Goal: Task Accomplishment & Management: Complete application form

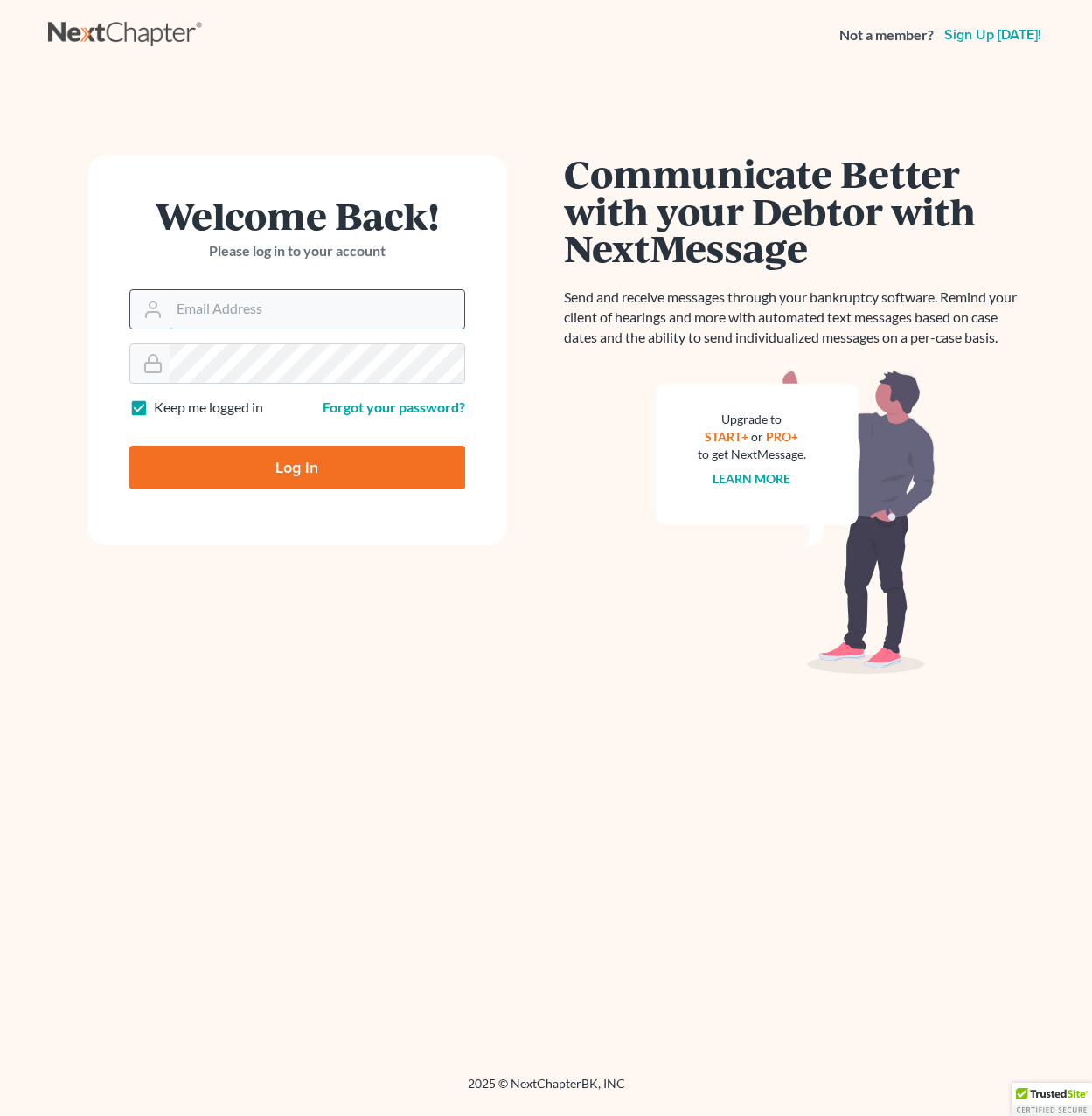
click at [222, 313] on input "Email Address" at bounding box center [316, 310] width 294 height 39
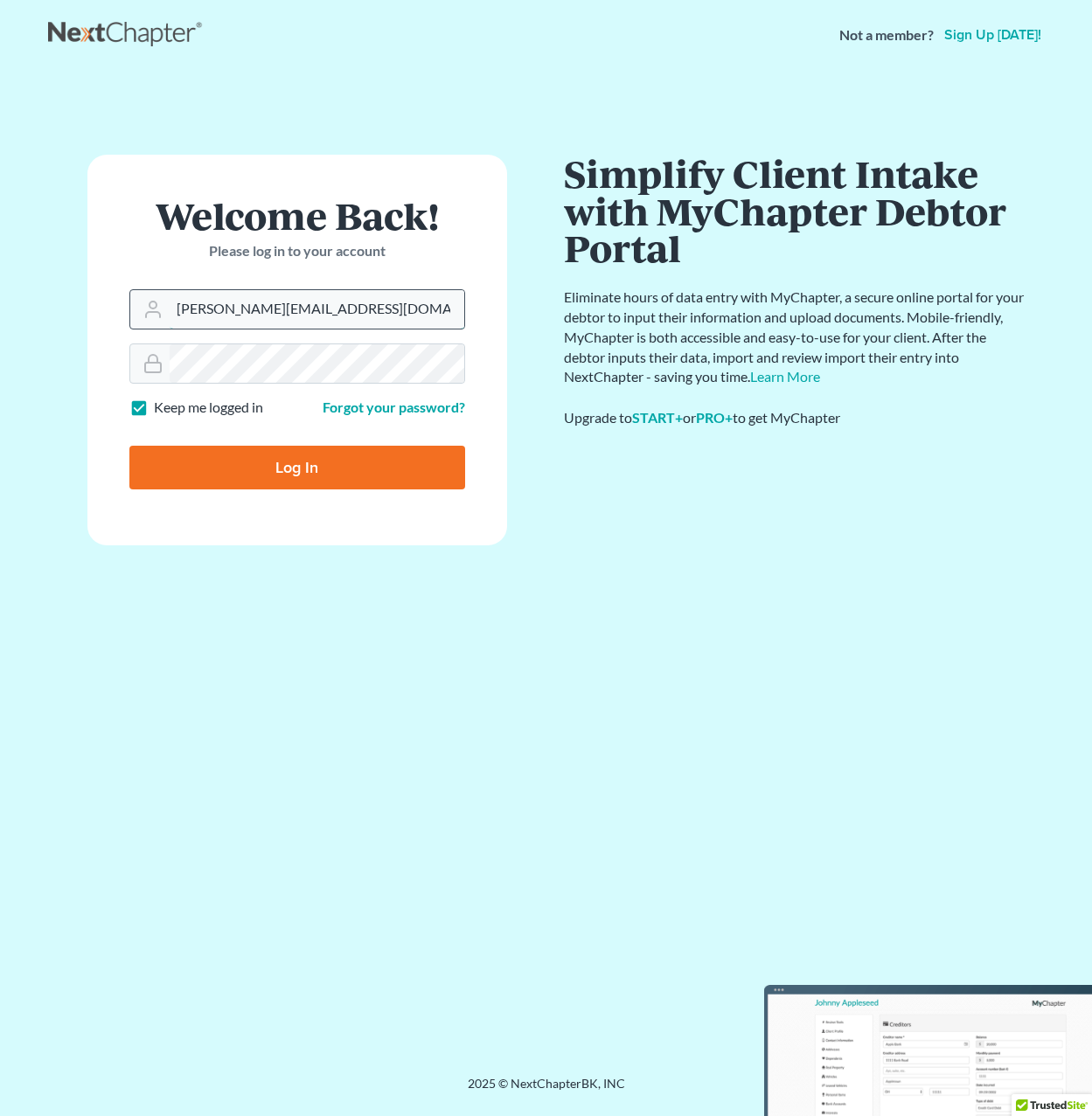
type input "[PERSON_NAME][EMAIL_ADDRESS][DOMAIN_NAME]"
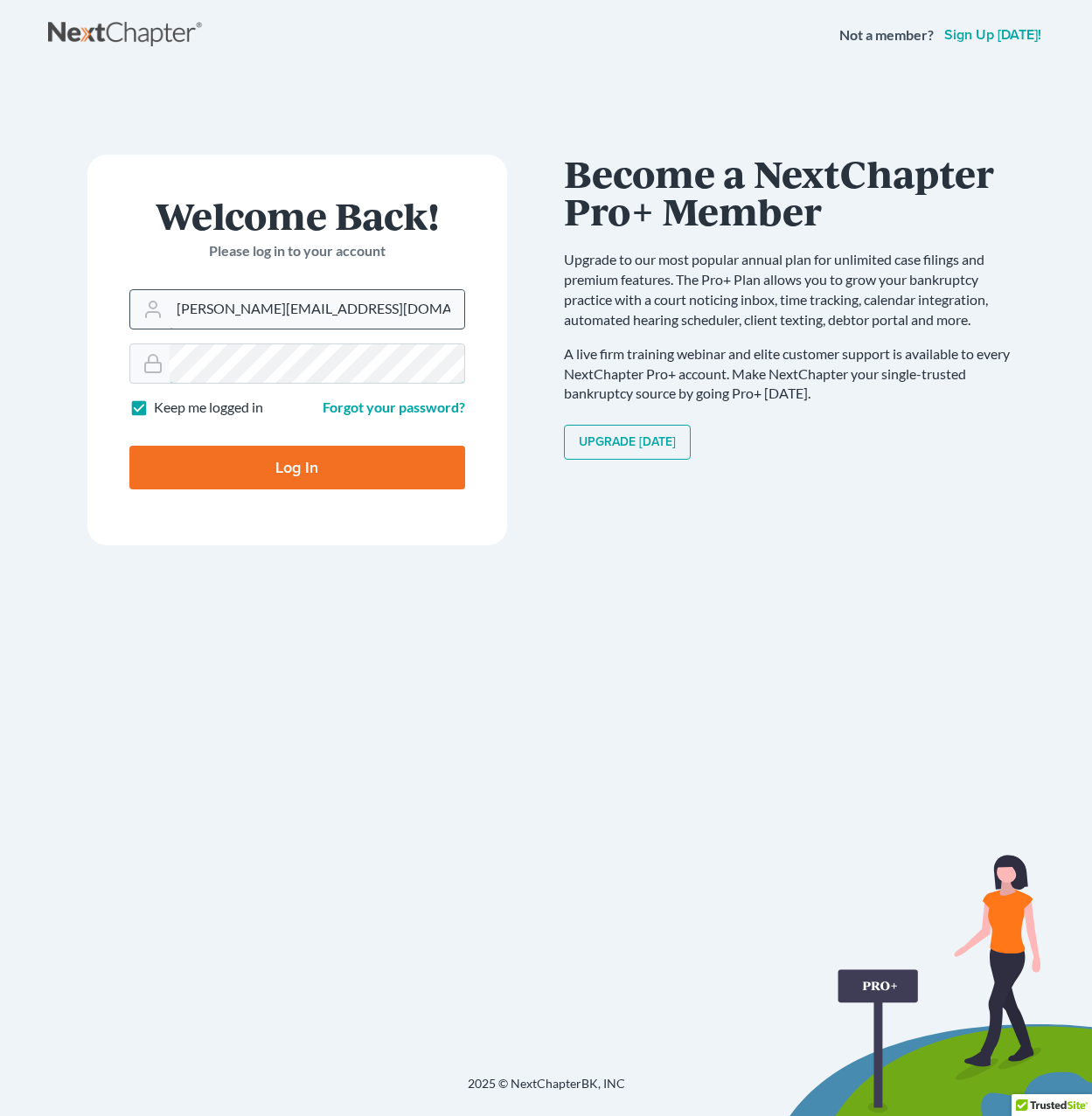
click at [130, 446] on input "Log In" at bounding box center [297, 468] width 336 height 44
type input "Thinking..."
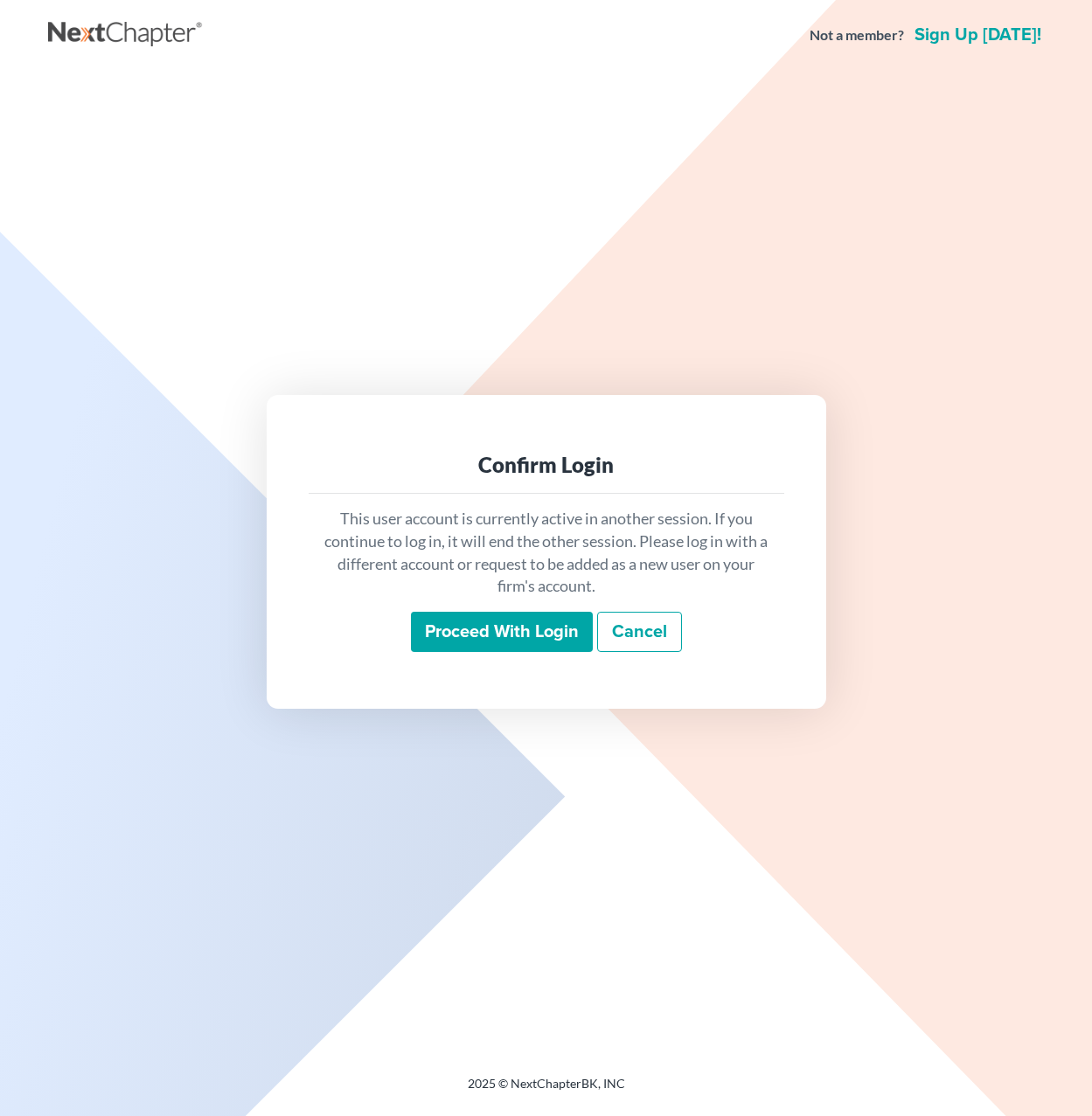
click at [534, 632] on input "Proceed with login" at bounding box center [502, 632] width 182 height 40
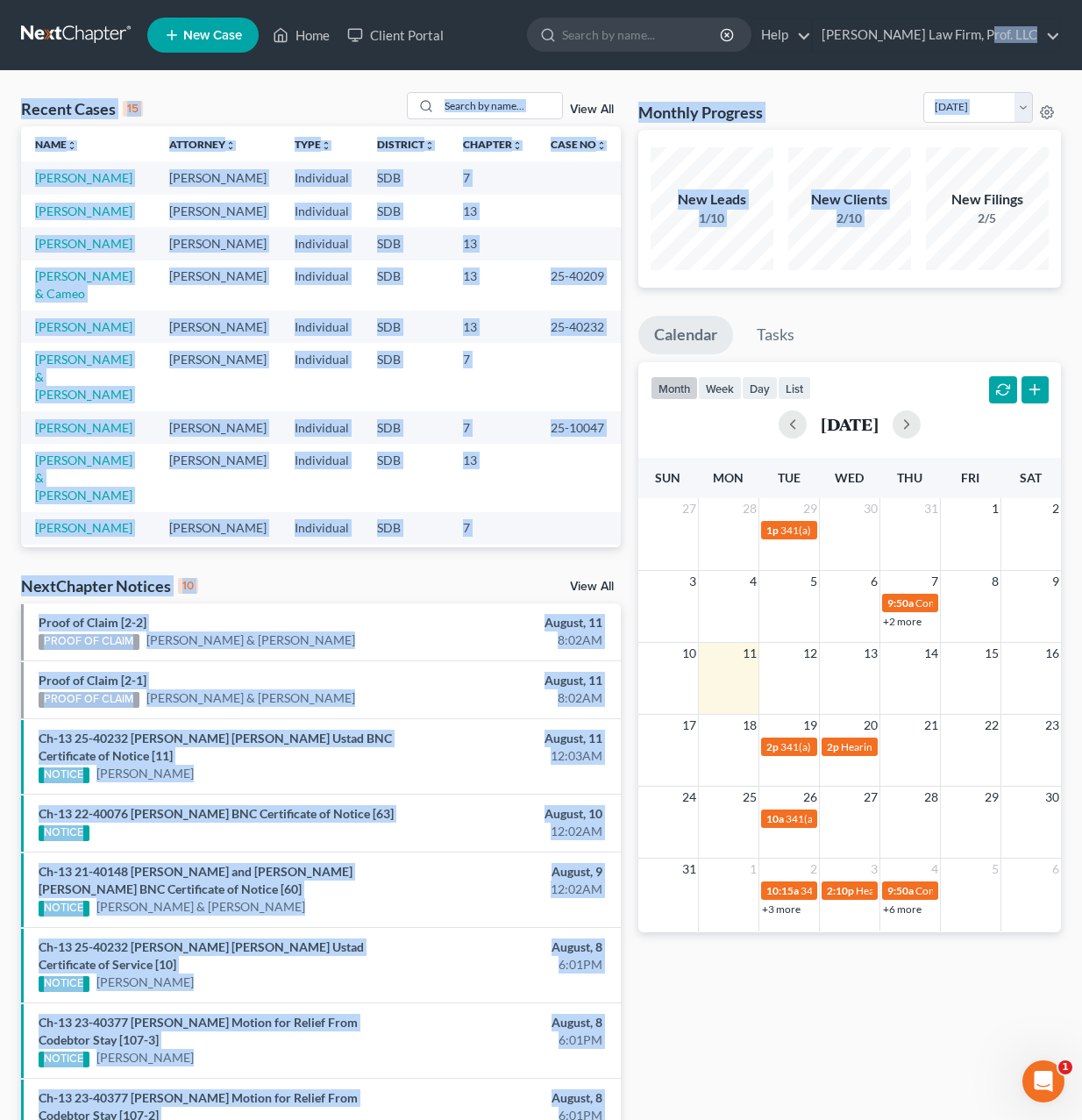
drag, startPoint x: 1127, startPoint y: 44, endPoint x: 2076, endPoint y: 562, distance: 1081.2
click at [1082, 562] on html "Home New Case Client Portal [PERSON_NAME] Law Firm, Prof. LLC [PERSON_NAME][EMA…" at bounding box center [541, 692] width 1082 height 1385
click at [298, 73] on div "Recent Cases 15 View All Name unfold_more expand_more expand_less Attorney unfo…" at bounding box center [541, 712] width 1082 height 1282
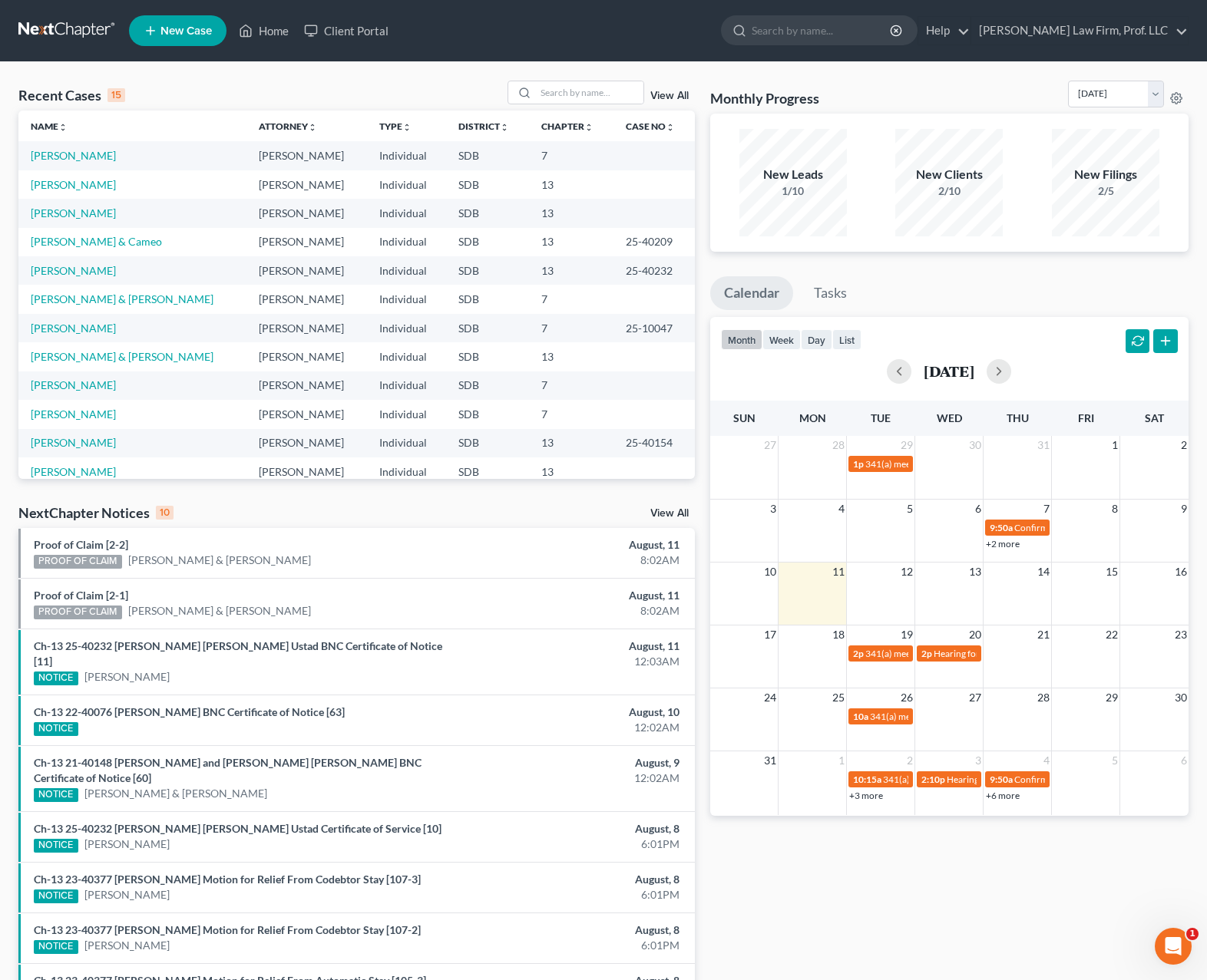
drag, startPoint x: 553, startPoint y: 118, endPoint x: 553, endPoint y: 110, distance: 8.0
click at [553, 117] on th "Chapter unfold_more expand_more expand_less" at bounding box center [571, 126] width 85 height 31
click at [555, 102] on input "search" at bounding box center [589, 93] width 107 height 23
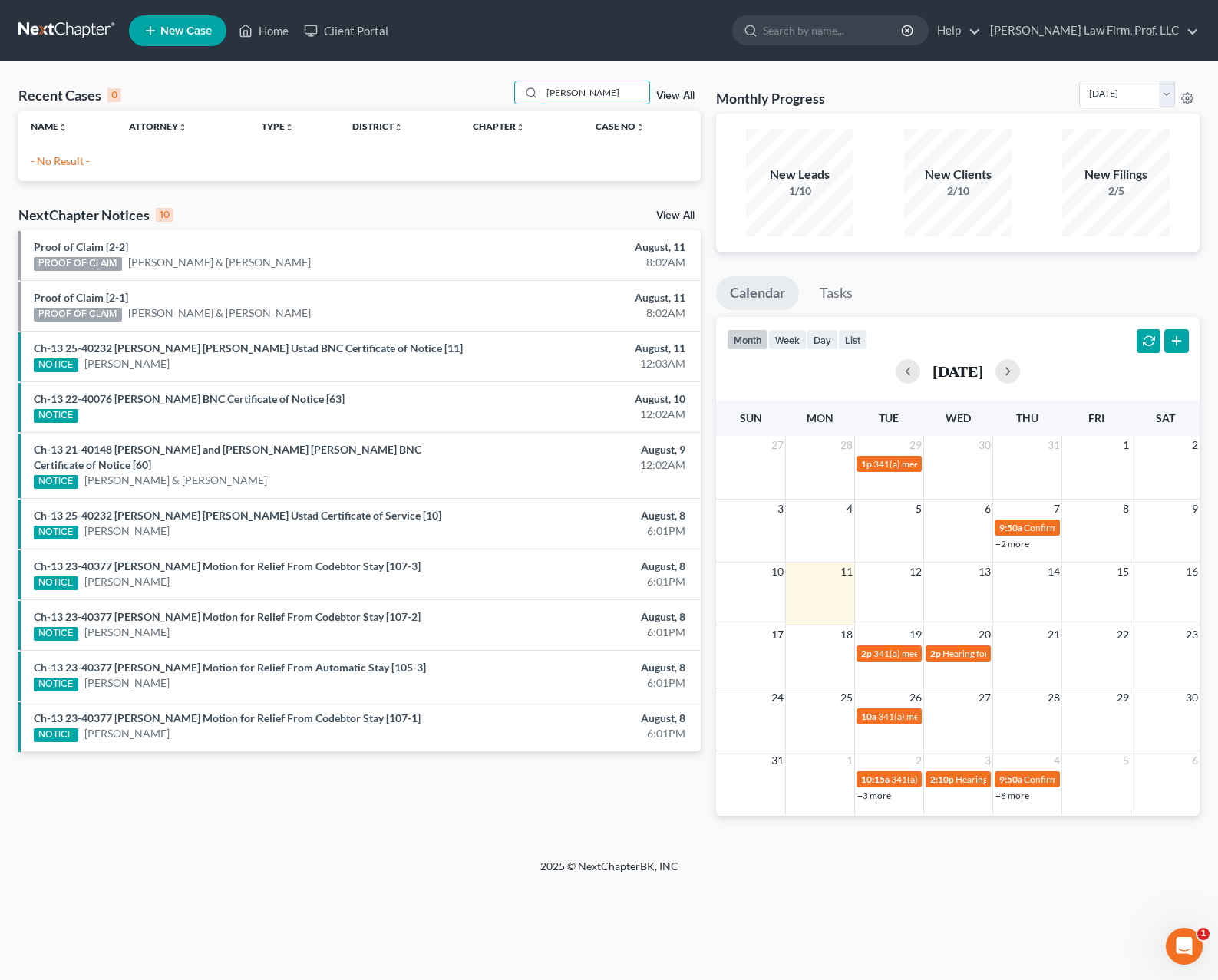
type input "J"
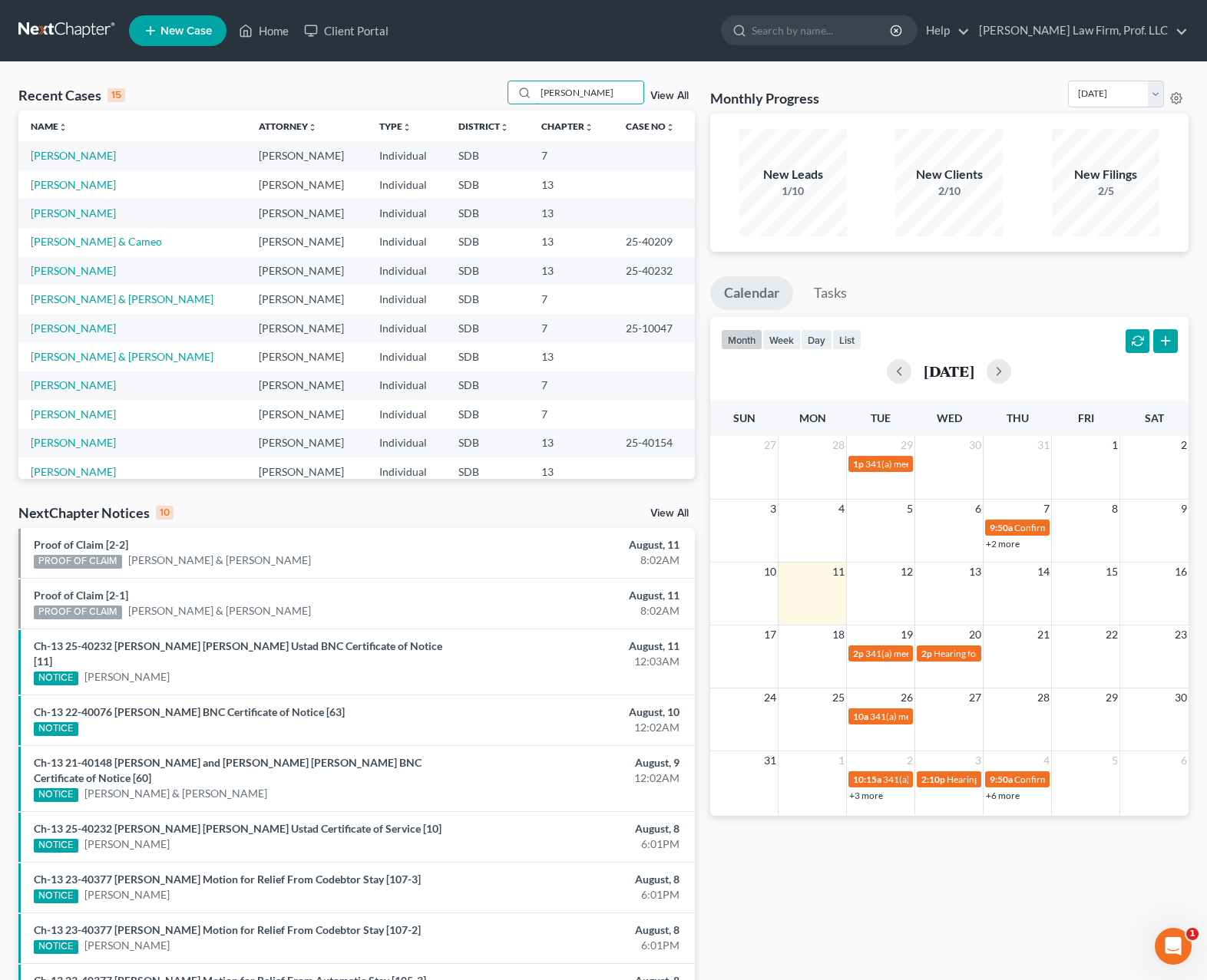
type input "schallenkamp"
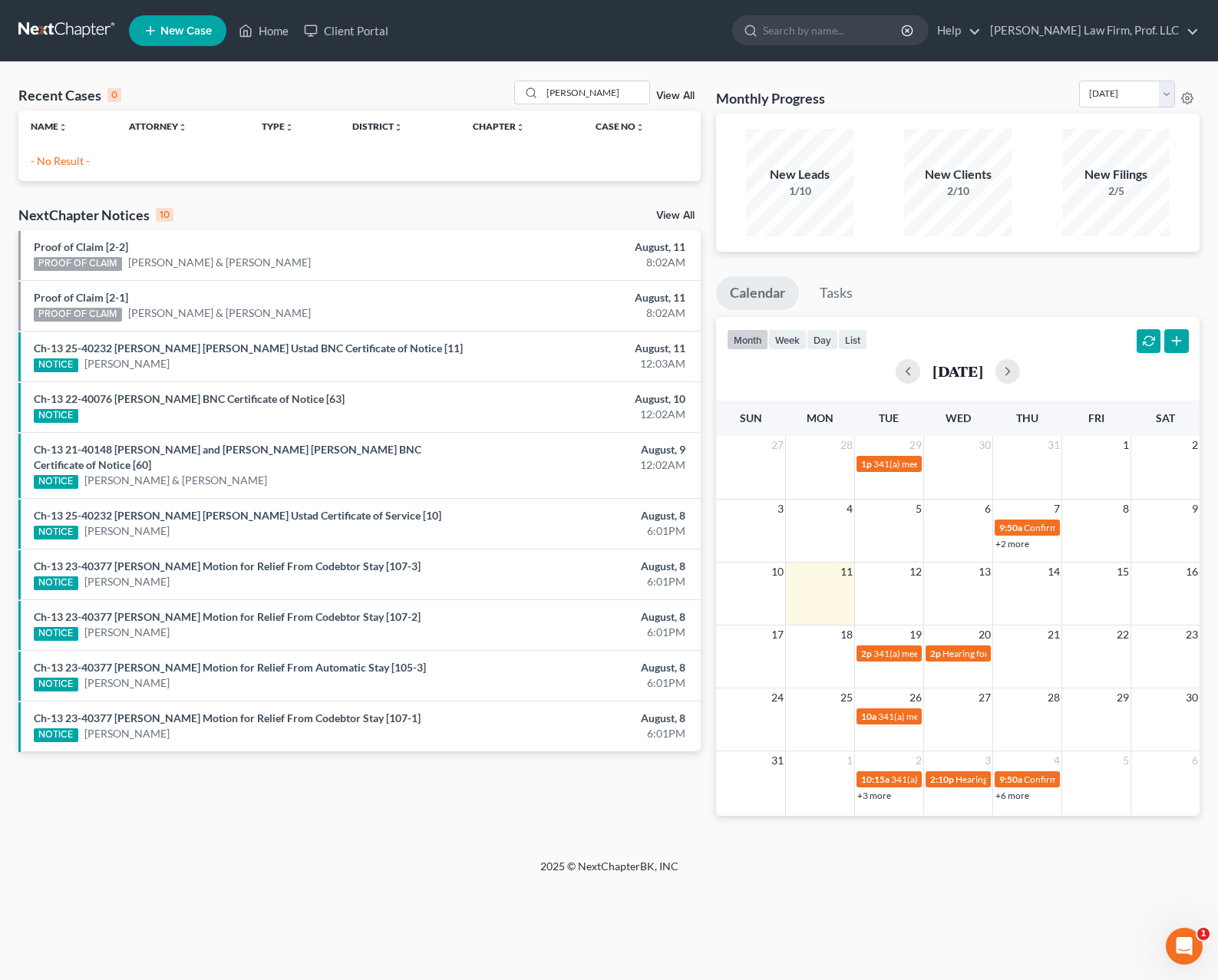
click at [174, 20] on link "New Case" at bounding box center [178, 31] width 98 height 31
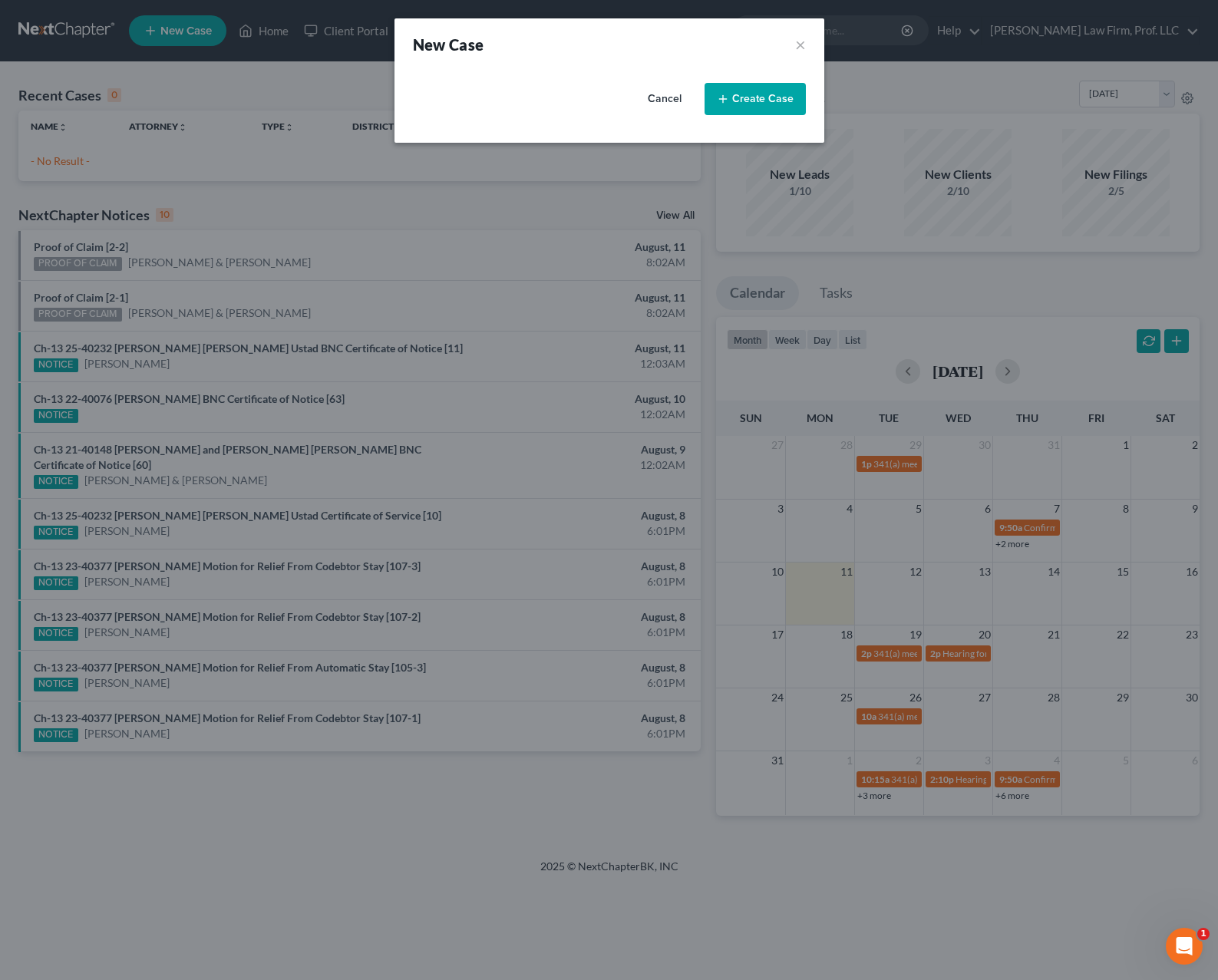
select select "73"
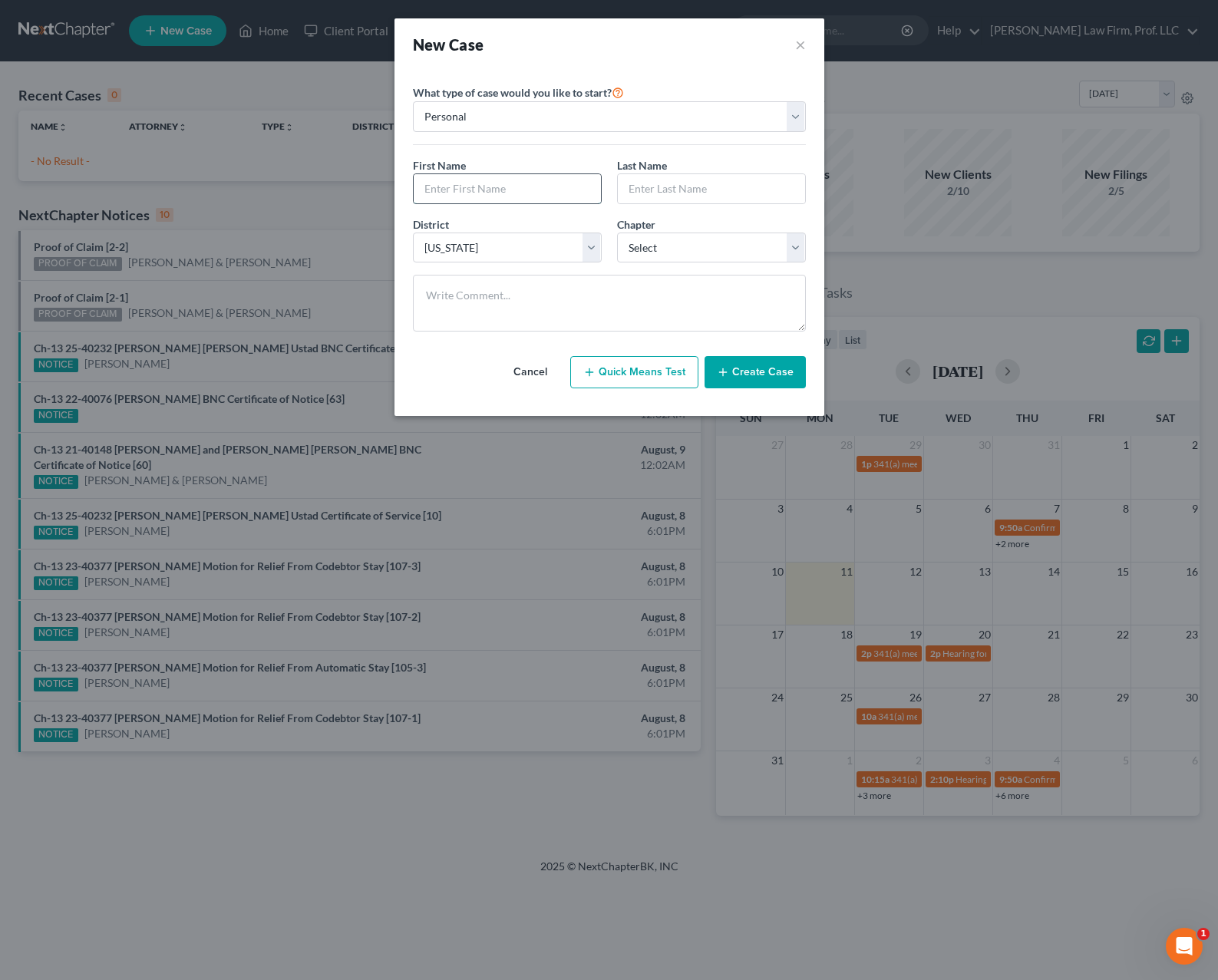
click at [529, 183] on input "text" at bounding box center [508, 189] width 187 height 29
type input "Josephine"
type input "Schallenkamp"
click at [581, 238] on select "Select Alabama - Middle Alabama - Northern Alabama - Southern Alaska Arizona Ar…" at bounding box center [508, 248] width 189 height 31
click at [572, 250] on select "Select Alabama - Middle Alabama - Northern Alabama - Southern Alaska Arizona Ar…" at bounding box center [508, 248] width 189 height 31
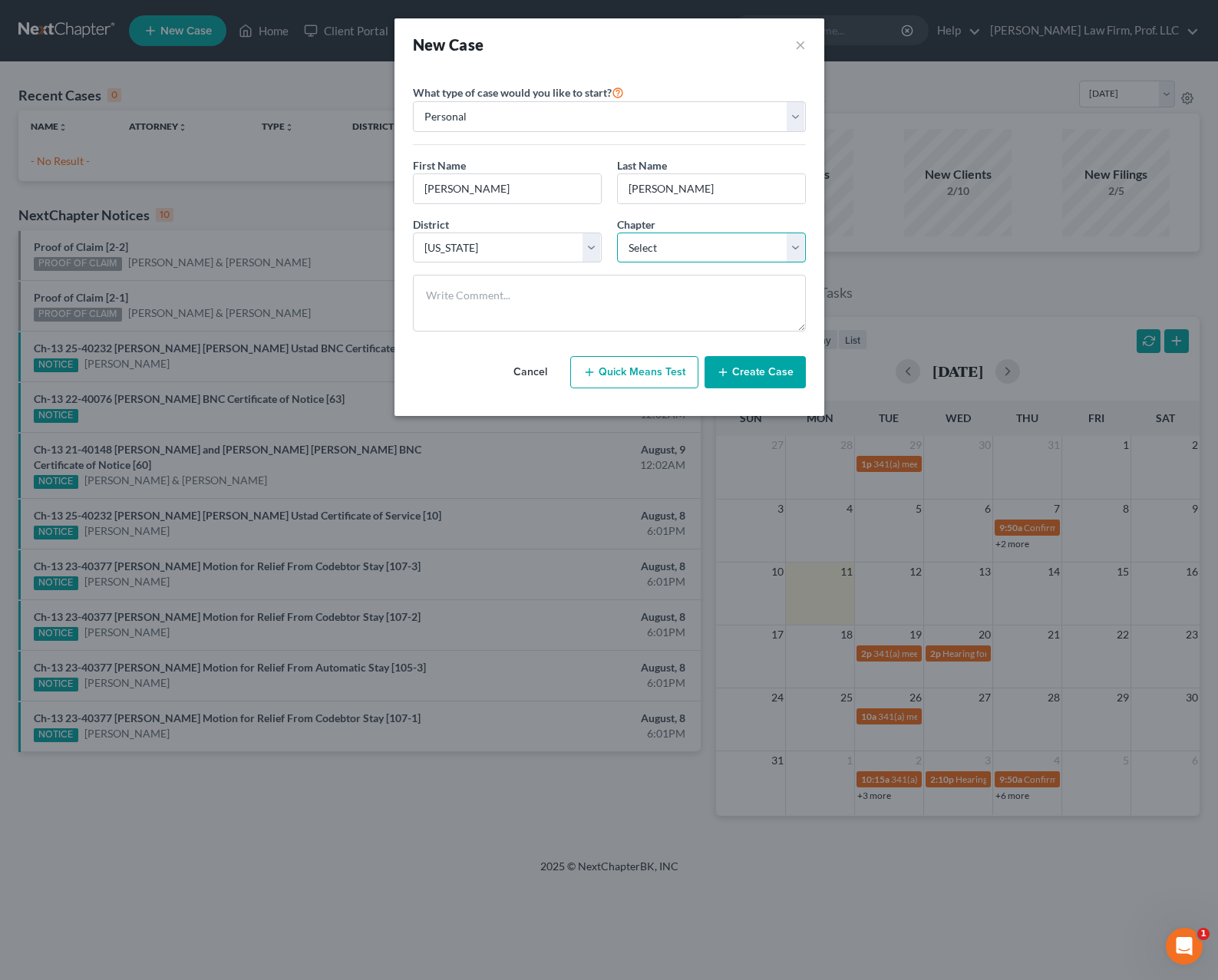
click at [714, 258] on select "Select 7 11 12 13" at bounding box center [712, 248] width 189 height 31
select select "3"
click at [617, 232] on select "Select 7 11 12 13" at bounding box center [712, 248] width 189 height 31
click at [755, 366] on button "Create Case" at bounding box center [755, 372] width 102 height 32
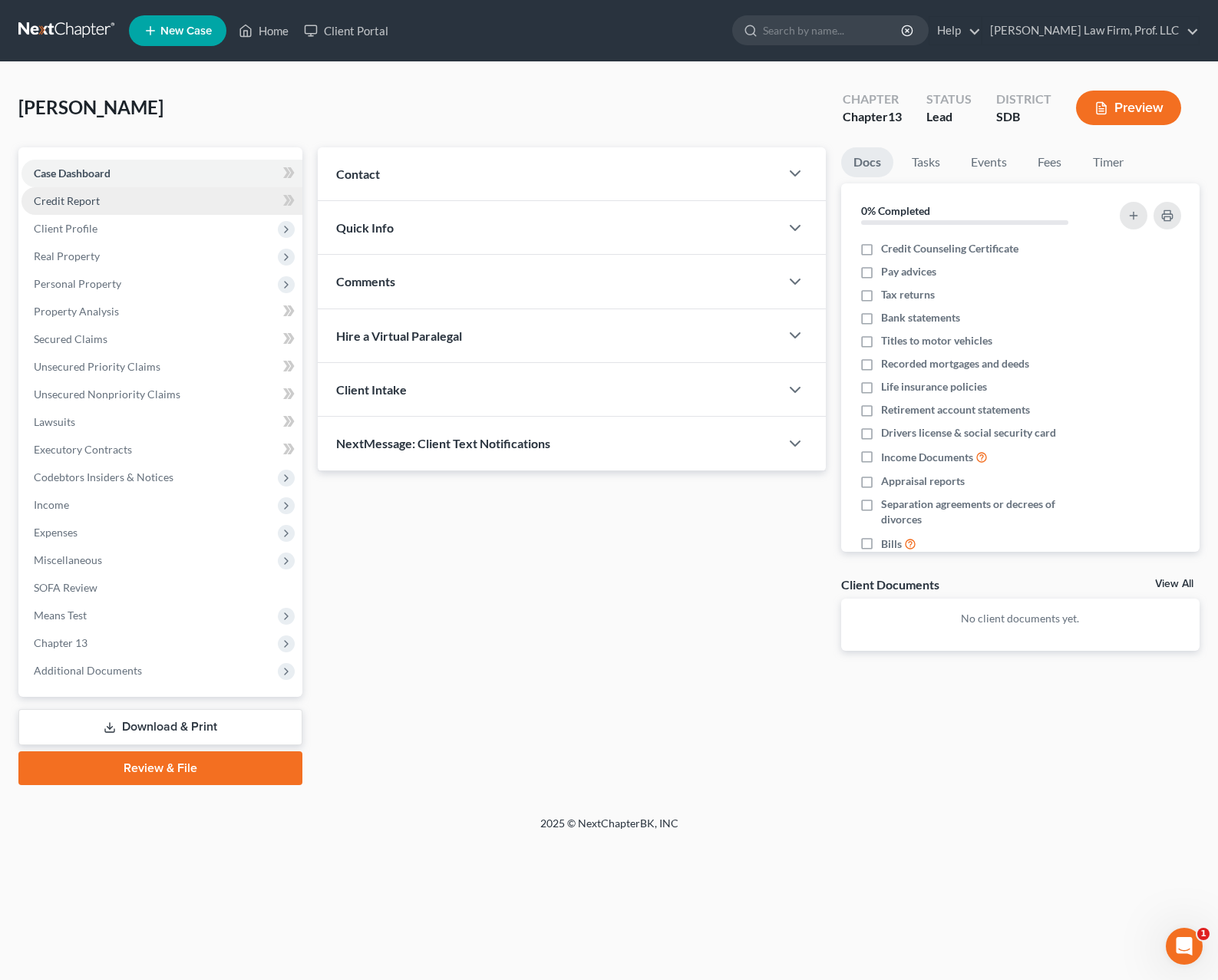
click at [76, 206] on span "Credit Report" at bounding box center [67, 201] width 66 height 13
click at [86, 229] on span "Client Profile" at bounding box center [65, 228] width 64 height 13
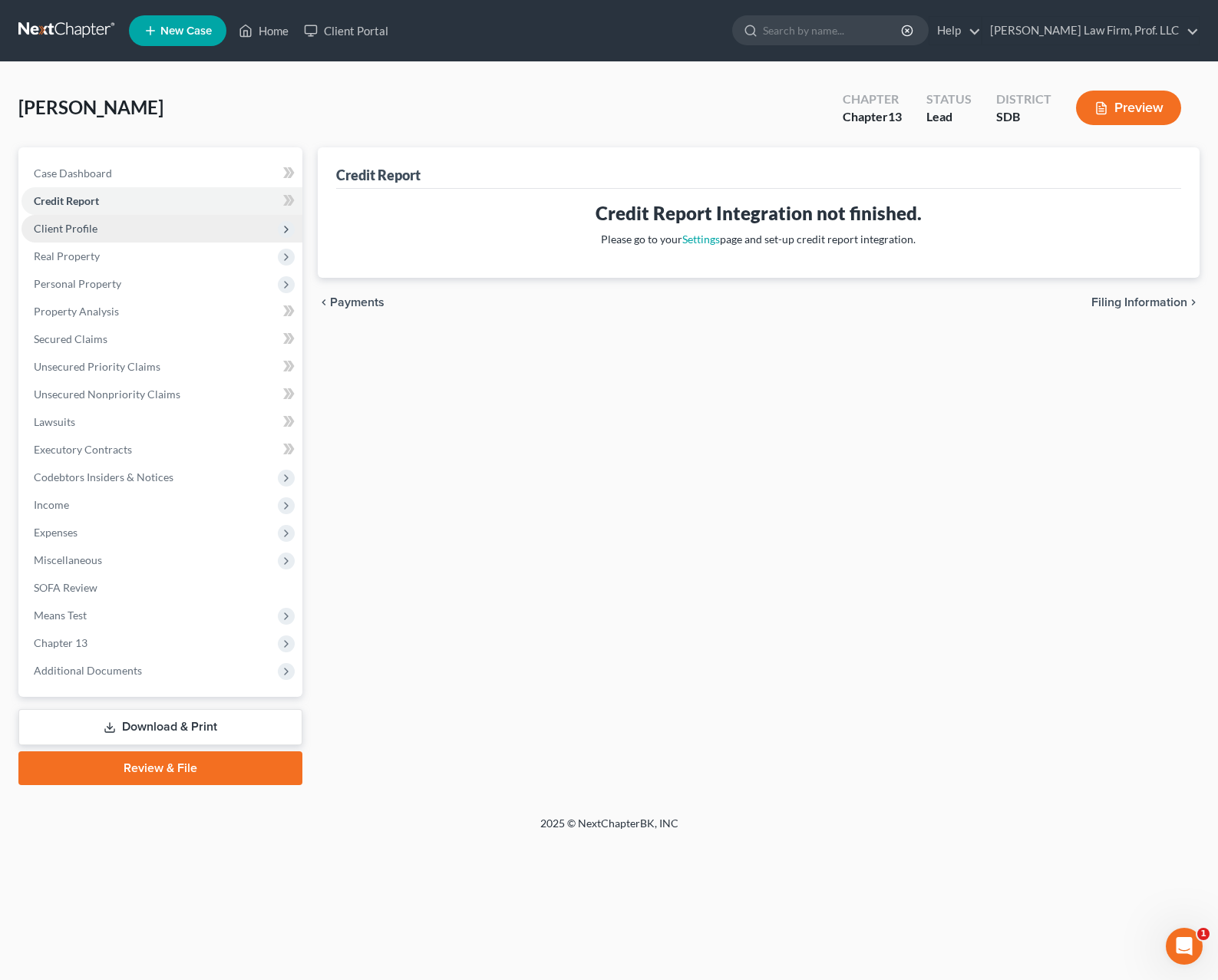
click at [59, 228] on span "Client Profile" at bounding box center [65, 228] width 64 height 13
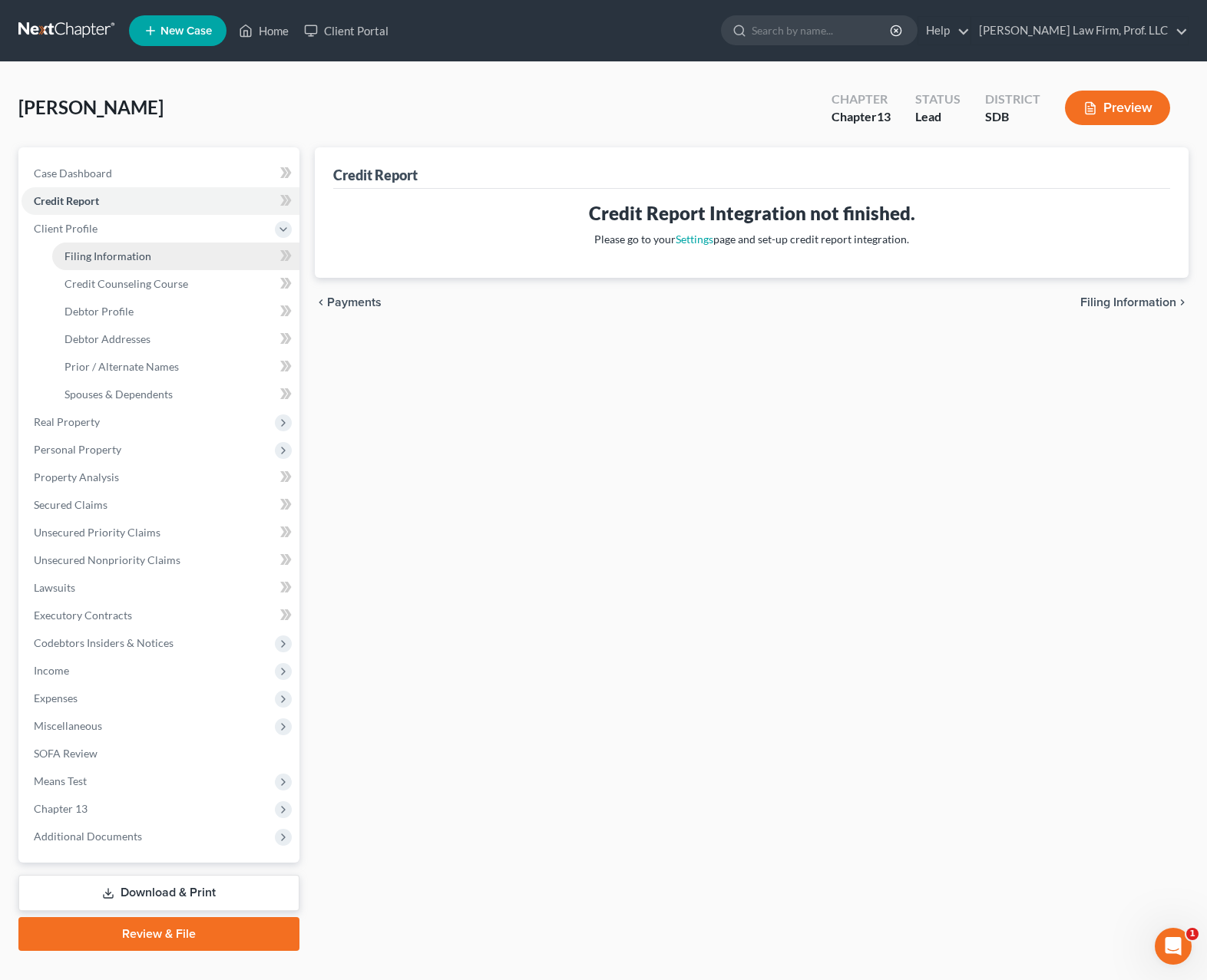
click at [92, 261] on span "Filing Information" at bounding box center [107, 256] width 86 height 13
select select "1"
select select "0"
select select "3"
select select "73"
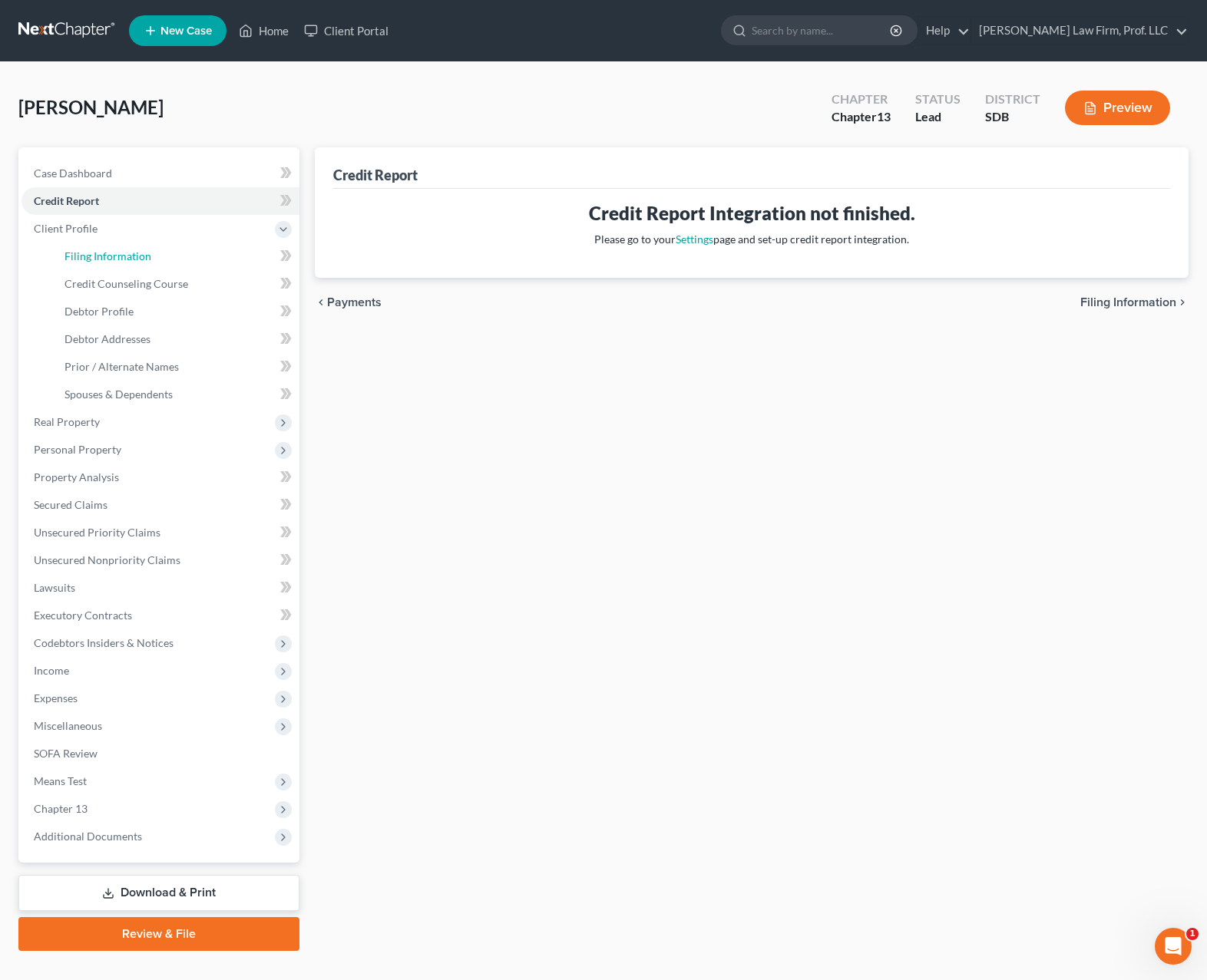
select select "0"
select select "43"
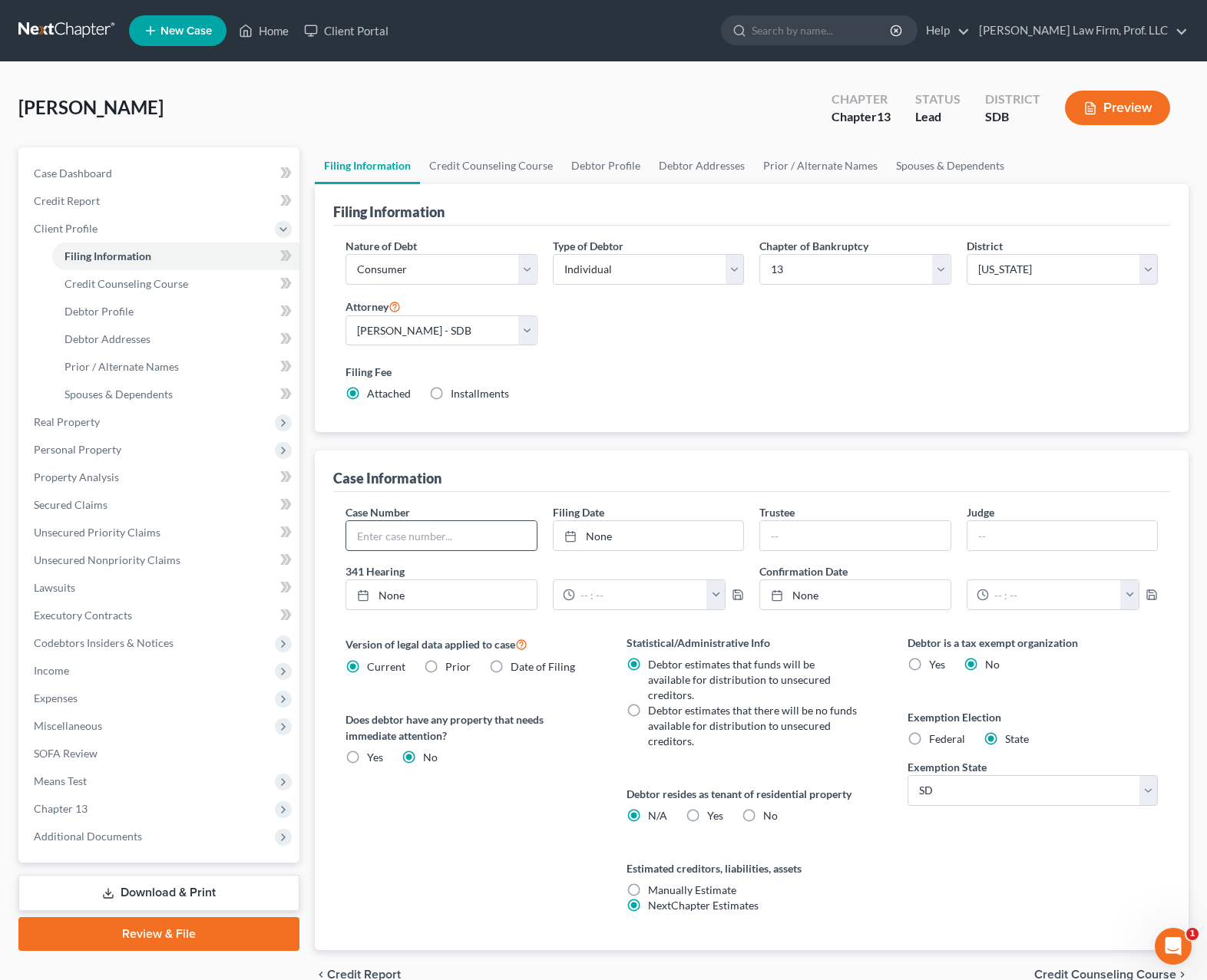
click at [442, 532] on input "text" at bounding box center [442, 536] width 191 height 29
click at [525, 272] on select "Select Business Consumer Other" at bounding box center [442, 270] width 192 height 31
select select "0"
click at [346, 254] on select "Select Business Consumer Other" at bounding box center [442, 270] width 192 height 31
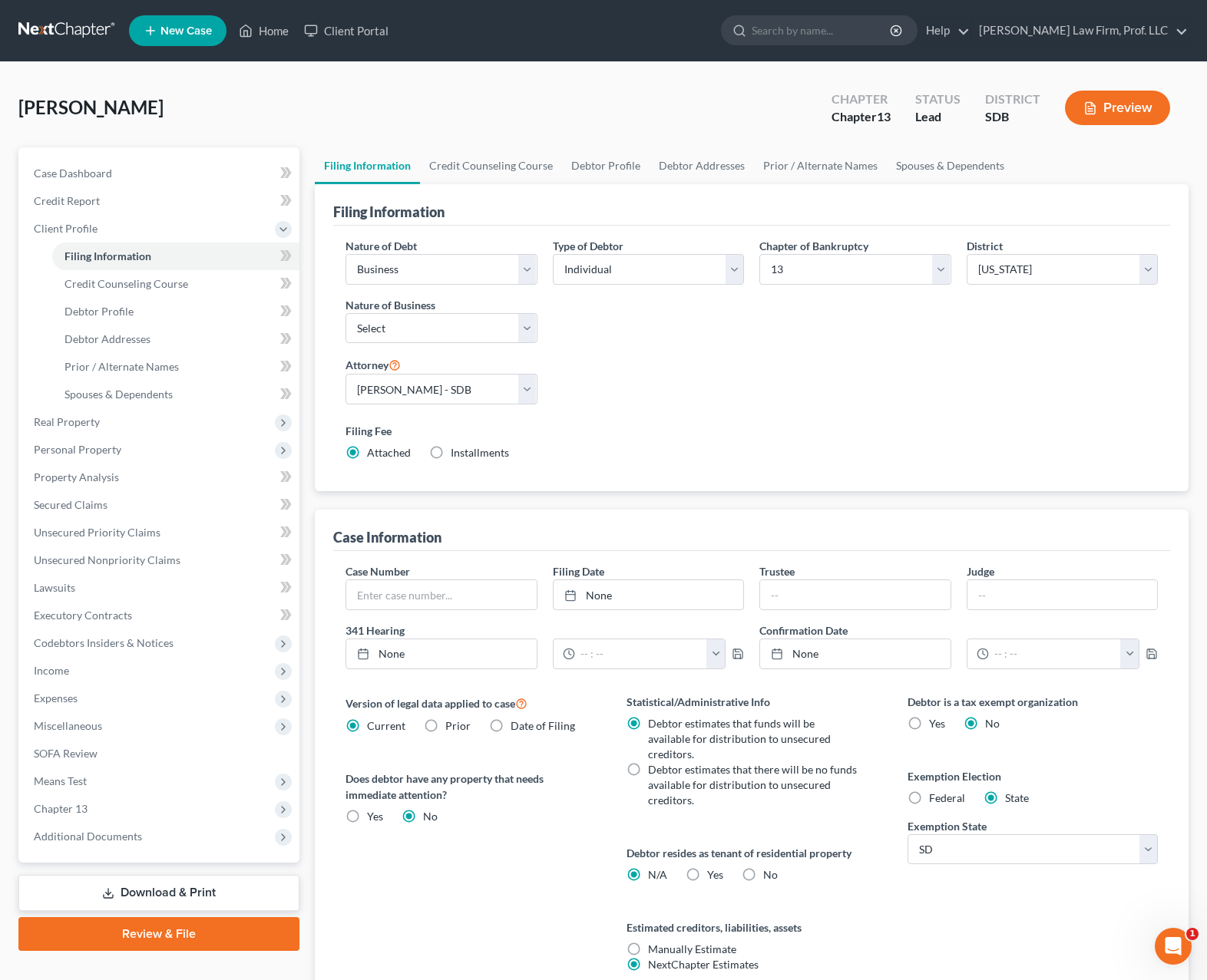
click at [694, 322] on div "Type of Debtor Select Individual Joint" at bounding box center [648, 297] width 207 height 118
click at [434, 312] on label "Nature of Business" at bounding box center [390, 305] width 90 height 16
click at [432, 325] on select "Select Clearing Bank Commodity Broker Health Care Business Other Railroad Singl…" at bounding box center [442, 329] width 192 height 31
select select "3"
click at [346, 313] on select "Select Clearing Bank Commodity Broker Health Care Business Other Railroad Singl…" at bounding box center [442, 329] width 192 height 31
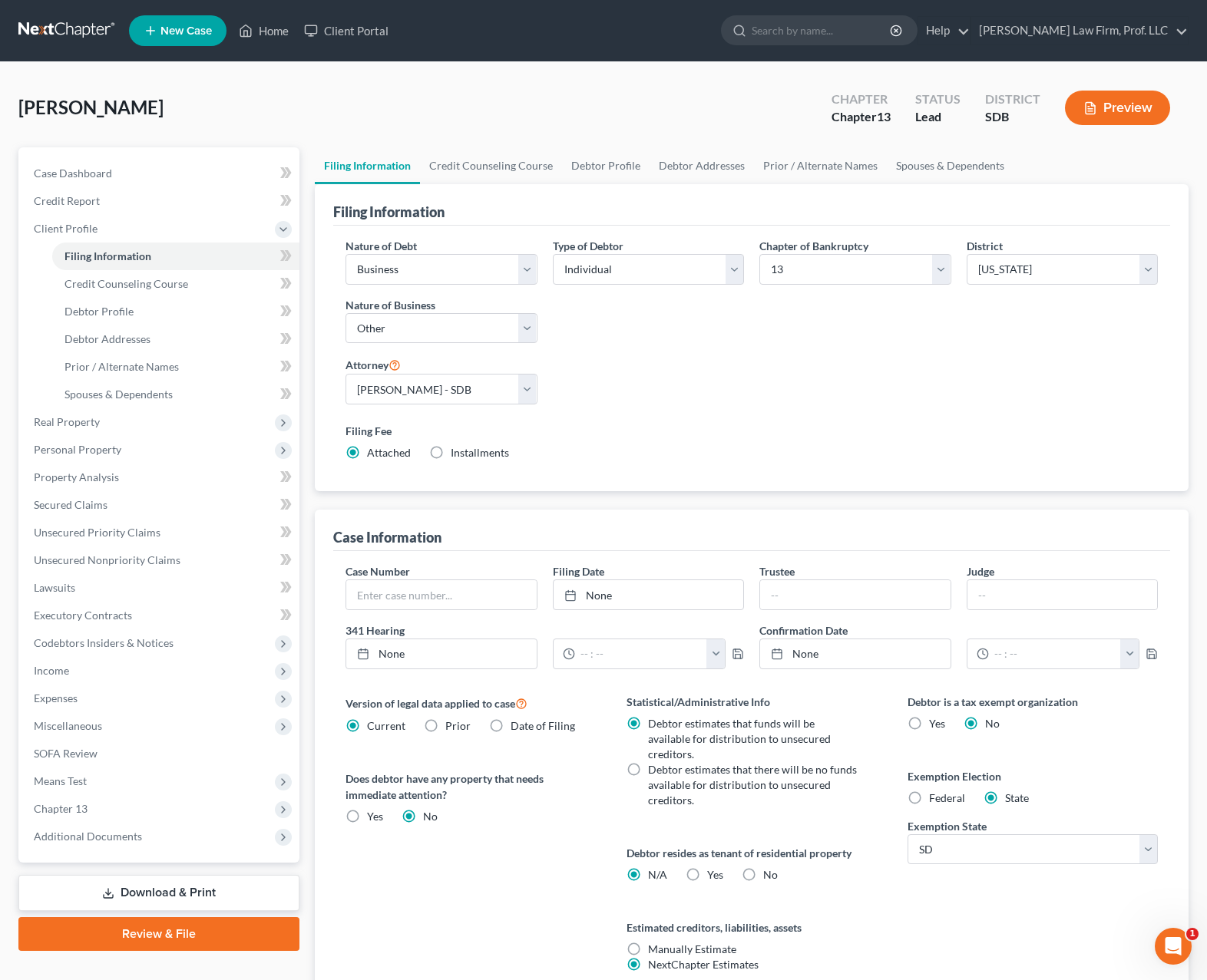
click at [892, 410] on div "Nature of Debt Select Business Consumer Other Nature of Business Select Clearin…" at bounding box center [751, 355] width 828 height 235
click at [409, 598] on input "text" at bounding box center [442, 595] width 191 height 29
click at [882, 503] on div "Filing Information Nature of Debt Select Business Consumer Other Nature of Busi…" at bounding box center [752, 597] width 874 height 825
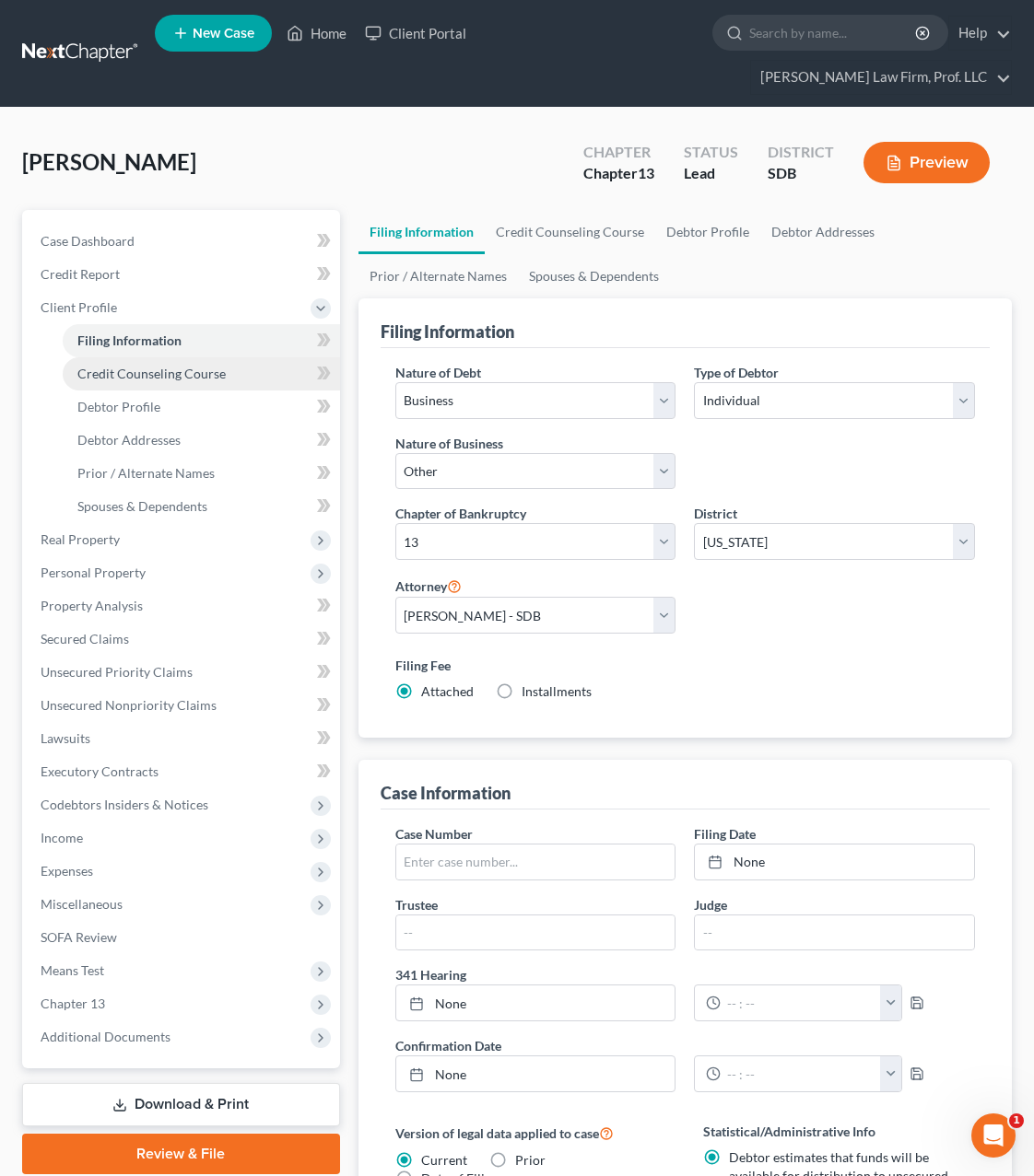
click at [147, 357] on link "Credit Counseling Course" at bounding box center [202, 374] width 277 height 33
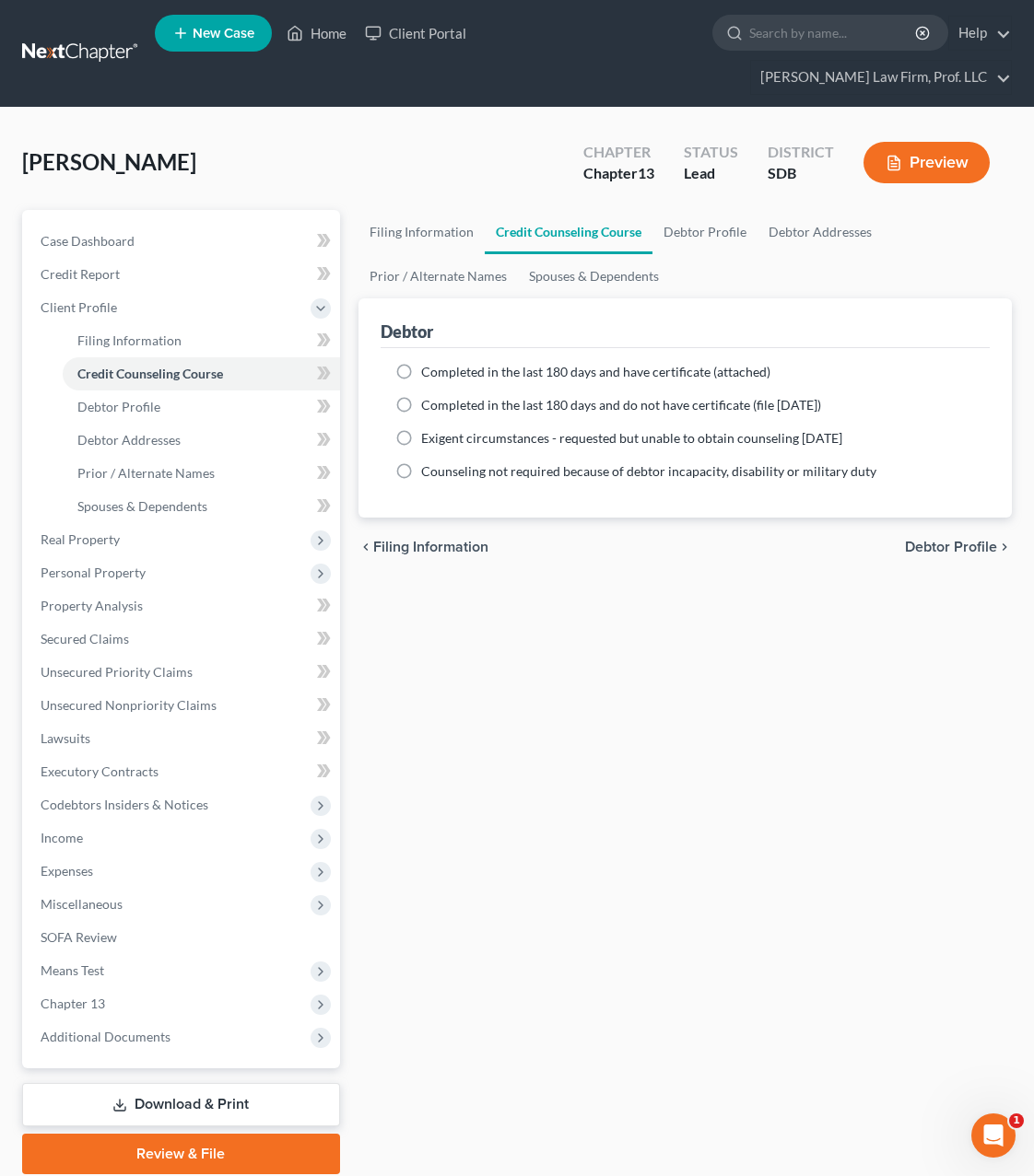
click at [554, 363] on label "Completed in the last 180 days and have certificate (attached)" at bounding box center [596, 372] width 349 height 18
click at [441, 363] on input "Completed in the last 180 days and have certificate (attached)" at bounding box center [434, 369] width 12 height 12
radio input "true"
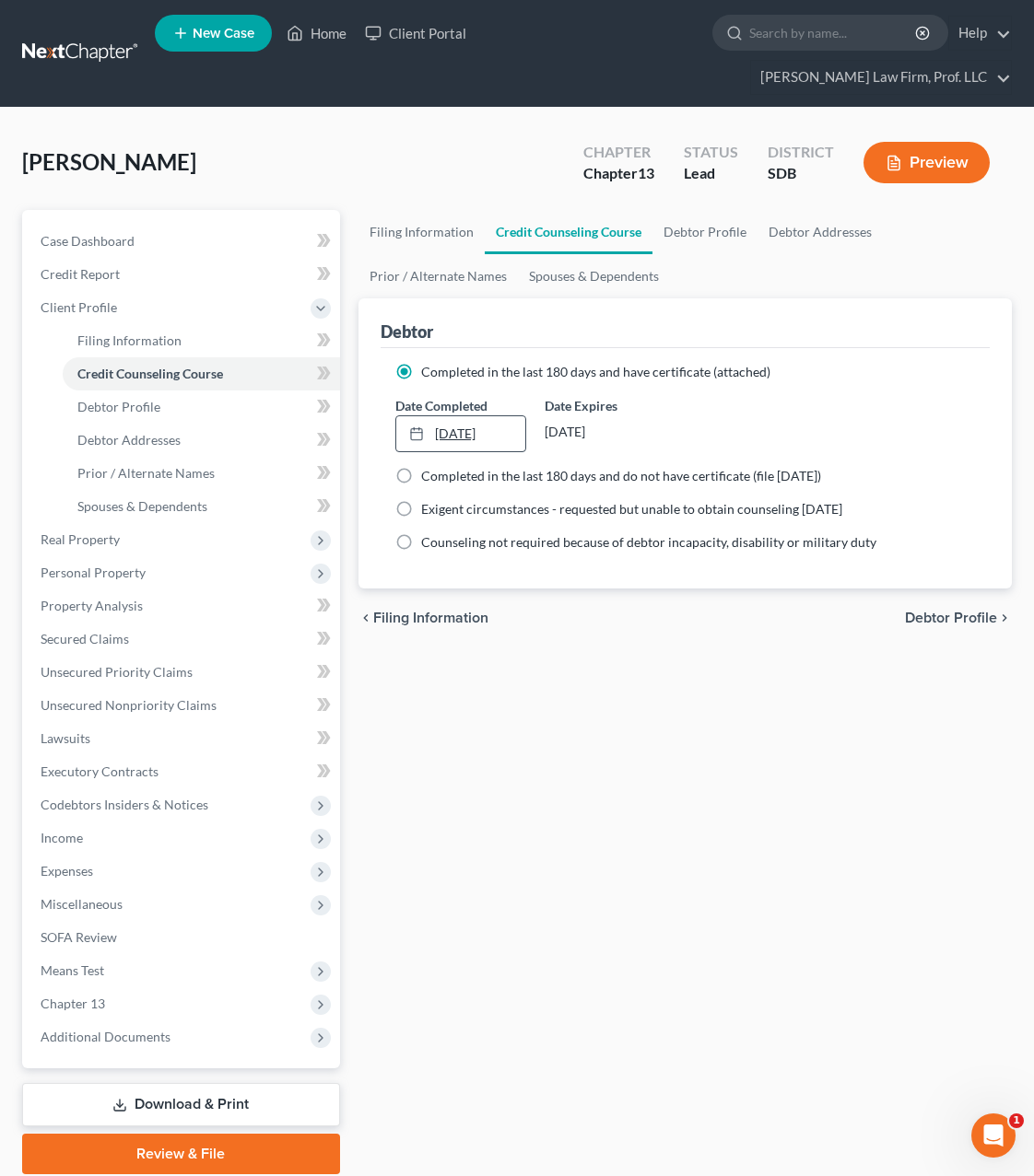
click at [471, 417] on link "8/11/2025" at bounding box center [460, 434] width 129 height 35
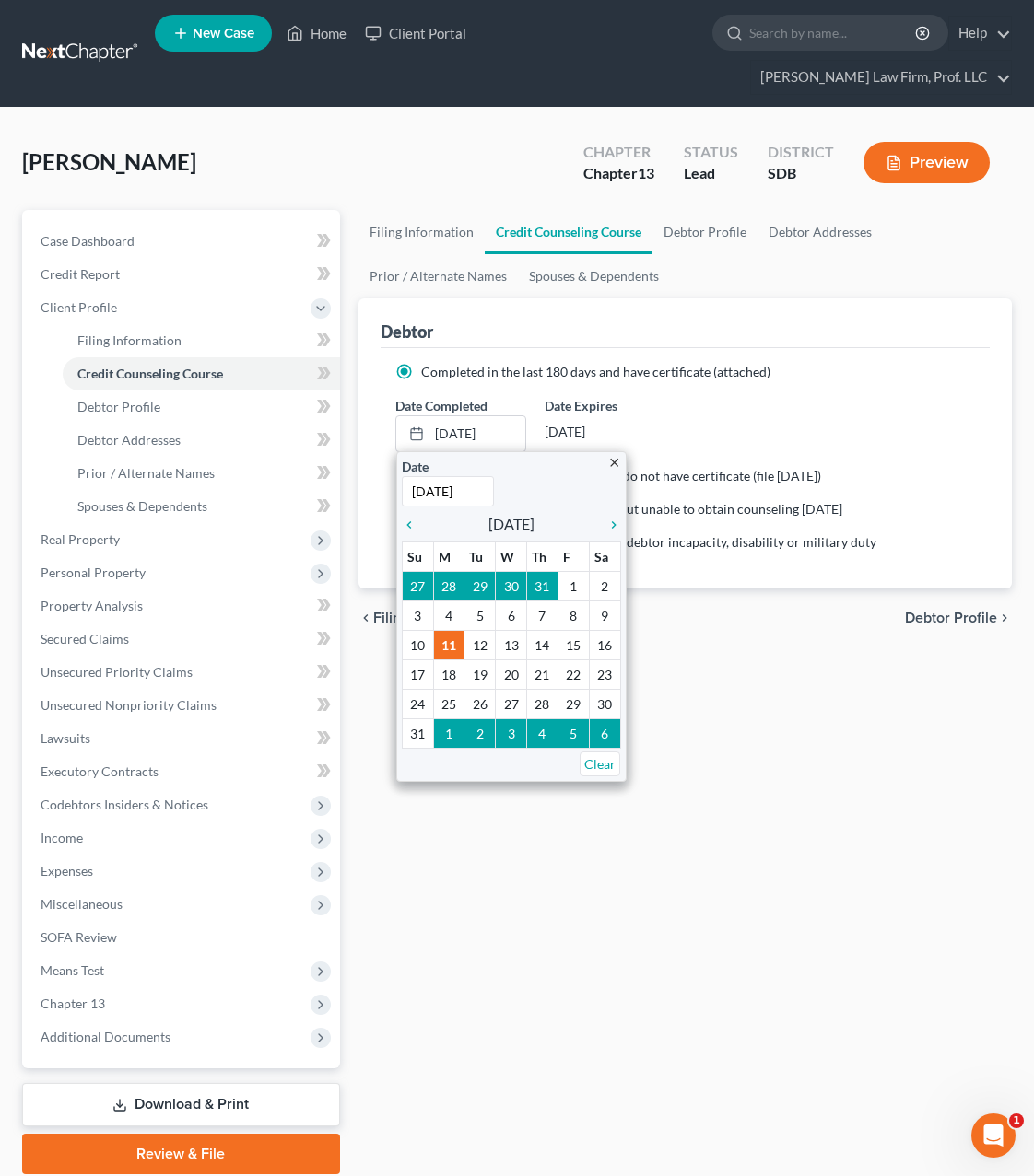
type input "7/29/2025"
click at [616, 923] on div "Filing Information Credit Counseling Course Debtor Profile Debtor Addresses Pri…" at bounding box center [684, 693] width 672 height 965
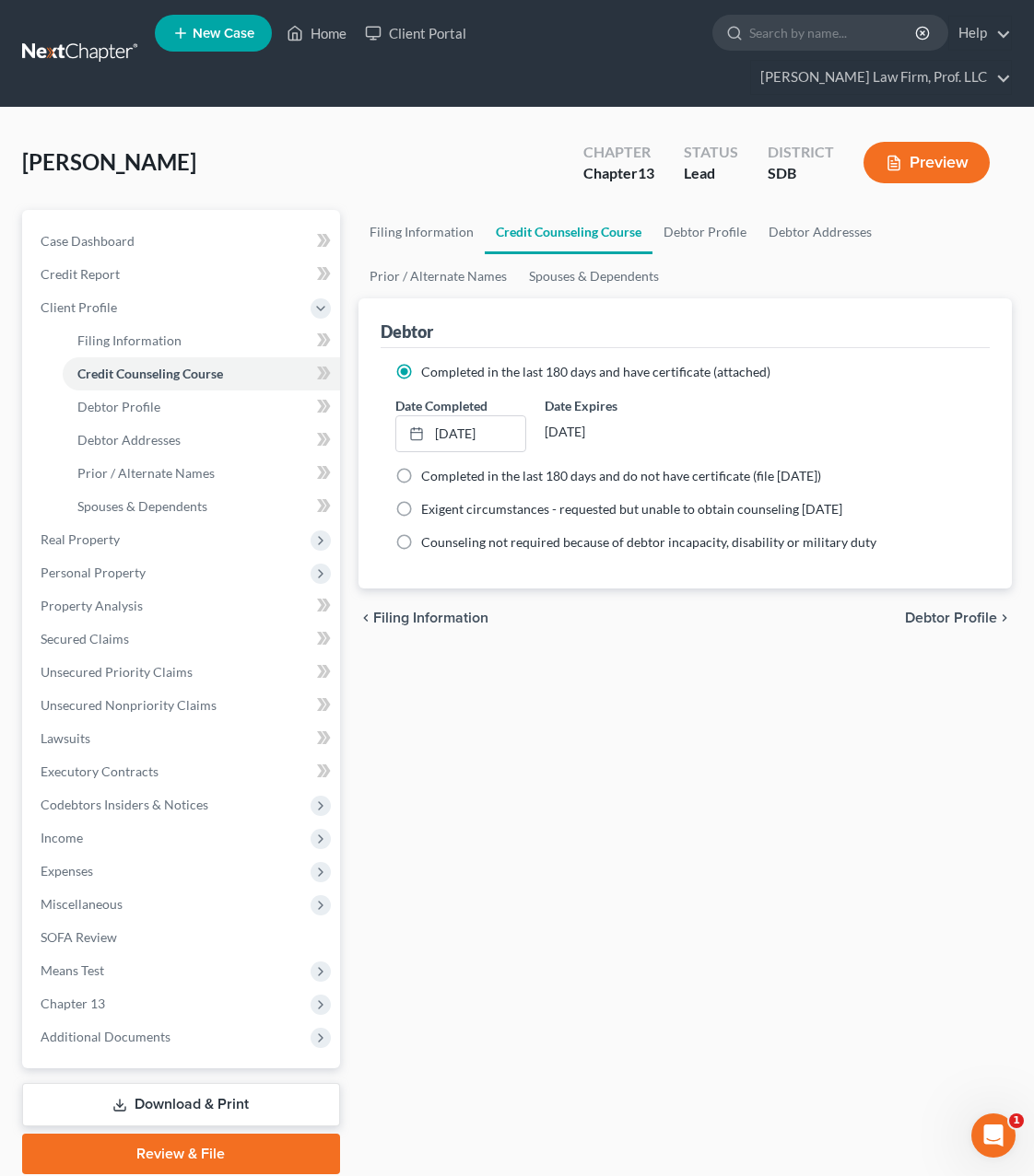
click at [430, 751] on div "Filing Information Credit Counseling Course Debtor Profile Debtor Addresses Pri…" at bounding box center [684, 693] width 672 height 965
click at [140, 390] on link "Debtor Profile" at bounding box center [202, 407] width 277 height 33
select select "0"
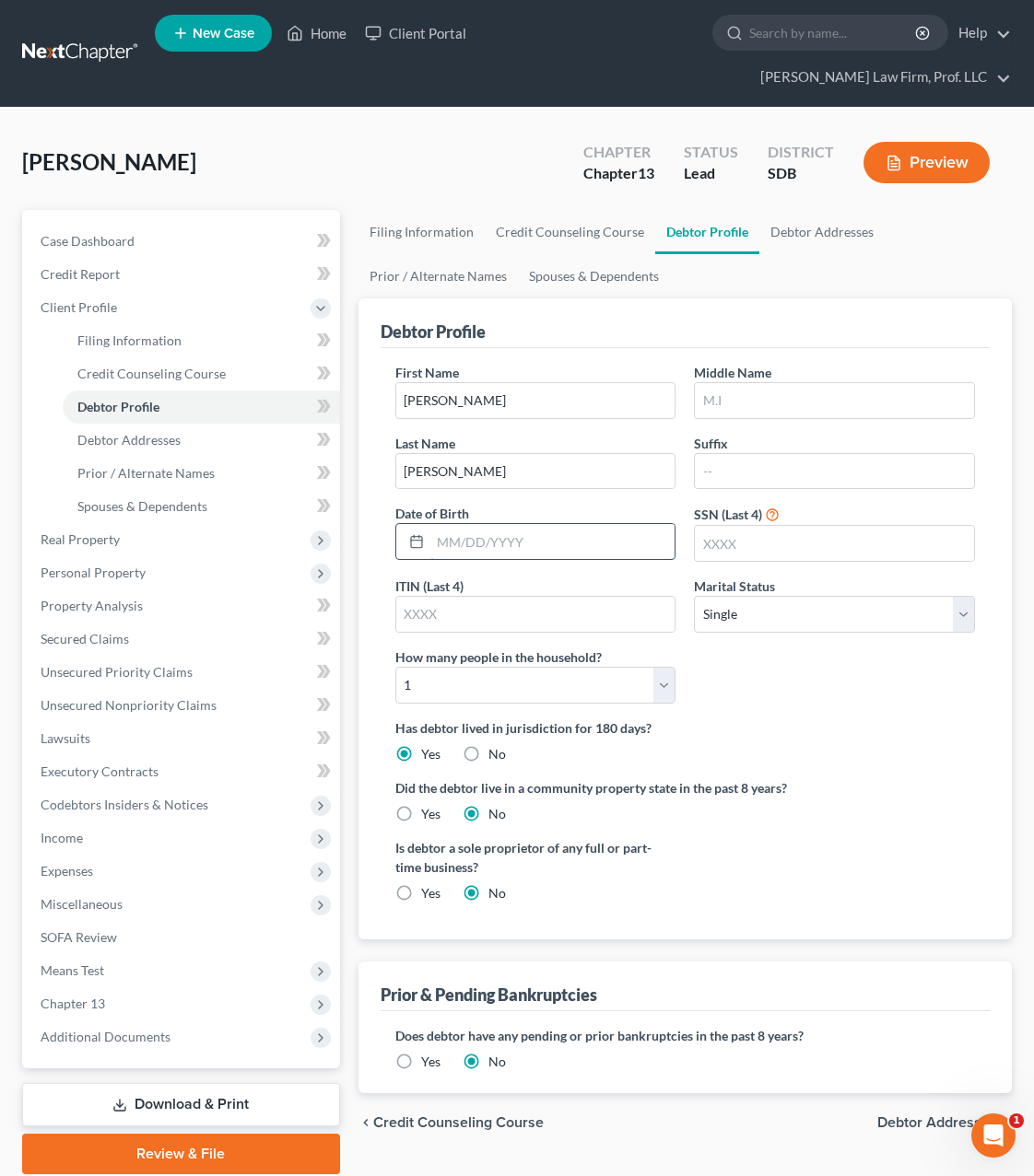
click at [567, 524] on input "text" at bounding box center [552, 542] width 245 height 35
drag, startPoint x: 951, startPoint y: 717, endPoint x: 800, endPoint y: 538, distance: 234.2
click at [948, 719] on div "Has debtor lived in jurisdiction for 180 days? Yes No Debtor must reside in jur…" at bounding box center [685, 741] width 580 height 46
click at [780, 526] on input "text" at bounding box center [834, 543] width 279 height 35
type input "9017"
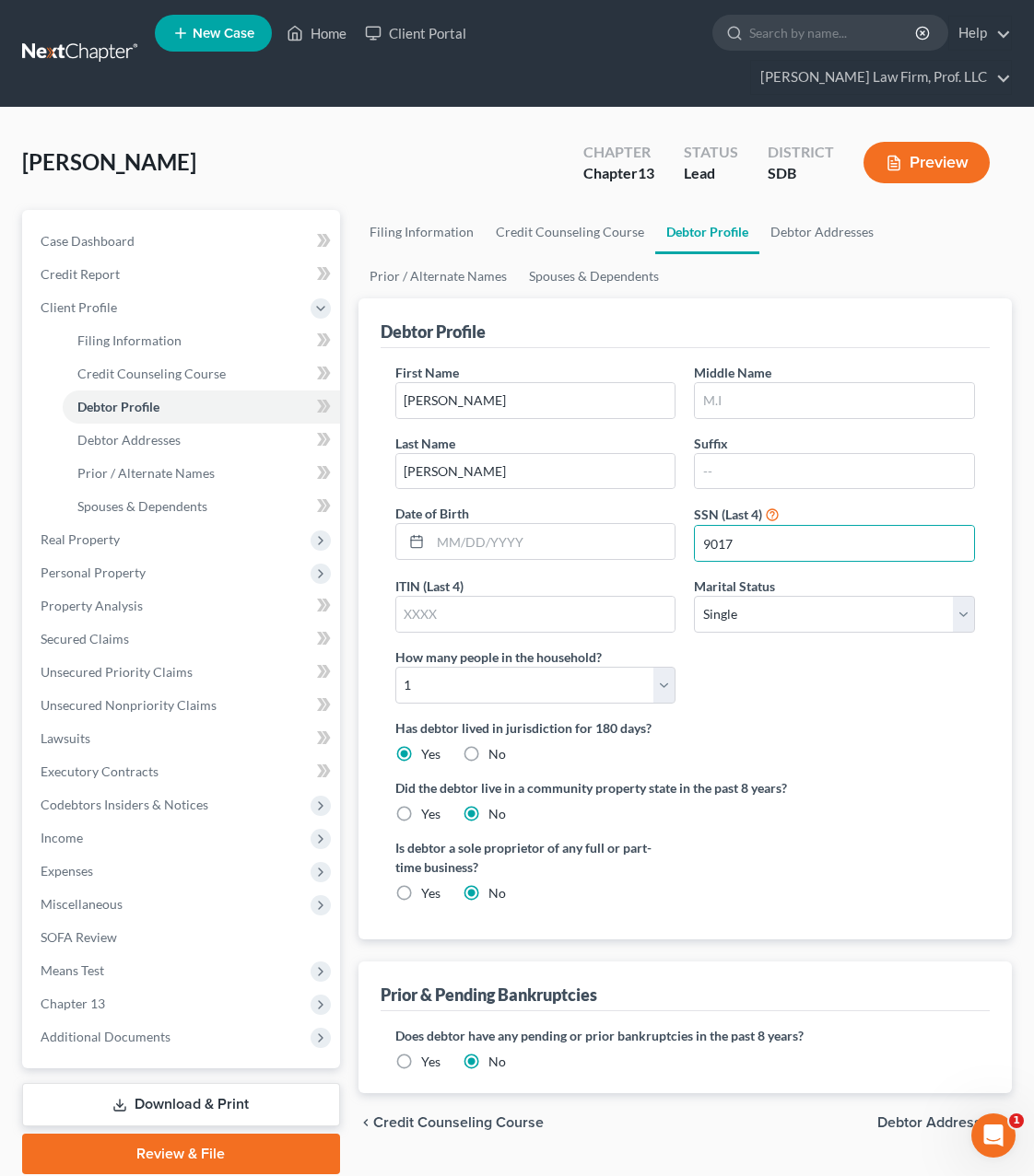
click at [884, 872] on div "Is debtor a sole proprietor of any full or part-time business? Yes No" at bounding box center [684, 878] width 598 height 79
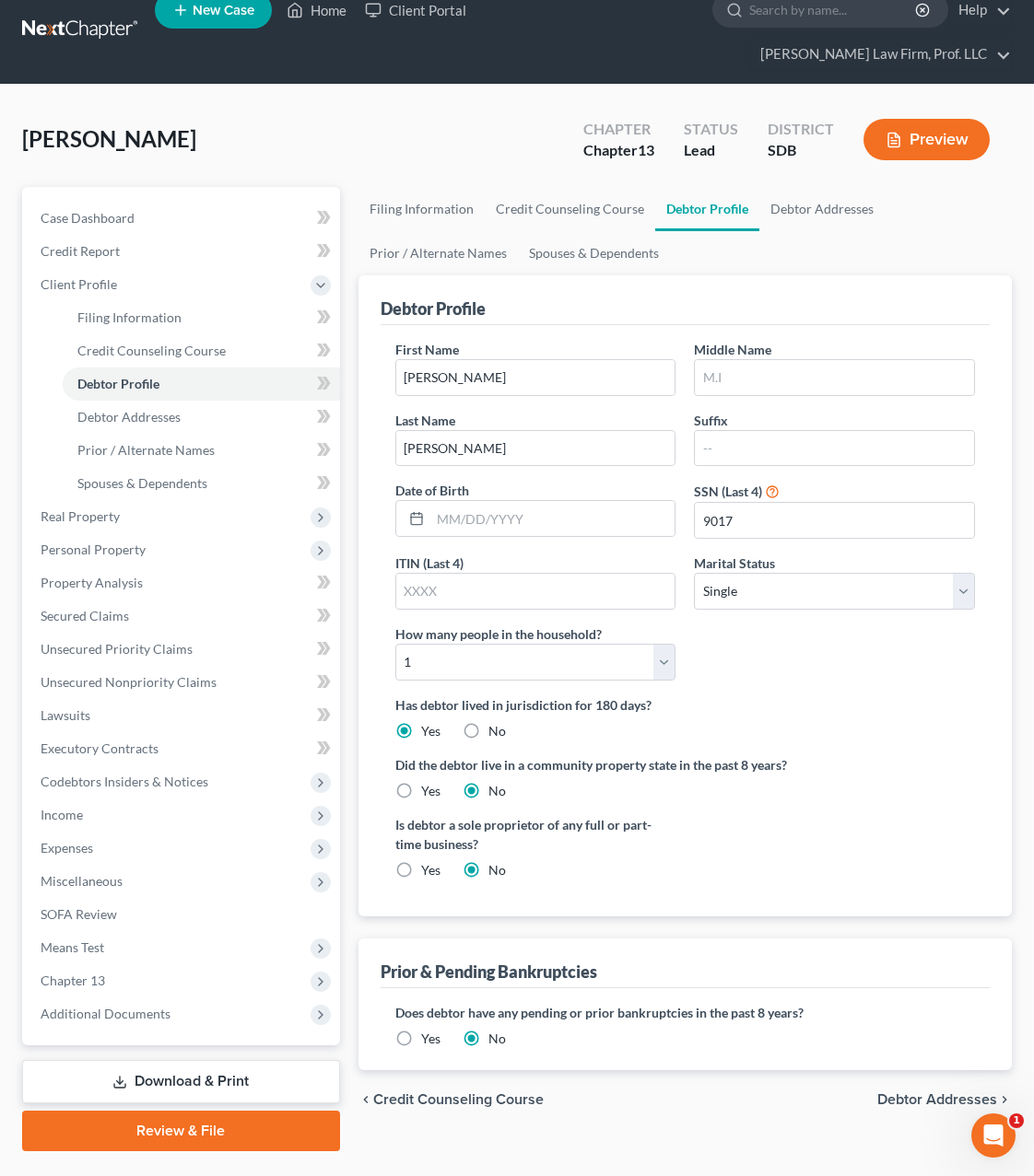
scroll to position [35, 0]
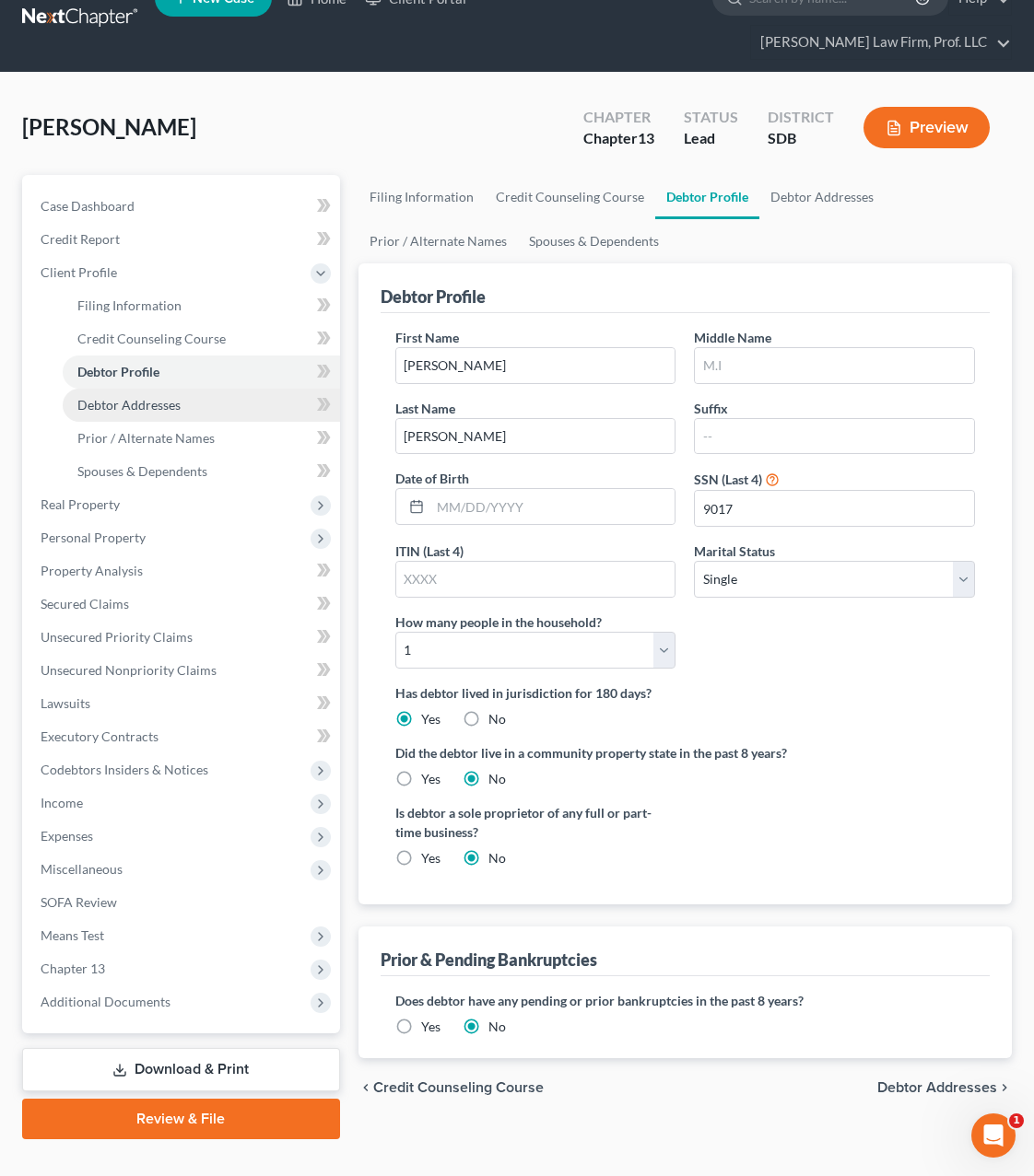
click at [206, 388] on link "Debtor Addresses" at bounding box center [202, 405] width 277 height 33
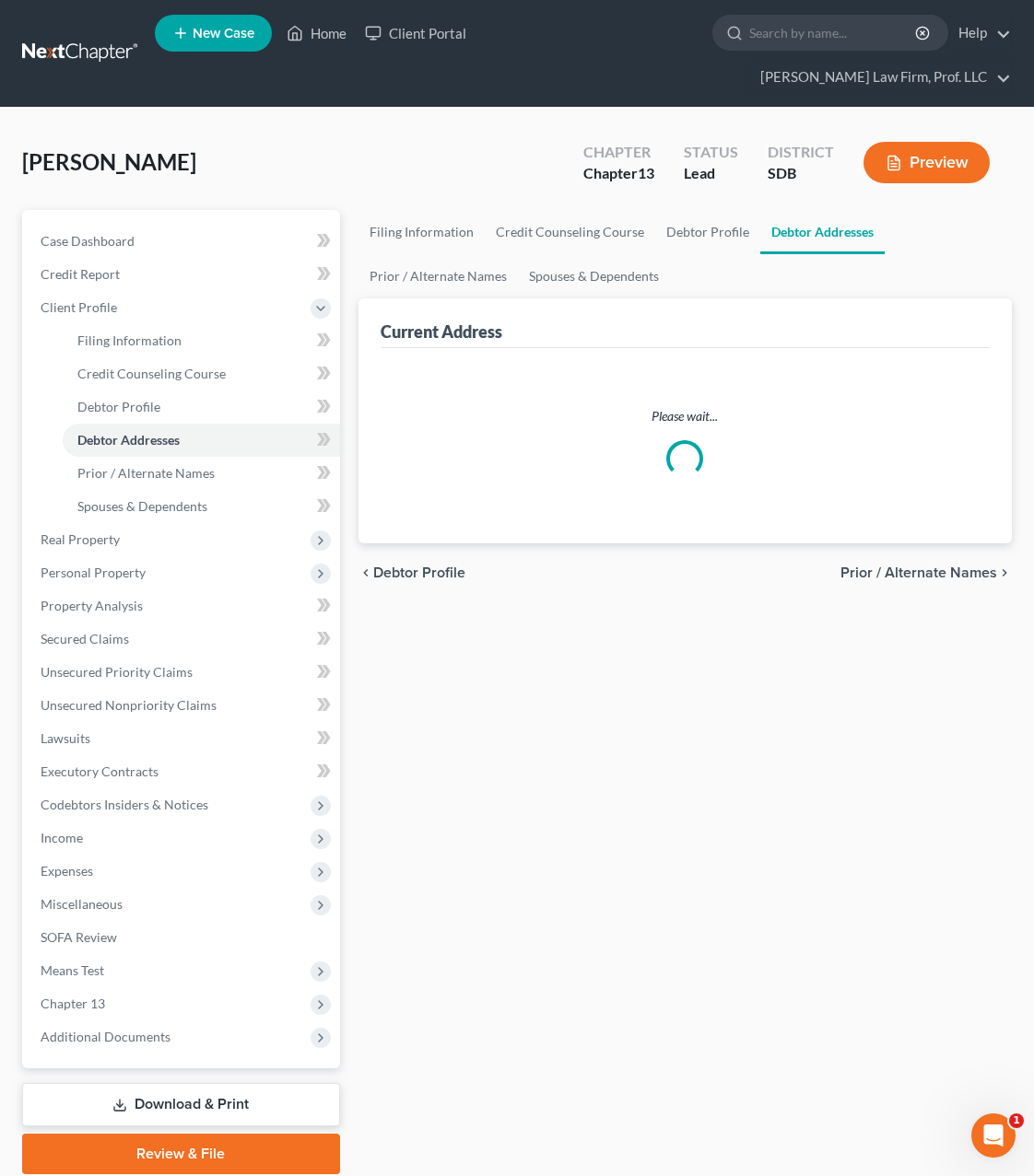
select select "0"
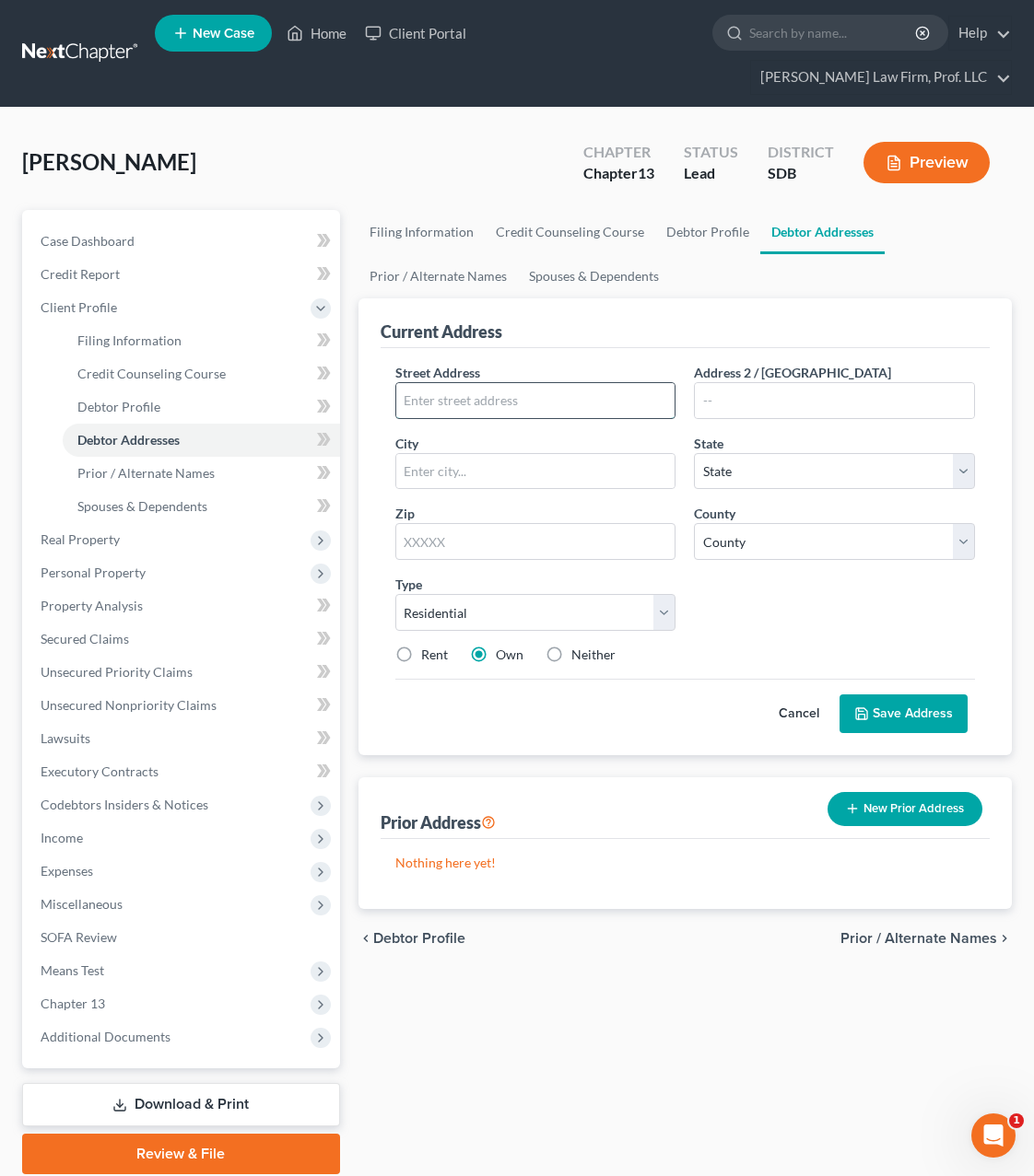
click at [553, 384] on input "text" at bounding box center [536, 401] width 279 height 35
type input "2105 W 21st Street"
click at [514, 454] on input "text" at bounding box center [536, 472] width 279 height 35
type input "Sioux Falls"
select select "43"
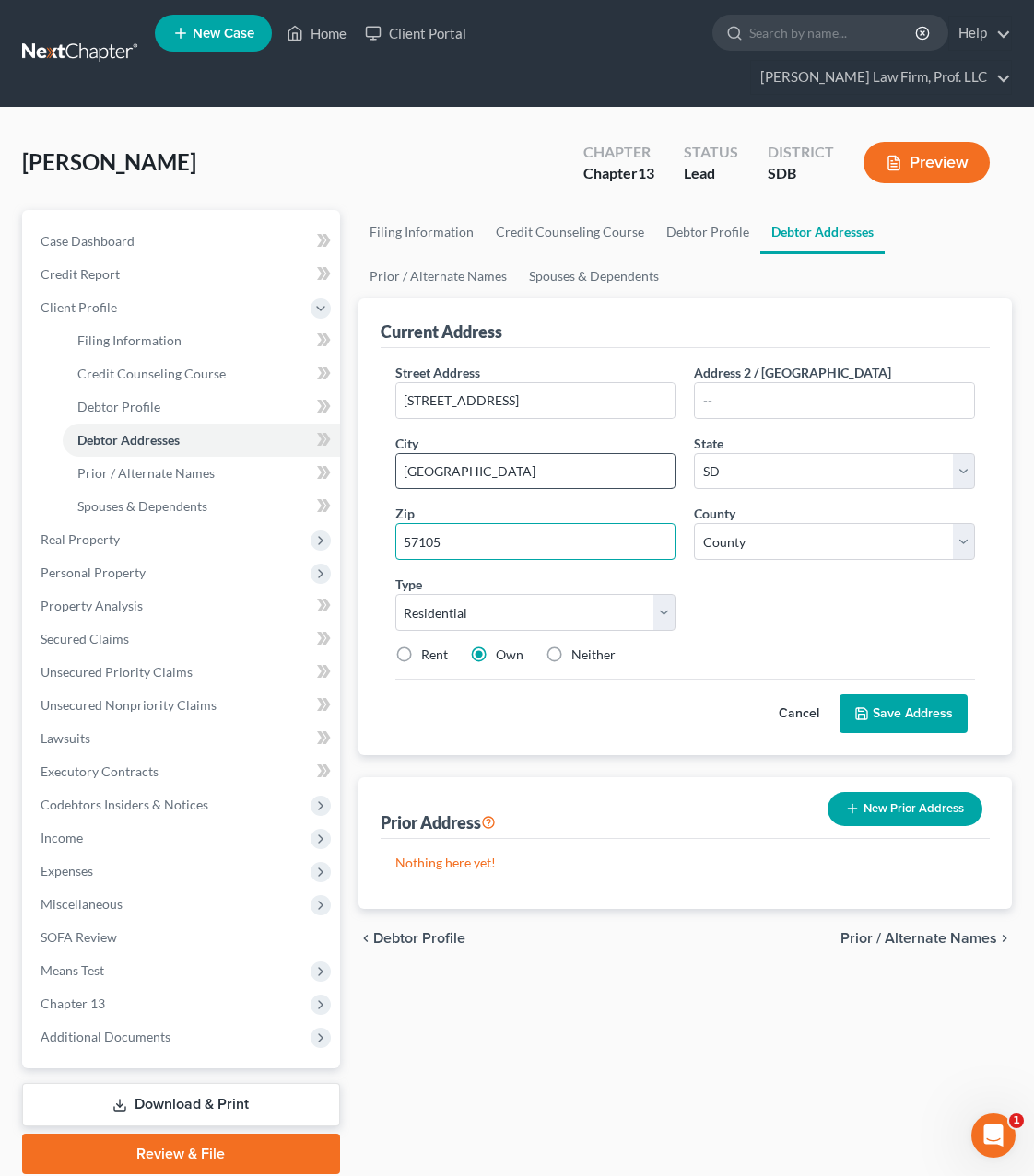
type input "57105"
select select "48"
drag, startPoint x: 928, startPoint y: 682, endPoint x: 911, endPoint y: 741, distance: 61.4
click at [927, 695] on button "Save Address" at bounding box center [903, 714] width 128 height 39
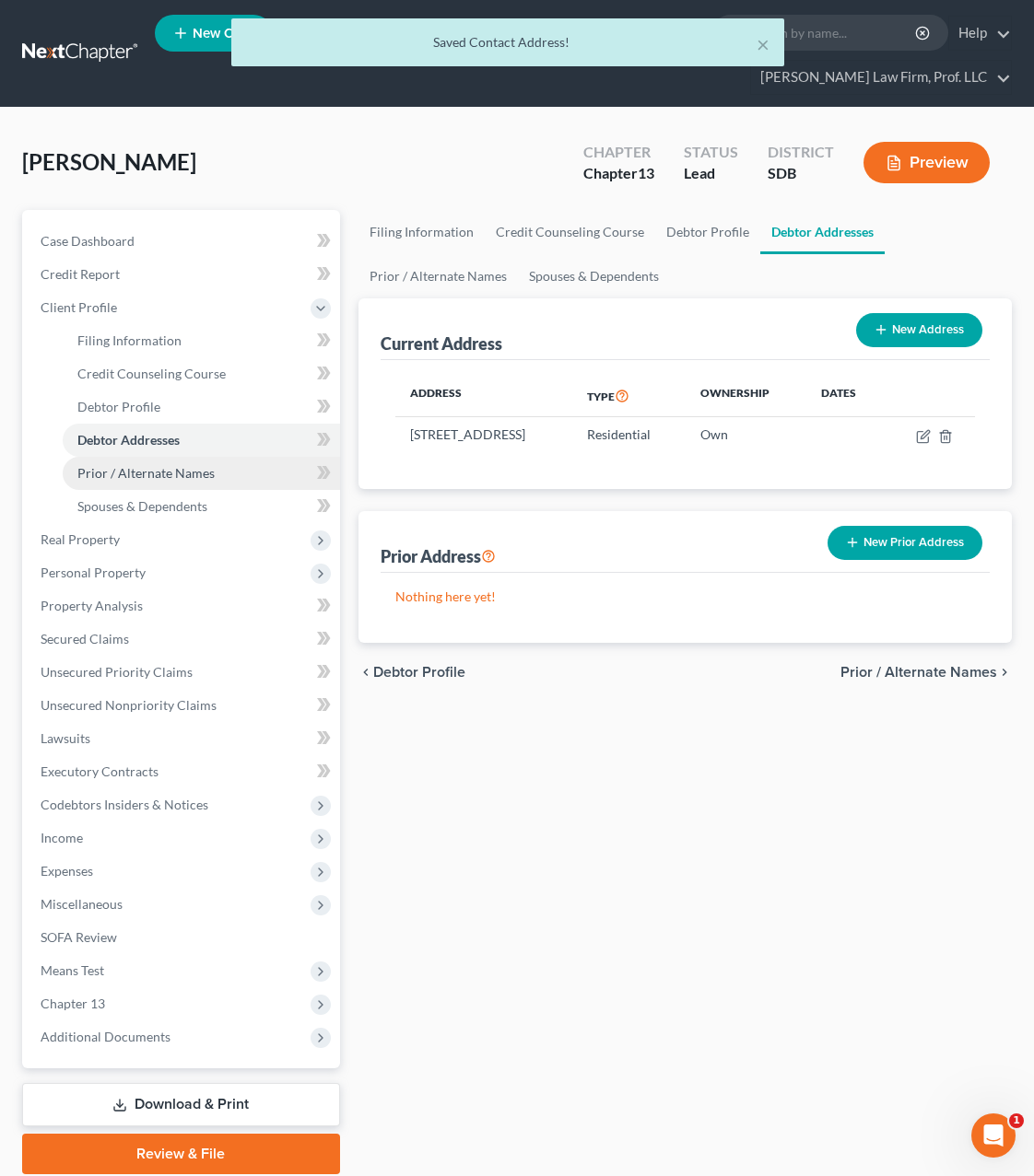
click at [157, 465] on span "Prior / Alternate Names" at bounding box center [146, 473] width 138 height 15
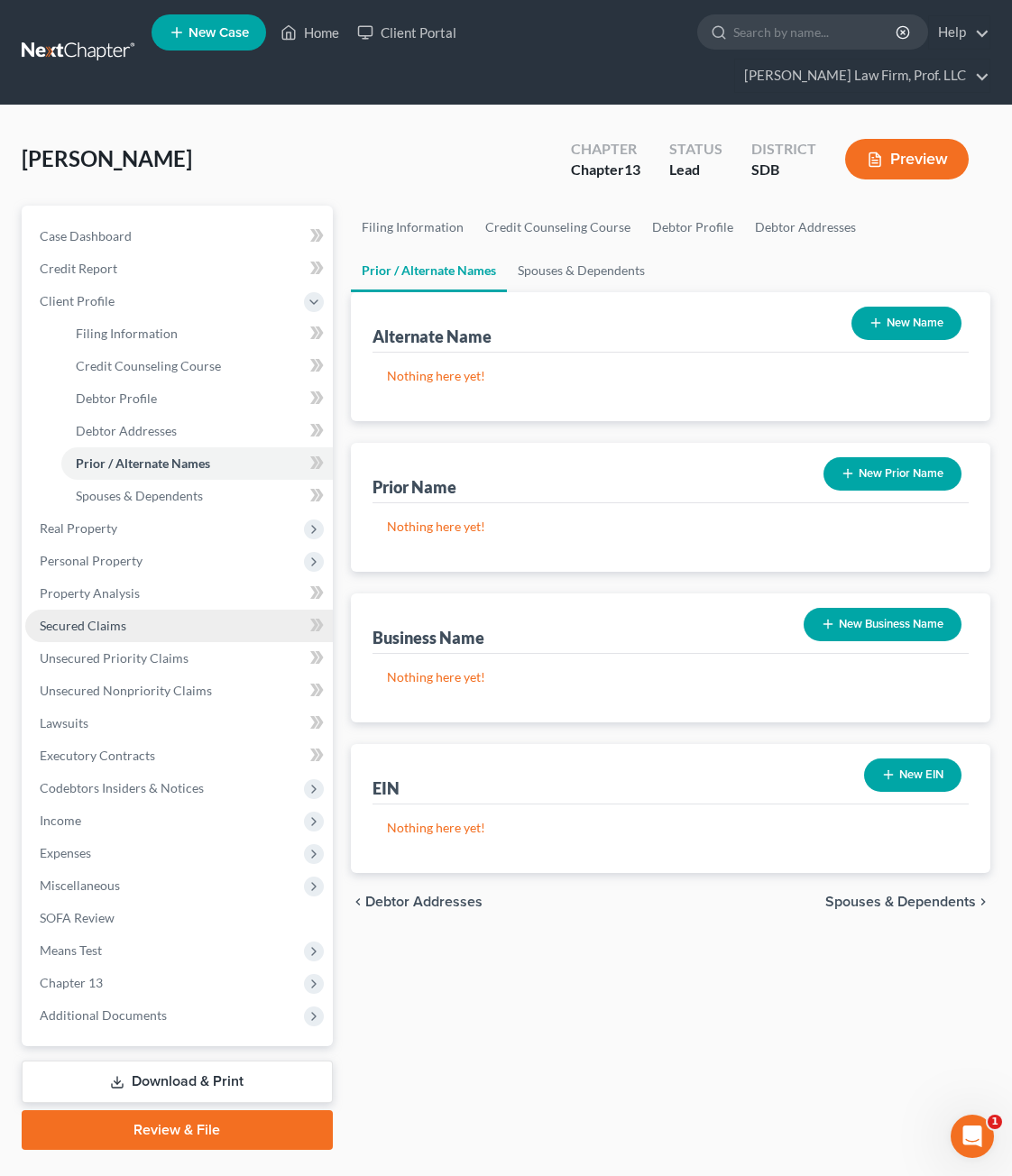
click at [120, 617] on span "Secured Claims" at bounding box center [83, 625] width 86 height 15
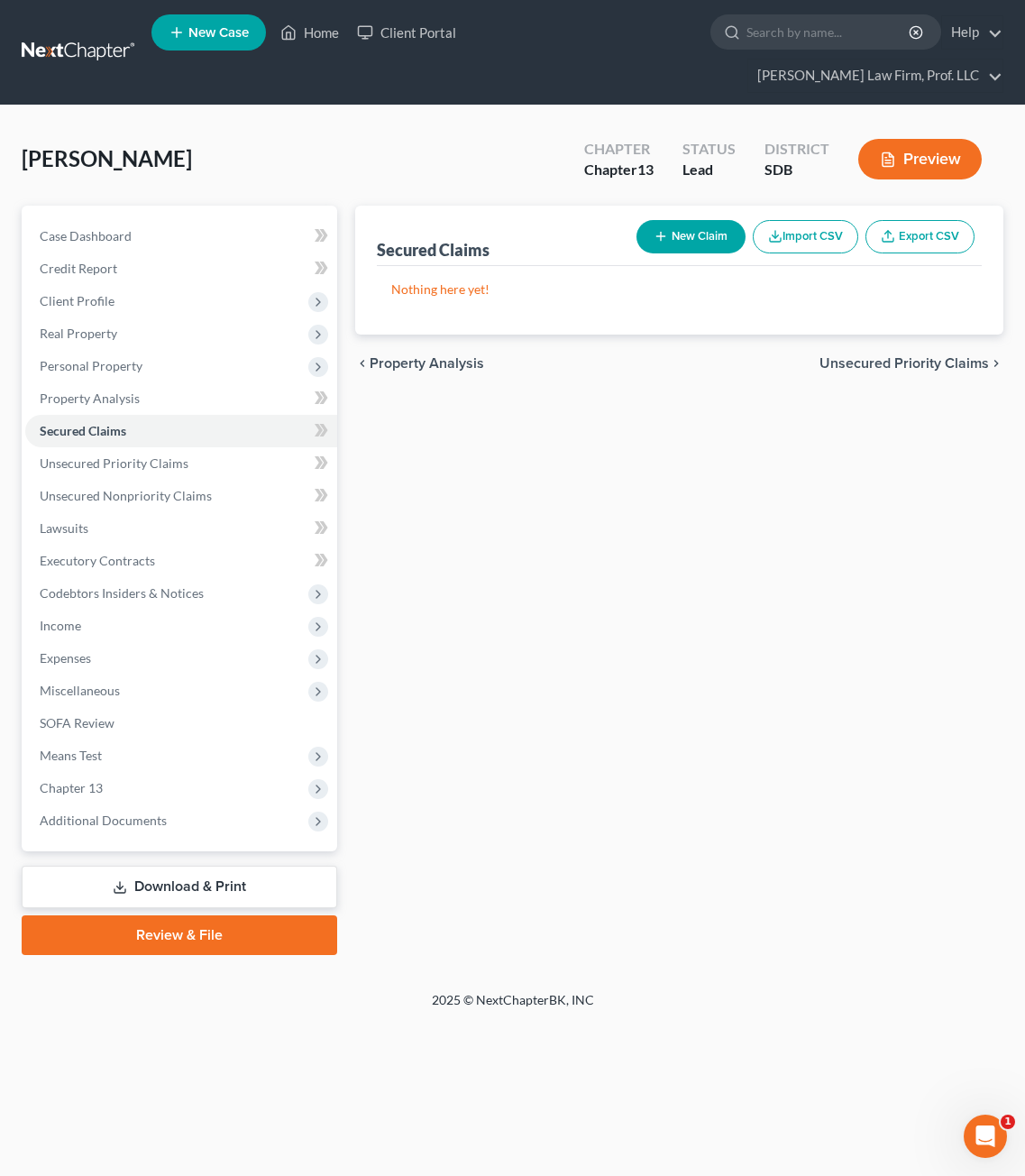
click at [732, 446] on div "Secured Claims New Claim Import CSV Export CSV Nothing here yet! Previous 1 Nex…" at bounding box center [679, 580] width 667 height 749
click at [705, 220] on button "New Claim" at bounding box center [690, 236] width 109 height 33
select select "0"
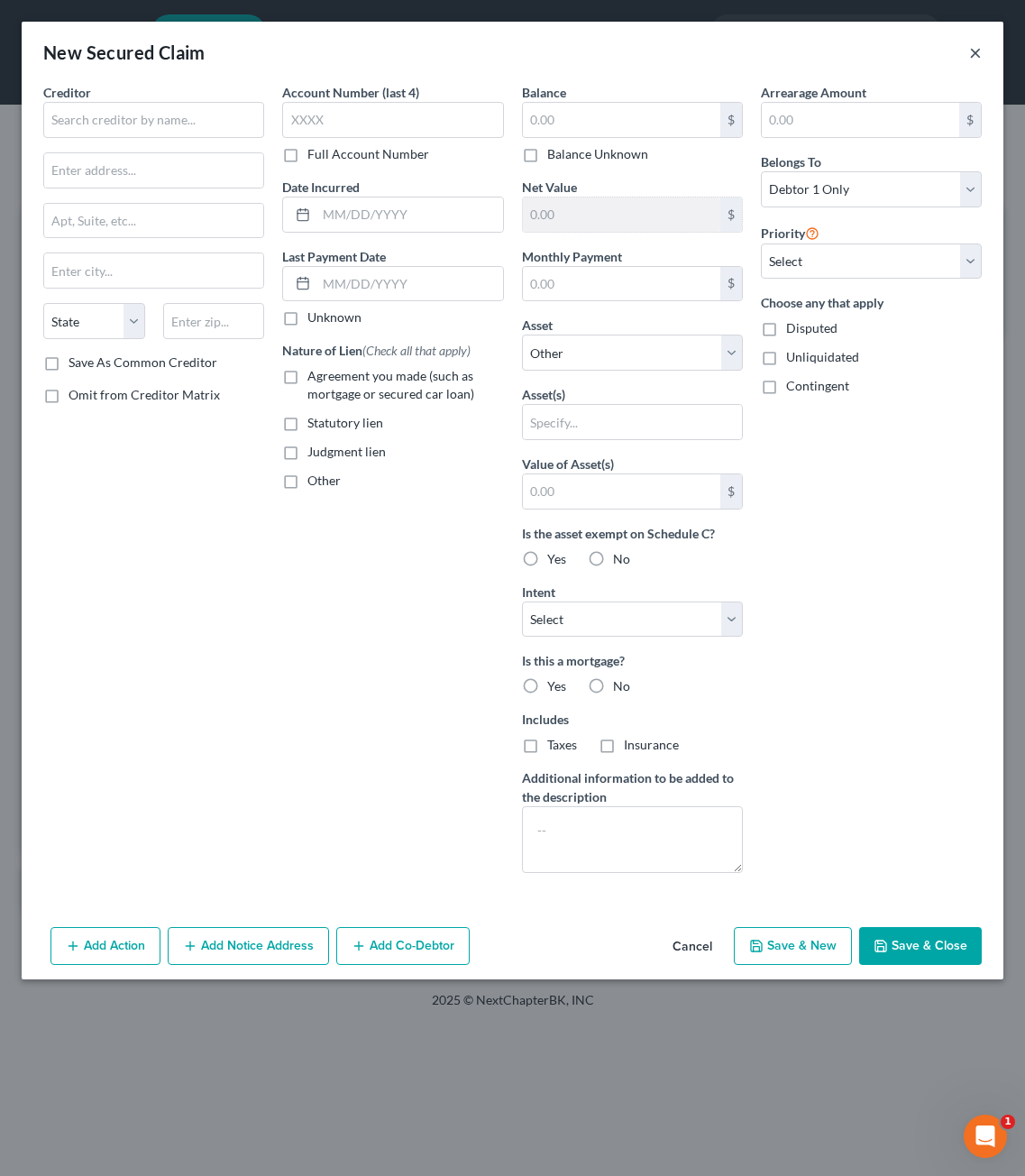
click at [974, 59] on button "×" at bounding box center [975, 52] width 12 height 22
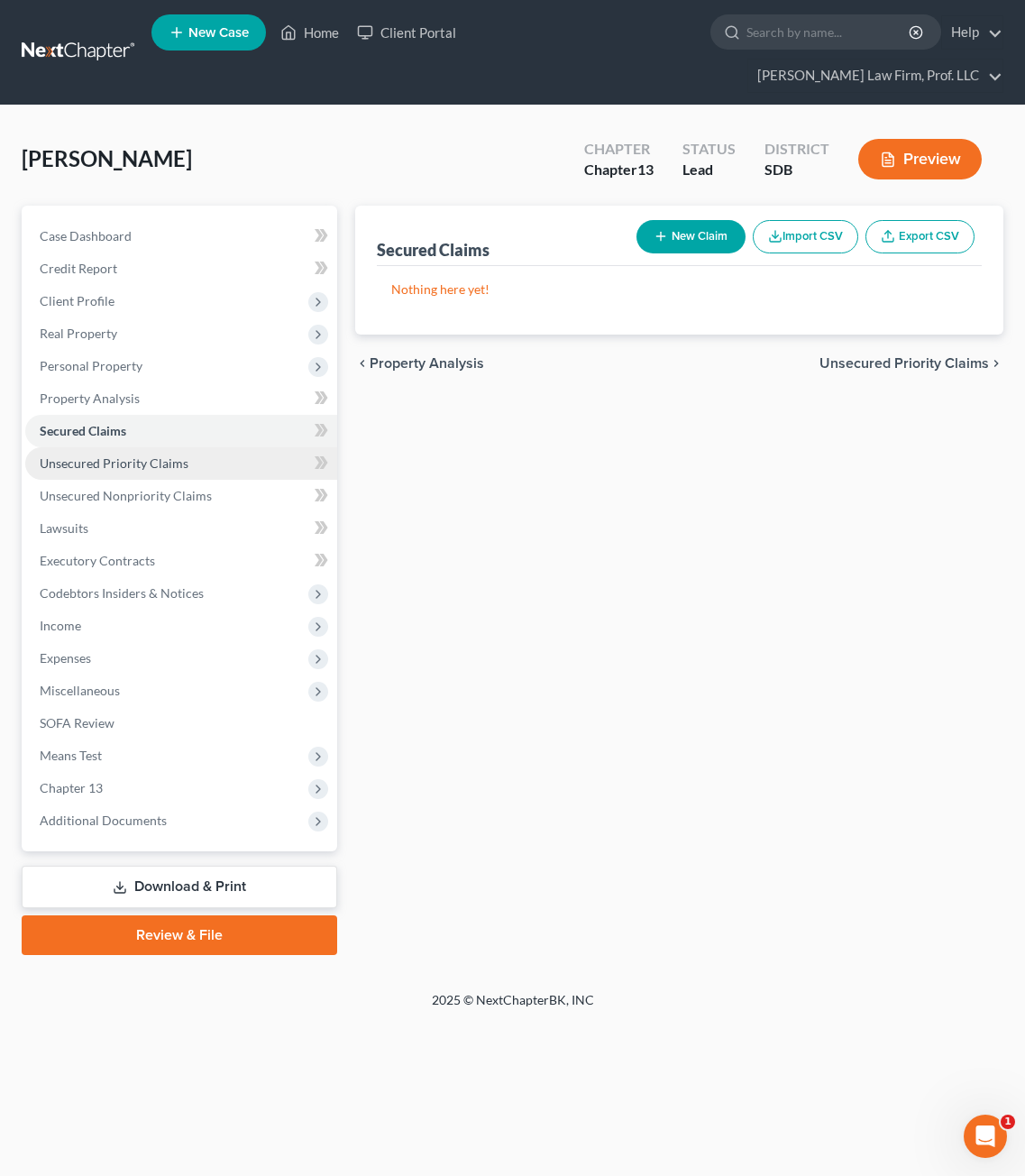
click at [111, 455] on span "Unsecured Priority Claims" at bounding box center [114, 463] width 149 height 15
click at [682, 220] on button "New Claim" at bounding box center [690, 236] width 109 height 33
select select "0"
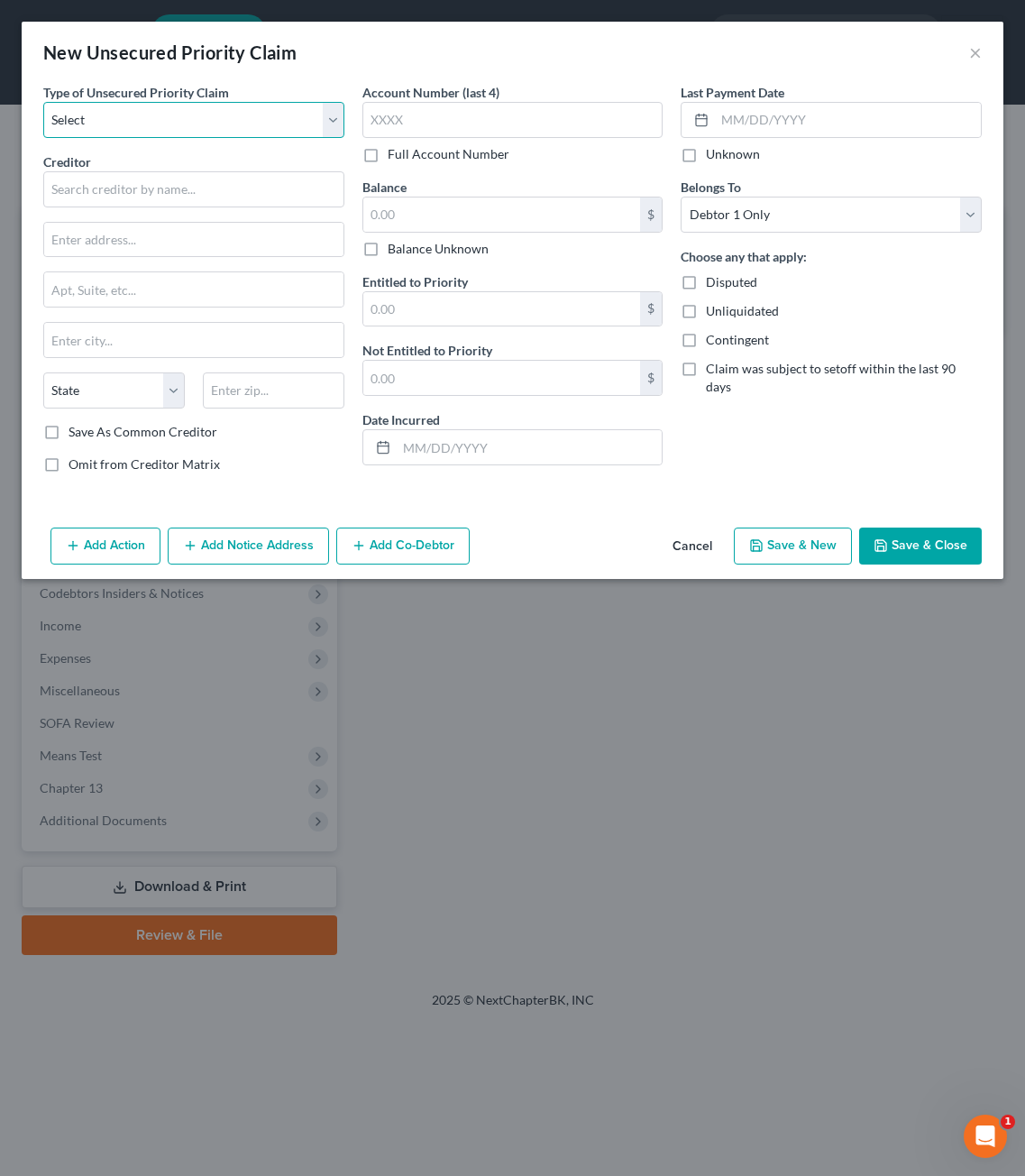
click at [179, 136] on select "Select Taxes & Other Government Units Domestic Support Obligations Extensions o…" at bounding box center [194, 119] width 302 height 36
select select "0"
click at [44, 101] on select "Select Taxes & Other Government Units Domestic Support Obligations Extensions o…" at bounding box center [194, 119] width 302 height 36
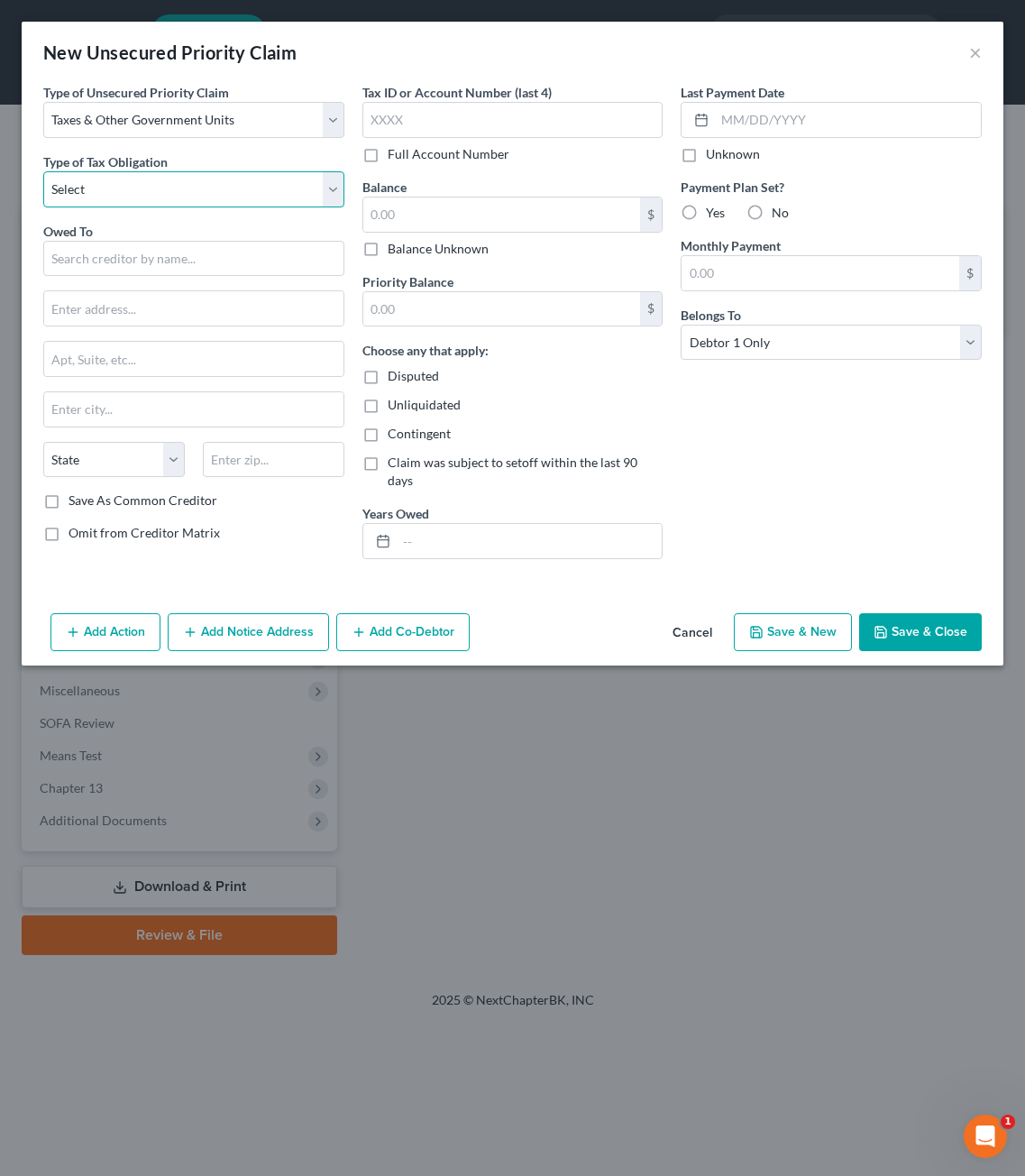
click at [171, 189] on select "Select Federal City State Franchise Tax Board Other" at bounding box center [194, 190] width 302 height 36
select select "2"
click at [44, 172] on select "Select Federal City State Franchise Tax Board Other" at bounding box center [194, 190] width 302 height 36
click at [197, 283] on div "Owed To * State AL AK AR AZ CA CO CT DE DC FL GA GU HI ID IL IN IA KS KY LA ME …" at bounding box center [194, 357] width 302 height 270
click at [548, 137] on input "text" at bounding box center [513, 119] width 302 height 36
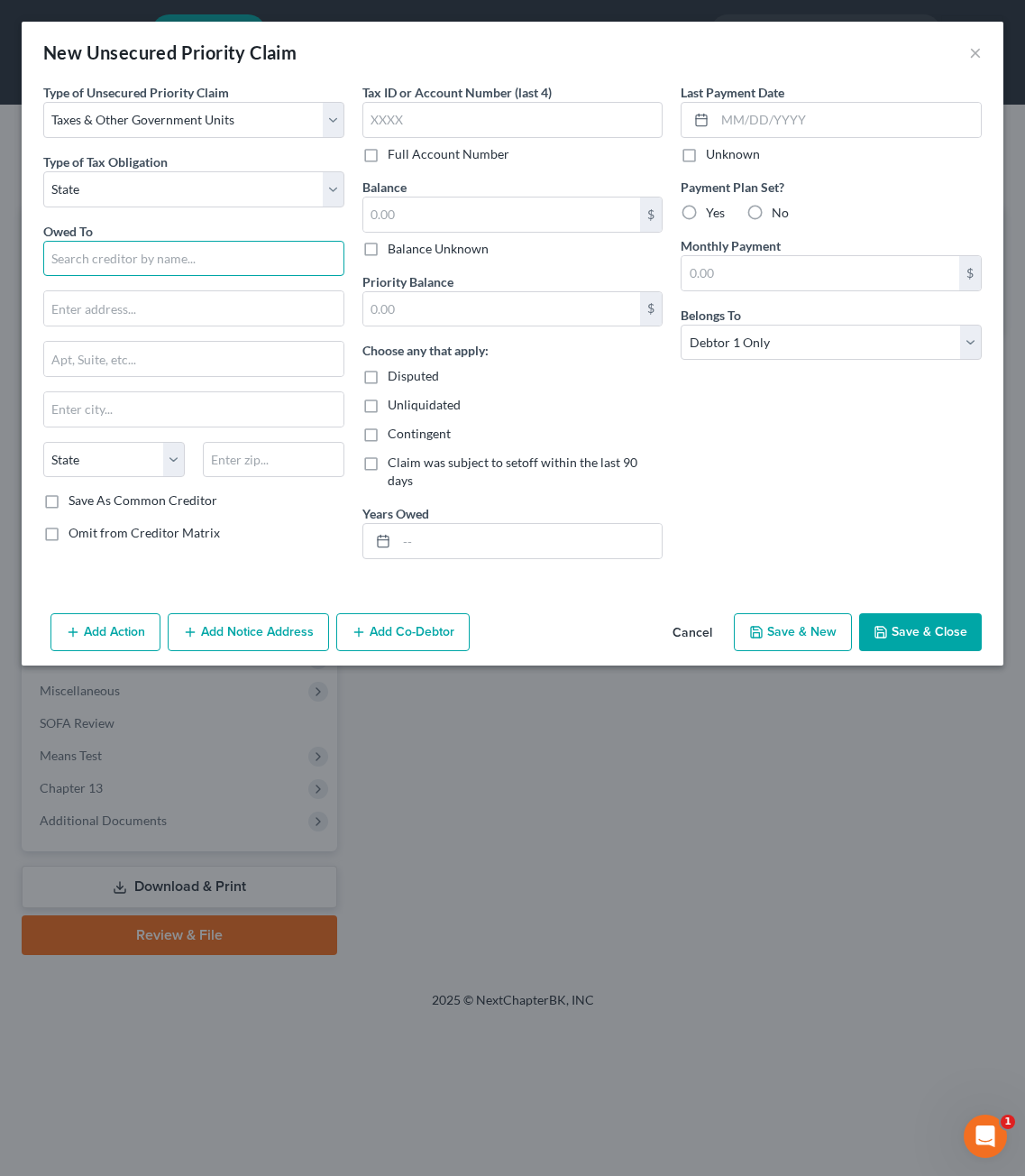
click at [168, 268] on input "text" at bounding box center [194, 259] width 302 height 36
type input "D"
drag, startPoint x: 305, startPoint y: 255, endPoint x: -106, endPoint y: 211, distance: 413.3
click at [0, 211] on html "Home New Case Client Portal Gerry Law Firm, Prof. LLC anacker@sgsllc.com My Acc…" at bounding box center [512, 588] width 1025 height 1176
type input "South Dakota State Treasurer"
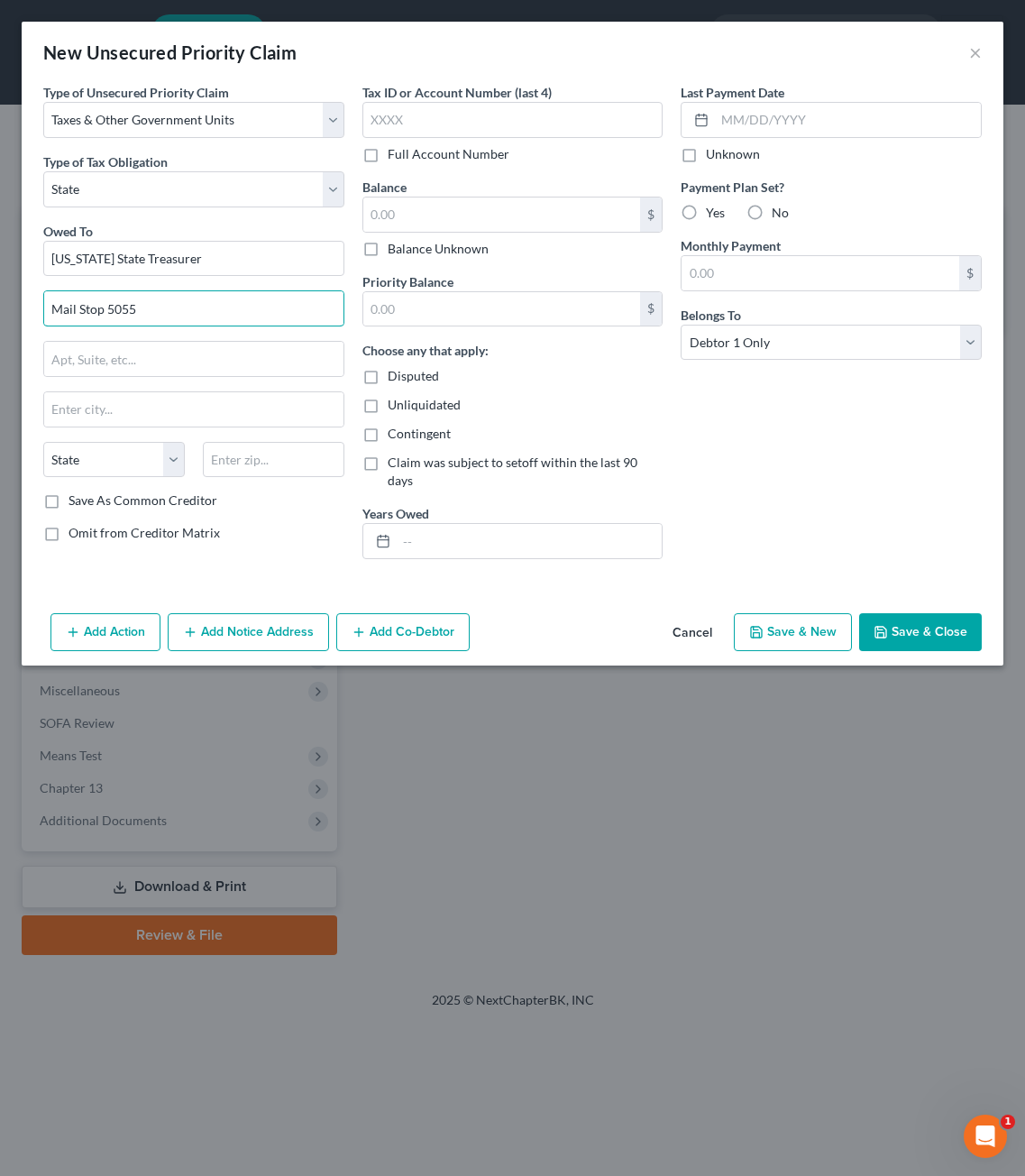
type input "Mail Stop 5055"
type input "334 E. Capitol Ave."
type input "Pierre"
select select "43"
type input "57501"
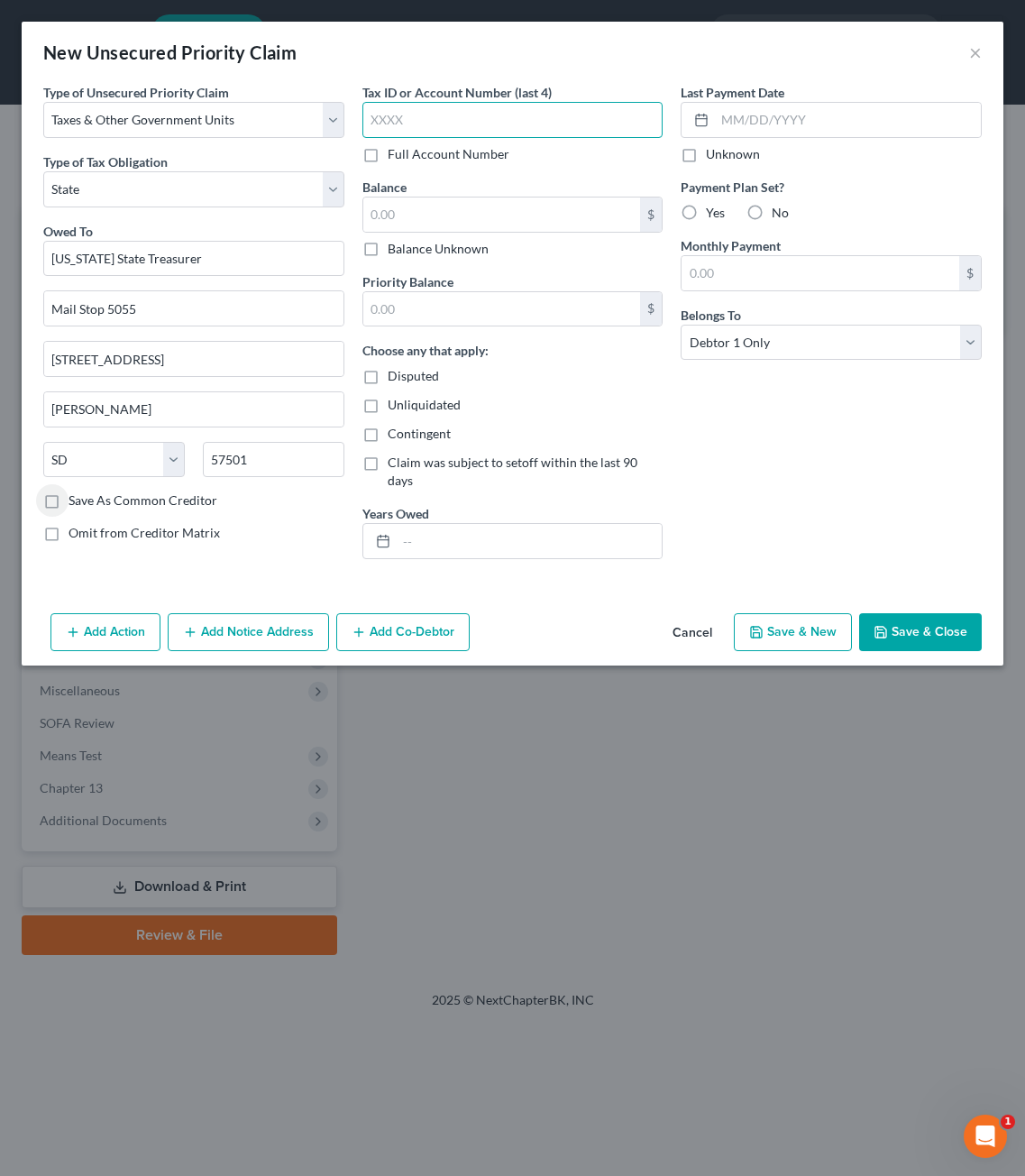
click at [403, 119] on input "text" at bounding box center [513, 119] width 302 height 36
click at [509, 204] on input "text" at bounding box center [502, 214] width 278 height 34
type input "7,637.60"
click at [452, 306] on input "text" at bounding box center [502, 309] width 278 height 34
type input "7,637.60"
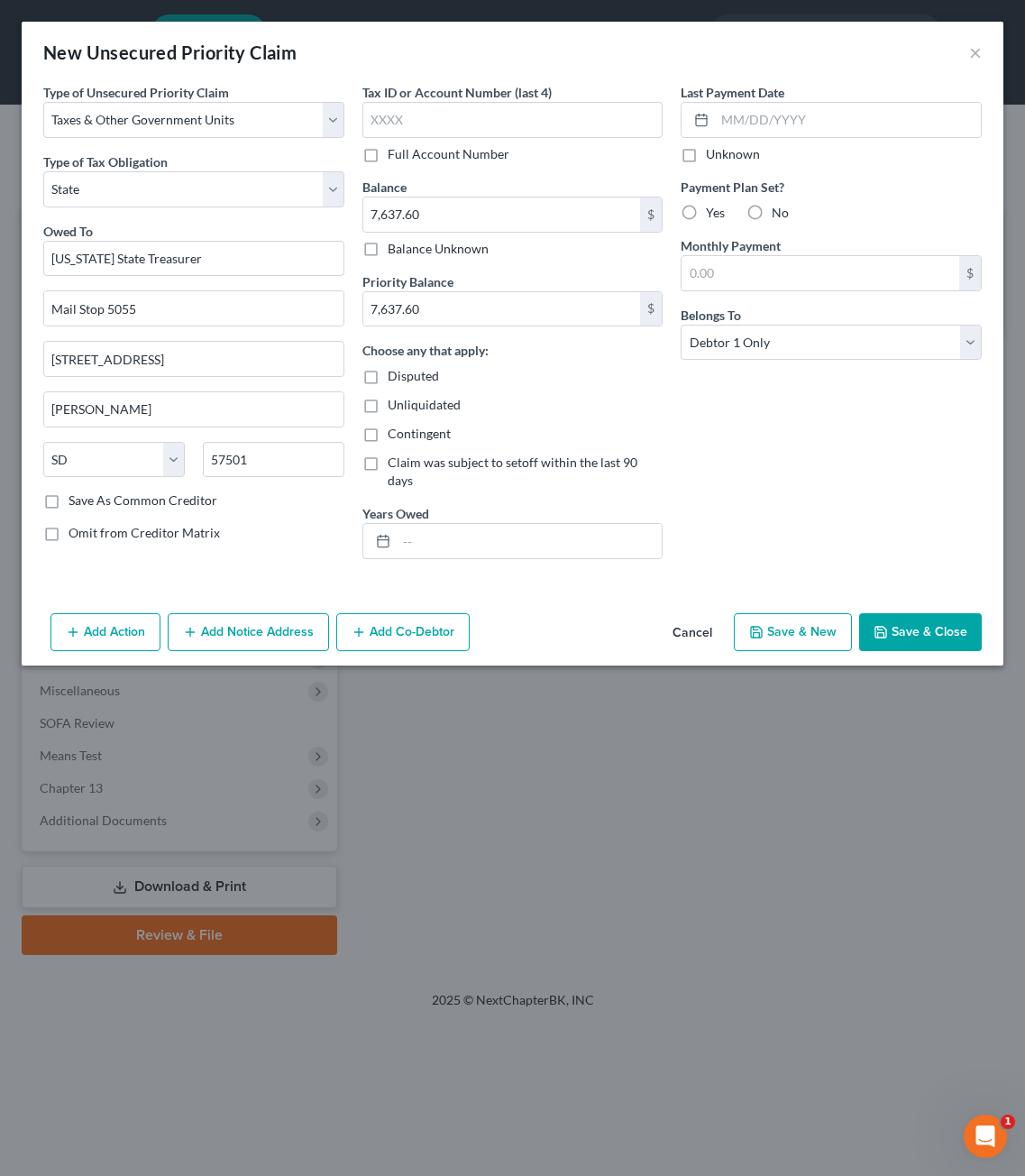
click at [538, 556] on div "Tax ID or Account Number (last 4) Full Account Number Balance 7,637.60 $ Balanc…" at bounding box center [513, 327] width 320 height 490
click at [541, 527] on input "text" at bounding box center [529, 541] width 266 height 34
type input "2024"
click at [837, 497] on div "Last Payment Date Unknown Payment Plan Set? Yes No Monthly Payment $ Belongs To…" at bounding box center [831, 327] width 320 height 490
click at [798, 146] on div "Unknown" at bounding box center [832, 154] width 302 height 18
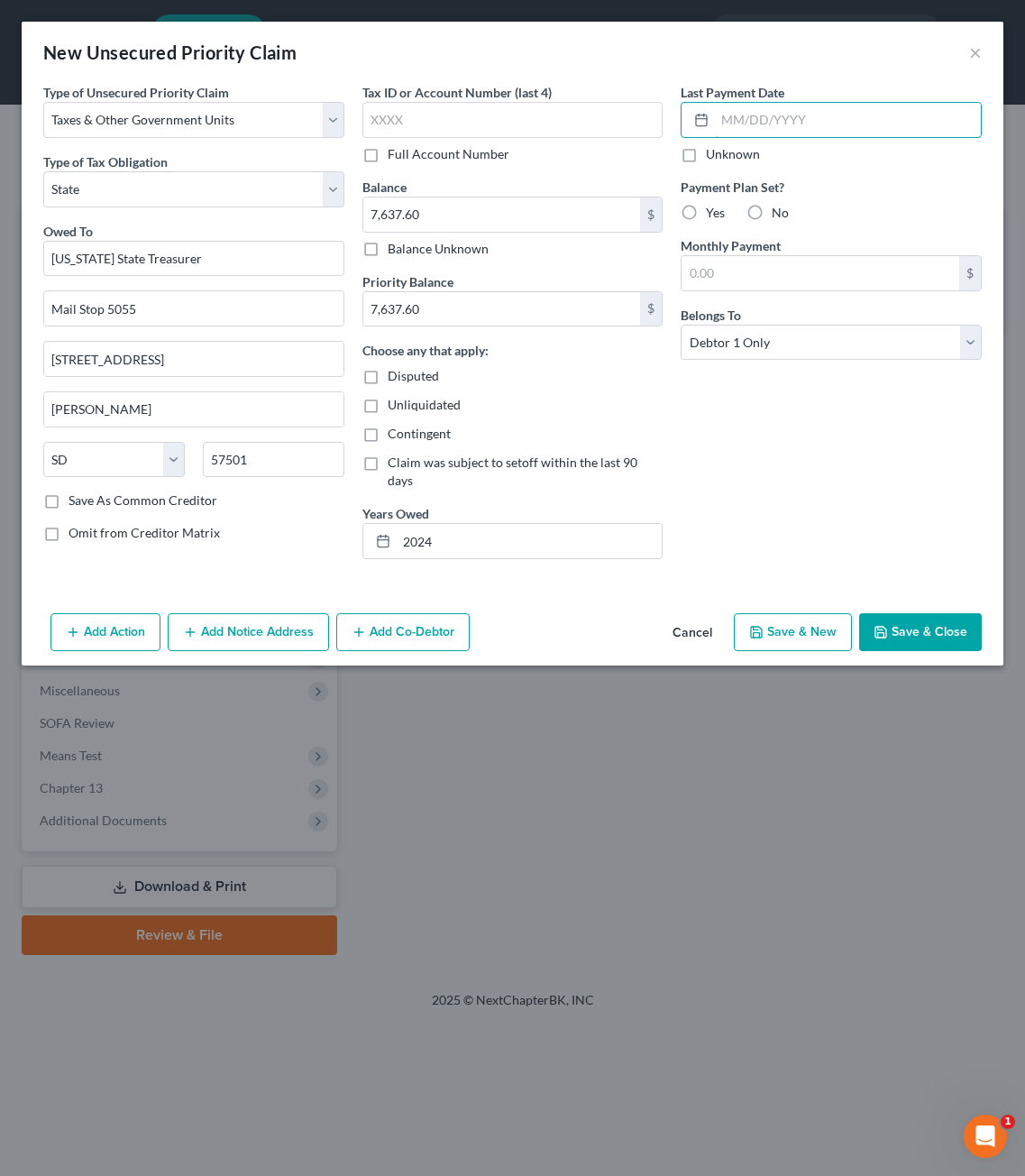
drag, startPoint x: 800, startPoint y: 135, endPoint x: 786, endPoint y: 149, distance: 19.8
click at [801, 134] on input "text" at bounding box center [848, 119] width 266 height 34
click at [865, 181] on label "Payment Plan Set?" at bounding box center [832, 187] width 302 height 19
click at [772, 214] on label "No" at bounding box center [780, 212] width 17 height 18
click at [779, 214] on input "No" at bounding box center [785, 210] width 11 height 11
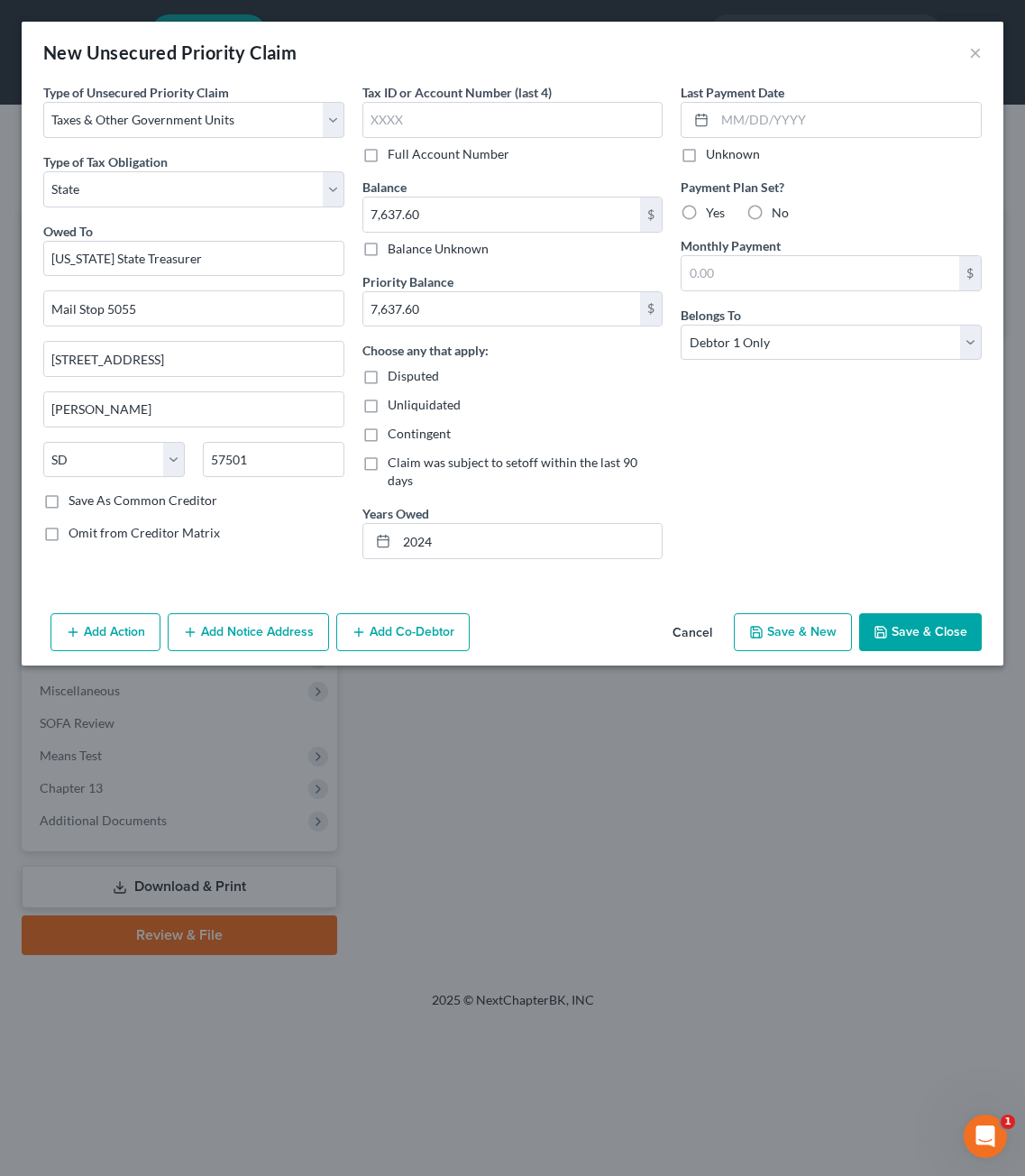
radio input "true"
click at [801, 500] on div "Last Payment Date Unknown Payment Plan Set? Yes No Monthly Payment $ Belongs To…" at bounding box center [831, 327] width 320 height 490
click at [926, 614] on button "Save & Close" at bounding box center [920, 633] width 122 height 38
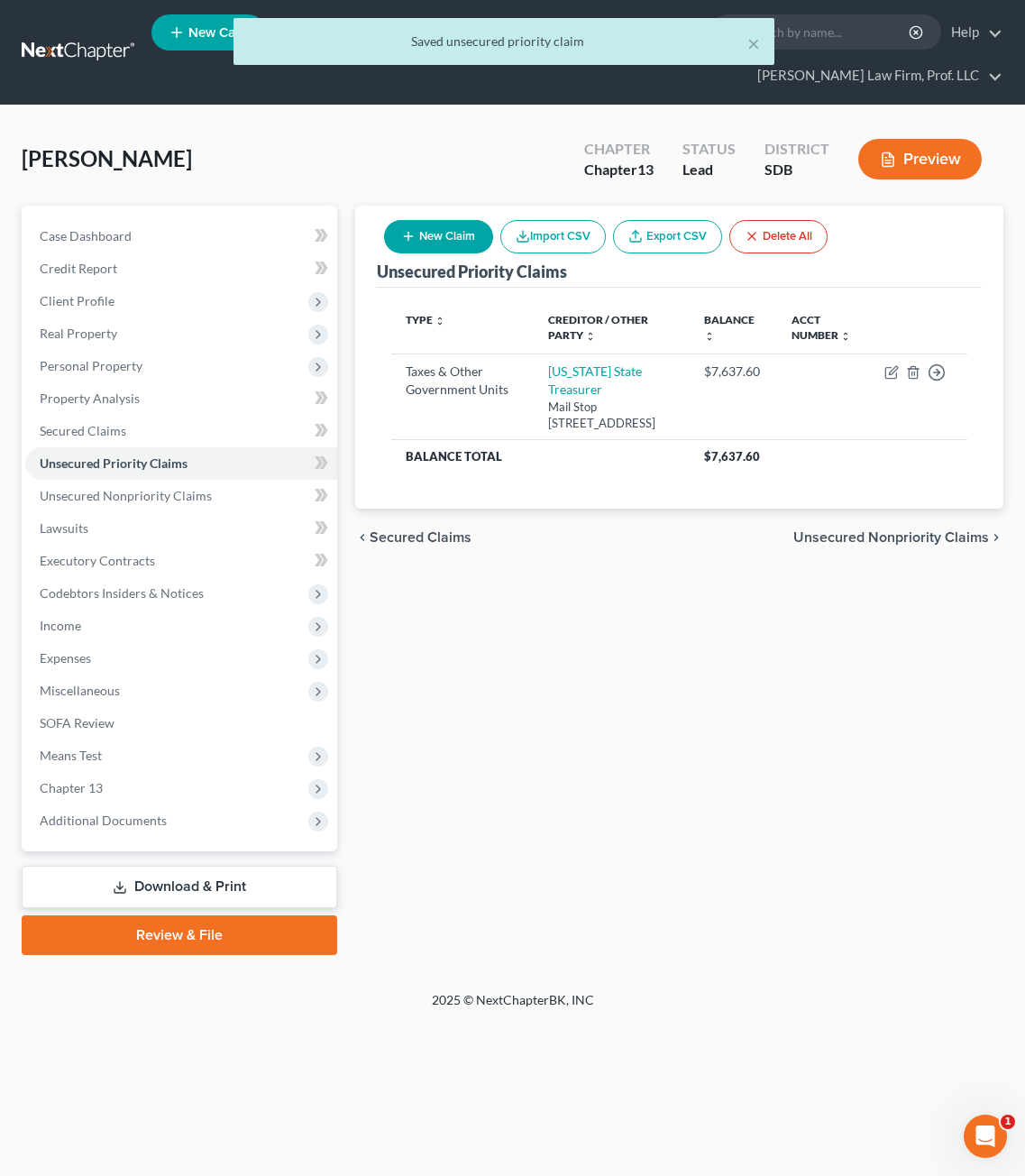
click at [660, 734] on div "Unsecured Priority Claims New Claim Import CSV Export CSV Delete All Type expan…" at bounding box center [679, 580] width 667 height 749
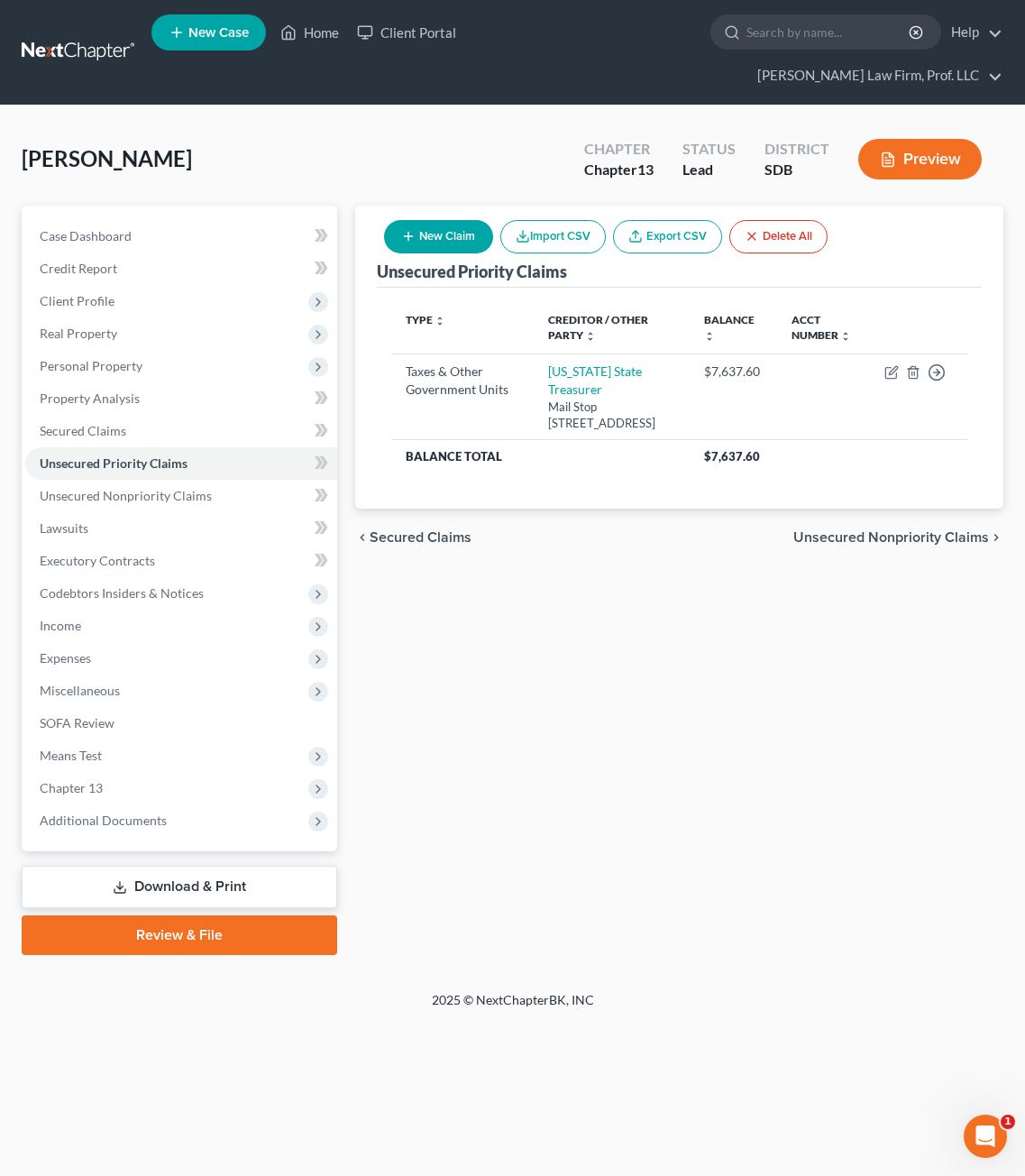
click at [430, 220] on button "New Claim" at bounding box center [438, 236] width 109 height 33
select select "0"
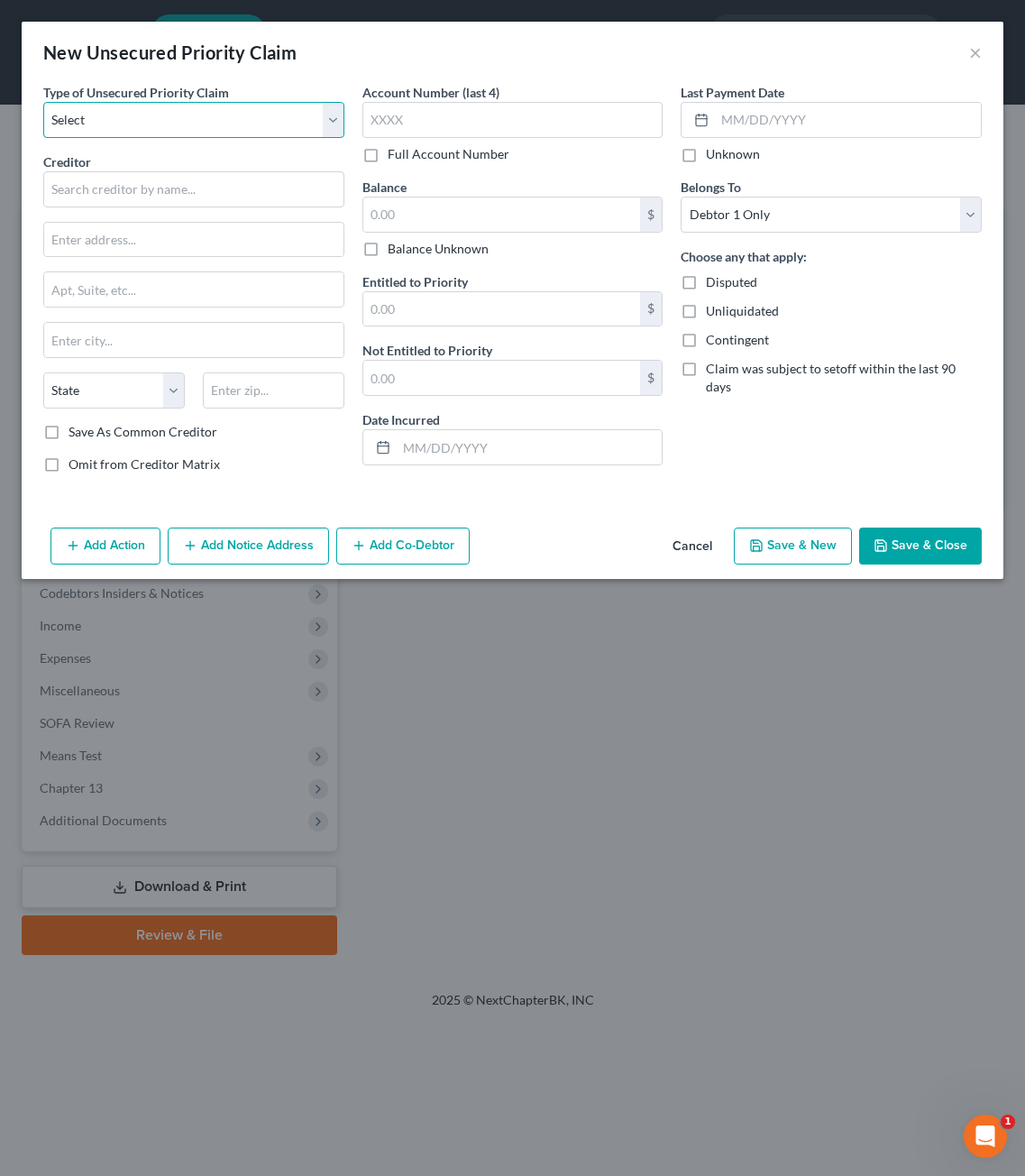
click at [247, 119] on select "Select Taxes & Other Government Units Domestic Support Obligations Extensions o…" at bounding box center [194, 119] width 302 height 36
select select "0"
click at [44, 101] on select "Select Taxes & Other Government Units Domestic Support Obligations Extensions o…" at bounding box center [194, 119] width 302 height 36
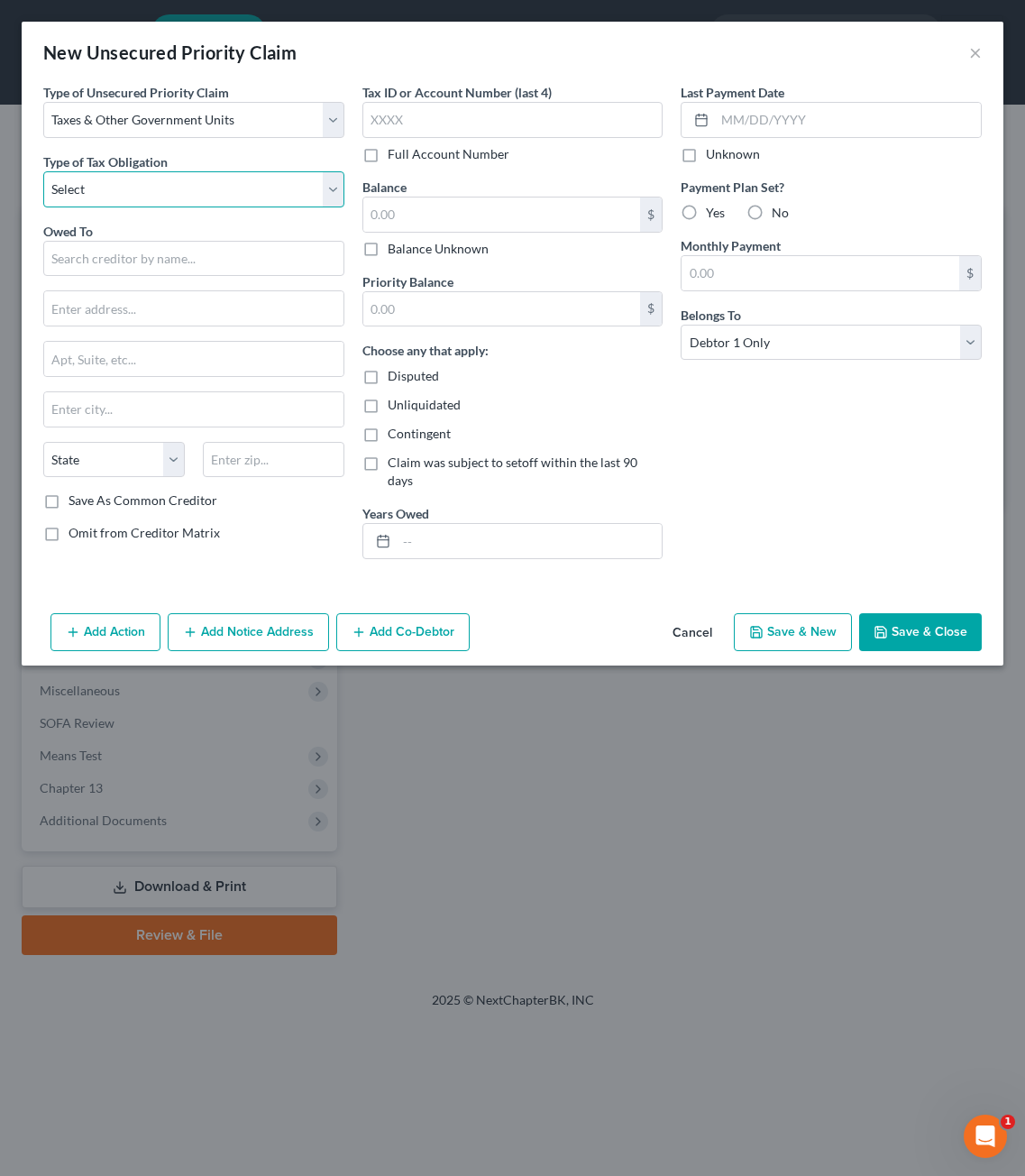
click at [216, 177] on select "Select Federal City State Franchise Tax Board Other" at bounding box center [194, 190] width 302 height 36
select select "0"
click at [44, 172] on select "Select Federal City State Franchise Tax Board Other" at bounding box center [194, 190] width 302 height 36
click at [165, 249] on input "text" at bounding box center [194, 259] width 302 height 36
type input "I"
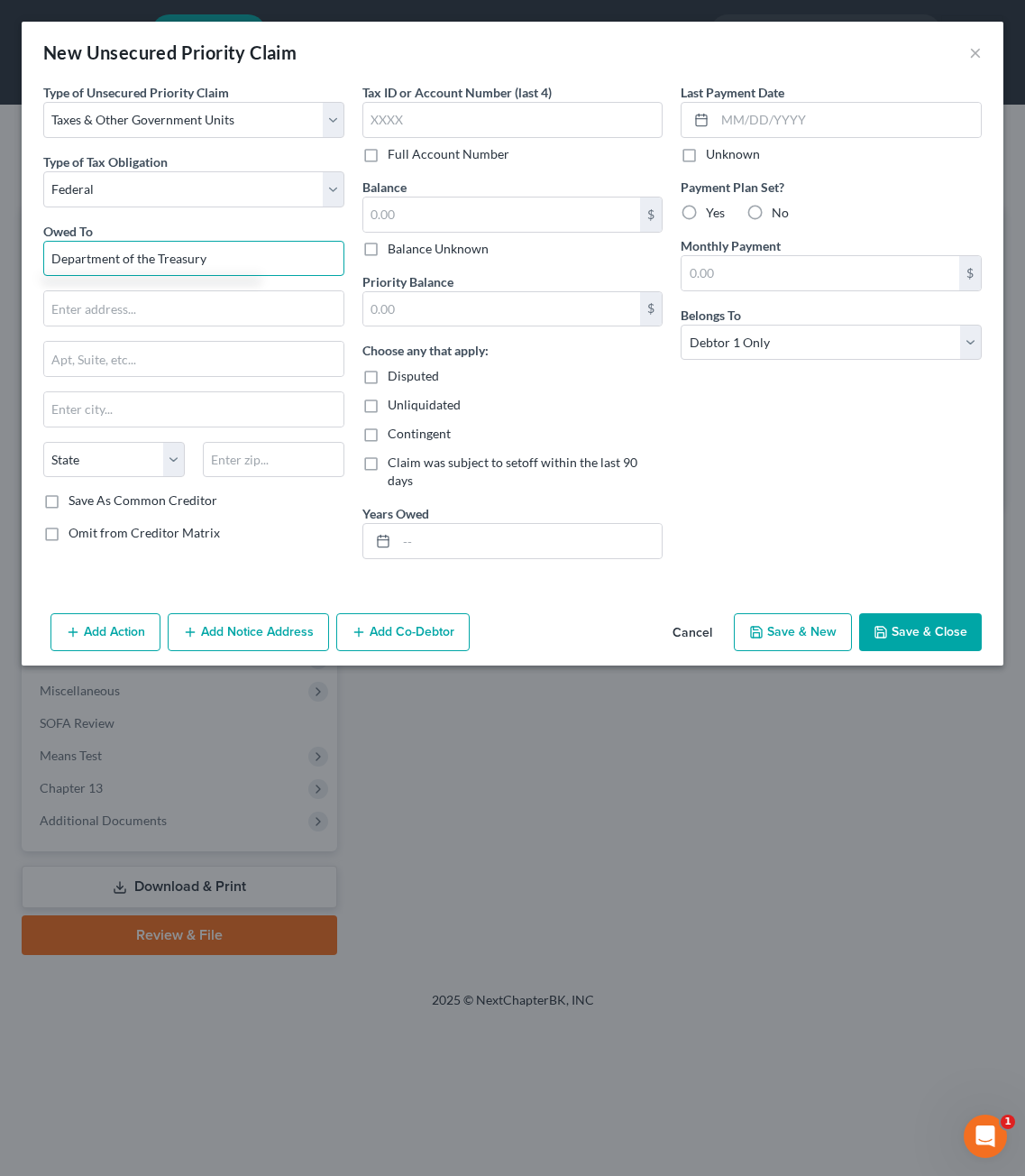
type input "Department of the Treasury"
type input "Internal Revenue Service"
type input "Mail Stop C1 6525"
type input "5"
type input "64999"
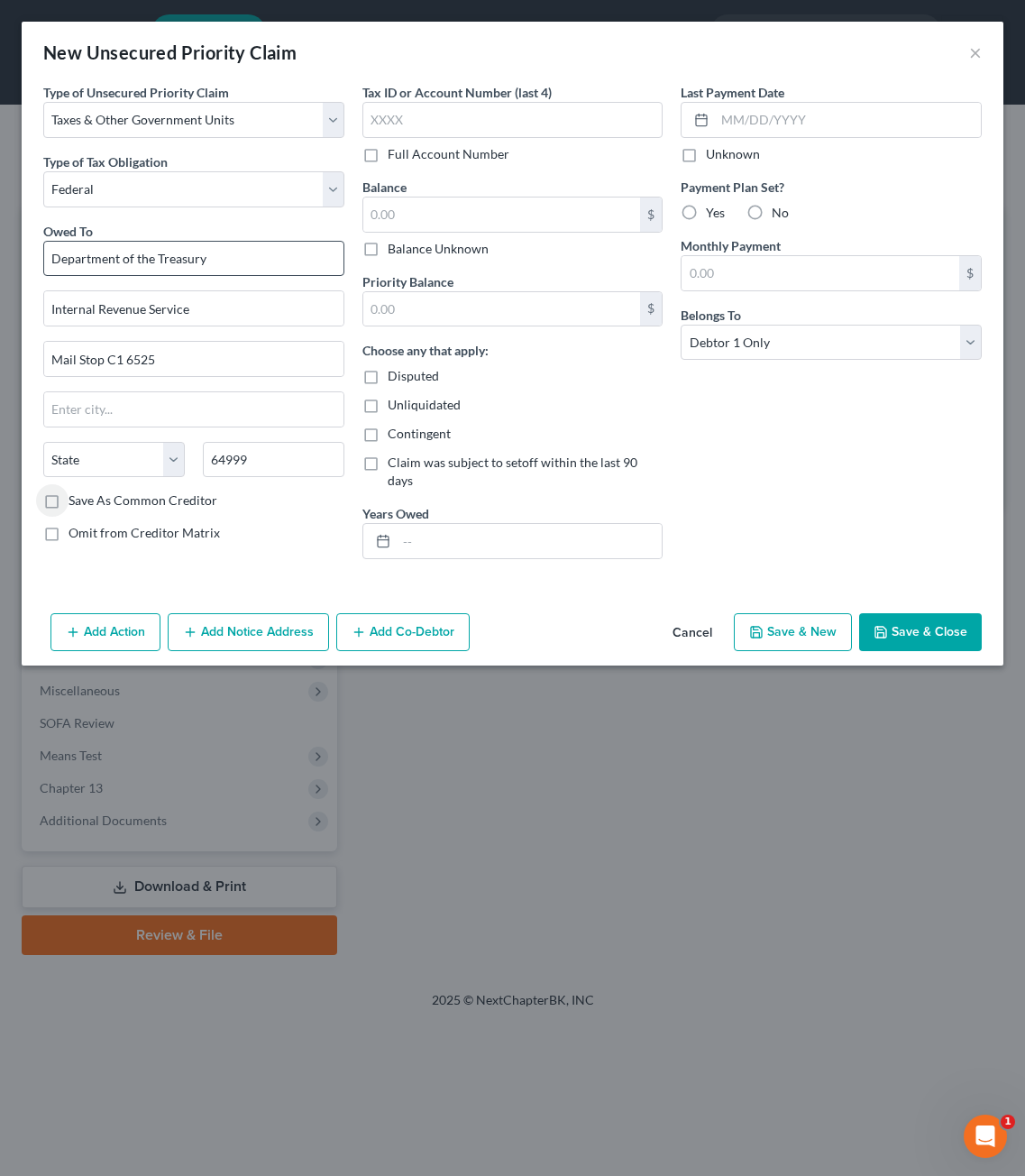
type input "Kansas City"
select select "26"
click at [478, 218] on input "text" at bounding box center [502, 214] width 278 height 34
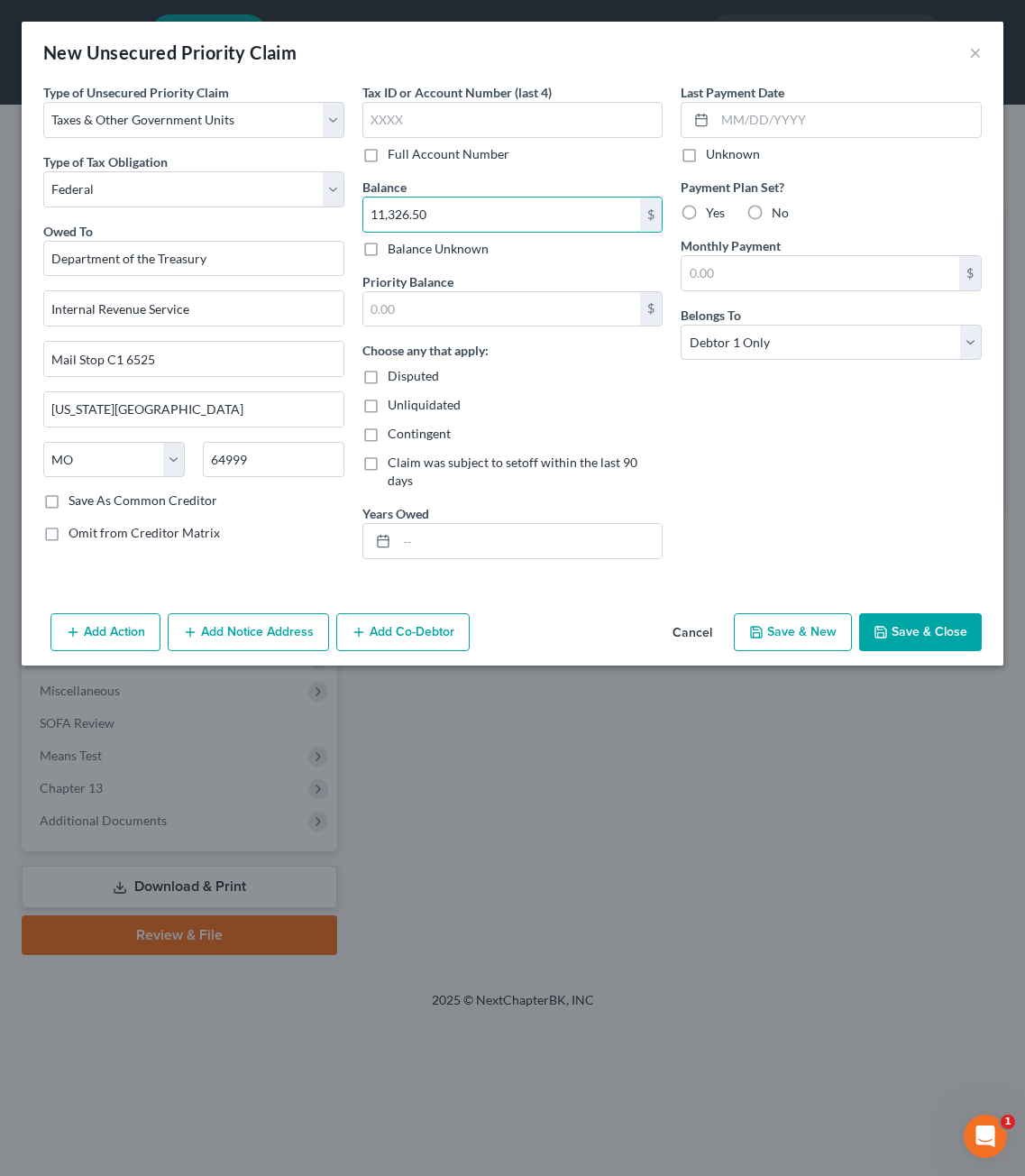
type input "11,326.50"
type input "2"
type input "11,326.50"
click at [815, 377] on div "Last Payment Date Unknown Payment Plan Set? Yes No Monthly Payment $ Belongs To…" at bounding box center [831, 327] width 320 height 490
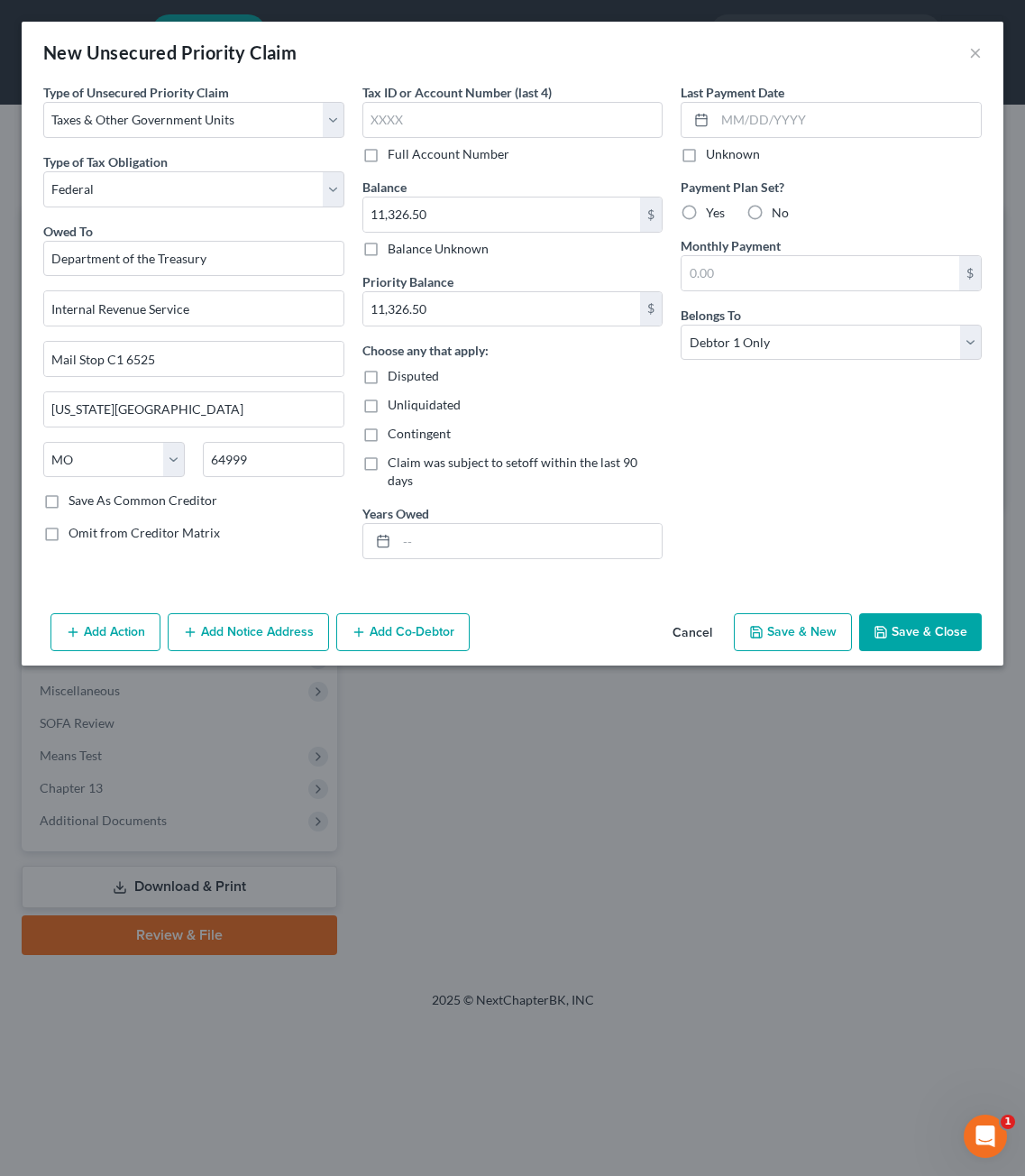
click at [887, 614] on button "Save & Close" at bounding box center [920, 633] width 122 height 38
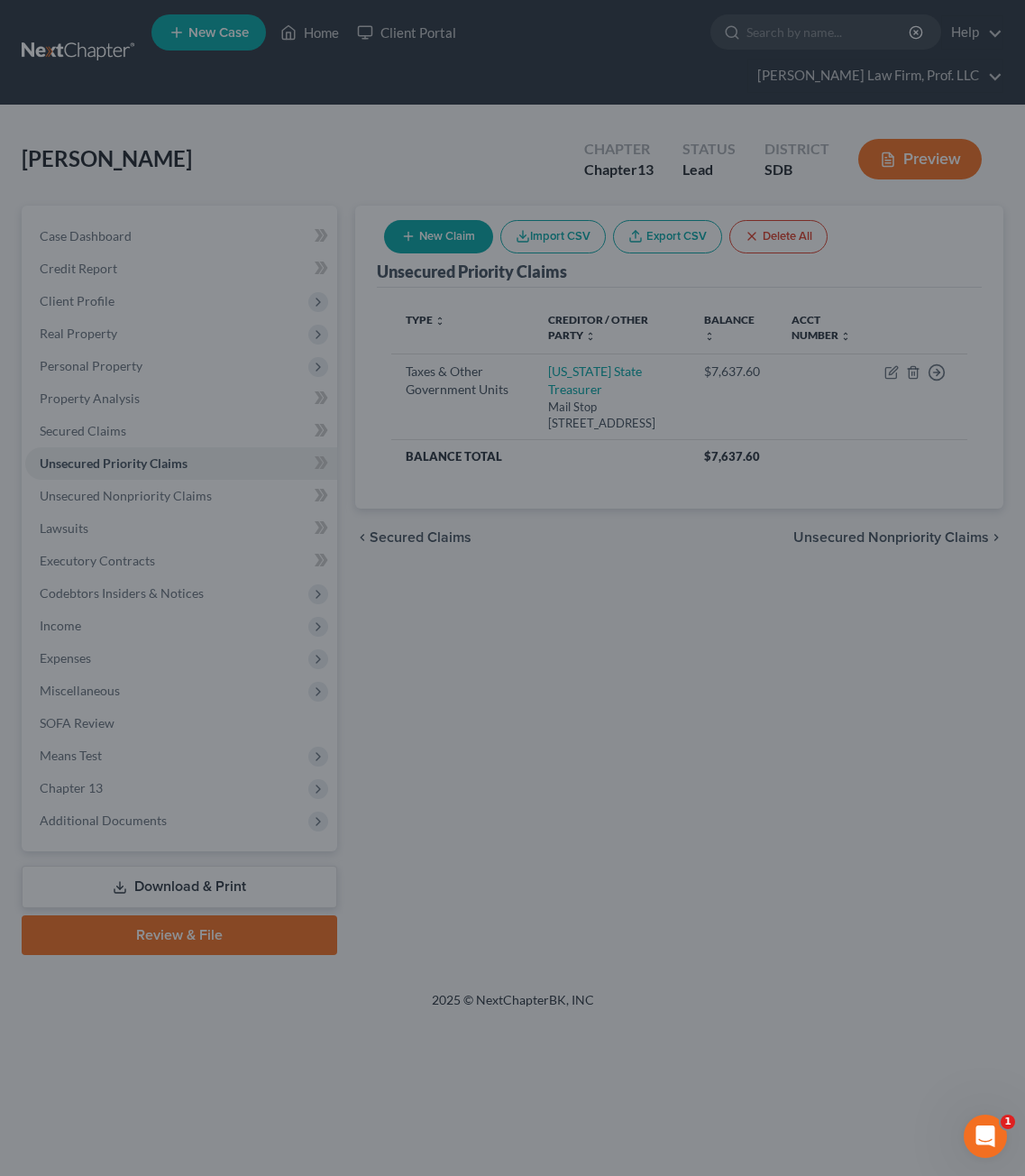
type input "0.00"
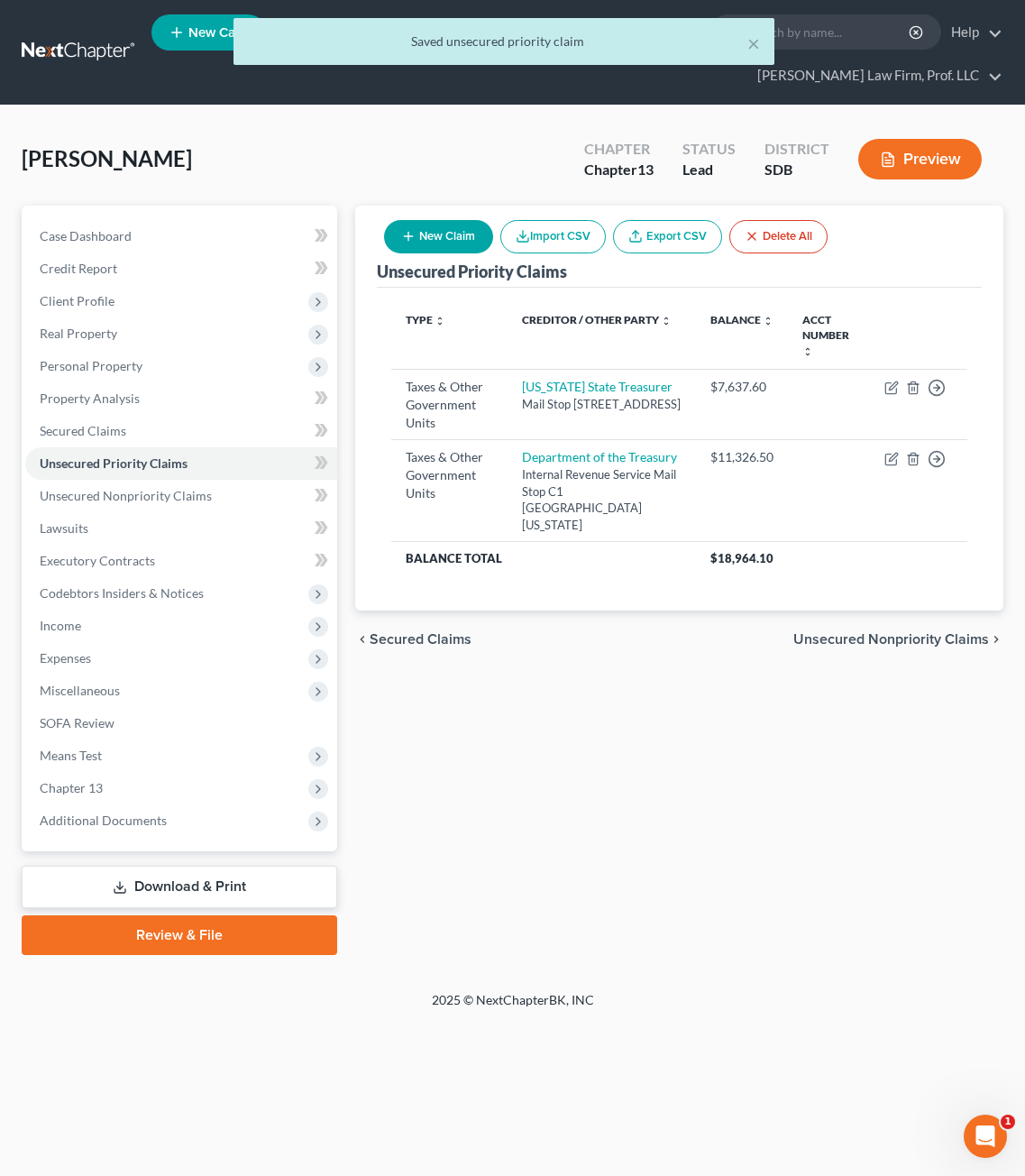
click at [649, 707] on div "Unsecured Priority Claims New Claim Import CSV Export CSV Delete All Type expan…" at bounding box center [679, 580] width 667 height 749
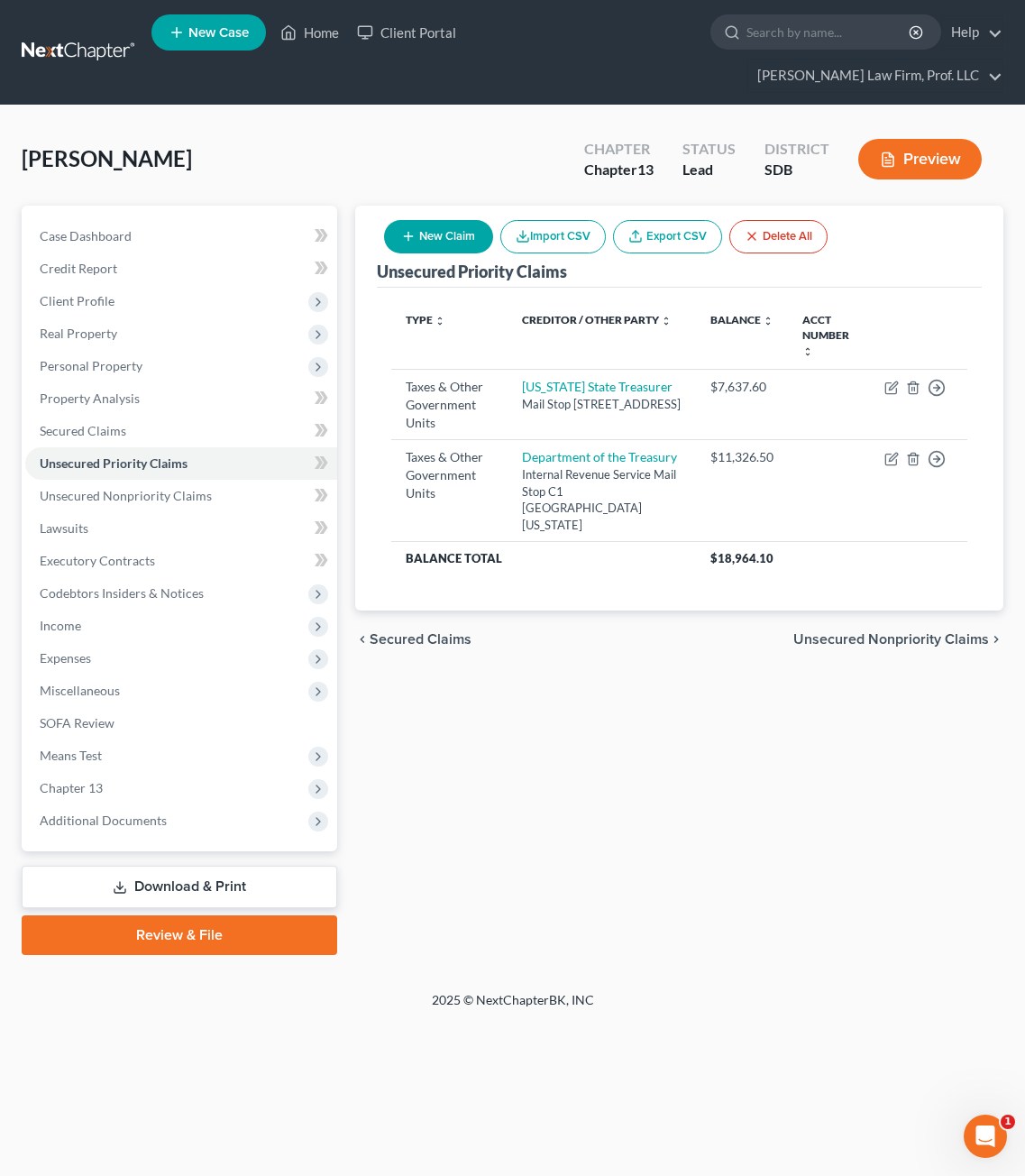
click at [876, 991] on div "2025 © NextChapterBK, INC" at bounding box center [513, 1007] width 866 height 32
click at [139, 487] on span "Unsecured Nonpriority Claims" at bounding box center [126, 495] width 173 height 15
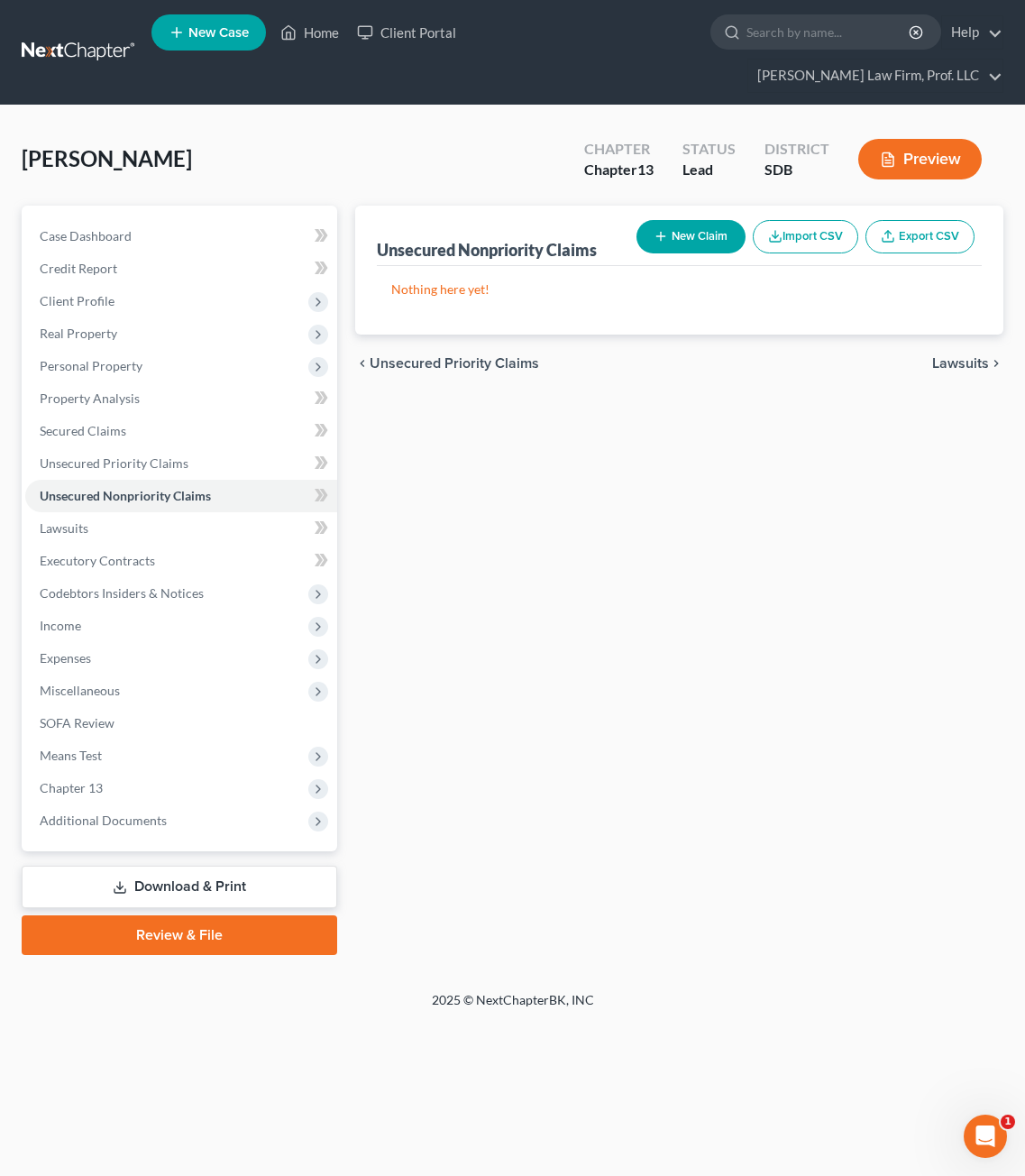
click at [705, 220] on button "New Claim" at bounding box center [690, 236] width 109 height 33
select select "0"
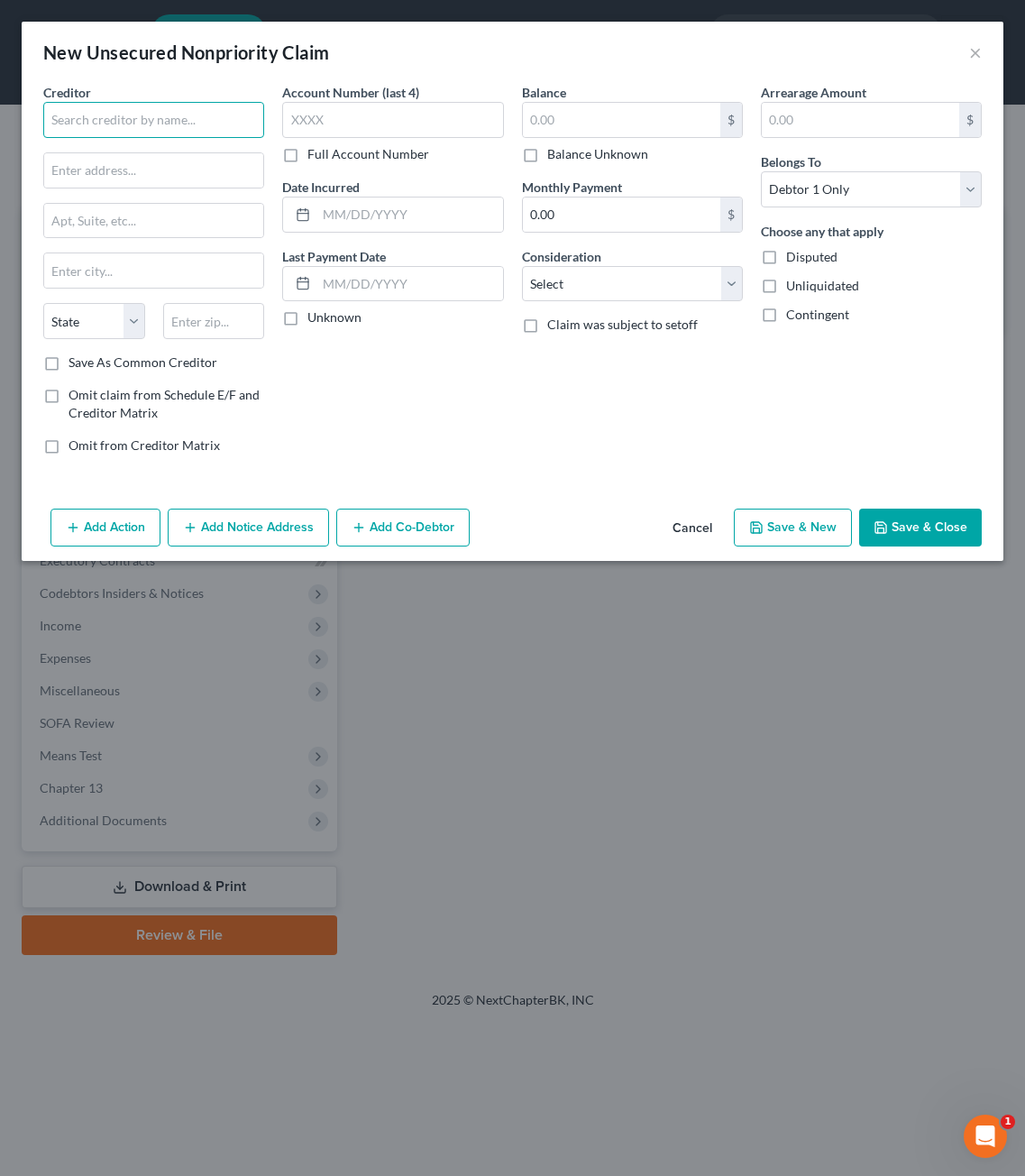
click at [82, 112] on input "text" at bounding box center [154, 119] width 221 height 36
type input "Midamerican Energy"
type input "106 E. Second Street"
type input "5"
type input "52801"
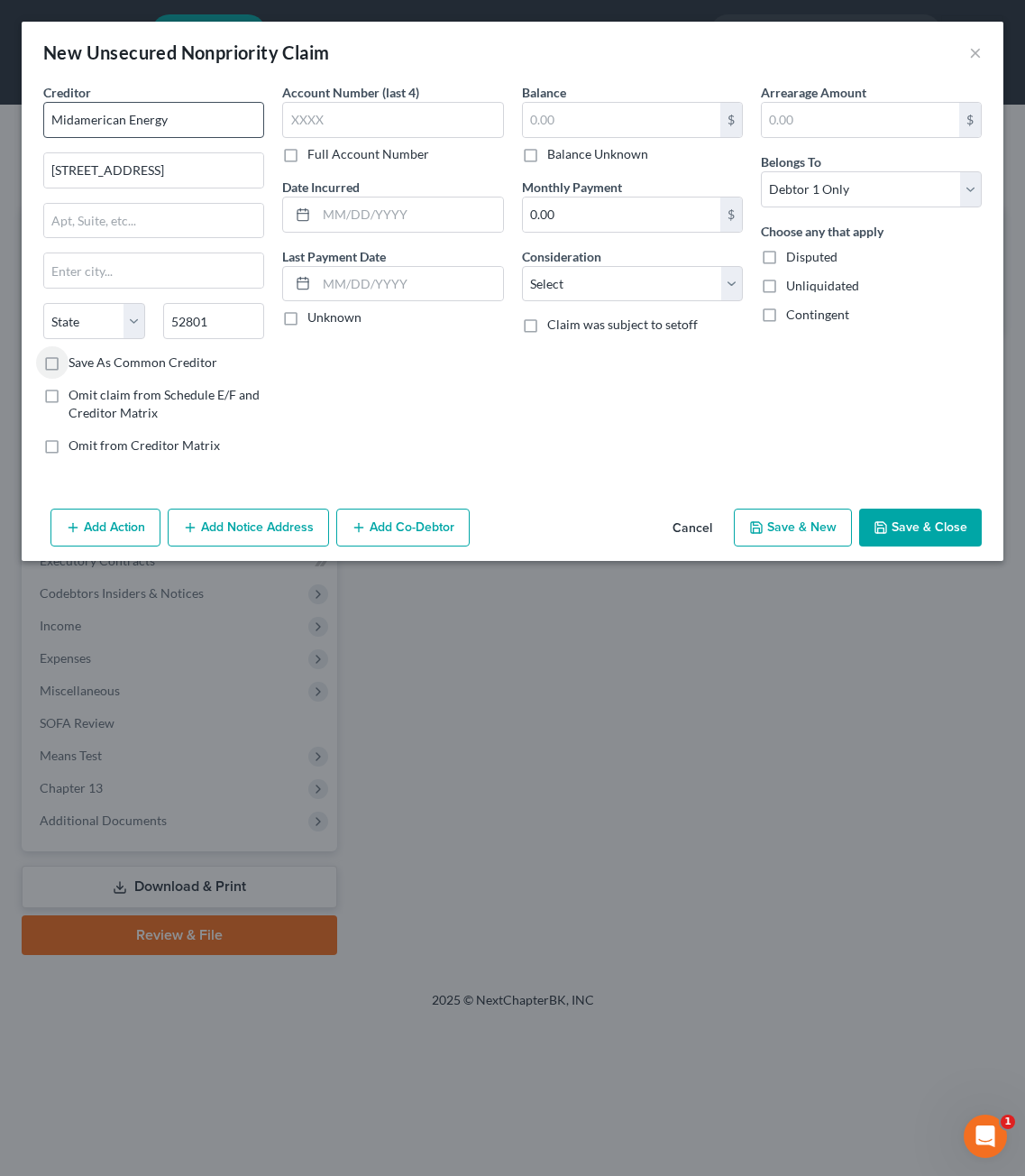
type input "Davenport"
select select "16"
click at [354, 367] on div "Account Number (last 4) Full Account Number Date Incurred Last Payment Date Unk…" at bounding box center [393, 275] width 239 height 386
click at [616, 126] on input "text" at bounding box center [622, 119] width 197 height 34
type input "0"
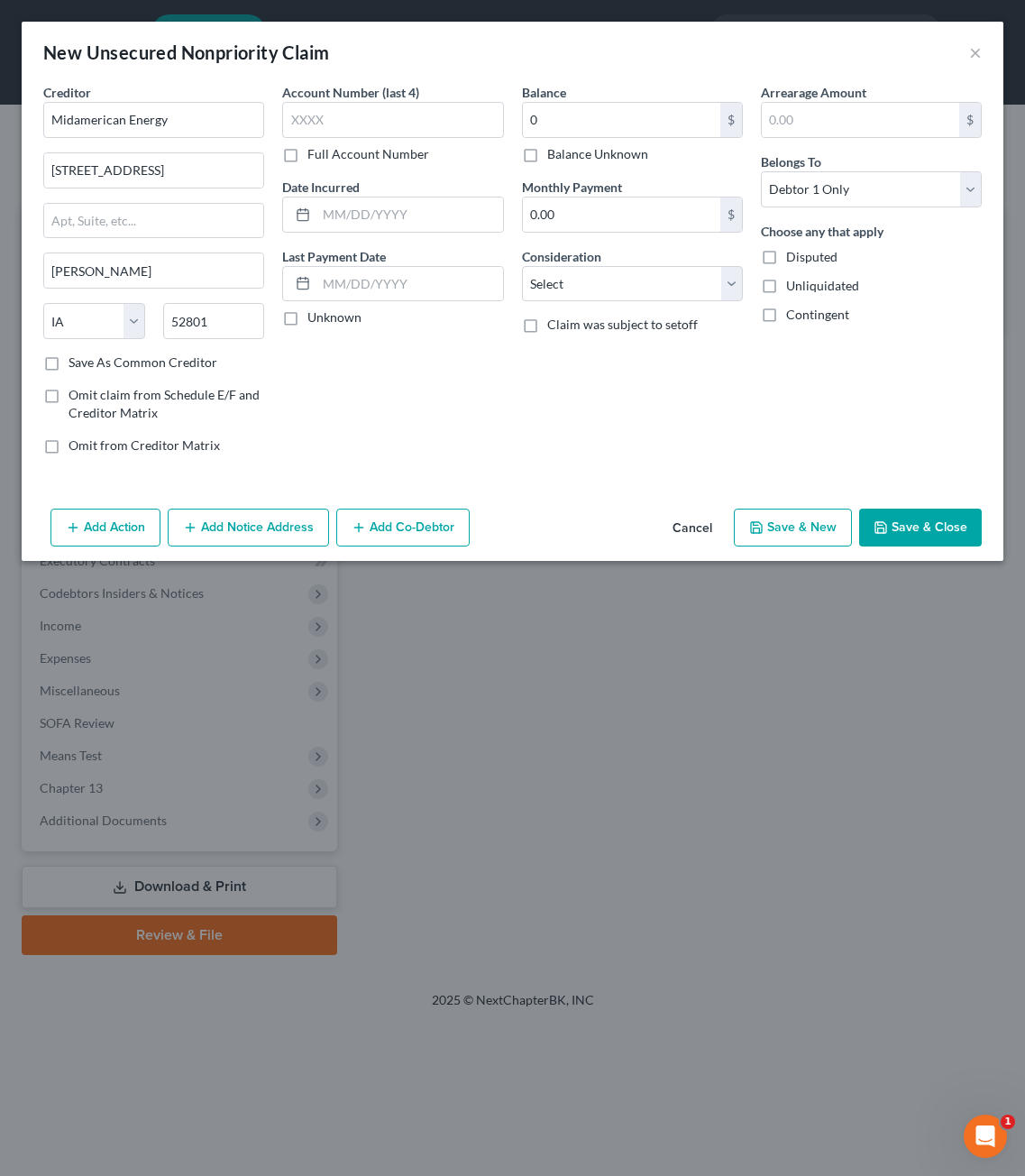
click at [615, 428] on div "Balance 0.00 $ Balance Unknown Balance Undetermined 0 $ Balance Unknown Monthly…" at bounding box center [632, 275] width 239 height 386
click at [336, 437] on div "Account Number (last 4) Full Account Number Date Incurred Last Payment Date Unk…" at bounding box center [393, 275] width 239 height 386
click at [818, 256] on span "Disputed" at bounding box center [812, 256] width 51 height 15
click at [805, 256] on input "Disputed" at bounding box center [799, 253] width 11 height 11
checkbox input "true"
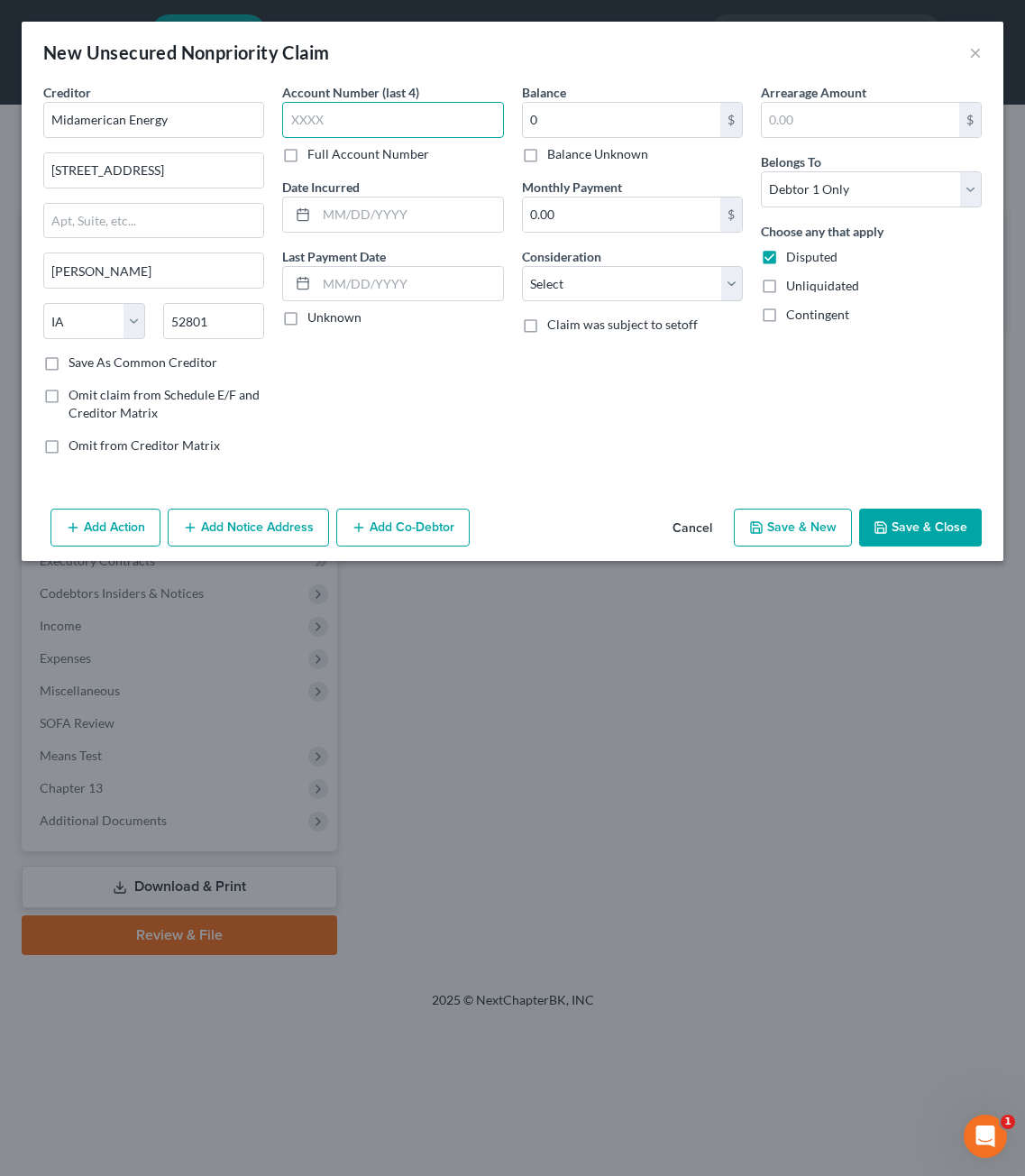
click at [320, 134] on input "text" at bounding box center [393, 119] width 221 height 36
type input "8"
type input "3409"
click at [557, 429] on div "Balance 0.00 $ Balance Unknown Balance Undetermined 0 $ Balance Unknown Monthly…" at bounding box center [632, 275] width 239 height 386
drag, startPoint x: 911, startPoint y: 443, endPoint x: 540, endPoint y: 102, distance: 503.9
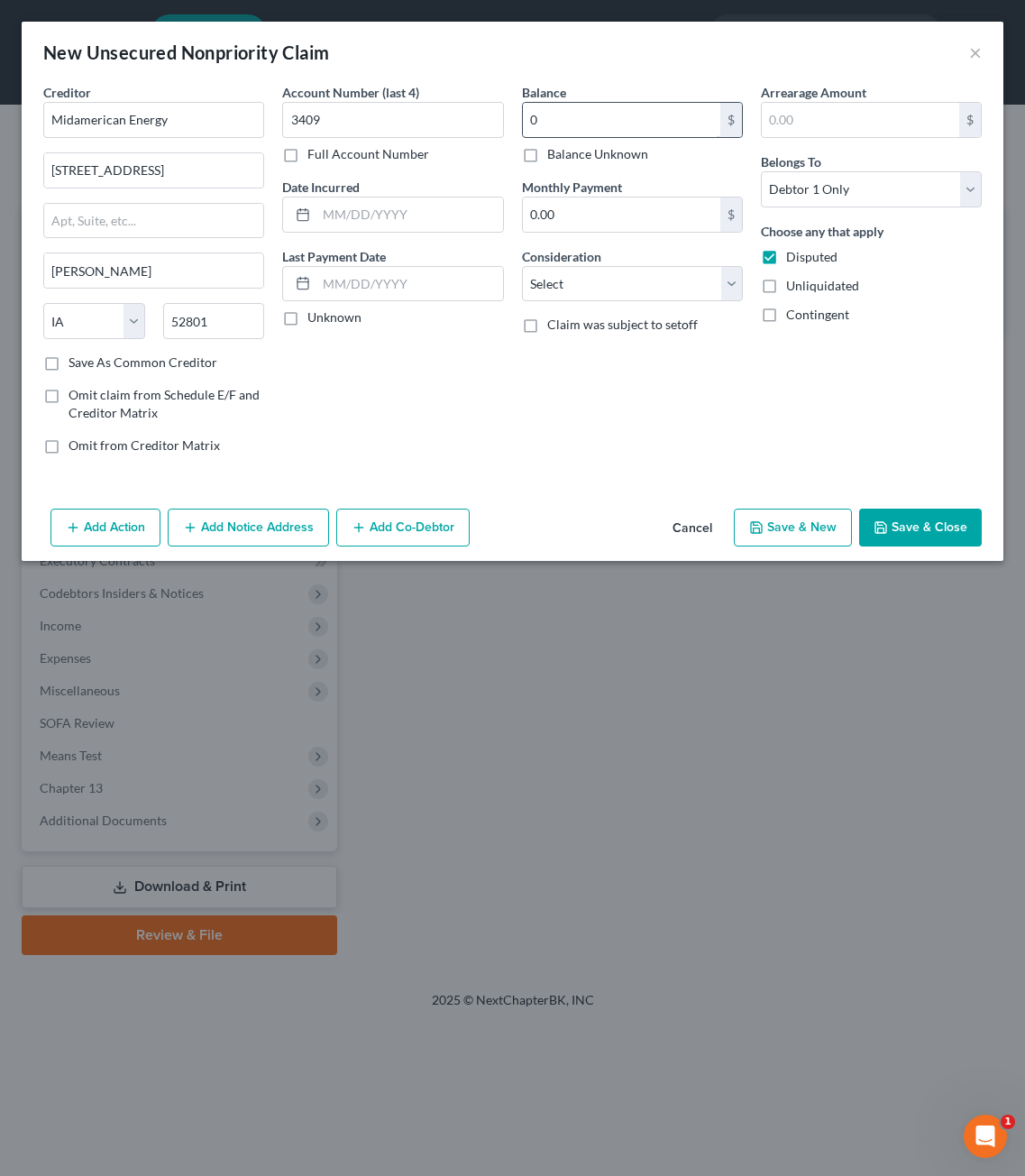
click at [912, 441] on div "Arrearage Amount $ Belongs To * Select Debtor 1 Only Debtor 2 Only Debtor 1 And…" at bounding box center [871, 275] width 239 height 386
click at [581, 158] on label "Balance Unknown" at bounding box center [597, 154] width 101 height 18
click at [566, 156] on input "Balance Unknown" at bounding box center [560, 151] width 11 height 11
checkbox input "true"
type input "0.00"
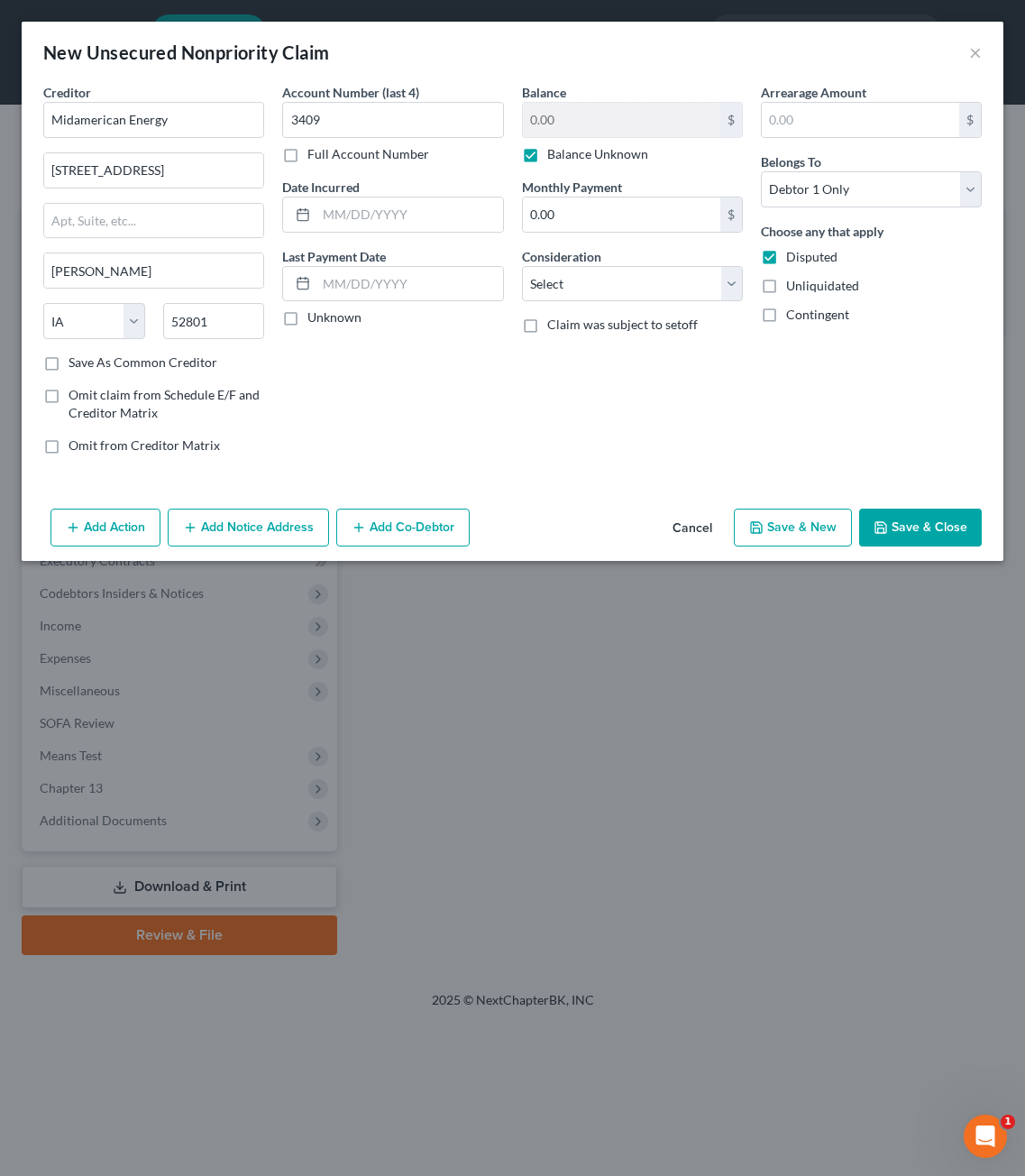
click at [556, 151] on label "Balance Unknown" at bounding box center [597, 154] width 101 height 18
click at [556, 151] on input "Balance Unknown" at bounding box center [560, 151] width 11 height 11
checkbox input "false"
click at [938, 513] on button "Save & Close" at bounding box center [920, 527] width 122 height 38
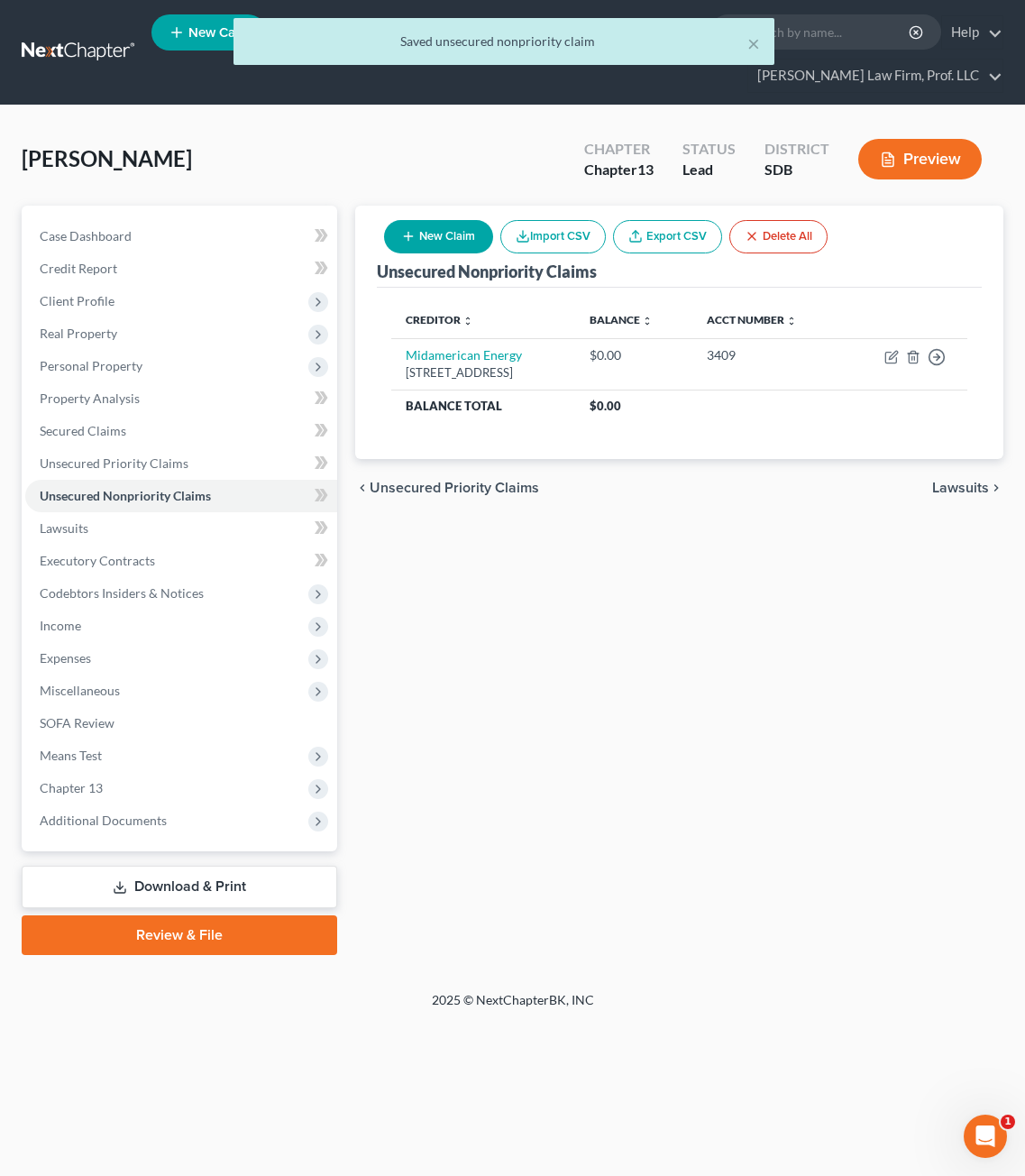
click at [480, 220] on button "New Claim" at bounding box center [438, 236] width 109 height 33
select select "0"
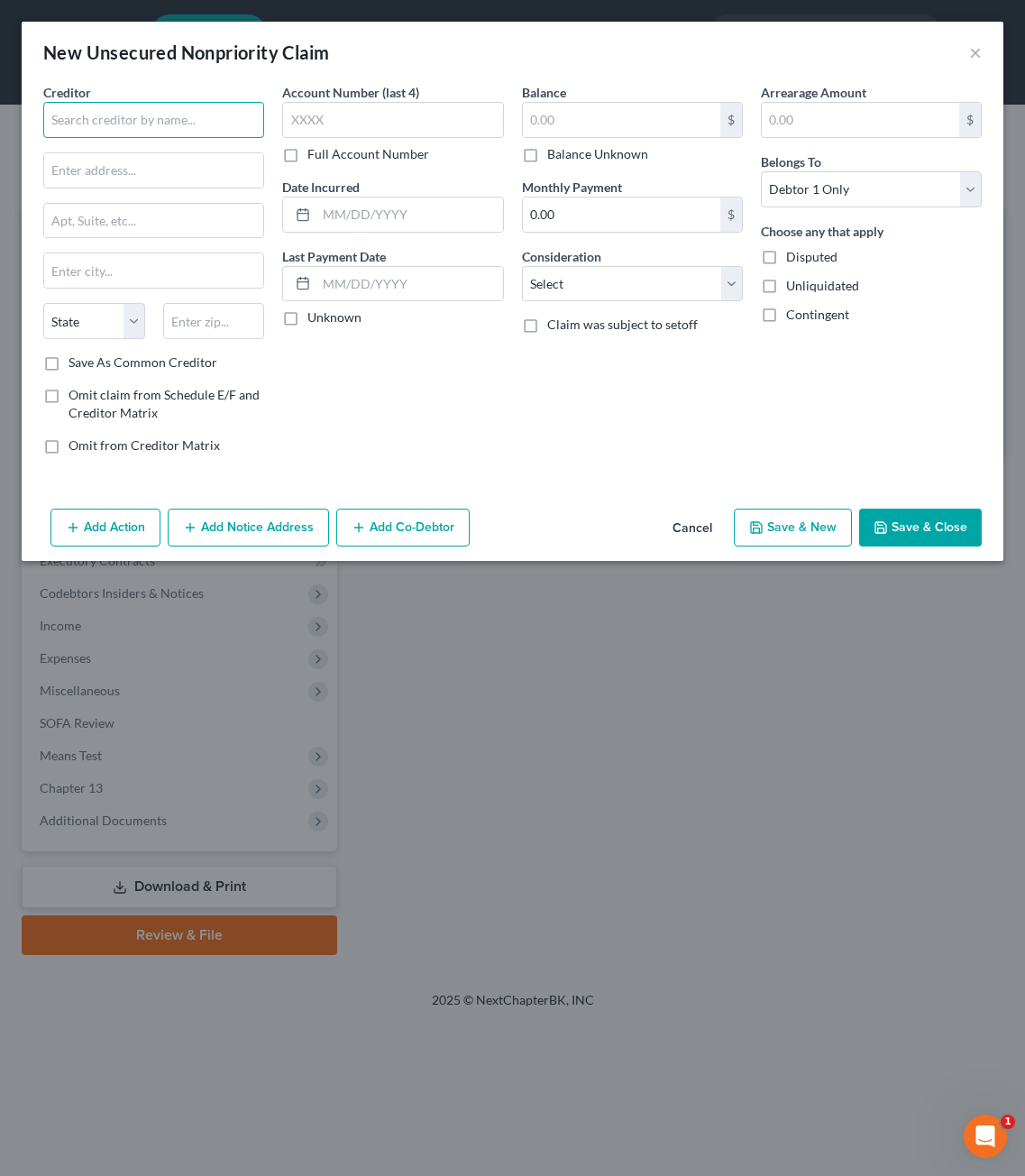
drag, startPoint x: 192, startPoint y: 115, endPoint x: 44, endPoint y: 156, distance: 153.6
click at [192, 115] on input "text" at bounding box center [154, 119] width 221 height 36
type input "American Coradius International LLC"
click at [204, 187] on input "text" at bounding box center [154, 171] width 219 height 34
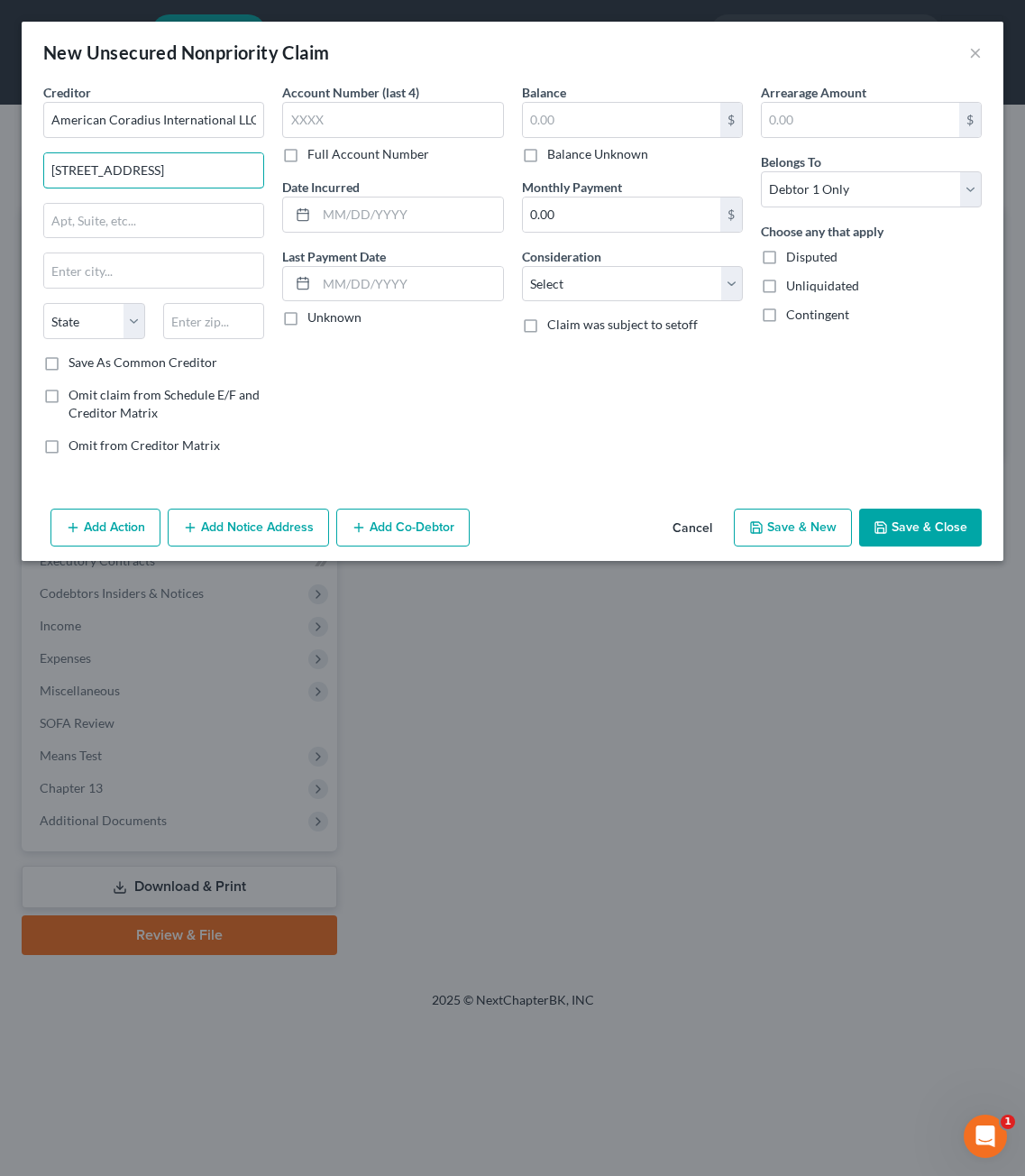
type input "2420 Sweet Home Road"
type input "14228"
type input "Buffalo"
select select "35"
click at [307, 379] on div "Account Number (last 4) Full Account Number Date Incurred Last Payment Date Unk…" at bounding box center [393, 275] width 239 height 386
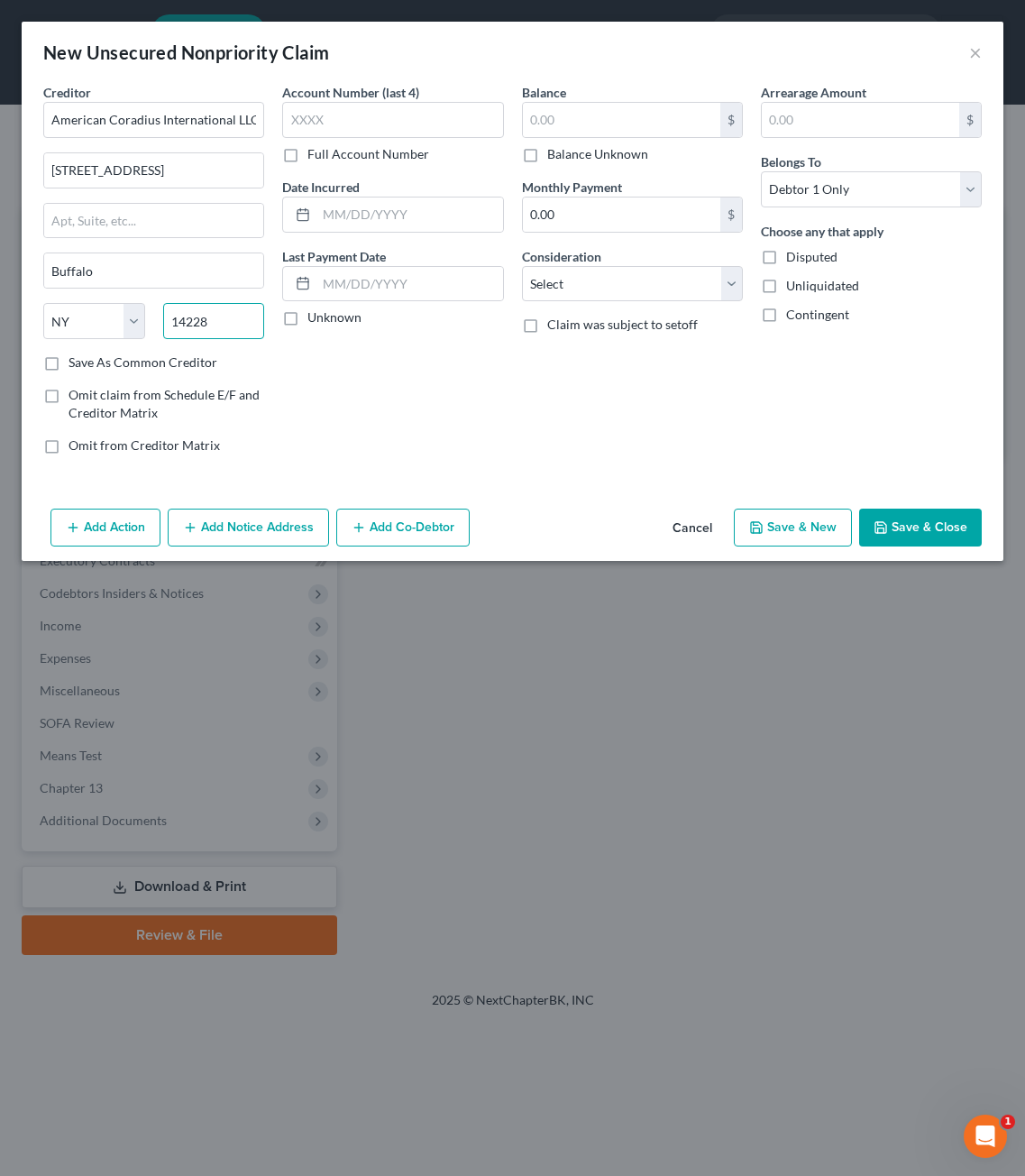
click at [212, 323] on input "14228" at bounding box center [213, 321] width 101 height 36
type input "14228-2244"
drag, startPoint x: 374, startPoint y: 396, endPoint x: 279, endPoint y: 258, distance: 167.5
click at [375, 396] on div "Account Number (last 4) Full Account Number Date Incurred Last Payment Date Unk…" at bounding box center [393, 275] width 239 height 386
click at [213, 175] on input "2420 Sweet Home Road" at bounding box center [154, 171] width 219 height 34
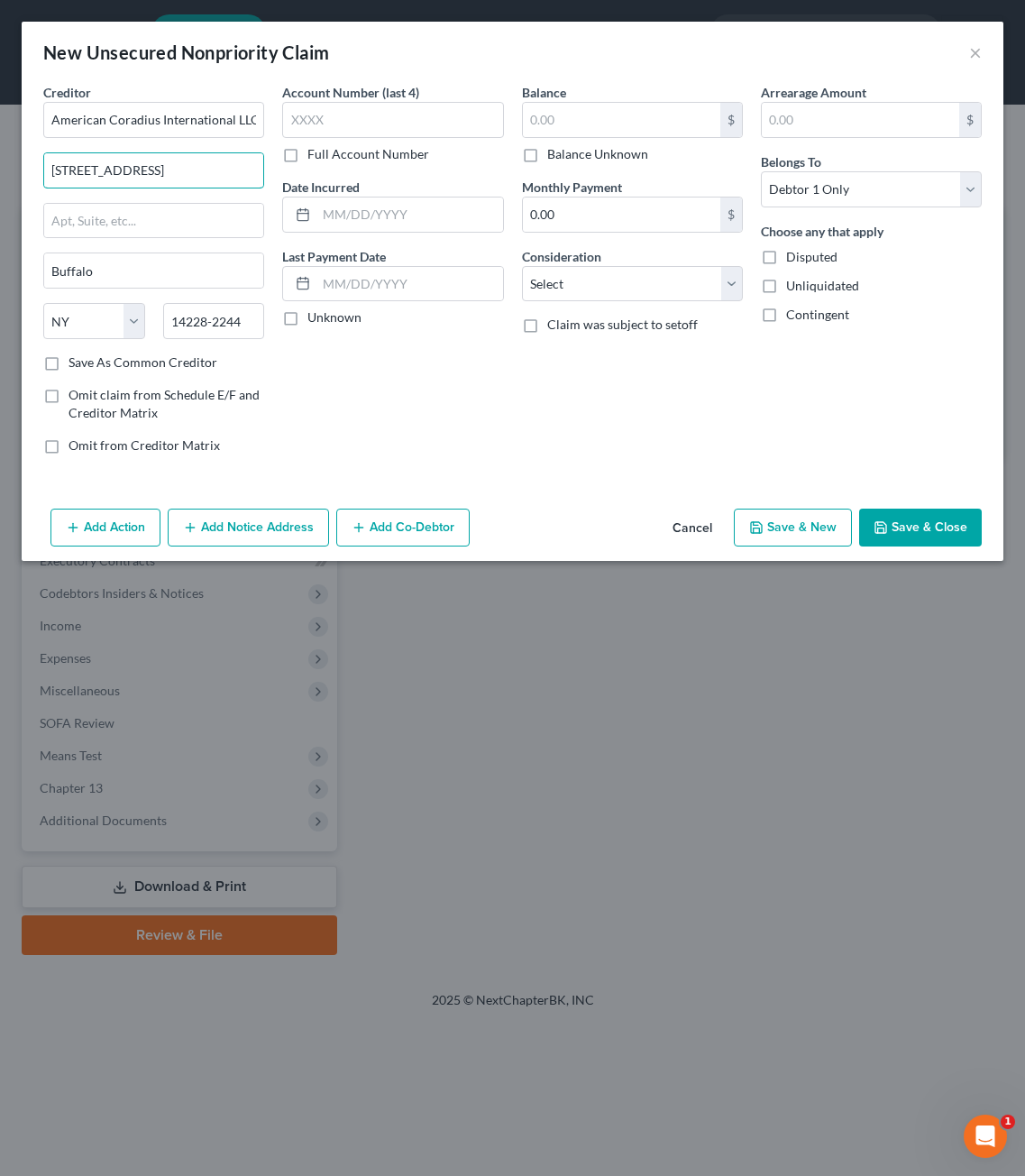
type input "2420 Sweet Home Road"
type input "Suite 150"
drag, startPoint x: 330, startPoint y: 143, endPoint x: 335, endPoint y: 128, distance: 15.8
click at [332, 138] on div "Account Number (last 4) Full Account Number" at bounding box center [393, 122] width 221 height 81
click at [335, 128] on input "text" at bounding box center [393, 119] width 221 height 36
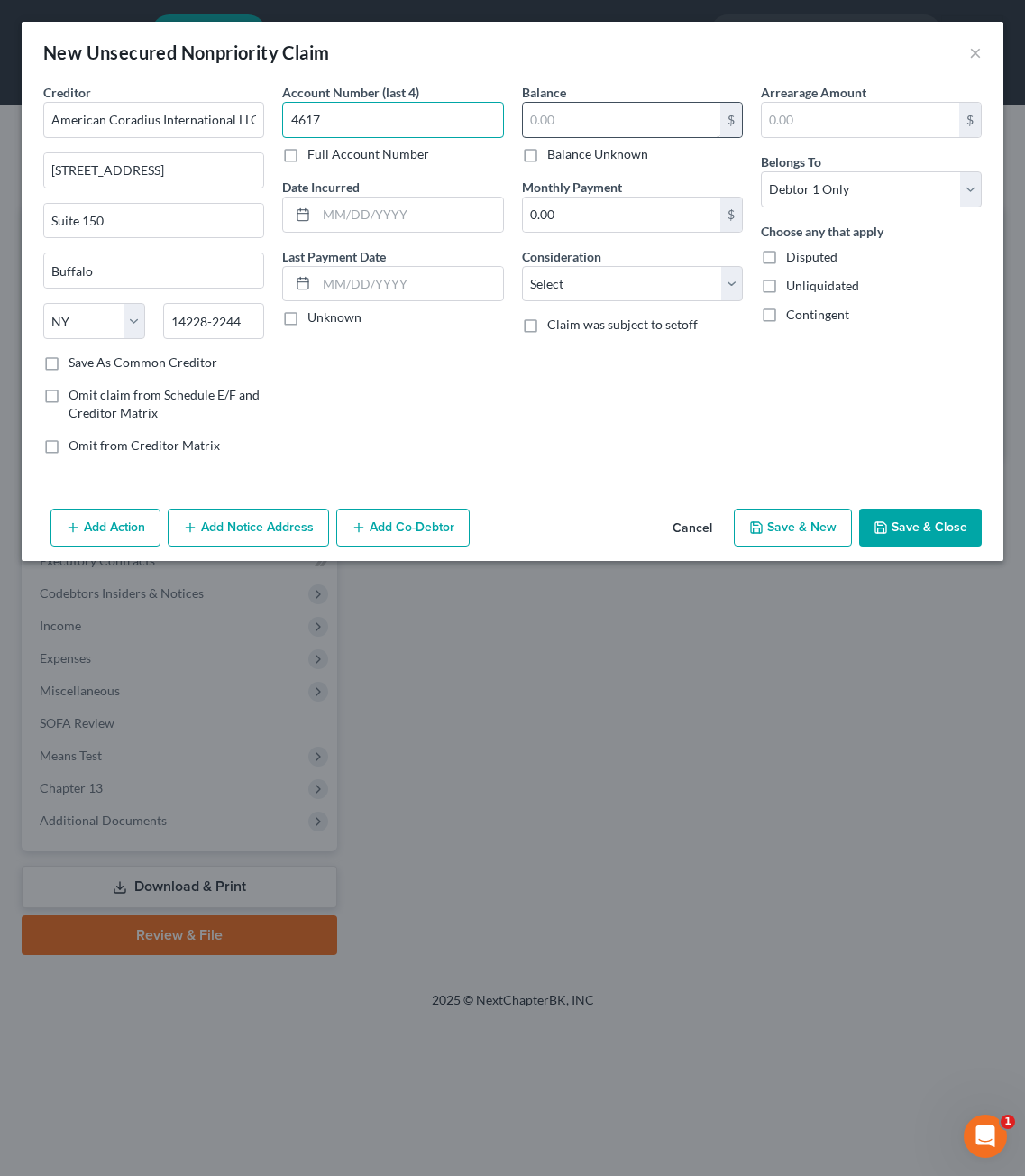
type input "4617"
click at [560, 119] on input "text" at bounding box center [622, 119] width 197 height 34
type input "3,018.02"
click at [642, 383] on div "Balance 3,018.02 $ Balance Unknown Balance Undetermined 3,018.02 $ Balance Unkn…" at bounding box center [632, 275] width 239 height 386
click at [952, 510] on button "Save & Close" at bounding box center [920, 527] width 122 height 38
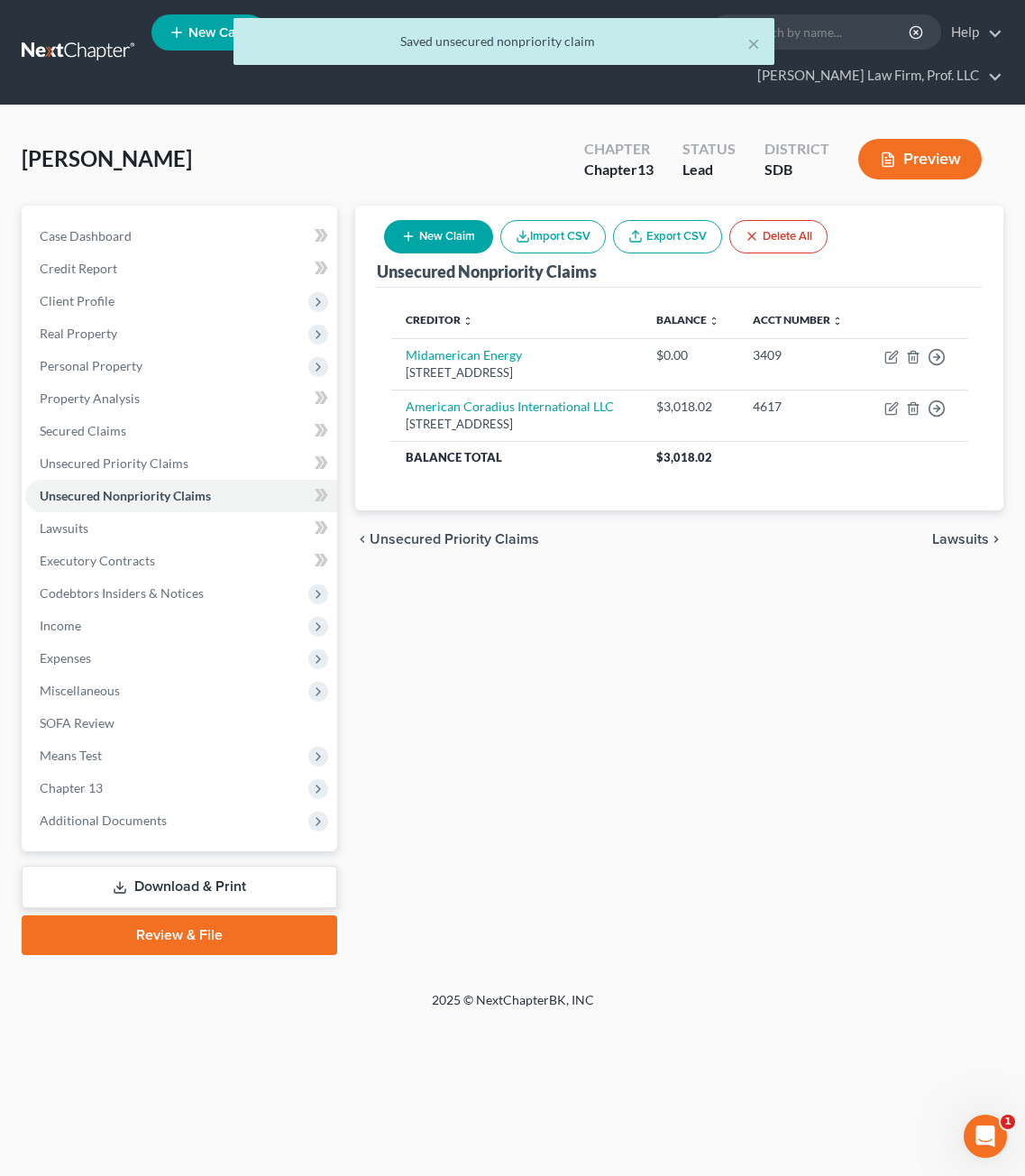
click at [416, 220] on button "New Claim" at bounding box center [438, 236] width 109 height 33
select select "0"
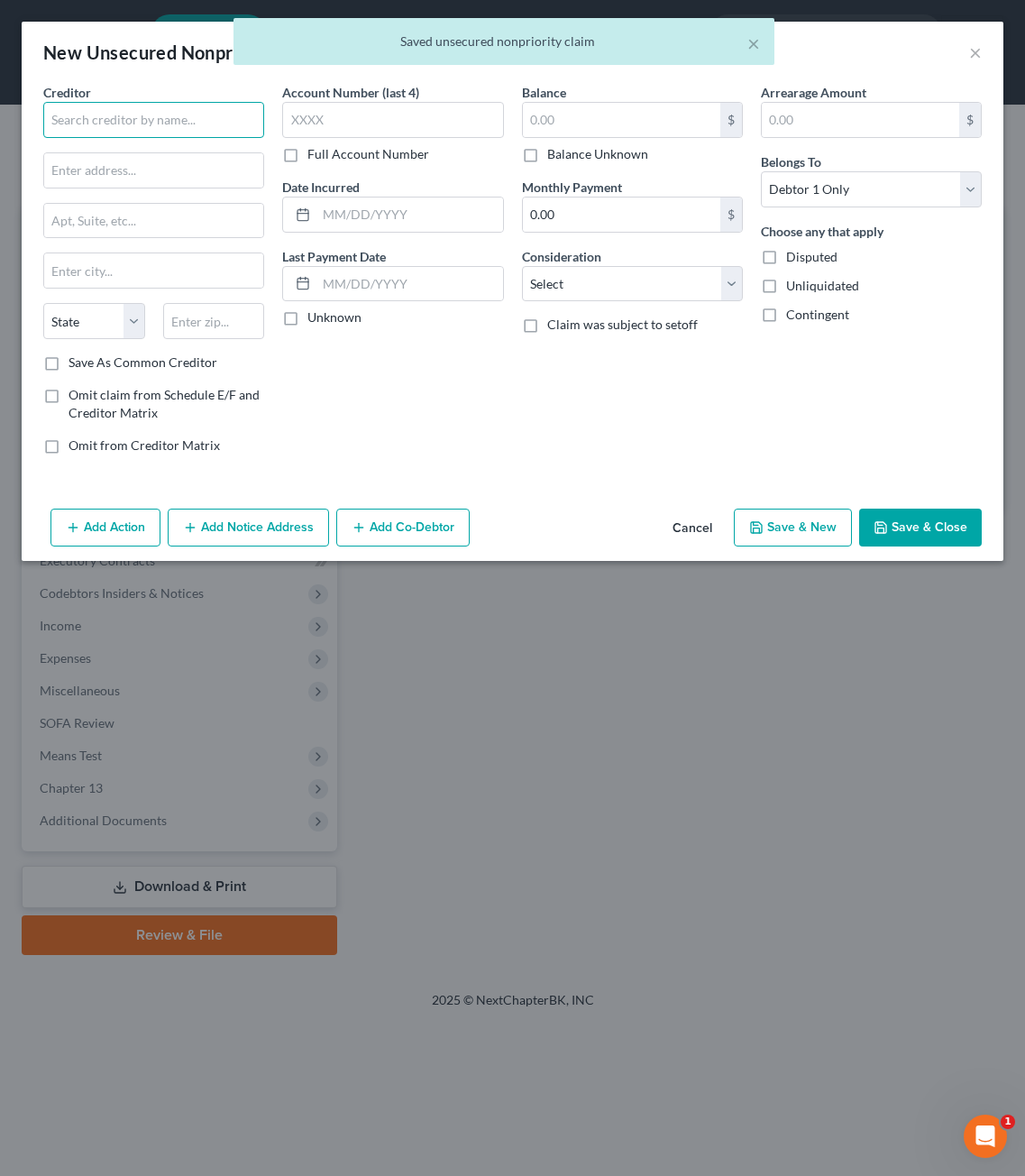
click at [110, 109] on input "text" at bounding box center [154, 119] width 221 height 36
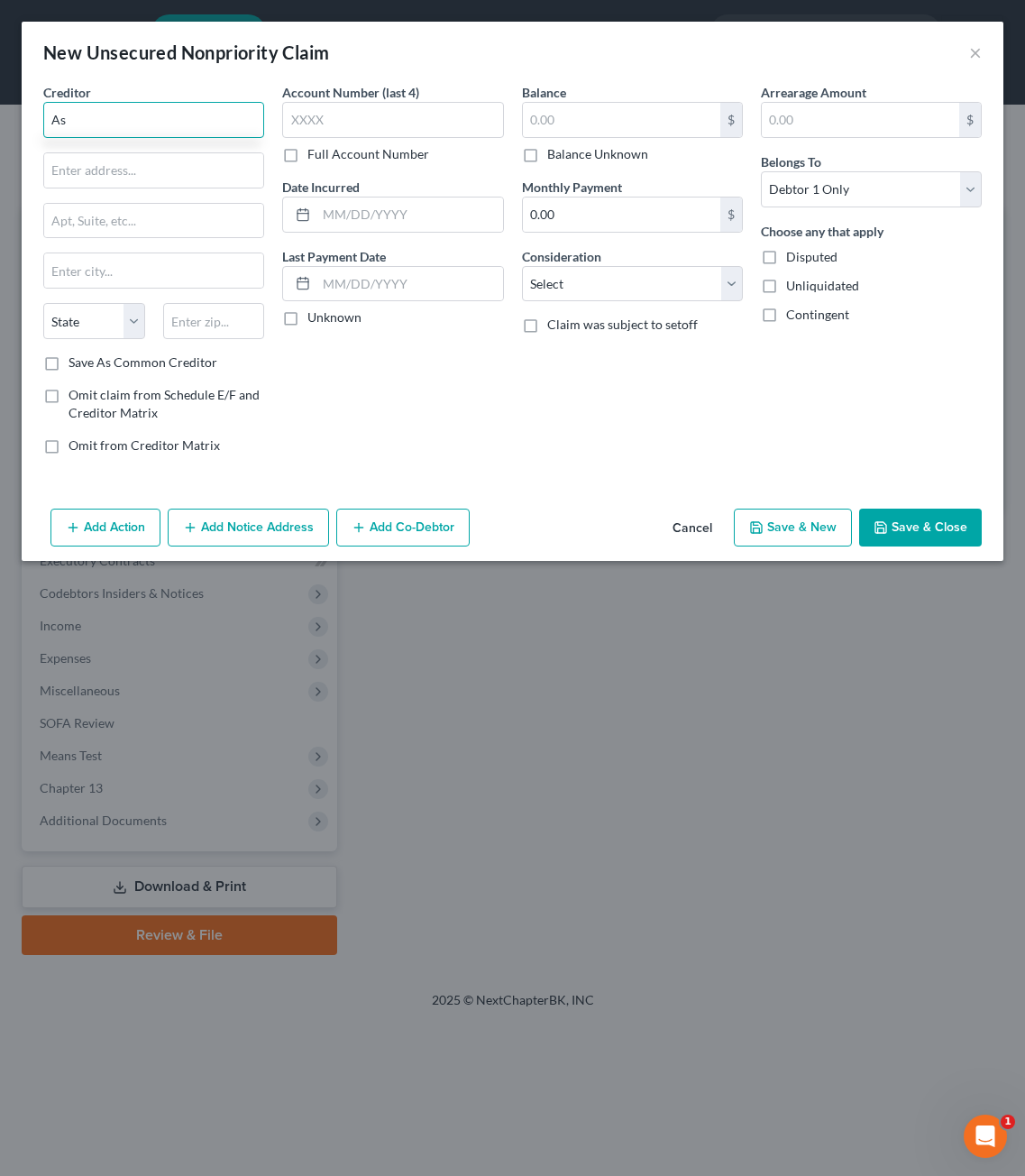
type input "A"
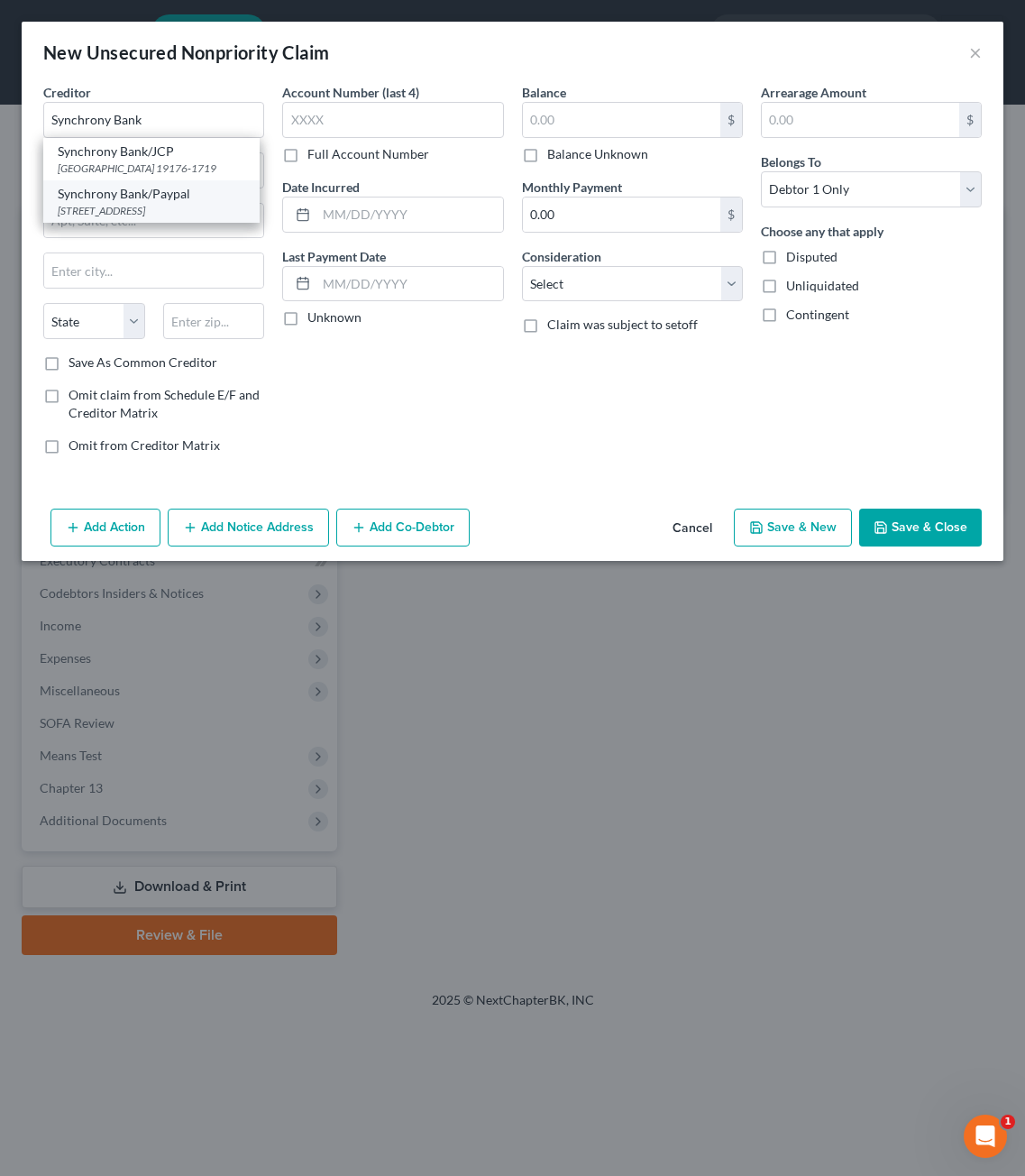
click at [108, 218] on div "170 Election Road, Suite 125, Draper, UT 84020" at bounding box center [152, 211] width 188 height 15
type input "Synchrony Bank/Paypal"
type input "170 Election Road, Suite 125"
type input "Draper"
select select "46"
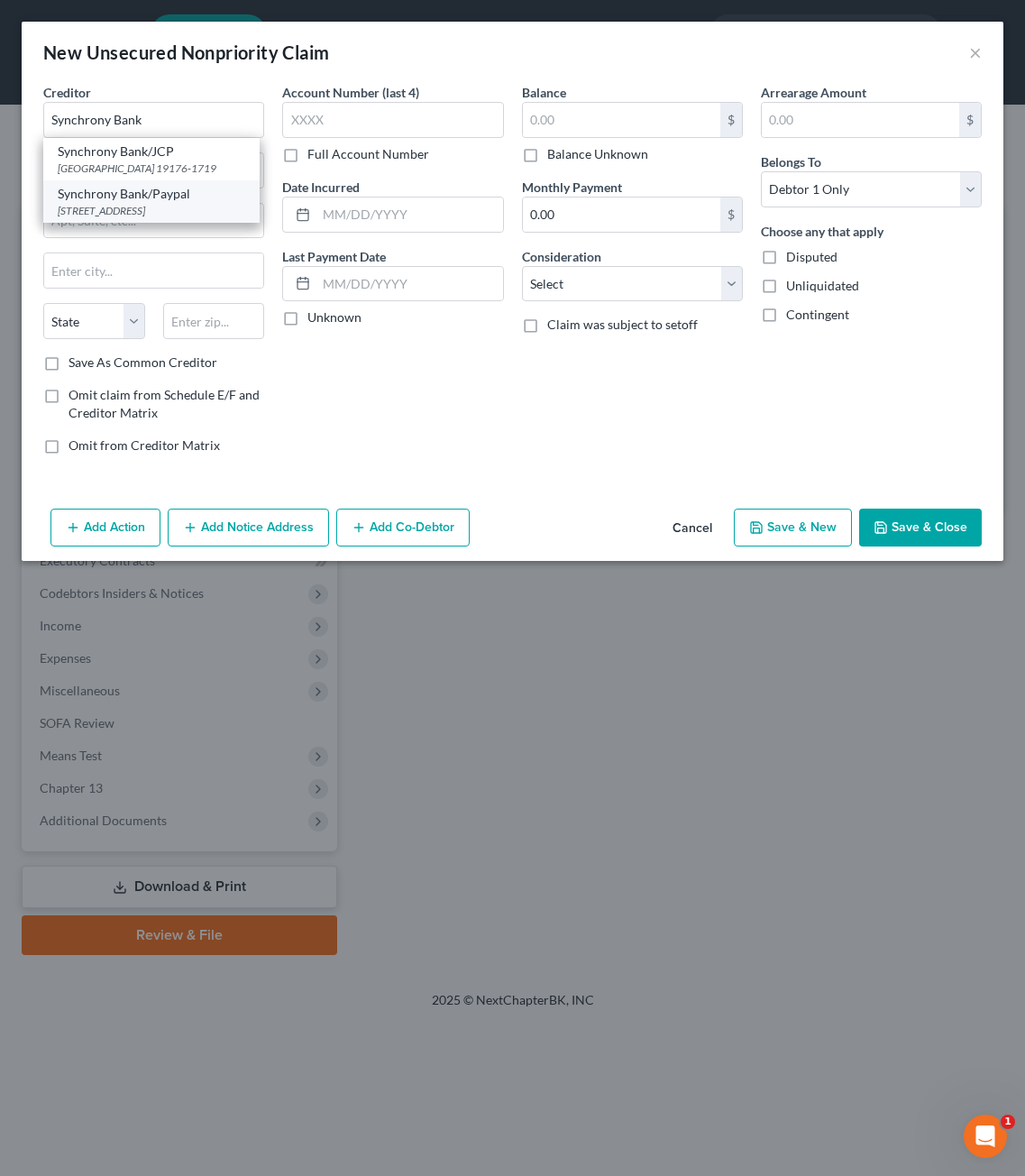
type input "84020"
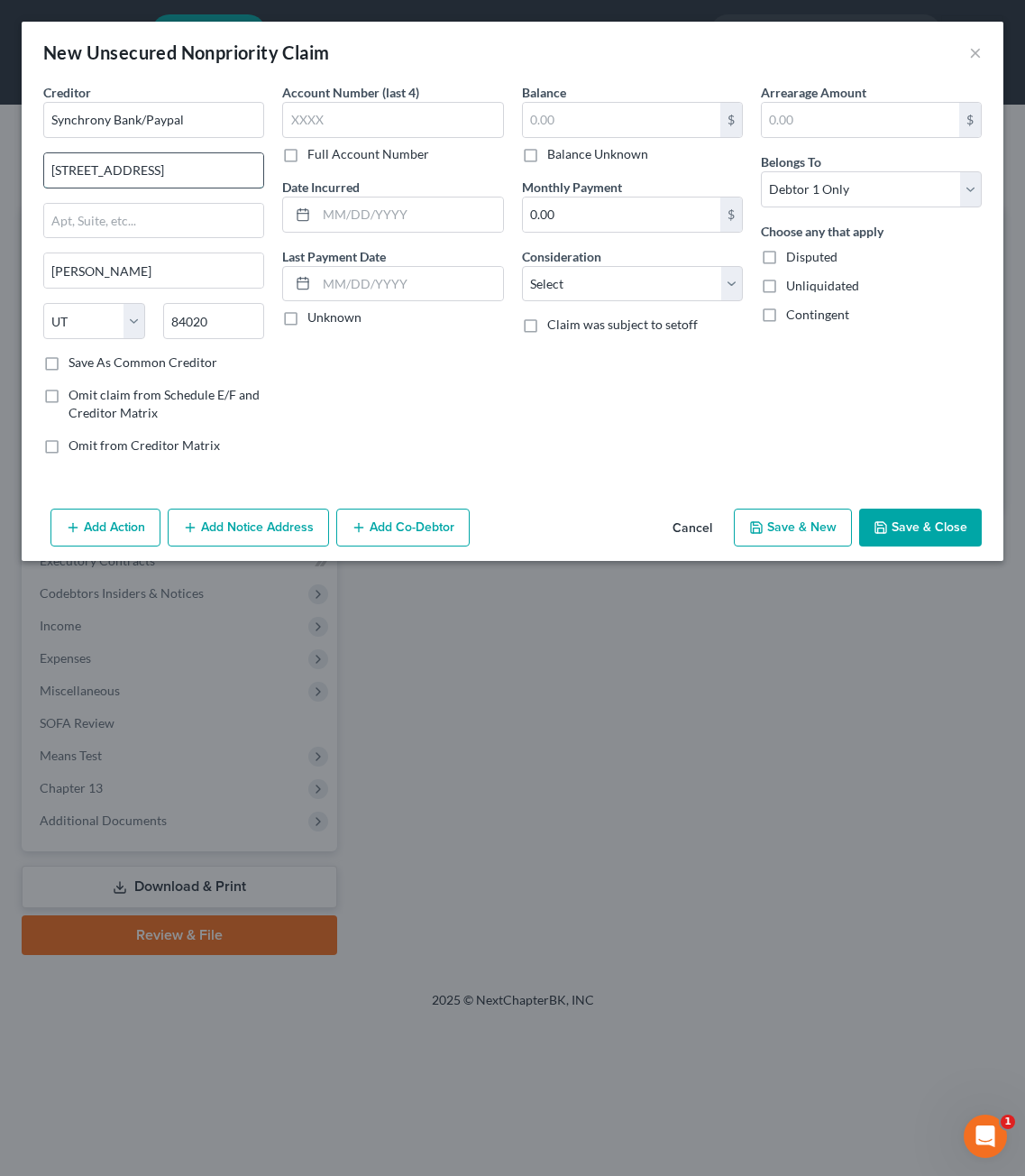
click at [107, 166] on input "170 Election Road, Suite 125" at bounding box center [154, 171] width 219 height 34
drag, startPoint x: 229, startPoint y: 181, endPoint x: -82, endPoint y: 138, distance: 314.0
click at [0, 138] on html "Home New Case Client Portal Gerry Law Firm, Prof. LLC anacker@sgsllc.com My Acc…" at bounding box center [512, 588] width 1025 height 1176
type input "PO Box 71707"
click at [206, 321] on input "84020" at bounding box center [213, 321] width 101 height 36
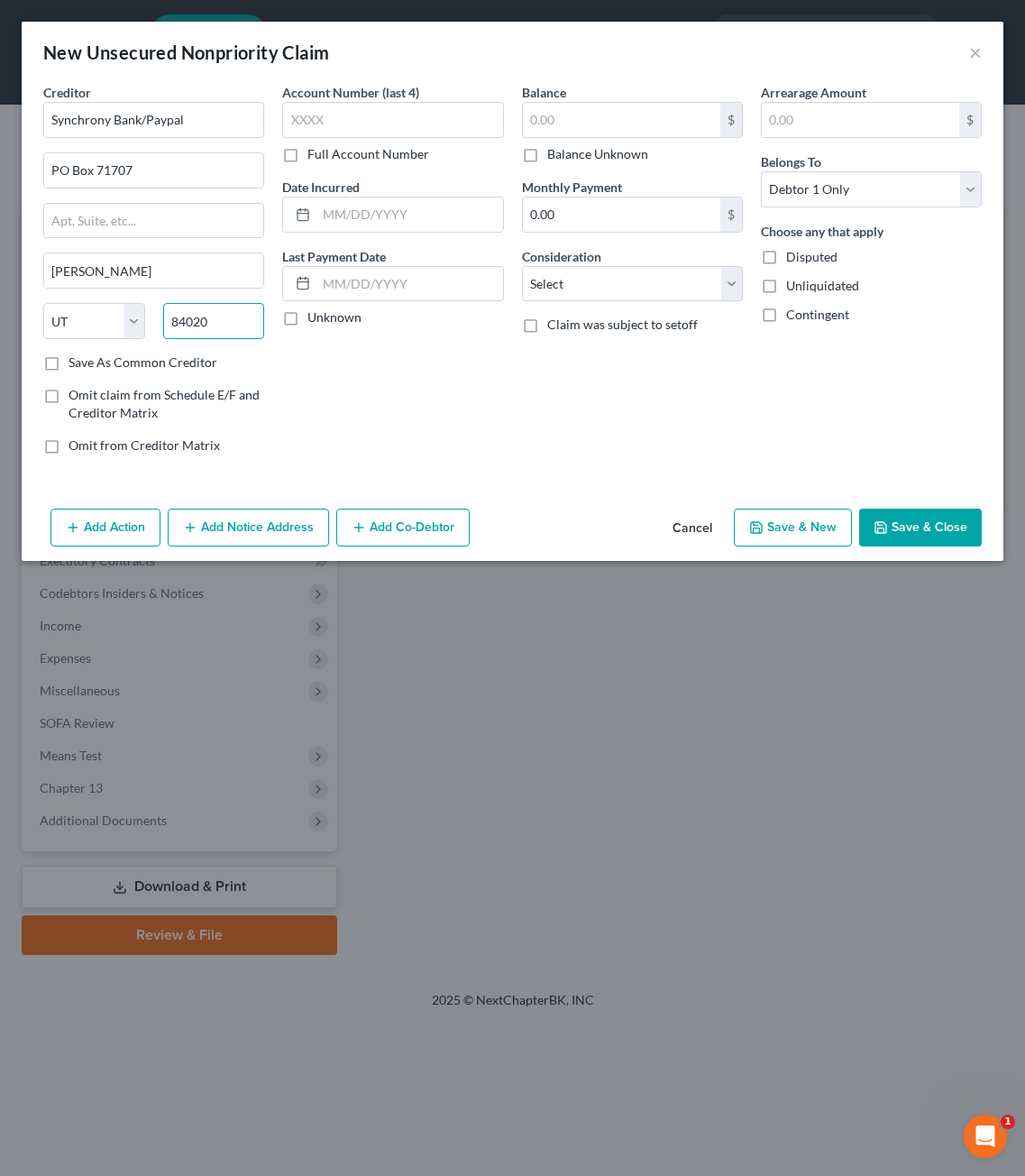
click at [233, 322] on input "84020" at bounding box center [213, 321] width 101 height 36
drag, startPoint x: 388, startPoint y: 333, endPoint x: 179, endPoint y: 278, distance: 216.1
click at [386, 334] on div "Account Number (last 4) Full Account Number Date Incurred Last Payment Date Unk…" at bounding box center [393, 275] width 239 height 386
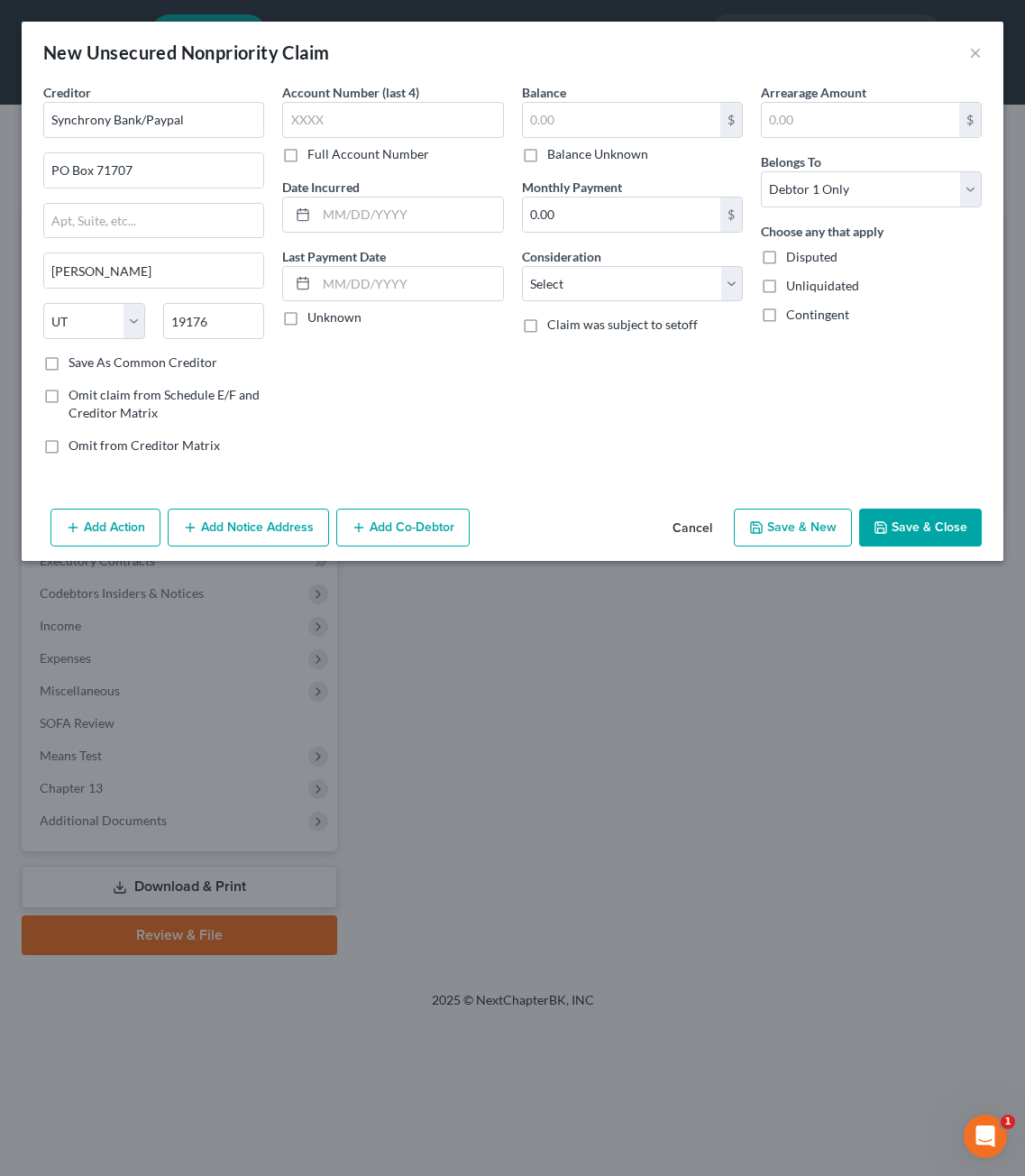
click at [415, 357] on div "Account Number (last 4) Full Account Number Date Incurred Last Payment Date Unk…" at bounding box center [393, 275] width 239 height 386
click at [436, 430] on div "Account Number (last 4) Full Account Number Date Incurred Last Payment Date Unk…" at bounding box center [393, 275] width 239 height 386
click at [206, 329] on input "19176" at bounding box center [213, 321] width 101 height 36
click at [206, 326] on input "19176" at bounding box center [213, 321] width 101 height 36
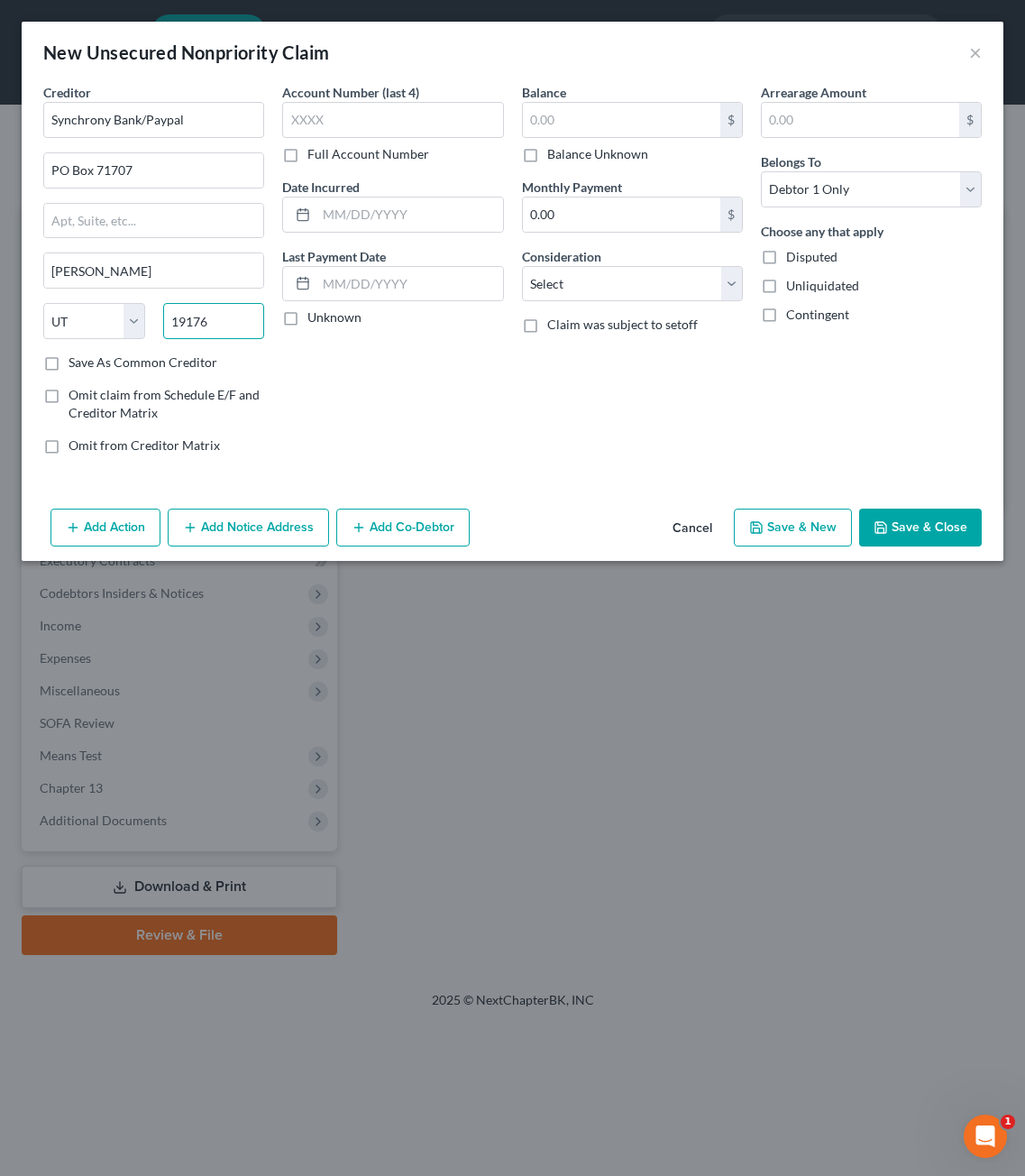
click at [206, 326] on input "19176" at bounding box center [213, 321] width 101 height 36
type input "19176"
click at [312, 387] on div "Account Number (last 4) Full Account Number Date Incurred Last Payment Date Unk…" at bounding box center [393, 275] width 239 height 386
click at [217, 322] on input "19176" at bounding box center [213, 321] width 101 height 36
click at [92, 262] on input "Draper" at bounding box center [154, 270] width 219 height 34
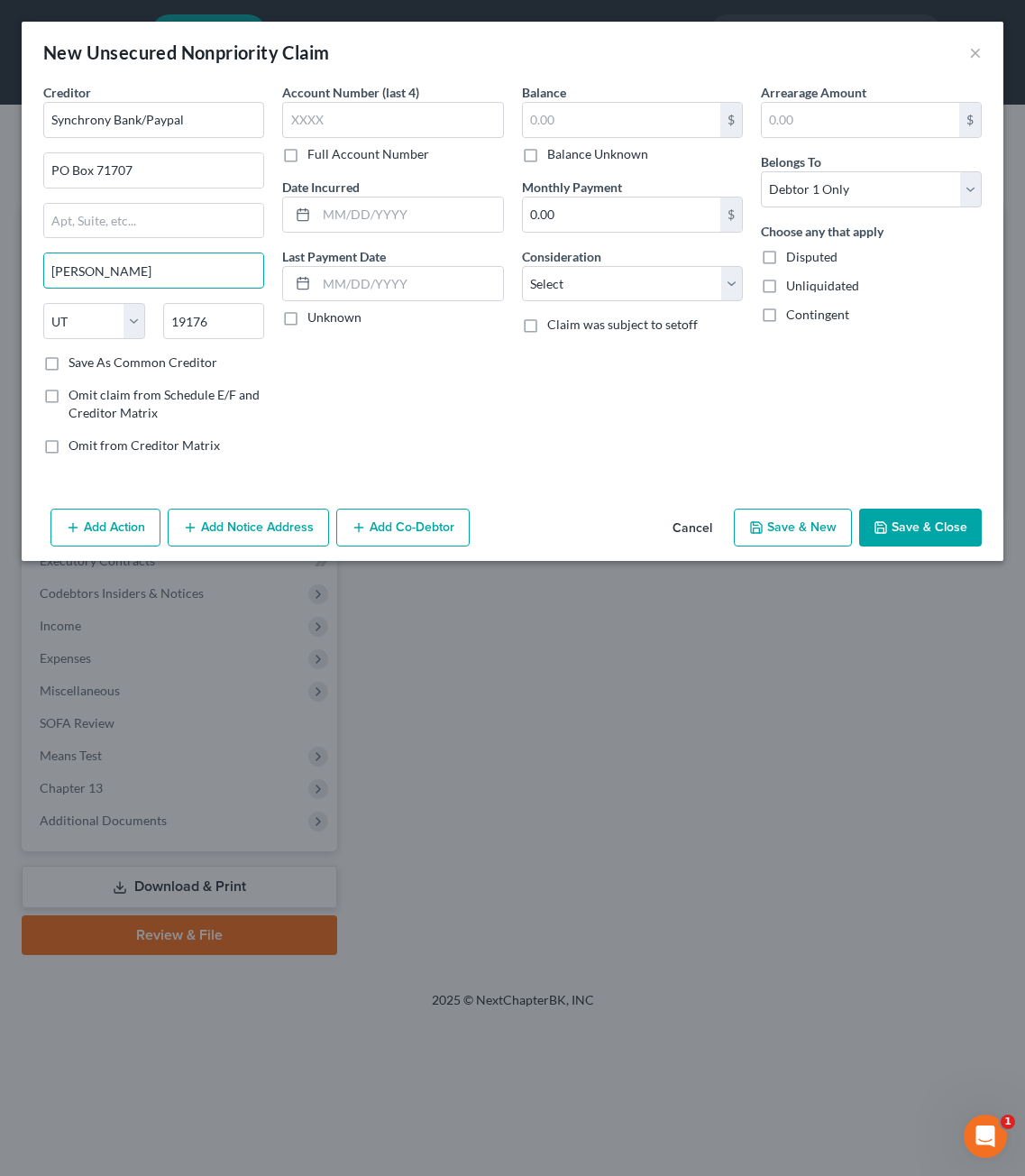
drag, startPoint x: 112, startPoint y: 280, endPoint x: -61, endPoint y: 243, distance: 176.9
click at [0, 243] on html "Home New Case Client Portal Gerry Law Firm, Prof. LLC anacker@sgsllc.com My Acc…" at bounding box center [512, 588] width 1025 height 1176
type input "Philadelphia"
select select "39"
click at [467, 413] on div "Account Number (last 4) Full Account Number Date Incurred Last Payment Date Unk…" at bounding box center [393, 275] width 239 height 386
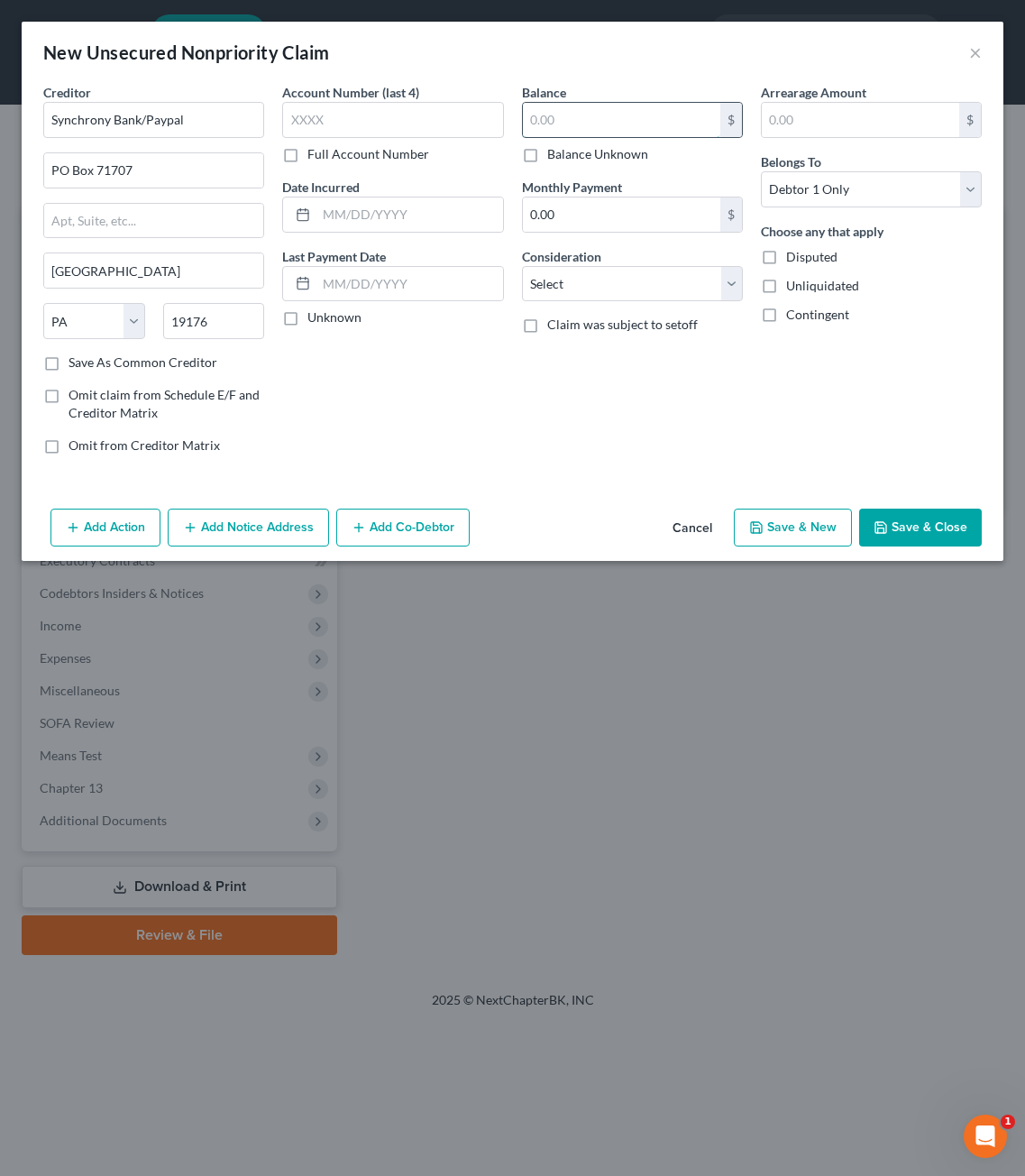
click at [618, 122] on input "text" at bounding box center [622, 119] width 197 height 34
click at [614, 124] on input "text" at bounding box center [622, 119] width 197 height 34
type input "191.23"
click at [663, 438] on div "Balance 191.23 $ Balance Unknown Balance Undetermined 191.23 $ Balance Unknown …" at bounding box center [632, 275] width 239 height 386
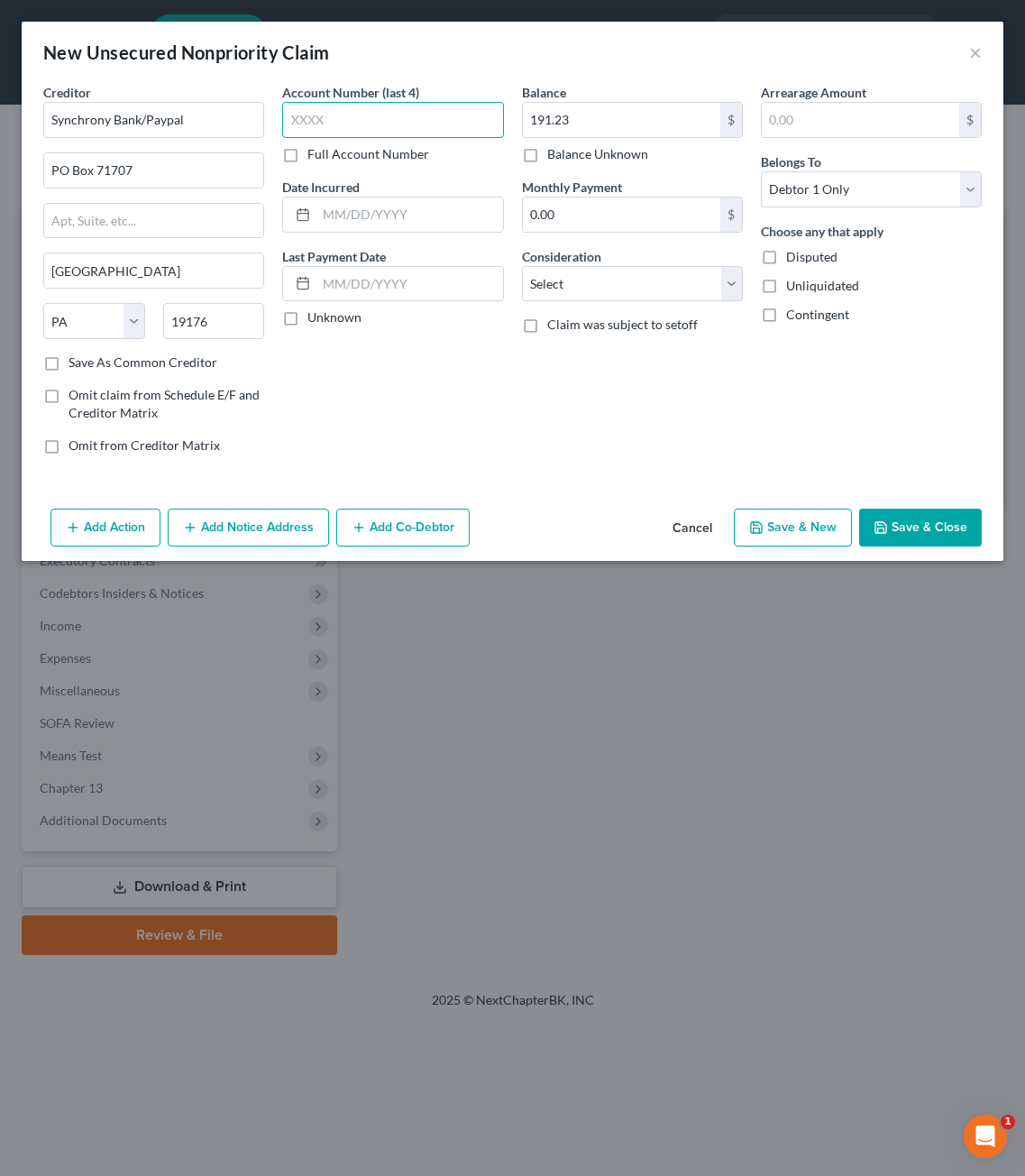
click at [417, 121] on input "text" at bounding box center [393, 119] width 221 height 36
type input "0283"
click at [504, 413] on div "Account Number (last 4) 0283 Full Account Number Date Incurred Last Payment Dat…" at bounding box center [393, 275] width 239 height 386
click at [672, 428] on div "Balance 191.23 $ Balance Unknown Balance Undetermined 191.23 $ Balance Unknown …" at bounding box center [632, 275] width 239 height 386
click at [661, 393] on div "Balance 191.23 $ Balance Unknown Balance Undetermined 191.23 $ Balance Unknown …" at bounding box center [632, 275] width 239 height 386
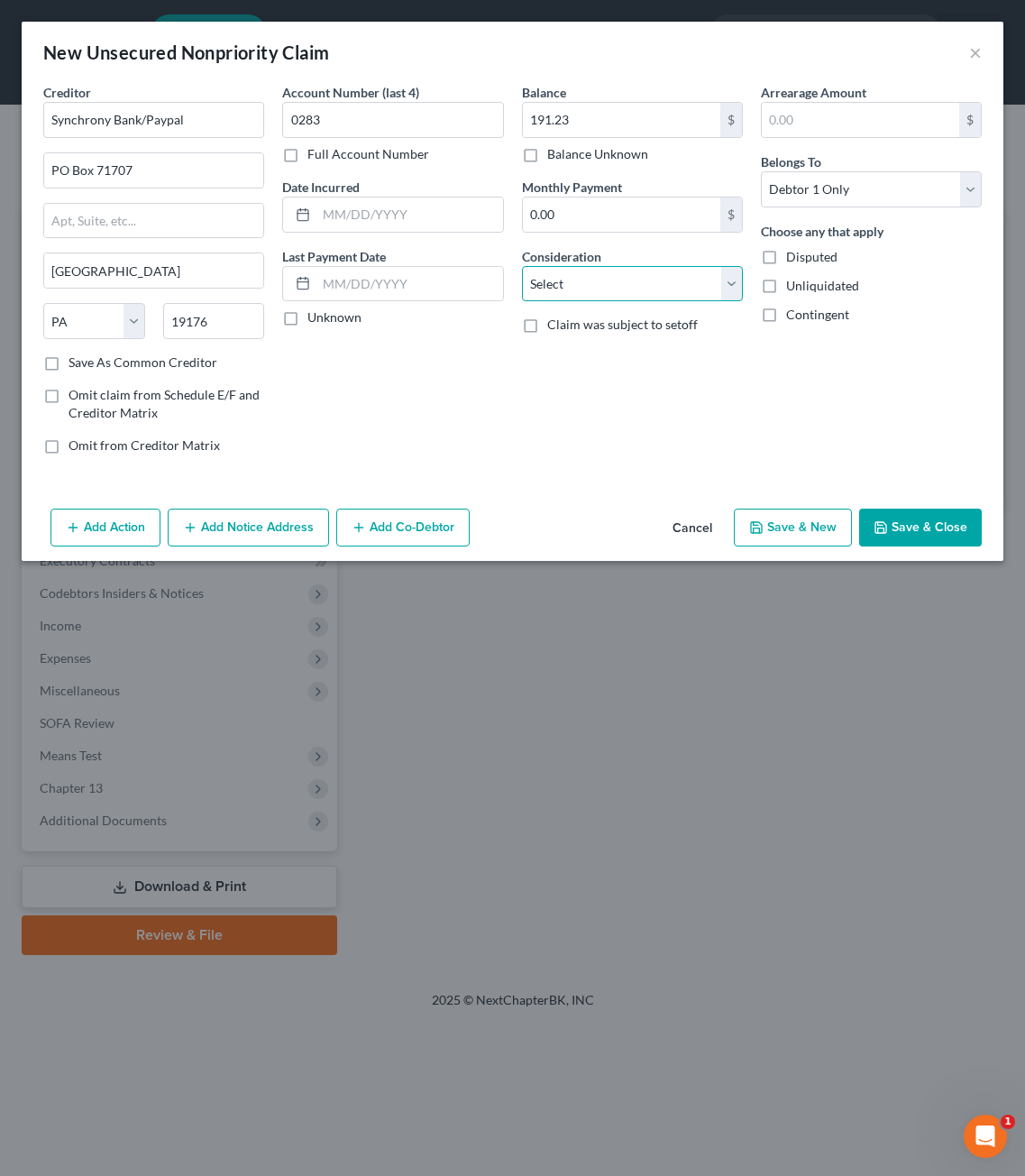
click at [655, 291] on select "Select Cable / Satellite Services Collection Agency Credit Card Debt Debt Couns…" at bounding box center [632, 285] width 221 height 36
select select "2"
click at [522, 266] on select "Select Cable / Satellite Services Collection Agency Credit Card Debt Debt Couns…" at bounding box center [632, 285] width 221 height 36
click at [801, 397] on div "Arrearage Amount $ Belongs To * Select Debtor 1 Only Debtor 2 Only Debtor 1 And…" at bounding box center [871, 275] width 239 height 386
click at [956, 531] on button "Save & Close" at bounding box center [920, 527] width 122 height 38
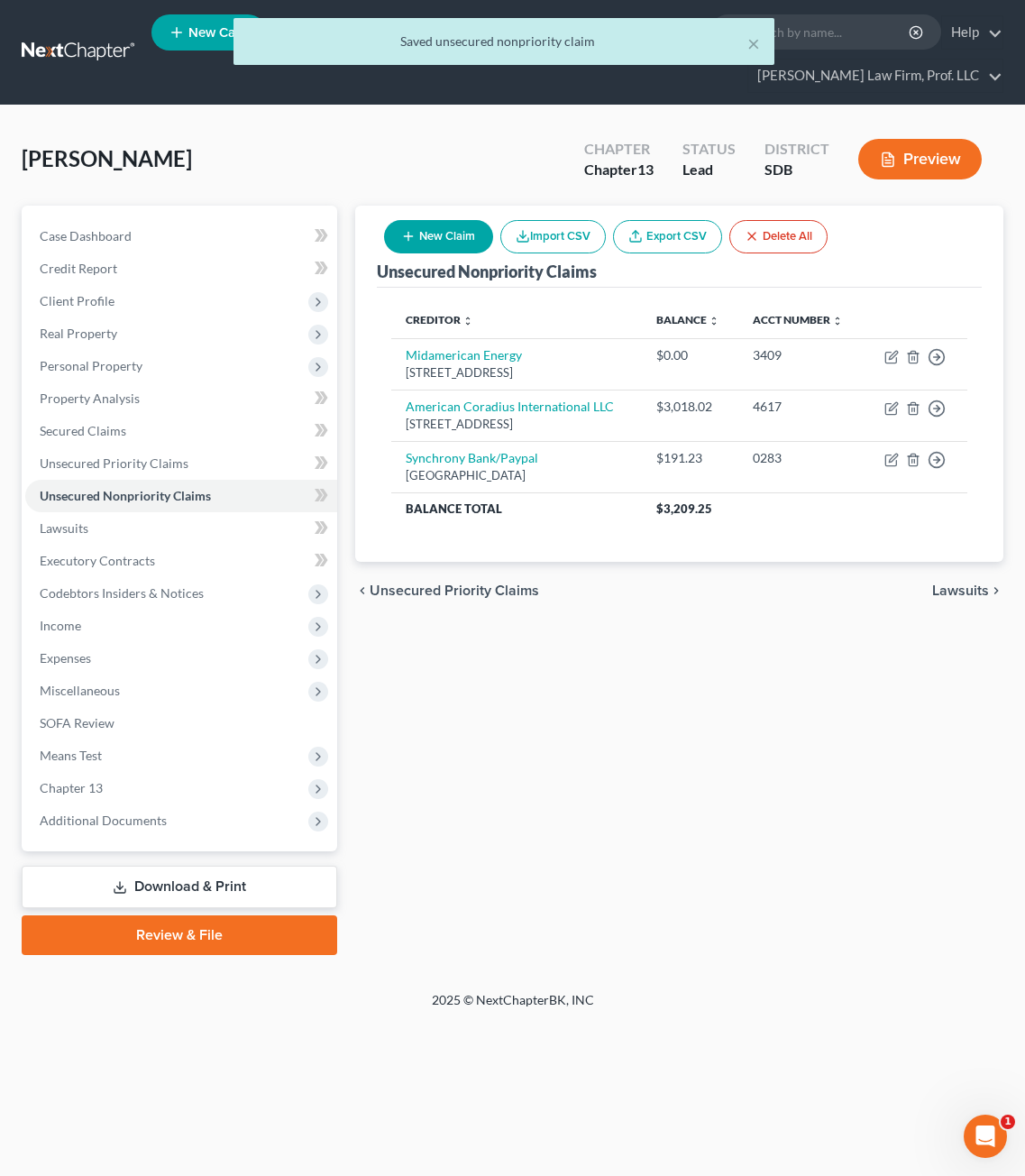
click at [721, 680] on div "Unsecured Nonpriority Claims New Claim Import CSV Export CSV Delete All Credito…" at bounding box center [679, 580] width 667 height 749
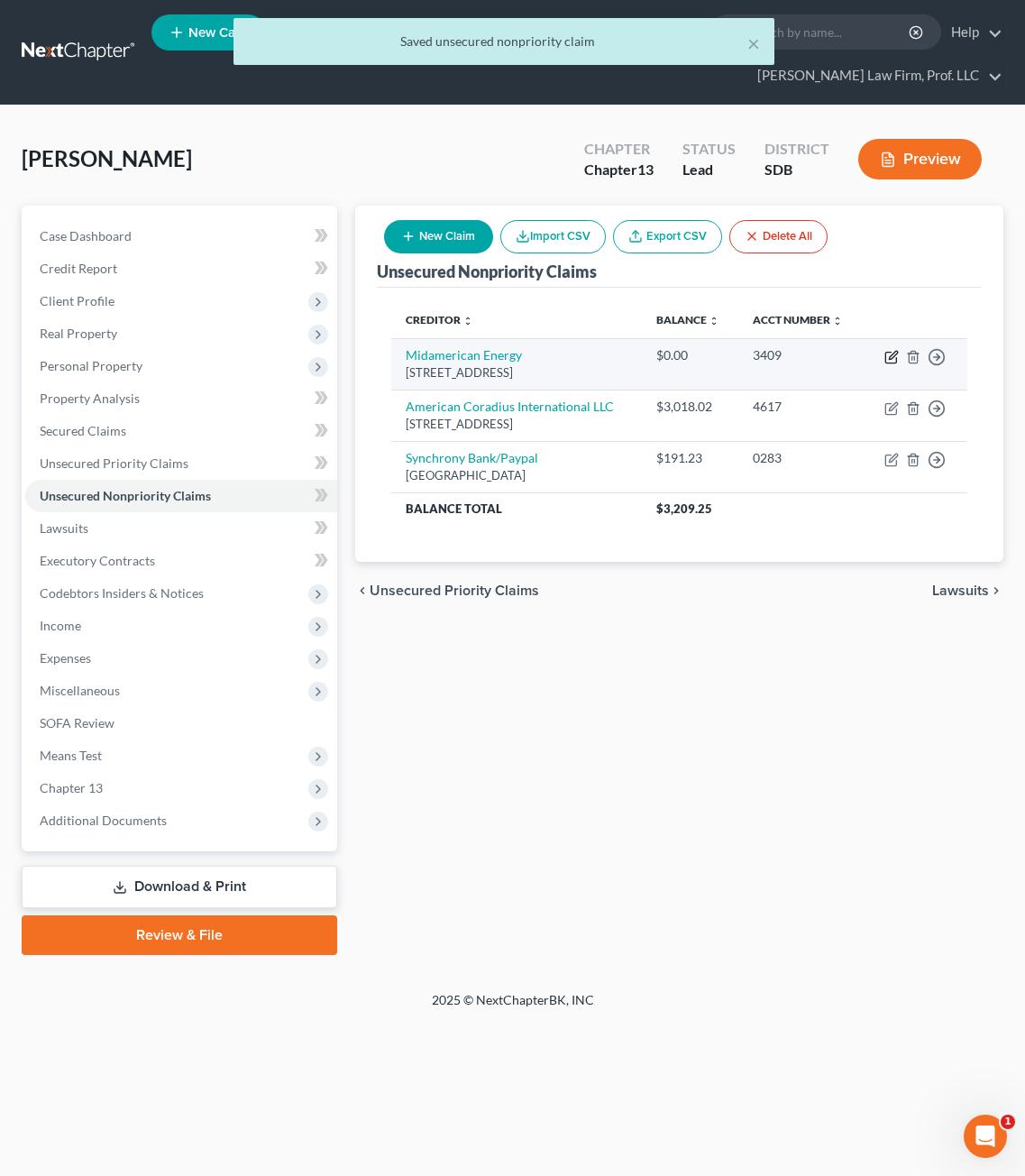
click at [886, 350] on icon "button" at bounding box center [891, 357] width 14 height 14
select select "16"
select select "0"
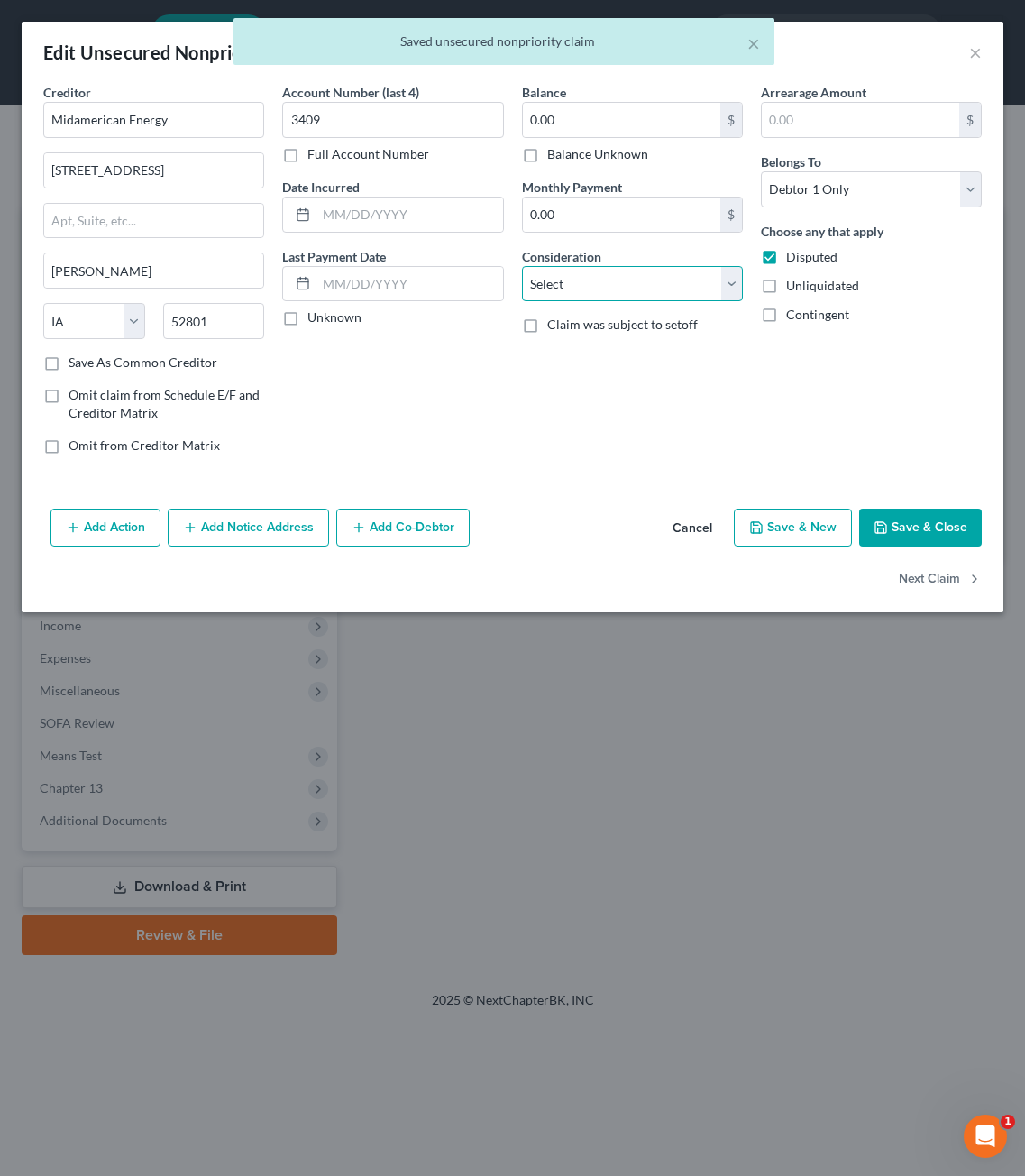
click at [642, 292] on select "Select Cable / Satellite Services Collection Agency Credit Card Debt Debt Couns…" at bounding box center [632, 285] width 221 height 36
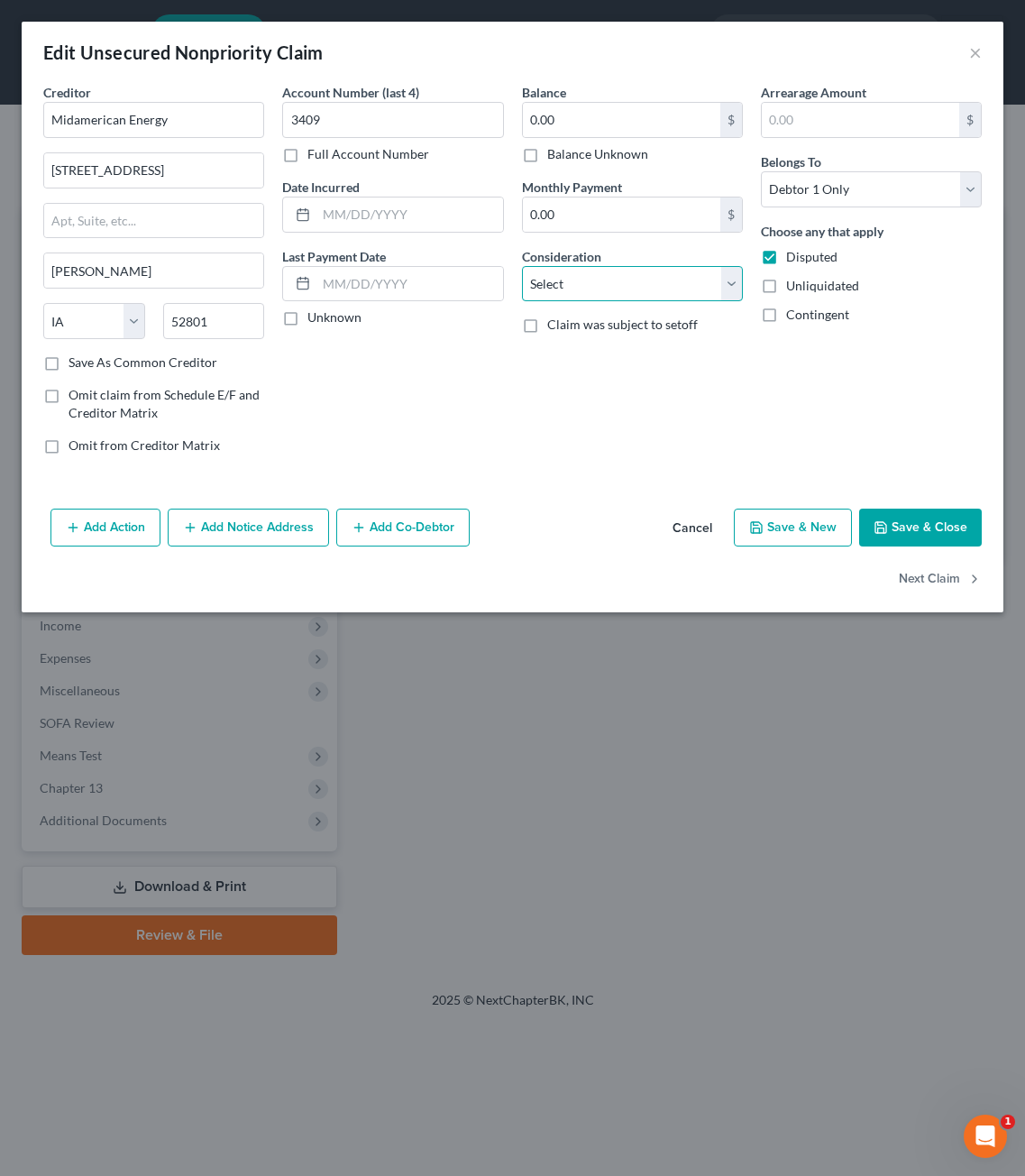
select select "20"
click at [522, 266] on select "Select Cable / Satellite Services Collection Agency Credit Card Debt Debt Couns…" at bounding box center [632, 285] width 221 height 36
click at [930, 542] on button "Save & Close" at bounding box center [920, 527] width 122 height 38
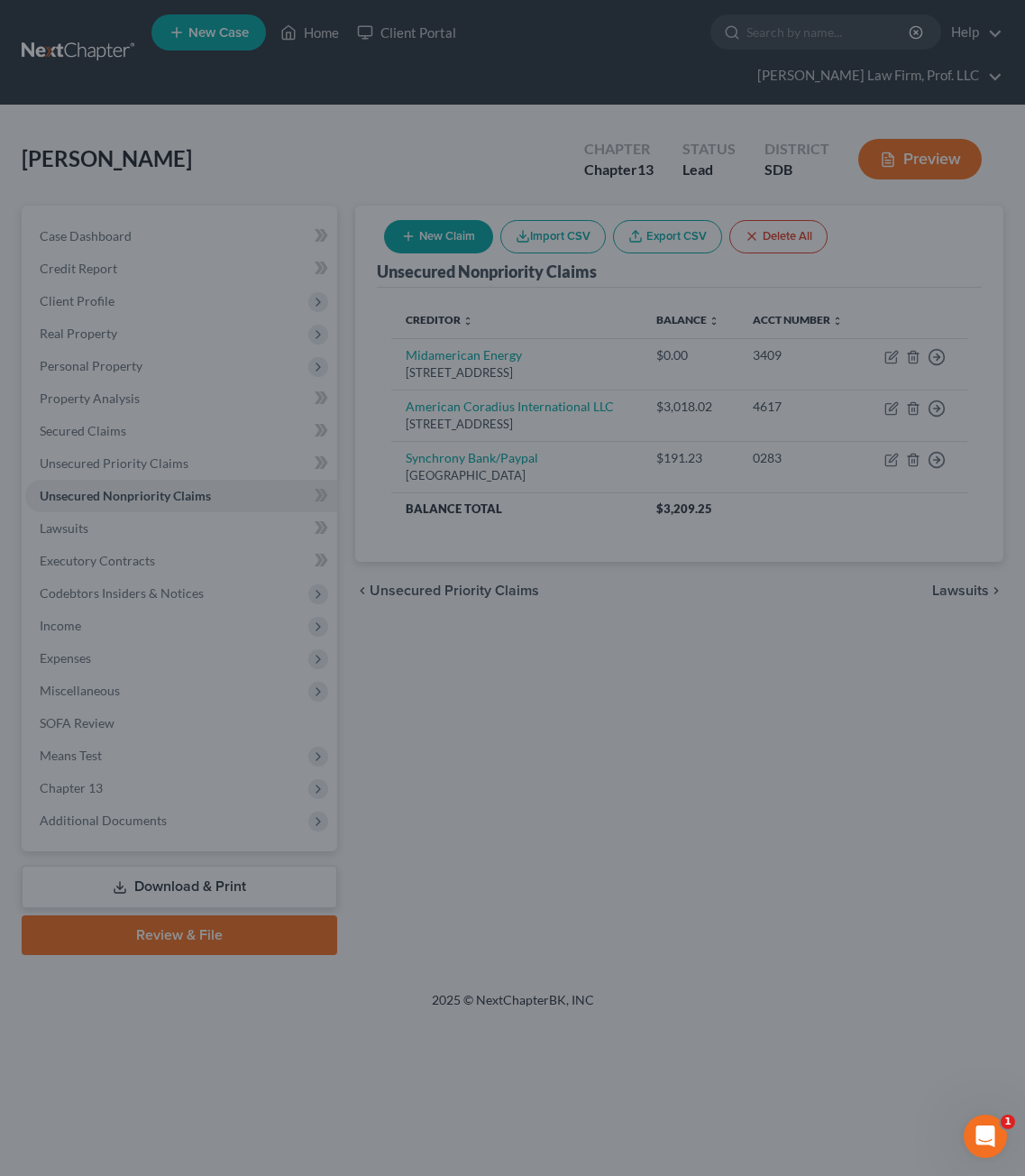
type input "0"
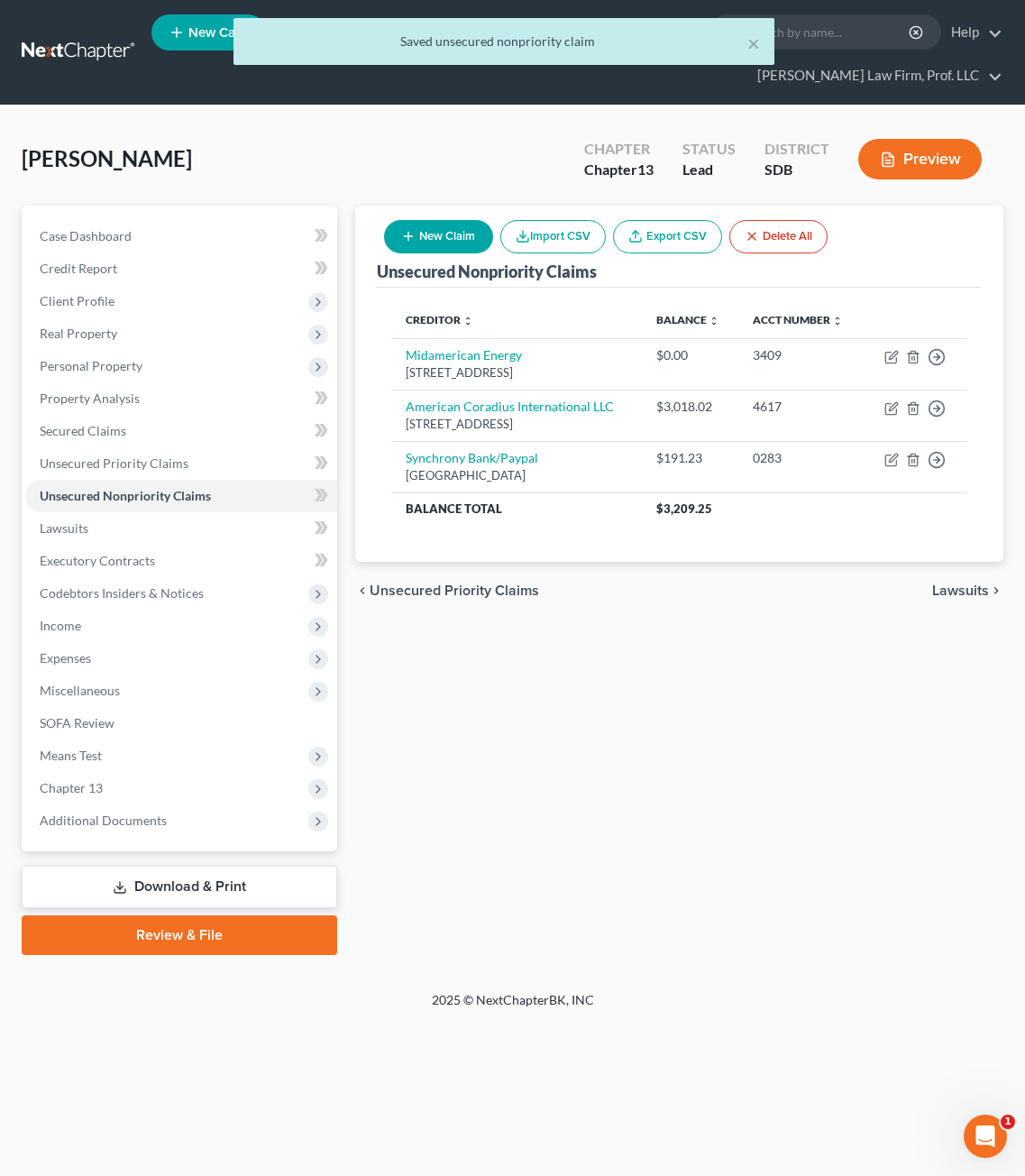
click at [790, 675] on div "Unsecured Nonpriority Claims New Claim Import CSV Export CSV Delete All Credito…" at bounding box center [679, 580] width 667 height 749
click at [803, 645] on div "Unsecured Nonpriority Claims New Claim Import CSV Export CSV Delete All Credito…" at bounding box center [679, 580] width 667 height 749
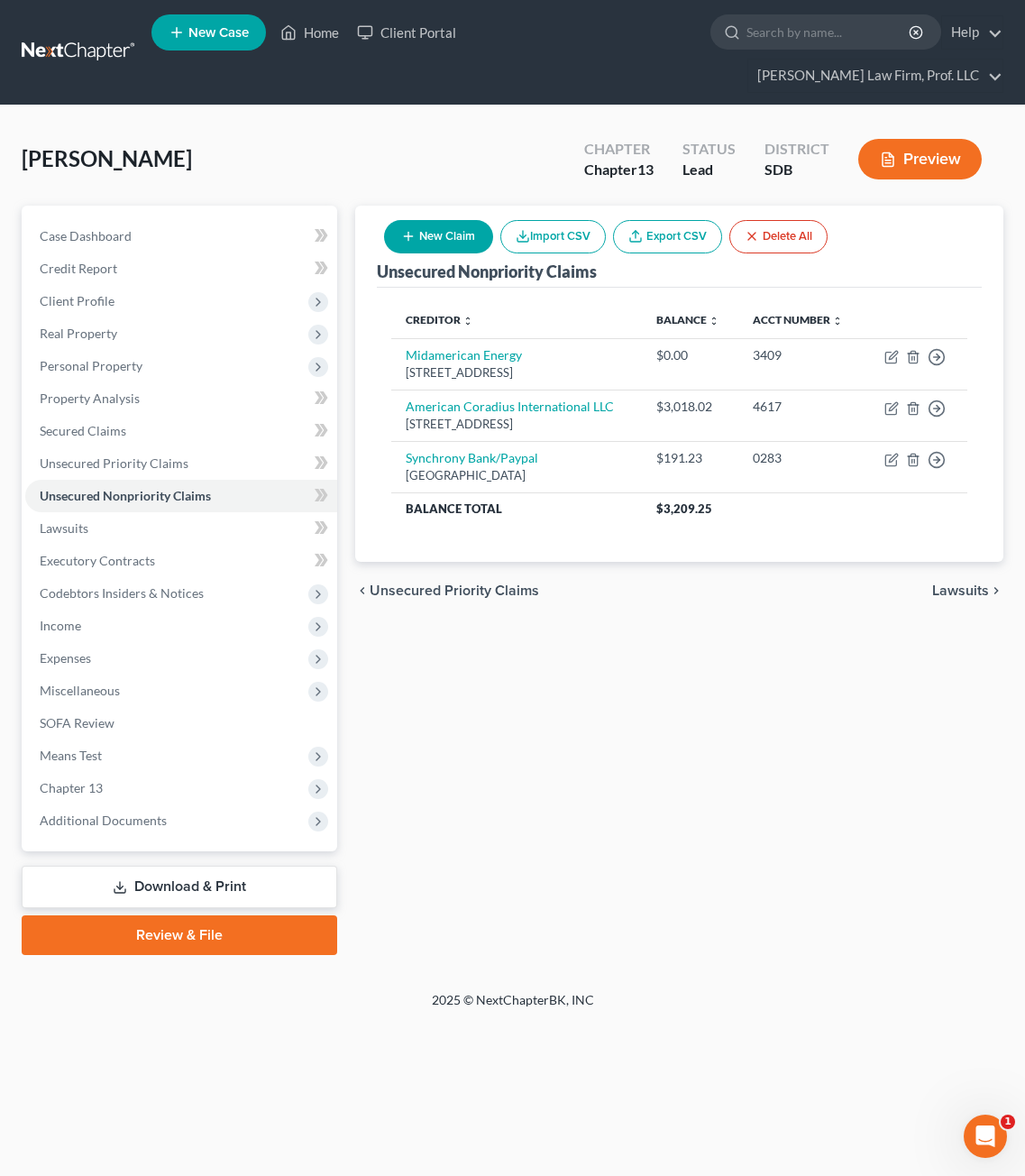
click at [443, 212] on div "New Claim Import CSV Export CSV Delete All" at bounding box center [605, 236] width 458 height 47
click at [439, 220] on button "New Claim" at bounding box center [438, 236] width 109 height 33
select select "0"
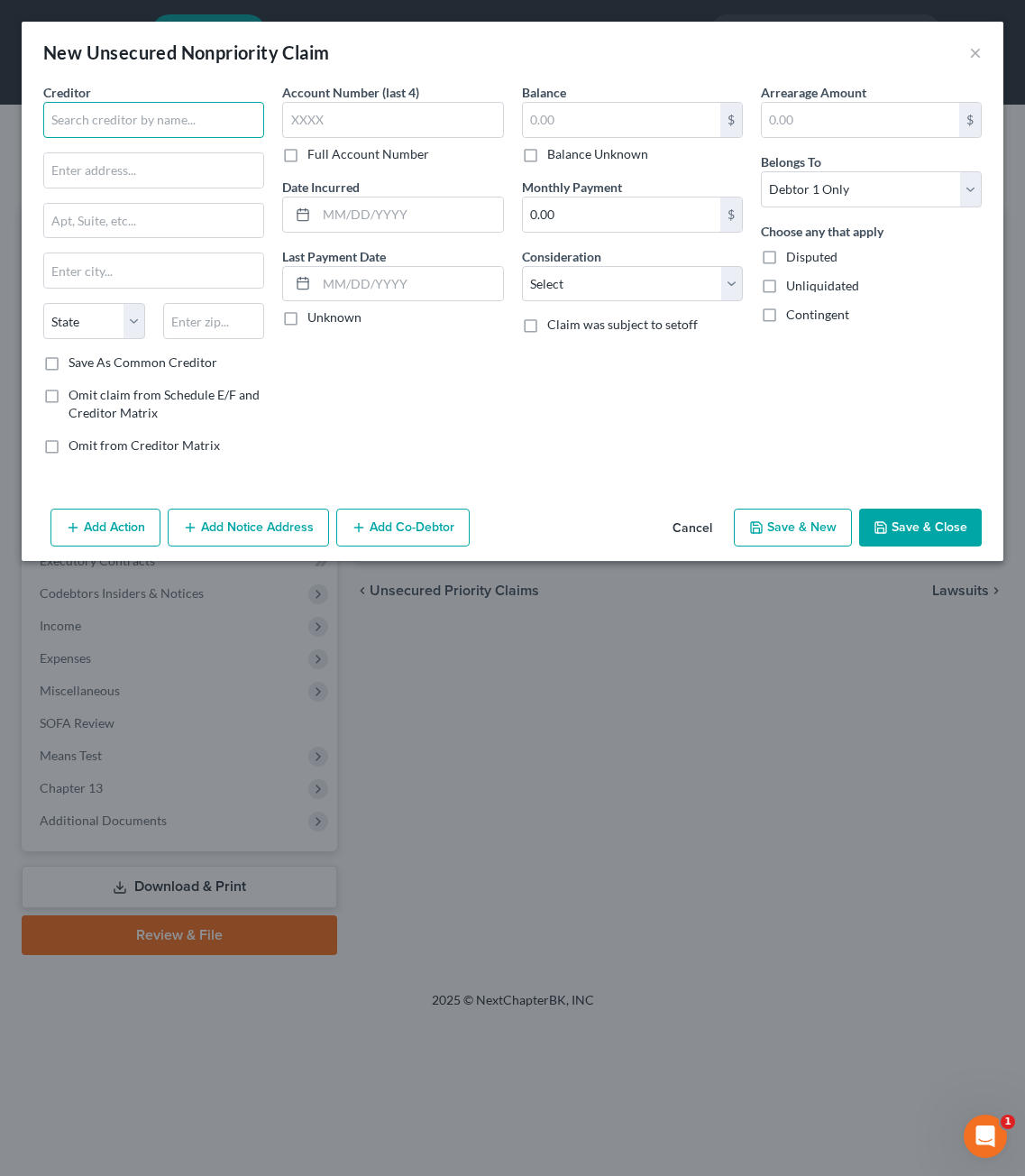
drag, startPoint x: 110, startPoint y: 105, endPoint x: 141, endPoint y: 102, distance: 31.1
click at [108, 108] on input "text" at bounding box center [154, 119] width 221 height 36
type input "BradyMartz"
click at [78, 196] on div "Creditor * BradyMartz State AL AK AR AZ CA CO CT DE DC FL GA GU HI ID IL IN IA …" at bounding box center [154, 217] width 221 height 270
click at [89, 175] on input "text" at bounding box center [154, 171] width 219 height 34
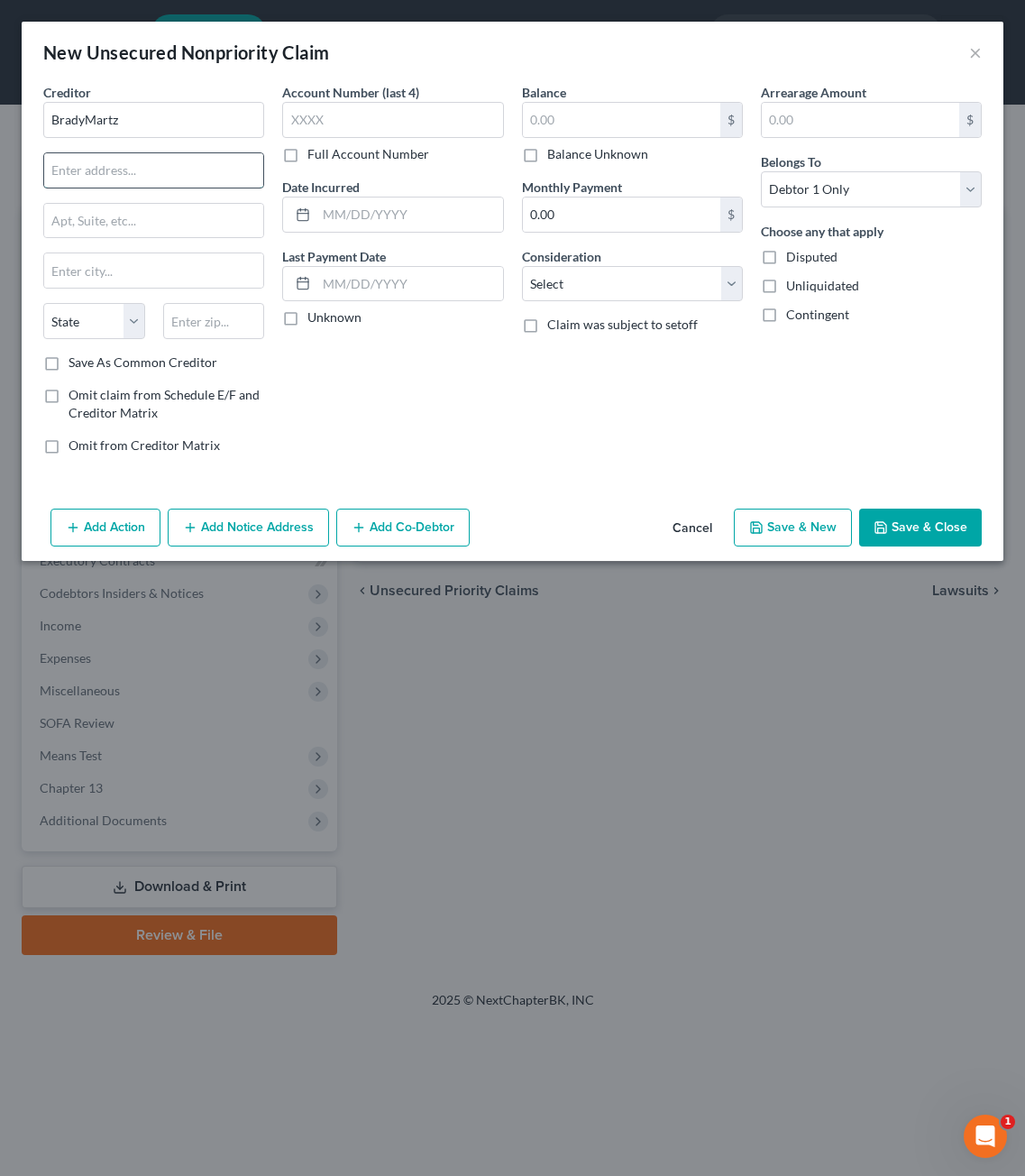
paste input "7001 S Lyncrest Place"
type input "7001 S Lyncrest Place"
click at [82, 117] on input "BradyMartz" at bounding box center [154, 119] width 221 height 36
type input "Brady Martz"
click at [75, 206] on input "text" at bounding box center [154, 221] width 219 height 34
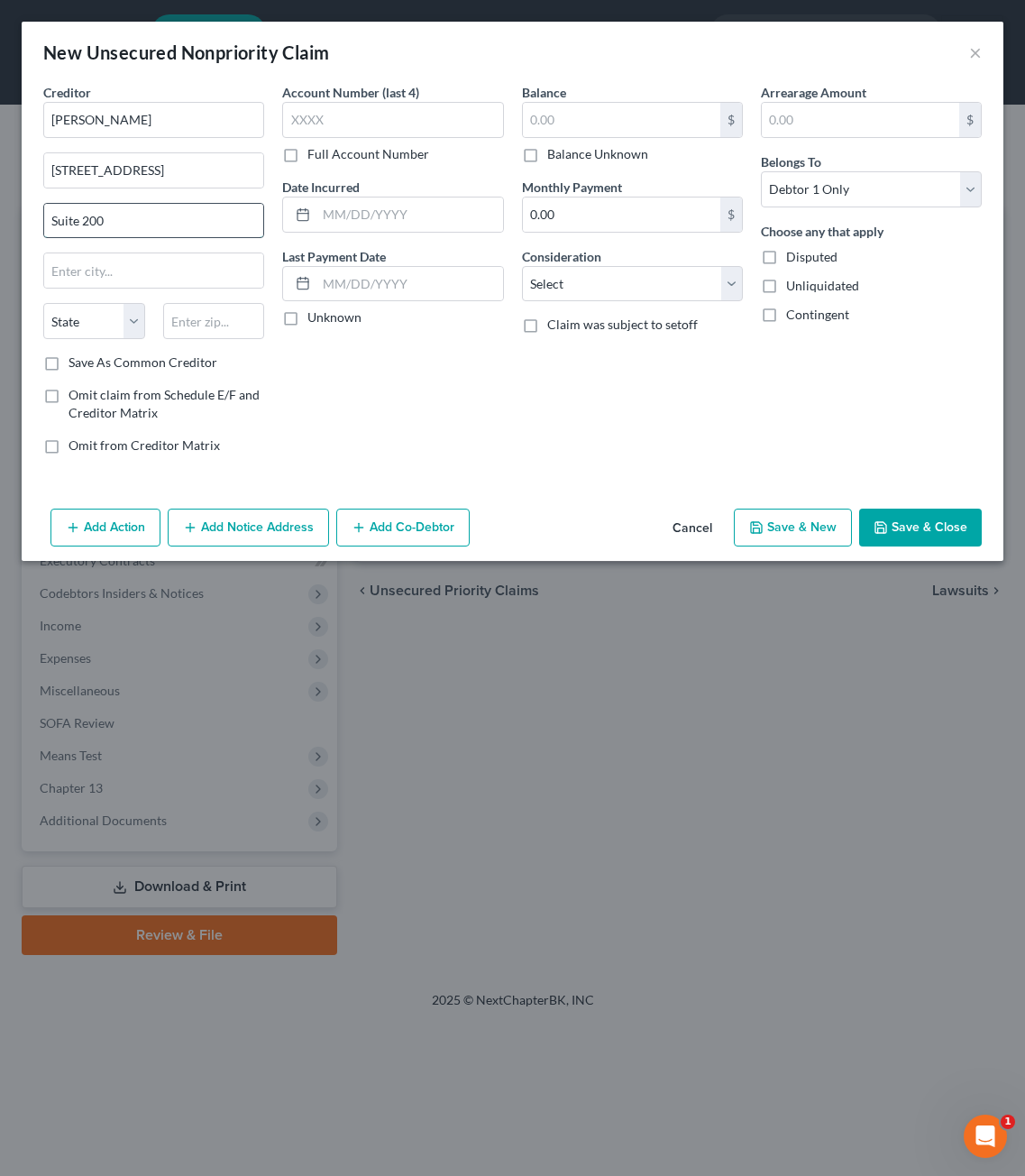
type input "Suite 200"
type input "57108"
type input "Sioux Falls"
select select "43"
click at [390, 392] on div "Account Number (last 4) Full Account Number Date Incurred Last Payment Date Unk…" at bounding box center [393, 275] width 239 height 386
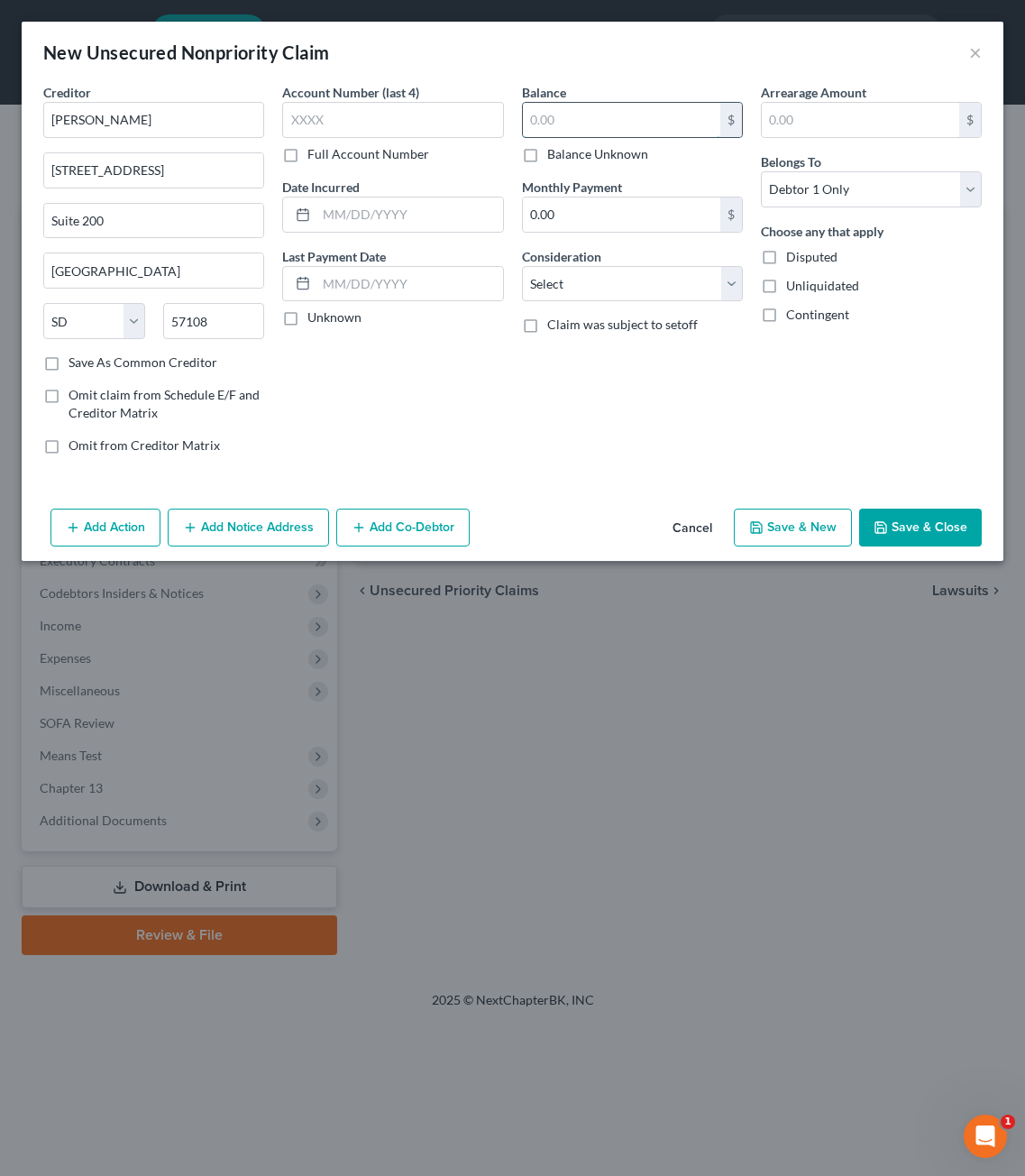
click at [611, 125] on input "text" at bounding box center [622, 119] width 197 height 34
click at [335, 101] on input "text" at bounding box center [393, 119] width 221 height 36
type input "2067"
click at [459, 447] on div "Account Number (last 4) 2067 Full Account Number Date Incurred Last Payment Dat…" at bounding box center [393, 275] width 239 height 386
click at [576, 109] on input "text" at bounding box center [622, 119] width 197 height 34
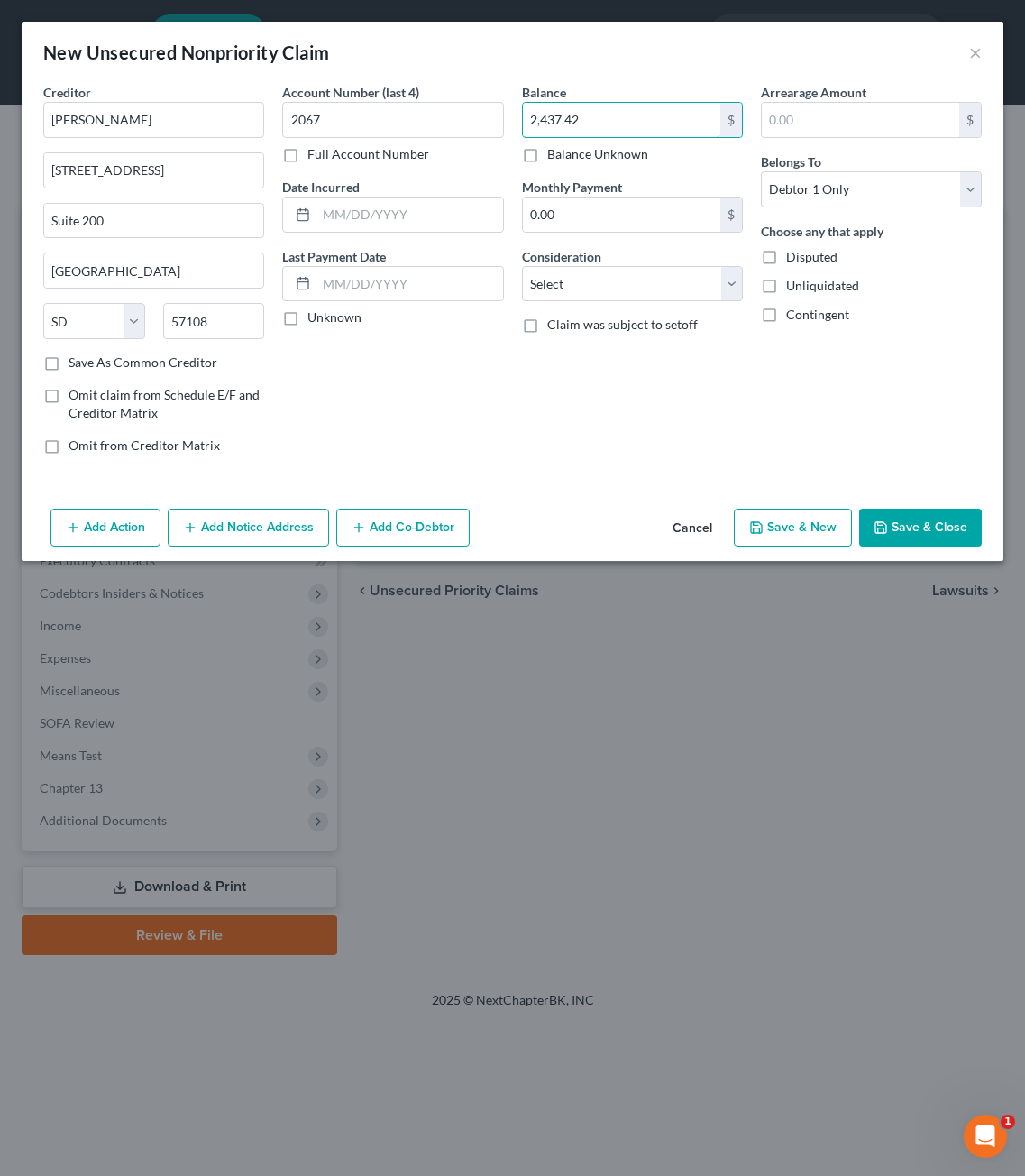
type input "2,437.42"
click at [799, 413] on div "Arrearage Amount $ Belongs To * Select Debtor 1 Only Debtor 2 Only Debtor 1 And…" at bounding box center [871, 275] width 239 height 386
click at [484, 374] on div "Account Number (last 4) 2067 Full Account Number Date Incurred Last Payment Dat…" at bounding box center [393, 275] width 239 height 386
click at [605, 292] on select "Select Cable / Satellite Services Collection Agency Credit Card Debt Debt Couns…" at bounding box center [632, 285] width 221 height 36
click at [946, 352] on div "Arrearage Amount $ Belongs To * Select Debtor 1 Only Debtor 2 Only Debtor 1 And…" at bounding box center [871, 275] width 239 height 386
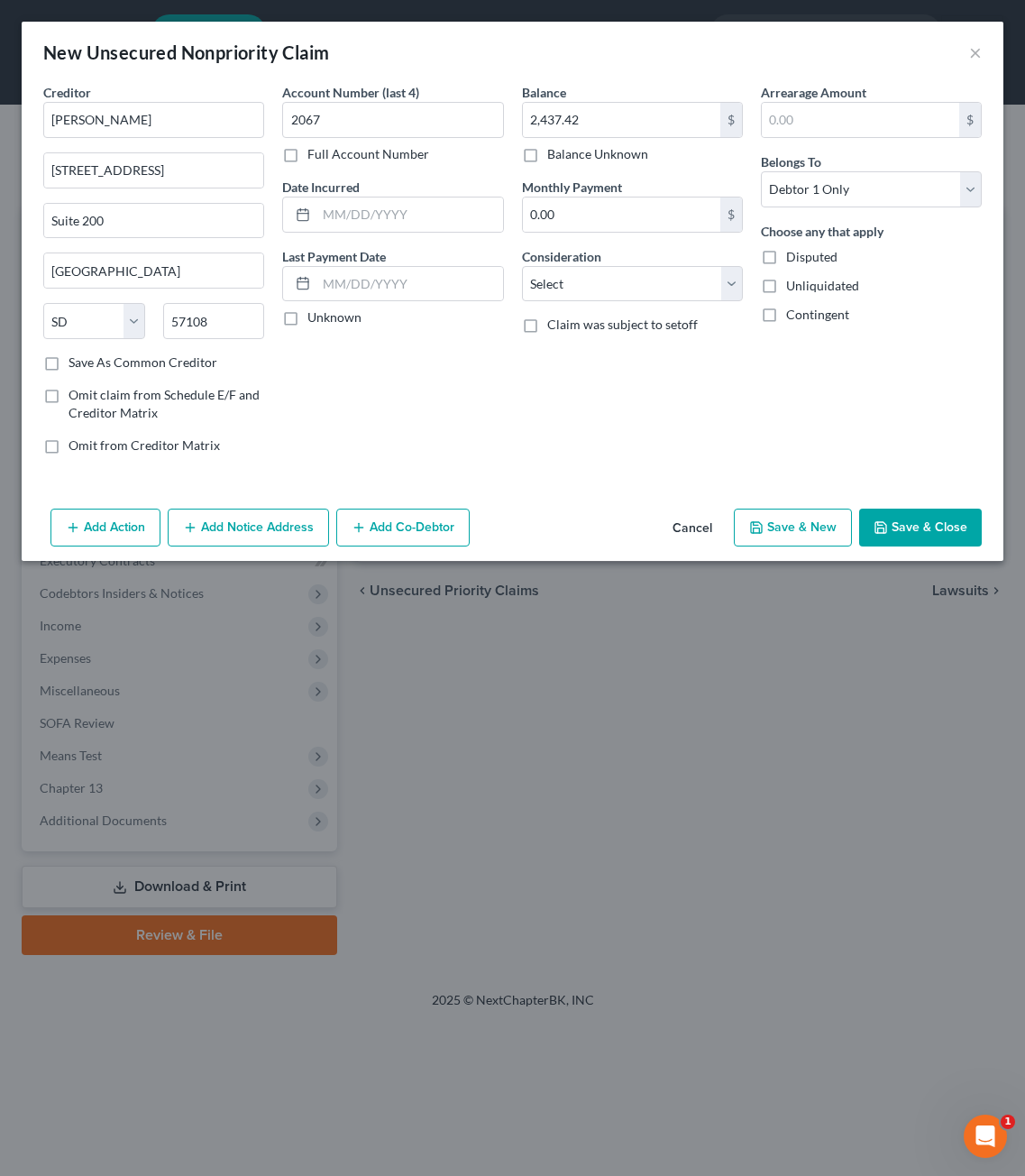
click at [786, 263] on label "Disputed" at bounding box center [812, 256] width 51 height 18
click at [794, 260] on input "Disputed" at bounding box center [799, 253] width 11 height 11
checkbox input "true"
click at [688, 285] on select "Select Cable / Satellite Services Collection Agency Credit Card Debt Debt Couns…" at bounding box center [632, 285] width 221 height 36
click at [576, 266] on select "Select Cable / Satellite Services Collection Agency Credit Card Debt Debt Couns…" at bounding box center [632, 285] width 221 height 36
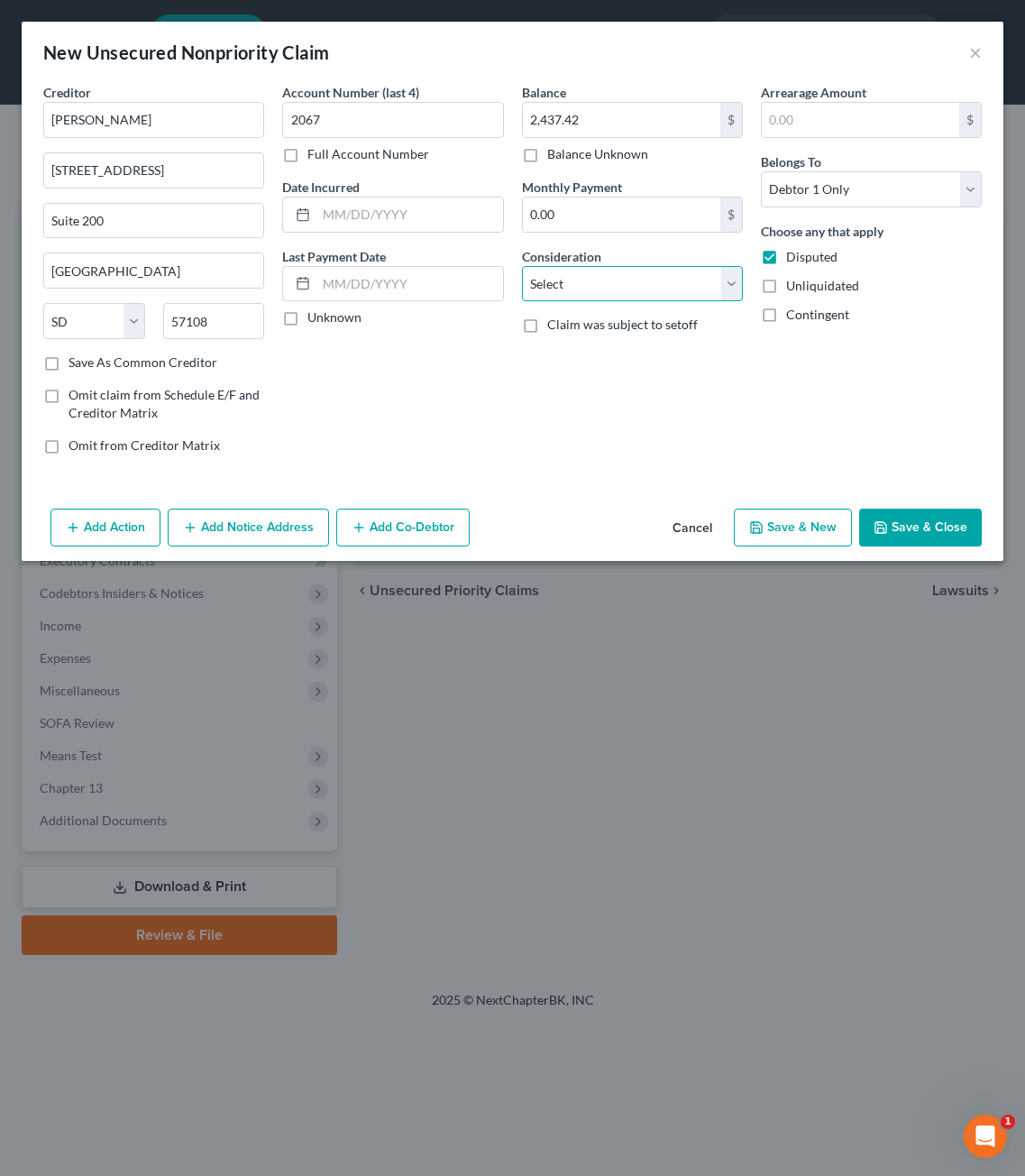
click at [577, 281] on select "Select Cable / Satellite Services Collection Agency Credit Card Debt Debt Couns…" at bounding box center [632, 285] width 221 height 36
select select "14"
click at [522, 266] on select "Select Cable / Satellite Services Collection Agency Credit Card Debt Debt Couns…" at bounding box center [632, 285] width 221 height 36
click at [561, 362] on input "text" at bounding box center [632, 353] width 219 height 34
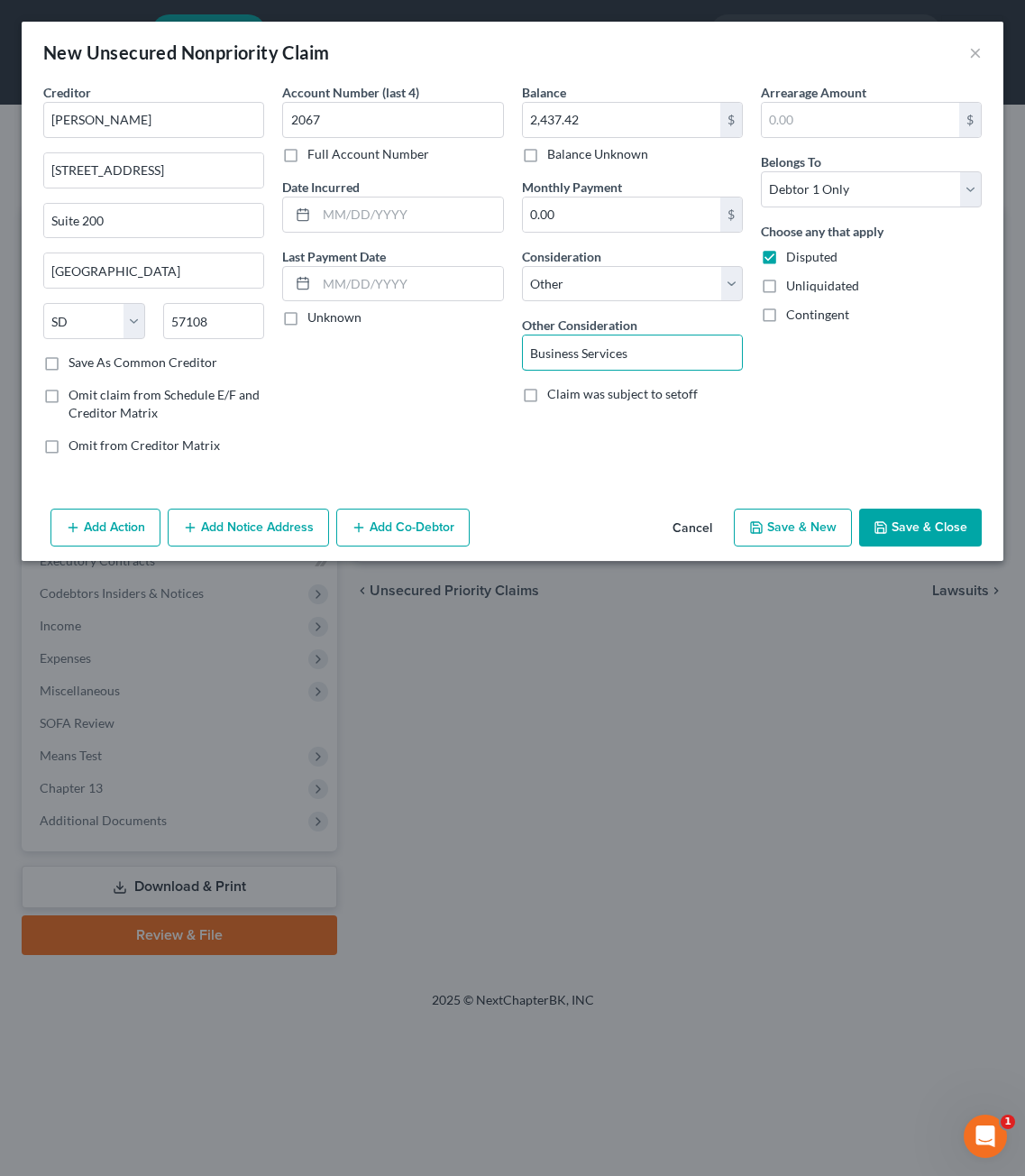
type input "Business Services"
click at [930, 378] on div "Arrearage Amount $ Belongs To * Select Debtor 1 Only Debtor 2 Only Debtor 1 And…" at bounding box center [871, 275] width 239 height 386
click at [924, 523] on button "Save & Close" at bounding box center [920, 527] width 122 height 38
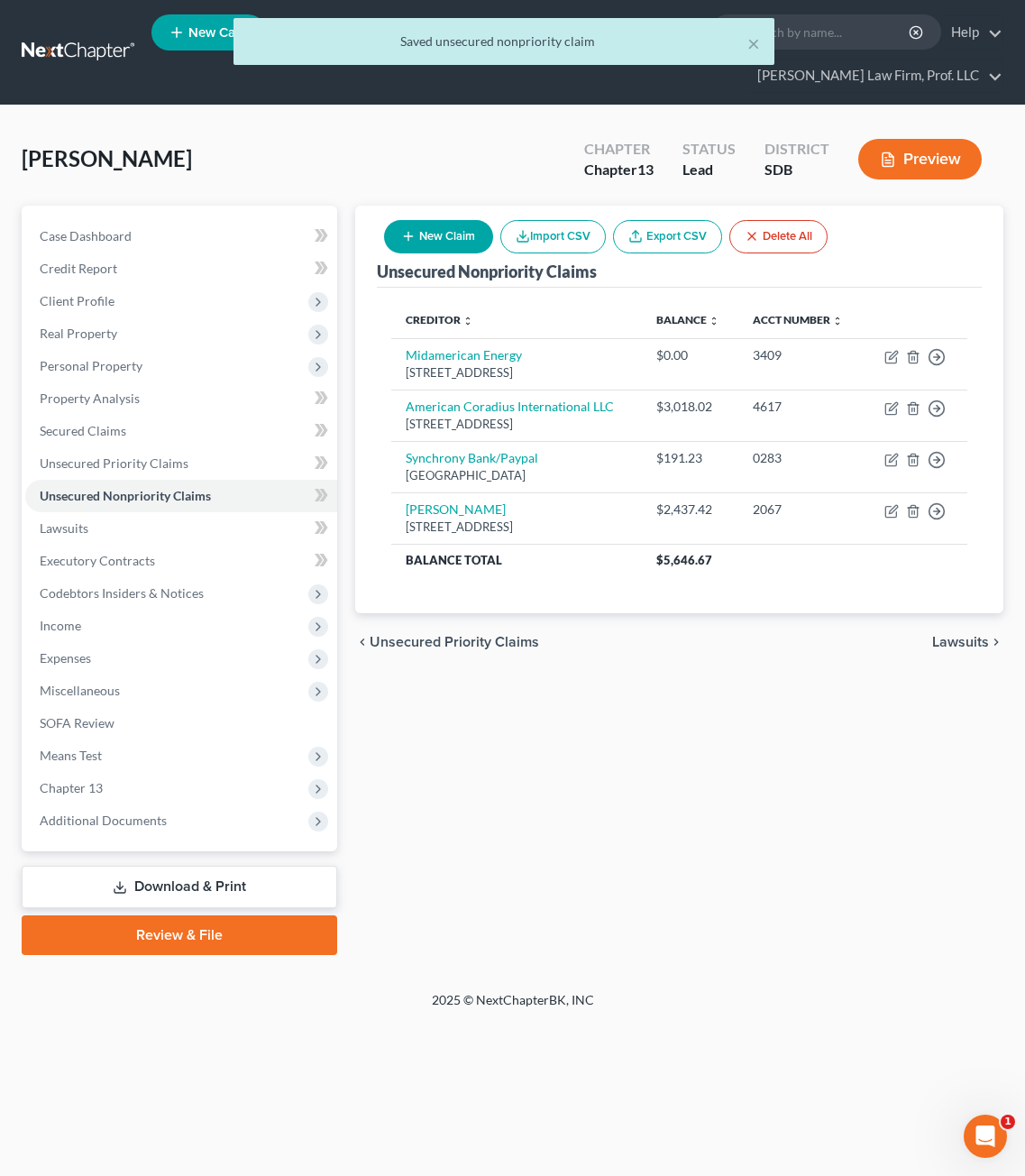
click at [598, 767] on div "Unsecured Nonpriority Claims New Claim Import CSV Export CSV Delete All Credito…" at bounding box center [679, 580] width 667 height 749
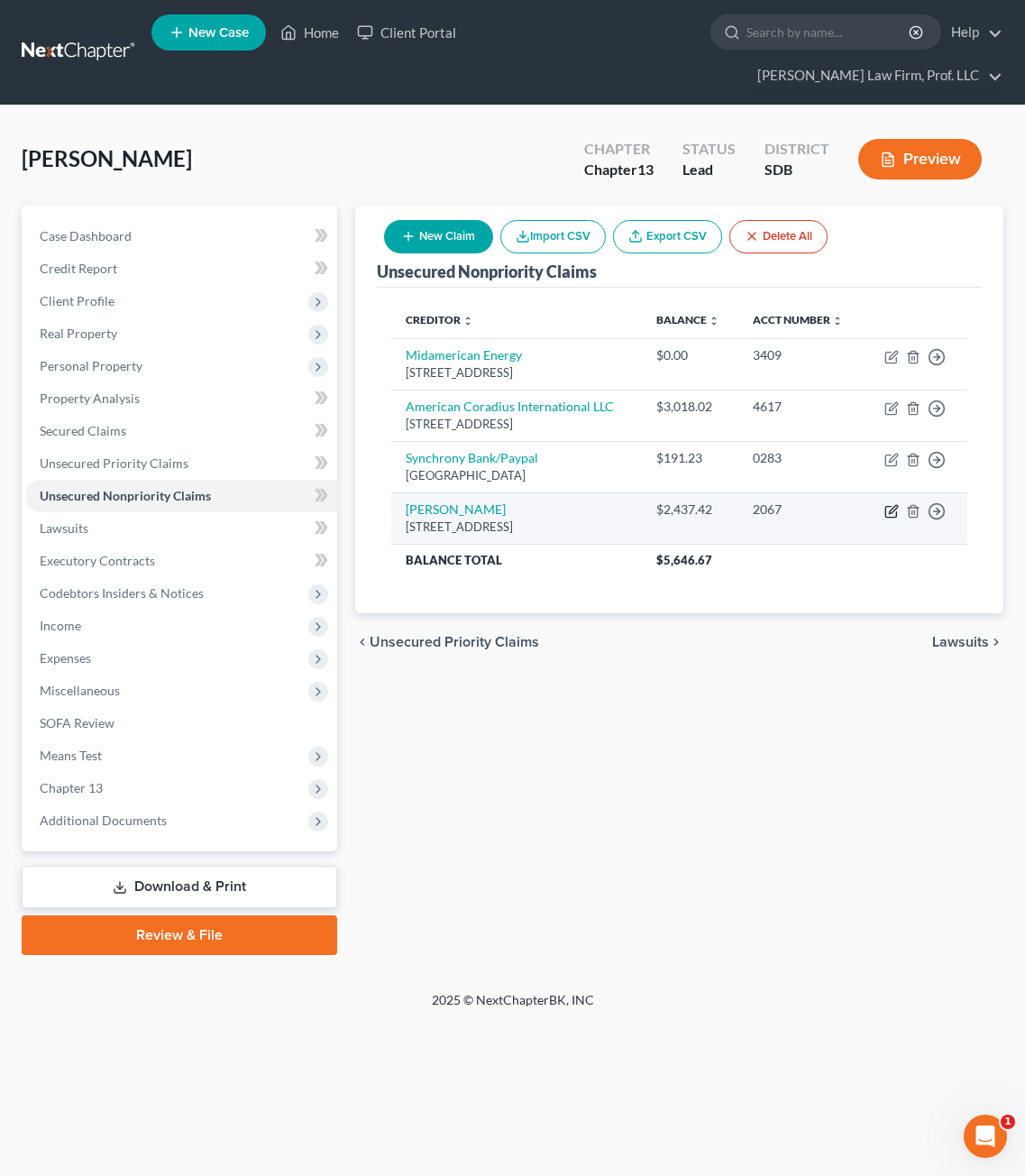
click at [894, 517] on icon "button" at bounding box center [890, 510] width 10 height 10
select select "43"
select select "14"
select select "0"
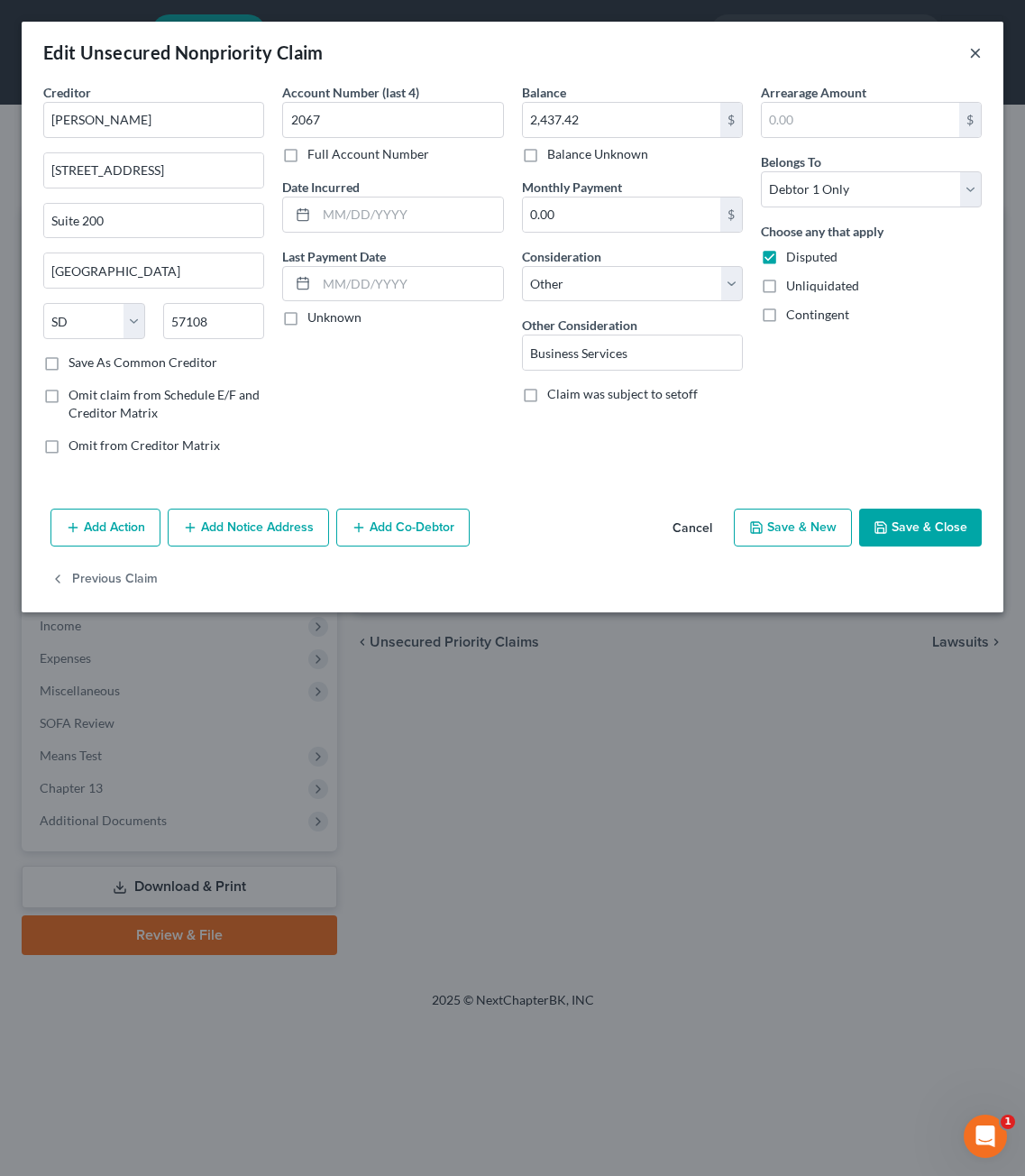
click at [978, 52] on button "×" at bounding box center [975, 52] width 12 height 22
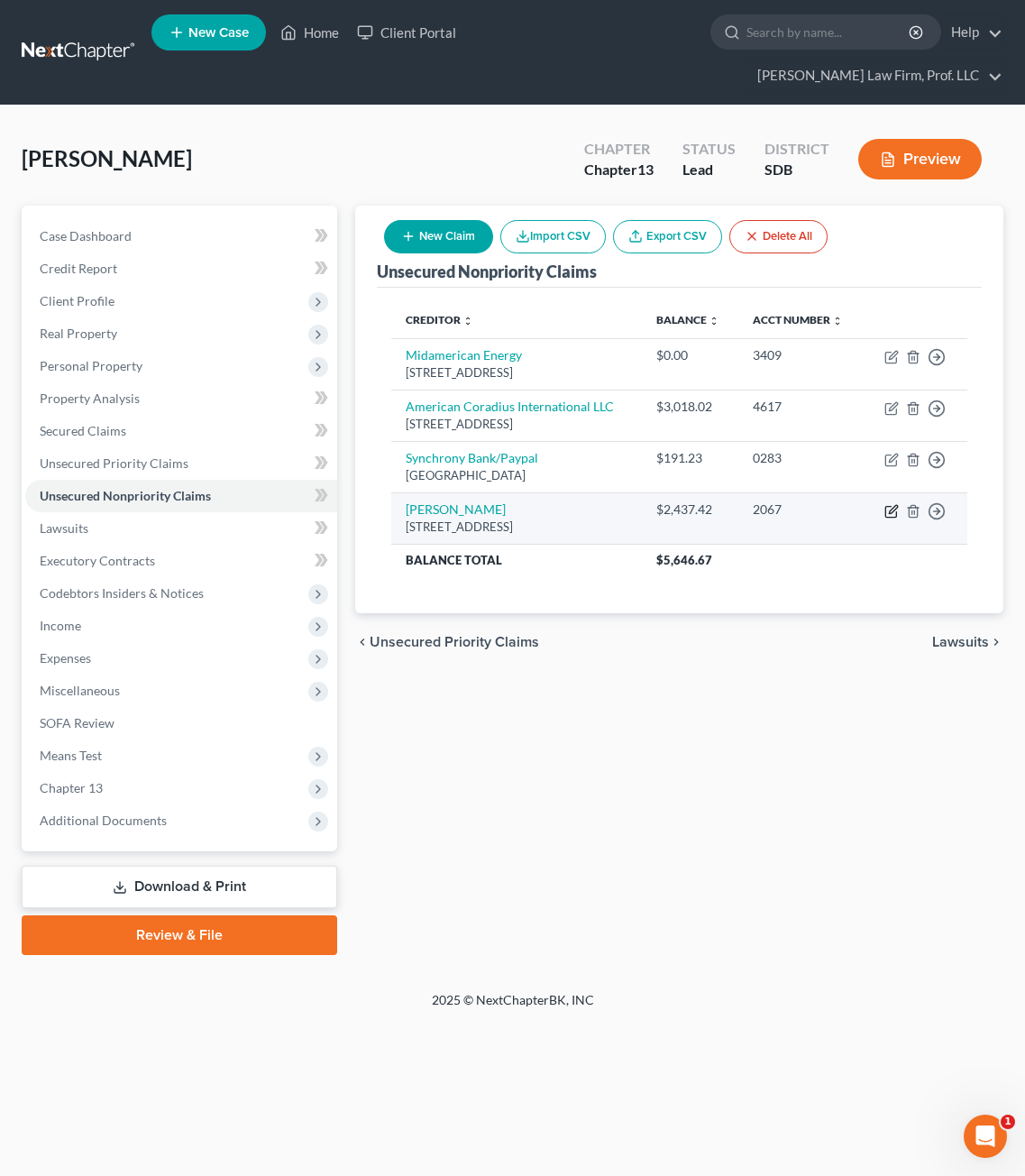
click at [890, 513] on icon "button" at bounding box center [893, 508] width 9 height 9
select select "43"
select select "14"
select select "0"
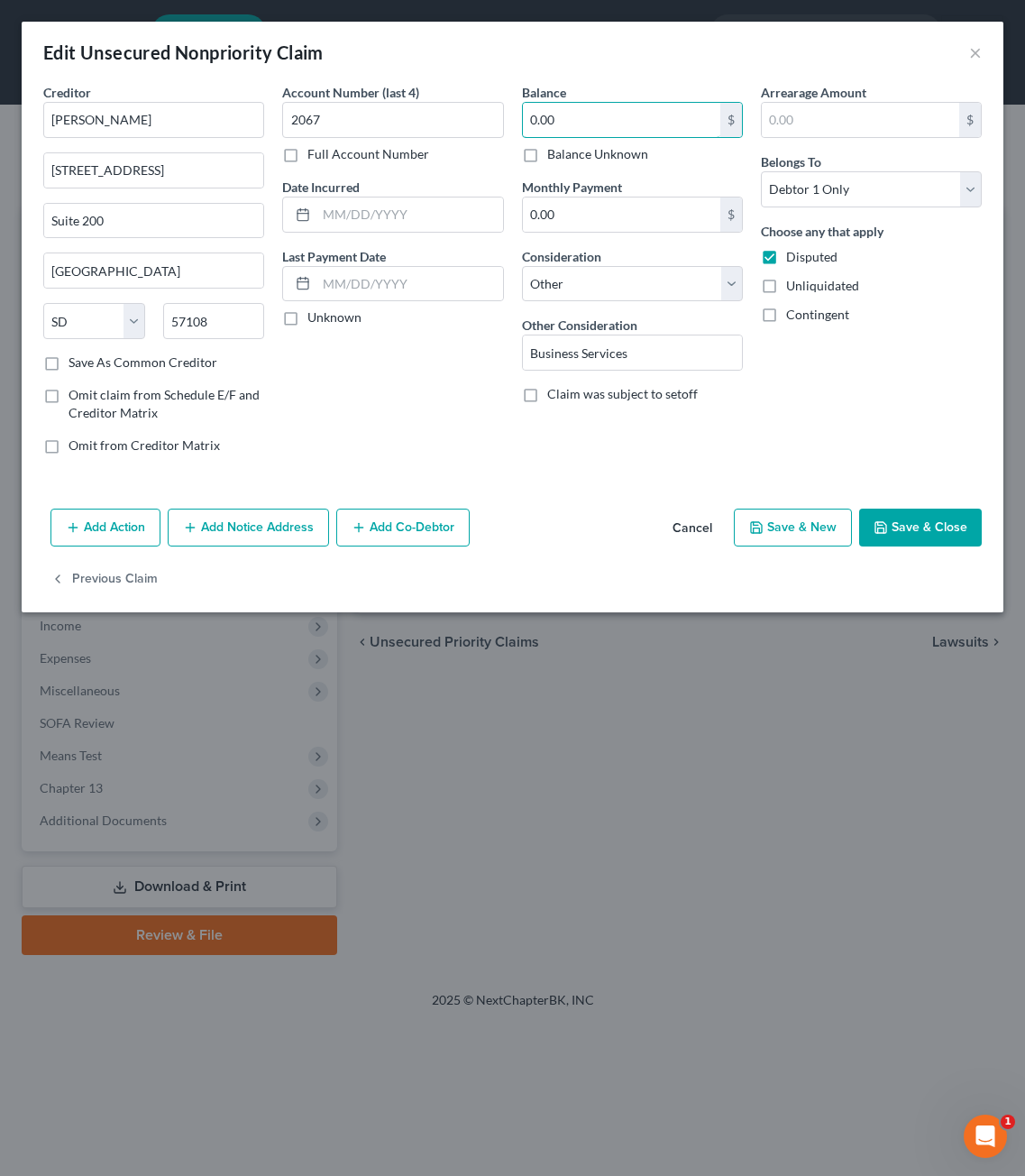
type input "0.00"
click at [907, 513] on button "Save & Close" at bounding box center [920, 527] width 122 height 38
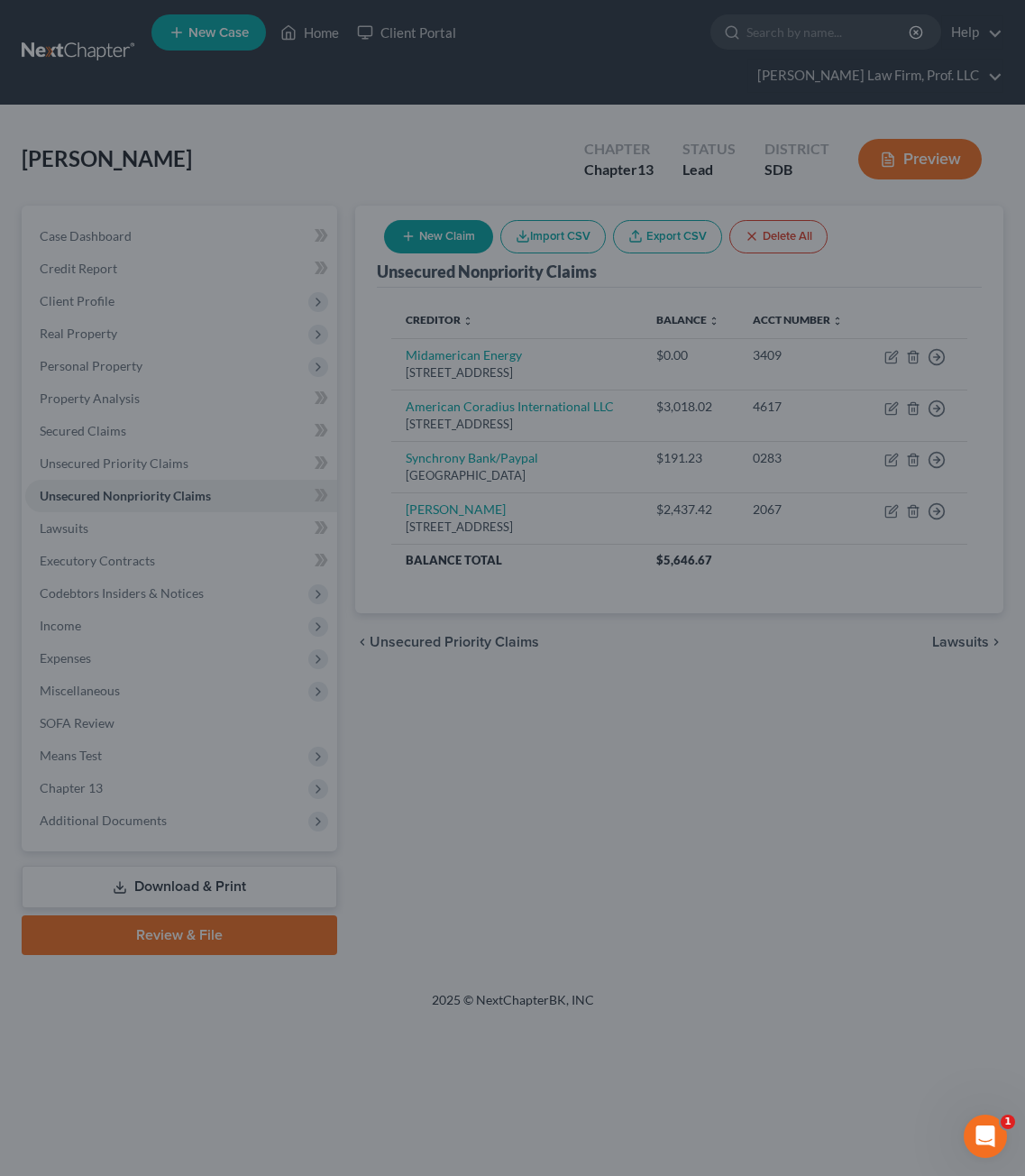
type input "0"
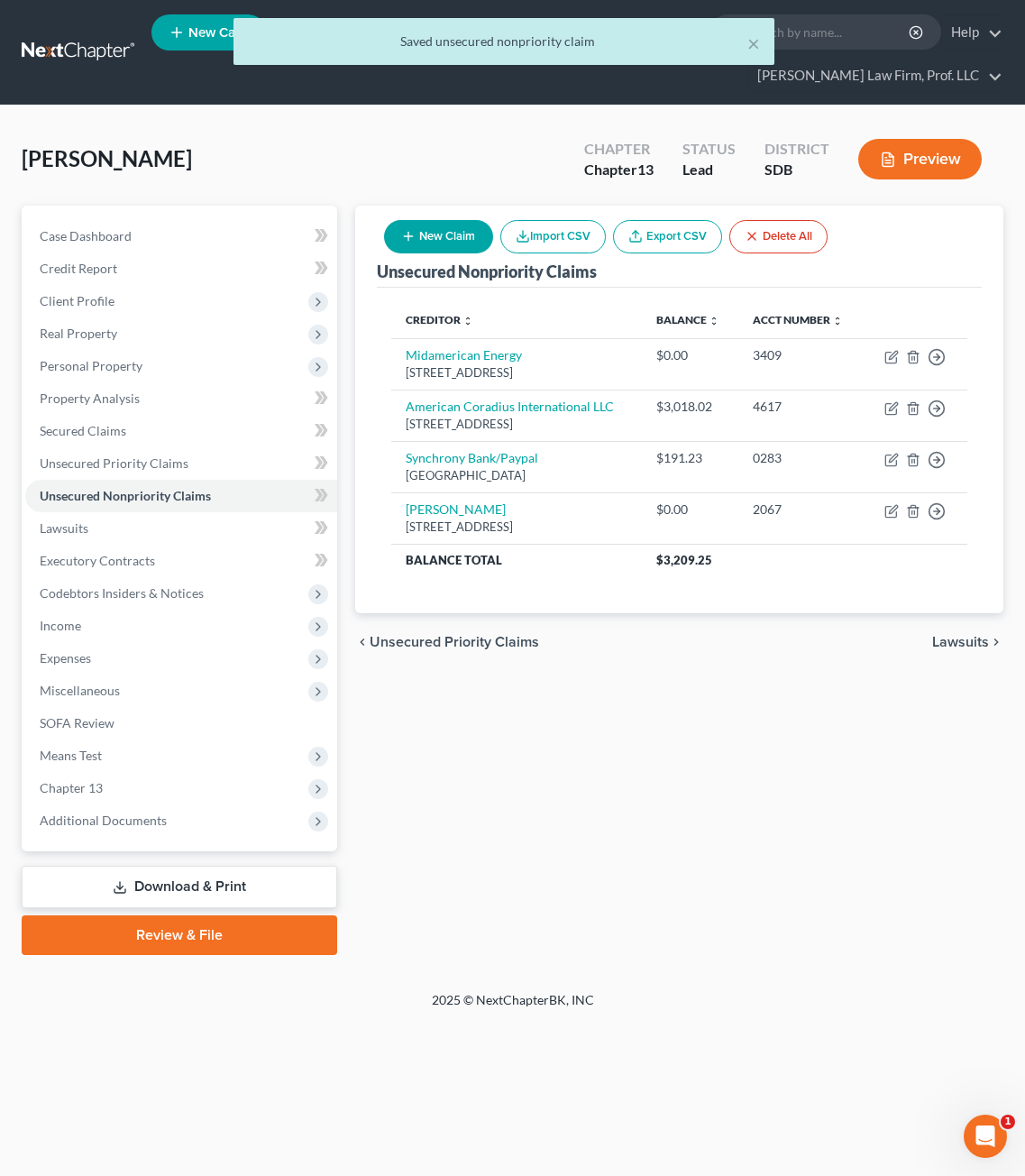
drag, startPoint x: 553, startPoint y: 773, endPoint x: 520, endPoint y: 165, distance: 608.9
click at [557, 763] on div "Unsecured Nonpriority Claims New Claim Import CSV Export CSV Delete All Credito…" at bounding box center [679, 580] width 667 height 749
click at [431, 220] on button "New Claim" at bounding box center [438, 236] width 109 height 33
select select "0"
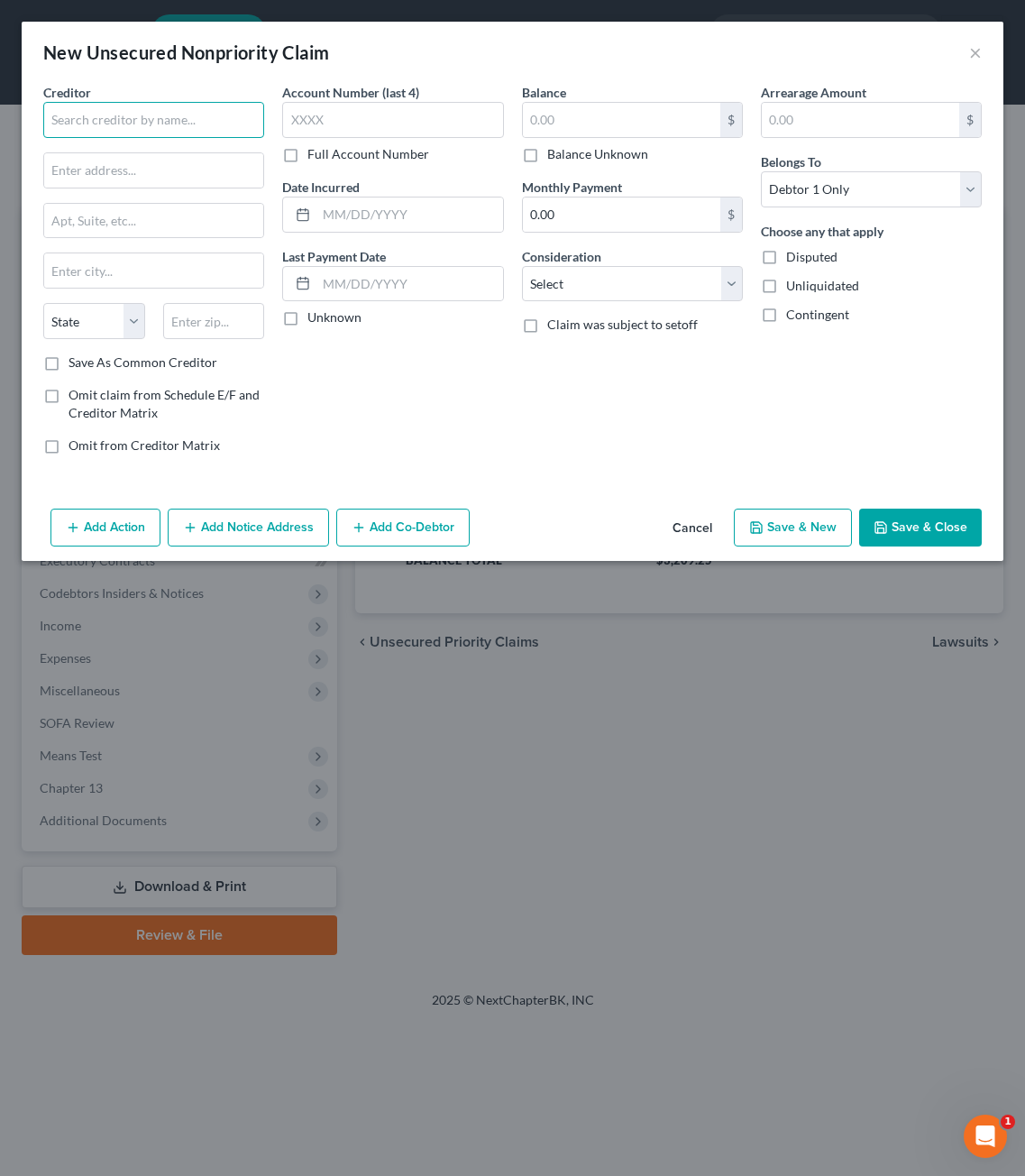
click at [212, 123] on input "text" at bounding box center [154, 119] width 221 height 36
type input "Gratzfeld Properties LLC"
type input "6201 S. Western Avenue"
type input "57108"
type input "Sioux Falls"
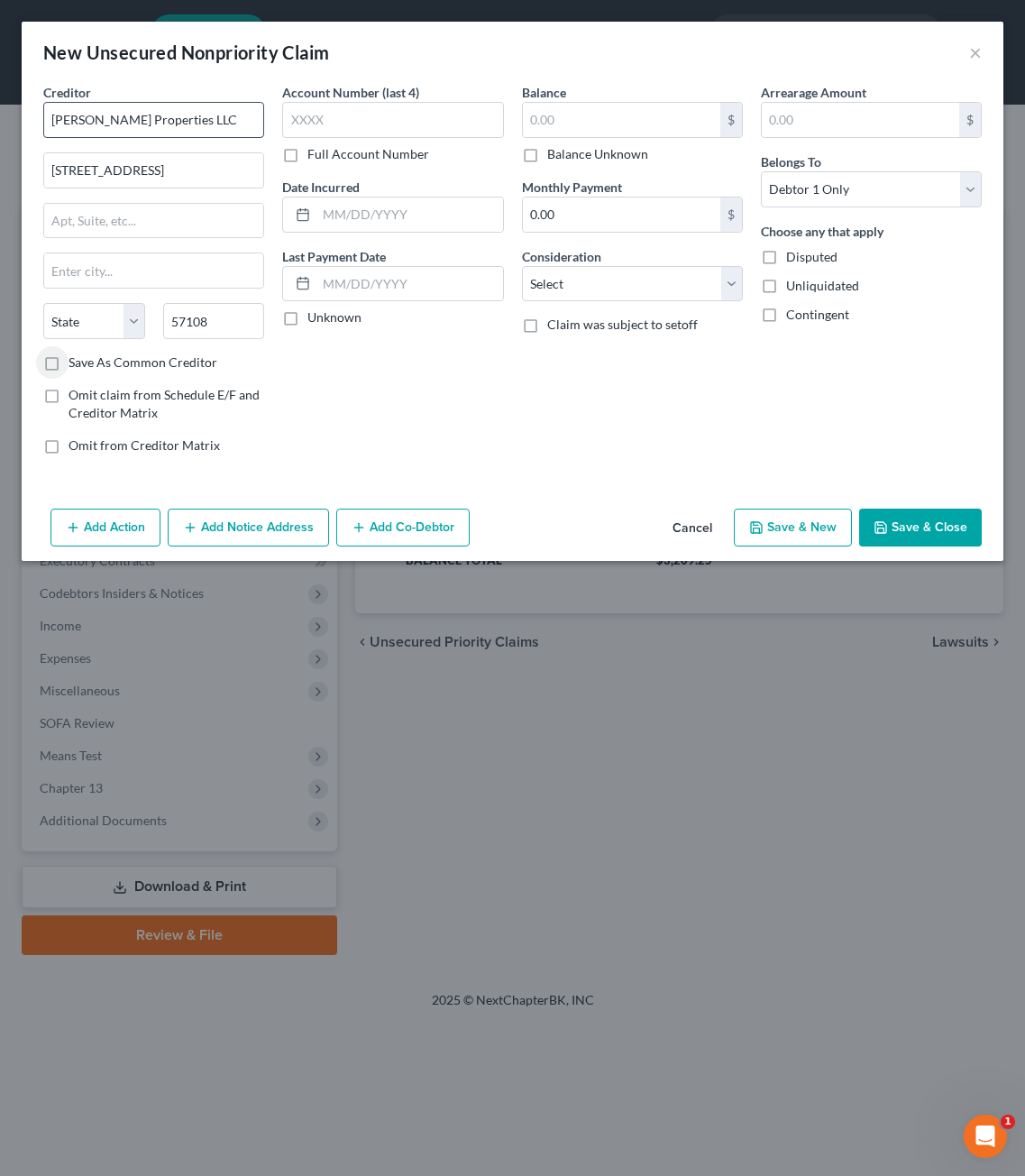
select select "43"
drag, startPoint x: 455, startPoint y: 138, endPoint x: 460, endPoint y: 121, distance: 17.7
click at [458, 131] on div "Account Number (last 4) Full Account Number" at bounding box center [393, 122] width 221 height 81
click at [460, 121] on input "text" at bounding box center [393, 119] width 221 height 36
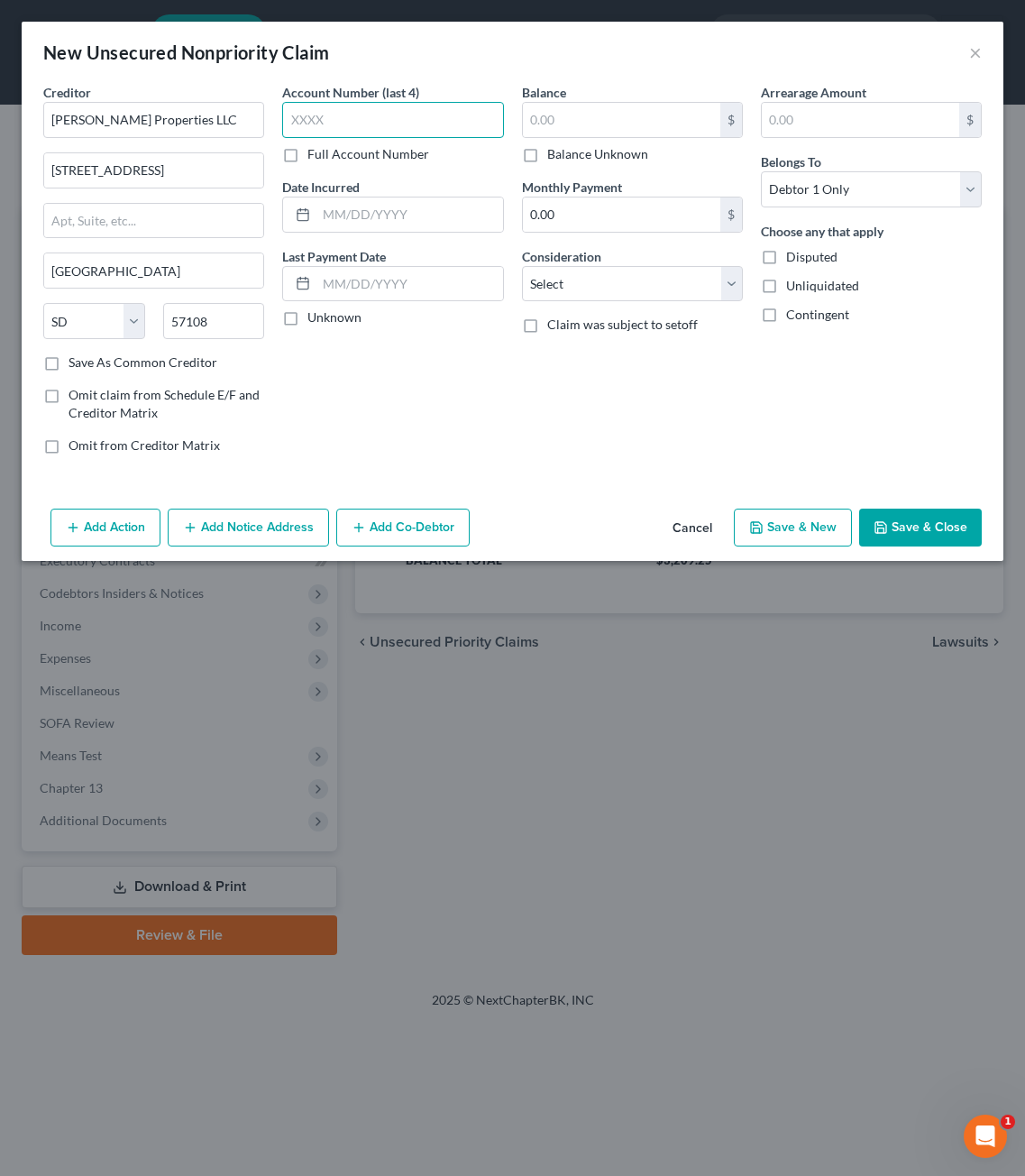
click at [460, 122] on input "text" at bounding box center [393, 119] width 221 height 36
click at [609, 132] on input "text" at bounding box center [622, 119] width 197 height 34
type input "0.00"
click at [796, 251] on span "Disputed" at bounding box center [812, 256] width 51 height 15
click at [796, 251] on input "Disputed" at bounding box center [799, 253] width 11 height 11
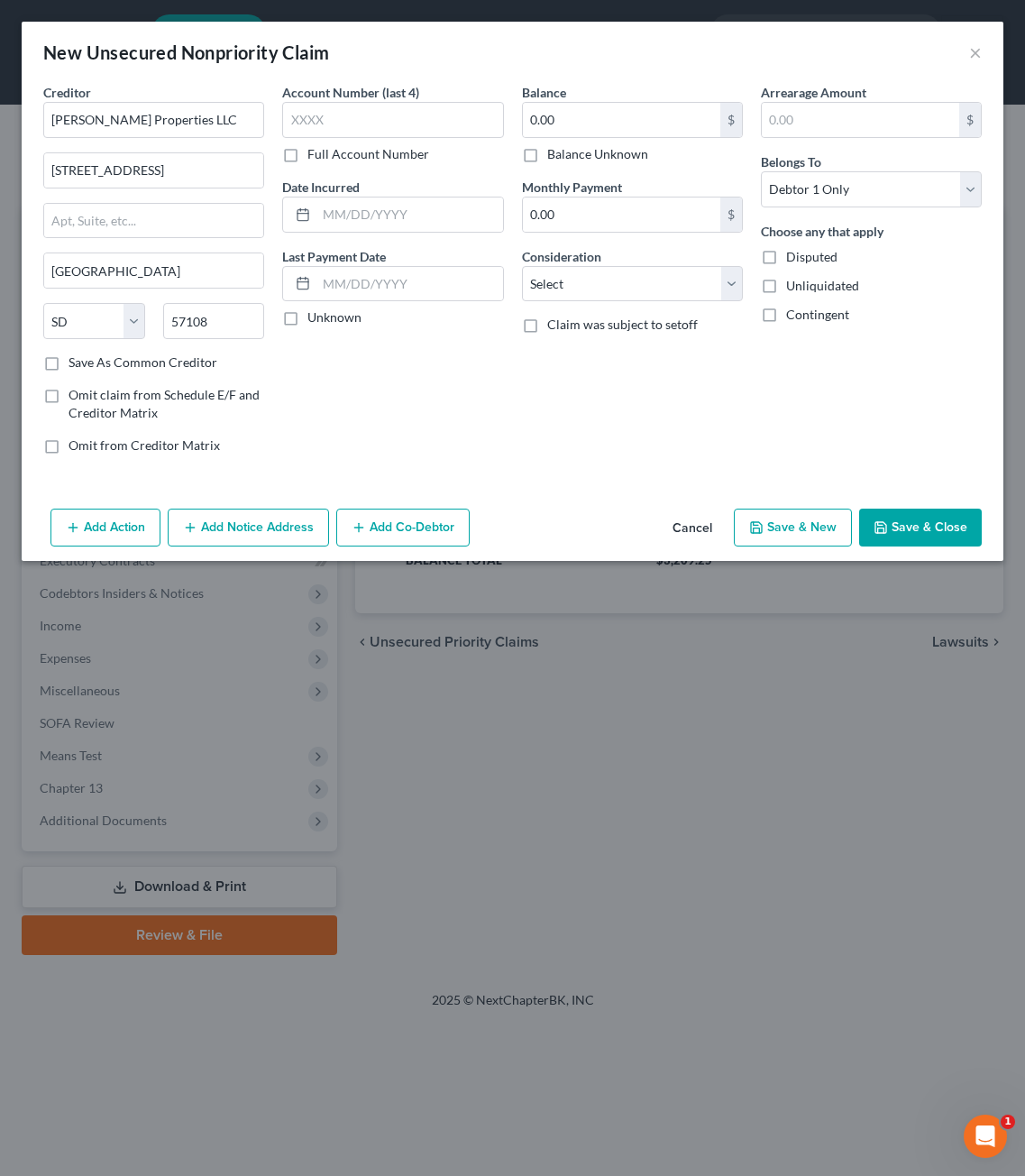
checkbox input "true"
click at [830, 375] on div "Arrearage Amount $ Belongs To * Select Debtor 1 Only Debtor 2 Only Debtor 1 And…" at bounding box center [871, 275] width 239 height 386
click at [941, 524] on button "Save & Close" at bounding box center [920, 527] width 122 height 38
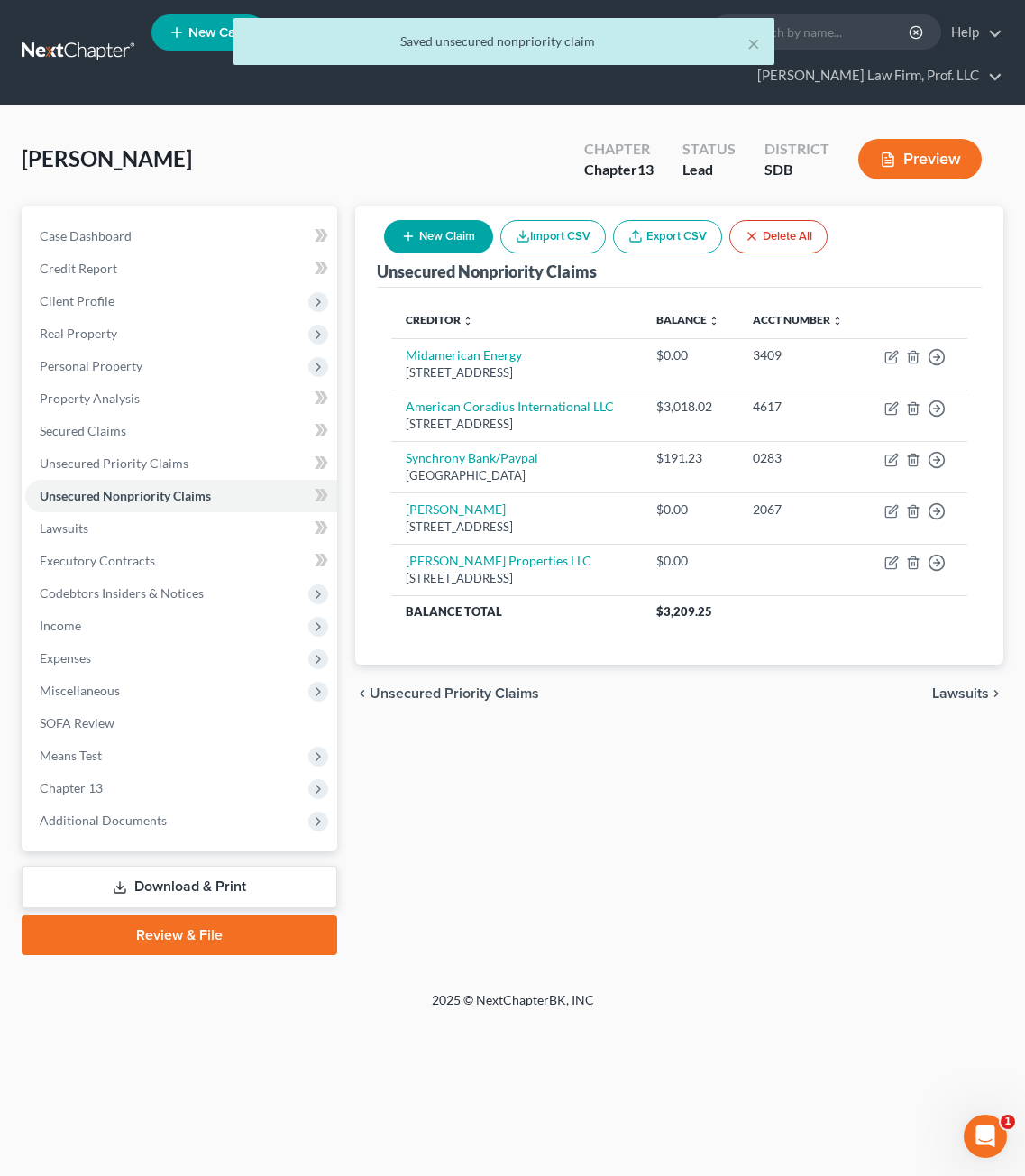
click at [793, 815] on div "Unsecured Nonpriority Claims New Claim Import CSV Export CSV Delete All Credito…" at bounding box center [679, 580] width 667 height 749
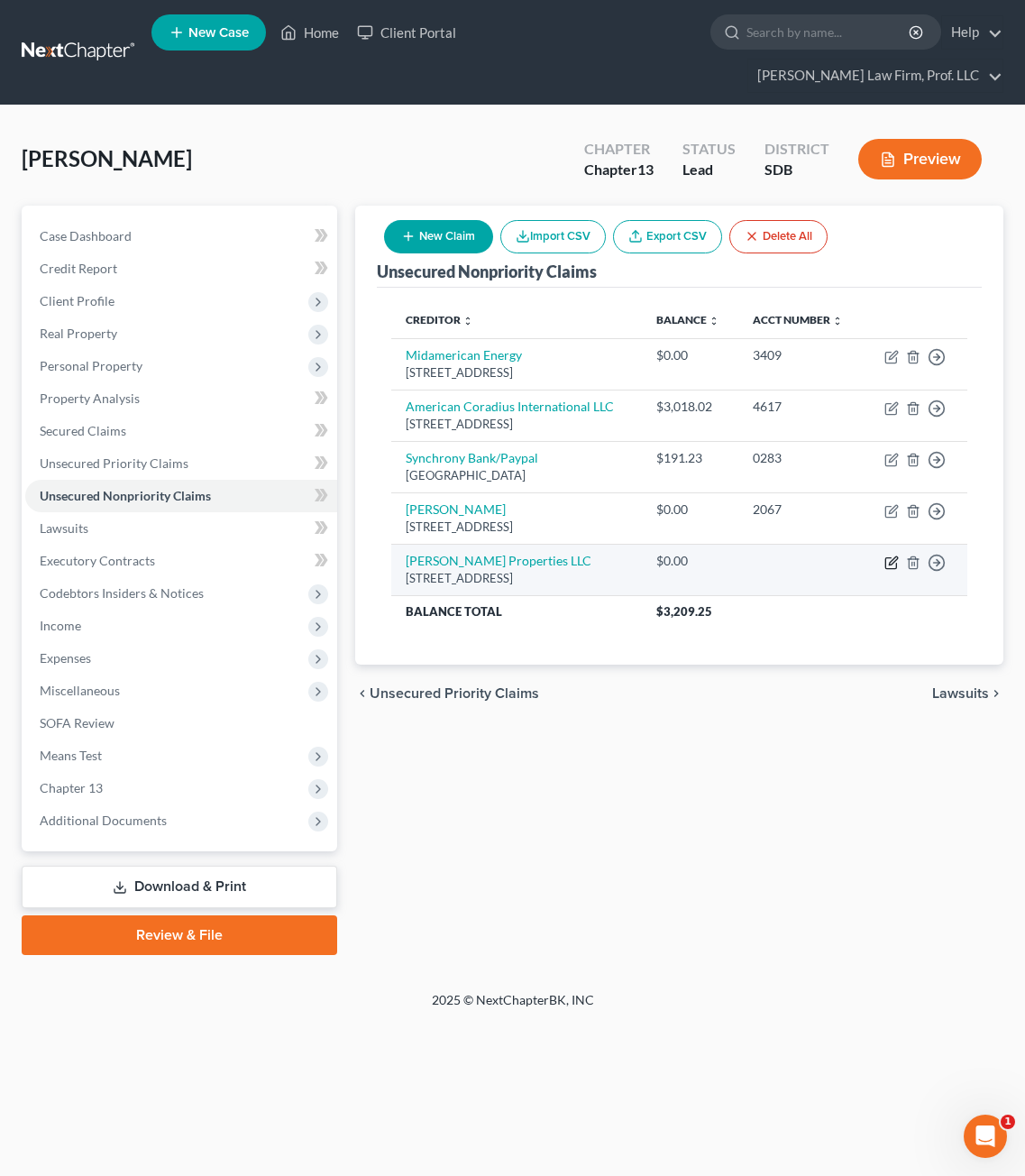
click at [892, 570] on icon "button" at bounding box center [891, 562] width 14 height 14
select select "43"
select select "0"
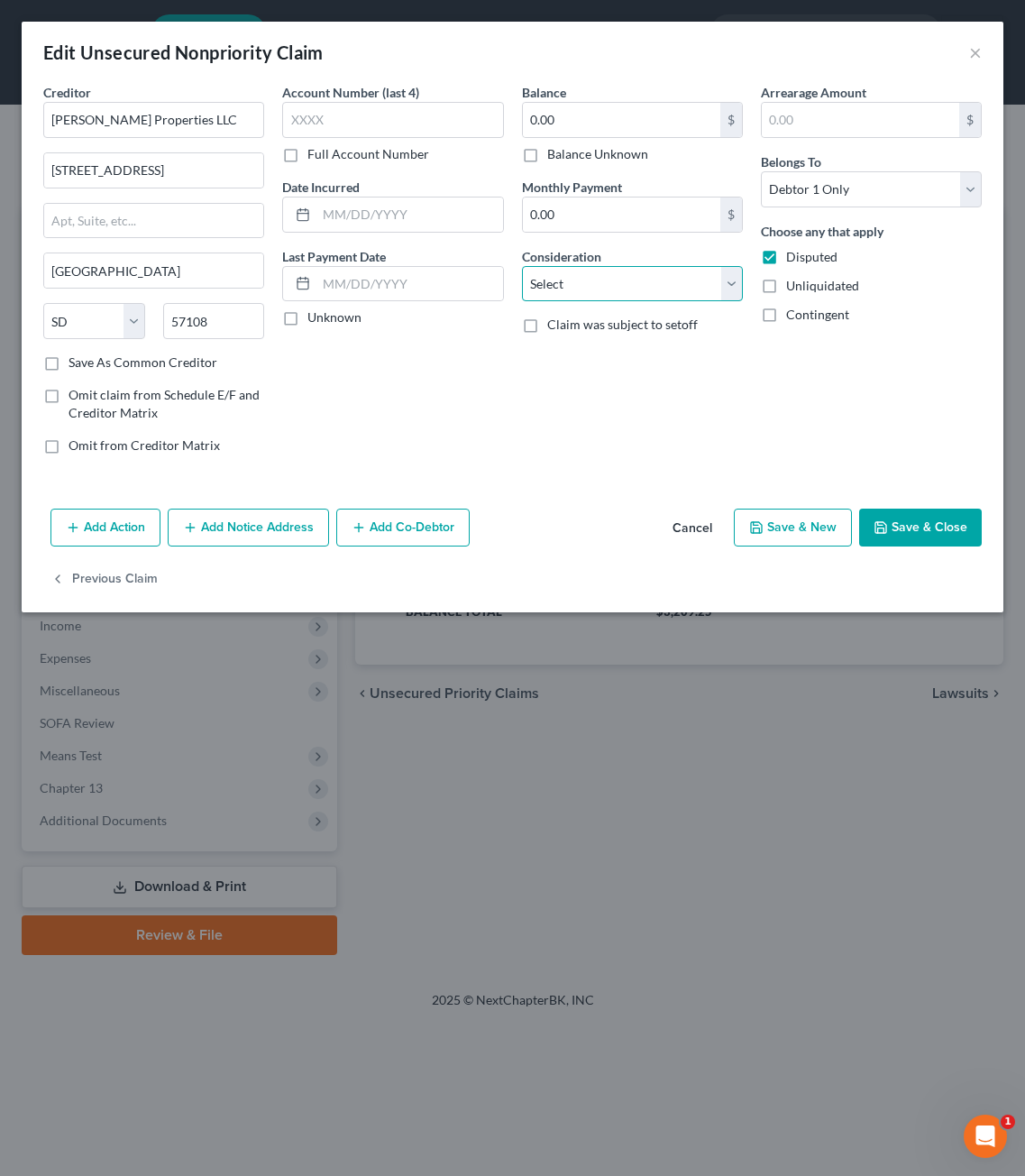
click at [606, 291] on select "Select Cable / Satellite Services Collection Agency Credit Card Debt Debt Couns…" at bounding box center [632, 285] width 221 height 36
select select "14"
click at [522, 266] on select "Select Cable / Satellite Services Collection Agency Credit Card Debt Debt Couns…" at bounding box center [632, 285] width 221 height 36
click at [581, 358] on input "text" at bounding box center [632, 353] width 219 height 34
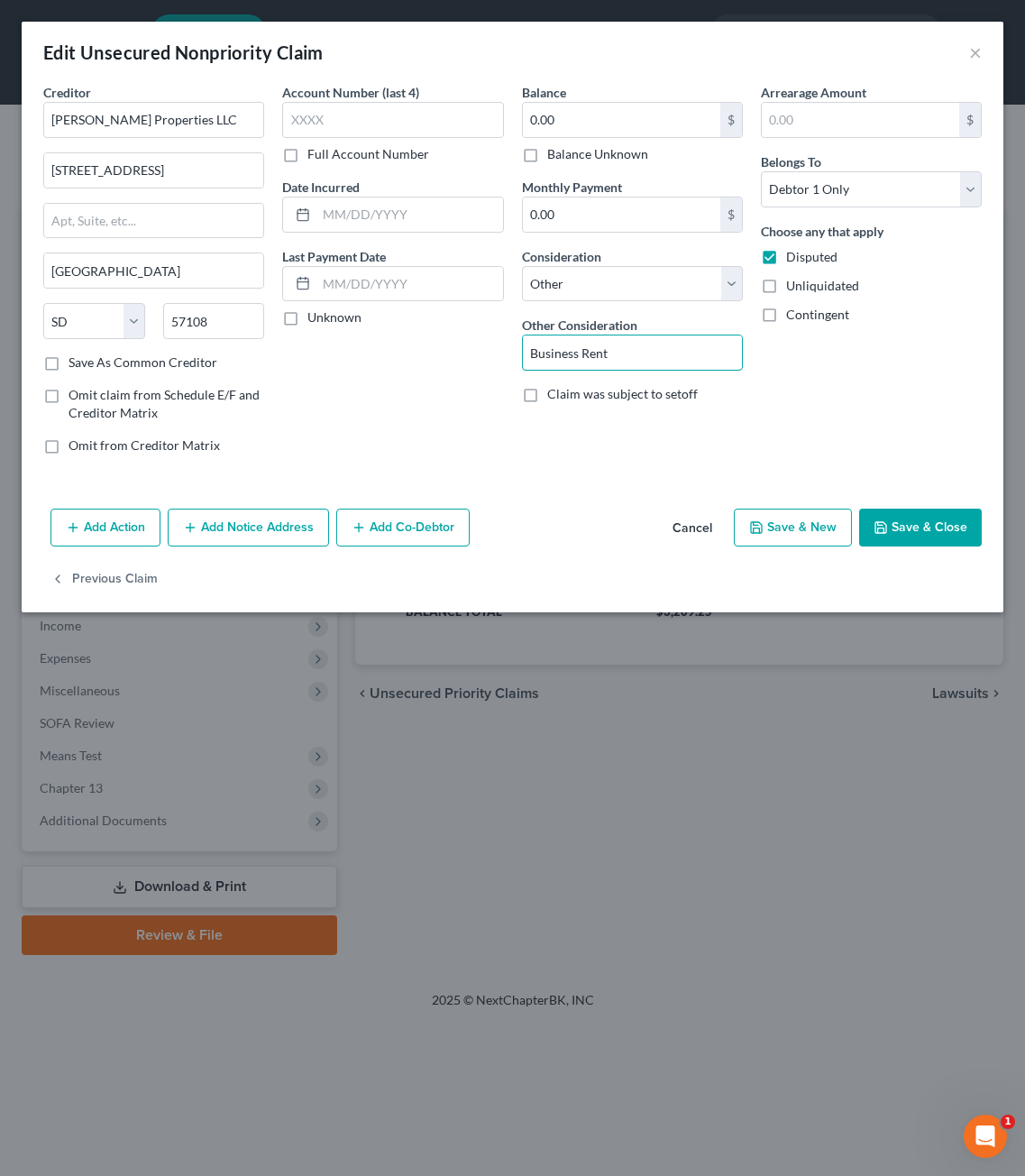
type input "Business Rent"
click at [908, 526] on button "Save & Close" at bounding box center [920, 527] width 122 height 38
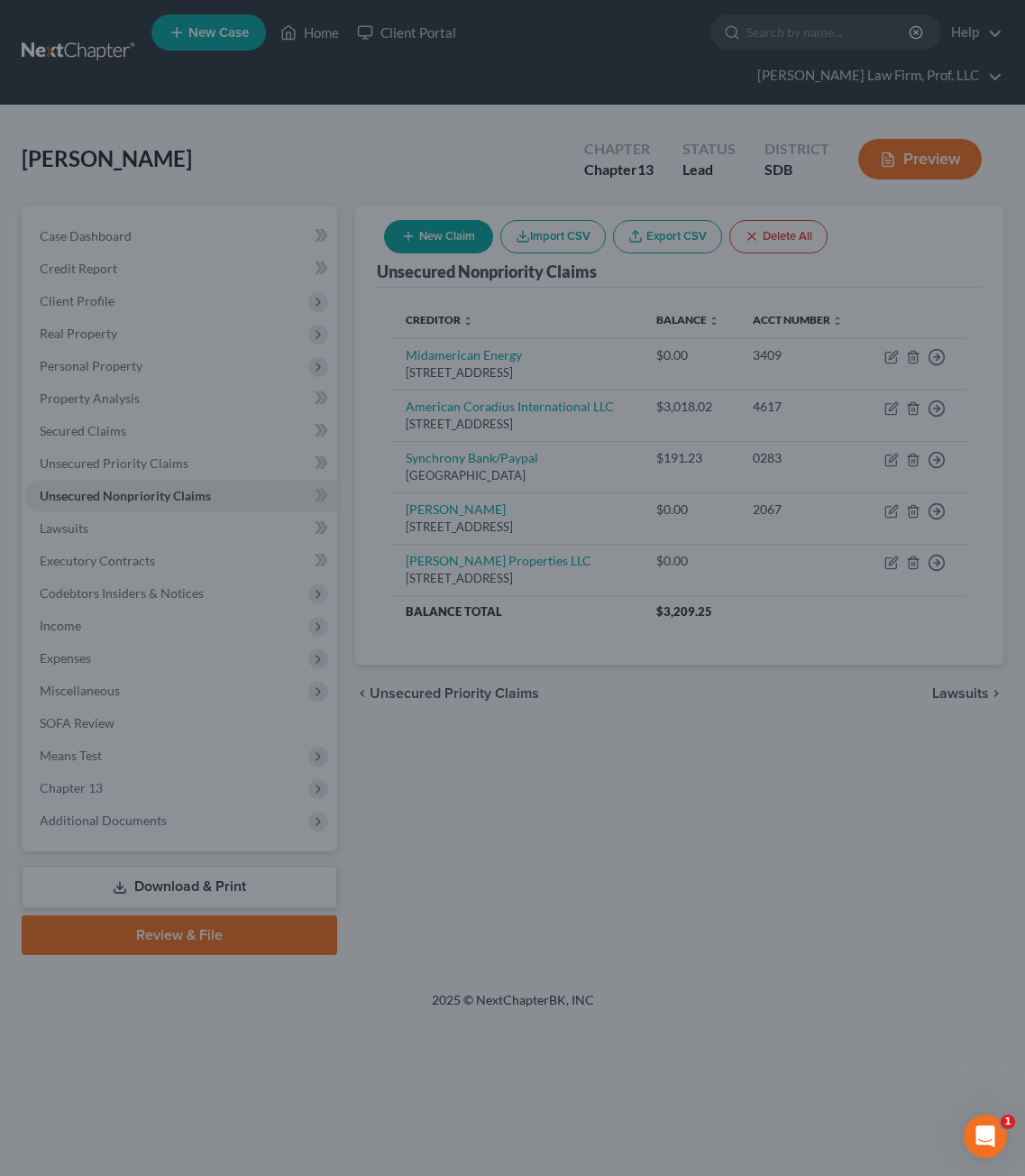
type input "0"
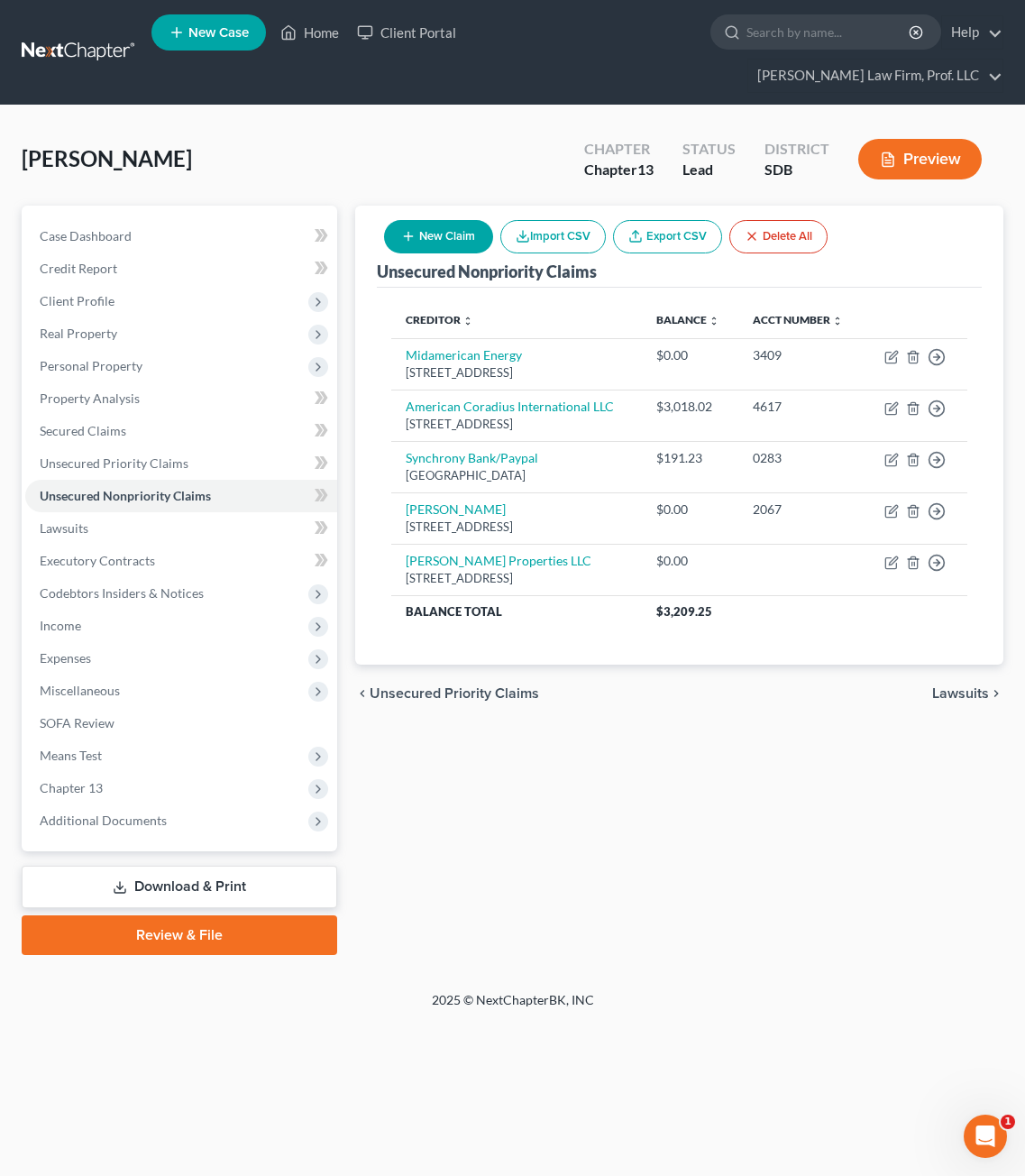
click at [405, 220] on button "New Claim" at bounding box center [438, 236] width 109 height 33
select select "0"
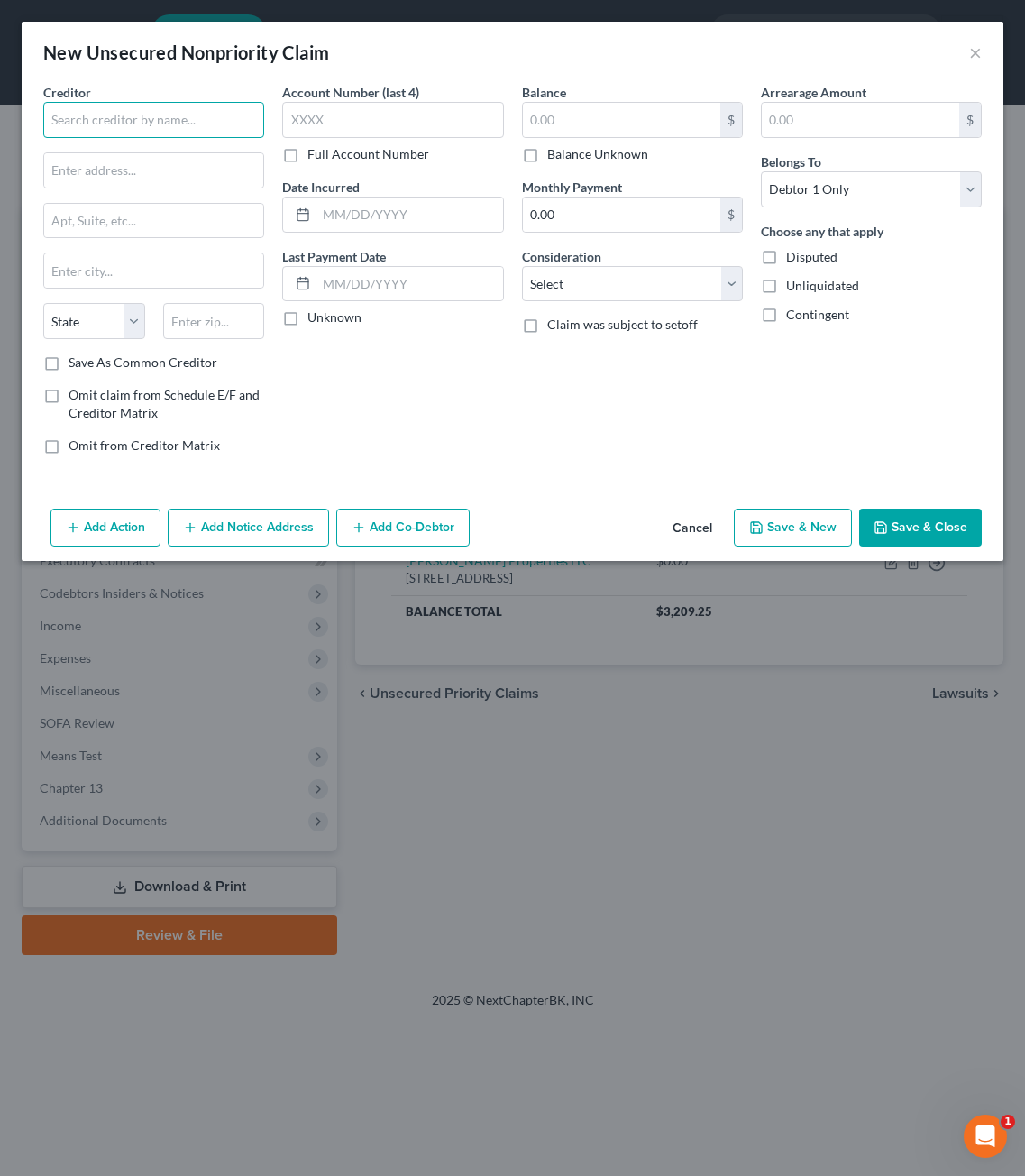
click at [120, 119] on input "text" at bounding box center [154, 119] width 221 height 36
type input "C"
type input "The Cincinnati Insurance Company"
click at [160, 172] on input "text" at bounding box center [154, 171] width 219 height 34
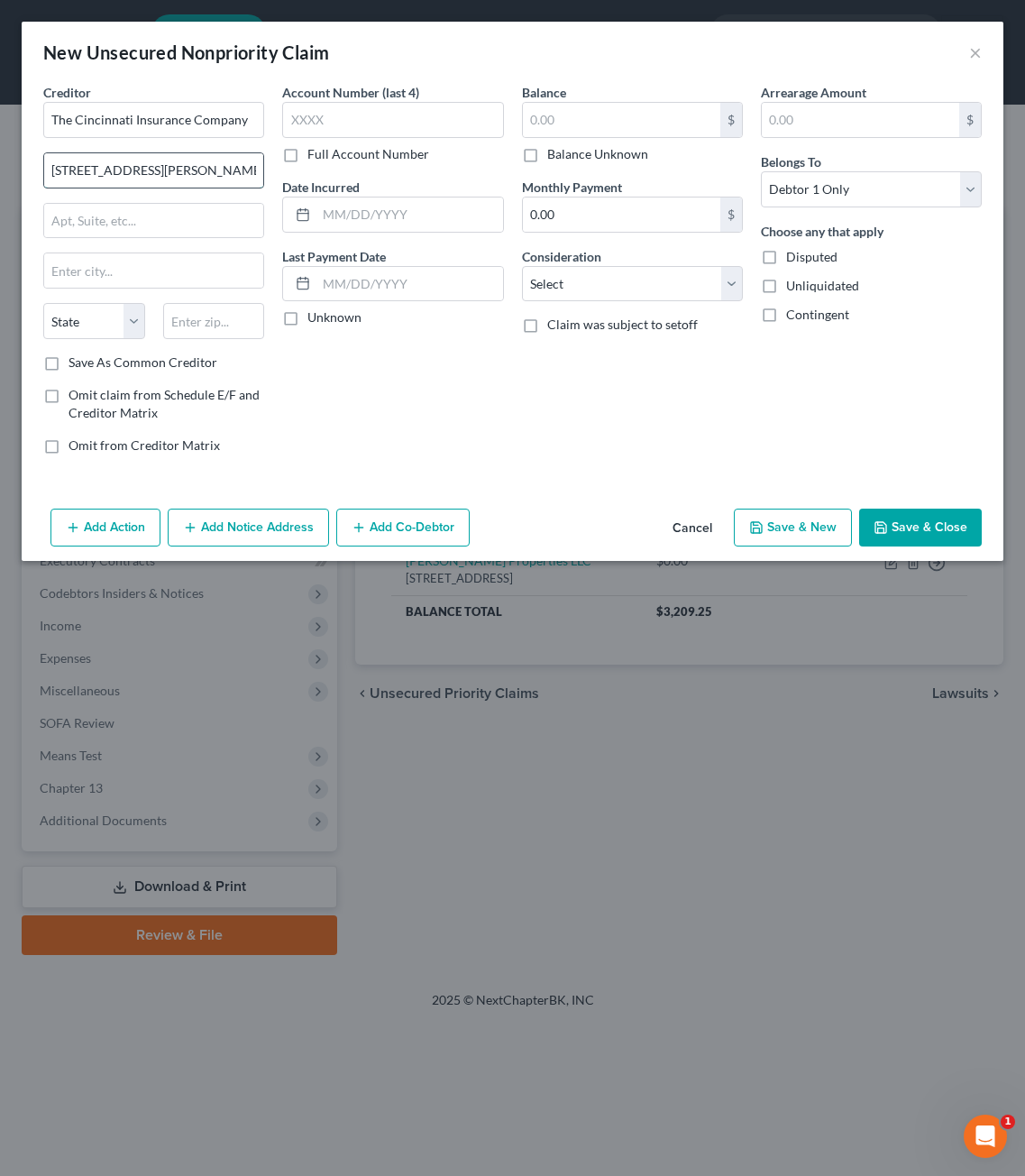
type input "6200 S. Gilmore Road"
type input "45250"
type input "Cincinnati"
select select "36"
click at [413, 433] on div "Account Number (last 4) Full Account Number Date Incurred Last Payment Date Unk…" at bounding box center [393, 275] width 239 height 386
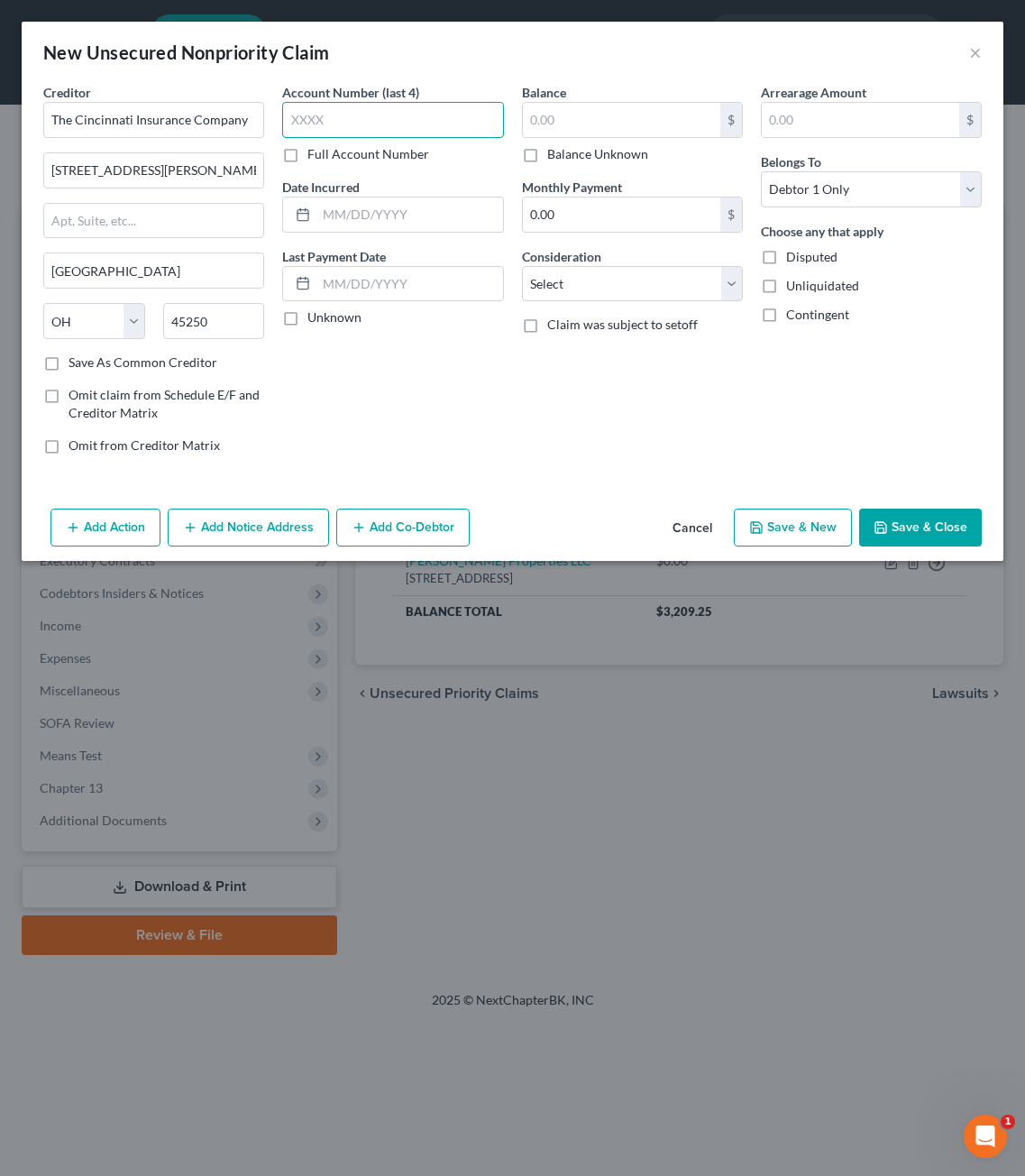
click at [430, 134] on input "text" at bounding box center [393, 119] width 221 height 36
click at [593, 103] on input "text" at bounding box center [622, 119] width 197 height 34
type input "0"
click at [784, 257] on div "Disputed" at bounding box center [871, 256] width 221 height 18
click at [641, 281] on select "Select Cable / Satellite Services Collection Agency Credit Card Debt Debt Couns…" at bounding box center [632, 285] width 221 height 36
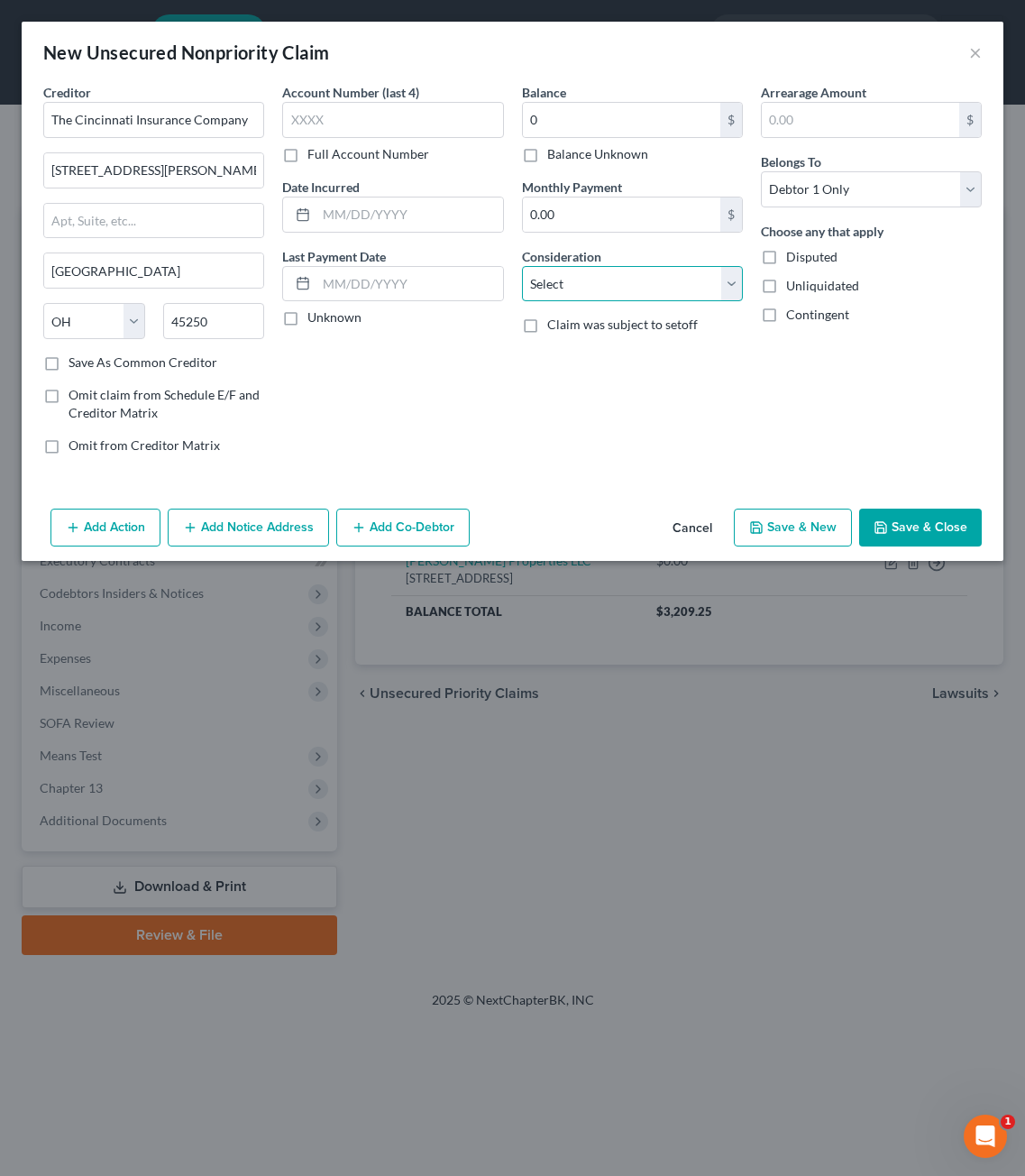
select select "14"
click at [522, 266] on select "Select Cable / Satellite Services Collection Agency Credit Card Debt Debt Couns…" at bounding box center [632, 285] width 221 height 36
drag, startPoint x: 644, startPoint y: 436, endPoint x: 643, endPoint y: 420, distance: 16.0
click at [643, 435] on div "Balance 0.00 $ Balance Unknown Balance Undetermined 0 $ Balance Unknown Monthly…" at bounding box center [632, 275] width 239 height 386
click at [615, 356] on input "text" at bounding box center [632, 353] width 219 height 34
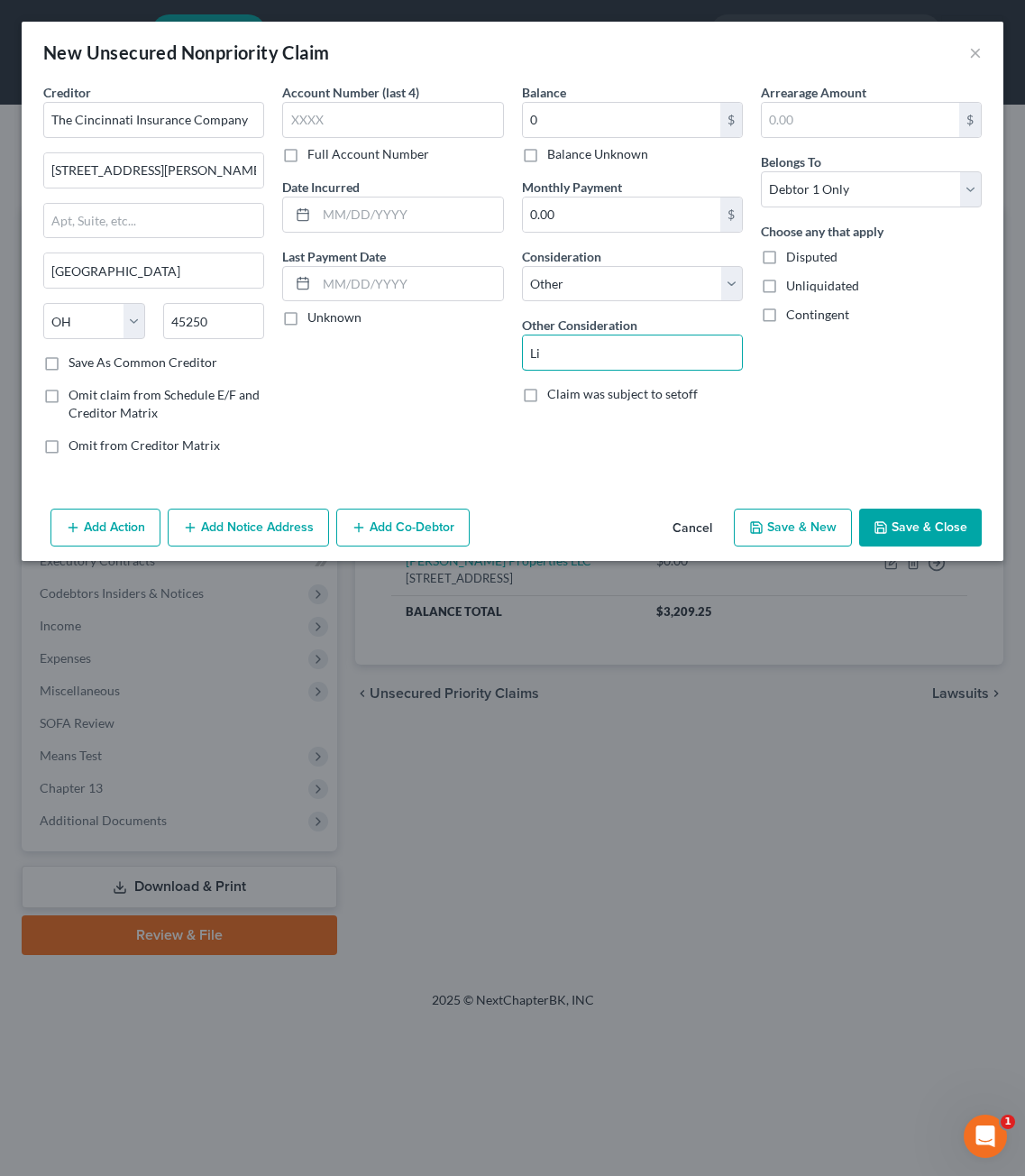
type input "L"
drag, startPoint x: 174, startPoint y: 168, endPoint x: -105, endPoint y: 101, distance: 286.9
click at [0, 101] on html "Home New Case Client Portal Gerry Law Firm, Prof. LLC anacker@sgsllc.com My Acc…" at bounding box center [512, 588] width 1025 height 1176
type input "PO Box 145496"
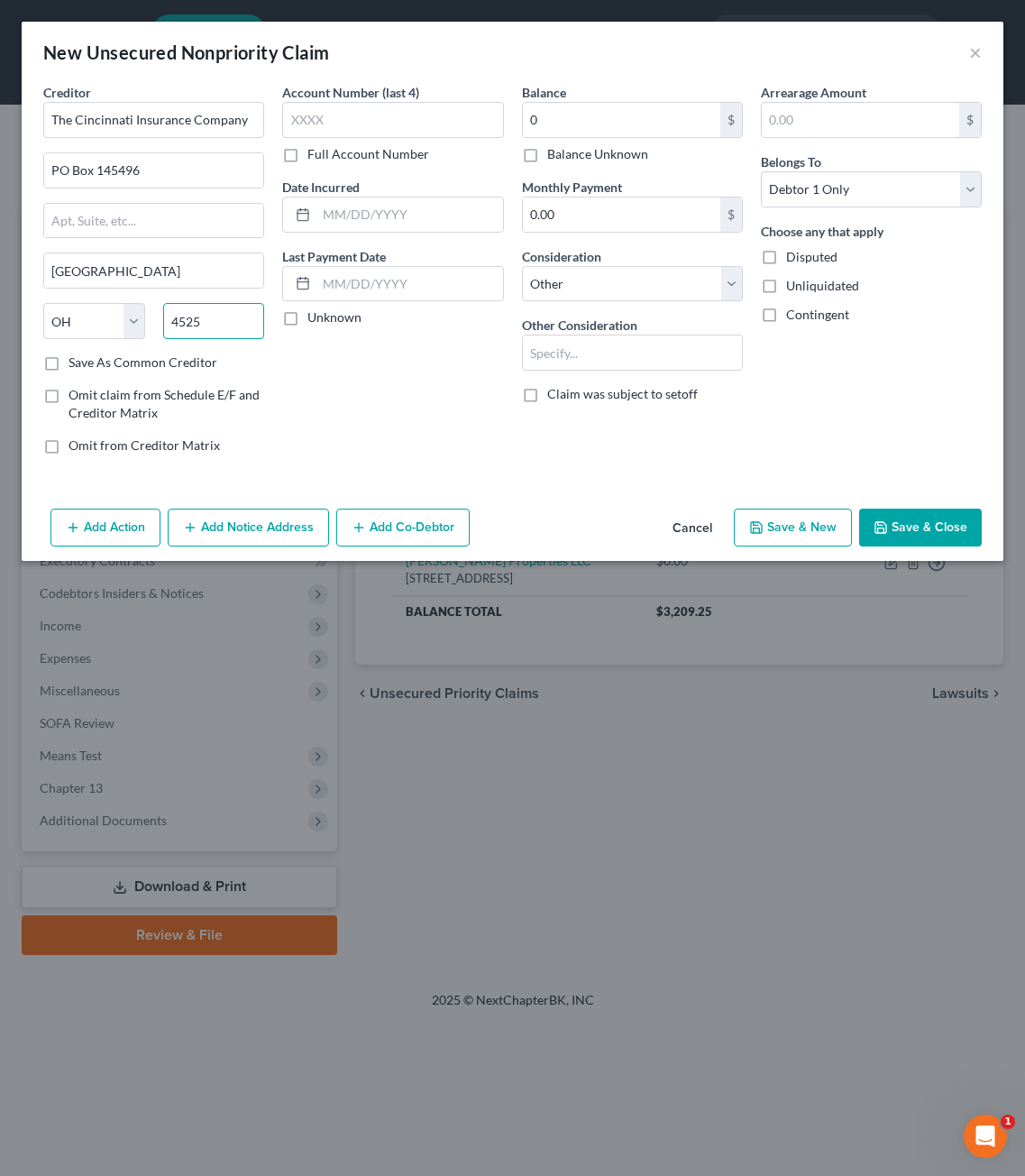
type input "45250"
click at [384, 137] on input "text" at bounding box center [393, 119] width 221 height 36
type input "8327"
click at [557, 113] on input "0" at bounding box center [622, 119] width 197 height 34
drag, startPoint x: 827, startPoint y: 390, endPoint x: 835, endPoint y: 361, distance: 30.1
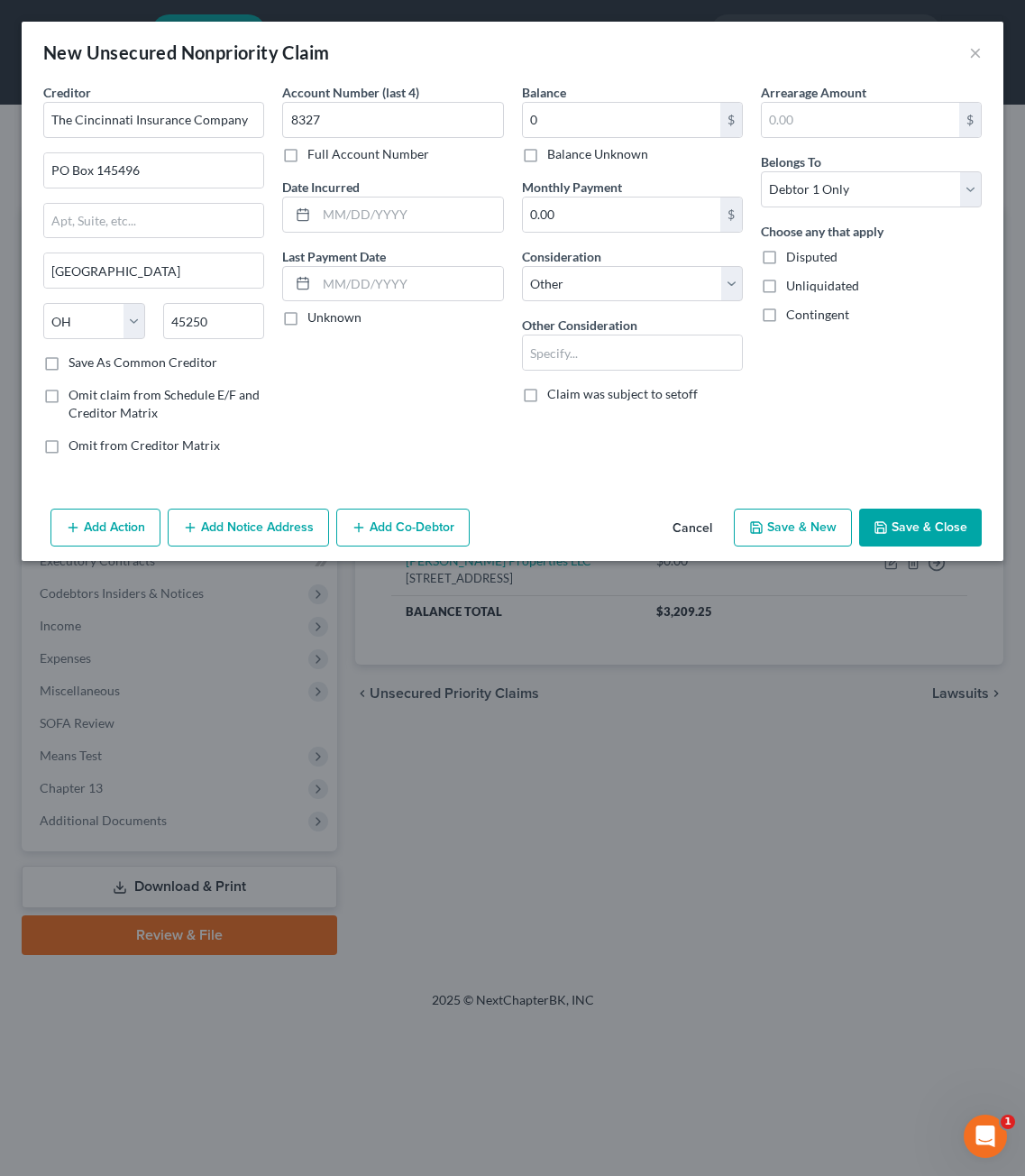
click at [828, 390] on div "Arrearage Amount $ Belongs To * Select Debtor 1 Only Debtor 2 Only Debtor 1 And…" at bounding box center [871, 275] width 239 height 386
click at [818, 261] on span "Disputed" at bounding box center [812, 256] width 51 height 15
click at [805, 260] on input "Disputed" at bounding box center [799, 253] width 11 height 11
checkbox input "true"
click at [614, 349] on input "text" at bounding box center [632, 353] width 219 height 34
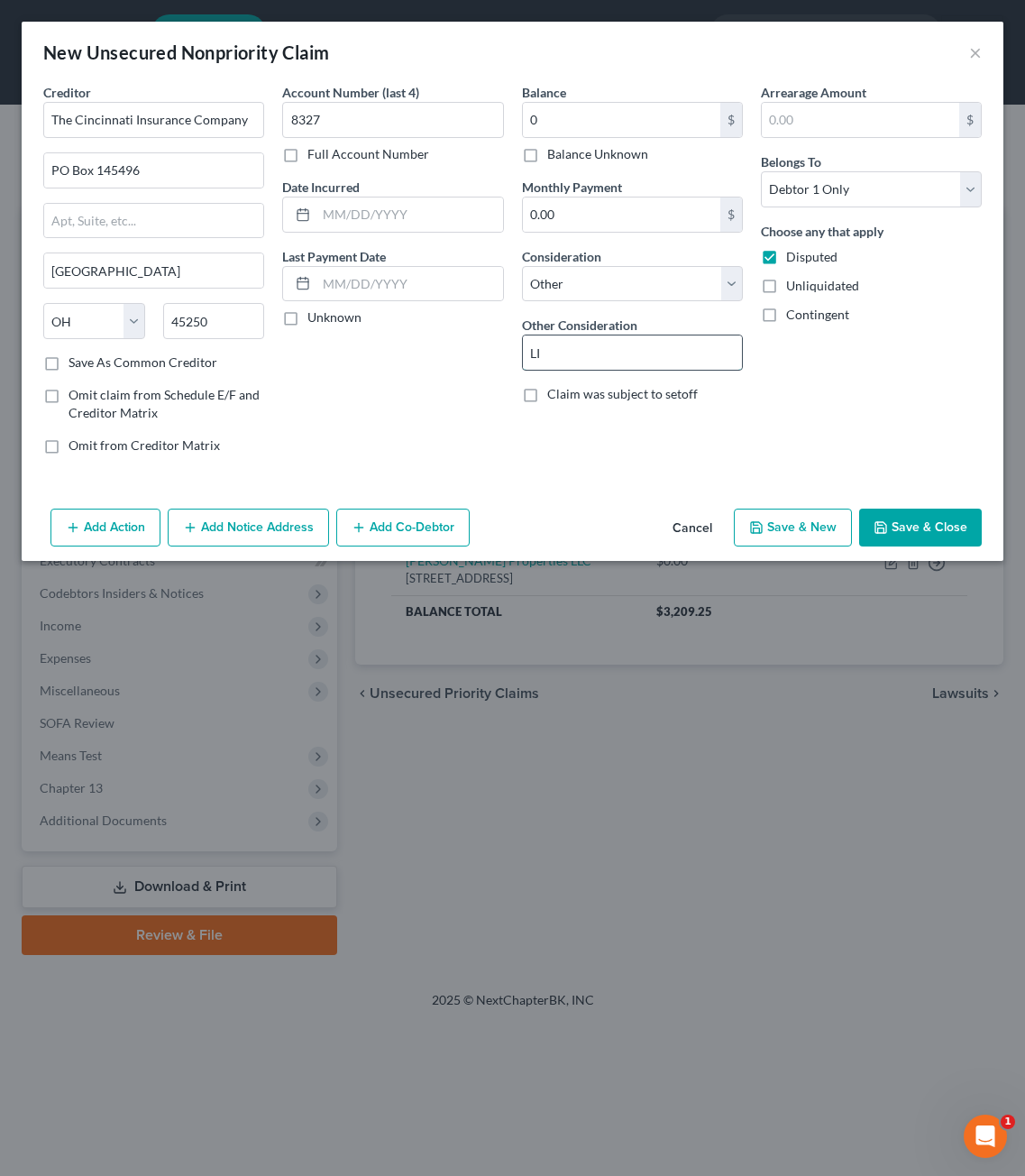
type input "L"
type input "Insurance Premium for Josephines"
click at [865, 361] on div "Arrearage Amount $ Belongs To * Select Debtor 1 Only Debtor 2 Only Debtor 1 And…" at bounding box center [871, 275] width 239 height 386
click at [902, 517] on button "Save & Close" at bounding box center [920, 527] width 122 height 38
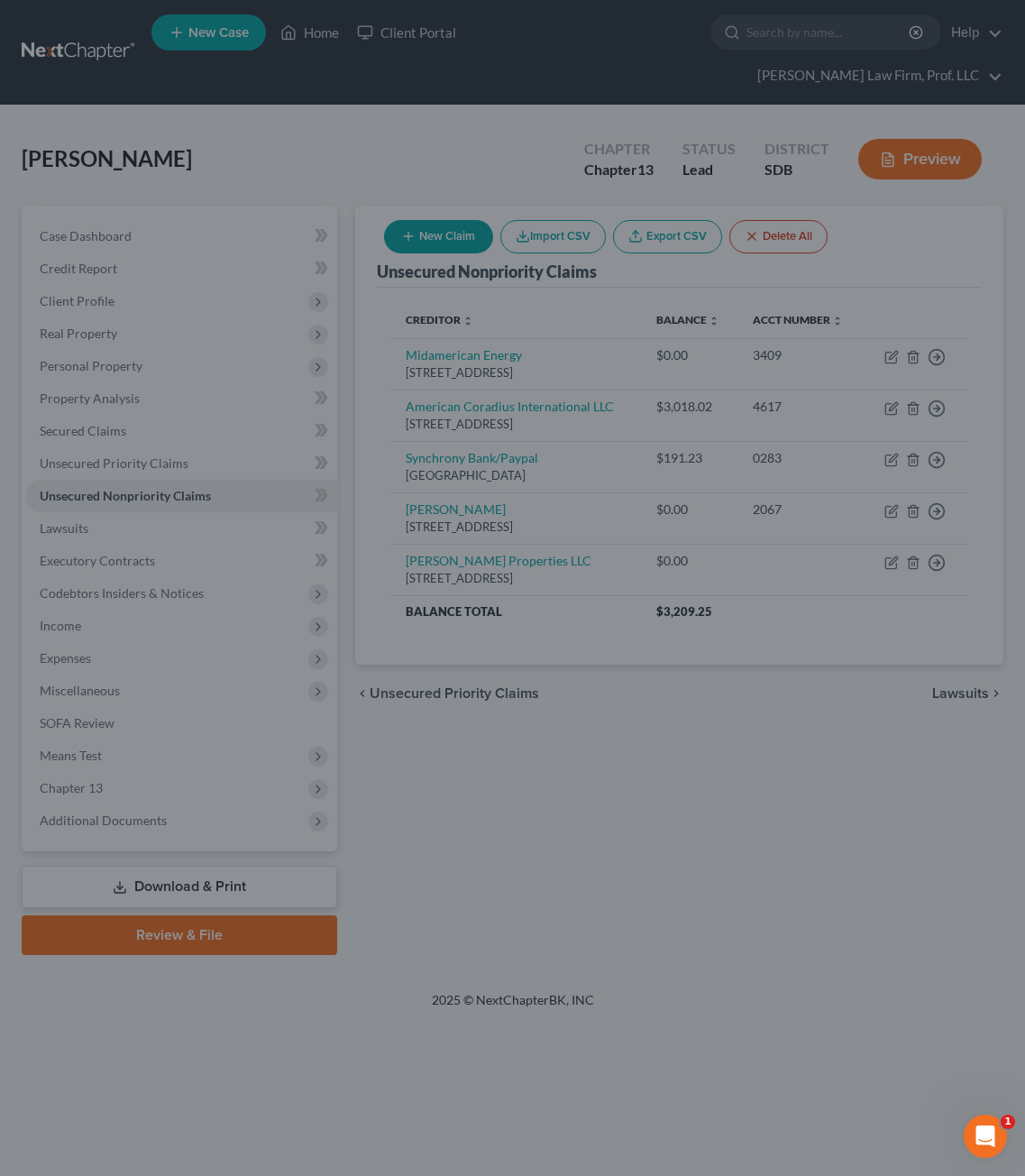
type input "0.00"
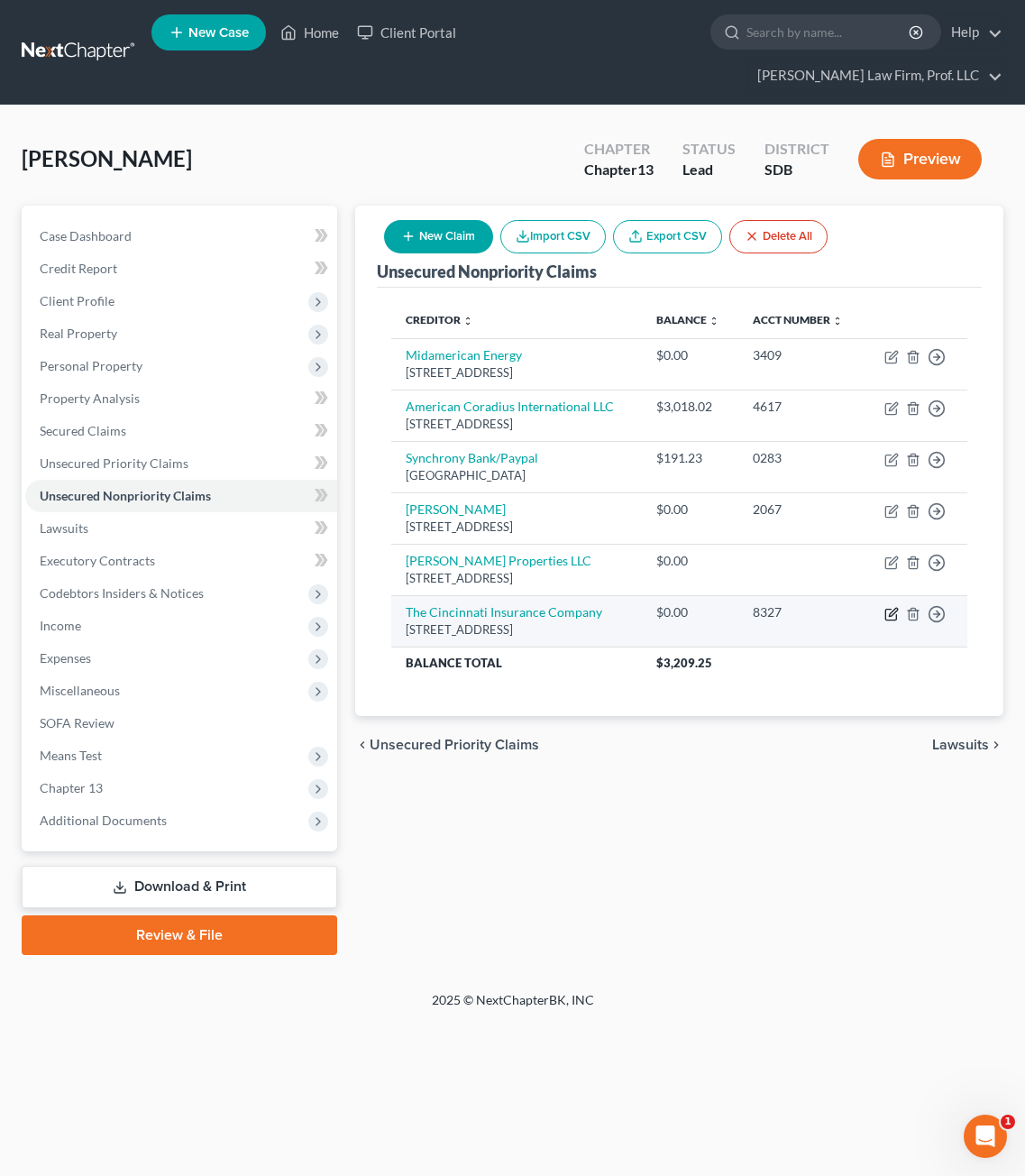
click at [891, 621] on icon "button" at bounding box center [891, 614] width 14 height 14
select select "36"
select select "14"
select select "0"
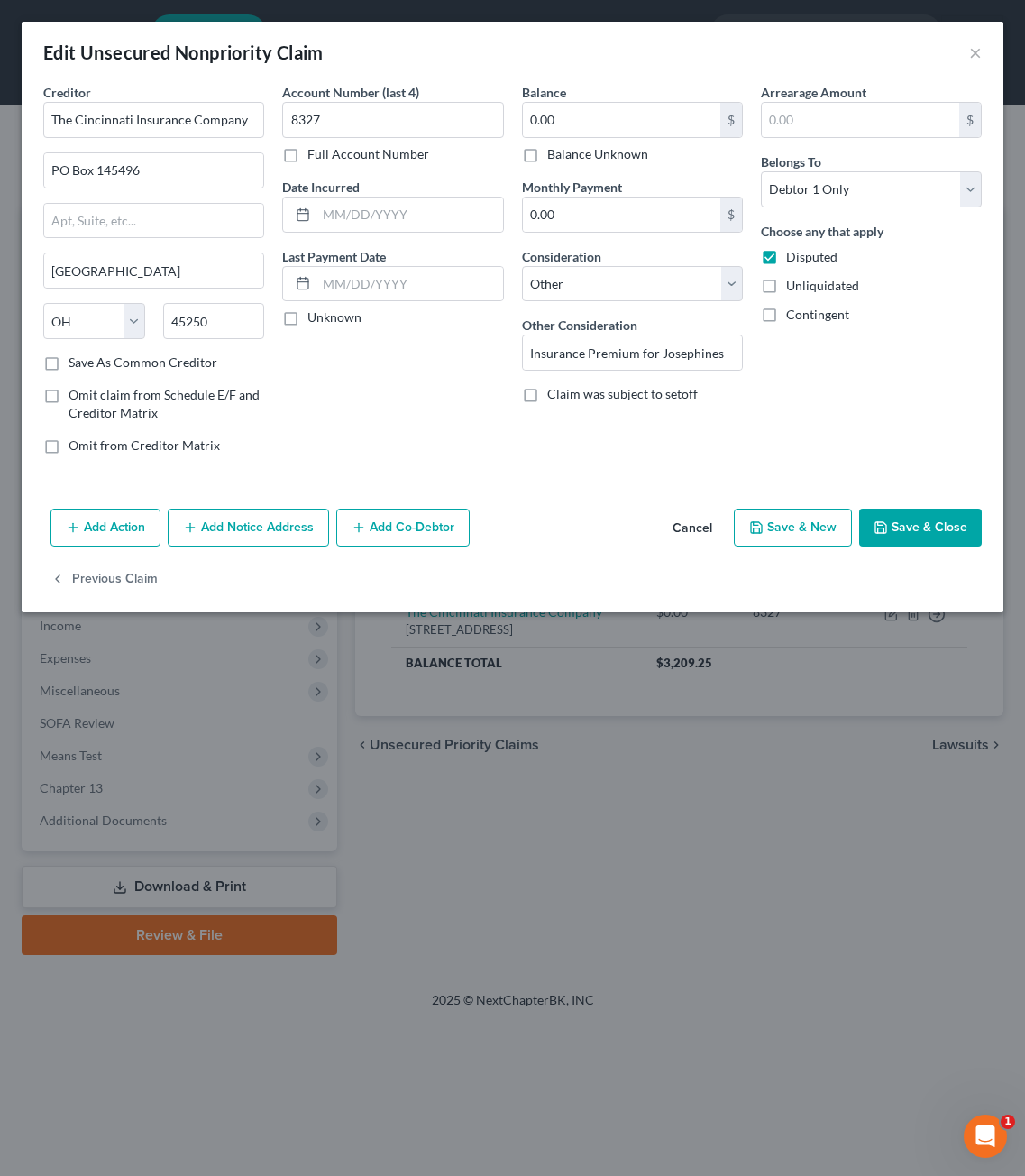
click at [778, 450] on div "Arrearage Amount $ Belongs To * Select Debtor 1 Only Debtor 2 Only Debtor 1 And…" at bounding box center [871, 275] width 239 height 386
click at [689, 372] on div "Balance 0.00 $ Balance Unknown Balance Undetermined 0.00 $ Balance Unknown Mont…" at bounding box center [632, 275] width 239 height 386
drag, startPoint x: 630, startPoint y: 358, endPoint x: 639, endPoint y: 358, distance: 9.0
click at [639, 358] on input "Insurance Premium for Josephines" at bounding box center [632, 353] width 219 height 34
drag, startPoint x: 657, startPoint y: 346, endPoint x: 720, endPoint y: 359, distance: 64.3
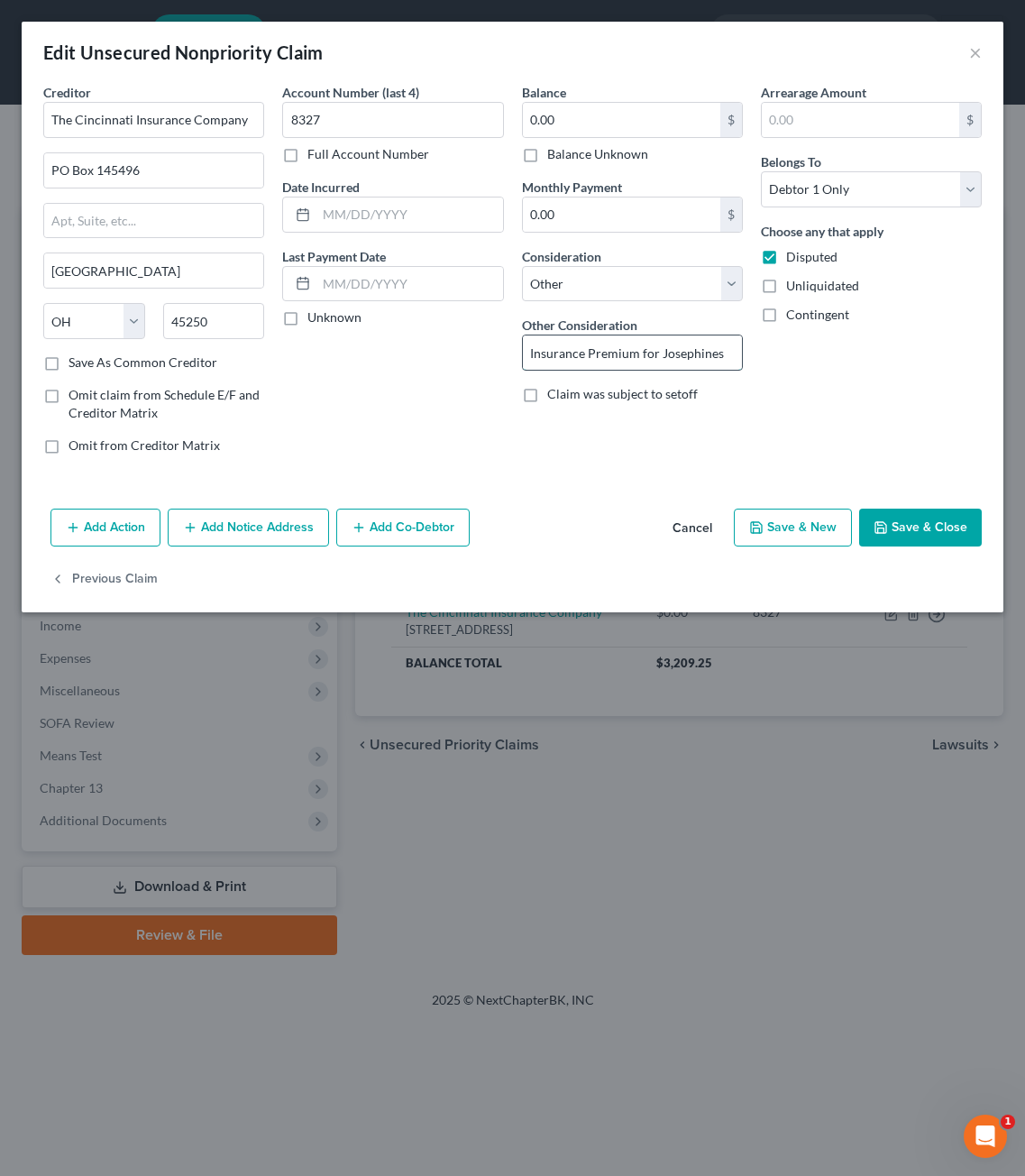
click at [662, 346] on input "Insurance Premium for Josephines" at bounding box center [632, 353] width 219 height 34
drag, startPoint x: 725, startPoint y: 358, endPoint x: 468, endPoint y: 355, distance: 257.0
click at [468, 355] on div "Creditor * The Cincinnati Insurance Company PO Box 145496 Cincinnati State AL A…" at bounding box center [512, 275] width 957 height 386
type input "Business Insurance Premium 10/25/2026 to 10/25/2024"
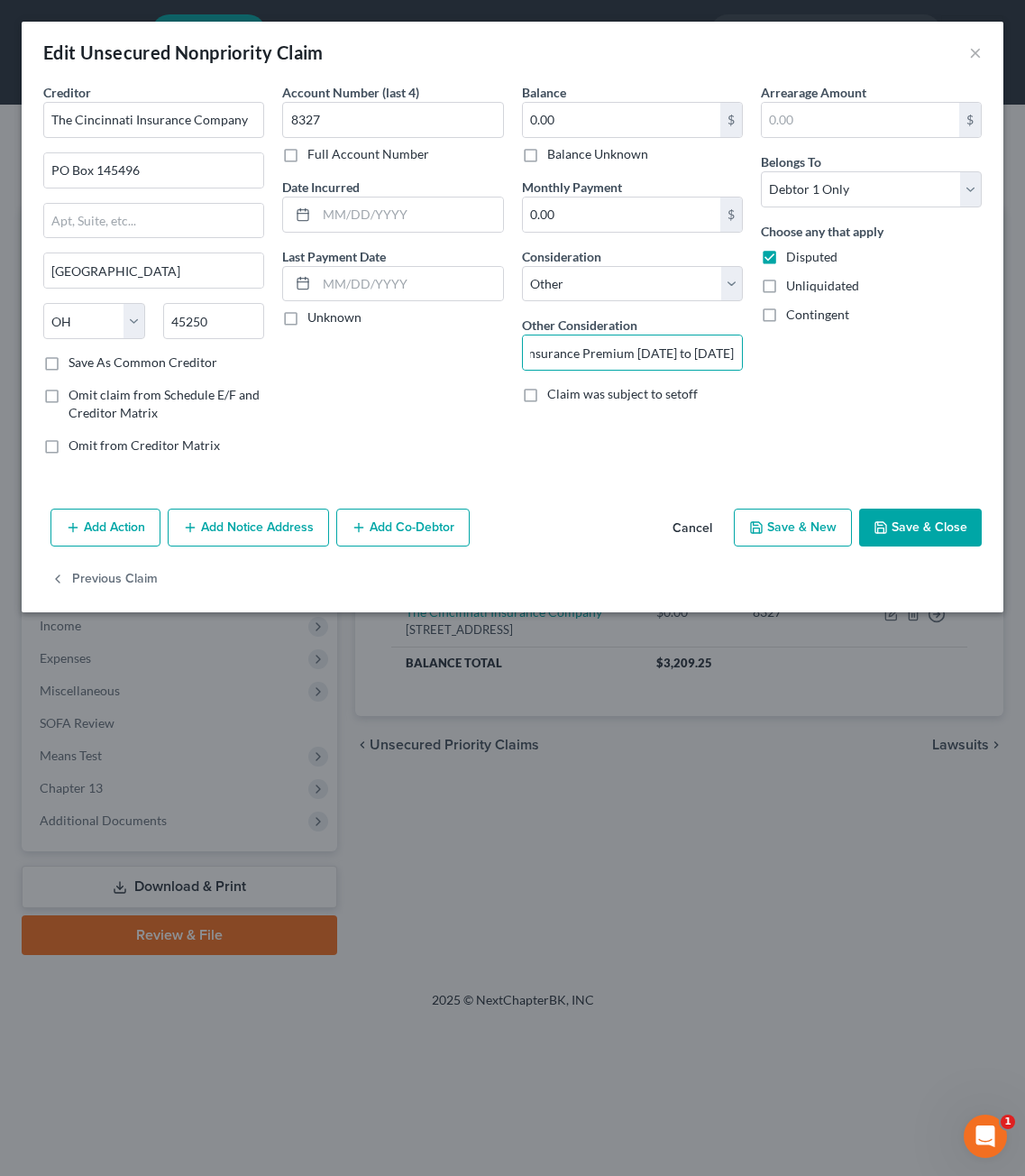
click at [853, 377] on div "Arrearage Amount $ Belongs To * Select Debtor 1 Only Debtor 2 Only Debtor 1 And…" at bounding box center [871, 275] width 239 height 386
click at [937, 527] on button "Save & Close" at bounding box center [920, 527] width 122 height 38
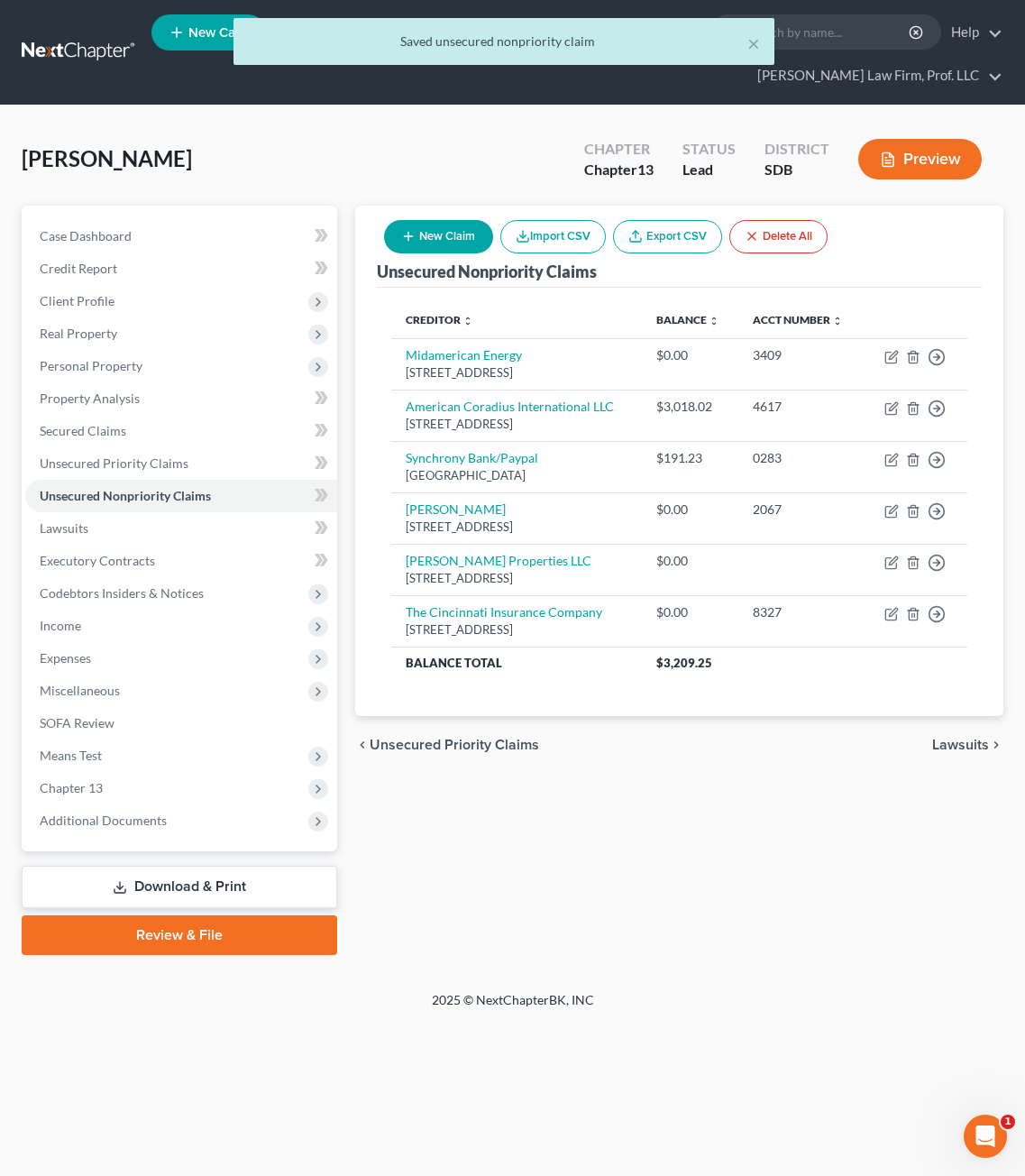
click at [841, 773] on div "chevron_left Unsecured Priority Claims Lawsuits chevron_right" at bounding box center [680, 744] width 649 height 58
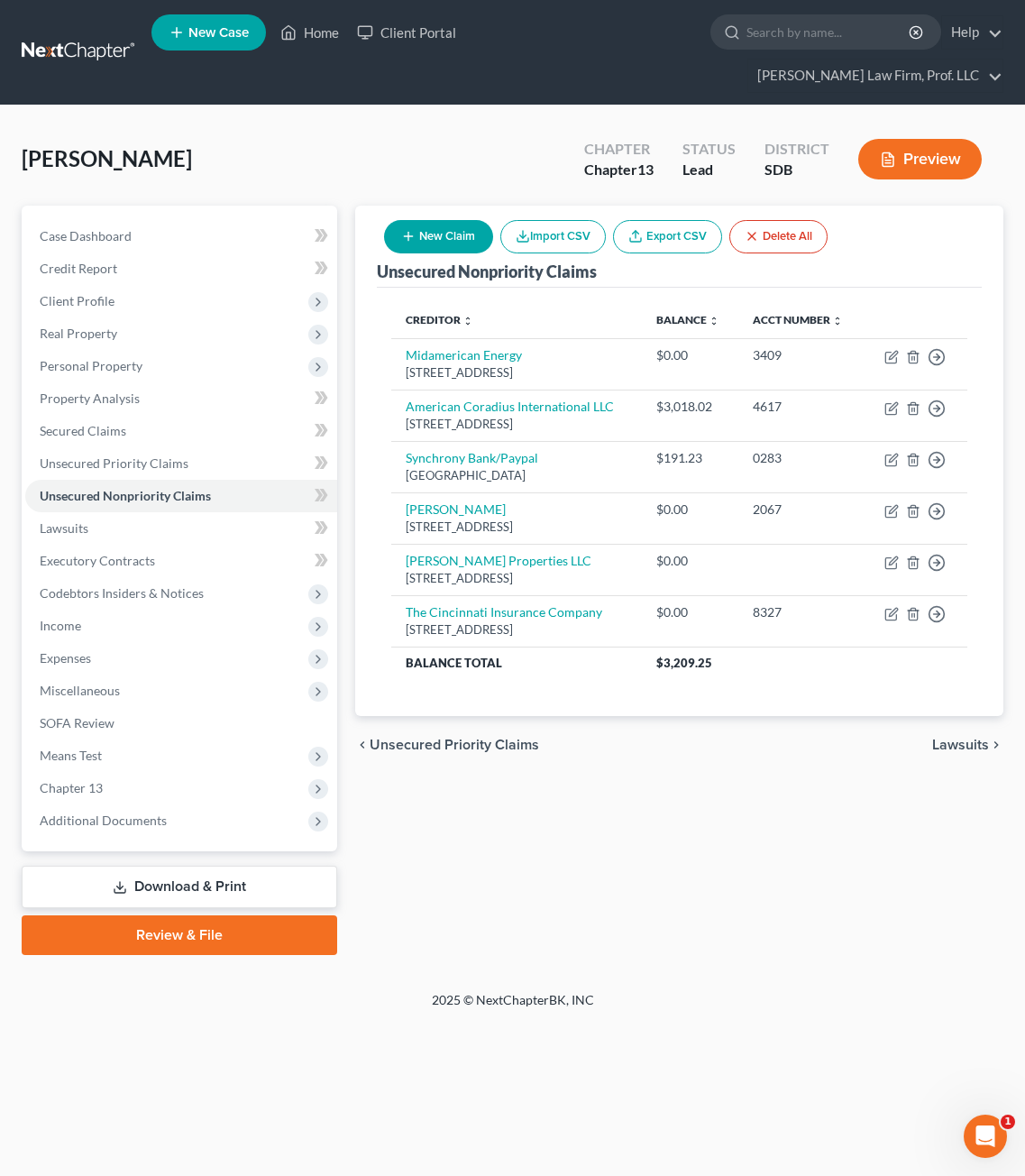
click at [467, 220] on button "New Claim" at bounding box center [438, 236] width 109 height 33
select select "0"
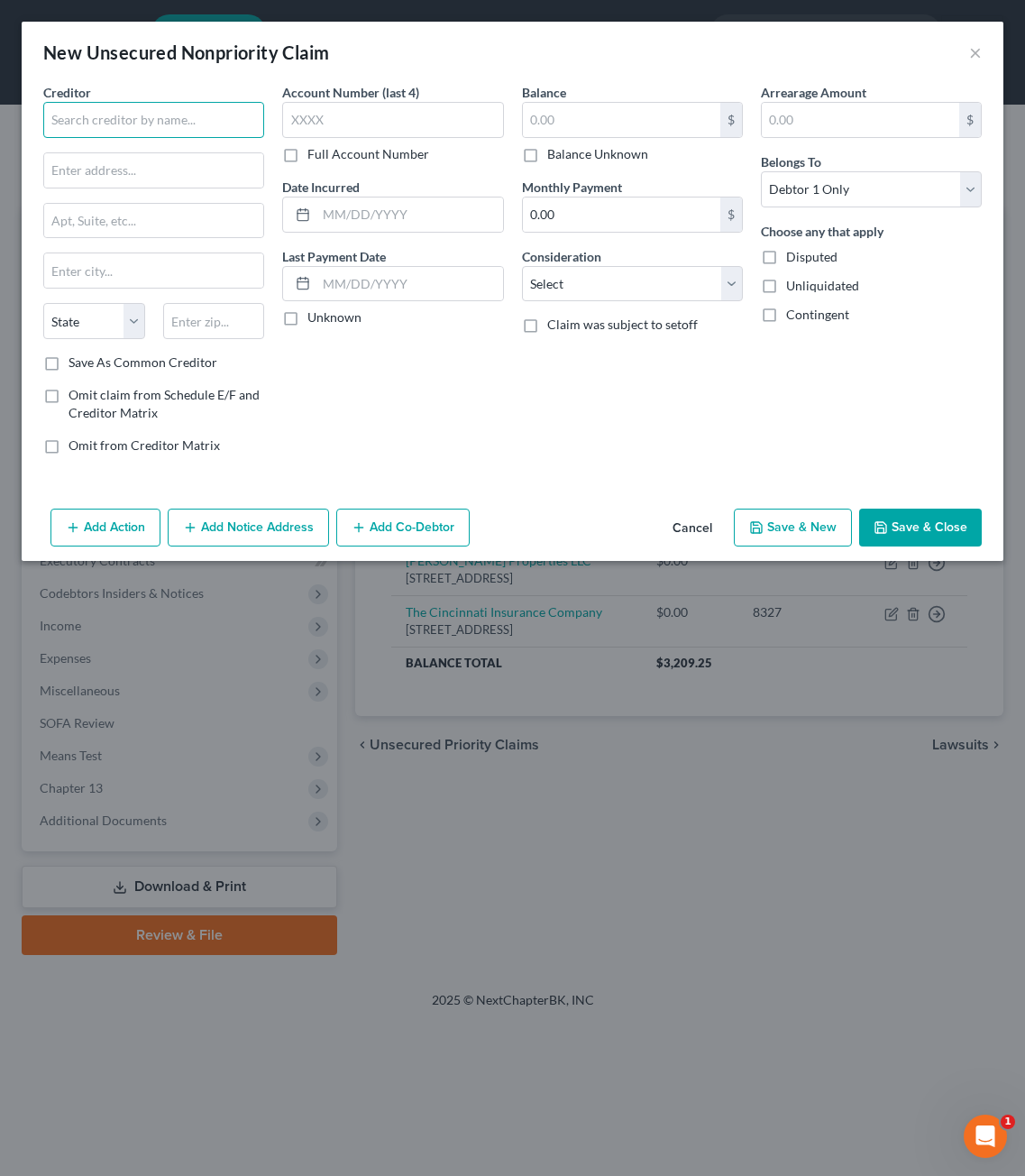
click at [188, 133] on input "text" at bounding box center [154, 119] width 221 height 36
type input "Pride Neon Sign Solutions"
type input "2010 W. 10th Street"
type input "57104"
type input "Sioux Falls"
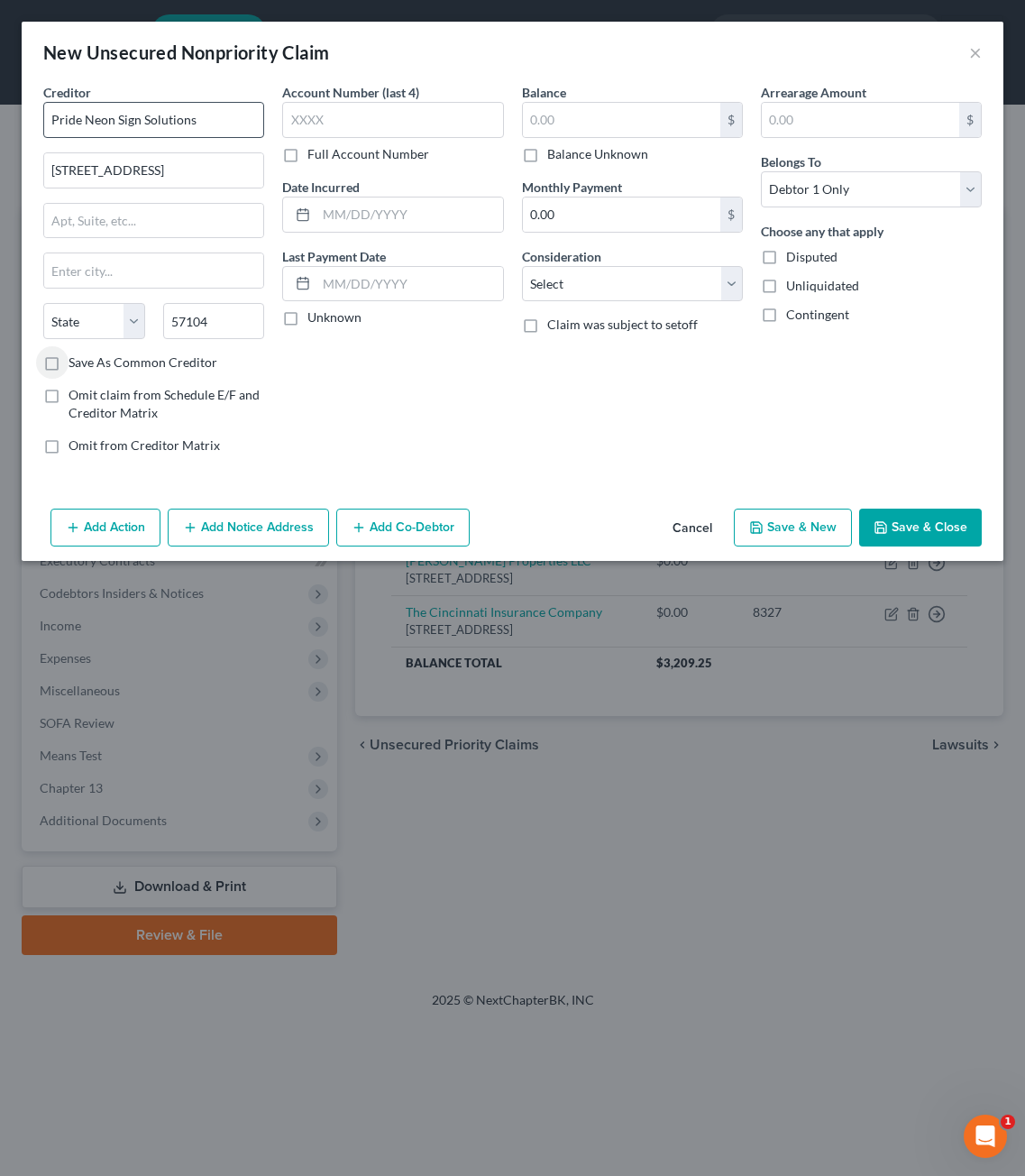
select select "43"
click at [398, 116] on input "text" at bounding box center [393, 119] width 221 height 36
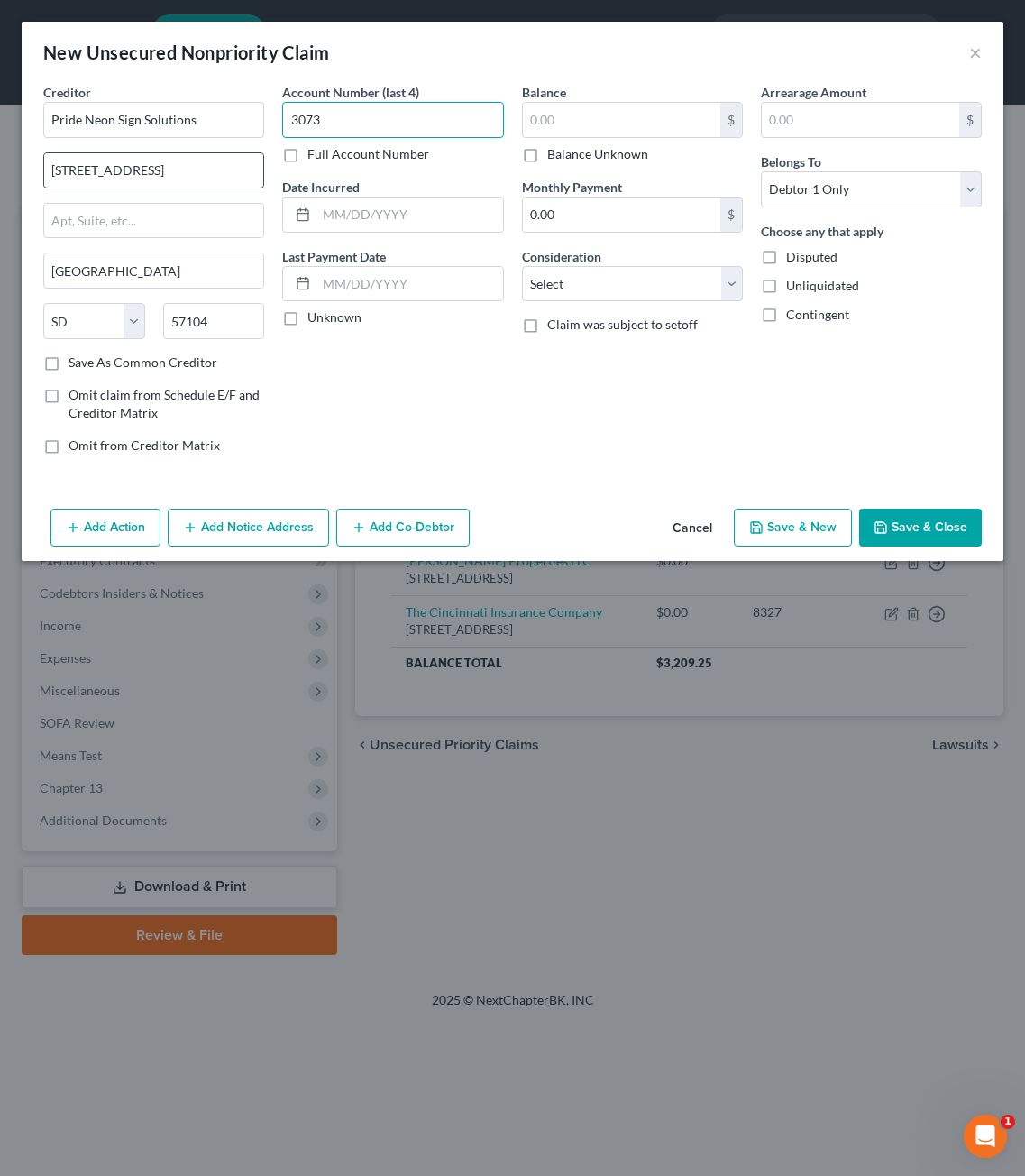
type input "3073"
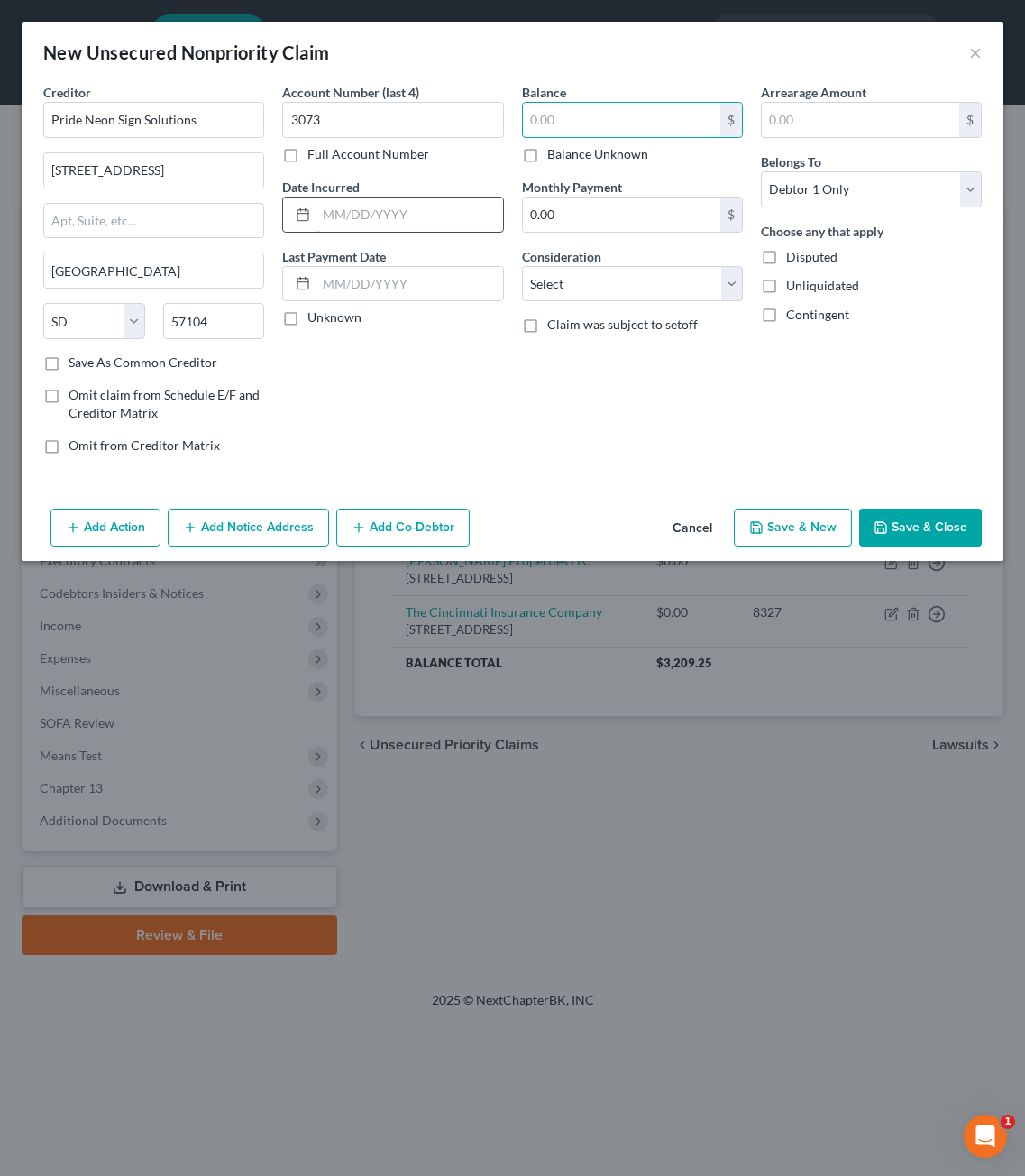
drag, startPoint x: 603, startPoint y: 131, endPoint x: 358, endPoint y: 222, distance: 261.4
click at [604, 133] on input "text" at bounding box center [622, 119] width 197 height 34
type input "2"
type input "0"
click at [813, 264] on span "Disputed" at bounding box center [812, 256] width 51 height 15
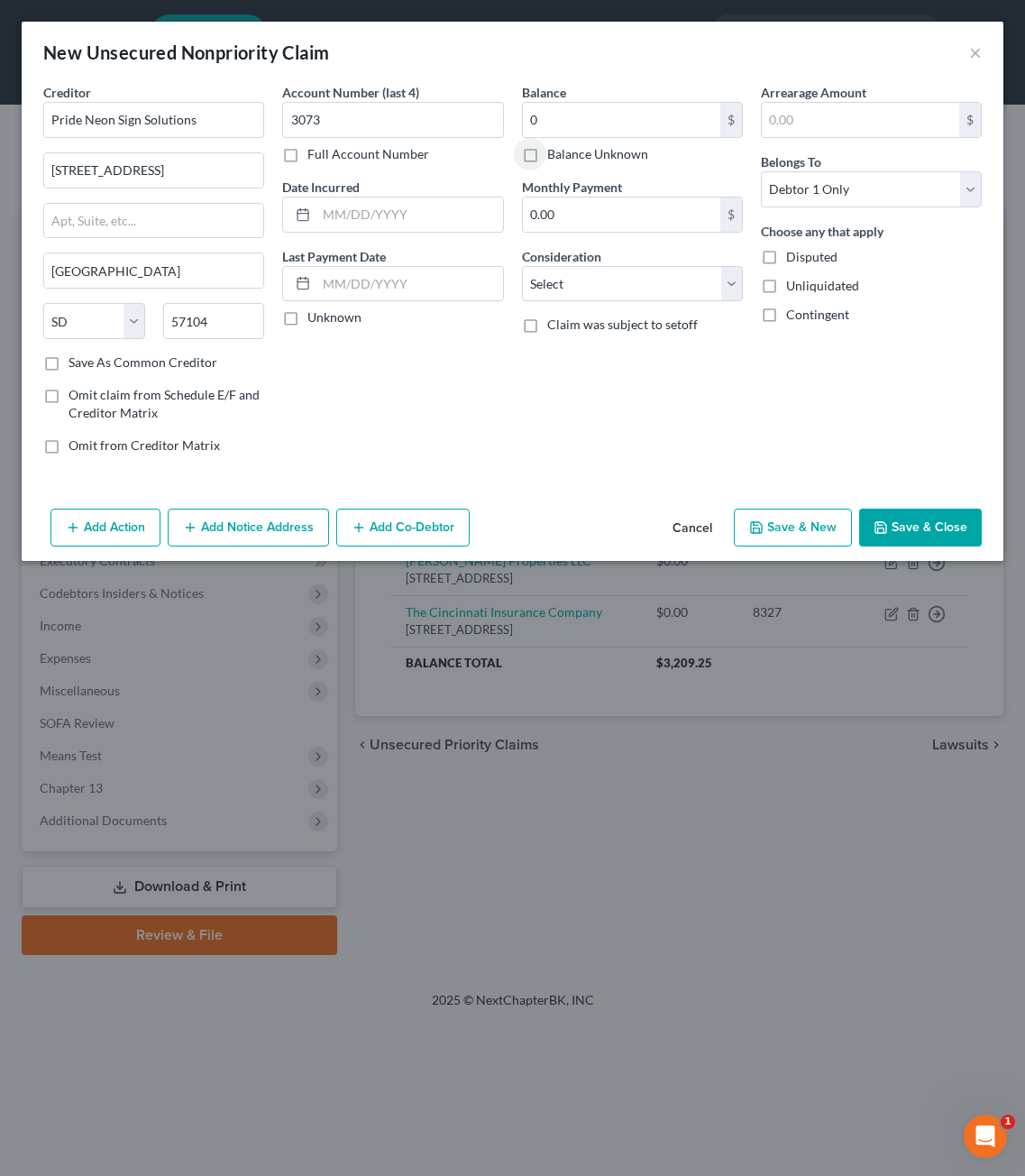
click at [805, 260] on input "Disputed" at bounding box center [799, 253] width 11 height 11
checkbox input "true"
click at [406, 318] on div "Unknown" at bounding box center [393, 317] width 221 height 18
click at [819, 376] on div "Arrearage Amount $ Belongs To * Select Debtor 1 Only Debtor 2 Only Debtor 1 And…" at bounding box center [871, 275] width 239 height 386
drag, startPoint x: 591, startPoint y: 266, endPoint x: 593, endPoint y: 280, distance: 14.1
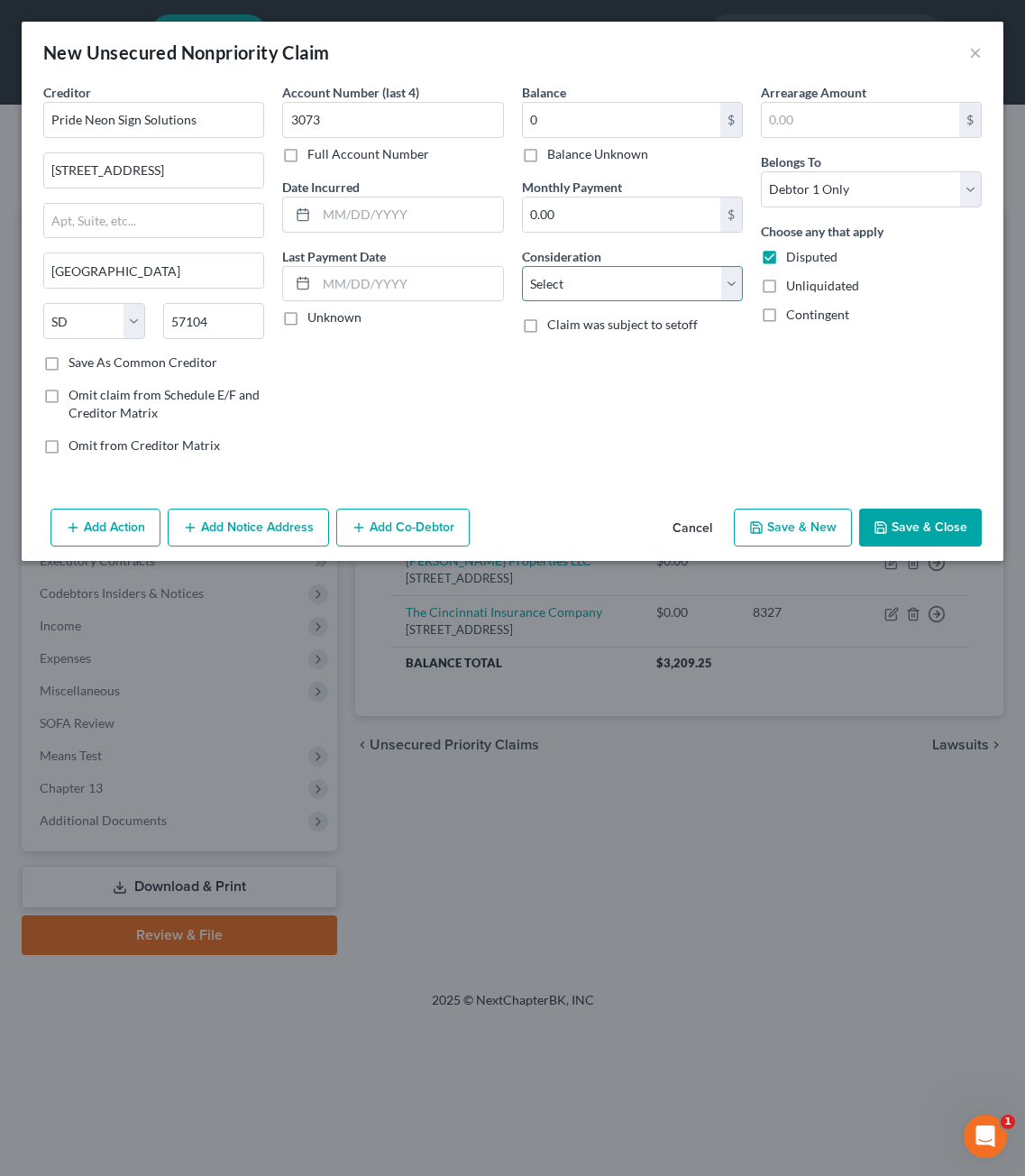
click at [591, 266] on select "Select Cable / Satellite Services Collection Agency Credit Card Debt Debt Couns…" at bounding box center [632, 285] width 221 height 36
drag, startPoint x: 684, startPoint y: 269, endPoint x: 679, endPoint y: 283, distance: 14.9
click at [684, 269] on select "Select Cable / Satellite Services Collection Agency Credit Card Debt Debt Couns…" at bounding box center [632, 285] width 221 height 36
select select "14"
click at [522, 266] on select "Select Cable / Satellite Services Collection Agency Credit Card Debt Debt Couns…" at bounding box center [632, 285] width 221 height 36
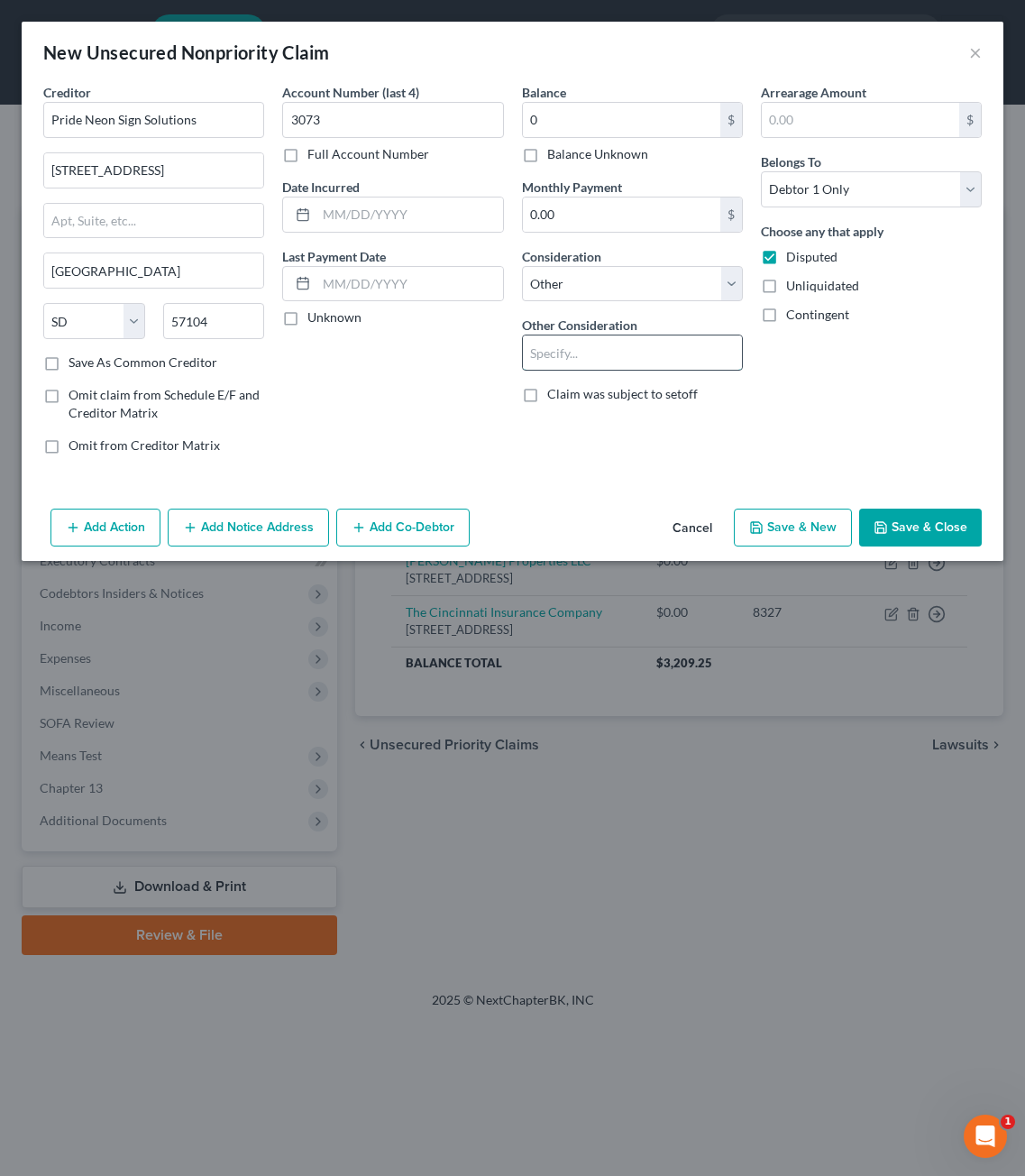
click at [633, 358] on input "text" at bounding box center [632, 353] width 219 height 34
type input "Vendor Sign"
click at [923, 536] on button "Save & Close" at bounding box center [920, 527] width 122 height 38
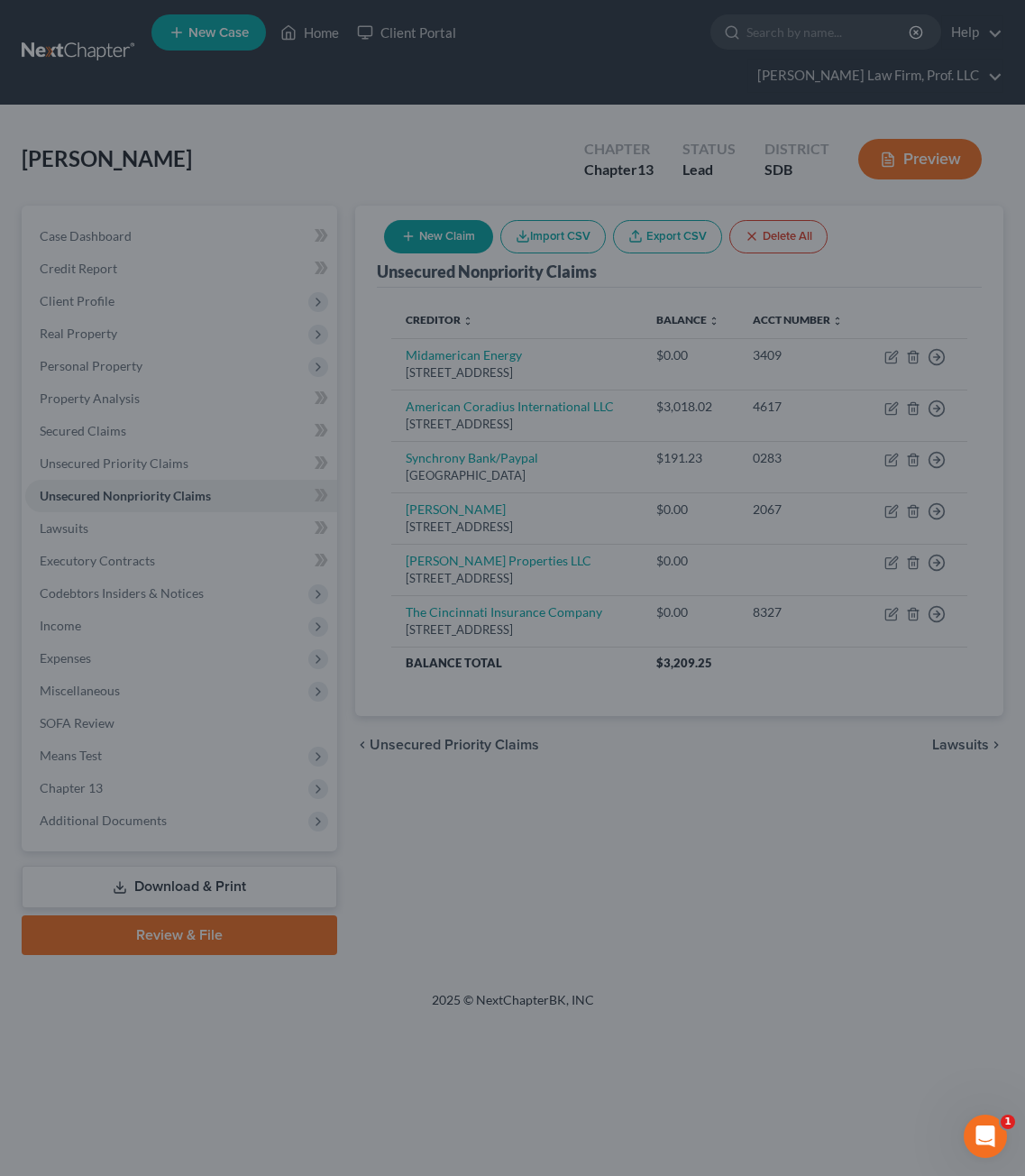
type input "0.00"
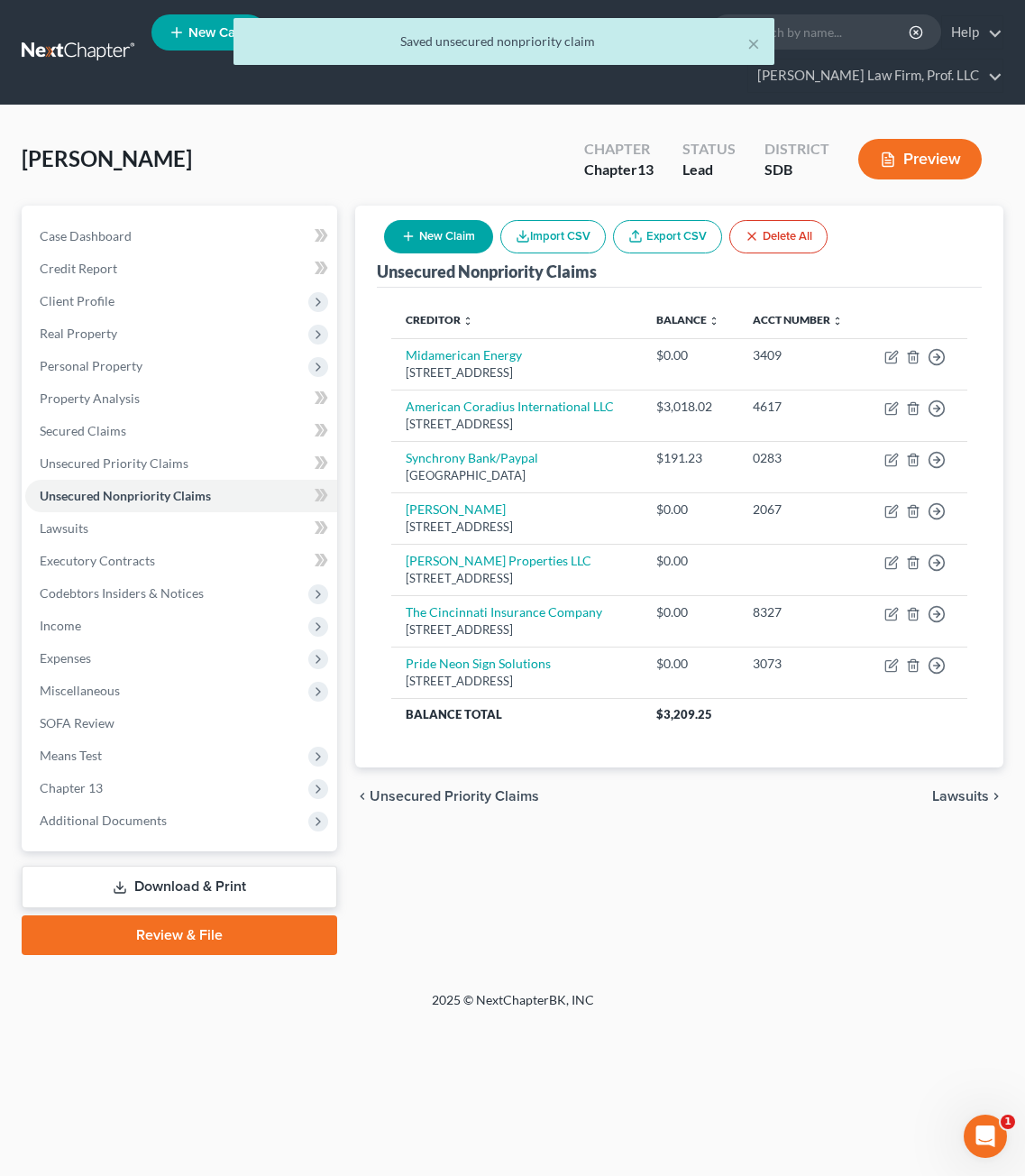
click at [449, 220] on button "New Claim" at bounding box center [438, 236] width 109 height 33
select select "0"
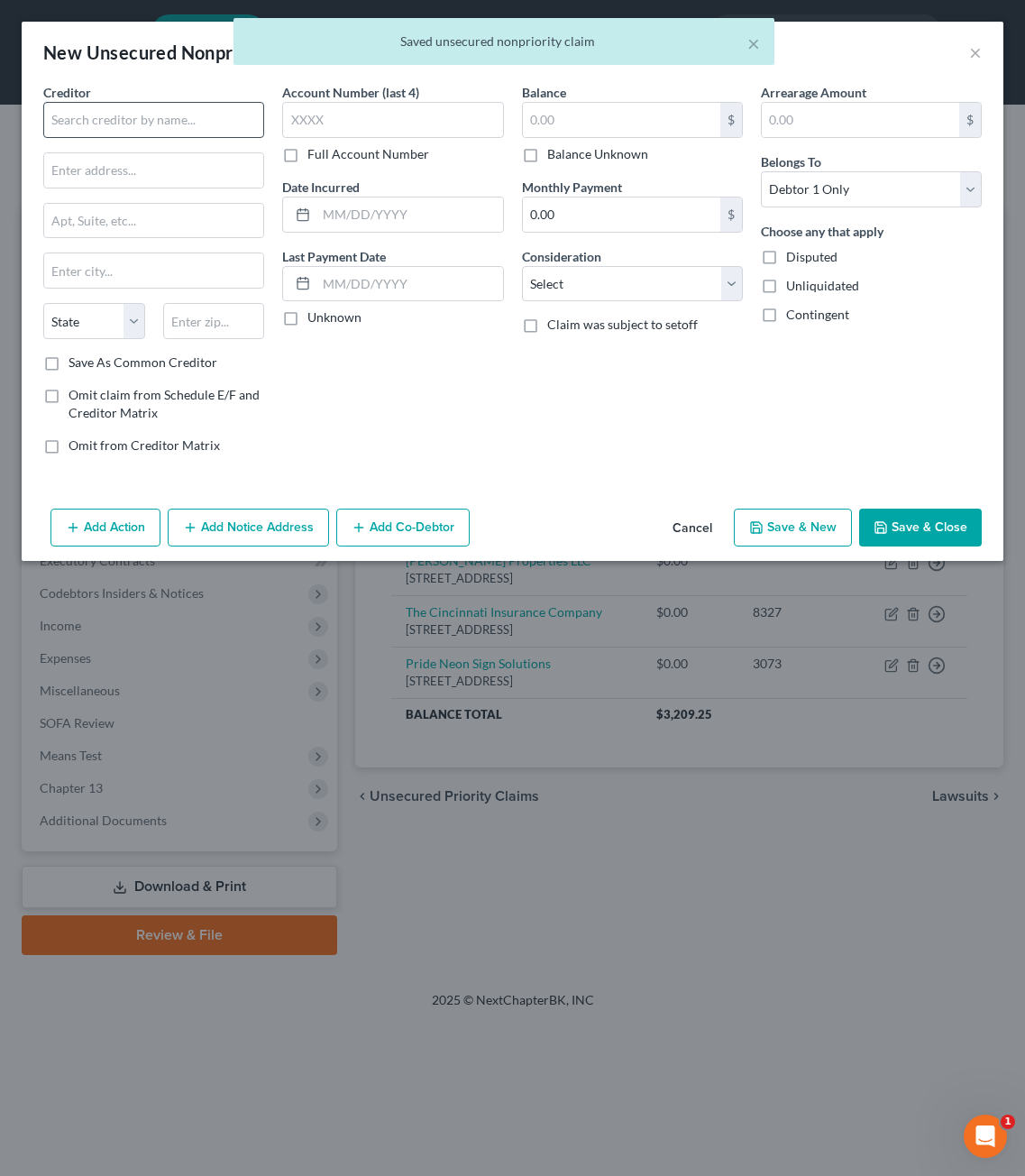
drag, startPoint x: 75, startPoint y: 97, endPoint x: 84, endPoint y: 104, distance: 11.4
click at [77, 97] on span "Creditor" at bounding box center [67, 92] width 47 height 15
click at [167, 132] on input "text" at bounding box center [154, 119] width 221 height 36
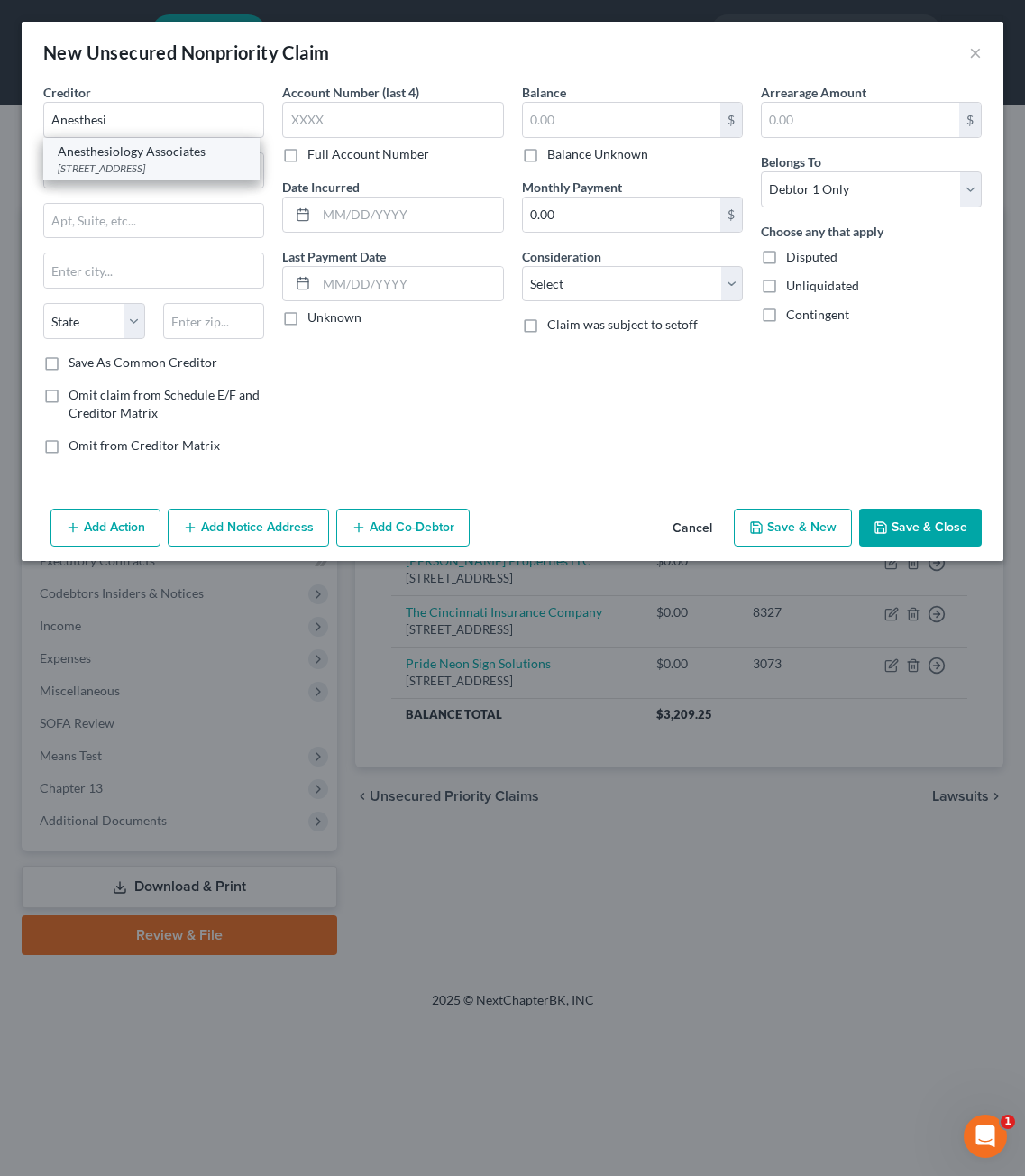
click at [152, 153] on div "Anesthesiology Associates" at bounding box center [152, 151] width 188 height 18
type input "Anesthesiology Associates"
type input "601 S Cliff Ave Unit A"
type input "Sioux Falls"
select select "43"
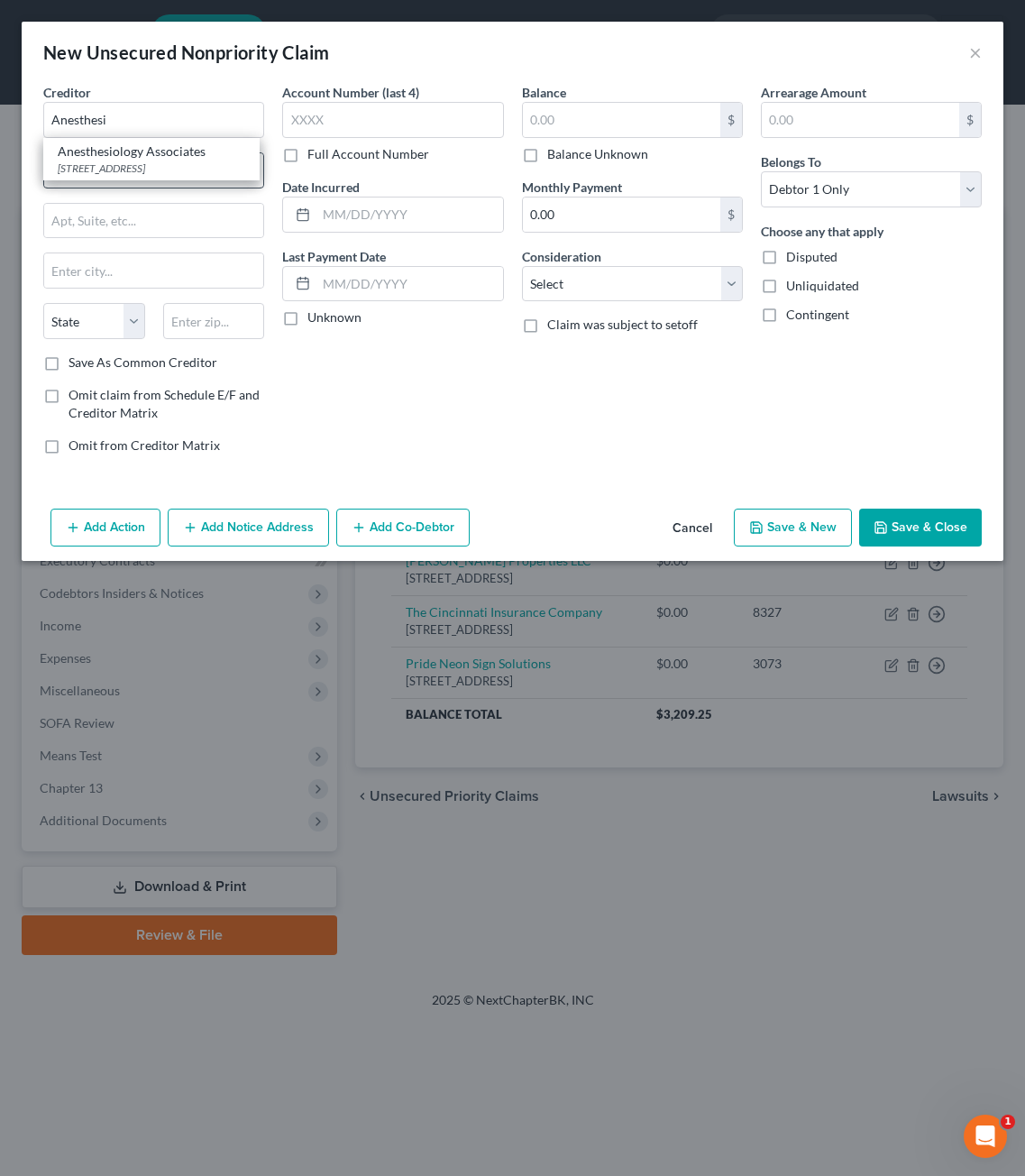
type input "57104"
click at [118, 156] on input "601 S Cliff Ave Unit A" at bounding box center [154, 171] width 219 height 34
click at [220, 187] on input "601 S Cliff Ave Unit A" at bounding box center [154, 171] width 219 height 34
drag, startPoint x: 217, startPoint y: 187, endPoint x: -56, endPoint y: 125, distance: 280.0
click at [0, 125] on html "Home New Case Client Portal Gerry Law Firm, Prof. LLC anacker@sgsllc.com My Acc…" at bounding box center [512, 588] width 1025 height 1176
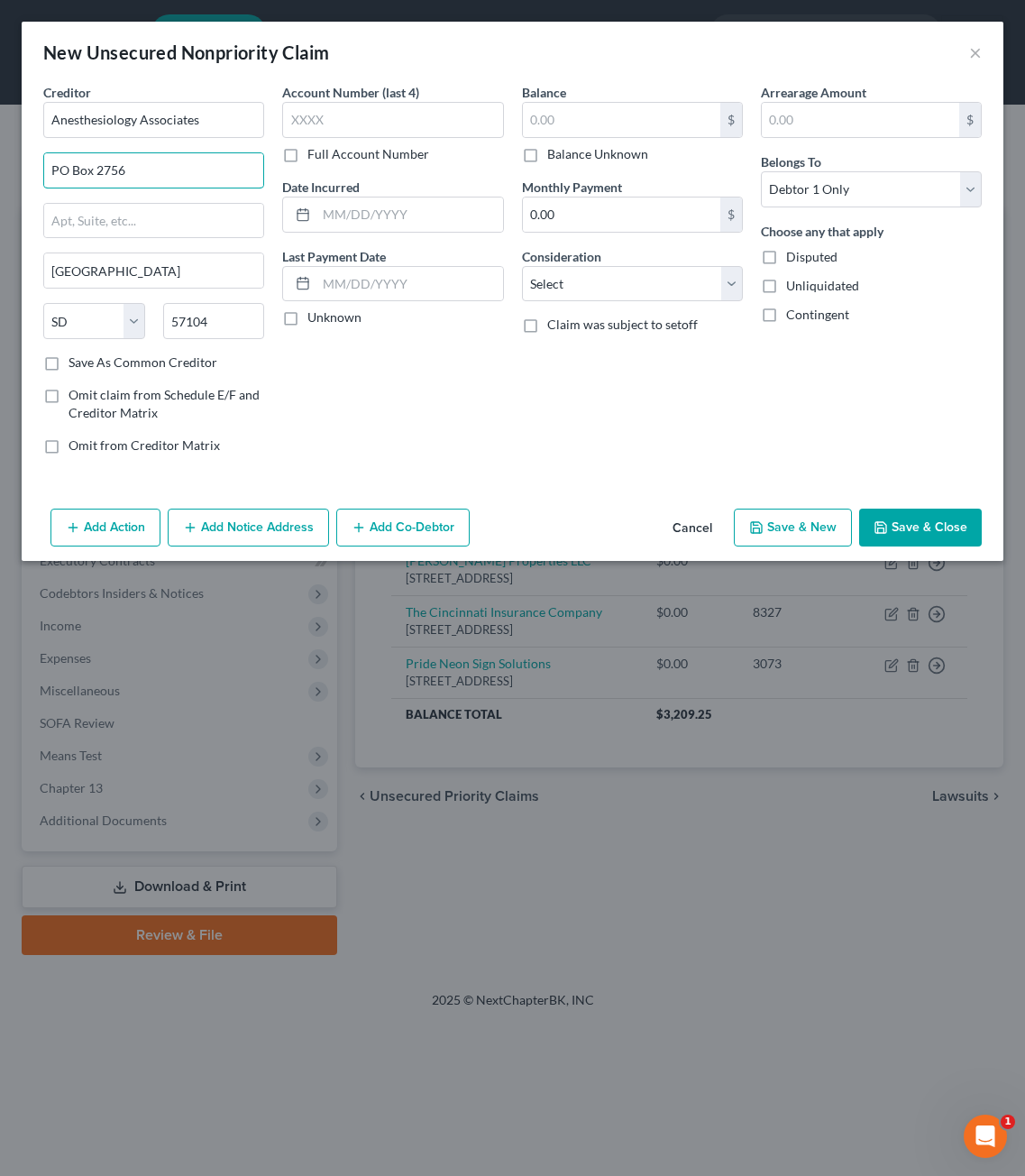
type input "PO Box 2756"
type input "57101"
click at [577, 138] on div "$ Balance Unknown" at bounding box center [632, 132] width 221 height 62
click at [577, 133] on input "text" at bounding box center [622, 119] width 197 height 34
type input "299"
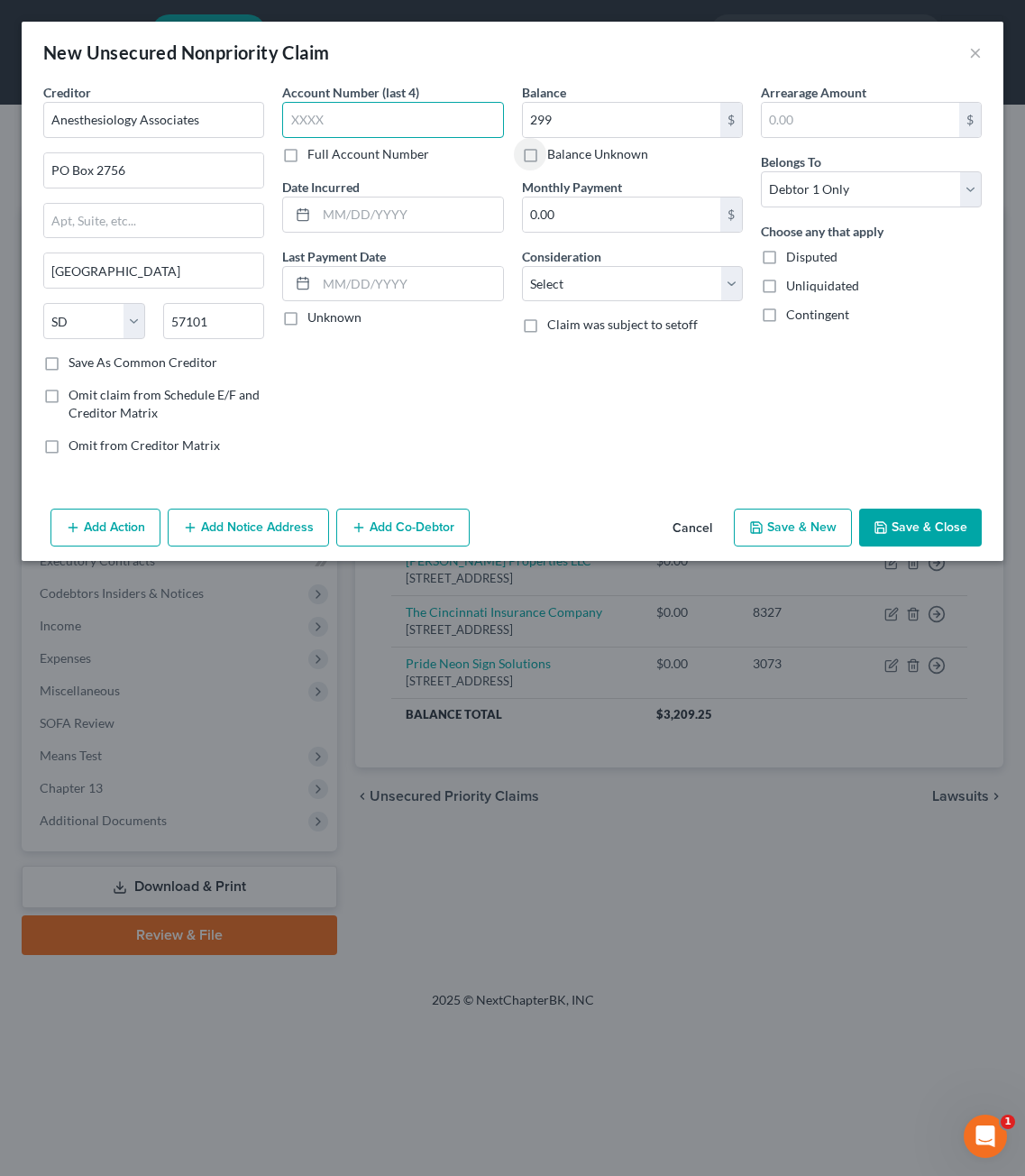
click at [335, 129] on input "text" at bounding box center [393, 119] width 221 height 36
type input "8362"
click at [423, 407] on div "Account Number (last 4) 8362 Full Account Number Date Incurred Last Payment Dat…" at bounding box center [393, 275] width 239 height 386
click at [638, 132] on input "299" at bounding box center [622, 119] width 197 height 34
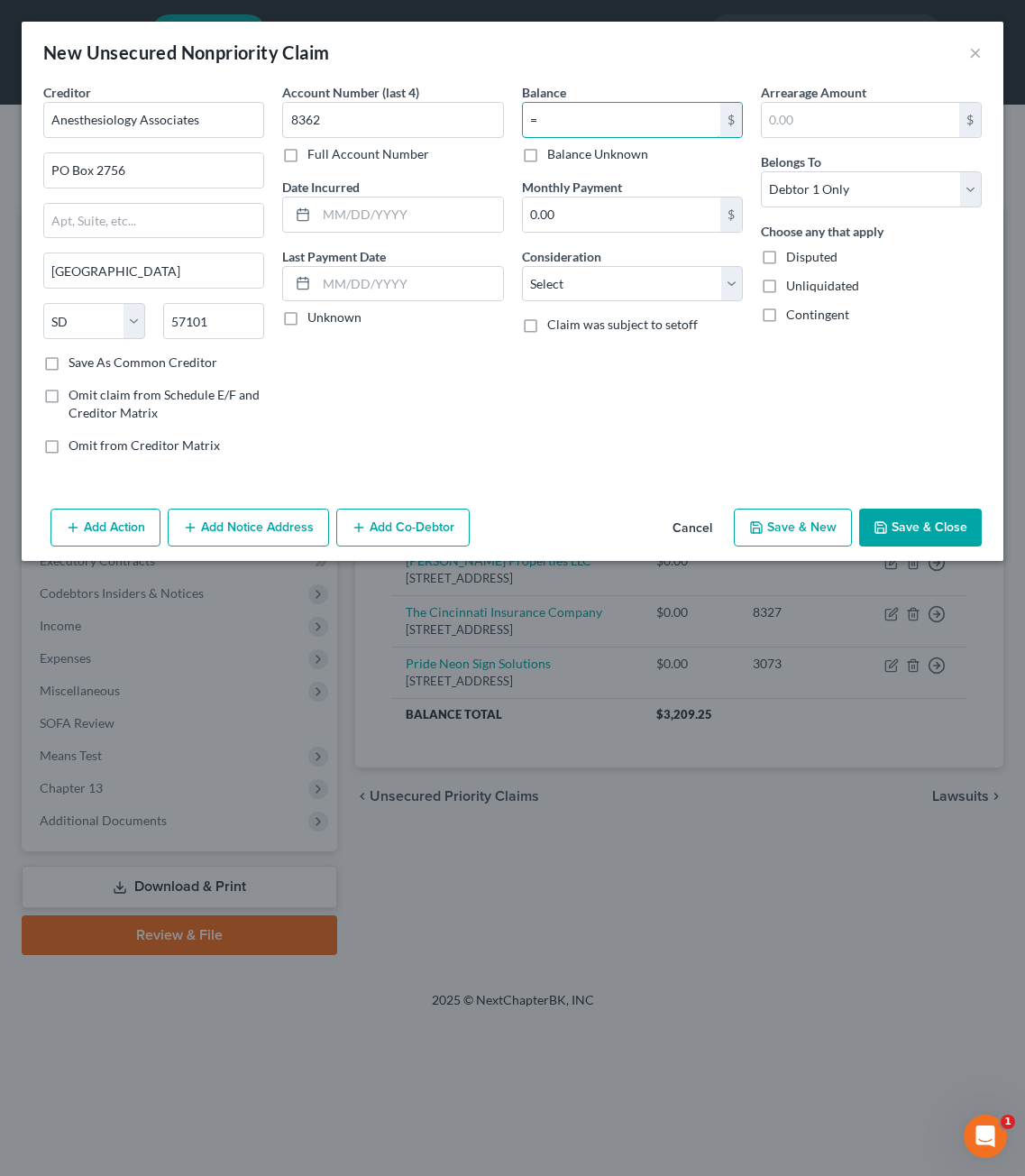
type input "0"
type input "299.63"
click at [930, 530] on button "Save & Close" at bounding box center [920, 527] width 122 height 38
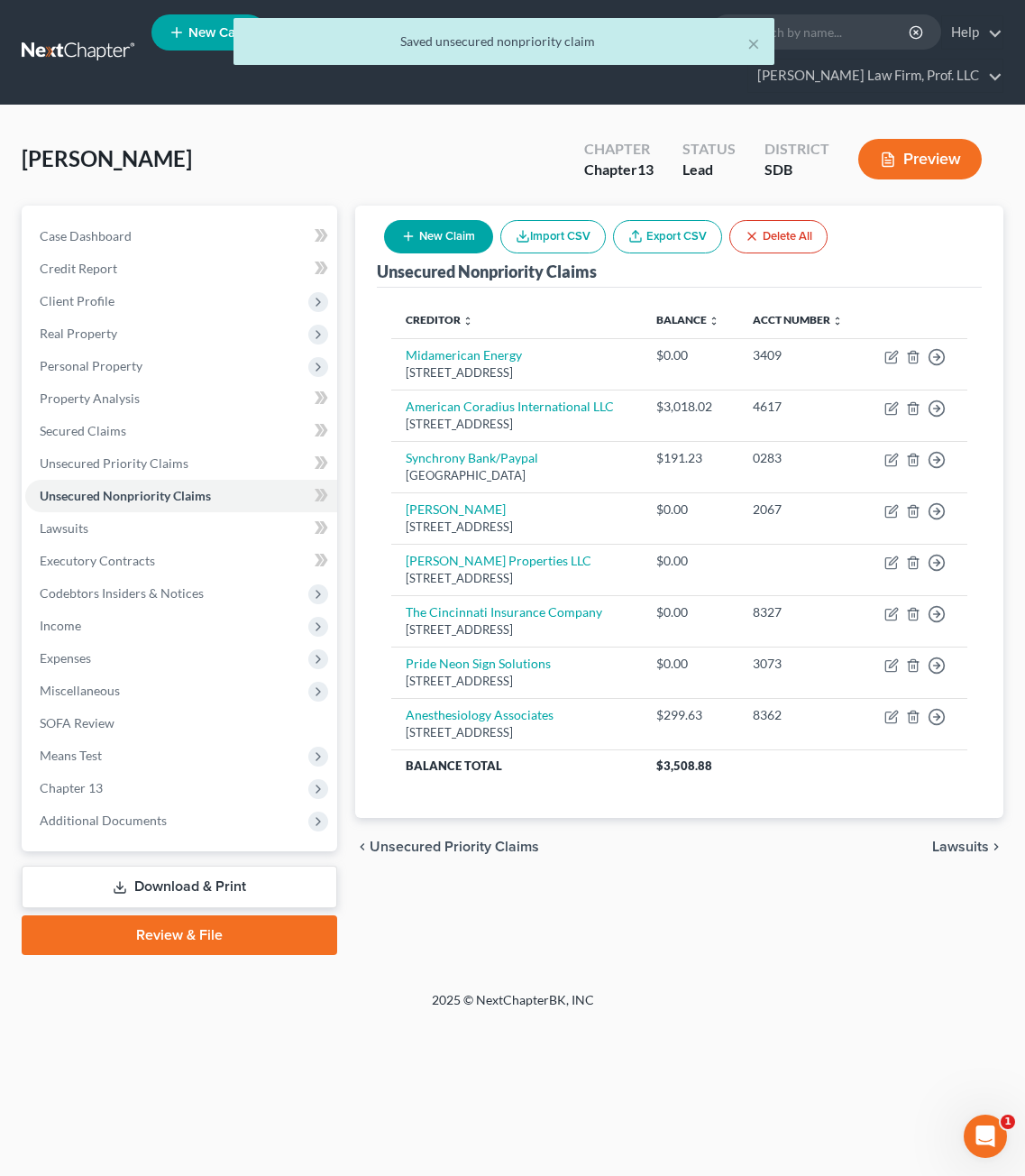
click at [817, 1042] on div "Home New Case Client Portal Gerry Law Firm, Prof. LLC anacker@sgsllc.com My Acc…" at bounding box center [512, 588] width 1025 height 1176
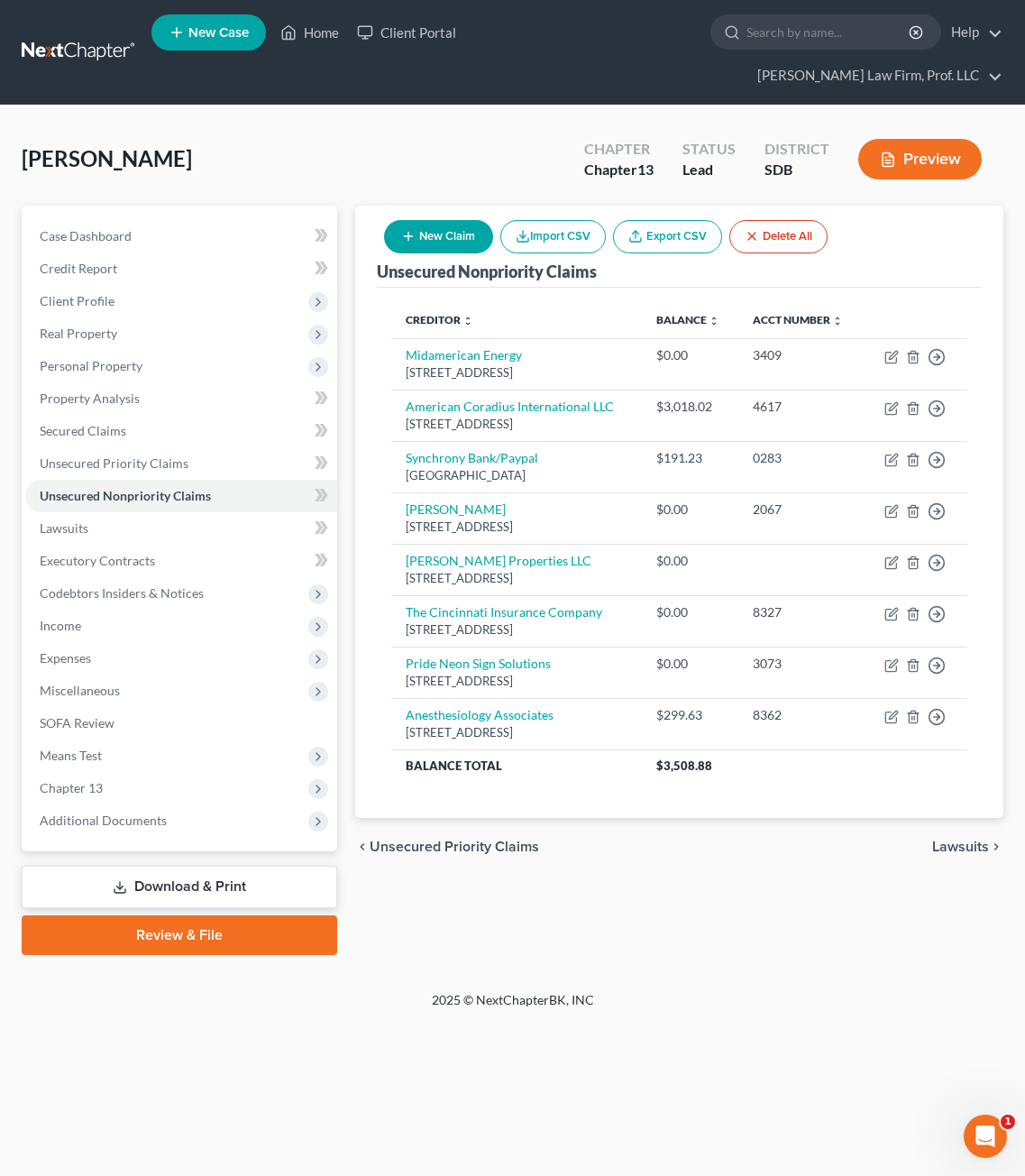
click at [453, 220] on button "New Claim" at bounding box center [438, 236] width 109 height 33
select select "0"
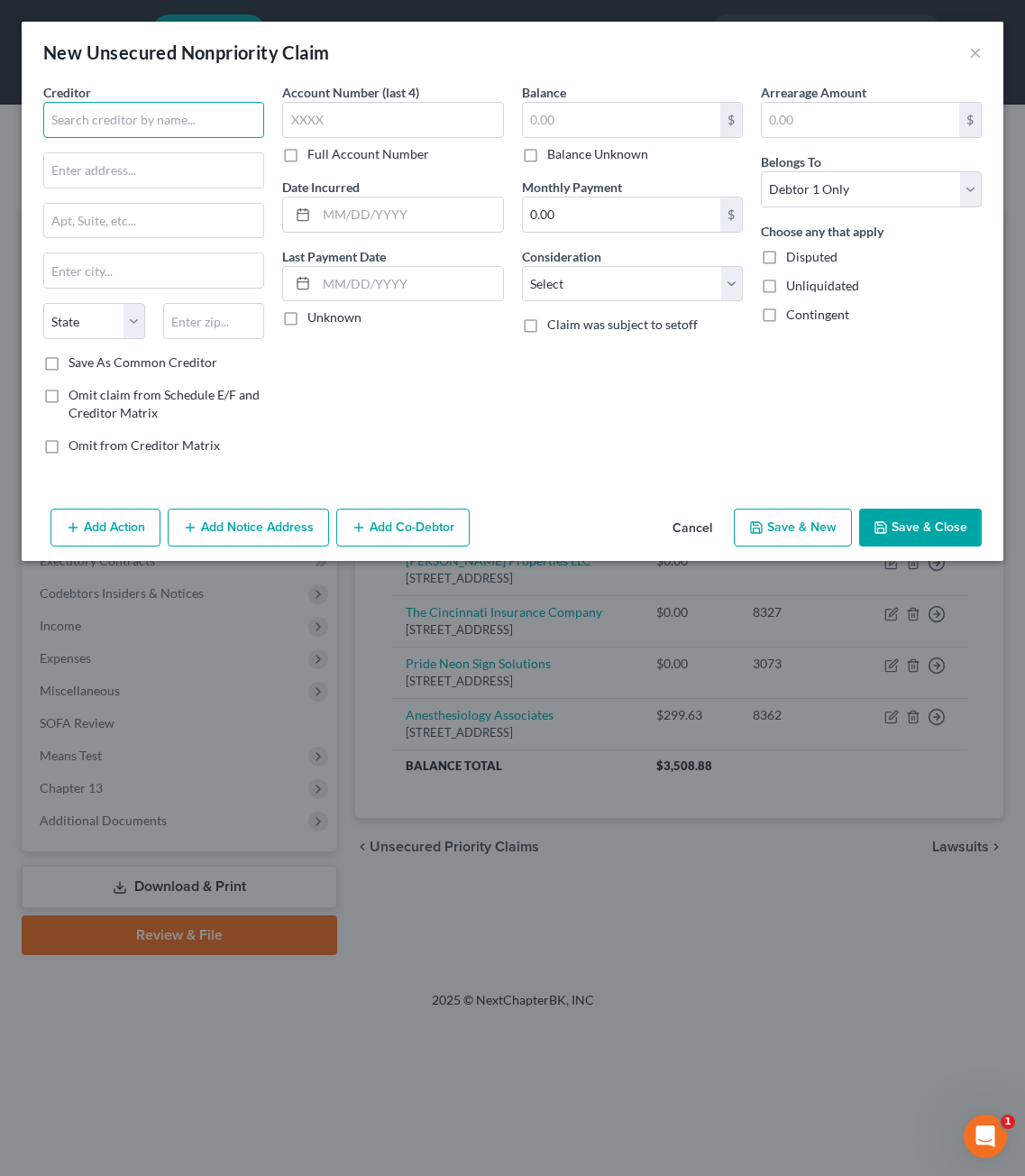
click at [126, 119] on input "text" at bounding box center [154, 119] width 221 height 36
type input "Paramedics Logistics South Dakota"
type input "PO Box 207678"
type input "75320"
type input "Dallas"
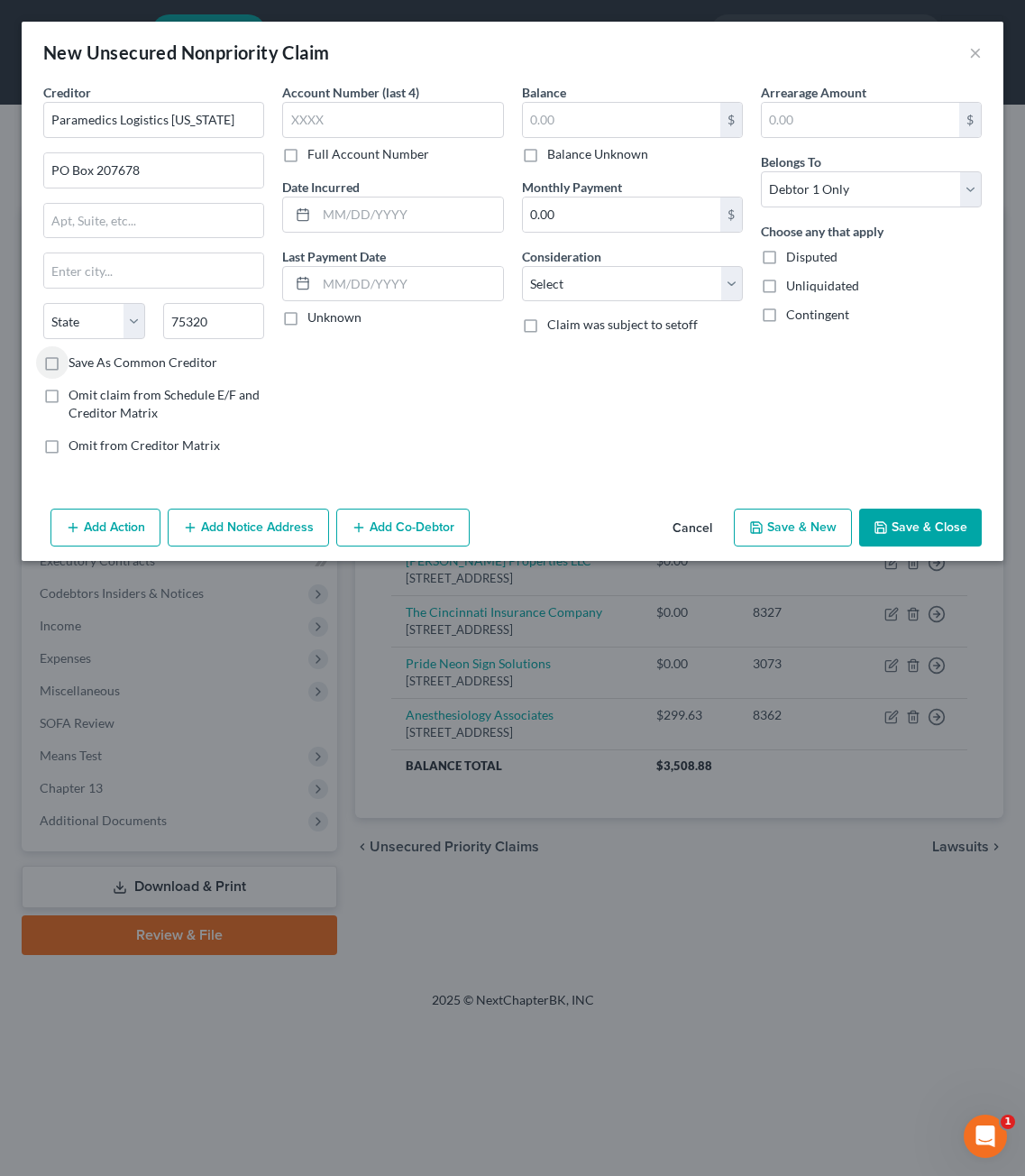
select select "45"
drag, startPoint x: 617, startPoint y: 73, endPoint x: 601, endPoint y: 114, distance: 44.0
click at [619, 74] on div "New Unsecured Nonpriority Claim ×" at bounding box center [513, 52] width 982 height 62
click at [601, 114] on input "text" at bounding box center [622, 119] width 197 height 34
type input "426.57"
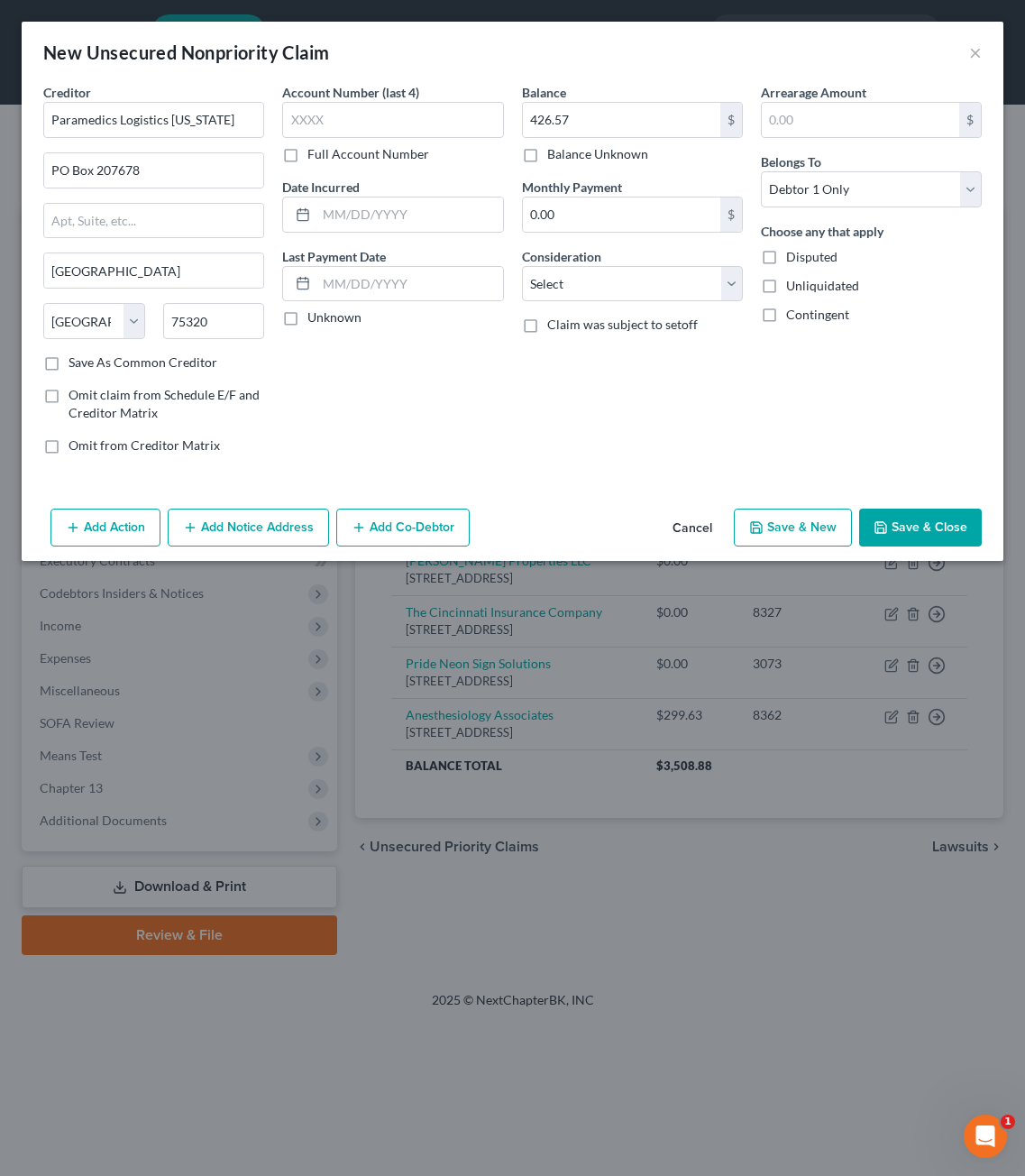
click at [417, 331] on div "Account Number (last 4) Full Account Number Date Incurred Last Payment Date Unk…" at bounding box center [393, 275] width 239 height 386
click at [393, 127] on input "text" at bounding box center [393, 119] width 221 height 36
type input "6410"
click at [871, 347] on div "Arrearage Amount $ Belongs To * Select Debtor 1 Only Debtor 2 Only Debtor 1 And…" at bounding box center [871, 275] width 239 height 386
click at [908, 529] on button "Save & Close" at bounding box center [920, 527] width 122 height 38
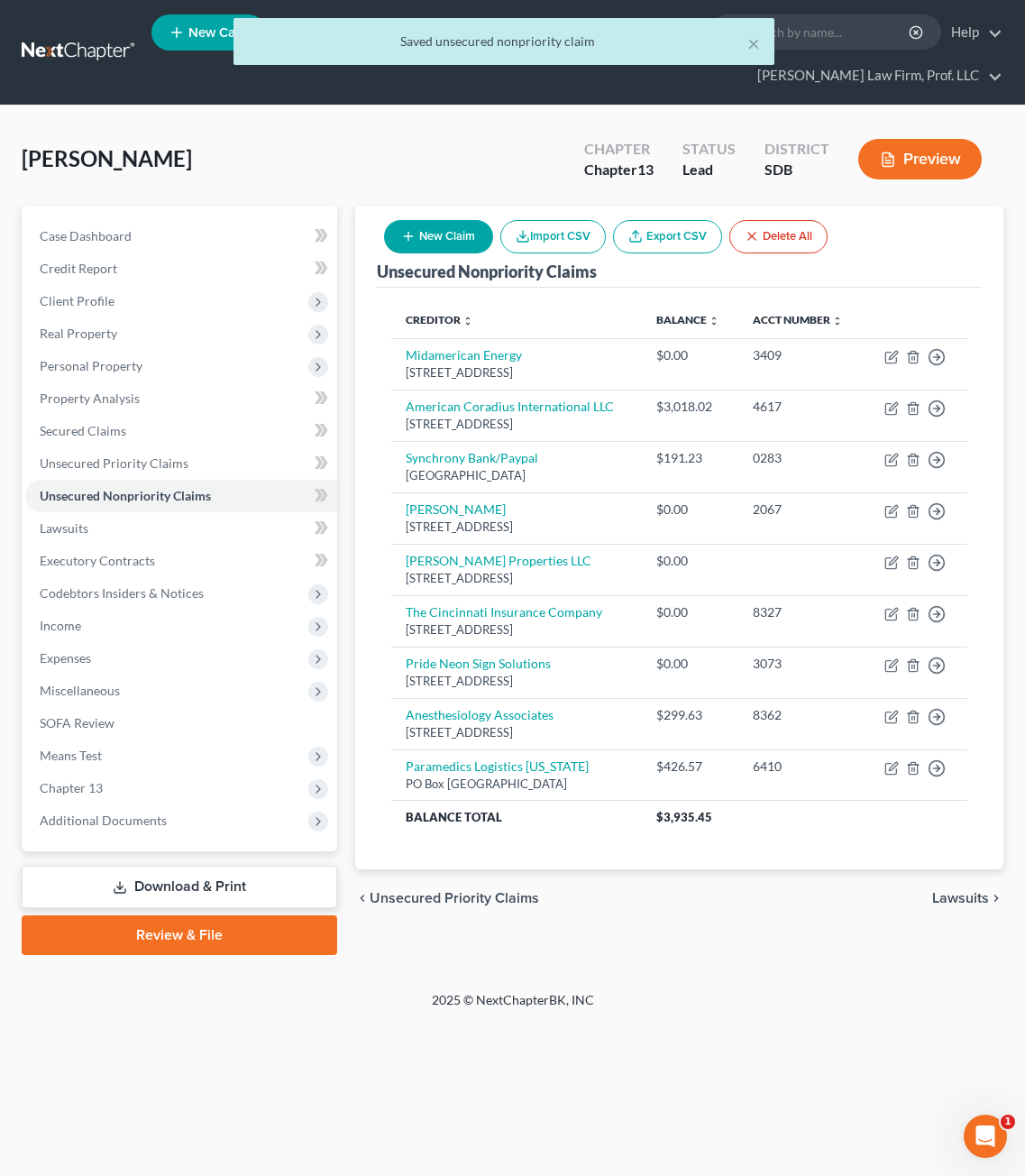
click at [845, 997] on div "2025 © NextChapterBK, INC" at bounding box center [513, 1007] width 866 height 32
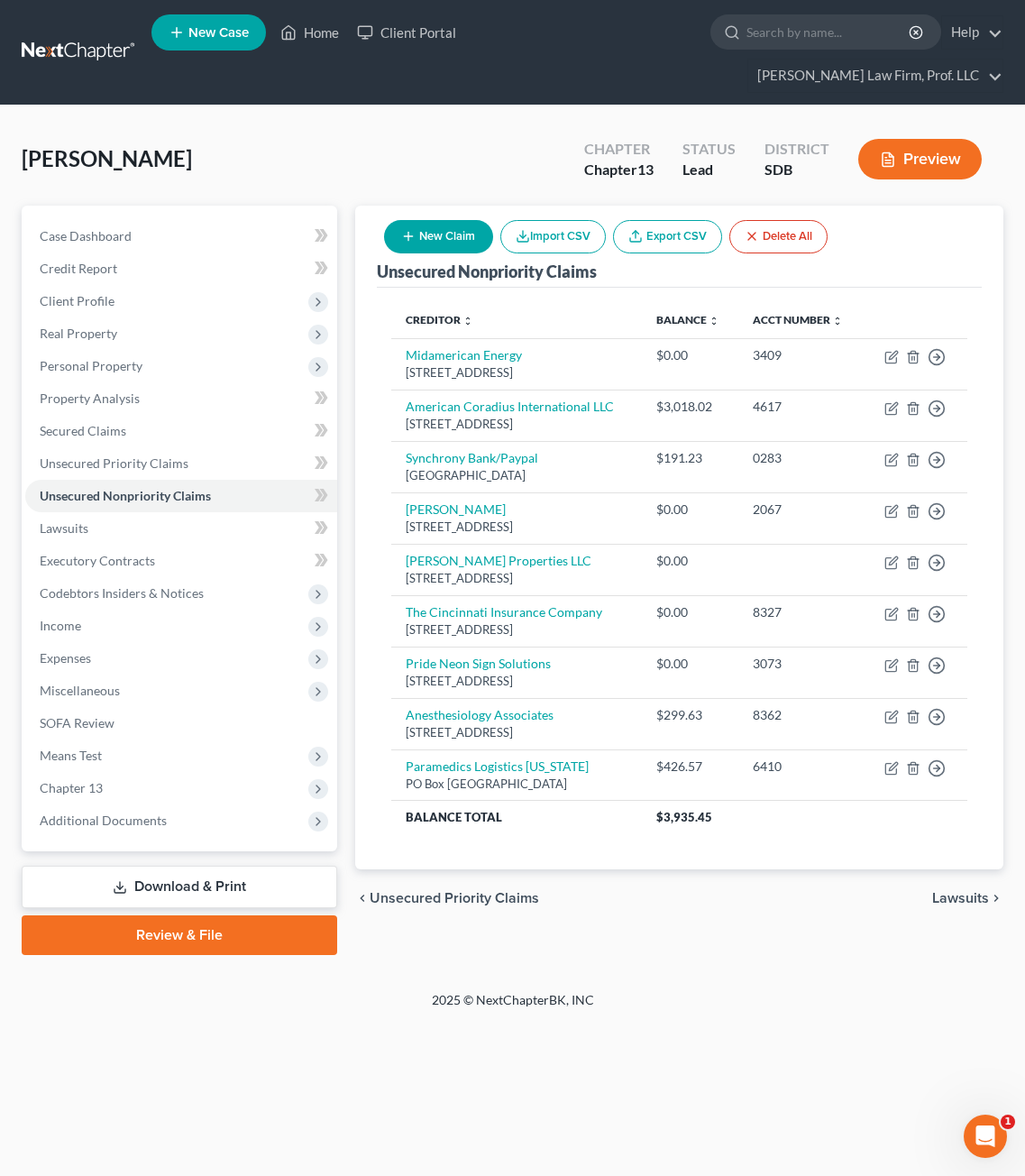
click at [436, 220] on button "New Claim" at bounding box center [438, 236] width 109 height 33
select select "0"
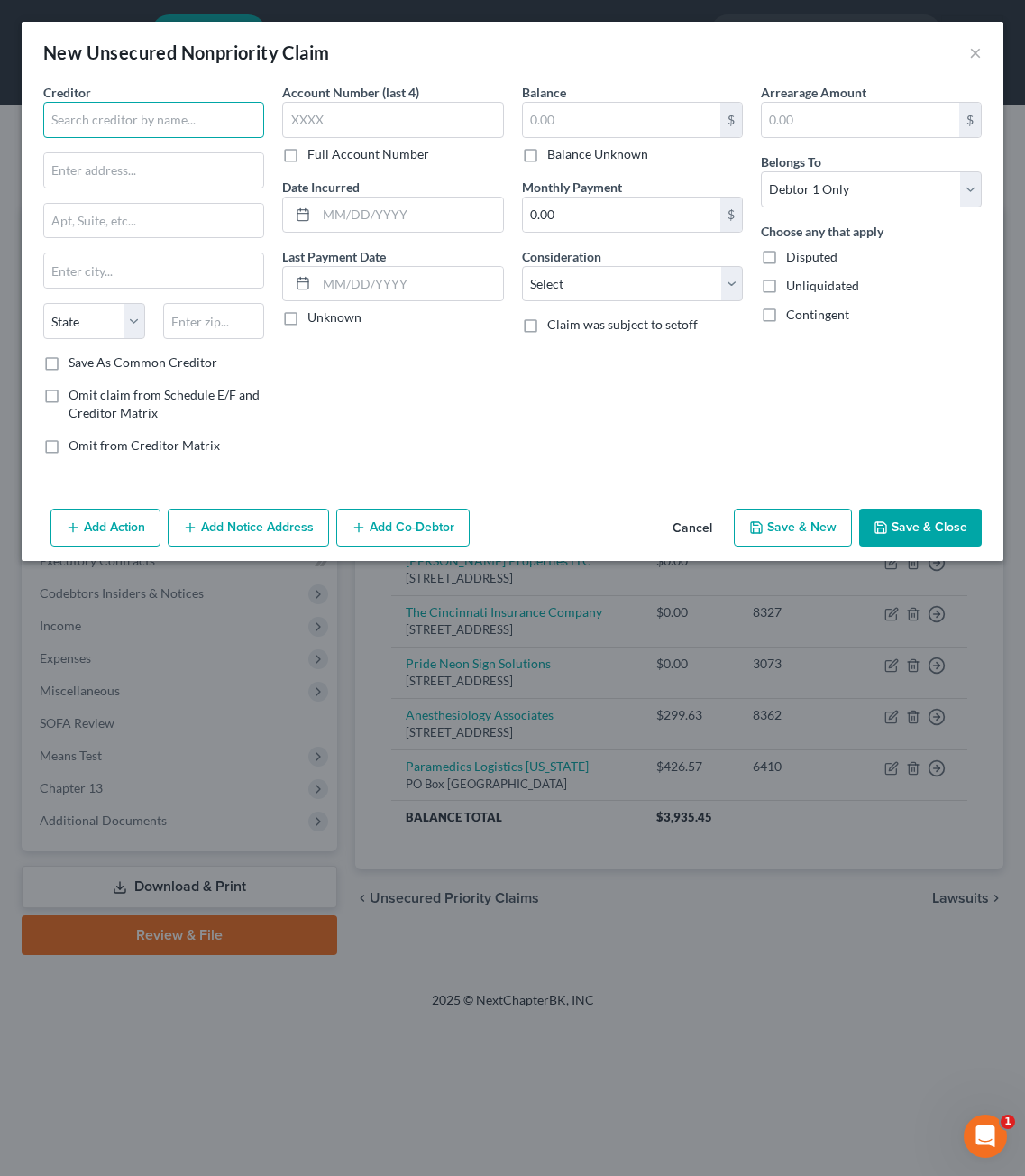
click at [115, 111] on input "text" at bounding box center [154, 119] width 221 height 36
type input "Avera Patient Financial Services"
click at [183, 175] on input "text" at bounding box center [154, 171] width 219 height 34
type input "PO Box 860437"
click at [182, 313] on input "text" at bounding box center [213, 321] width 101 height 36
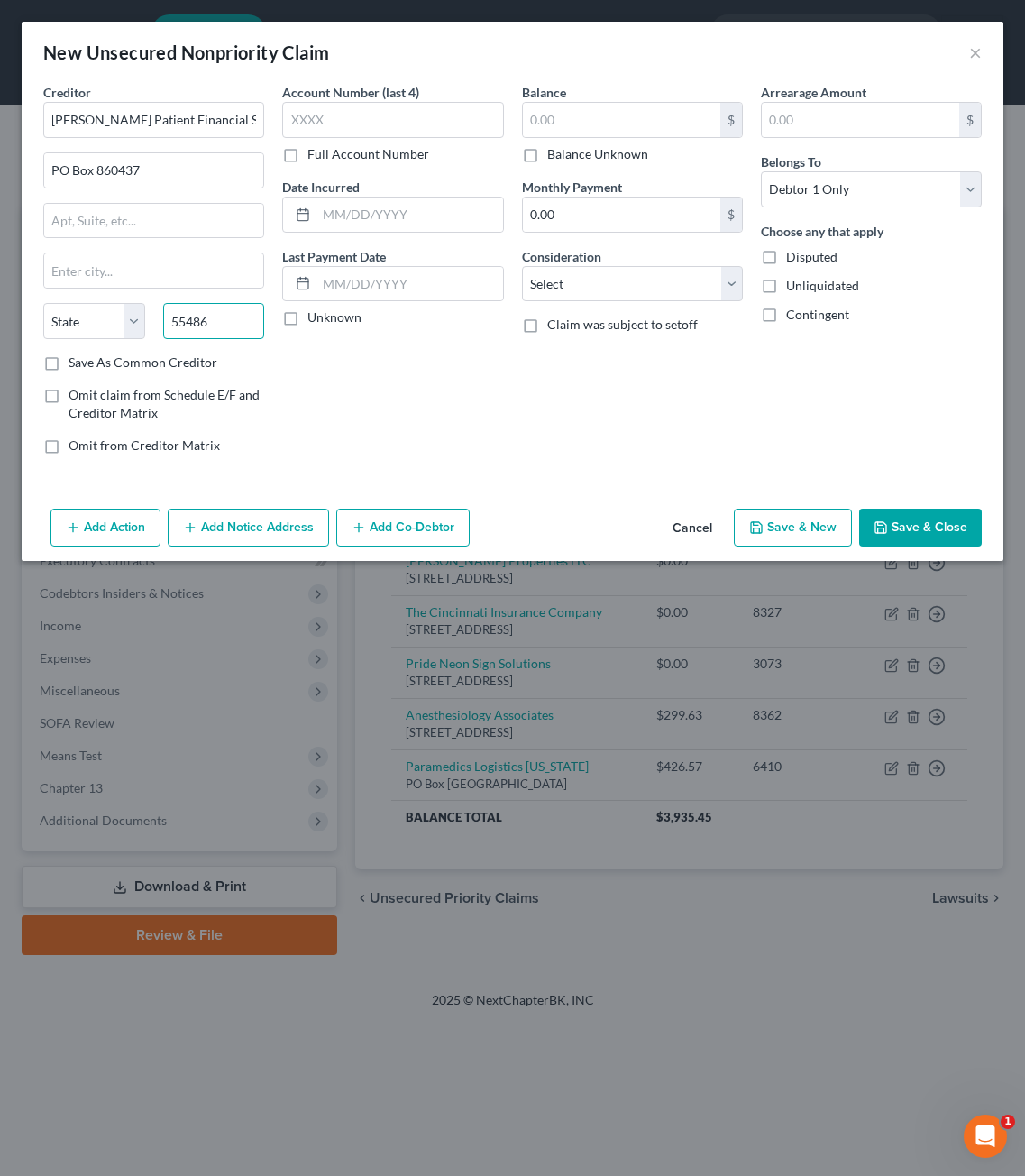
type input "55486"
type input "Minneapolis"
select select "24"
click at [452, 378] on div "Account Number (last 4) Full Account Number Date Incurred Last Payment Date Unk…" at bounding box center [393, 275] width 239 height 386
drag, startPoint x: 645, startPoint y: 432, endPoint x: 619, endPoint y: 209, distance: 224.5
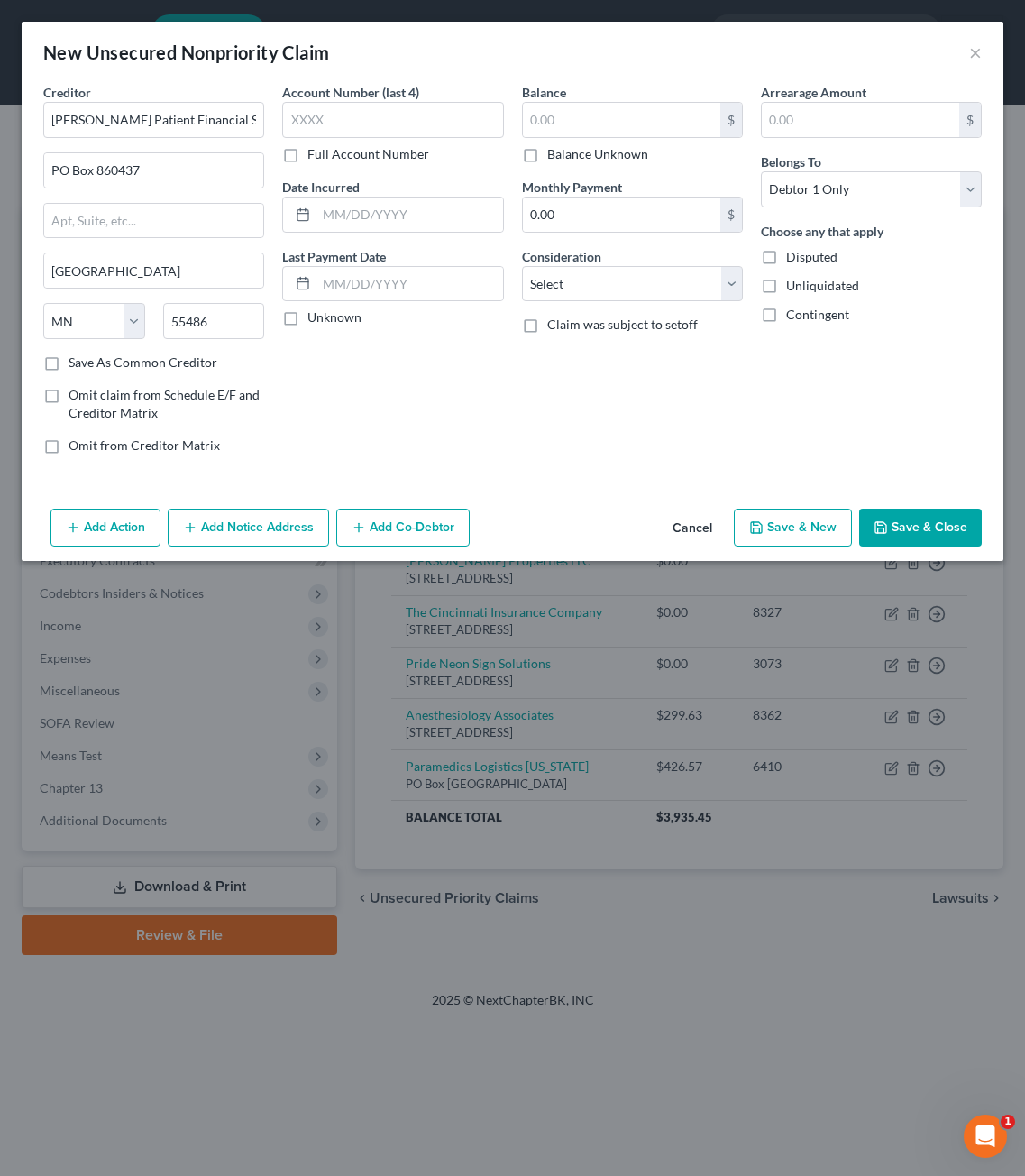
click at [645, 432] on div "Balance $ Balance Unknown Balance Undetermined $ Balance Unknown Monthly Paymen…" at bounding box center [632, 275] width 239 height 386
click at [636, 132] on input "text" at bounding box center [622, 119] width 197 height 34
click at [636, 130] on input "text" at bounding box center [622, 119] width 197 height 34
type input "1,170.07"
click at [816, 397] on div "Arrearage Amount $ Belongs To * Select Debtor 1 Only Debtor 2 Only Debtor 1 And…" at bounding box center [871, 275] width 239 height 386
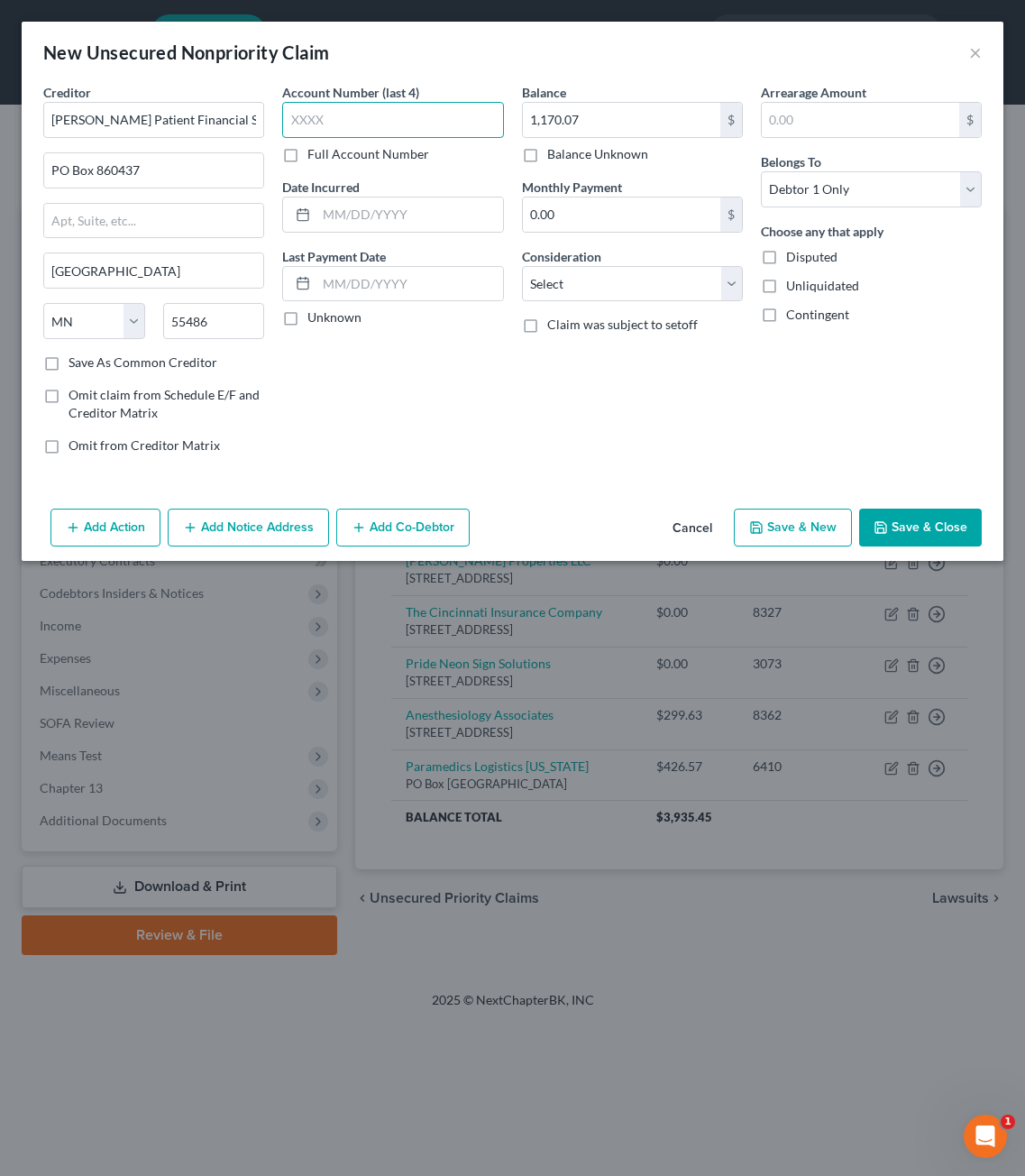
click at [305, 112] on input "text" at bounding box center [393, 119] width 221 height 36
type input "3197"
click at [642, 374] on div "Balance 1,170.07 $ Balance Unknown Balance Undetermined 1,170.07 $ Balance Unkn…" at bounding box center [632, 275] width 239 height 386
drag, startPoint x: 670, startPoint y: 289, endPoint x: 659, endPoint y: 300, distance: 15.6
click at [670, 289] on select "Select Cable / Satellite Services Collection Agency Credit Card Debt Debt Couns…" at bounding box center [632, 285] width 221 height 36
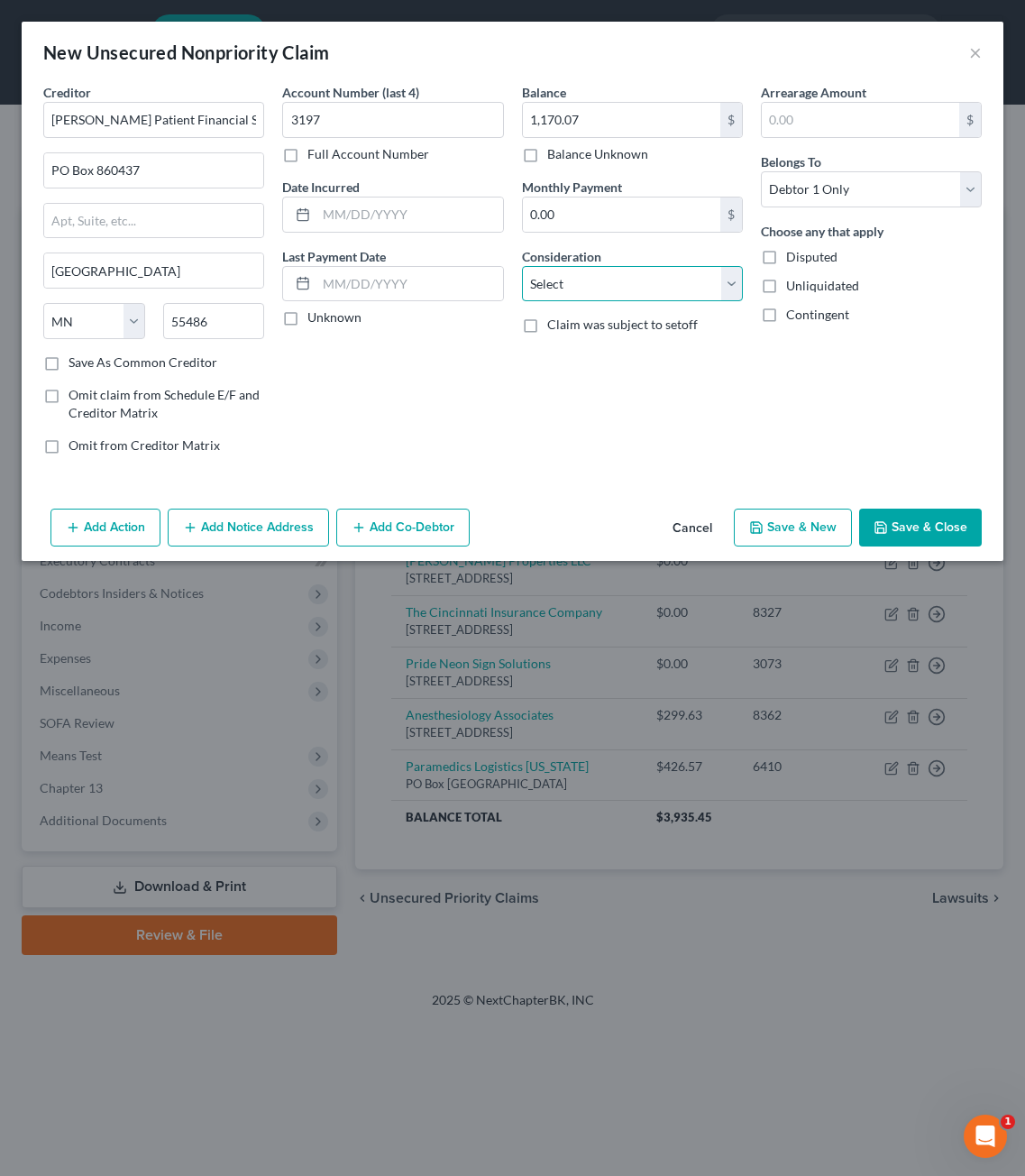
select select "9"
click at [522, 266] on select "Select Cable / Satellite Services Collection Agency Credit Card Debt Debt Couns…" at bounding box center [632, 285] width 221 height 36
drag, startPoint x: 809, startPoint y: 485, endPoint x: 886, endPoint y: 493, distance: 77.4
click at [814, 483] on div "Creditor * Avera Patient Financial Services PO Box 860437 Minneapolis State AL …" at bounding box center [513, 291] width 982 height 418
click at [919, 532] on button "Save & Close" at bounding box center [920, 527] width 122 height 38
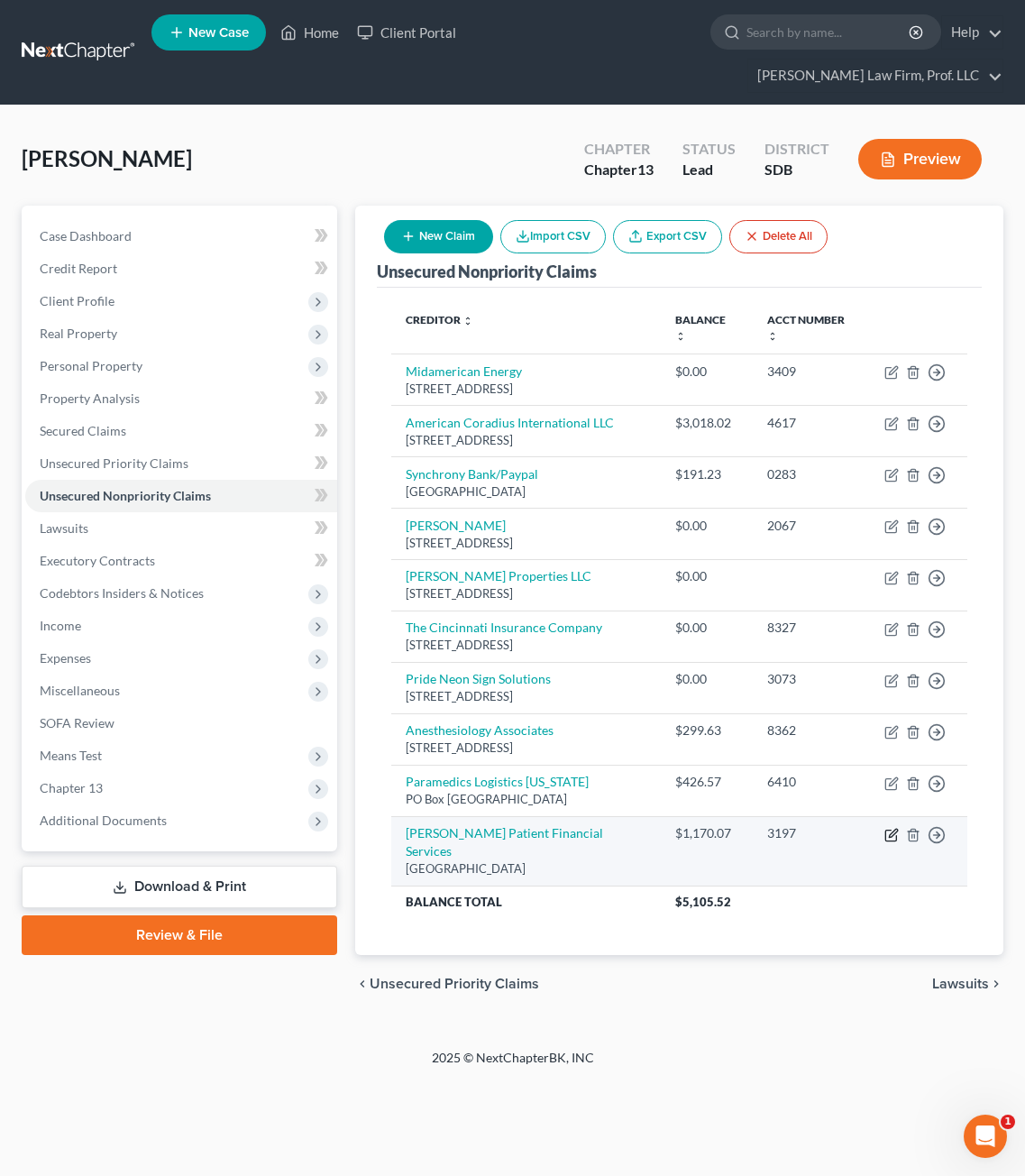
click at [886, 839] on icon "button" at bounding box center [890, 835] width 10 height 10
select select "24"
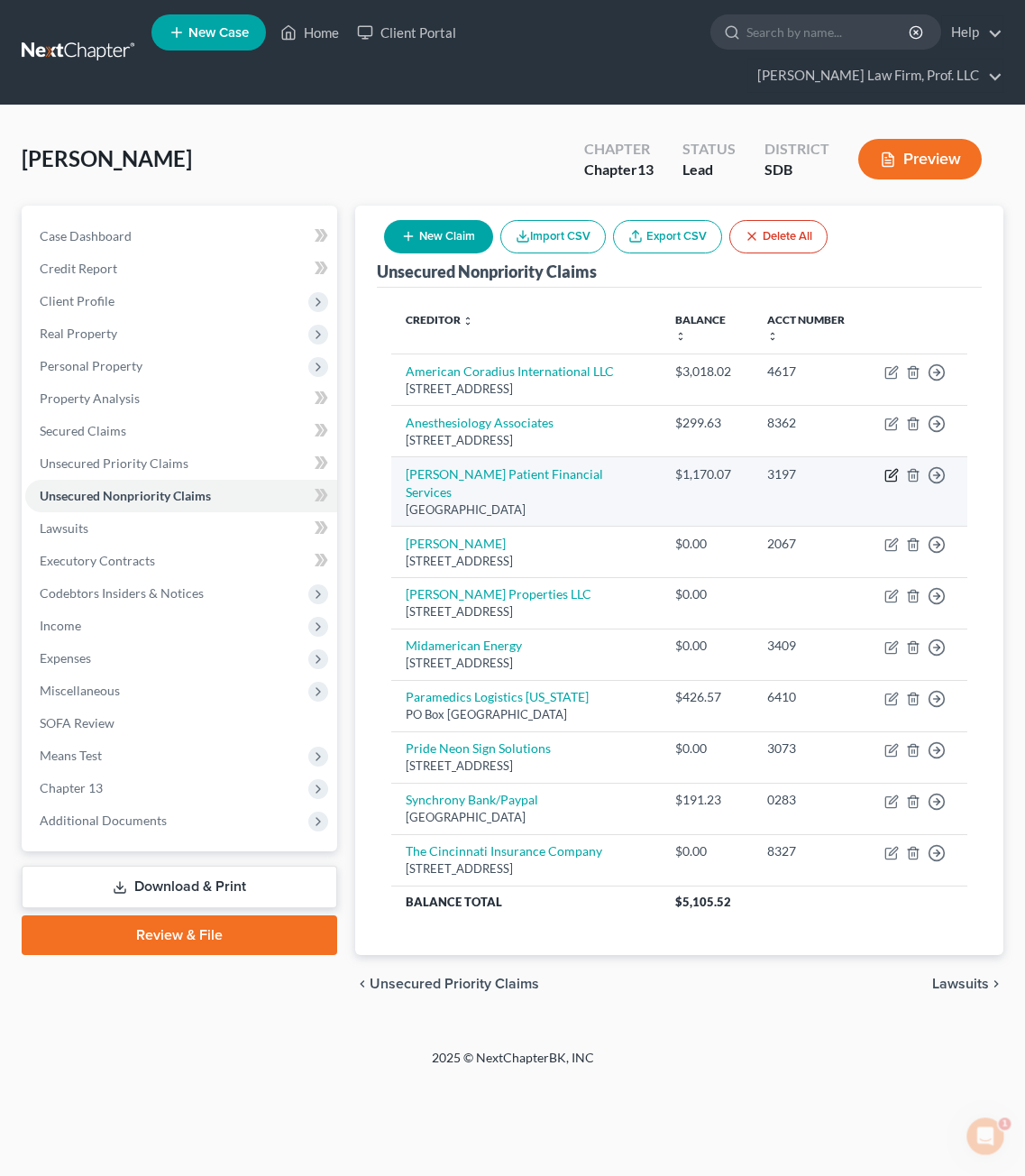
click at [890, 469] on icon "button" at bounding box center [893, 472] width 9 height 9
select select "24"
select select "9"
select select "0"
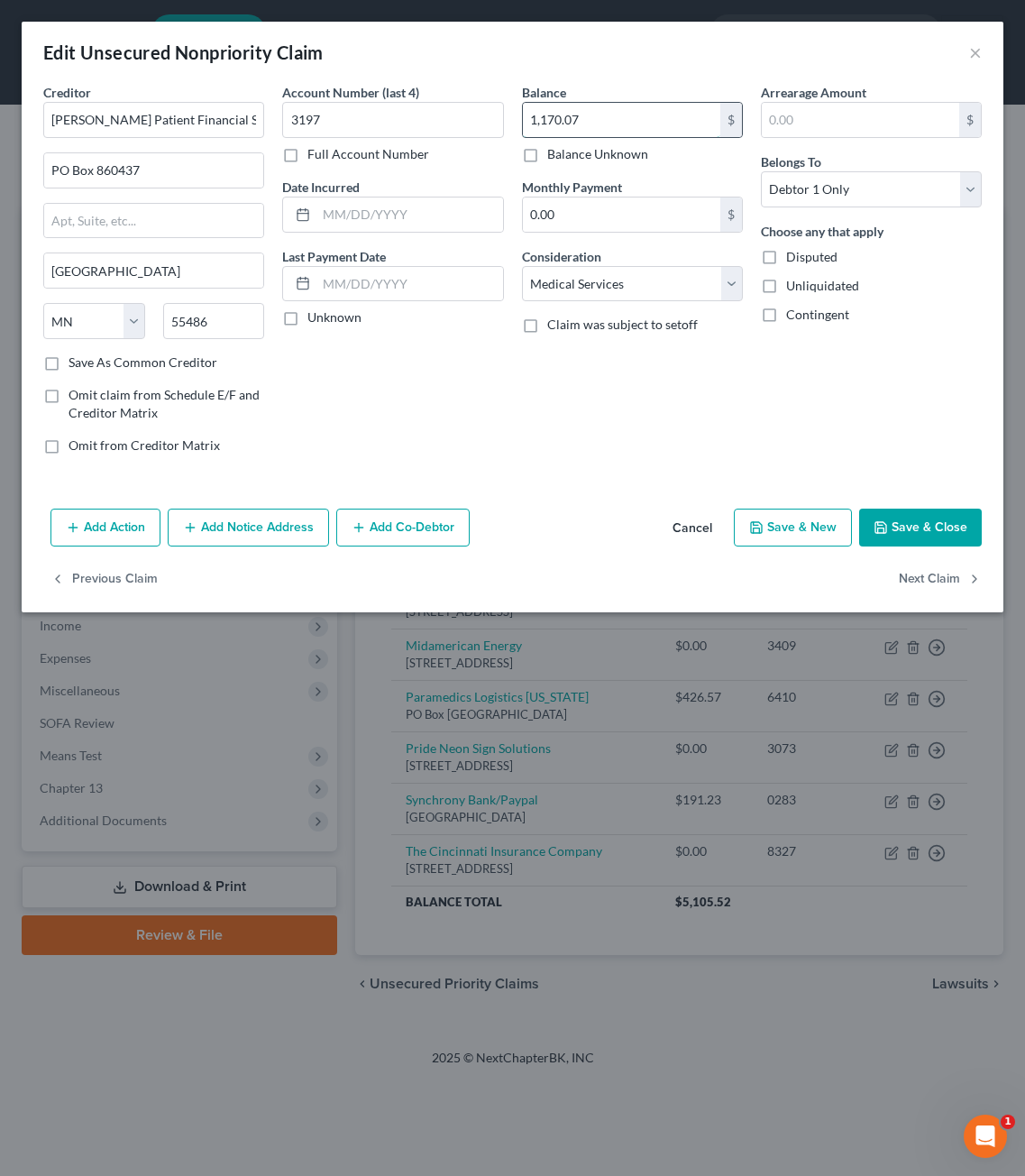
click at [673, 126] on input "1,170.07" at bounding box center [622, 119] width 197 height 34
type input "1,282.35"
click at [959, 525] on button "Save & Close" at bounding box center [920, 527] width 122 height 38
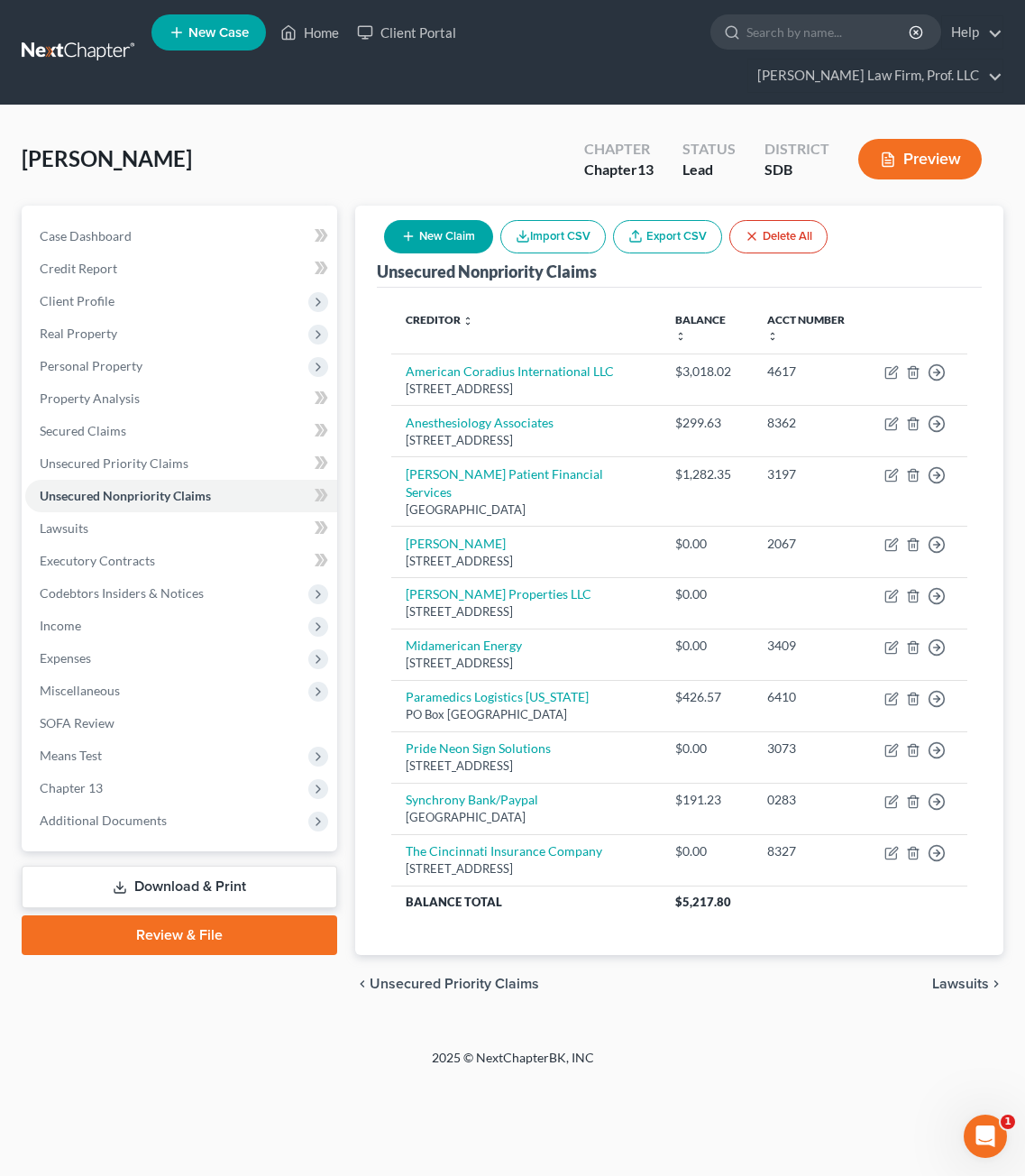
click at [434, 220] on button "New Claim" at bounding box center [438, 236] width 109 height 33
select select "0"
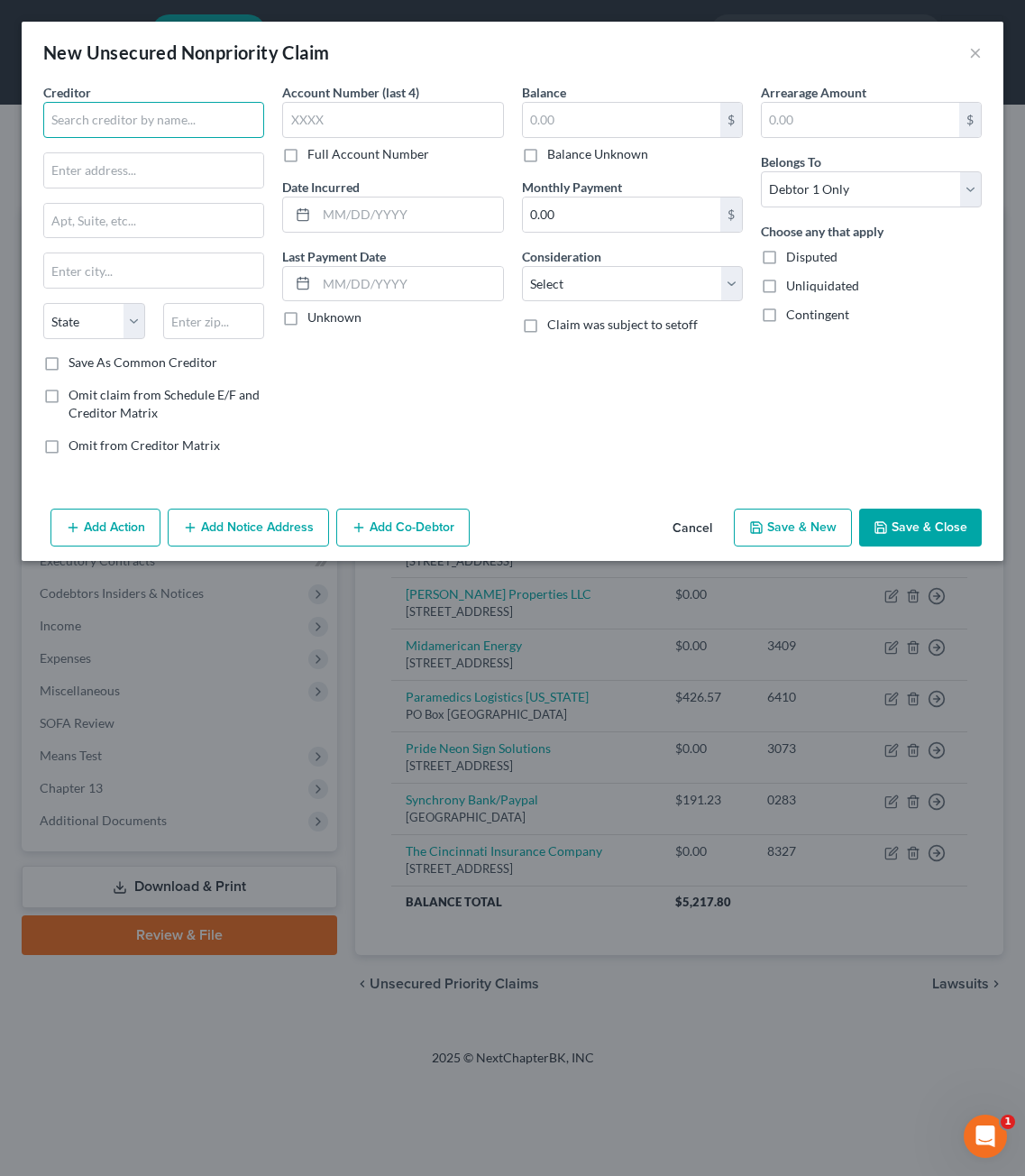
click at [218, 113] on input "text" at bounding box center [154, 119] width 221 height 36
type input "Avera Health Plans"
type input "PO Box 736472"
type input "60673"
type input "Chicago"
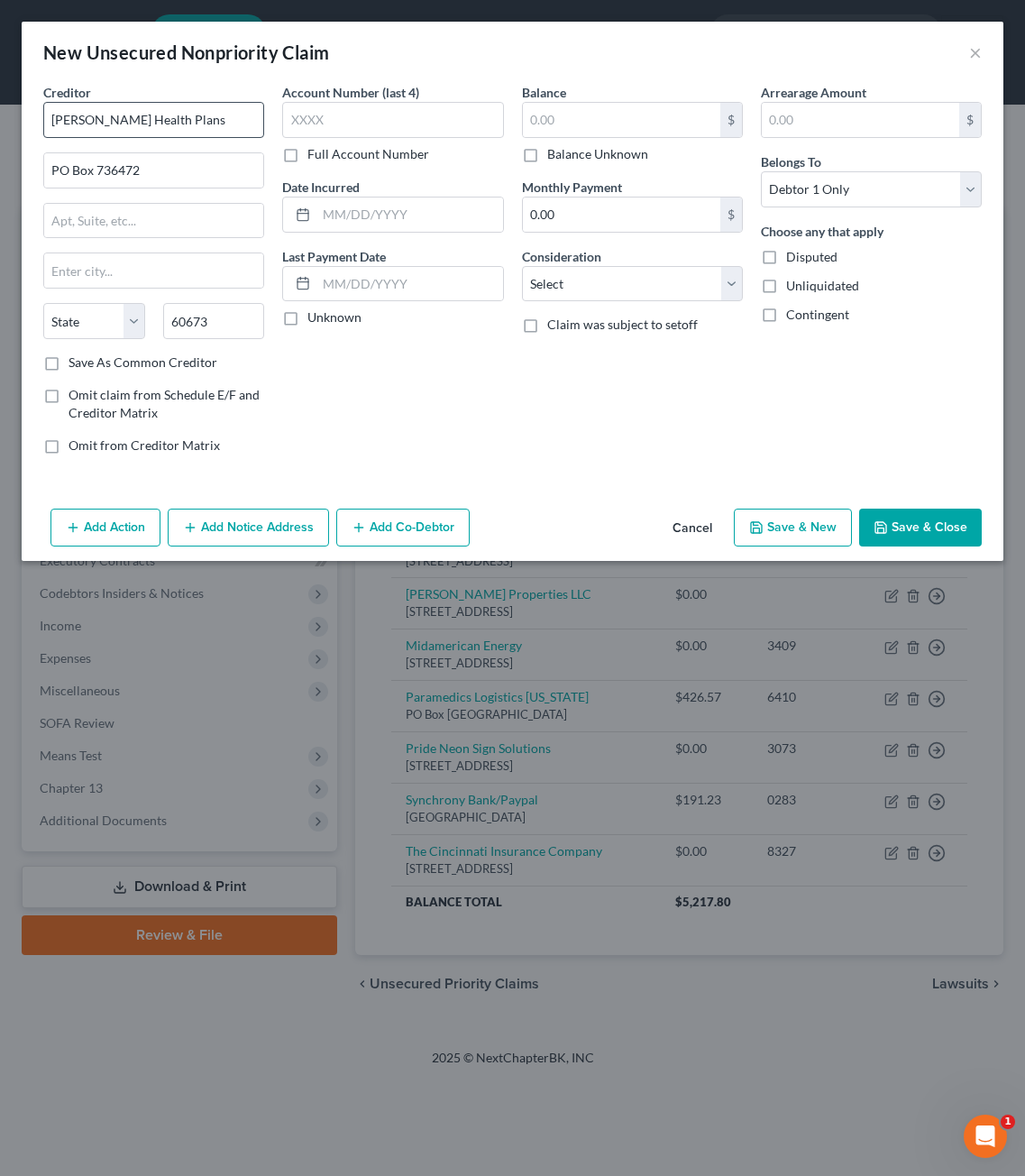
select select "14"
click at [559, 102] on input "text" at bounding box center [622, 119] width 197 height 34
click at [609, 124] on input "509.5" at bounding box center [622, 119] width 197 height 34
type input "509.50"
click at [739, 293] on select "Select Cable / Satellite Services Collection Agency Credit Card Debt Debt Couns…" at bounding box center [632, 285] width 221 height 36
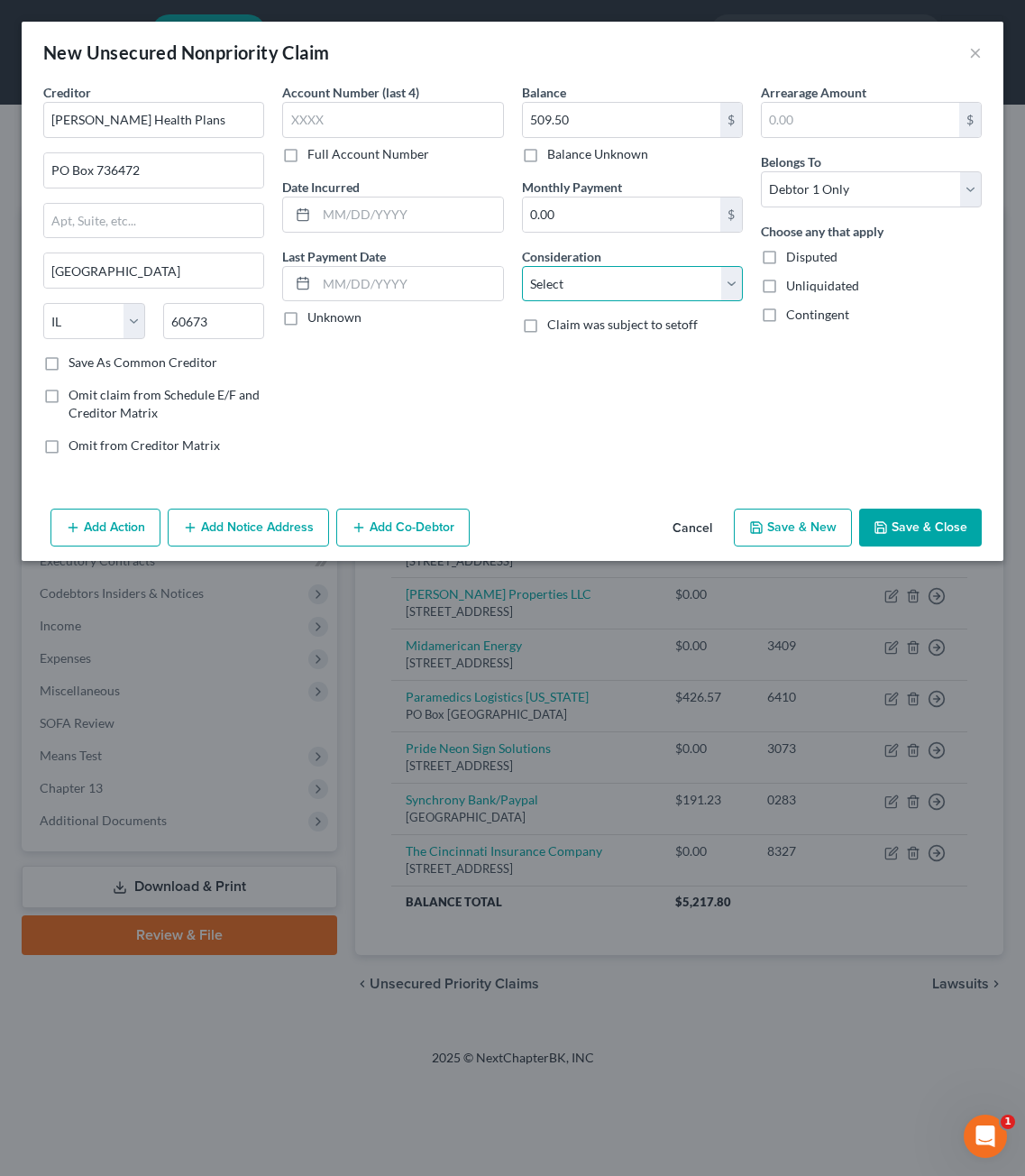
select select "9"
click at [522, 266] on select "Select Cable / Satellite Services Collection Agency Credit Card Debt Debt Couns…" at bounding box center [632, 285] width 221 height 36
click at [815, 429] on div "Arrearage Amount $ Belongs To * Select Debtor 1 Only Debtor 2 Only Debtor 1 And…" at bounding box center [871, 275] width 239 height 386
click at [372, 126] on input "text" at bounding box center [393, 119] width 221 height 36
type input "4106"
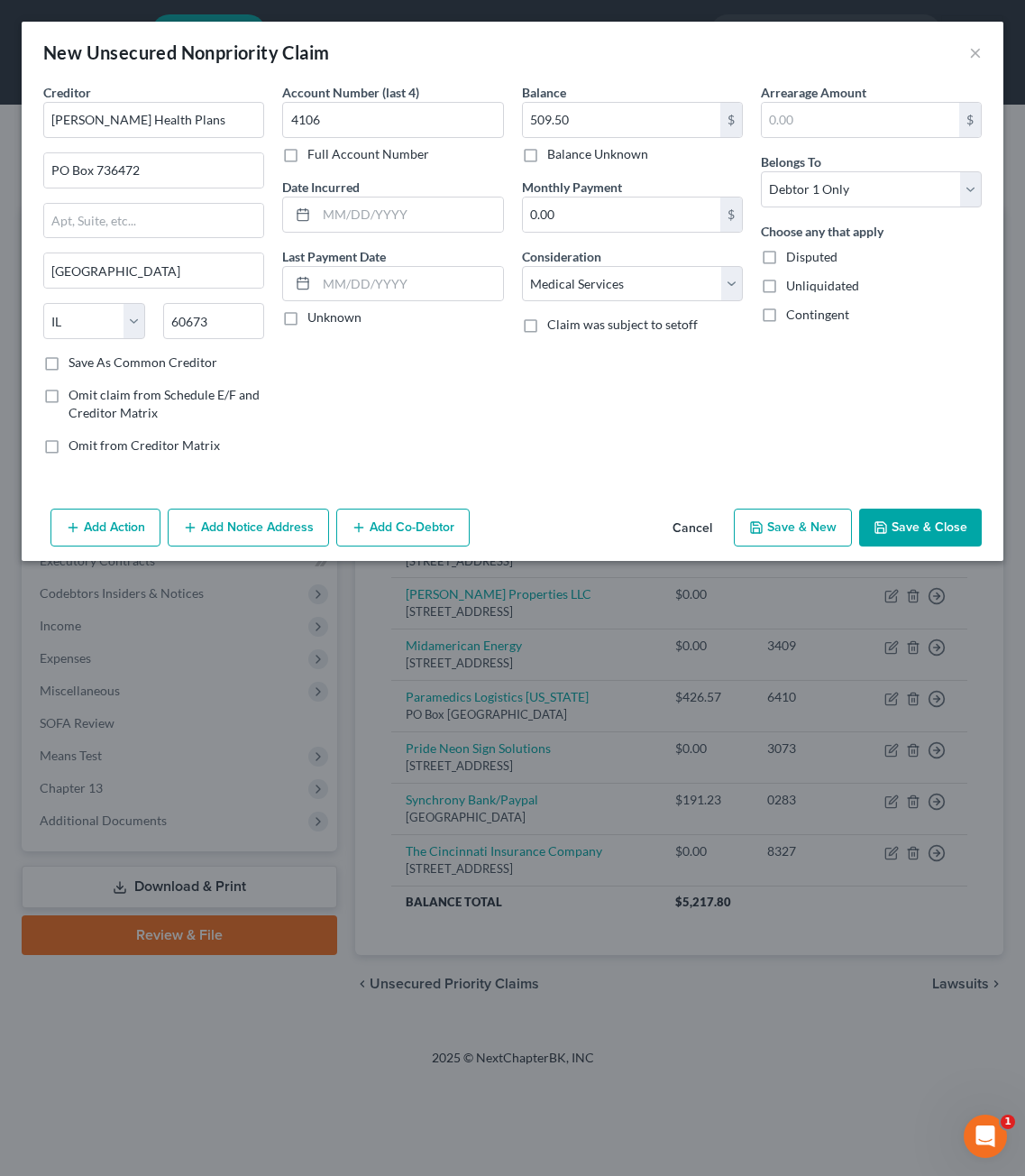
drag, startPoint x: 904, startPoint y: 515, endPoint x: 893, endPoint y: 586, distance: 71.8
click at [904, 516] on button "Save & Close" at bounding box center [920, 527] width 122 height 38
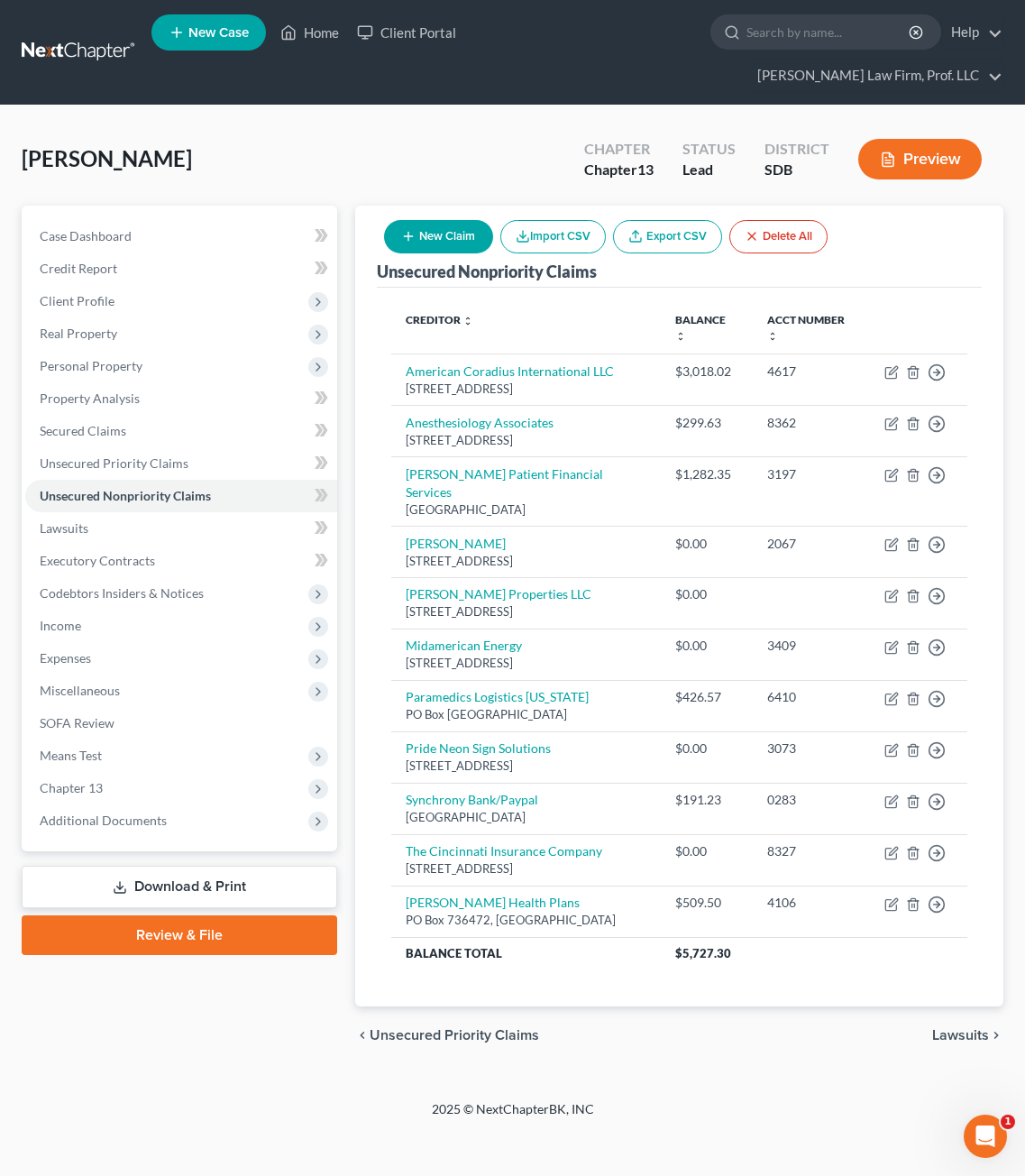
click at [421, 220] on button "New Claim" at bounding box center [438, 236] width 109 height 33
select select "0"
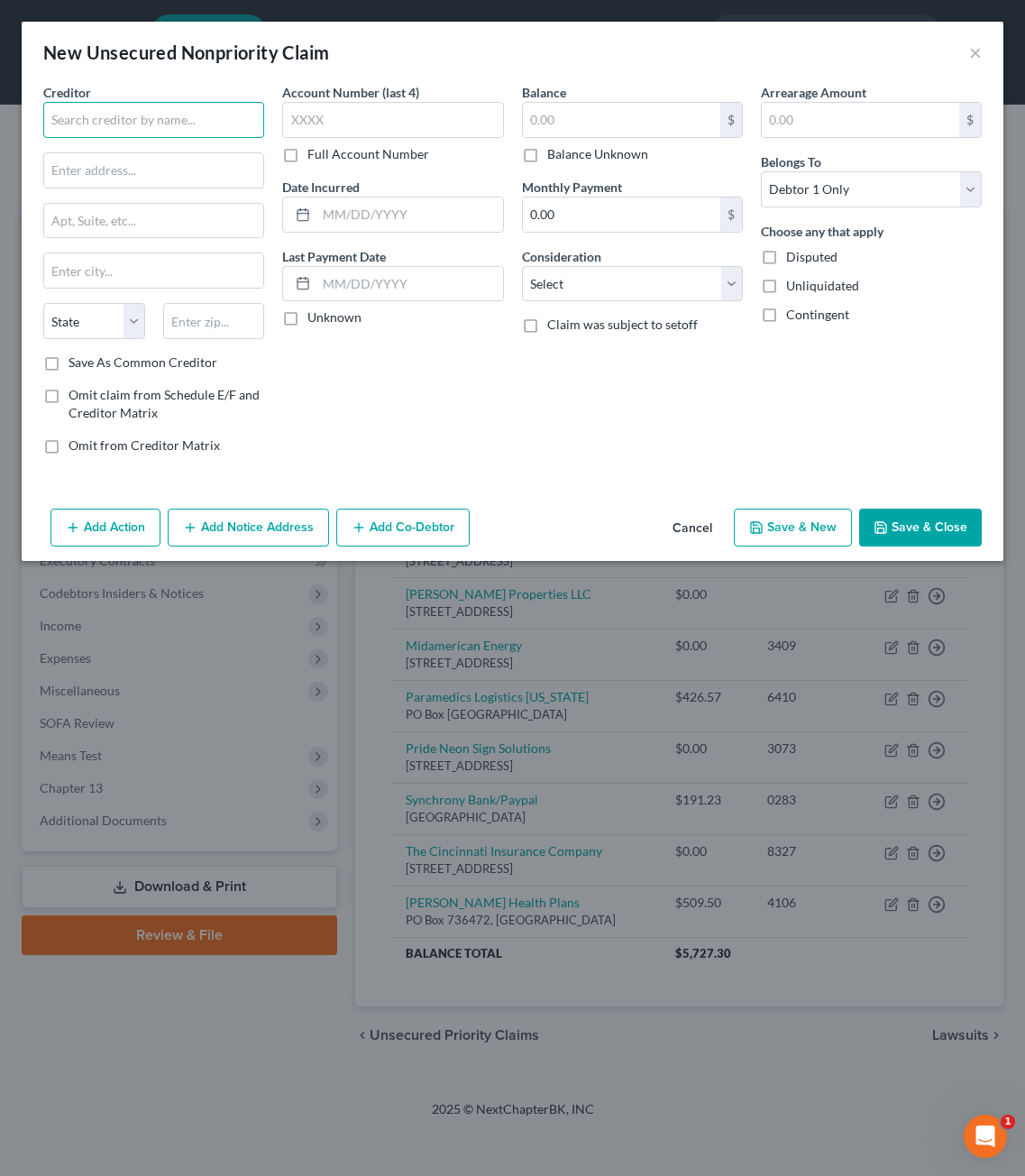
click at [202, 128] on input "text" at bounding box center [154, 119] width 221 height 36
type input "S"
type input "South Dakota Department of Labor"
type input "Reemployment Assistance Division"
type input "420 S Roosevelt Street"
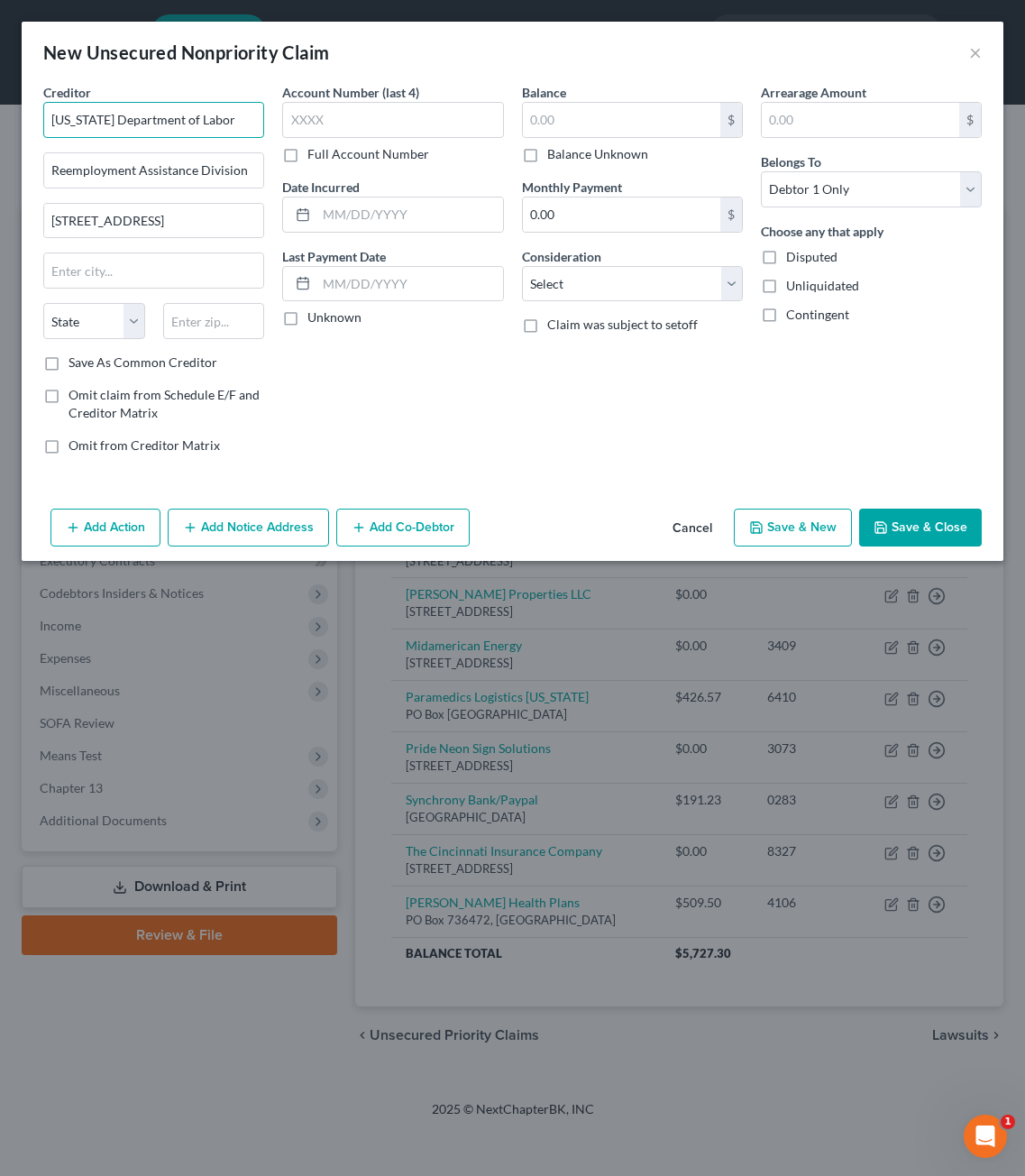
click at [250, 124] on input "South Dakota Department of Labor" at bounding box center [154, 119] width 221 height 36
click at [207, 217] on input "420 S Roosevelt Street" at bounding box center [154, 221] width 219 height 34
type input "South Dakota Department of Labor"
click at [200, 307] on input "text" at bounding box center [213, 321] width 101 height 36
type input "57402"
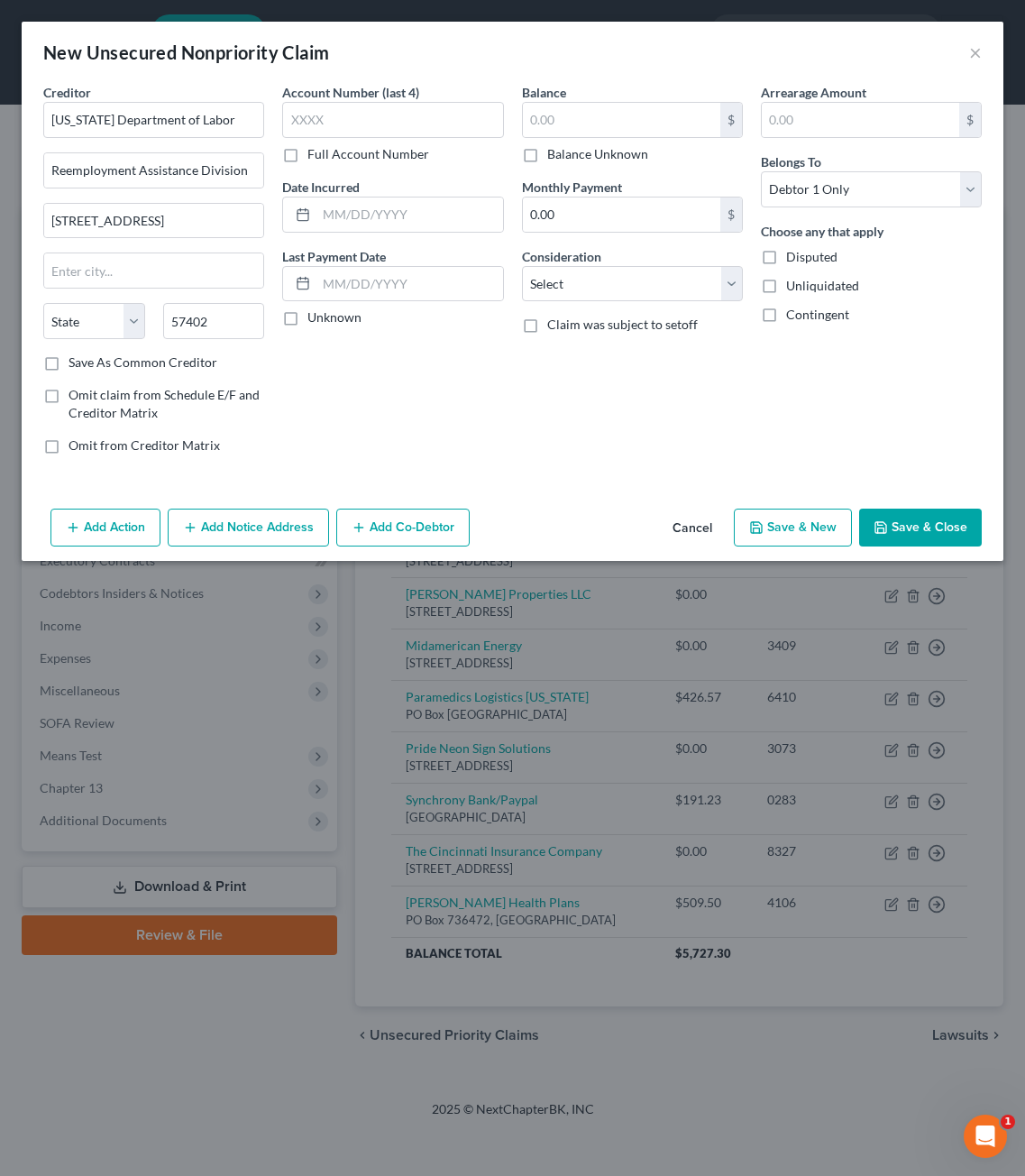
click at [432, 380] on div "Account Number (last 4) Full Account Number Date Incurred Last Payment Date Unk…" at bounding box center [393, 275] width 239 height 386
click at [168, 262] on input "text" at bounding box center [154, 270] width 219 height 34
type input "Aberdeen"
select select "43"
type input "Aberdeen"
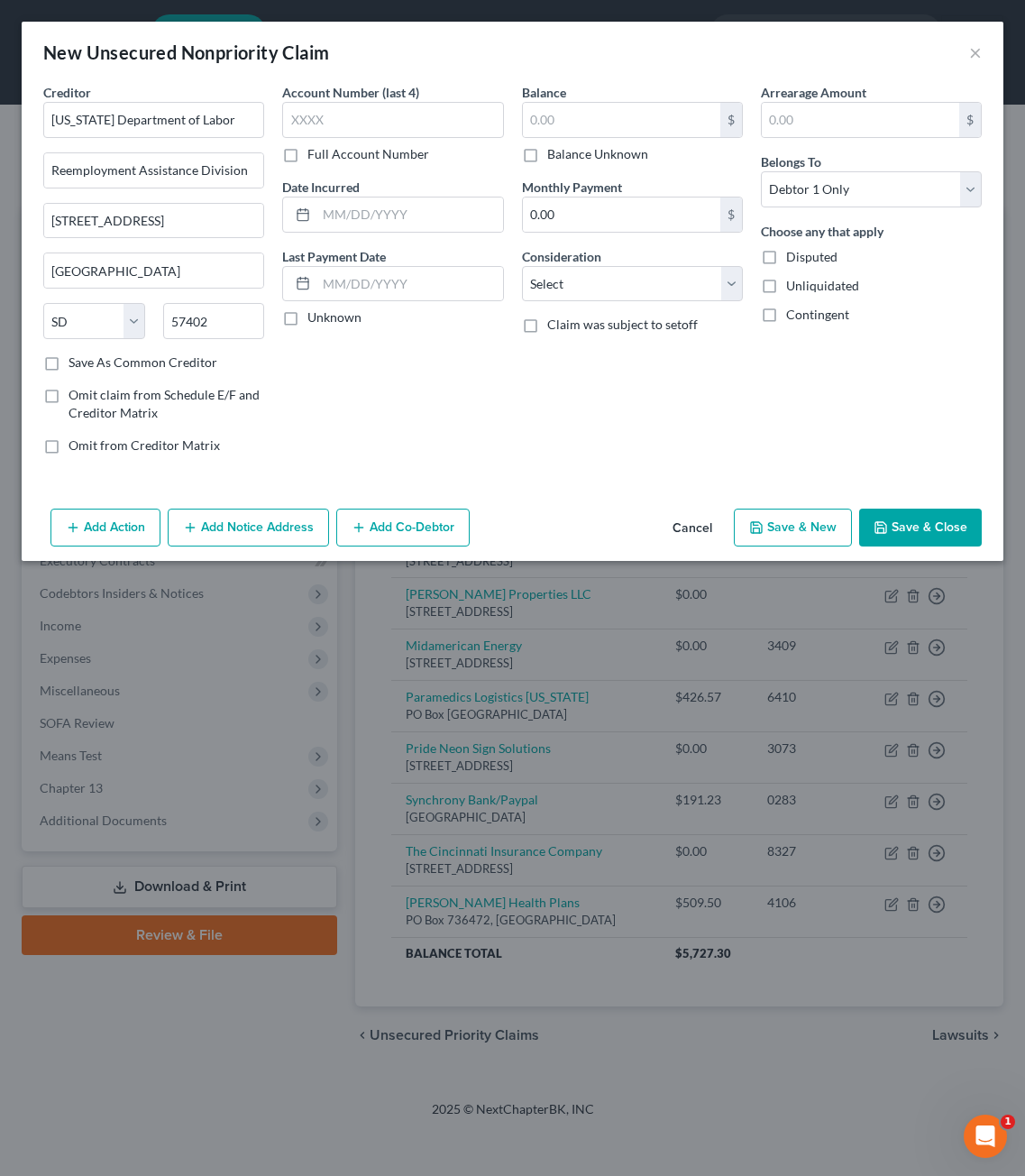
click at [467, 448] on div "Account Number (last 4) Full Account Number Date Incurred Last Payment Date Unk…" at bounding box center [393, 275] width 239 height 386
click at [409, 119] on input "text" at bounding box center [393, 119] width 221 height 36
click at [386, 336] on div "Account Number (last 4) Full Account Number Date Incurred Last Payment Date Unk…" at bounding box center [393, 275] width 239 height 386
click at [546, 505] on div "Add Action Add Notice Address Add Co-Debtor Cancel Save & New Save & Close" at bounding box center [513, 531] width 982 height 60
click at [789, 377] on div "Arrearage Amount $ Belongs To * Select Debtor 1 Only Debtor 2 Only Debtor 1 And…" at bounding box center [871, 275] width 239 height 386
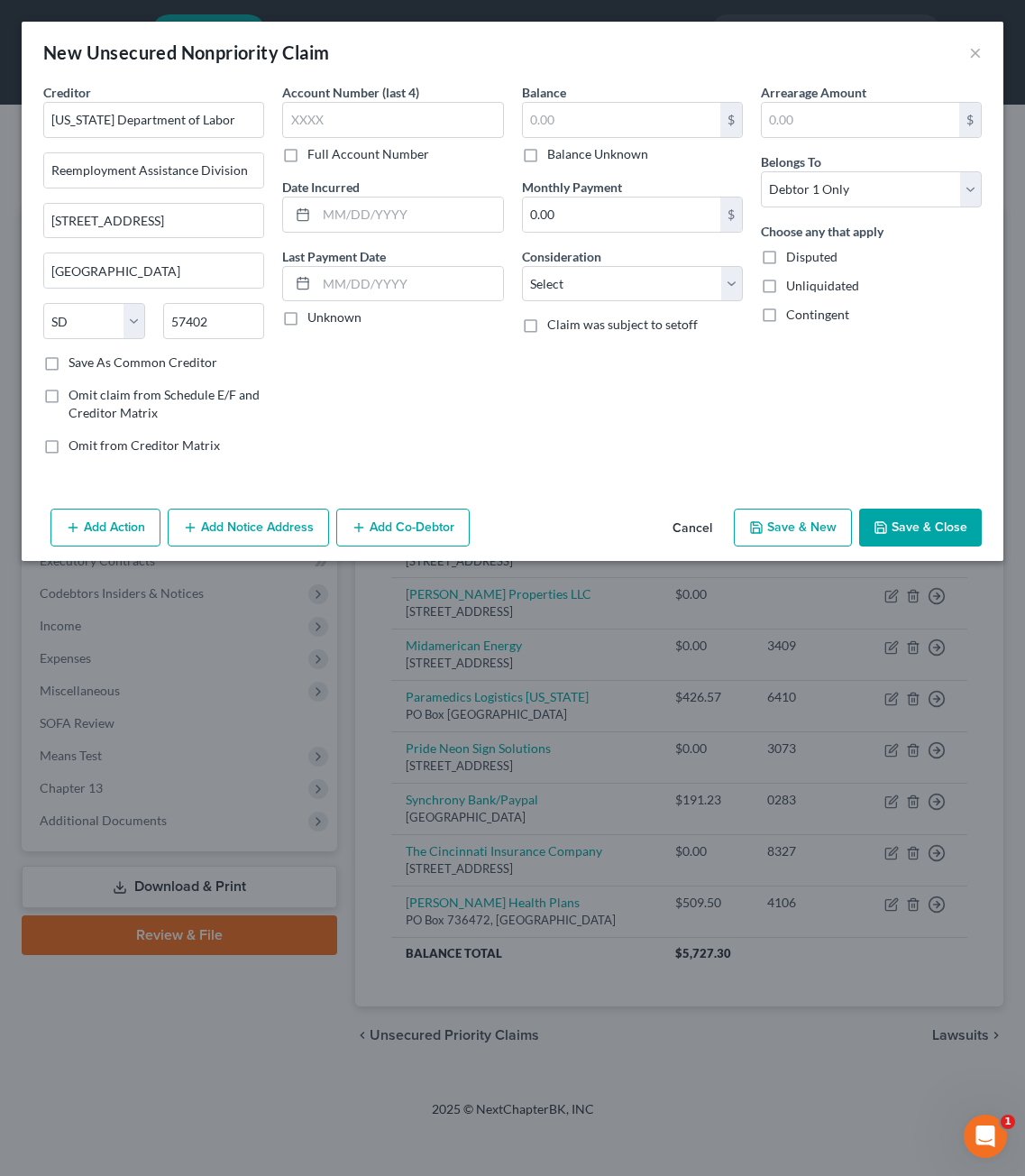
click at [614, 383] on div "Balance $ Balance Unknown Balance Undetermined $ Balance Unknown Monthly Paymen…" at bounding box center [632, 275] width 239 height 386
click at [659, 276] on select "Select Cable / Satellite Services Collection Agency Credit Card Debt Debt Couns…" at bounding box center [632, 285] width 221 height 36
click at [965, 428] on div "Arrearage Amount $ Belongs To * Select Debtor 1 Only Debtor 2 Only Debtor 1 And…" at bounding box center [871, 275] width 239 height 386
click at [586, 126] on input "text" at bounding box center [622, 119] width 197 height 34
type input "0.00"
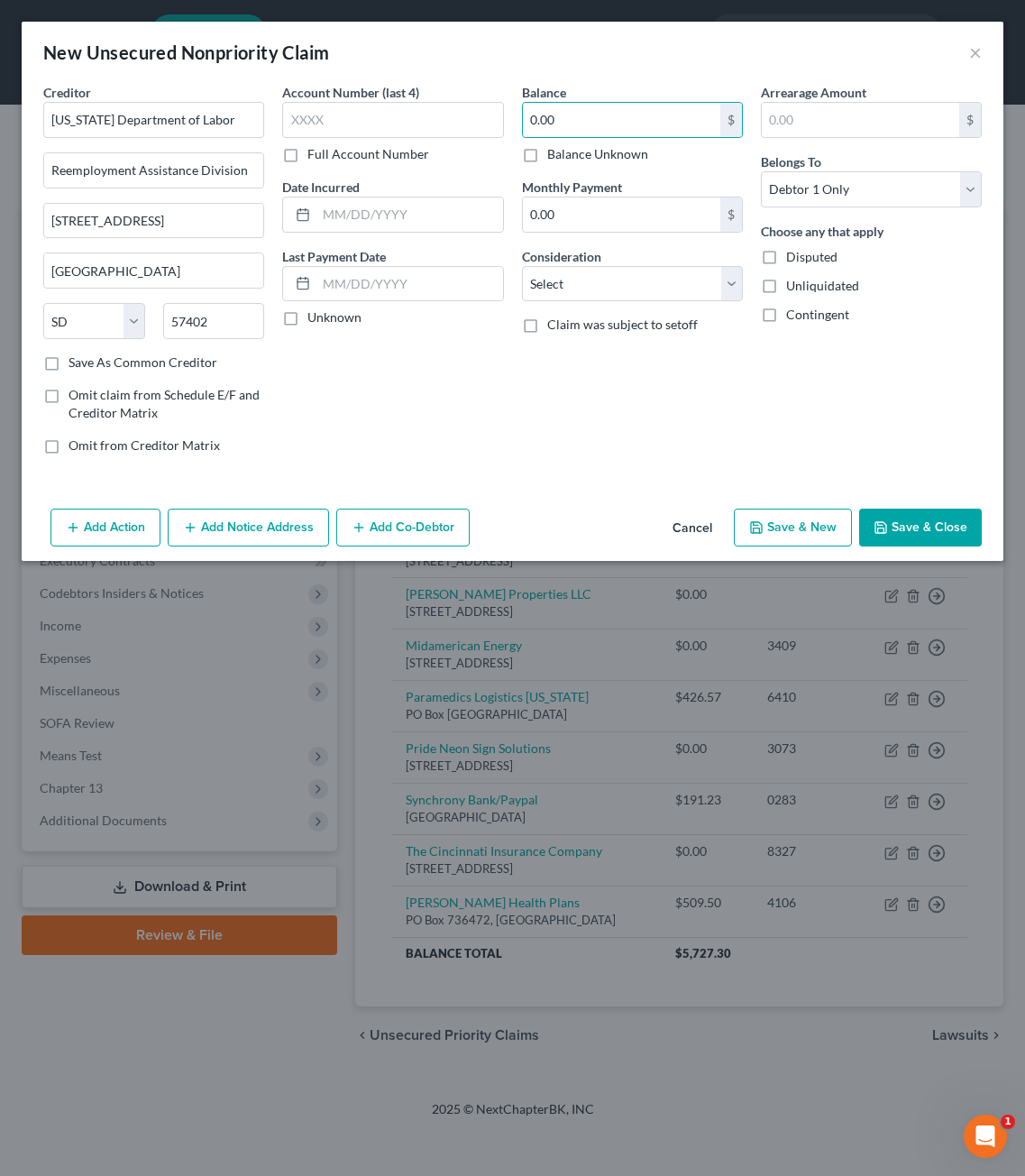
click at [794, 262] on span "Disputed" at bounding box center [812, 256] width 51 height 15
click at [794, 260] on input "Disputed" at bounding box center [799, 253] width 11 height 11
checkbox input "true"
drag, startPoint x: 627, startPoint y: 400, endPoint x: 627, endPoint y: 326, distance: 74.0
click at [627, 397] on div "Balance 0.00 $ Balance Unknown Balance Undetermined 0.00 $ Balance Unknown Mont…" at bounding box center [632, 275] width 239 height 386
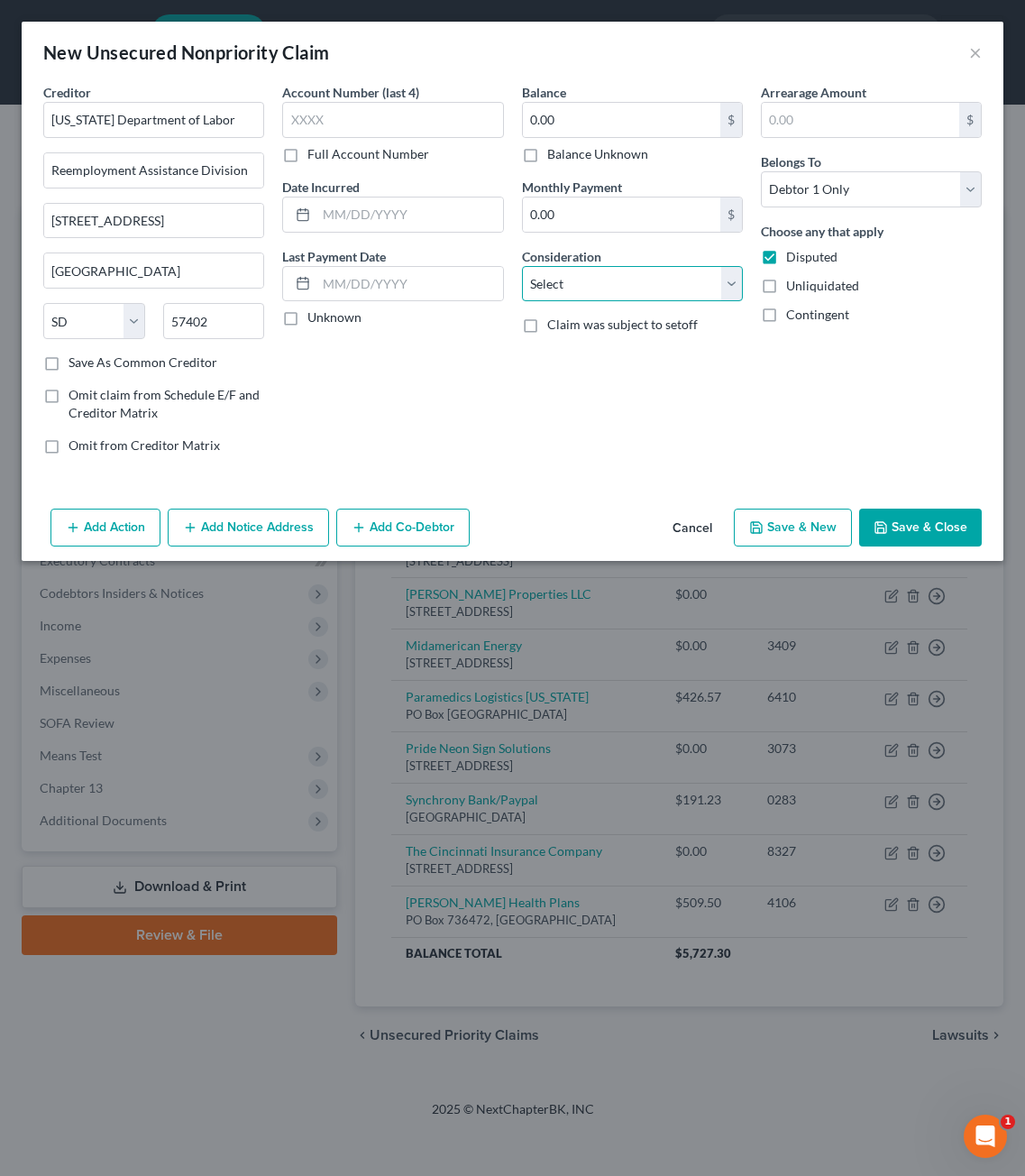
click at [627, 278] on select "Select Cable / Satellite Services Collection Agency Credit Card Debt Debt Couns…" at bounding box center [632, 285] width 221 height 36
select select "14"
click at [522, 266] on select "Select Cable / Satellite Services Collection Agency Credit Card Debt Debt Couns…" at bounding box center [632, 285] width 221 height 36
click at [634, 358] on input "text" at bounding box center [632, 353] width 219 height 34
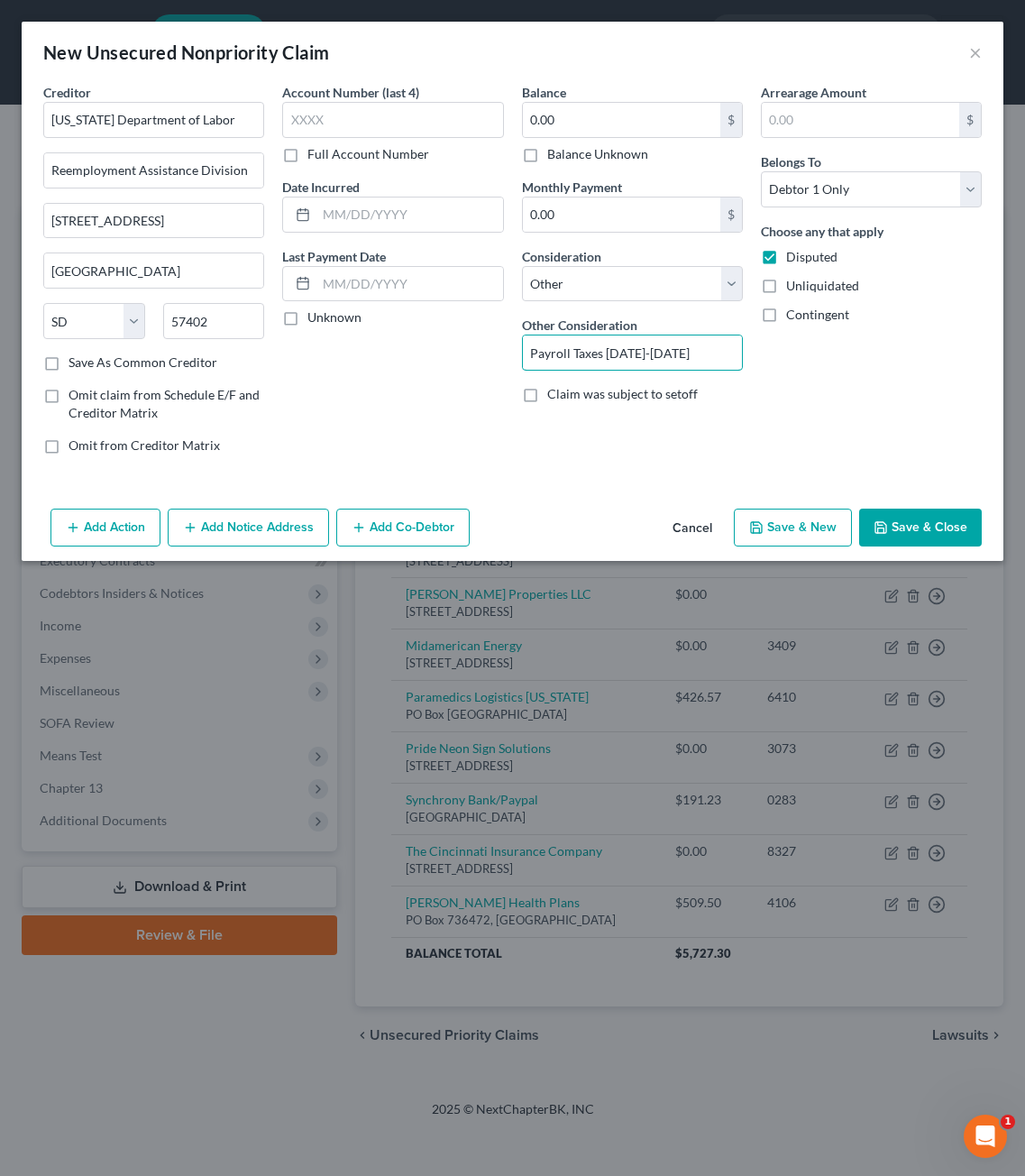
type input "Payroll Taxes 2023-2024"
click at [855, 393] on div "Arrearage Amount $ Belongs To * Select Debtor 1 Only Debtor 2 Only Debtor 1 And…" at bounding box center [871, 275] width 239 height 386
click at [902, 530] on button "Save & Close" at bounding box center [920, 527] width 122 height 38
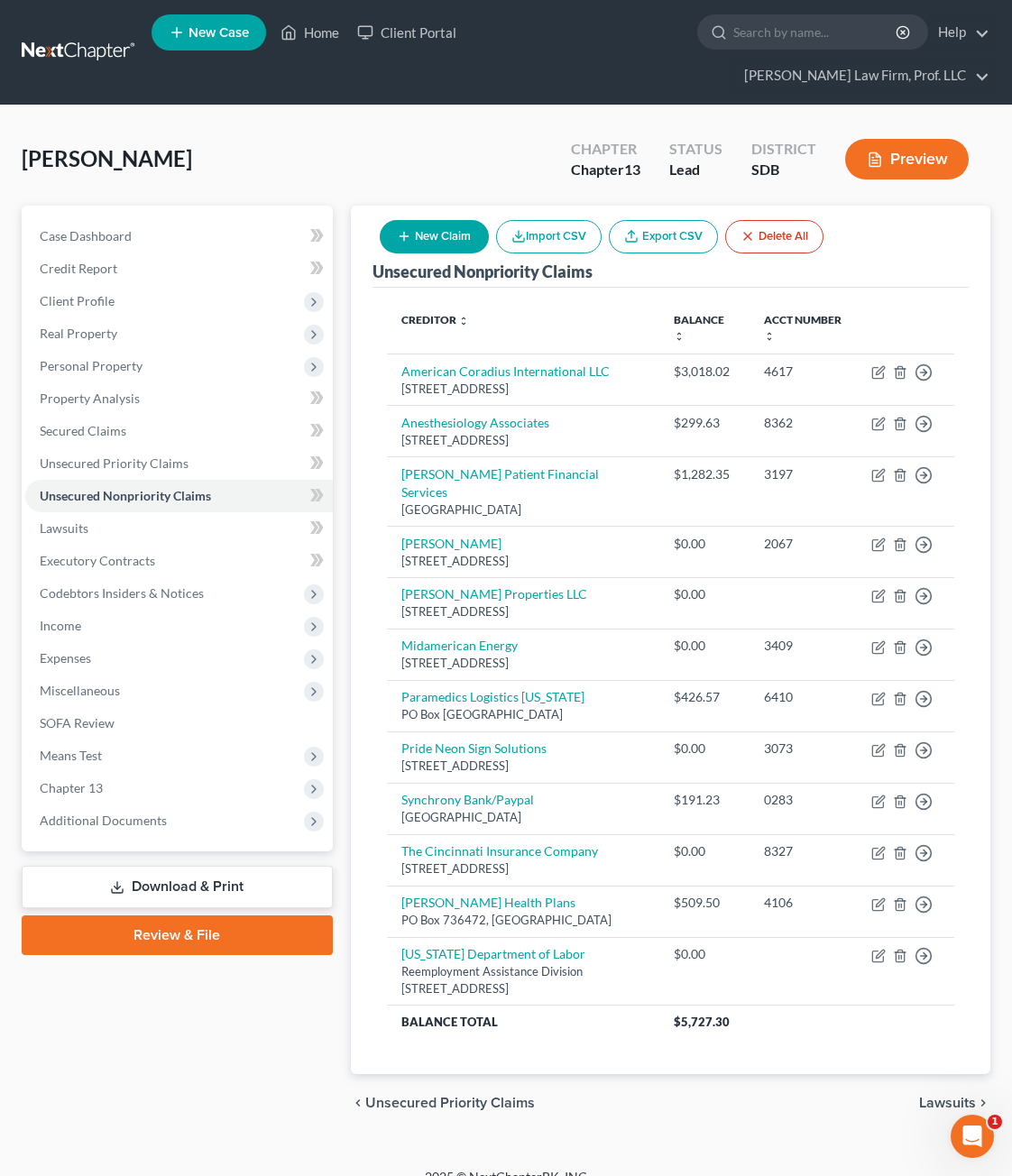
click at [404, 220] on button "New Claim" at bounding box center [433, 236] width 109 height 33
select select "0"
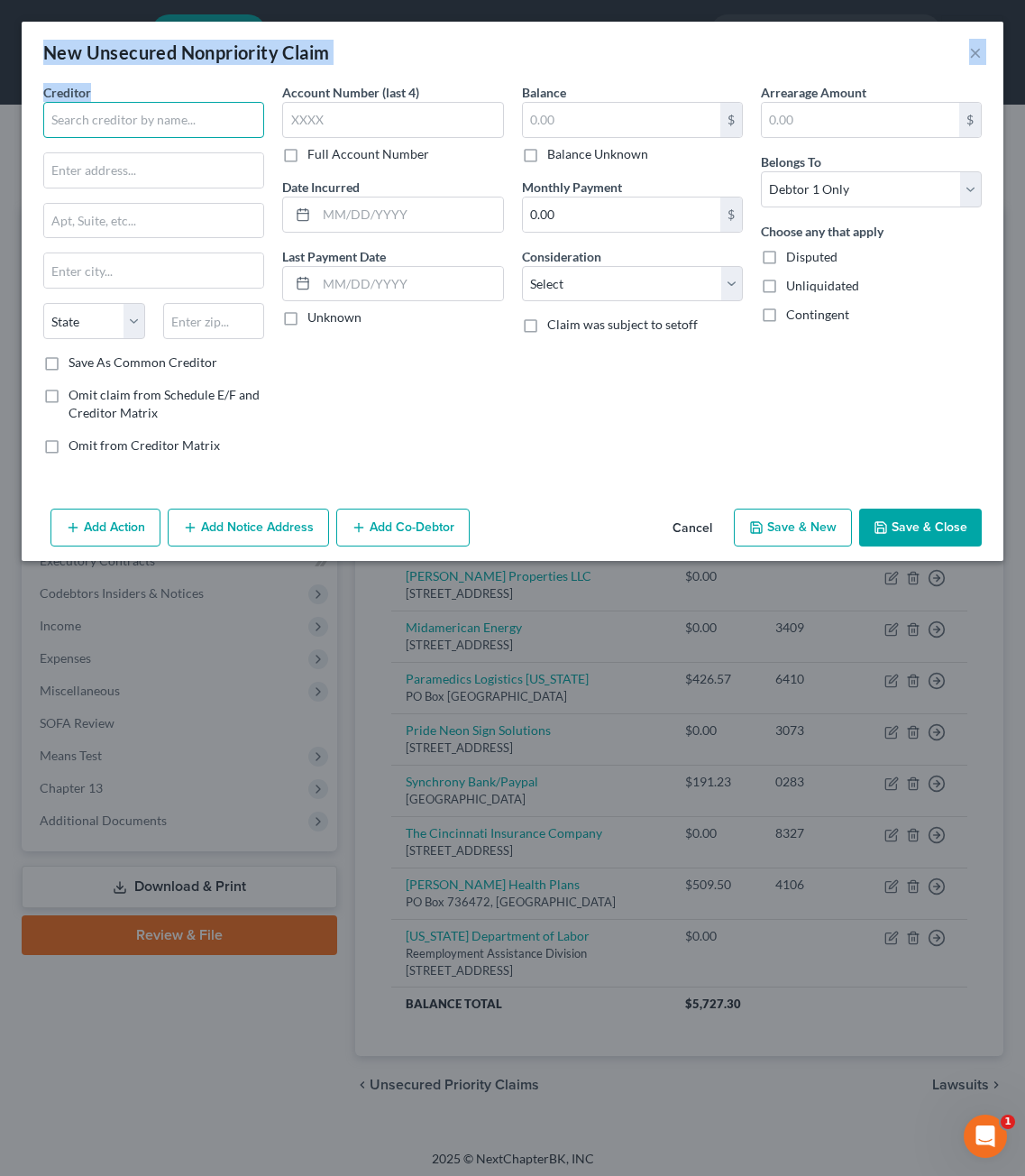
click at [150, 101] on input "text" at bounding box center [154, 119] width 221 height 36
click at [146, 110] on input "text" at bounding box center [154, 119] width 221 height 36
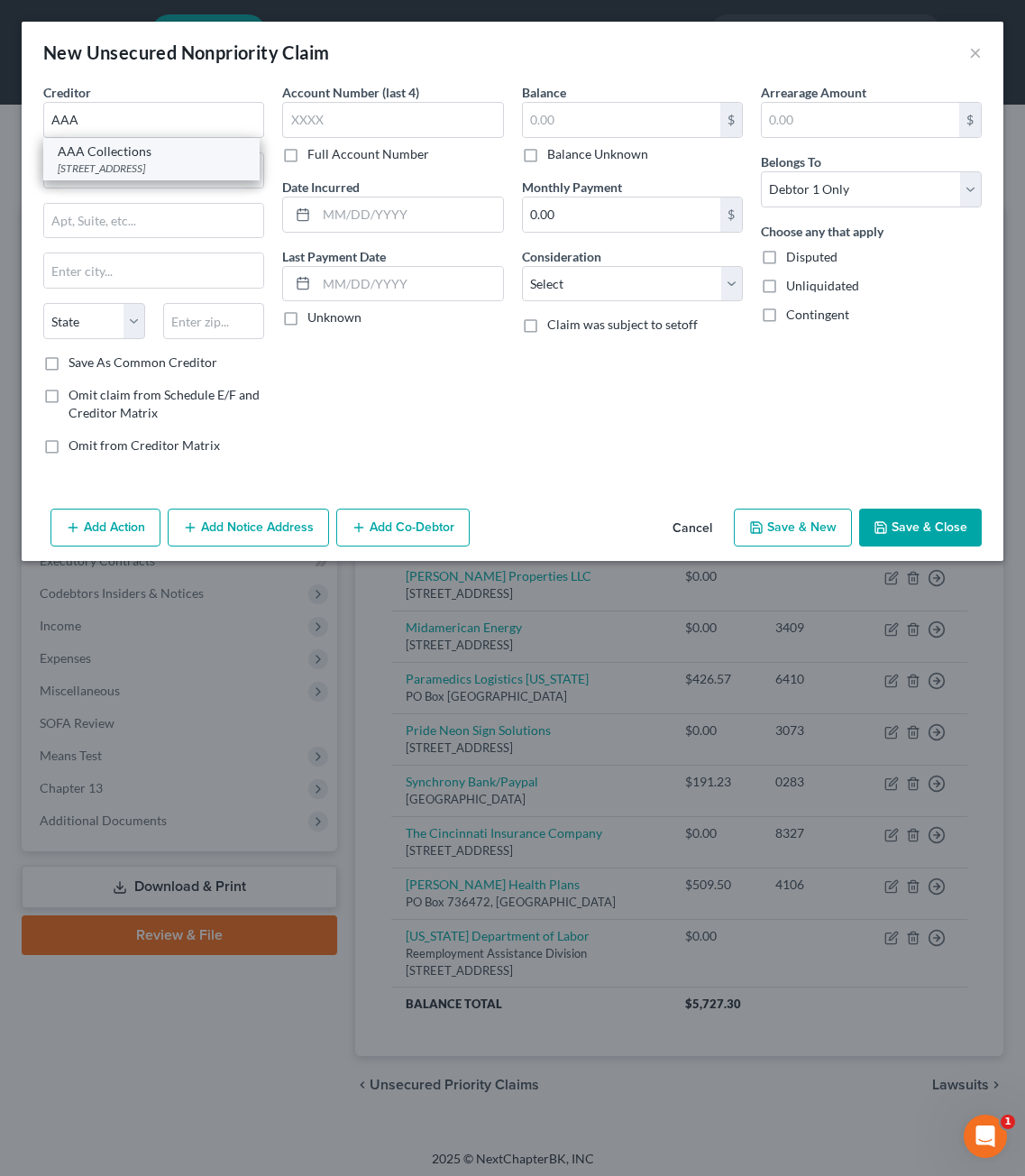
click at [156, 143] on div "AAA Collections" at bounding box center [152, 151] width 188 height 18
type input "AAA Collections"
type input "PO Box 881"
type input "Sioux Falls"
select select "43"
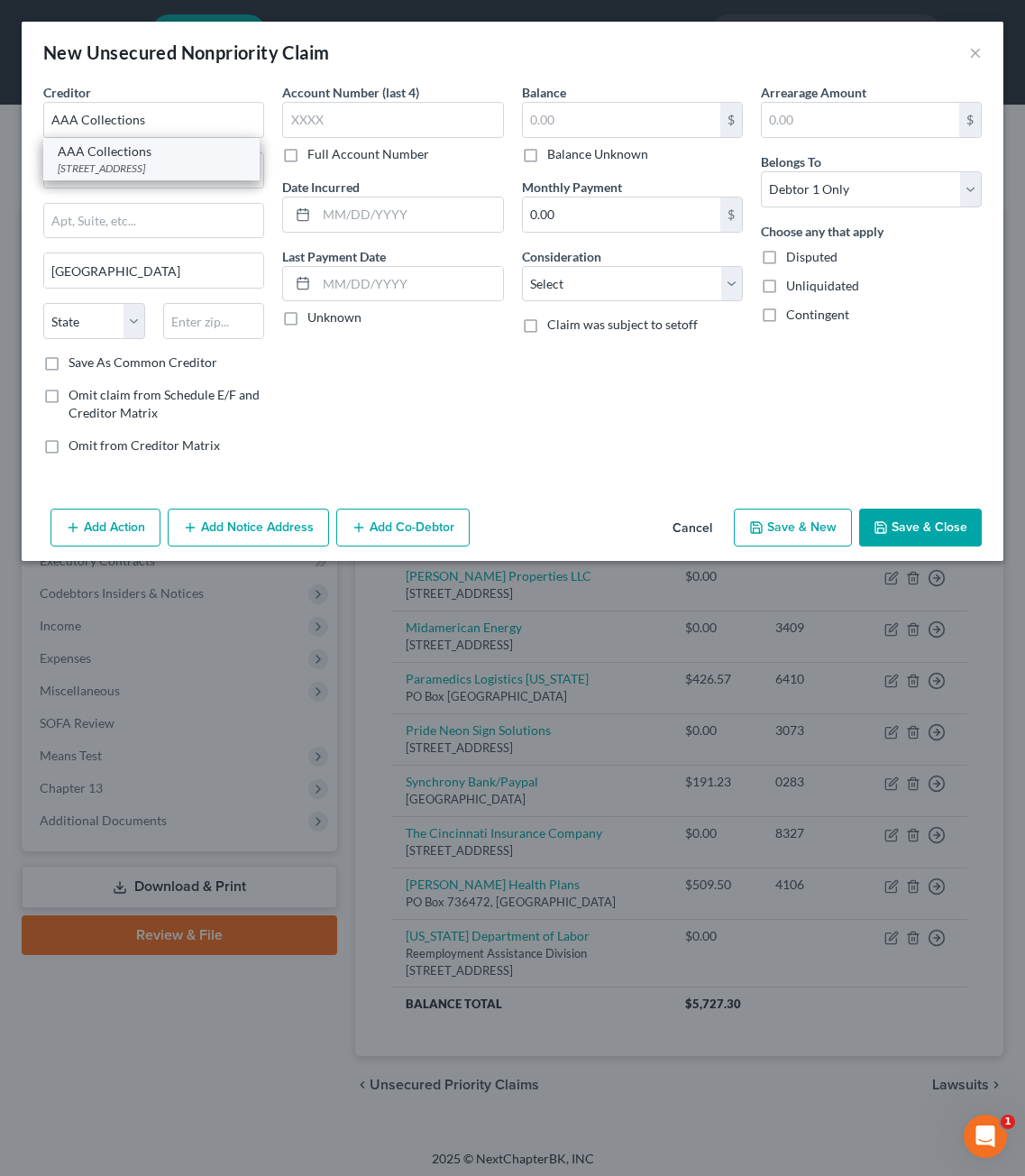
type input "57101"
click at [633, 121] on input "text" at bounding box center [622, 119] width 197 height 34
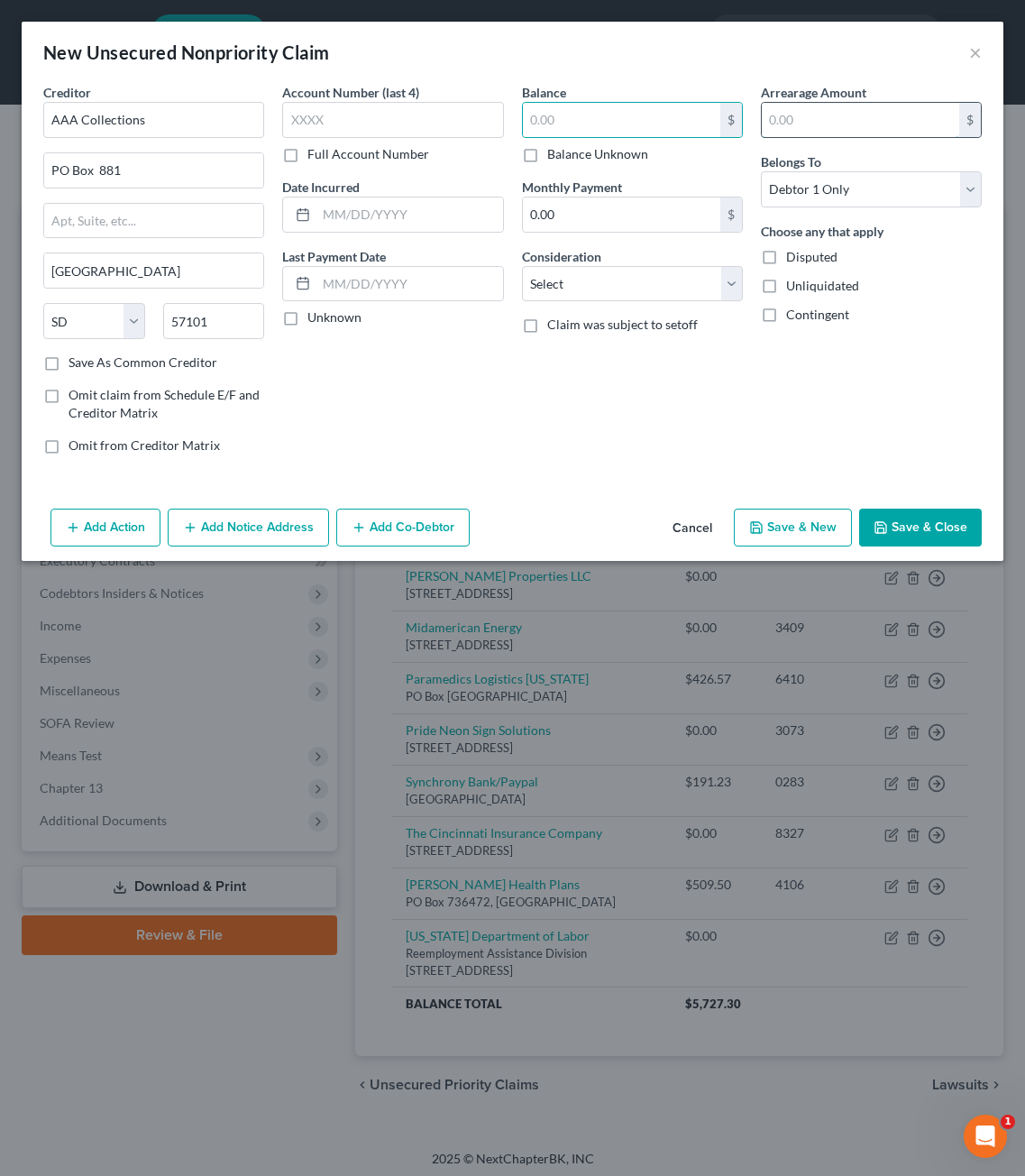
click at [877, 125] on input "text" at bounding box center [861, 119] width 197 height 34
click at [602, 127] on input "text" at bounding box center [622, 119] width 197 height 34
type input "26,231.42"
click at [614, 392] on div "Balance 26,231.42 $ Balance Unknown Balance Undetermined 26,231.42 $ Balance Un…" at bounding box center [632, 275] width 239 height 386
click at [633, 292] on select "Select Cable / Satellite Services Collection Agency Credit Card Debt Debt Couns…" at bounding box center [632, 285] width 221 height 36
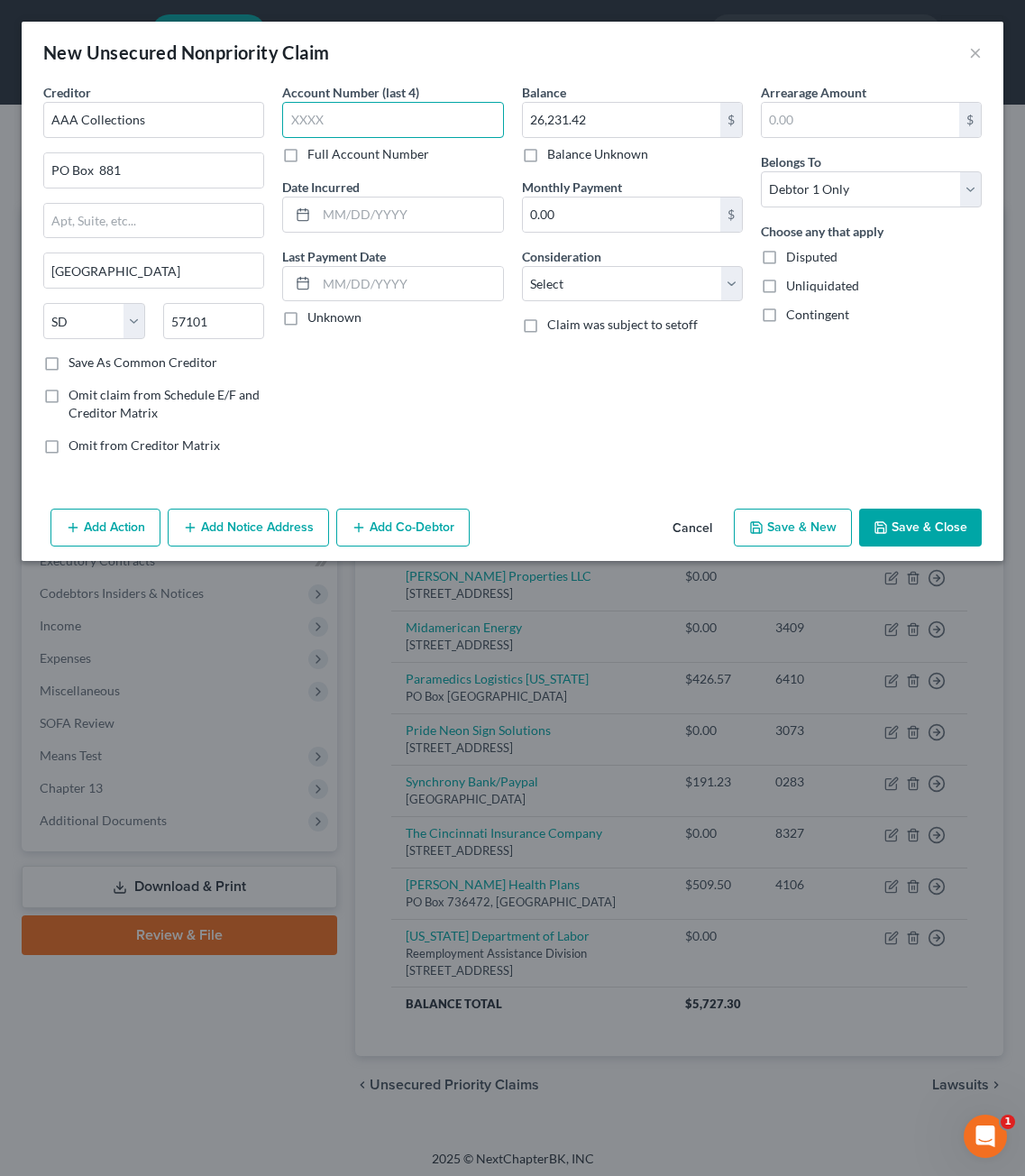
click at [332, 109] on input "text" at bounding box center [393, 119] width 221 height 36
type input "J200"
click at [708, 353] on div "Balance 26,231.42 $ Balance Unknown Balance Undetermined 26,231.42 $ Balance Un…" at bounding box center [632, 275] width 239 height 386
click at [653, 285] on select "Select Cable / Satellite Services Collection Agency Credit Card Debt Debt Couns…" at bounding box center [632, 285] width 221 height 36
select select "14"
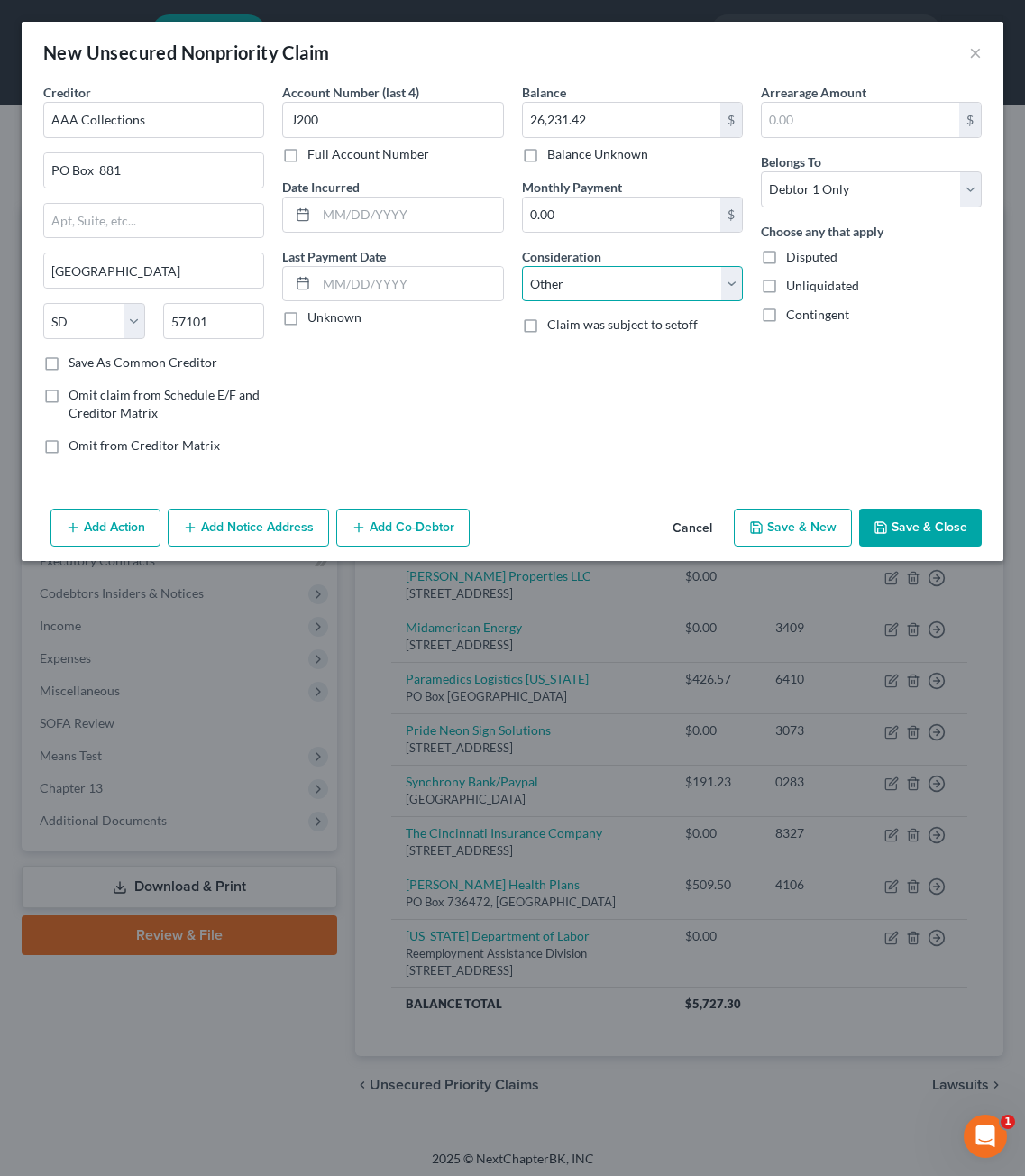
click at [522, 266] on select "Select Cable / Satellite Services Collection Agency Credit Card Debt Debt Couns…" at bounding box center [632, 285] width 221 height 36
click at [651, 366] on input "text" at bounding box center [632, 353] width 219 height 34
click at [659, 285] on select "Select Cable / Satellite Services Collection Agency Credit Card Debt Debt Couns…" at bounding box center [632, 285] width 221 height 36
drag, startPoint x: 848, startPoint y: 416, endPoint x: 828, endPoint y: 416, distance: 20.0
click at [840, 416] on div "Arrearage Amount $ Belongs To * Select Debtor 1 Only Debtor 2 Only Debtor 1 And…" at bounding box center [871, 275] width 239 height 386
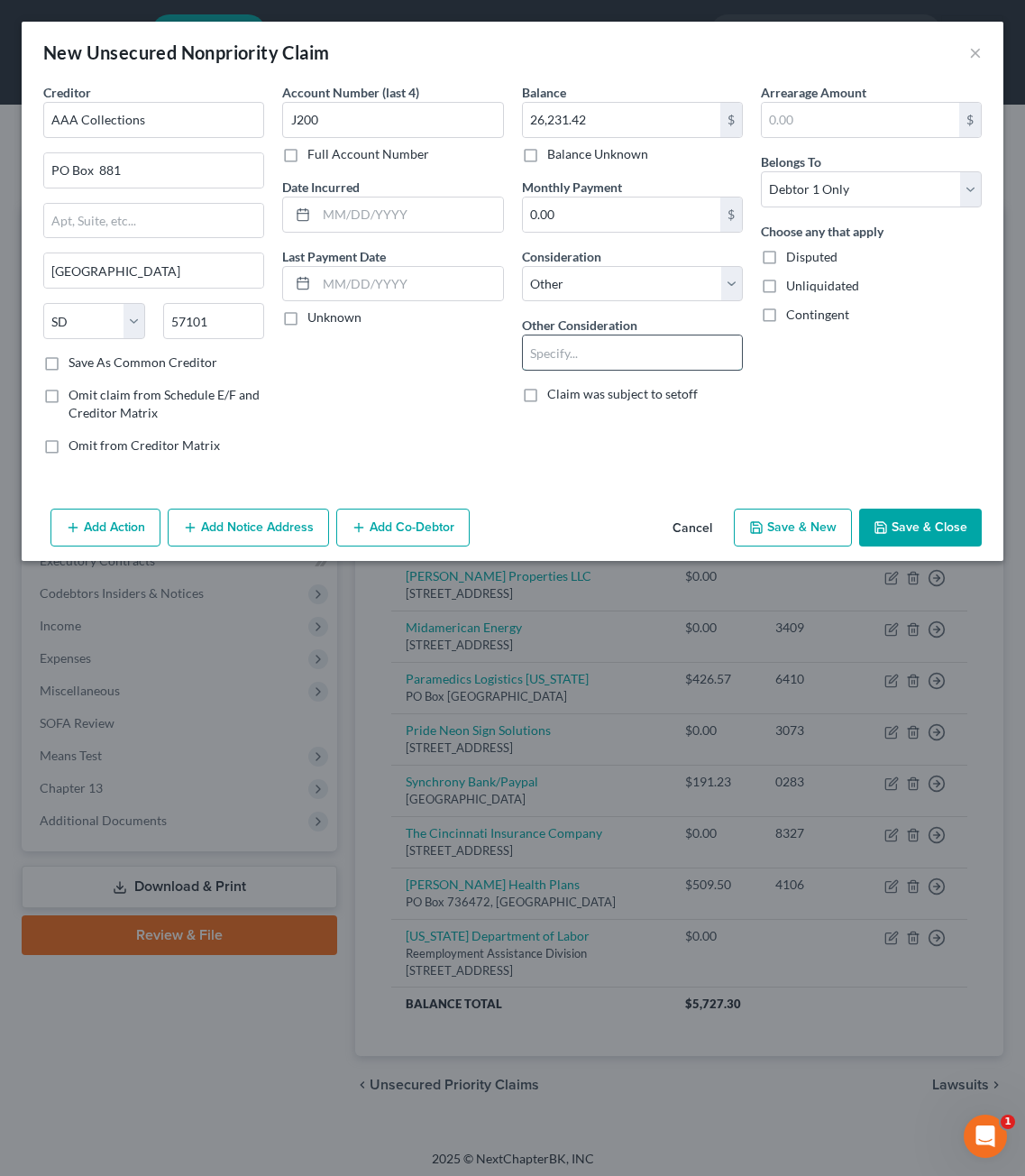
click at [577, 361] on input "text" at bounding box center [632, 353] width 219 height 34
type input "Business Debt"
click at [857, 394] on div "Arrearage Amount $ Belongs To * Select Debtor 1 Only Debtor 2 Only Debtor 1 And…" at bounding box center [871, 275] width 239 height 386
click at [925, 545] on button "Save & Close" at bounding box center [920, 527] width 122 height 38
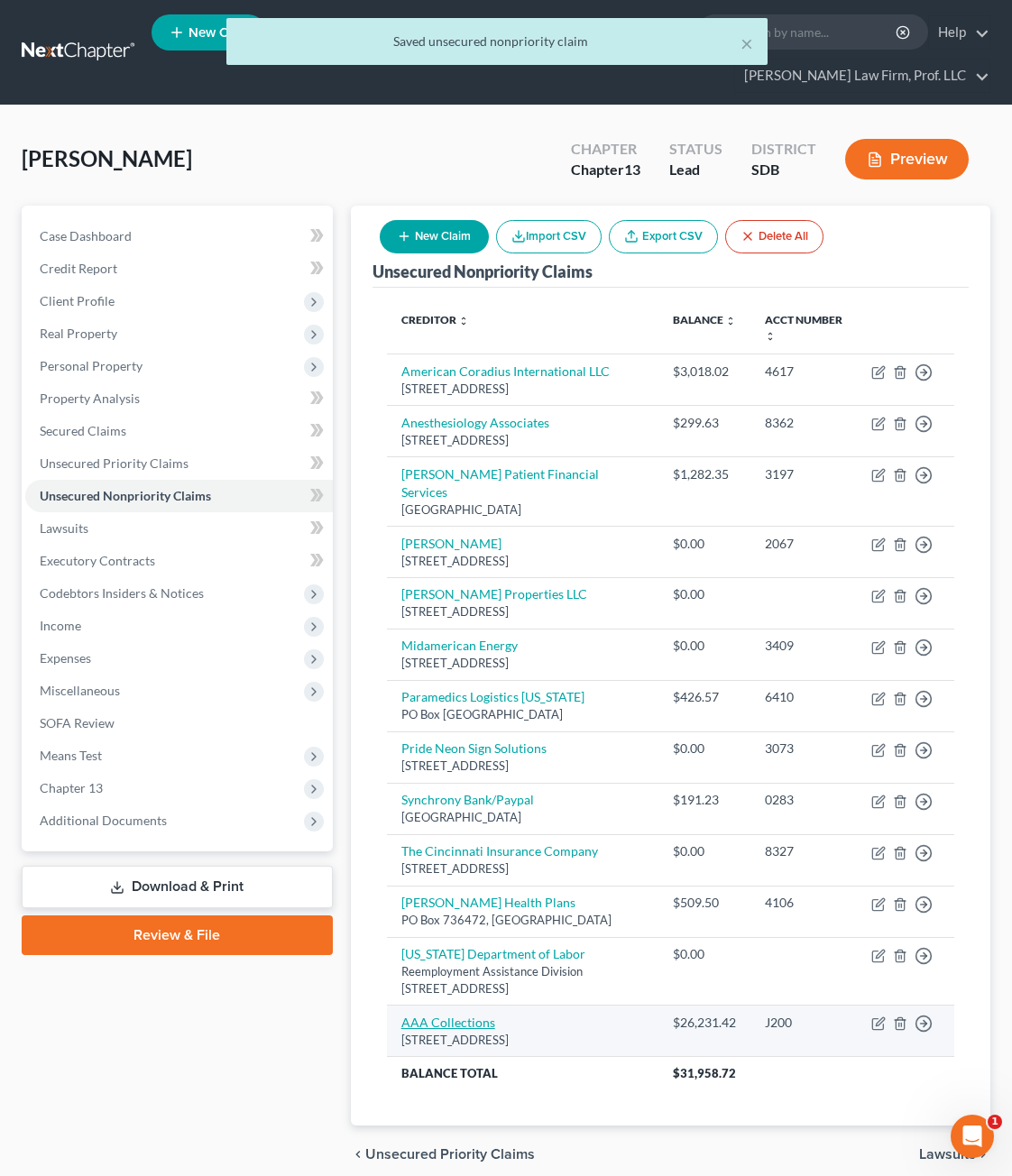
click at [438, 1015] on link "AAA Collections" at bounding box center [448, 1022] width 94 height 15
select select "43"
select select "14"
select select "0"
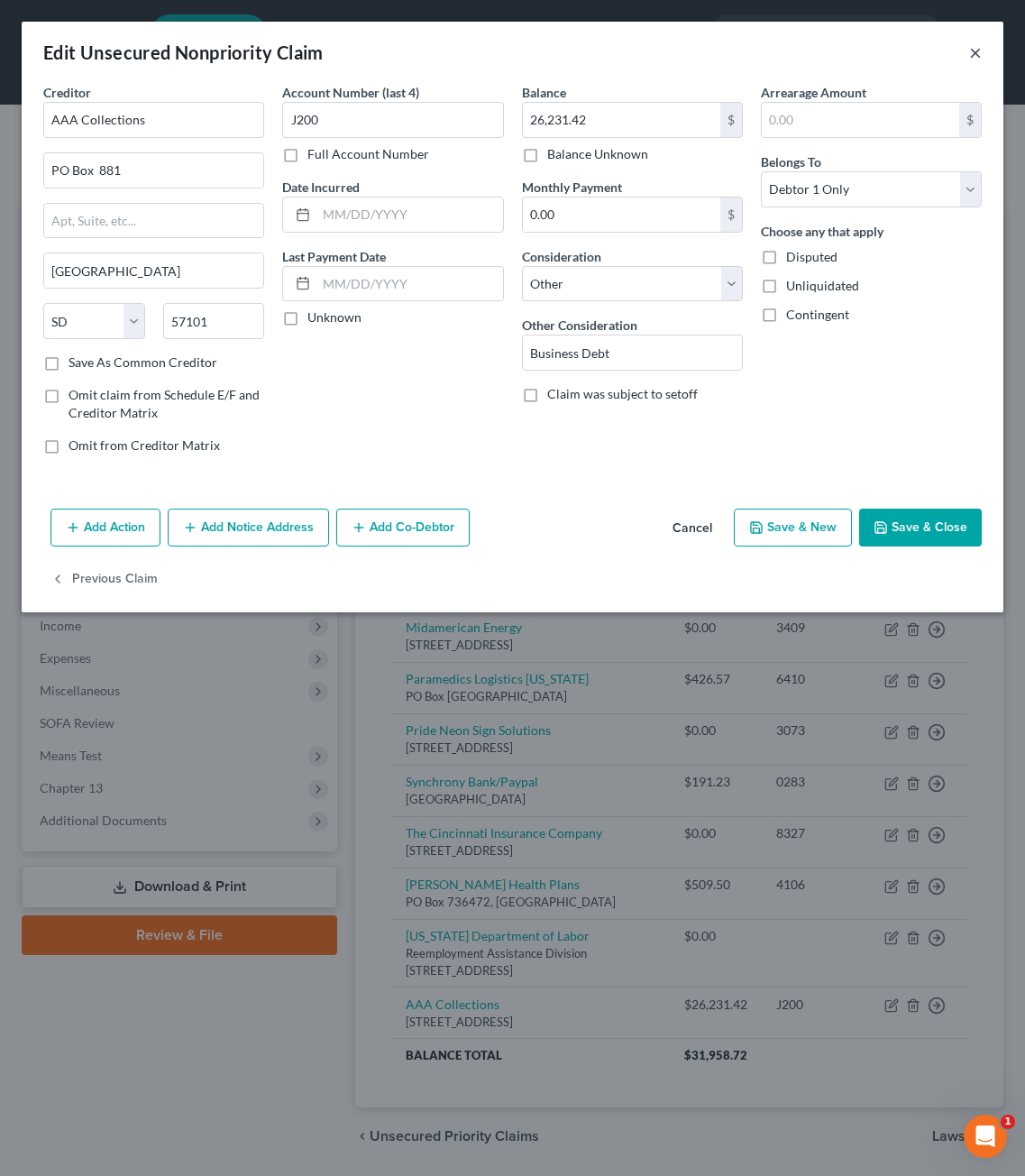
click at [979, 62] on button "×" at bounding box center [975, 52] width 12 height 22
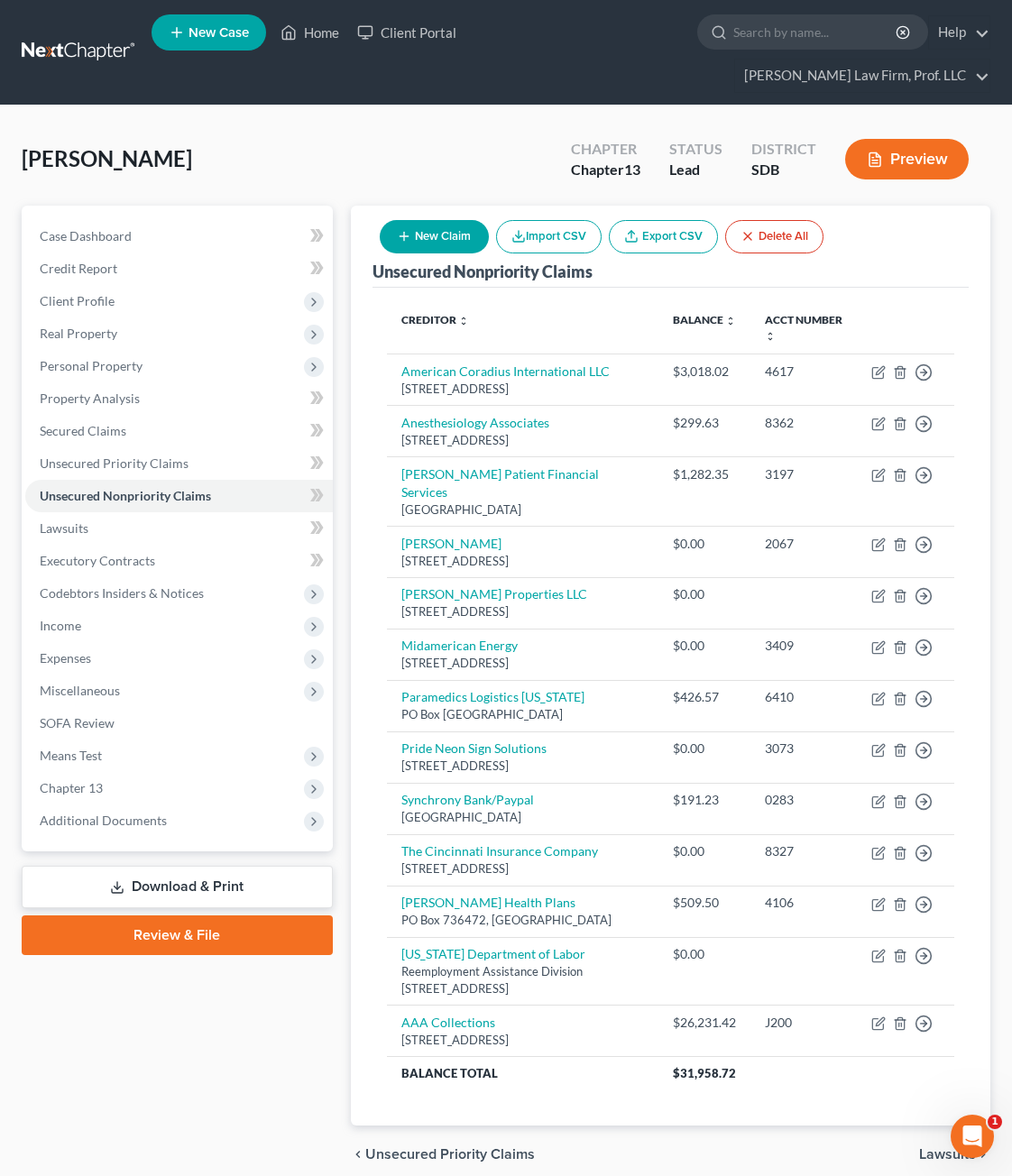
click at [424, 220] on button "New Claim" at bounding box center [433, 236] width 109 height 33
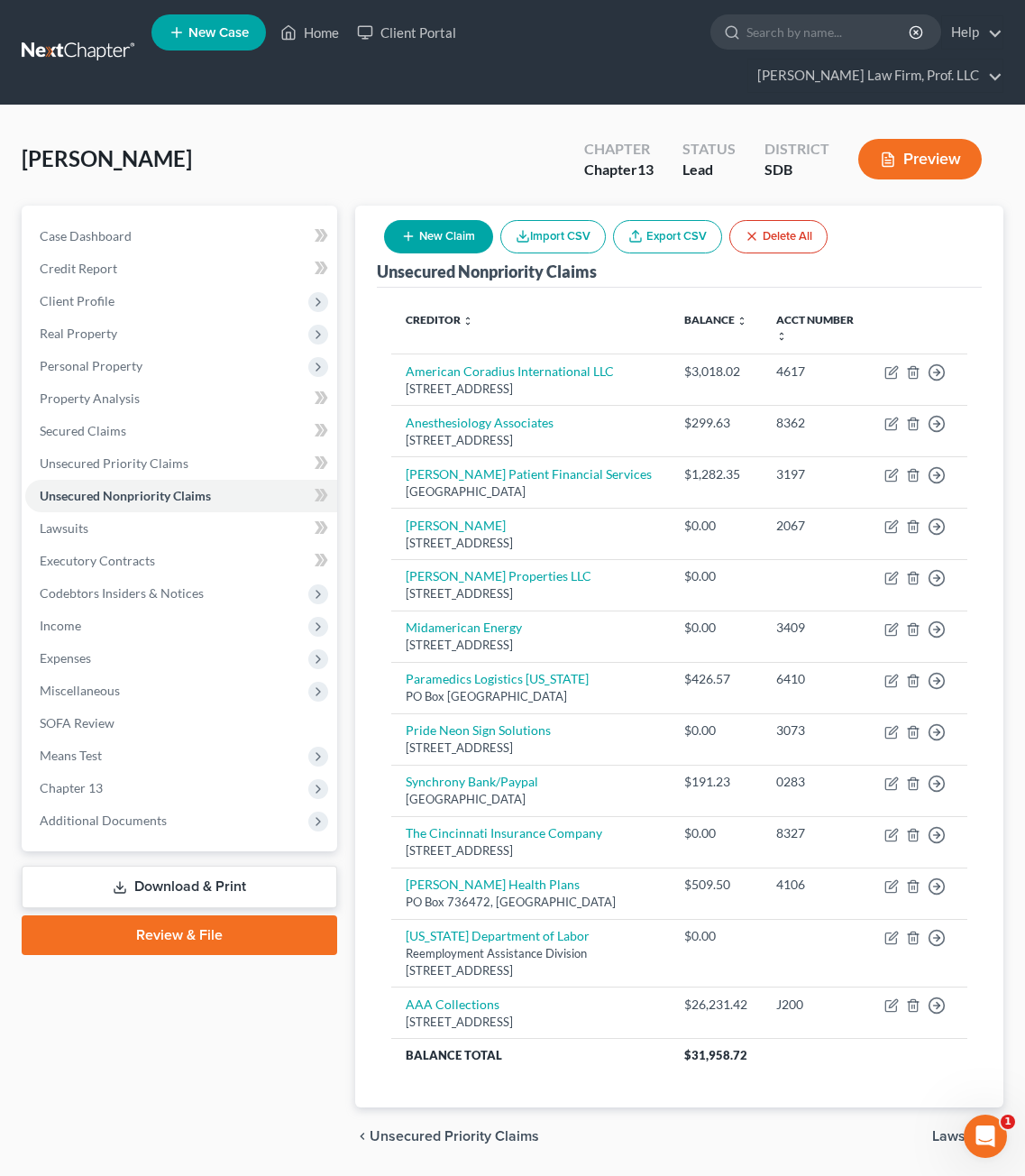
select select "0"
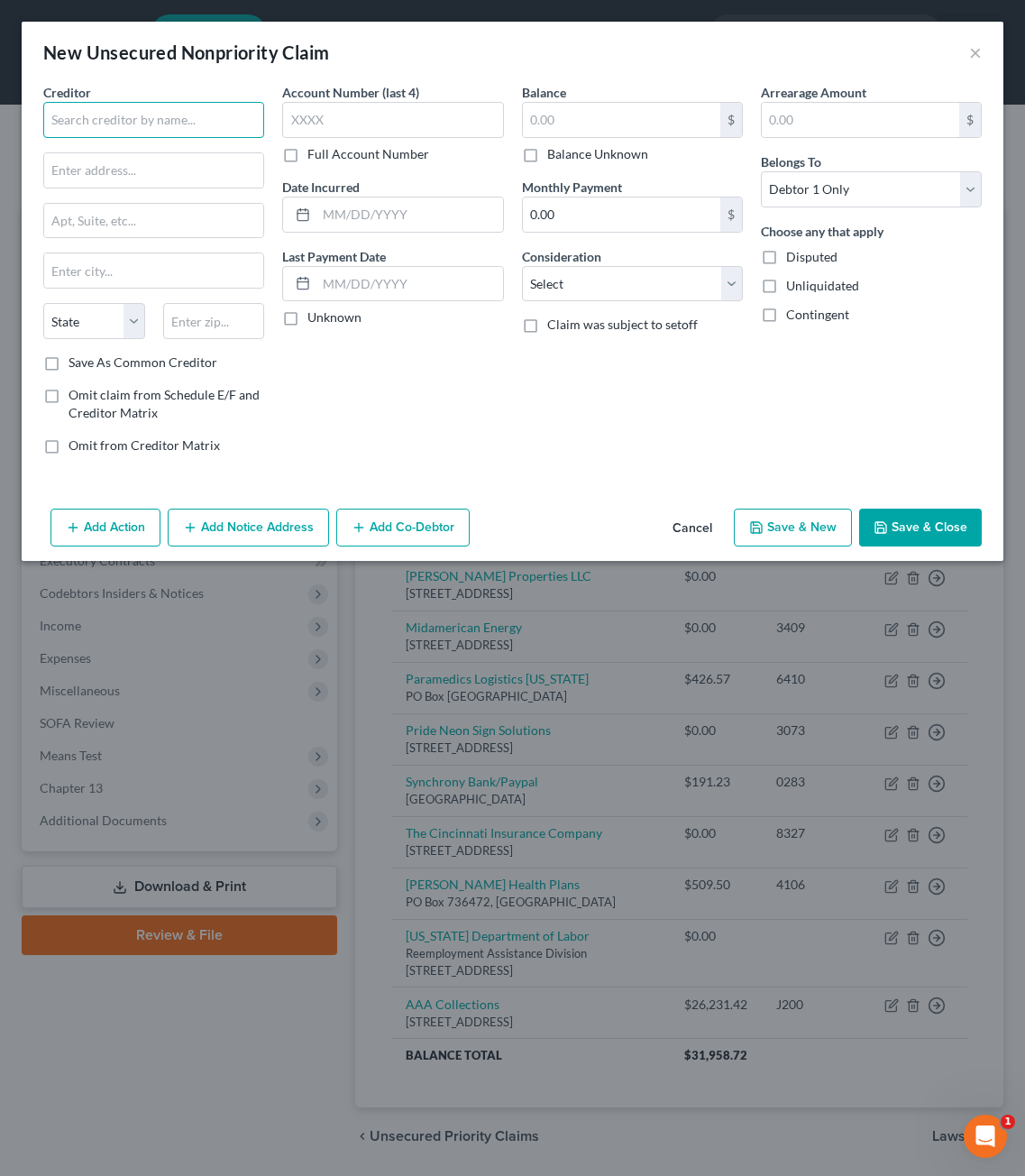
click at [101, 103] on input "text" at bounding box center [154, 119] width 221 height 36
click at [90, 119] on input "text" at bounding box center [154, 119] width 221 height 36
type input "Carly Lynn Horst"
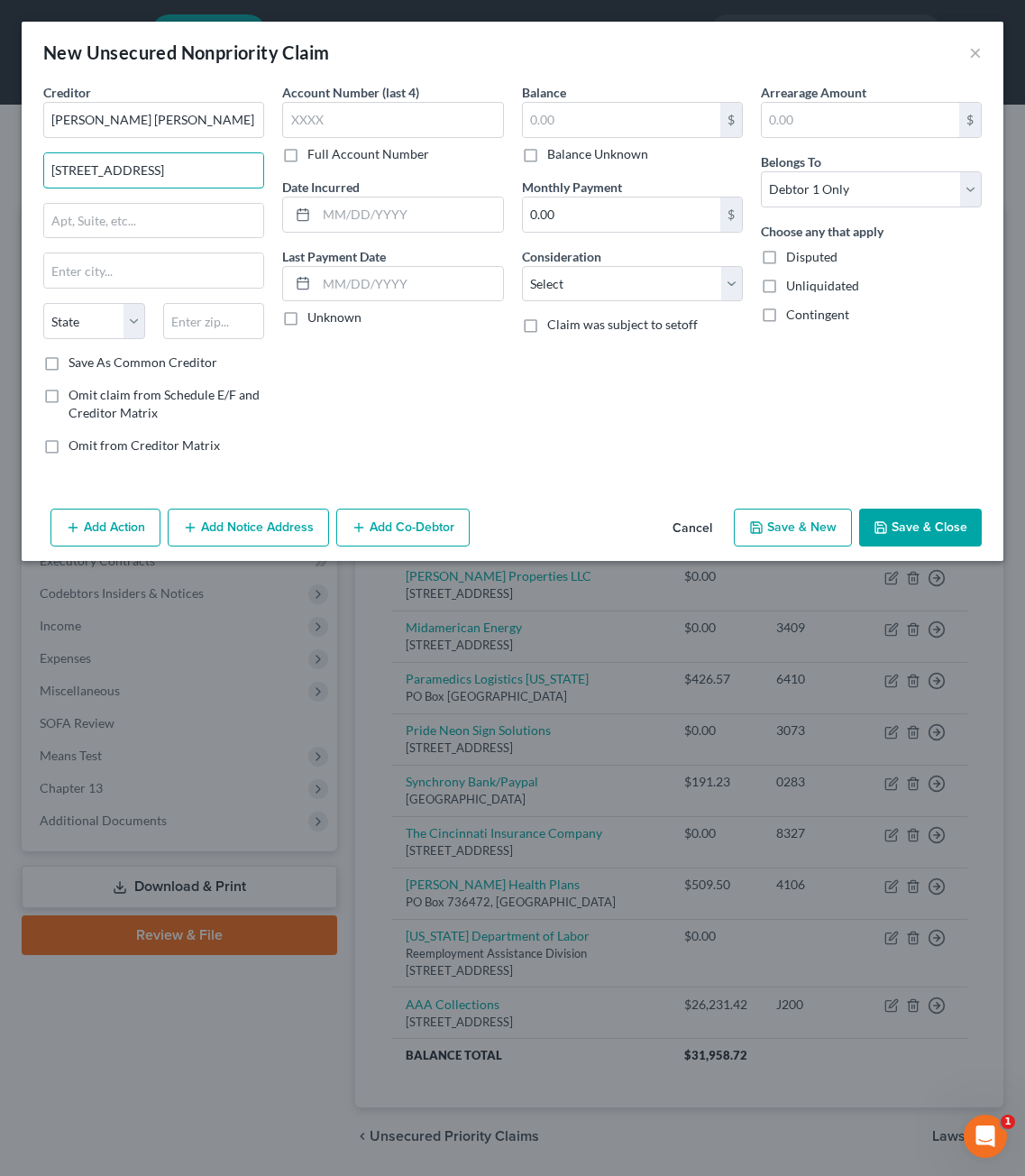
type input "609 Royce Street"
type input "57030"
type input "Garretson"
select select "43"
drag, startPoint x: 477, startPoint y: 467, endPoint x: 452, endPoint y: 275, distance: 193.6
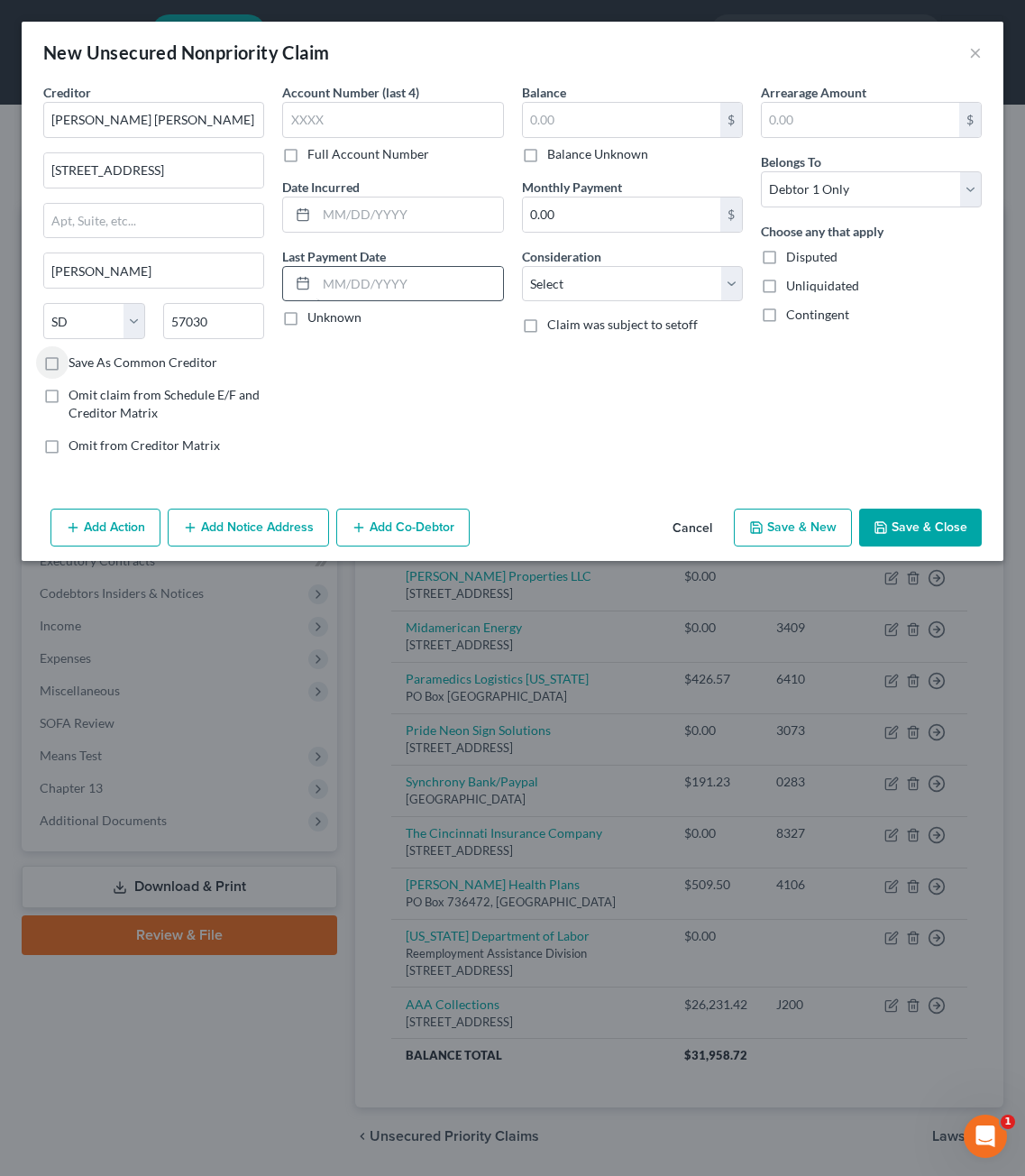
click at [477, 462] on div "Account Number (last 4) Full Account Number Date Incurred Last Payment Date Unk…" at bounding box center [393, 275] width 239 height 386
click at [557, 123] on input "text" at bounding box center [622, 119] width 197 height 34
type input "601.89"
click at [596, 476] on div "Creditor * Carly Lynn Horst 609 Royce Street Garretson State AL AK AR AZ CA CO …" at bounding box center [513, 291] width 982 height 418
click at [381, 129] on input "text" at bounding box center [393, 119] width 221 height 36
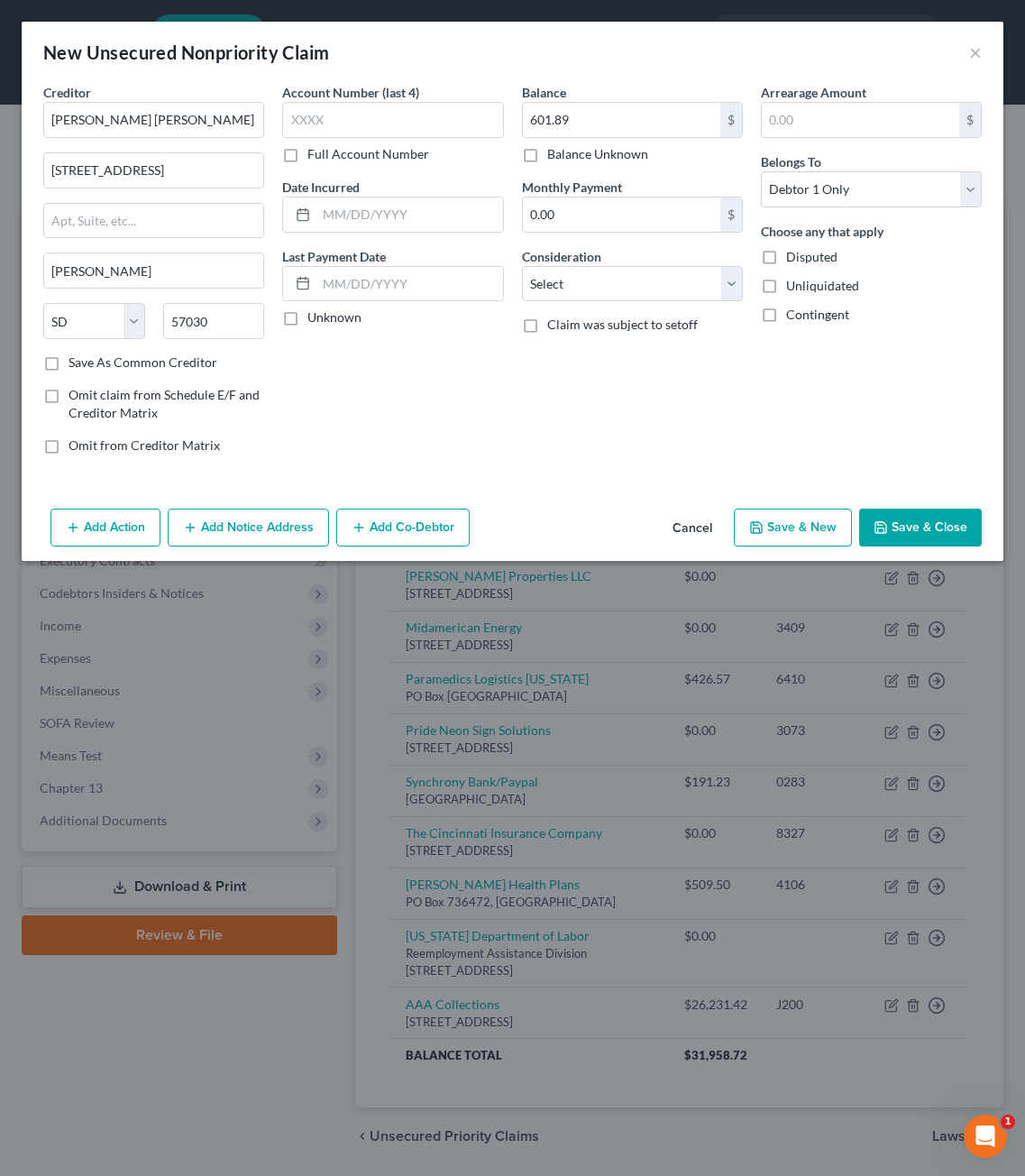
drag, startPoint x: 739, startPoint y: 393, endPoint x: 737, endPoint y: 377, distance: 16.1
click at [739, 392] on div "Balance 601.89 $ Balance Unknown Balance Undetermined 601.89 $ Balance Unknown …" at bounding box center [632, 275] width 239 height 386
click at [702, 291] on select "Select Cable / Satellite Services Collection Agency Credit Card Debt Debt Couns…" at bounding box center [632, 285] width 221 height 36
click at [522, 266] on select "Select Cable / Satellite Services Collection Agency Credit Card Debt Debt Couns…" at bounding box center [632, 285] width 221 height 36
click at [619, 270] on select "Select Cable / Satellite Services Collection Agency Credit Card Debt Debt Couns…" at bounding box center [632, 285] width 221 height 36
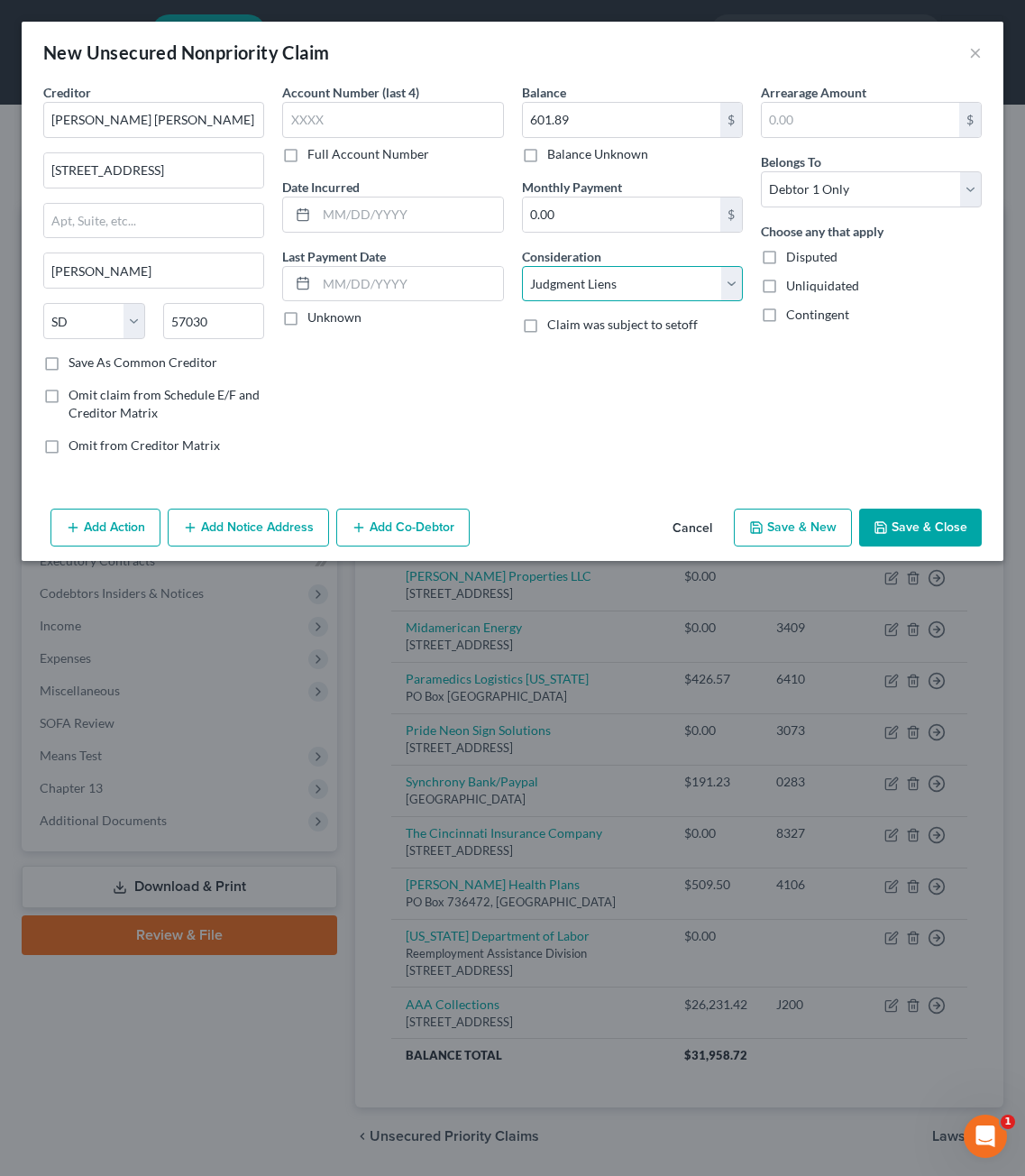
select select "14"
click at [522, 266] on select "Select Cable / Satellite Services Collection Agency Credit Card Debt Debt Couns…" at bounding box center [632, 285] width 221 height 36
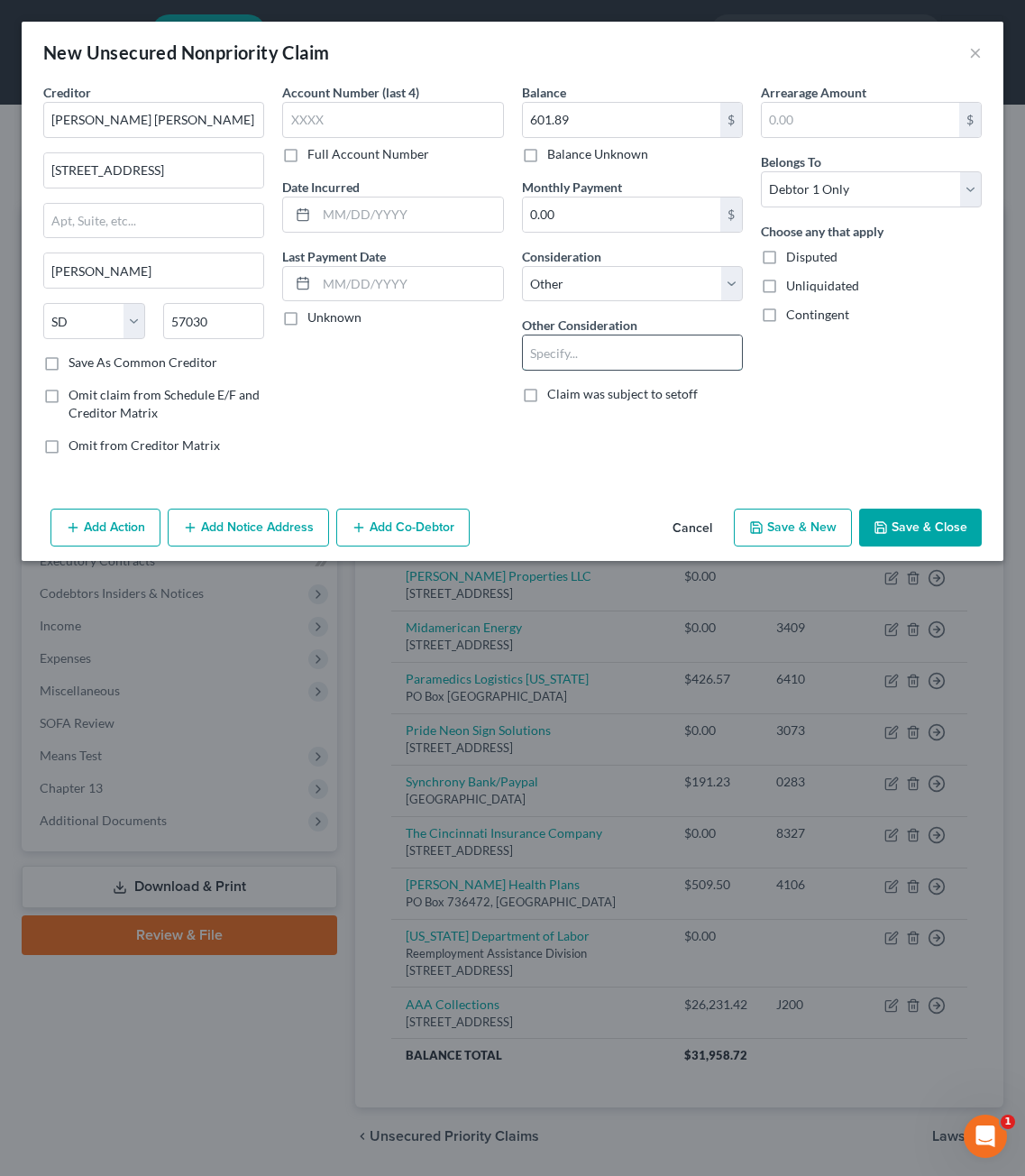
click at [610, 362] on input "text" at bounding box center [632, 353] width 219 height 34
type input "Judgment"
drag, startPoint x: 927, startPoint y: 517, endPoint x: 971, endPoint y: 515, distance: 44.0
click at [927, 516] on button "Save & Close" at bounding box center [920, 527] width 122 height 38
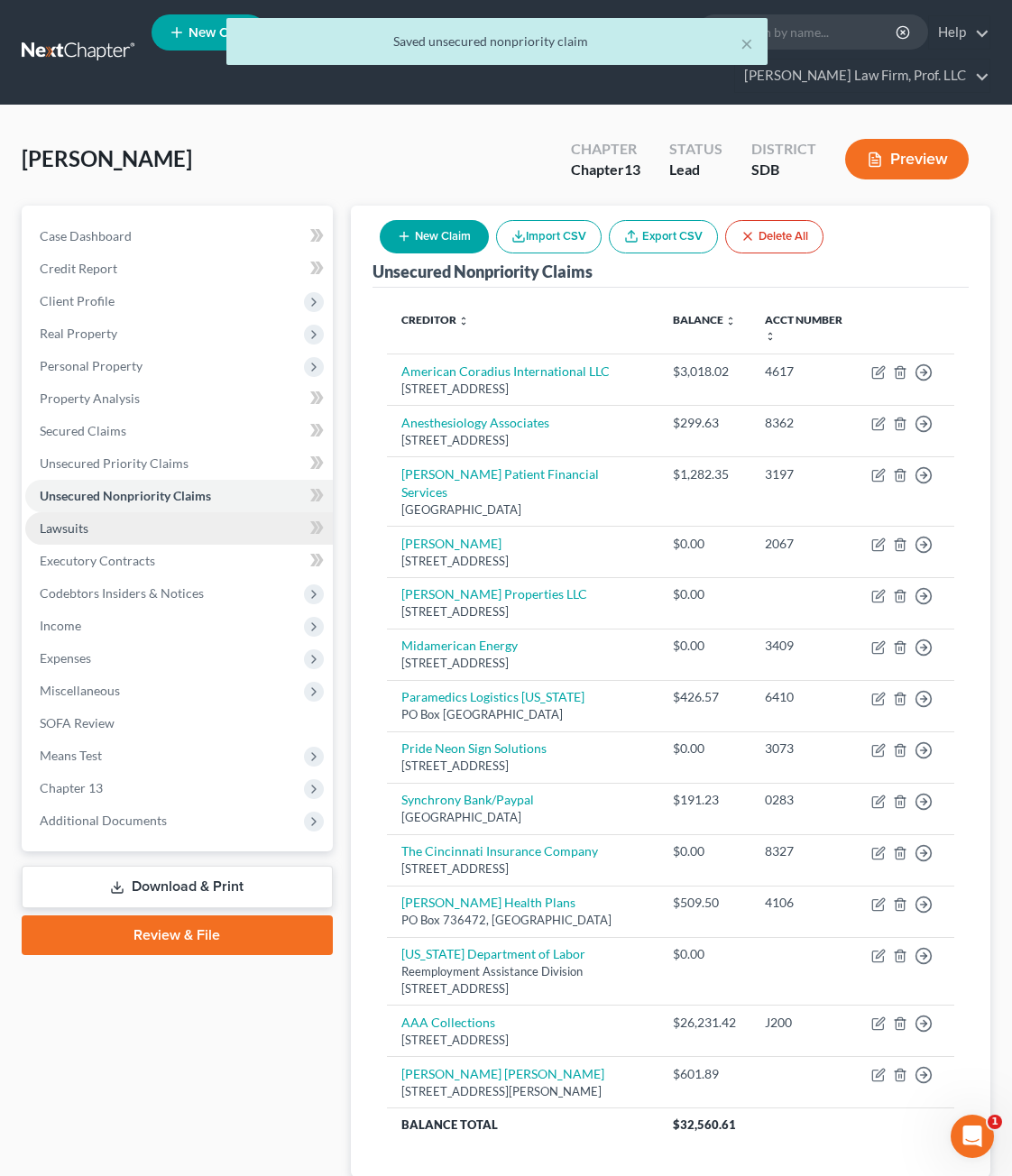
click at [46, 521] on span "Lawsuits" at bounding box center [64, 528] width 48 height 15
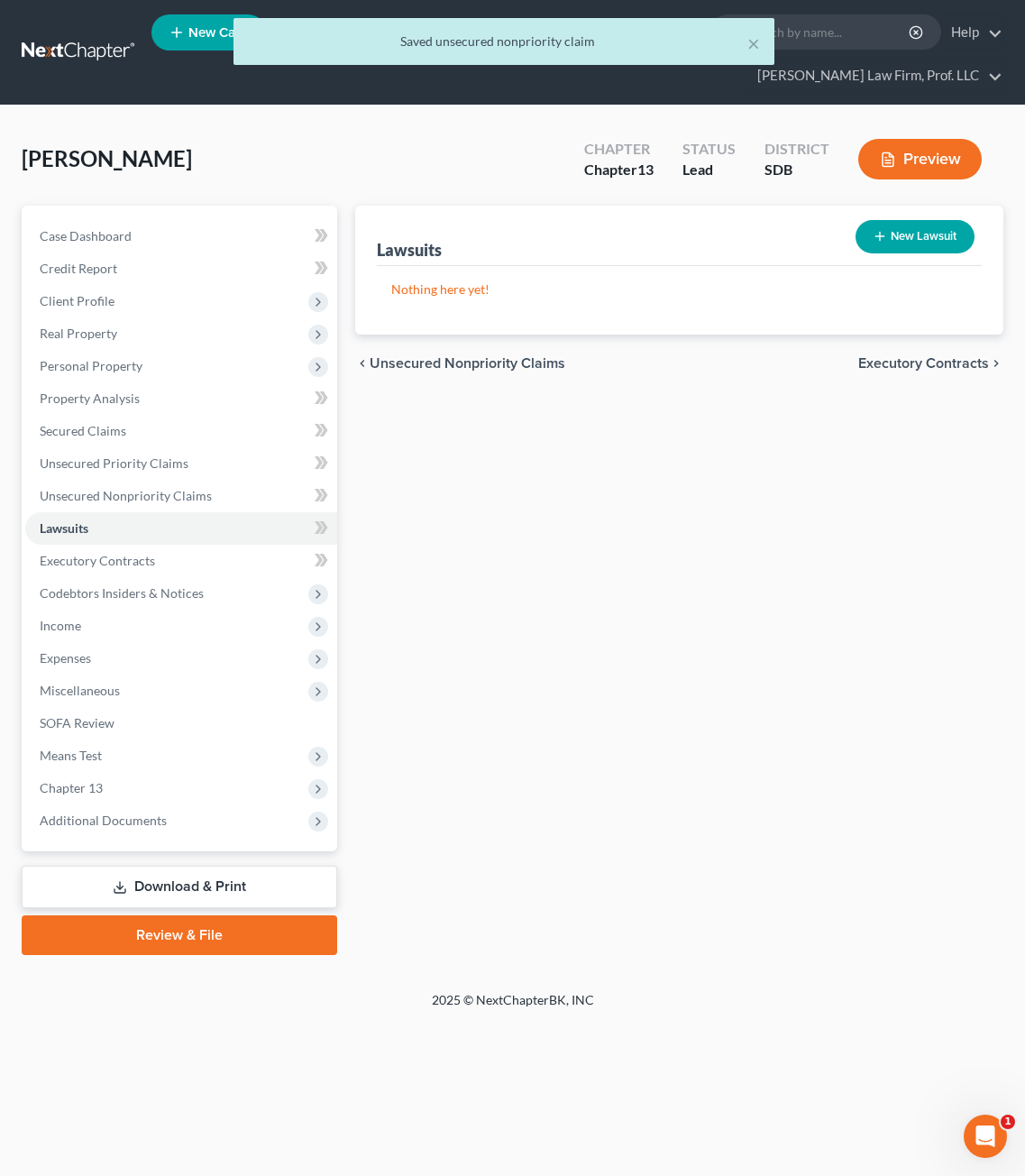
click at [901, 220] on button "New Lawsuit" at bounding box center [915, 236] width 119 height 33
select select "0"
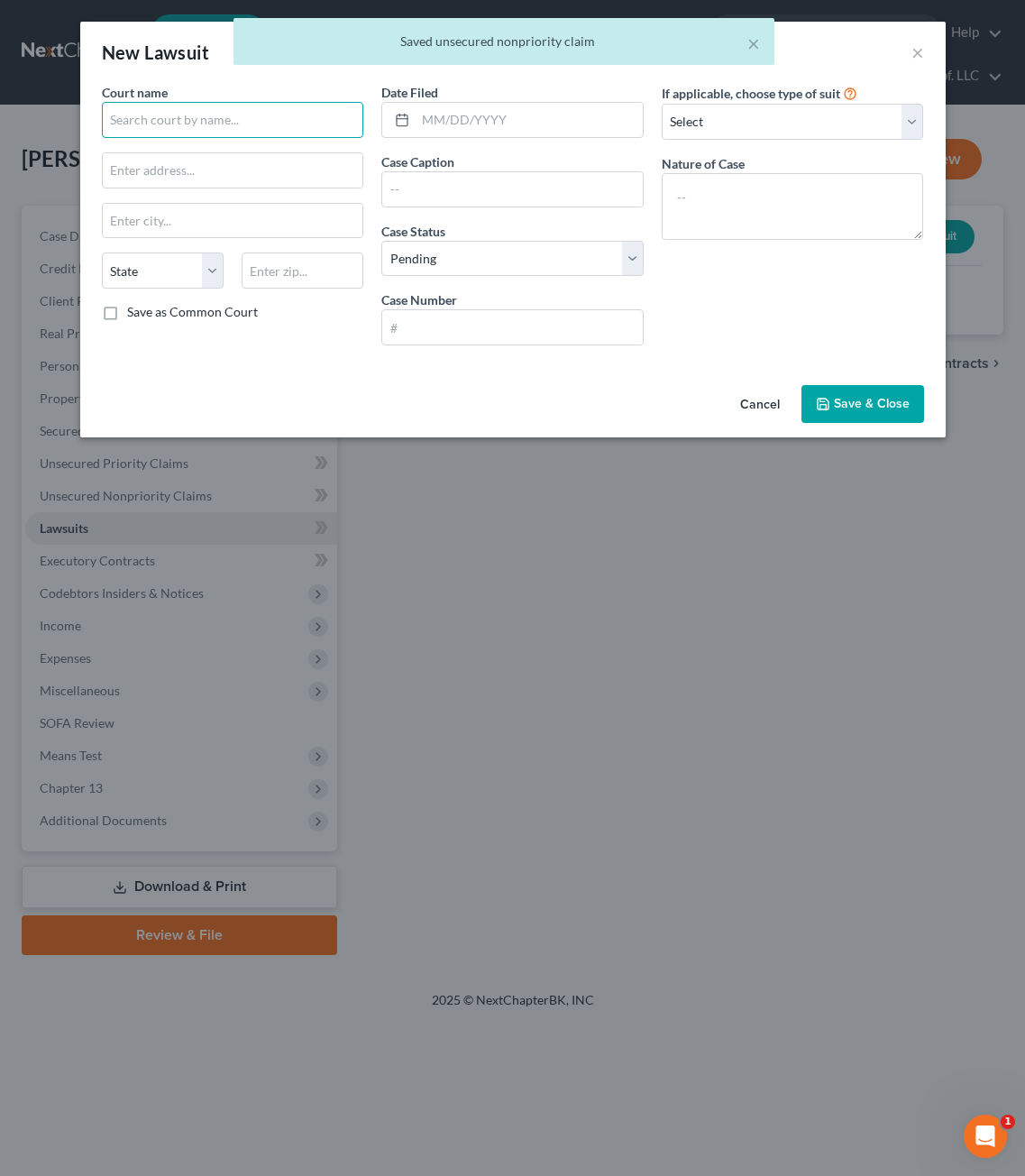
click at [266, 129] on input "text" at bounding box center [232, 119] width 263 height 36
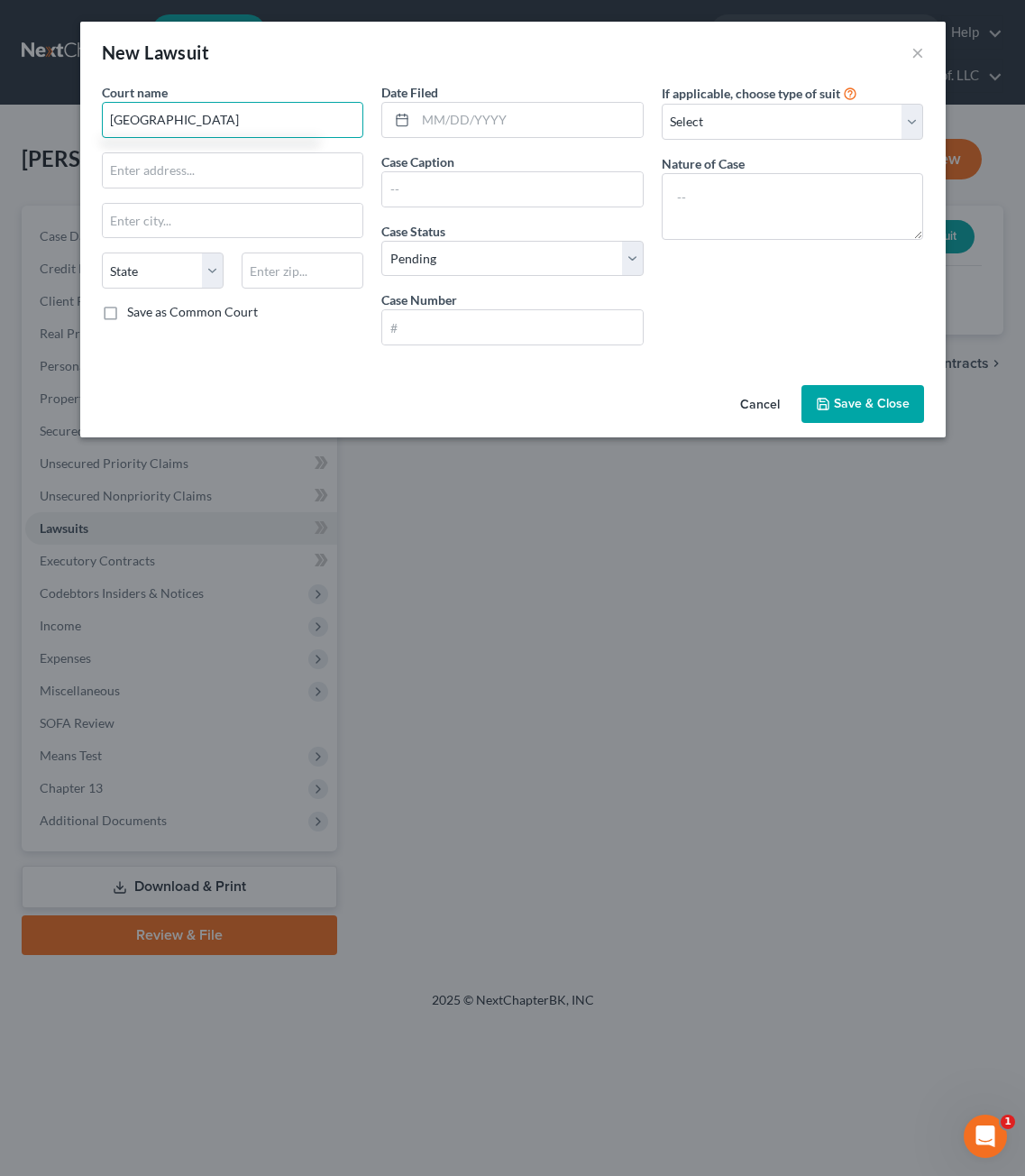
type input "Lincoln County"
click at [169, 179] on input "text" at bounding box center [232, 171] width 261 height 34
paste input "104 N Main Street"
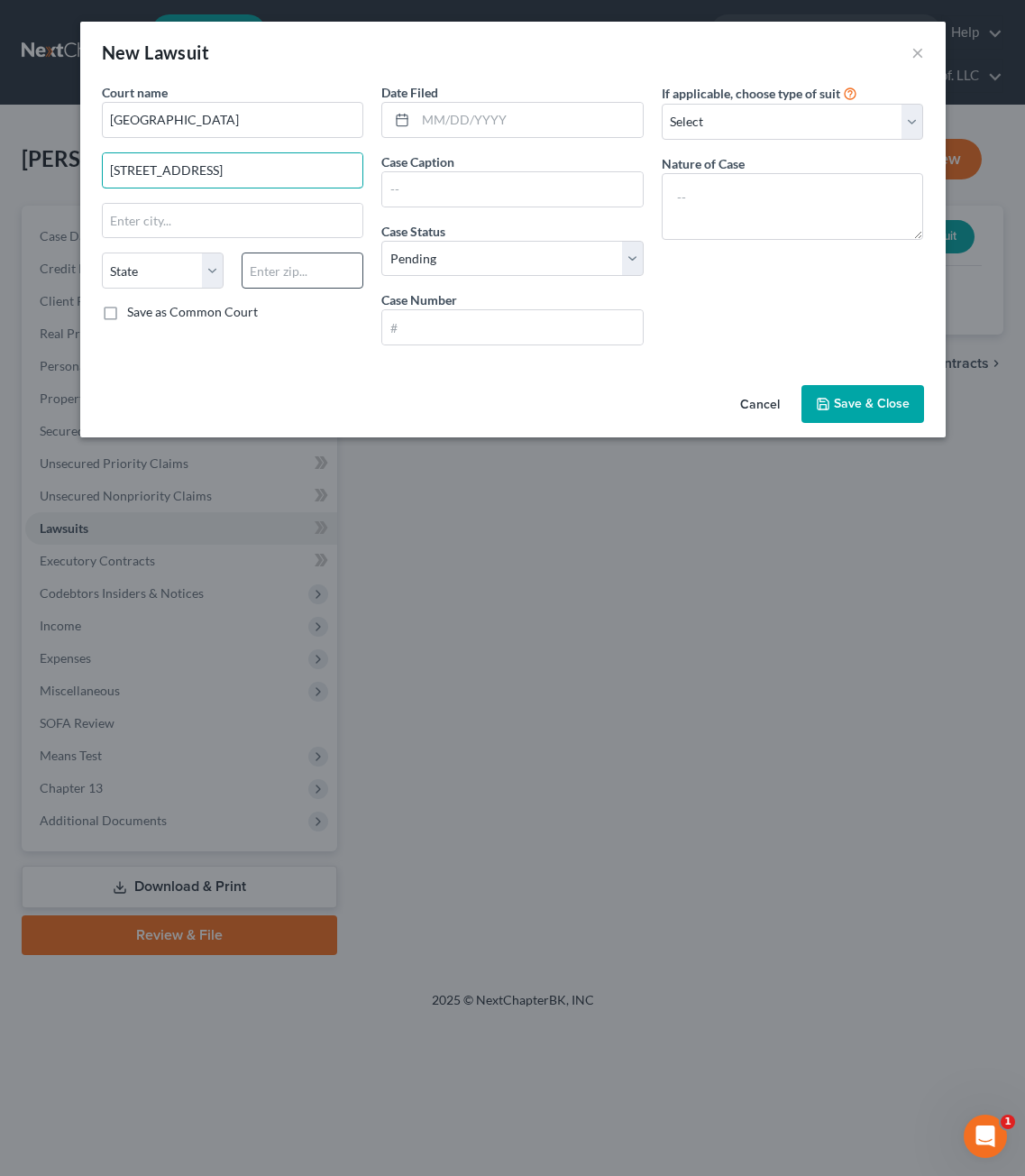
type input "104 N Main Street"
click at [297, 266] on input "text" at bounding box center [302, 270] width 121 height 36
type input "57013"
type input "Canton"
select select "43"
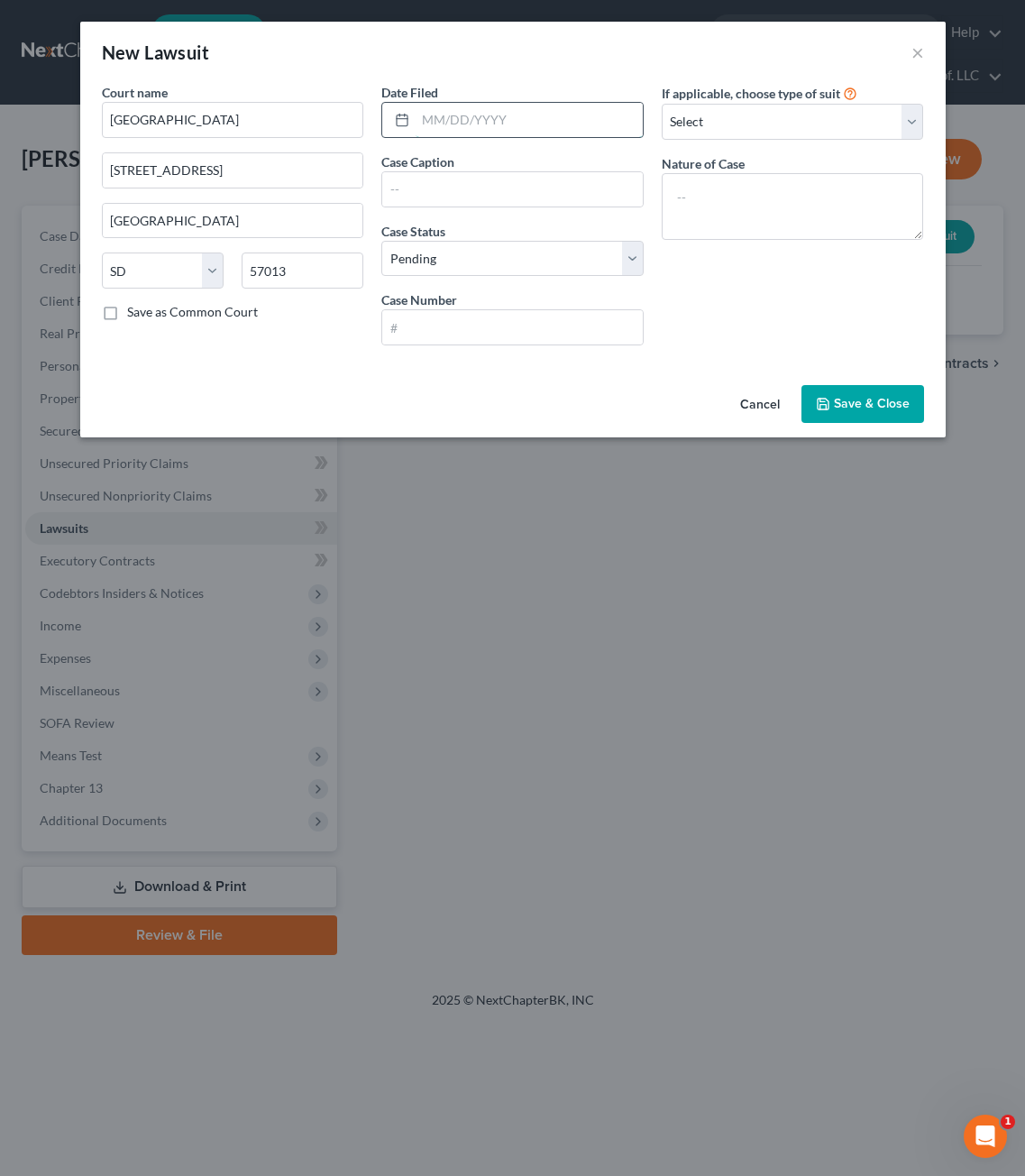
click at [467, 133] on input "text" at bounding box center [529, 119] width 228 height 34
type input "01/23/2025"
click at [546, 326] on input "text" at bounding box center [512, 327] width 261 height 34
type input "41SMC24-001118-01"
click at [774, 246] on div "If applicable, choose type of suit Select Repossession Garnishment Foreclosure …" at bounding box center [793, 221] width 281 height 277
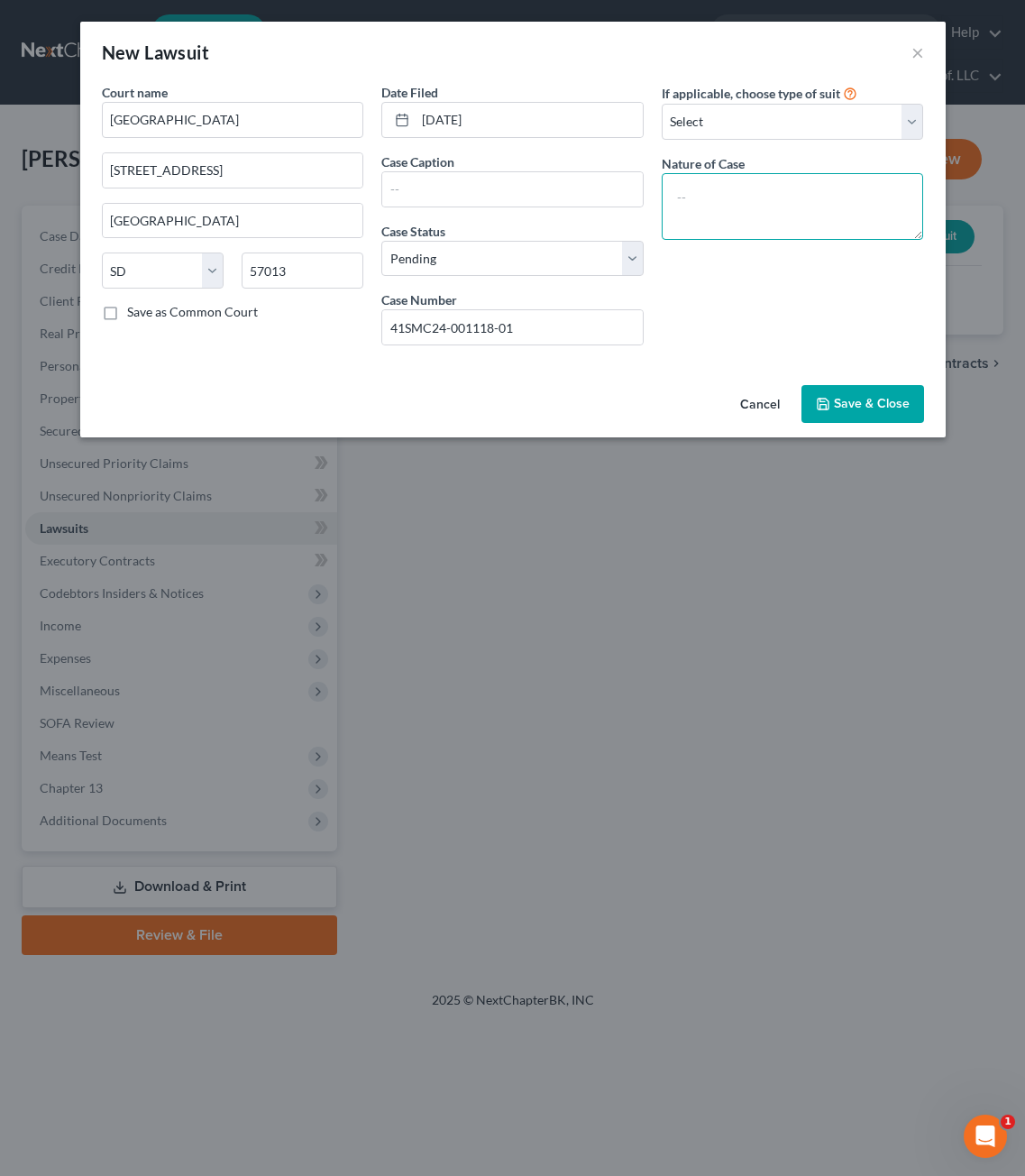
click at [724, 222] on textarea at bounding box center [793, 207] width 263 height 66
type textarea "Small Claims"
click at [799, 138] on select "Select Repossession Garnishment Foreclosure Attached, Seized, Or Levied Other" at bounding box center [793, 121] width 263 height 36
select select "4"
click at [662, 103] on select "Select Repossession Garnishment Foreclosure Attached, Seized, Or Levied Other" at bounding box center [793, 121] width 263 height 36
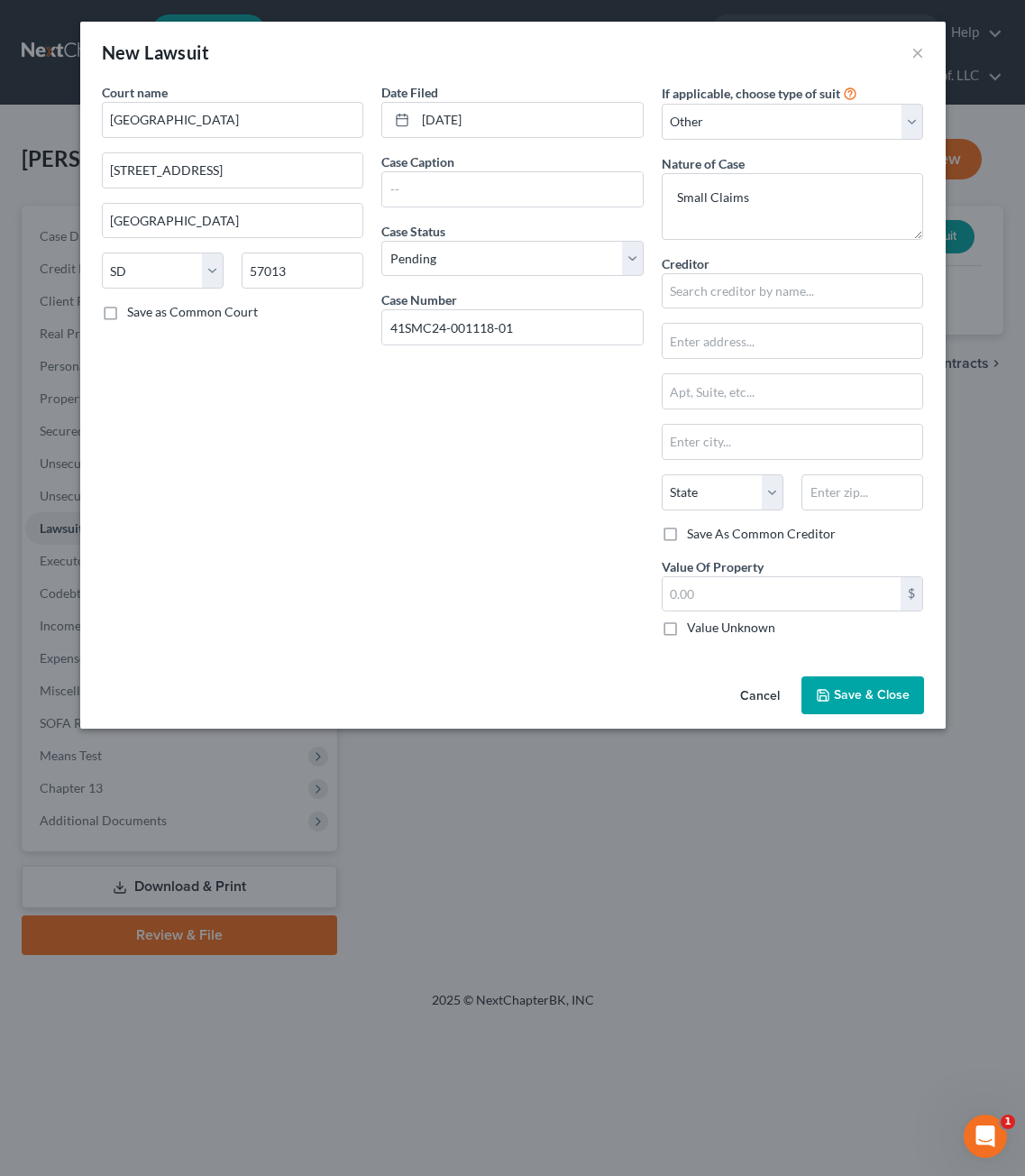
drag, startPoint x: 804, startPoint y: 138, endPoint x: 799, endPoint y: 270, distance: 132.1
click at [799, 271] on div "Creditor * State AL AK AR AZ CA CO CT DE DC FL GA GU HI ID IL IN IA KS KY LA ME…" at bounding box center [793, 389] width 263 height 270
click at [799, 270] on div "Creditor *" at bounding box center [793, 282] width 263 height 55
click at [757, 288] on input "text" at bounding box center [793, 291] width 263 height 36
type input "Carly Lynn Horst"
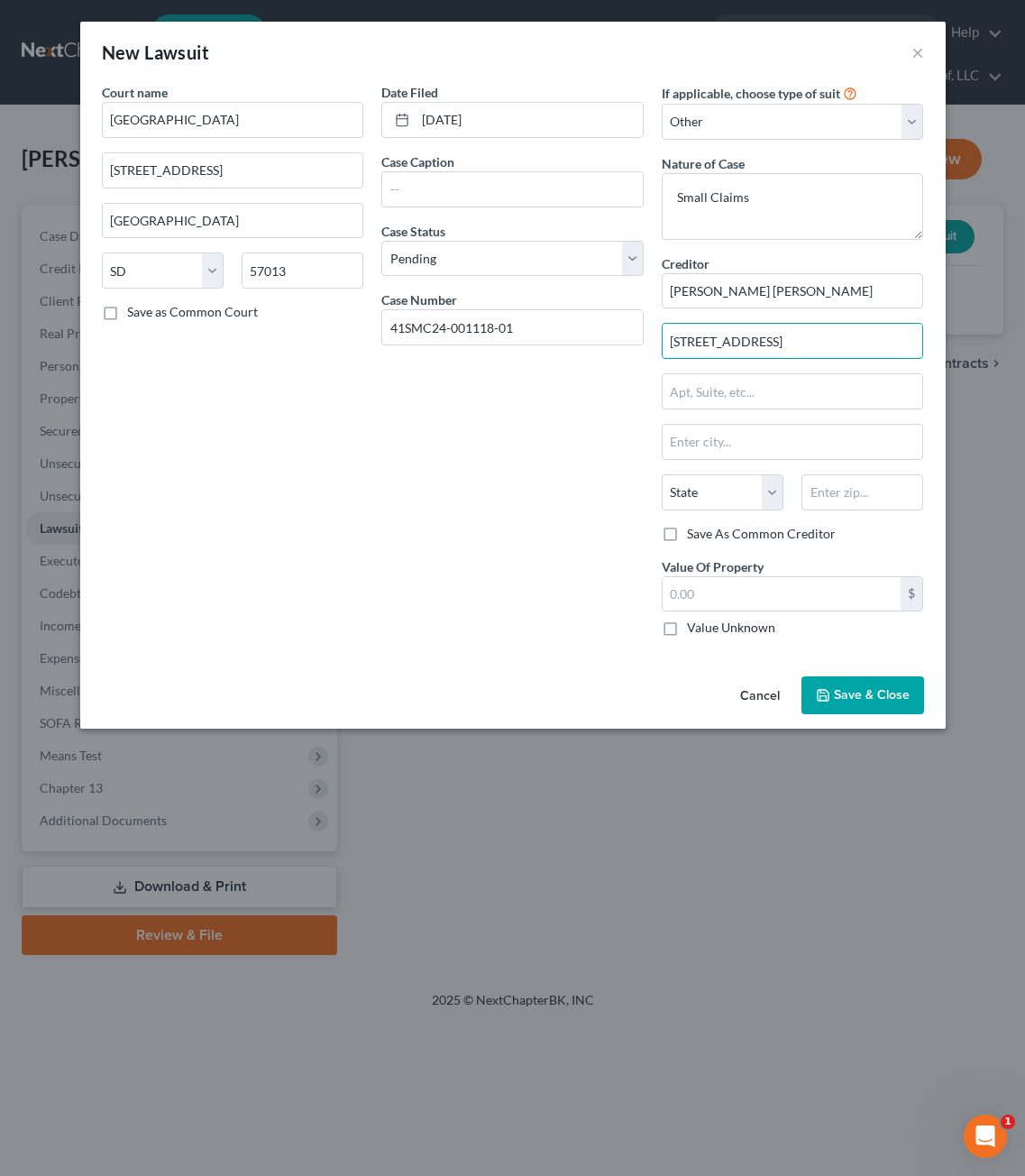
type input "609 Royce Street"
select select "43"
type input "57030"
type input "Garretson"
click at [716, 592] on input "text" at bounding box center [782, 595] width 239 height 34
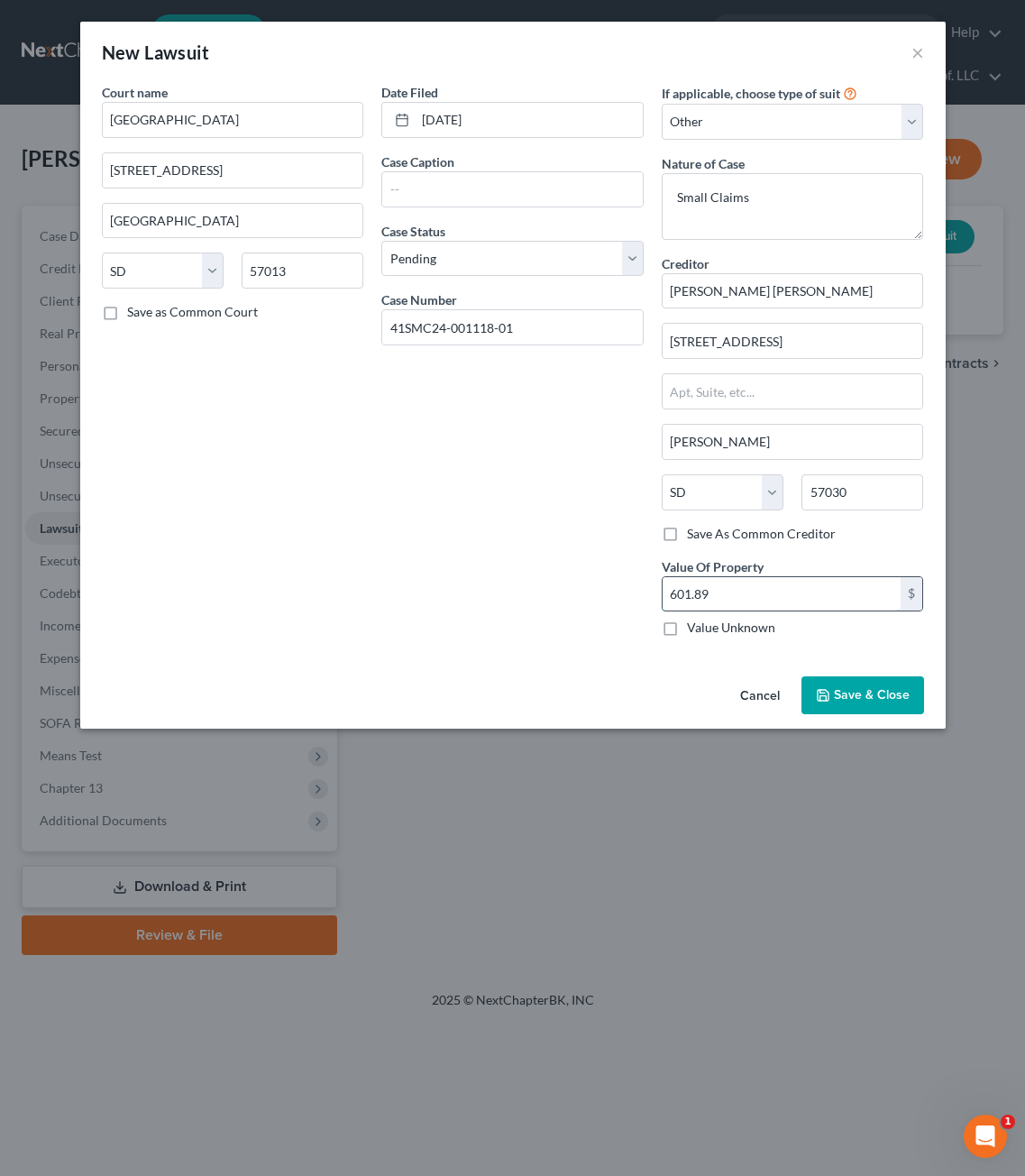
type input "601.89"
click at [212, 457] on div "Court name * Lincoln County 104 N Main Street Canton State AL AK AR AZ CA CO CT…" at bounding box center [233, 366] width 281 height 568
click at [554, 187] on input "text" at bounding box center [512, 190] width 261 height 34
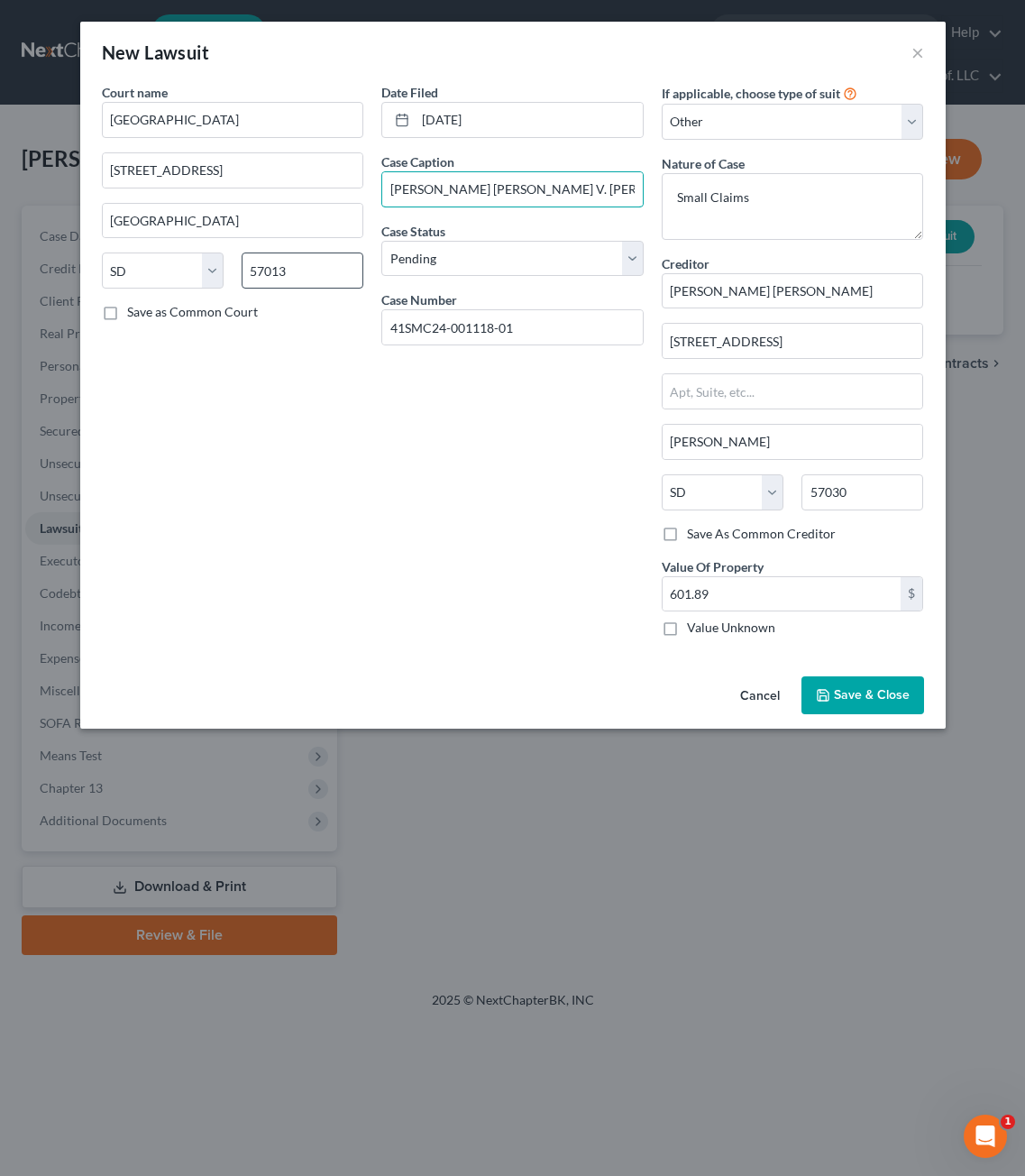
scroll to position [0, 1]
type input "Carly Lynn Horst V. Josephine's Floral Design"
click at [740, 694] on button "Cancel" at bounding box center [760, 696] width 68 height 36
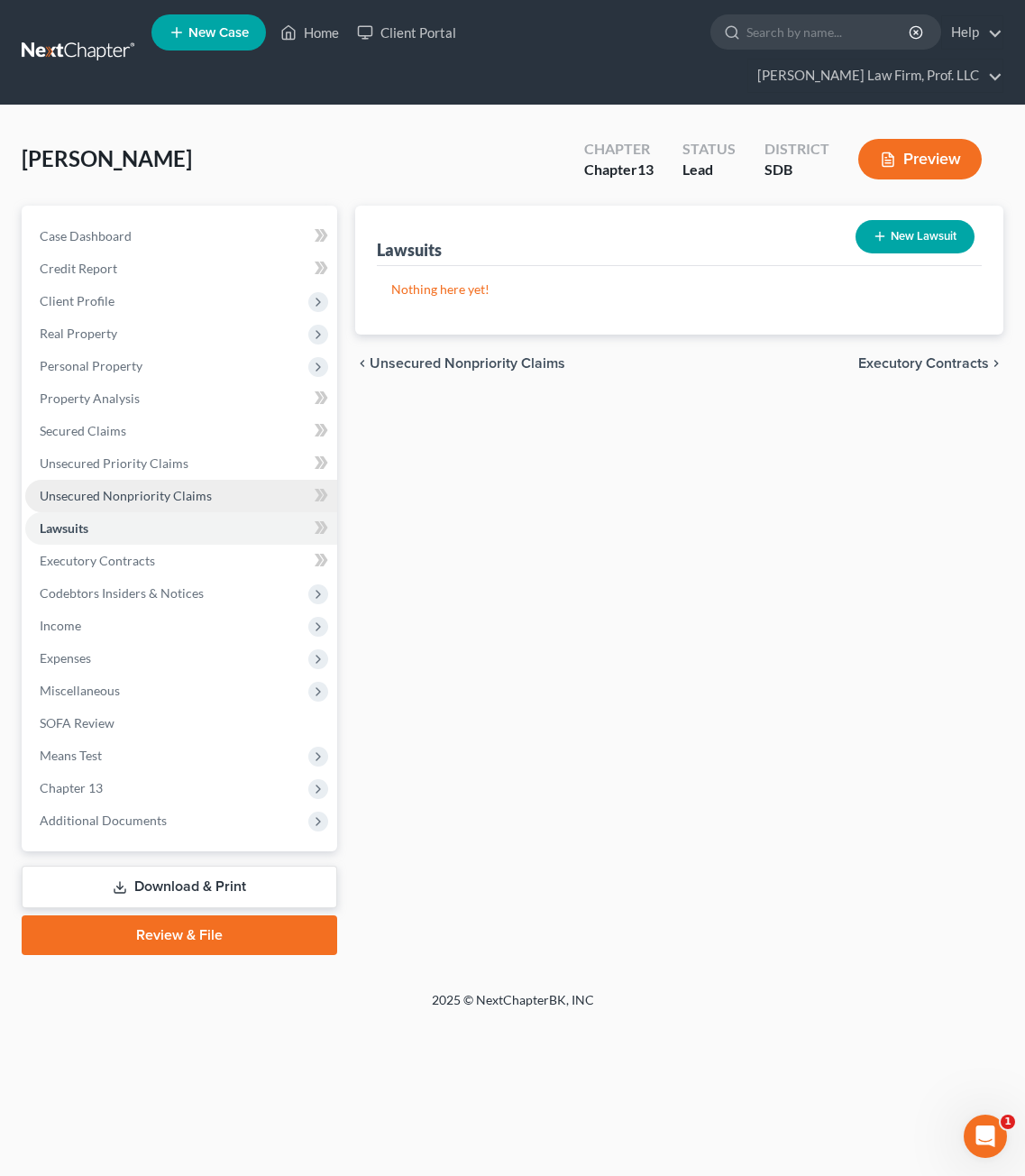
click at [115, 487] on span "Unsecured Nonpriority Claims" at bounding box center [126, 495] width 173 height 15
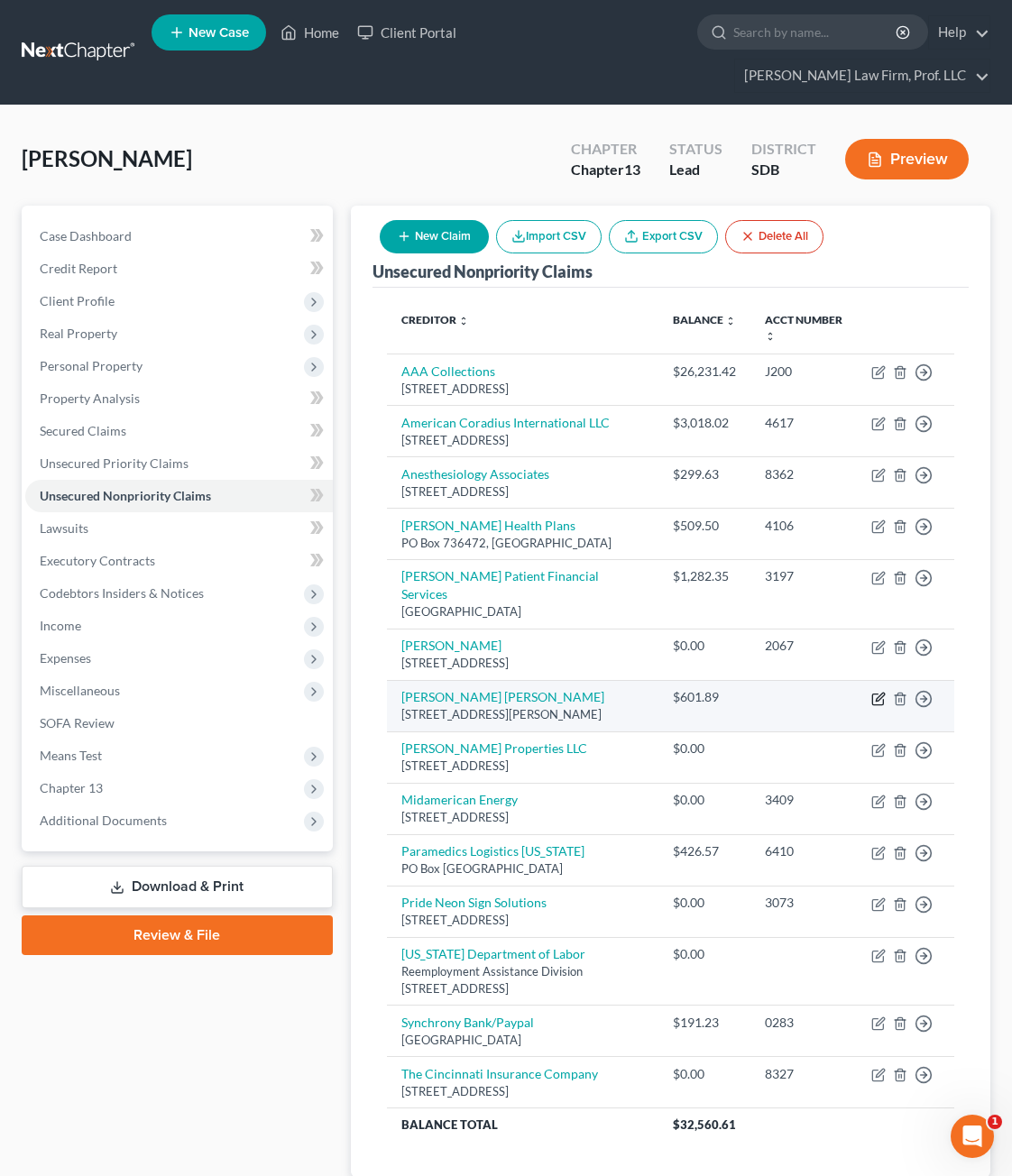
click at [875, 691] on icon "button" at bounding box center [878, 698] width 14 height 14
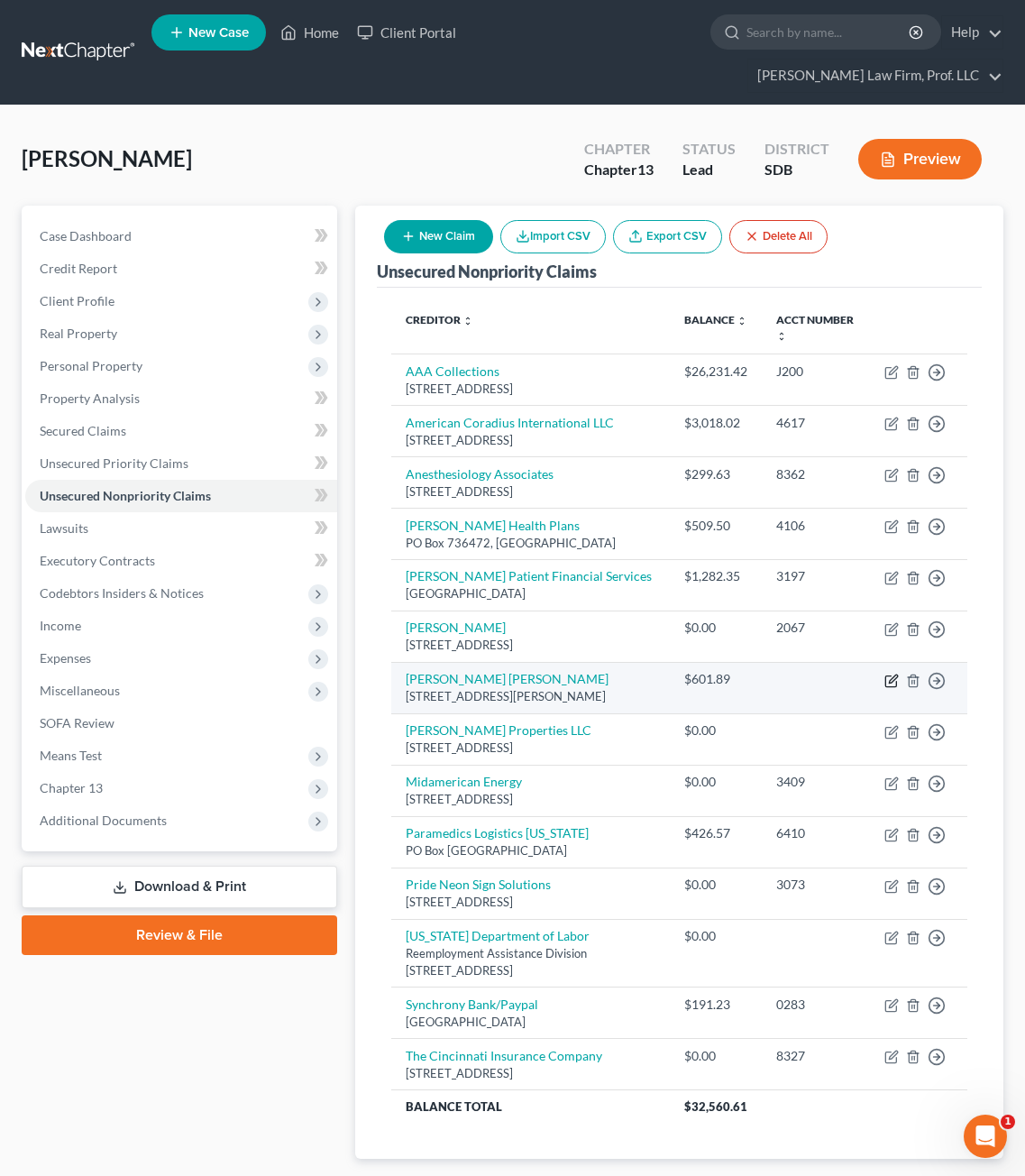
select select "43"
select select "14"
select select "0"
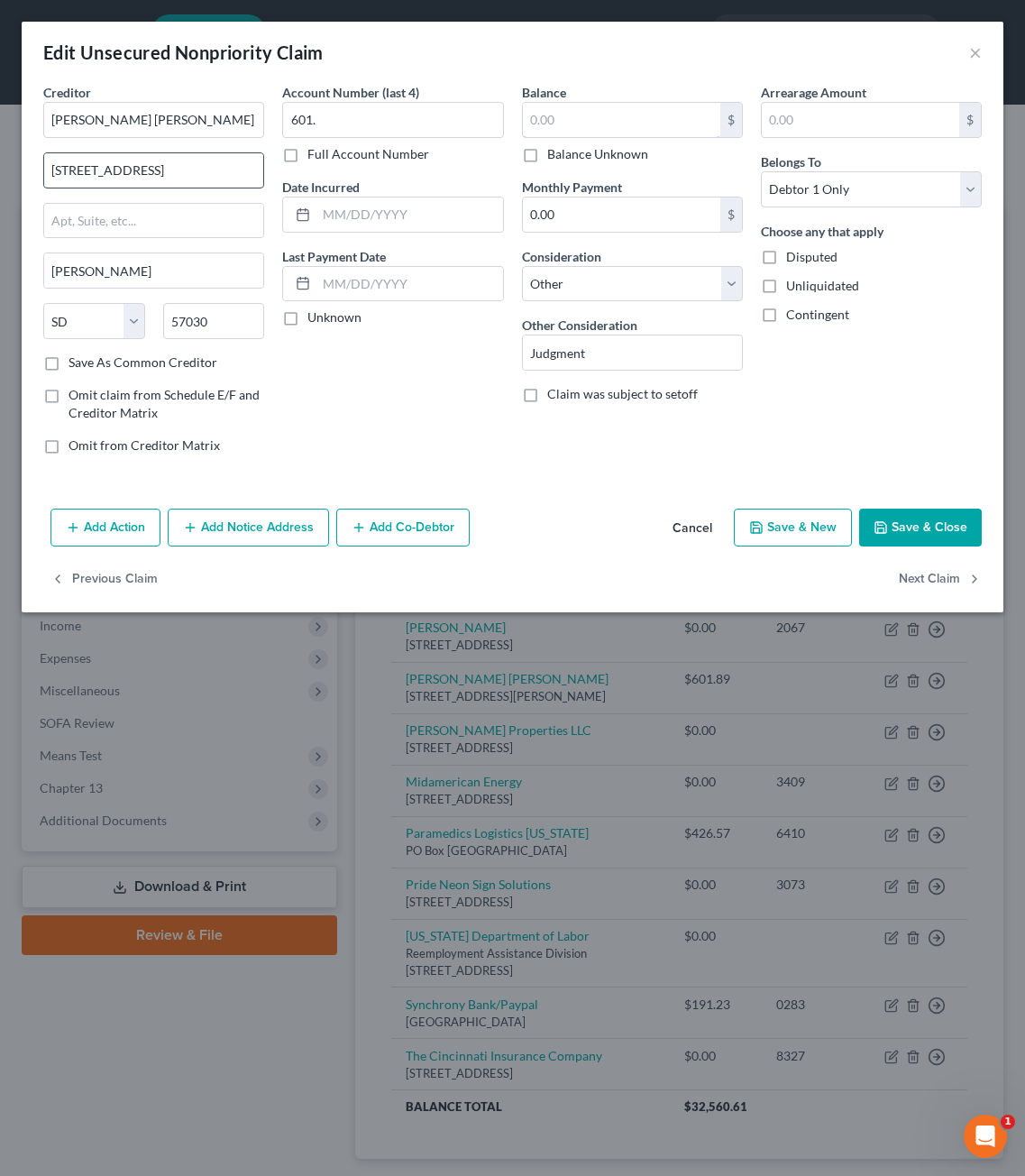
type input "601."
type input "601.89"
click at [378, 104] on input "601." at bounding box center [393, 119] width 221 height 36
click at [375, 106] on input "601." at bounding box center [393, 119] width 221 height 36
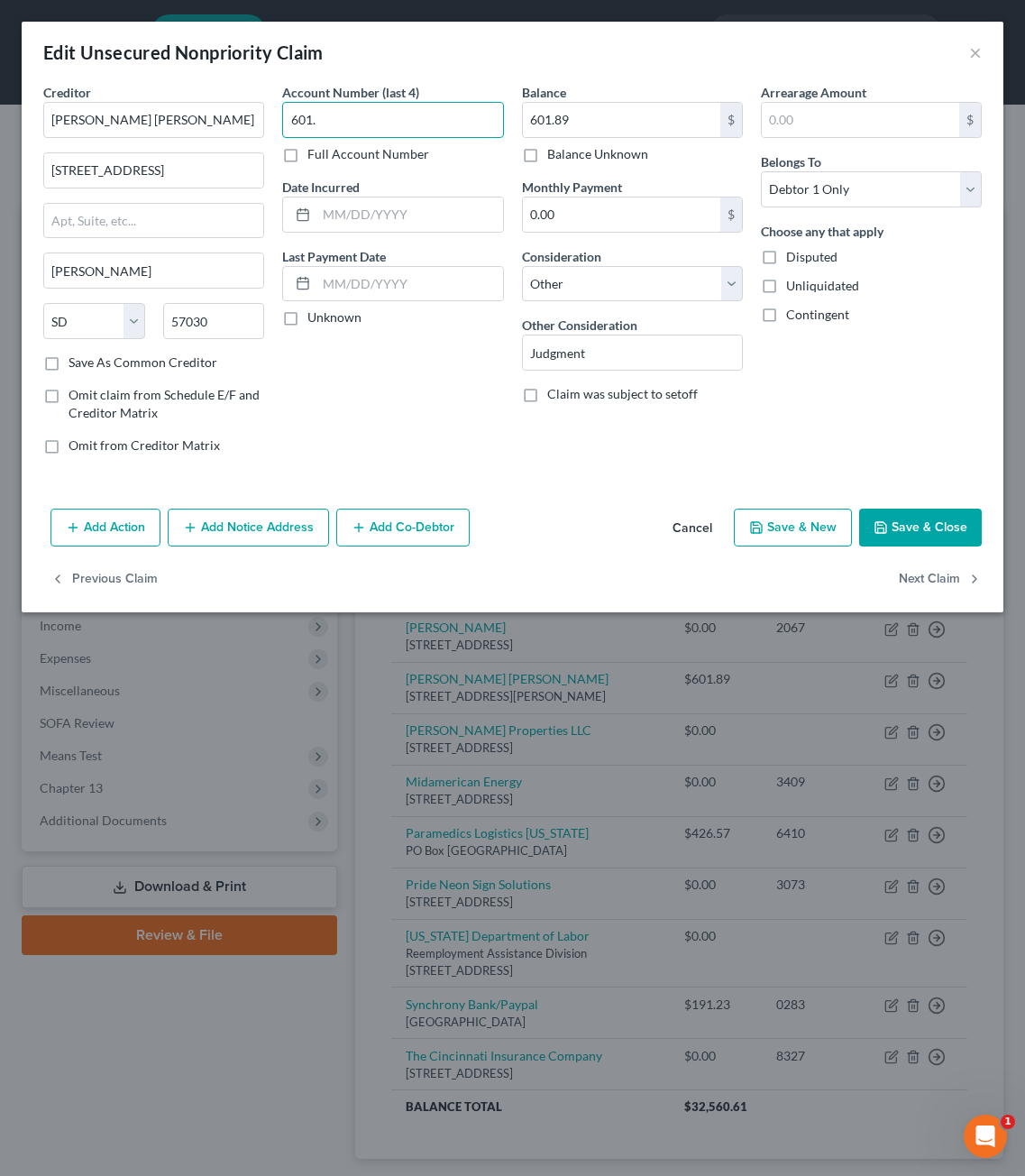
click at [375, 106] on input "601." at bounding box center [393, 119] width 221 height 36
click at [375, 104] on input "601." at bounding box center [393, 119] width 221 height 36
click at [578, 122] on input "601.89" at bounding box center [622, 119] width 197 height 34
type input "0"
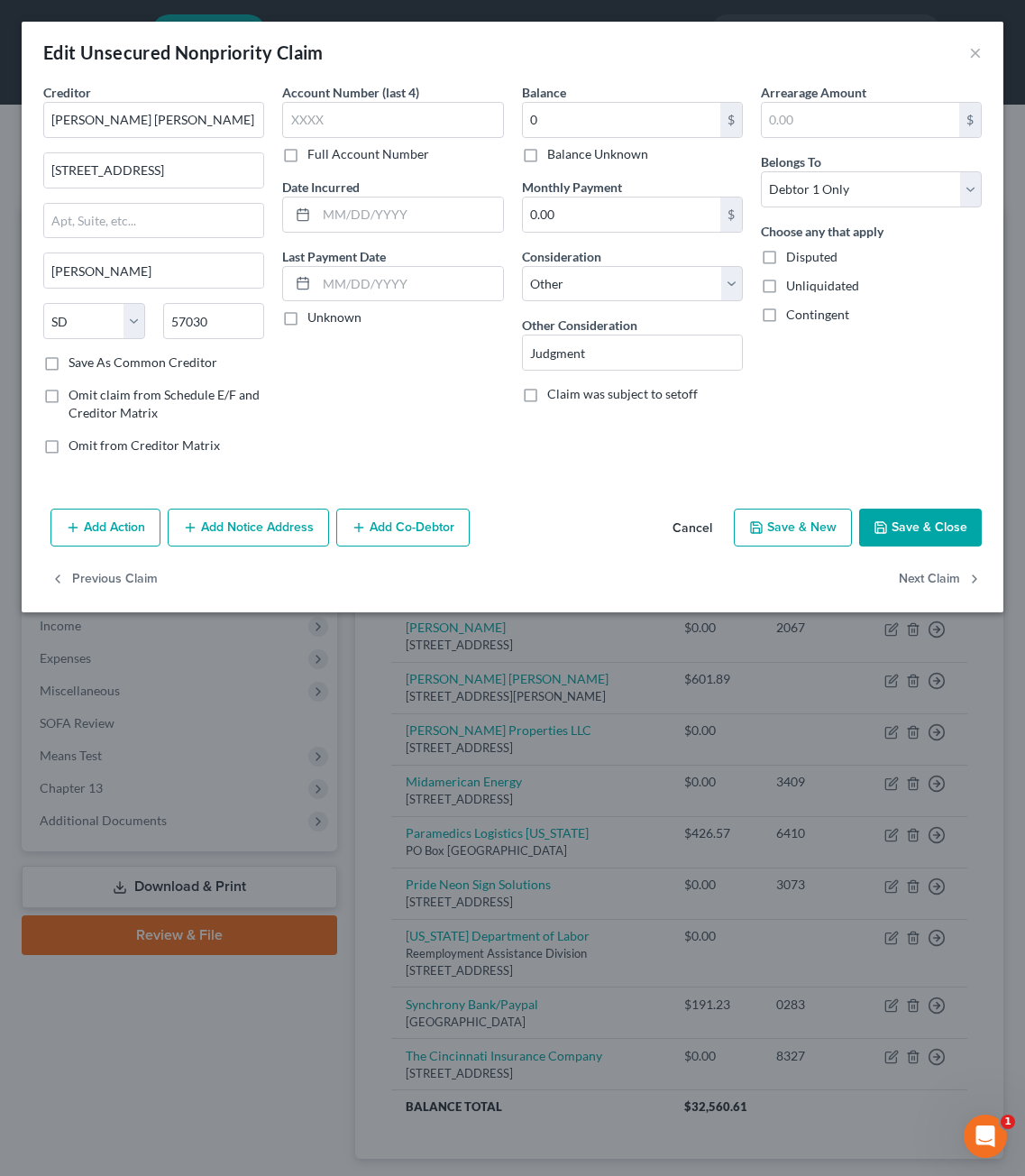
click at [797, 248] on span "Disputed" at bounding box center [812, 256] width 51 height 15
click at [797, 248] on input "Disputed" at bounding box center [799, 253] width 11 height 11
checkbox input "true"
click at [909, 528] on button "Save & Close" at bounding box center [920, 527] width 122 height 38
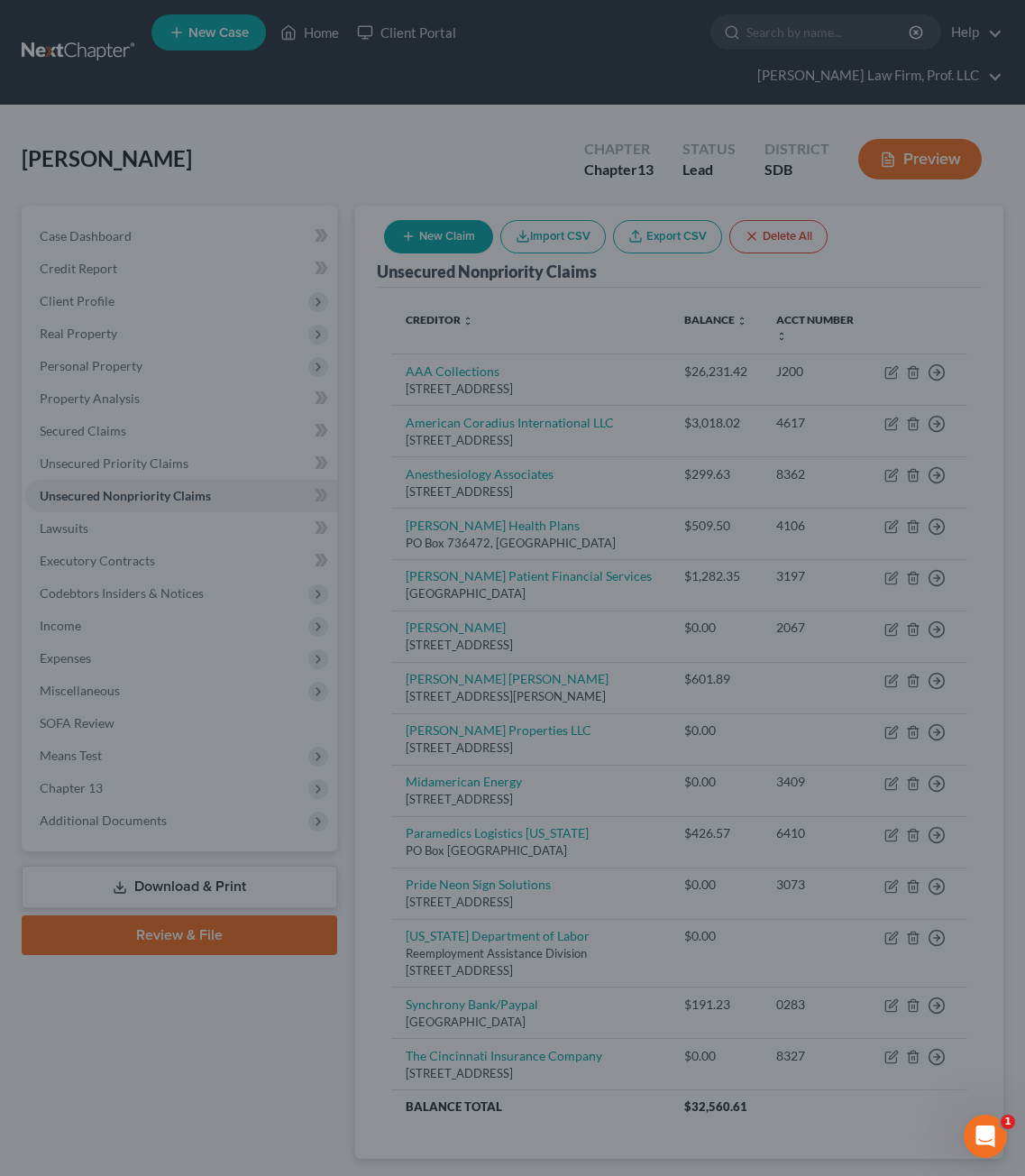
type input "0.00"
type input "0"
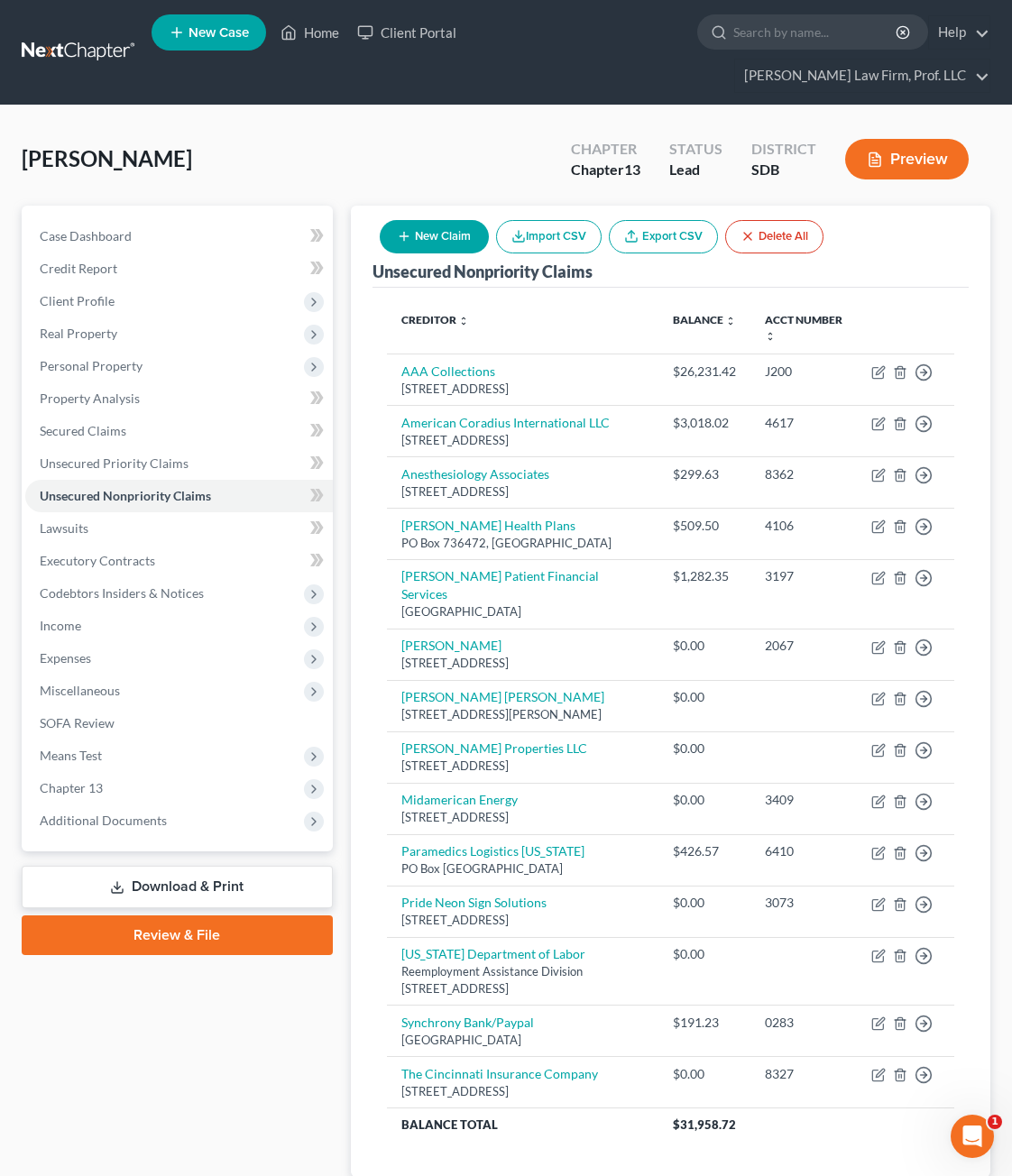
click at [445, 220] on button "New Claim" at bounding box center [433, 236] width 109 height 33
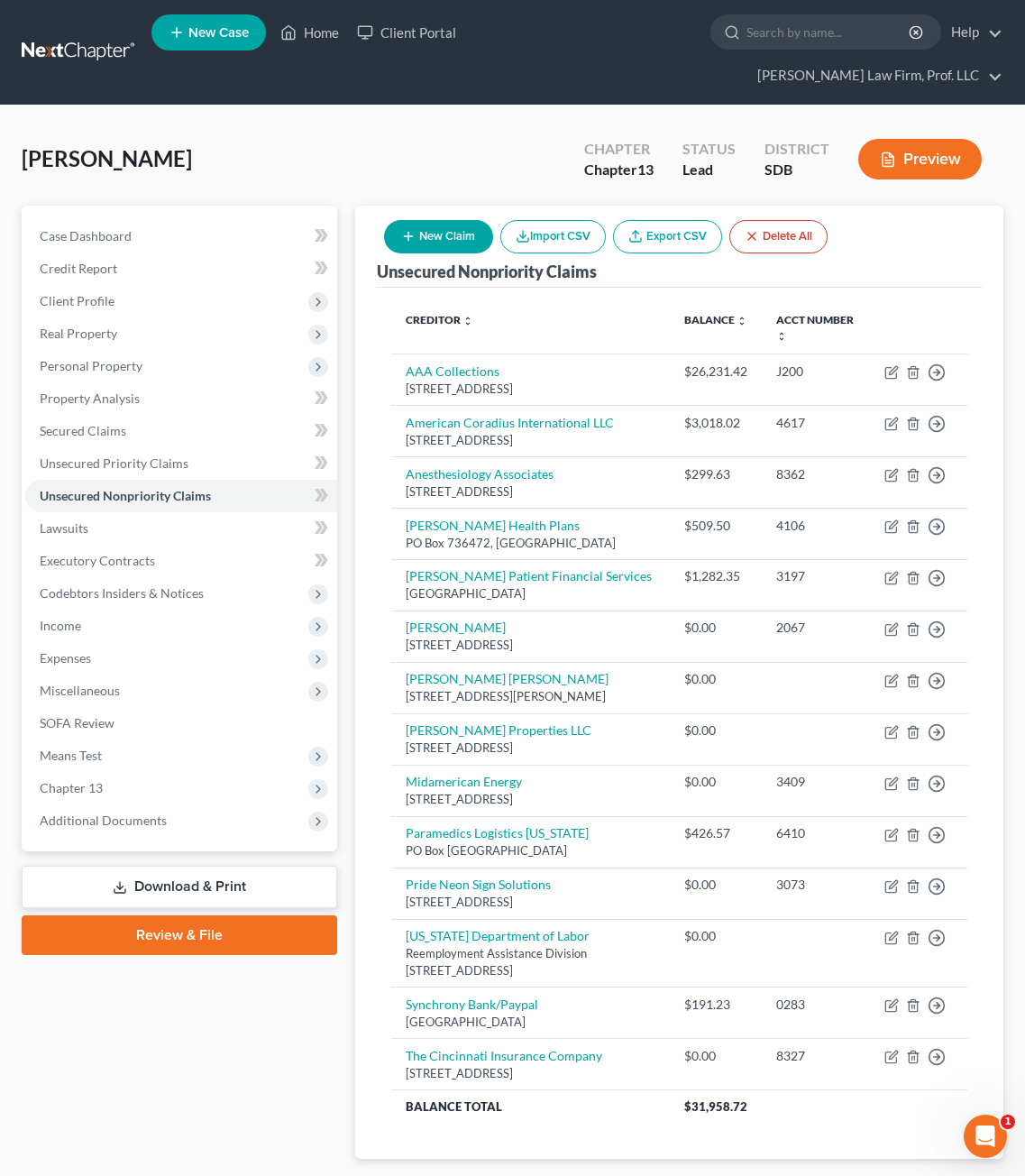
select select "0"
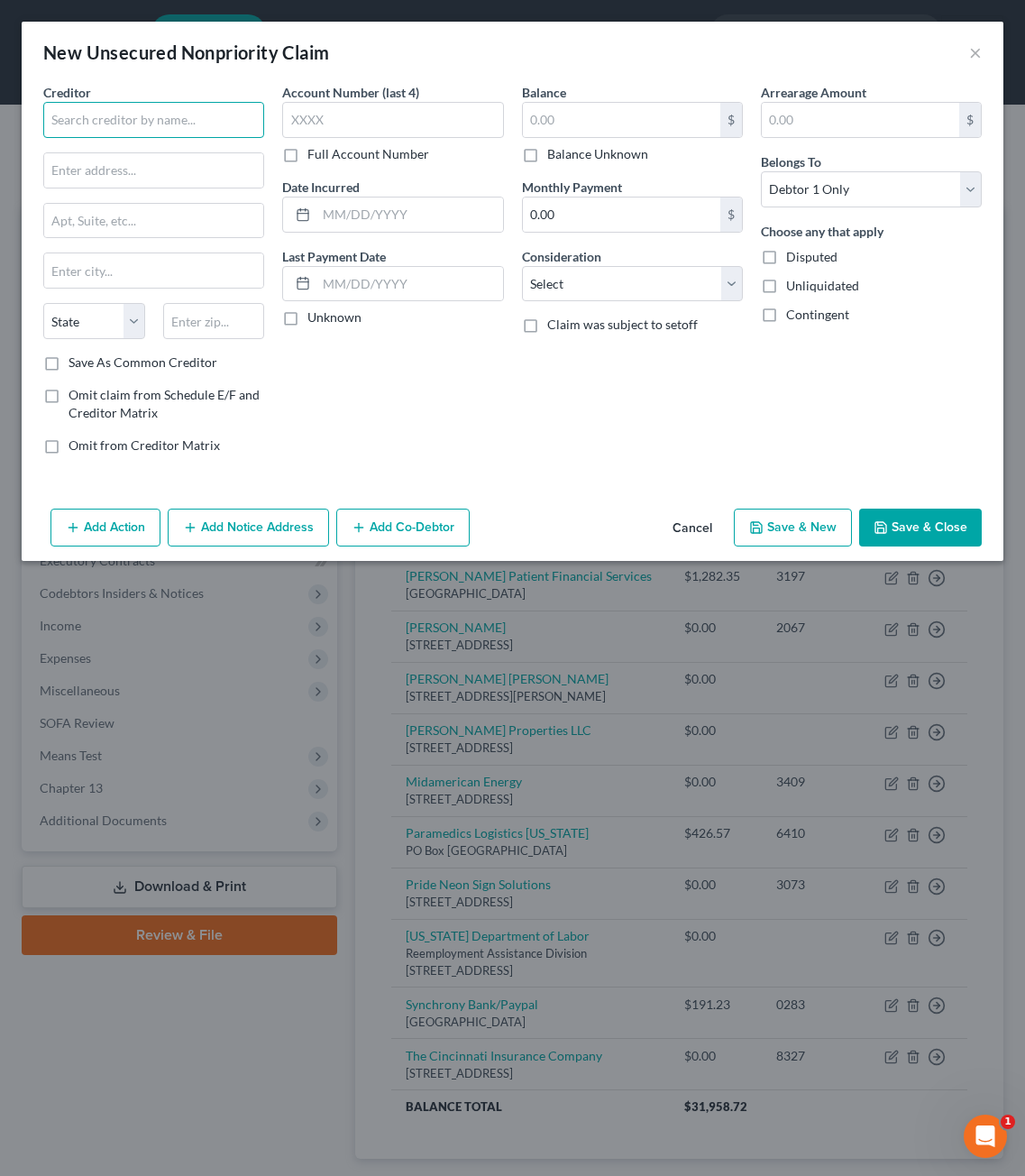
click at [196, 129] on input "text" at bounding box center [154, 119] width 221 height 36
type input "Marlee Amanda Dravland"
type input "3030 E. Bison Trail"
type input "57108"
type input "Sioux Falls"
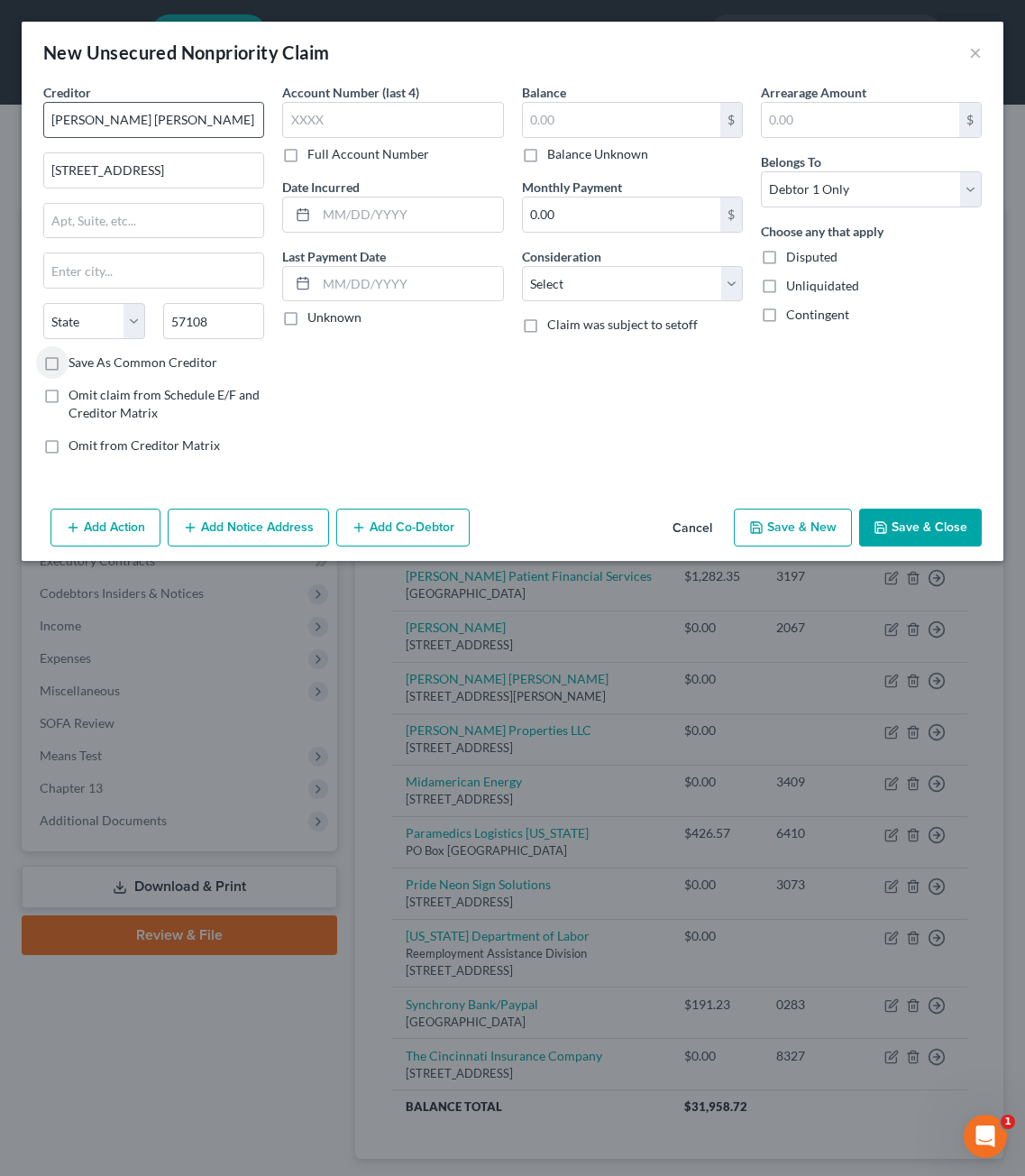
select select "43"
click at [157, 157] on input "3030 E. Bison Trail" at bounding box center [154, 171] width 219 height 34
type input "3030 E. Bison Trail Unit 3"
click at [382, 497] on div "Creditor * Marlee Amanda Dravland 3030 E. Bison Trail Unit 3 Sioux Falls State …" at bounding box center [513, 291] width 982 height 418
click at [414, 424] on div "Account Number (last 4) Full Account Number Date Incurred Last Payment Date Unk…" at bounding box center [393, 275] width 239 height 386
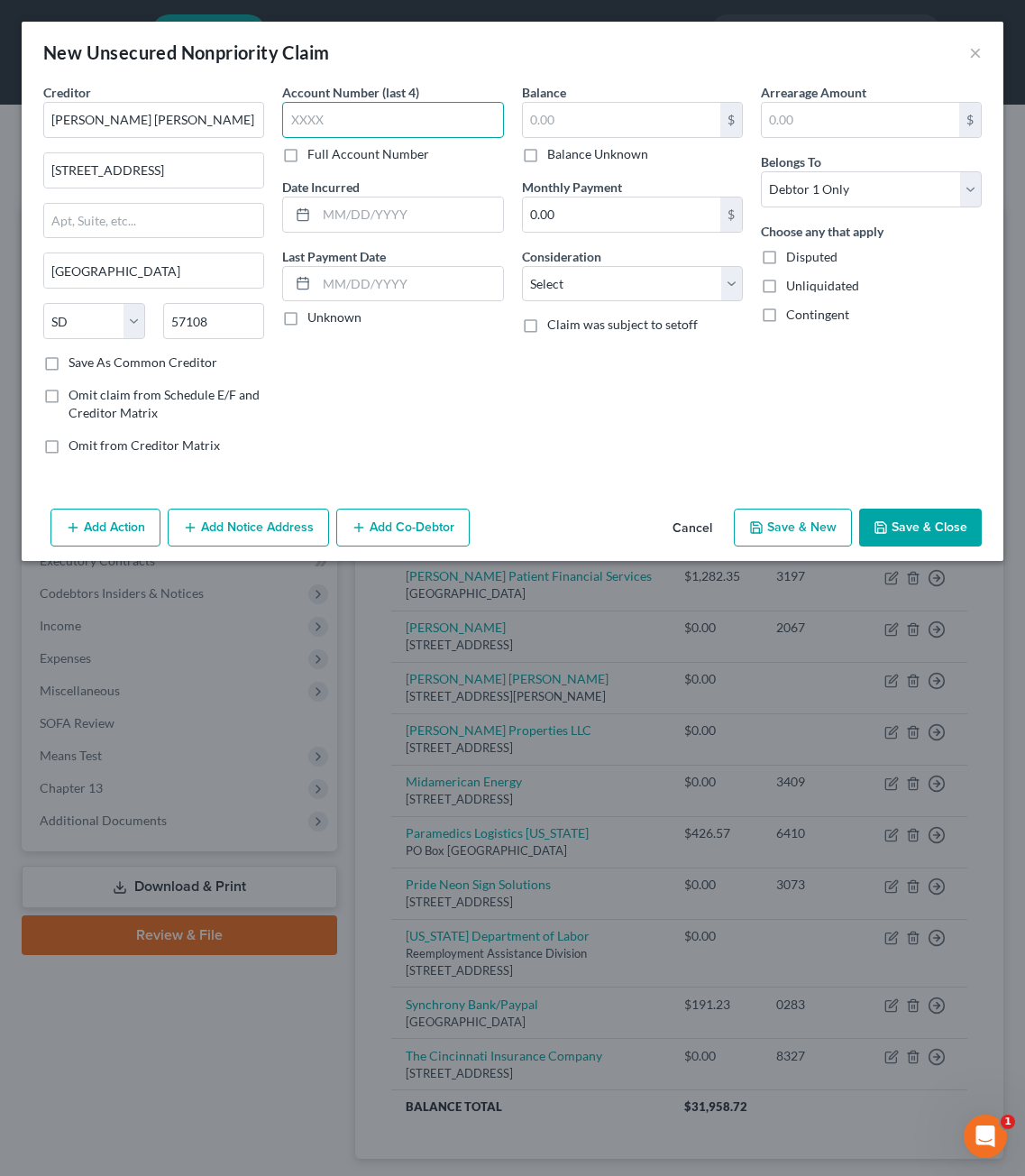
click at [328, 112] on input "text" at bounding box center [393, 119] width 221 height 36
click at [615, 115] on input "text" at bounding box center [622, 119] width 197 height 34
type input "0"
click at [830, 254] on span "Disputed" at bounding box center [812, 256] width 51 height 15
click at [805, 254] on input "Disputed" at bounding box center [799, 253] width 11 height 11
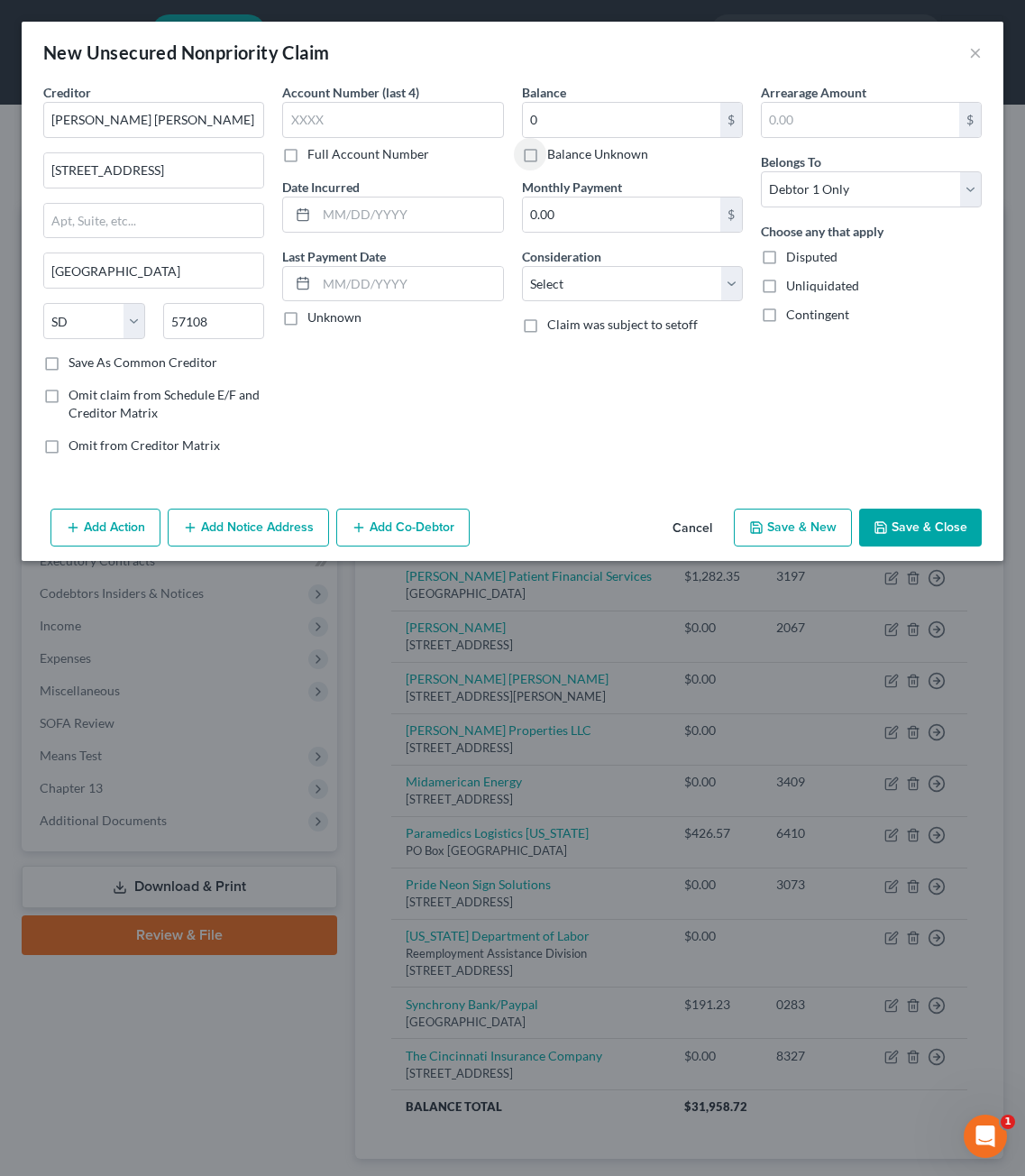
checkbox input "true"
drag, startPoint x: 678, startPoint y: 275, endPoint x: 678, endPoint y: 299, distance: 24.0
click at [678, 275] on select "Select Cable / Satellite Services Collection Agency Credit Card Debt Debt Couns…" at bounding box center [632, 285] width 221 height 36
select select "14"
click at [522, 266] on select "Select Cable / Satellite Services Collection Agency Credit Card Debt Debt Couns…" at bounding box center [632, 285] width 221 height 36
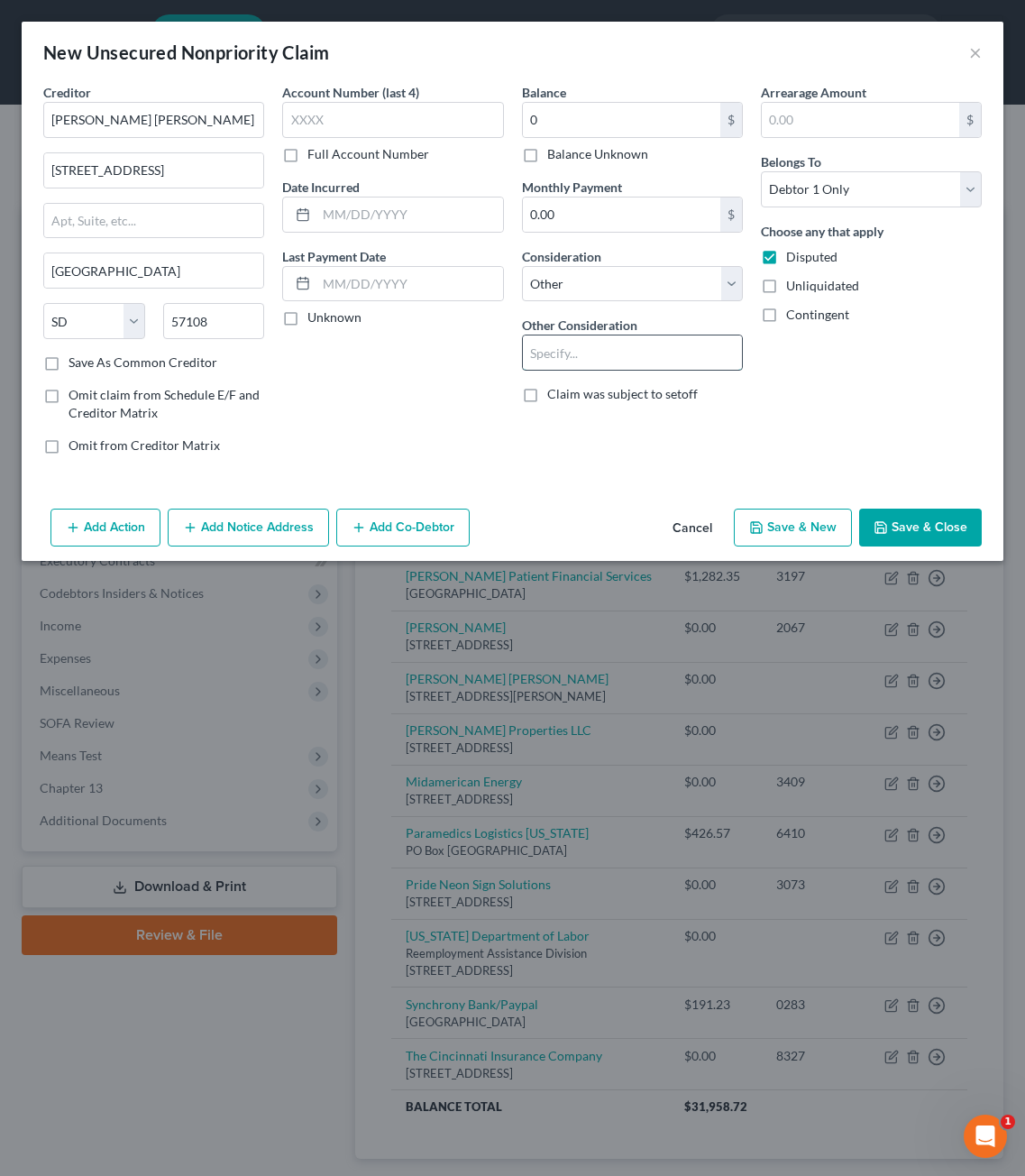
click at [607, 358] on input "text" at bounding box center [632, 353] width 219 height 34
type input "Judgment against Josephine's Floral Designery"
click at [914, 437] on div "Arrearage Amount $ Belongs To * Select Debtor 1 Only Debtor 2 Only Debtor 1 And…" at bounding box center [871, 275] width 239 height 386
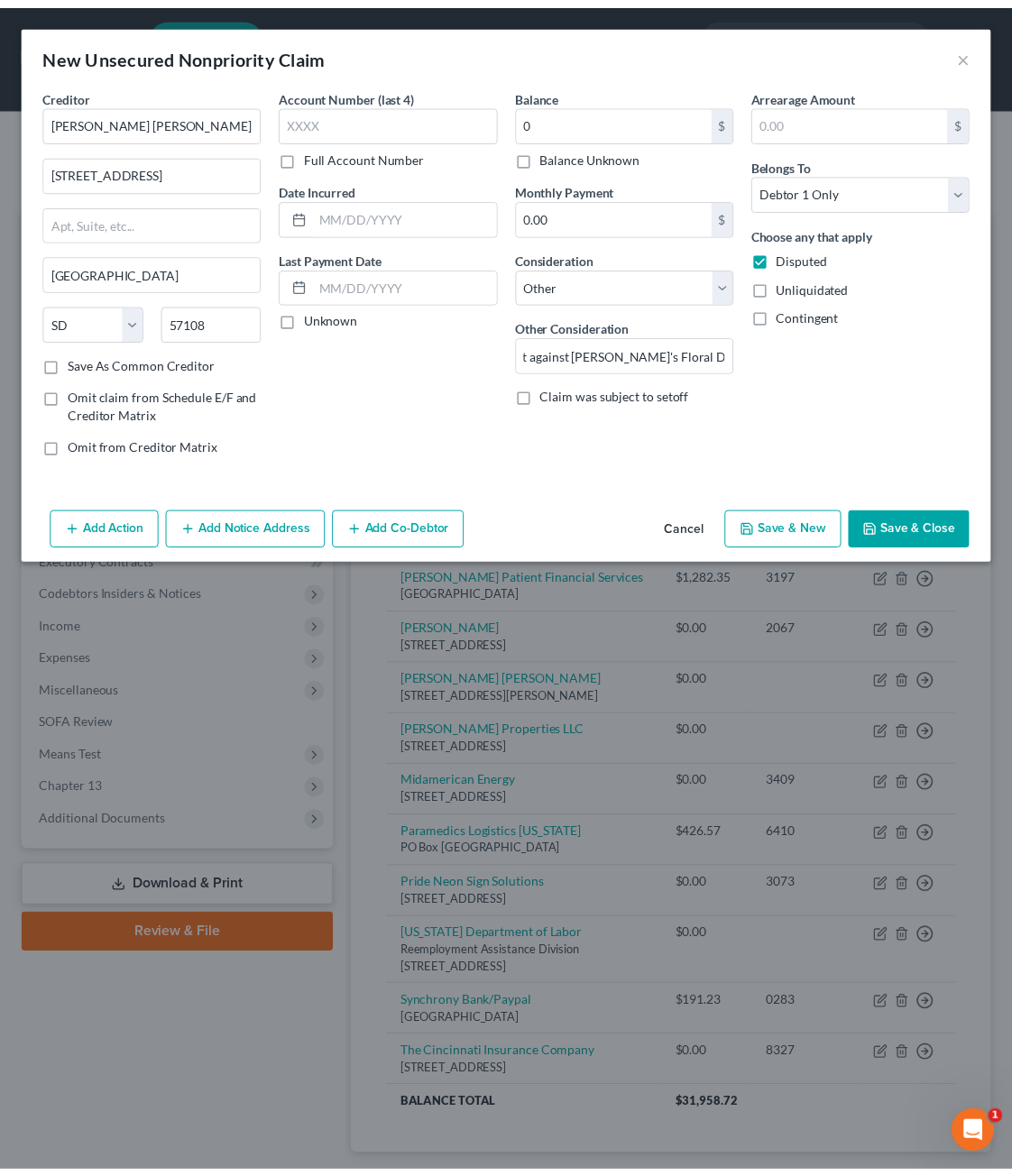
scroll to position [0, 0]
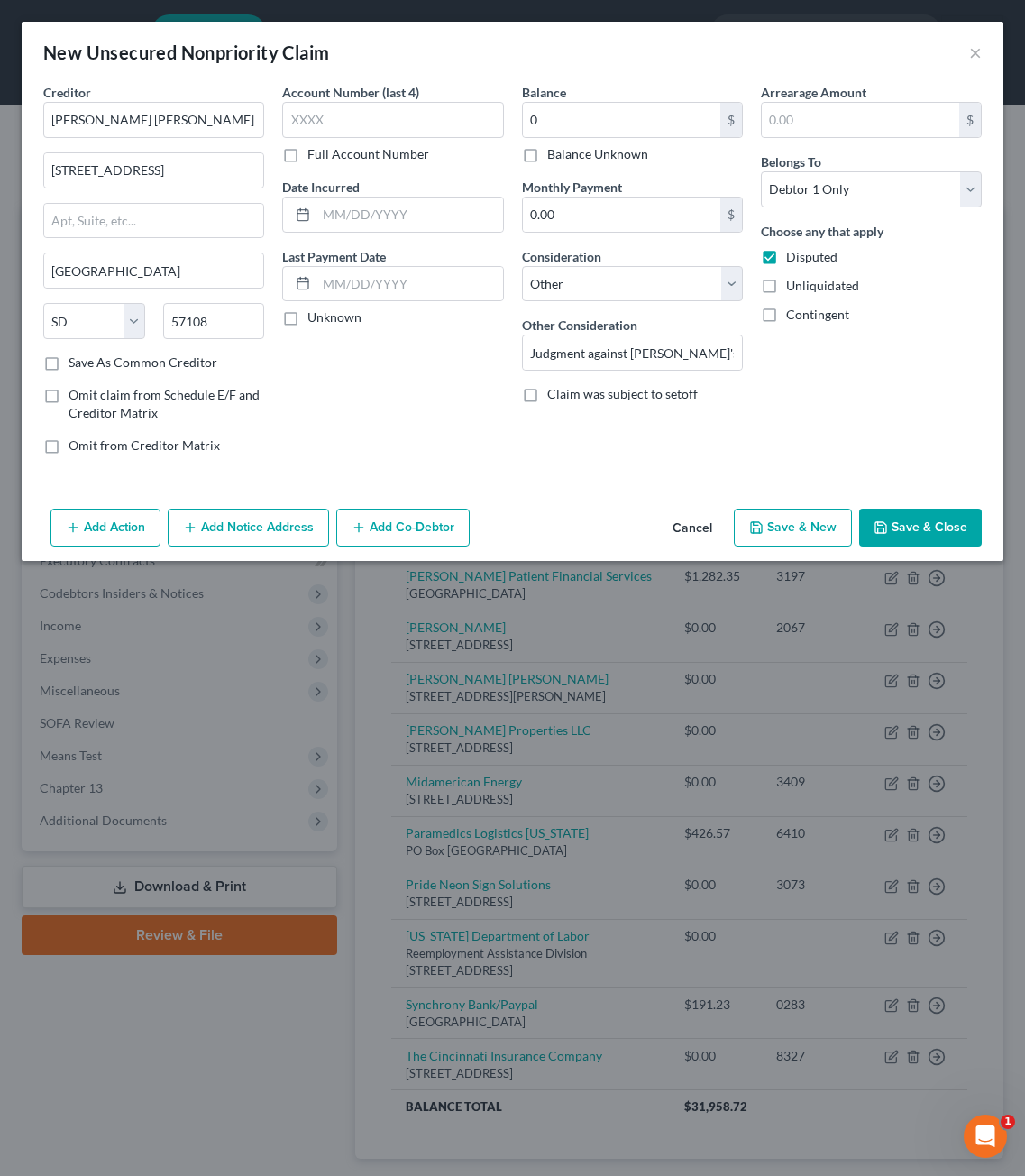
click at [924, 535] on button "Save & Close" at bounding box center [920, 527] width 122 height 38
type input "0.00"
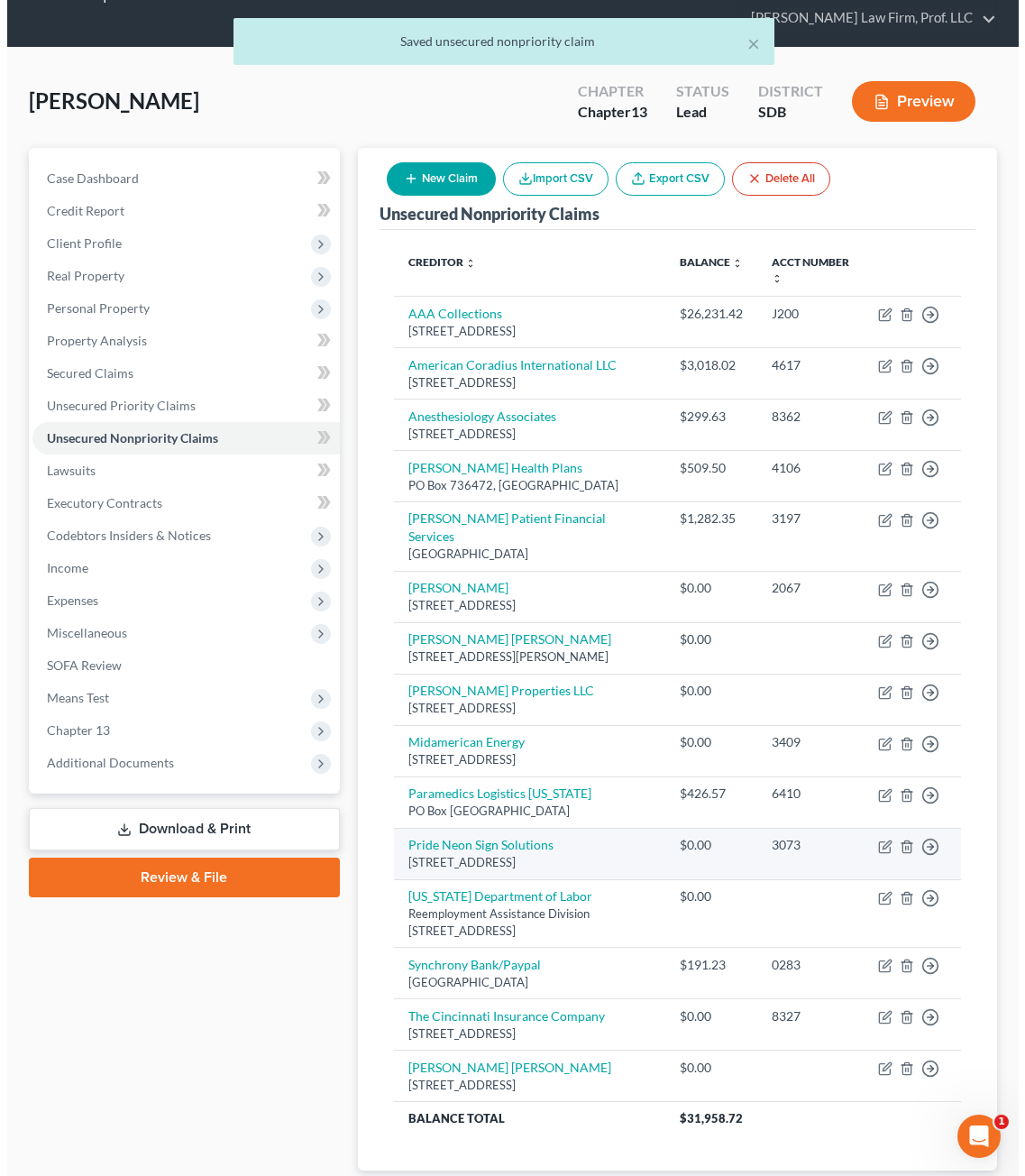
scroll to position [90, 0]
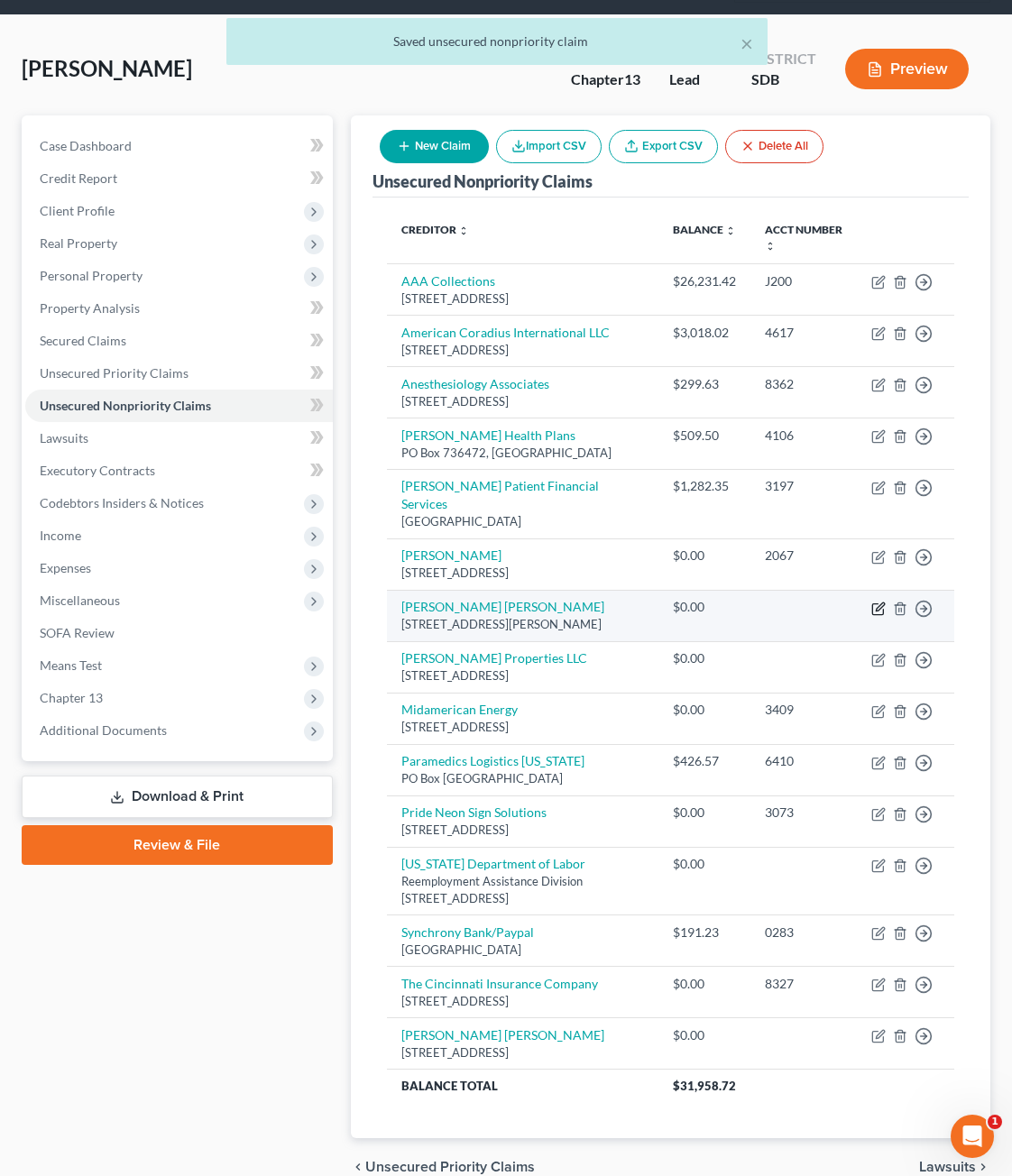
click at [873, 601] on icon "button" at bounding box center [878, 608] width 14 height 14
select select "43"
select select "14"
select select "0"
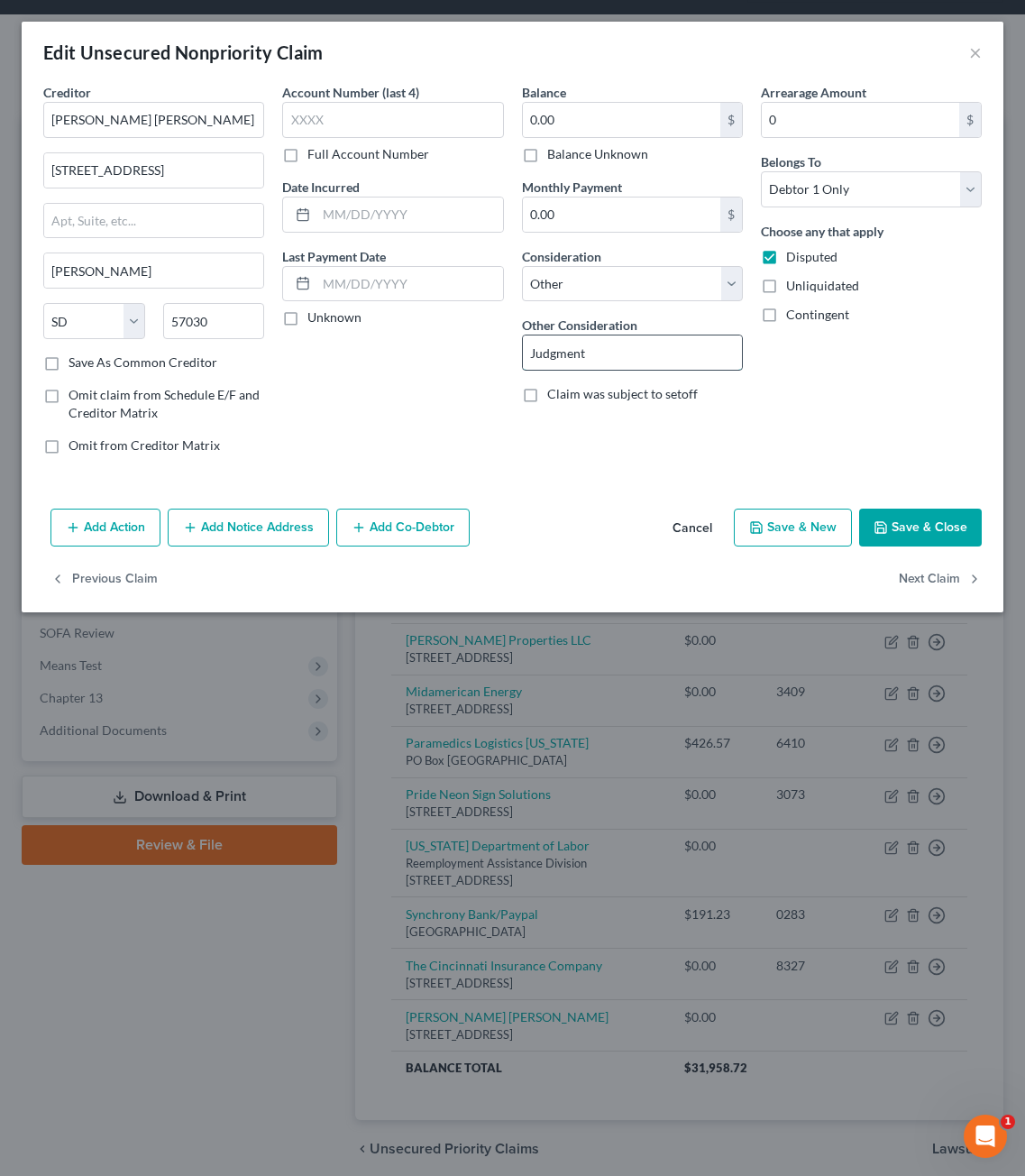
click at [617, 362] on input "Judgment" at bounding box center [632, 353] width 219 height 34
type input "Judgment against Josephines Floral Designery"
click at [915, 436] on div "Arrearage Amount 0 $ Belongs To * Select Debtor 1 Only Debtor 2 Only Debtor 1 A…" at bounding box center [871, 275] width 239 height 386
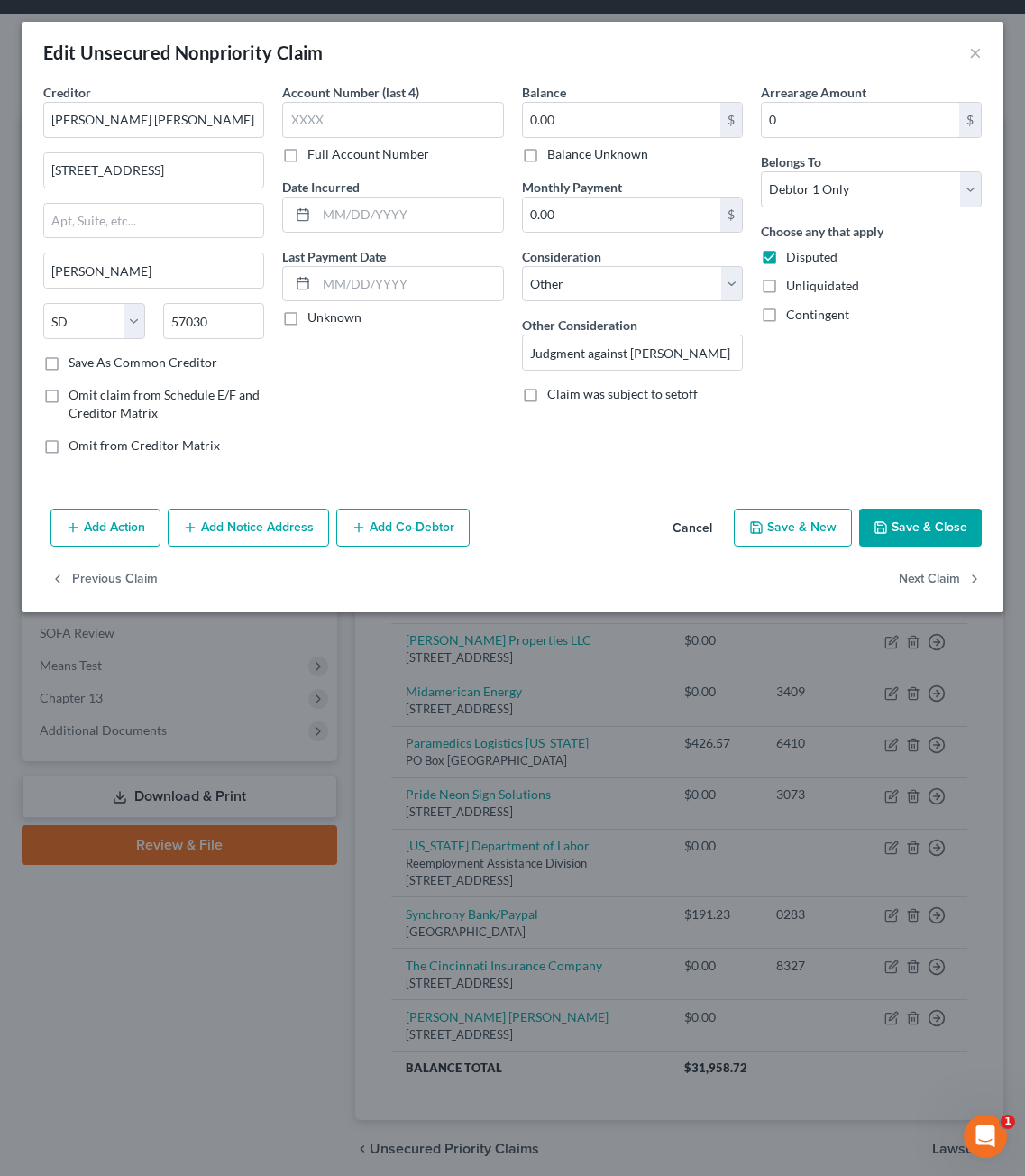
click at [891, 536] on button "Save & Close" at bounding box center [920, 527] width 122 height 38
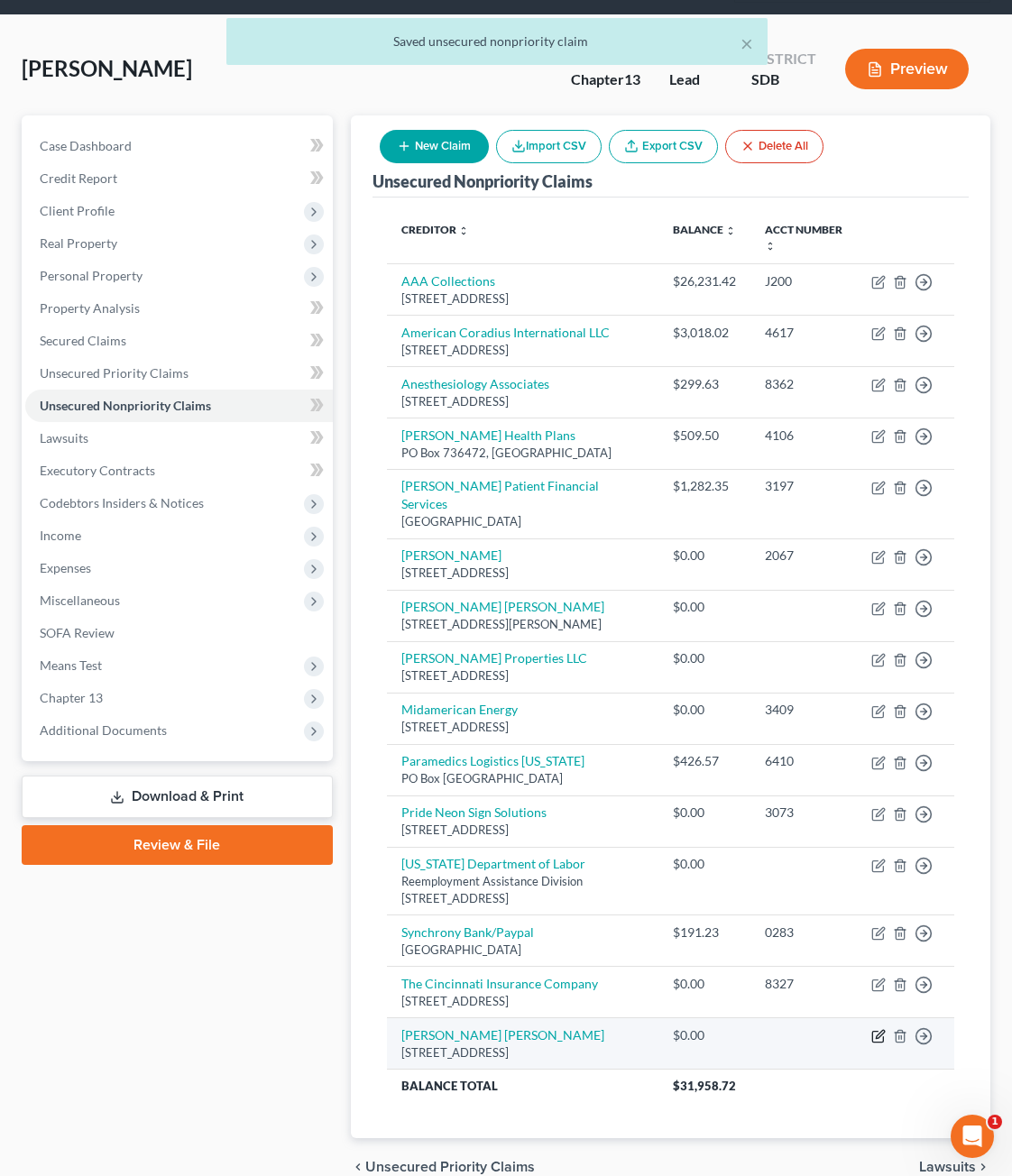
click at [875, 1029] on icon "button" at bounding box center [878, 1036] width 14 height 14
select select "43"
select select "14"
select select "0"
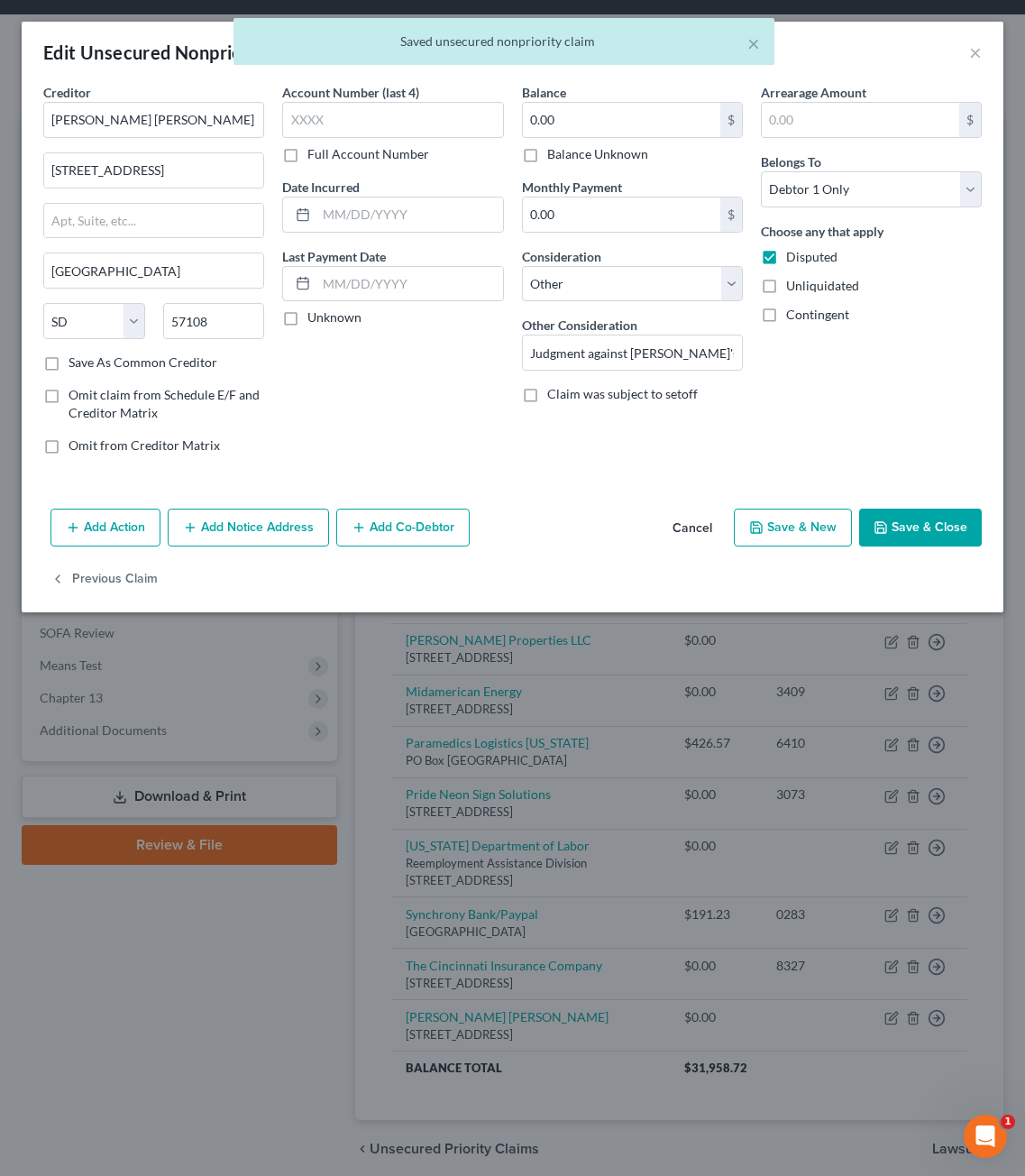
click at [895, 539] on button "Save & Close" at bounding box center [920, 527] width 122 height 38
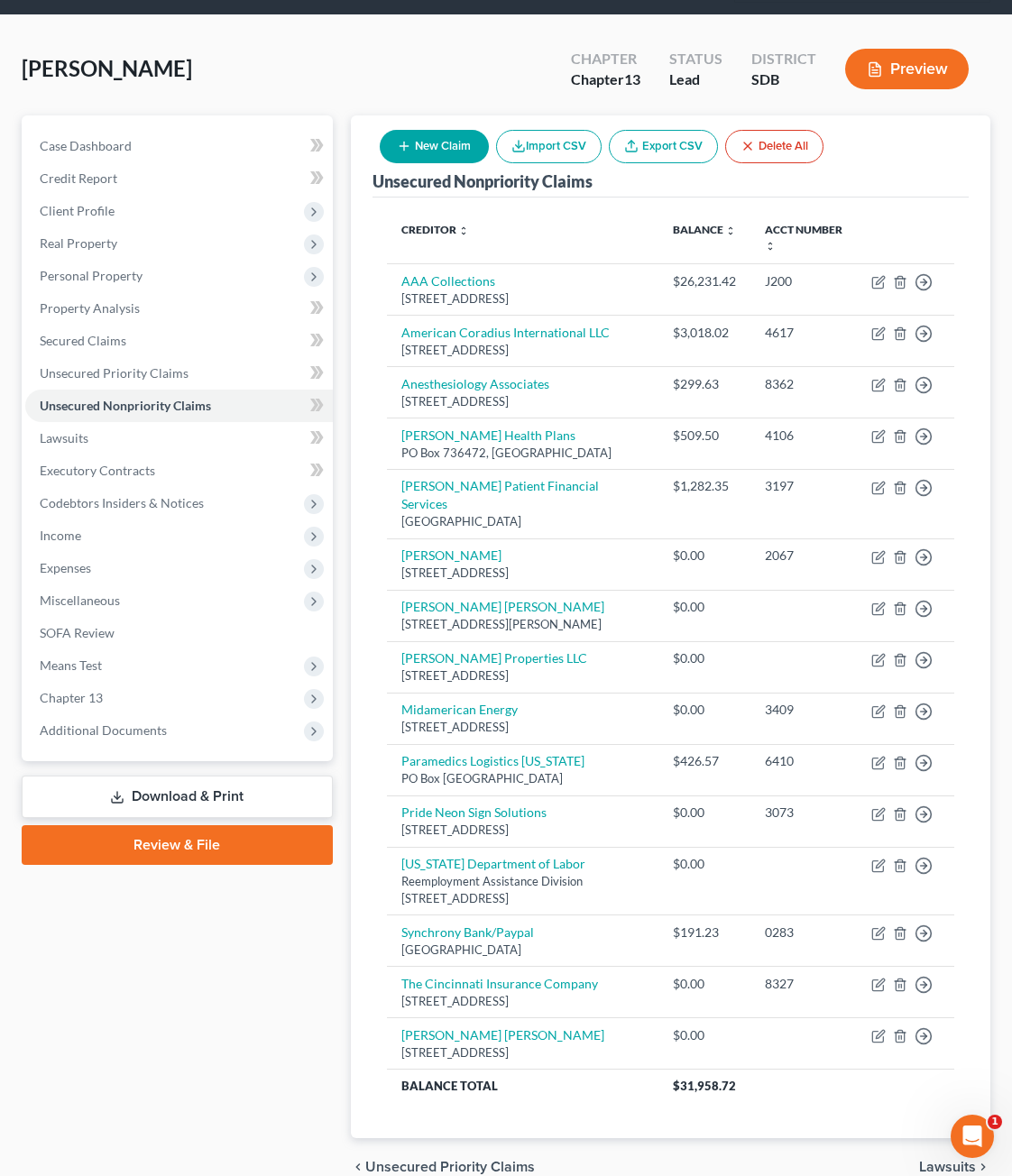
click at [463, 130] on button "New Claim" at bounding box center [433, 146] width 109 height 33
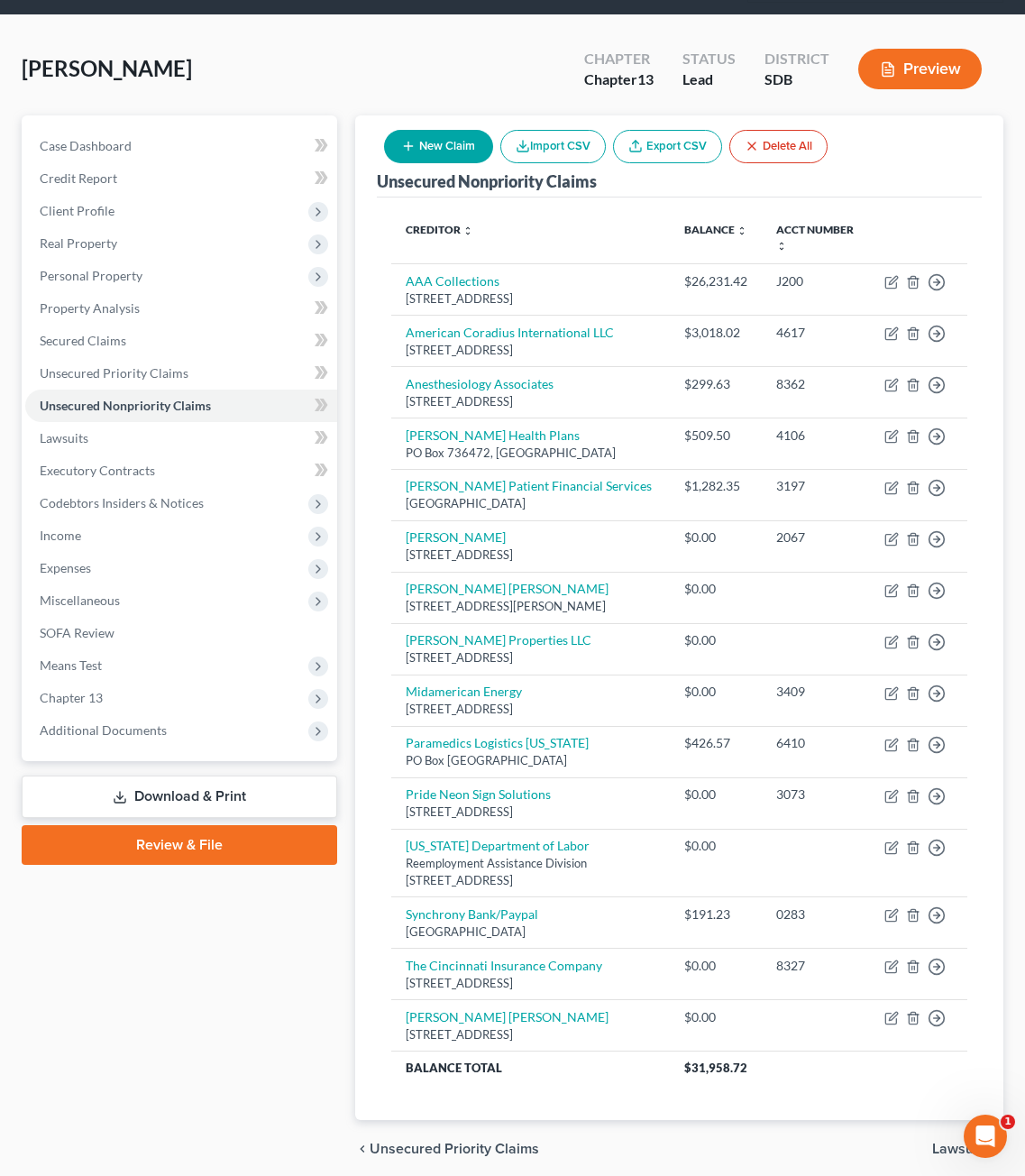
select select "0"
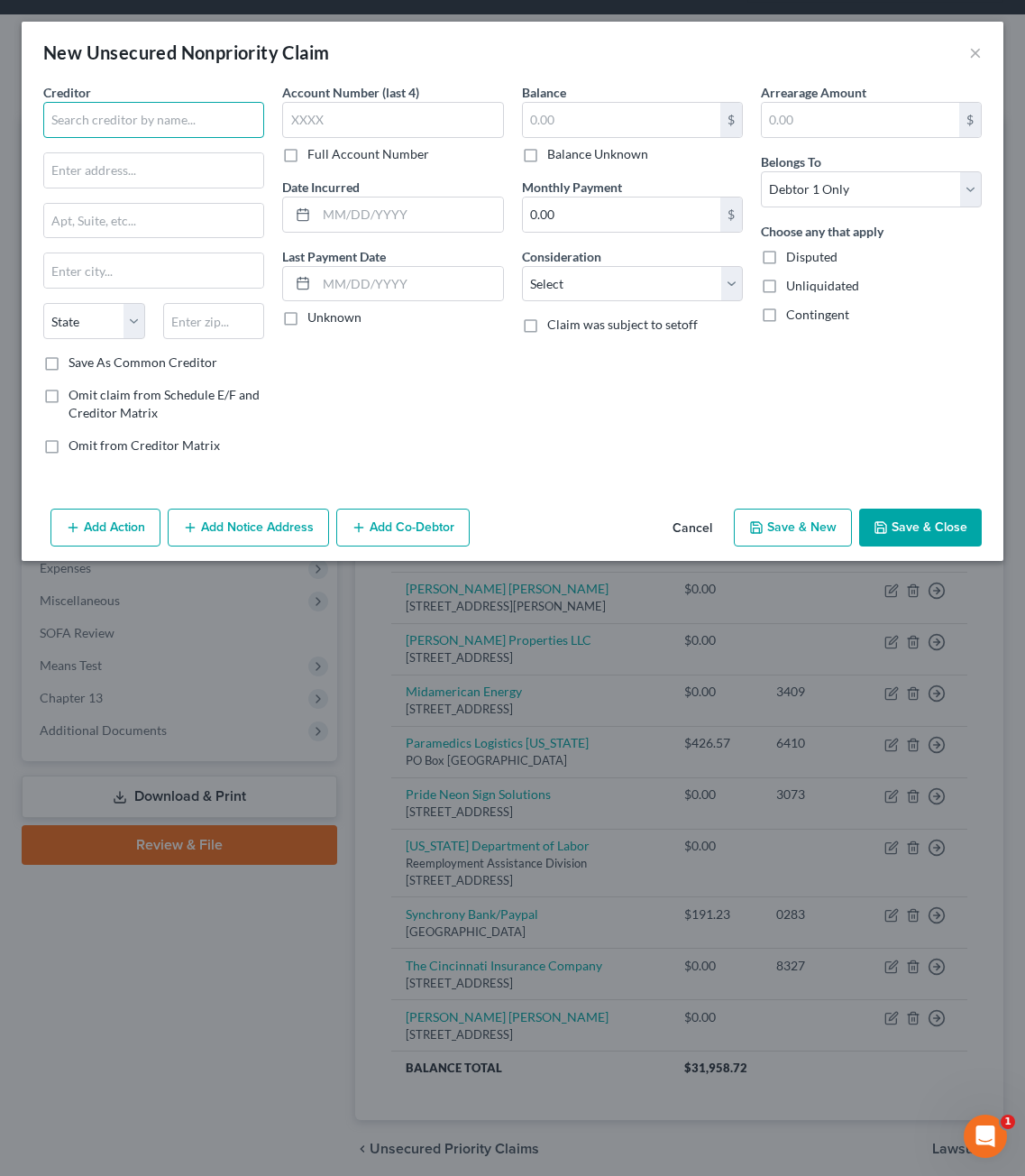
click at [217, 120] on input "text" at bounding box center [154, 119] width 221 height 36
type input "North American Wholesale Florist, Inc."
type input "715 South 7th Ave."
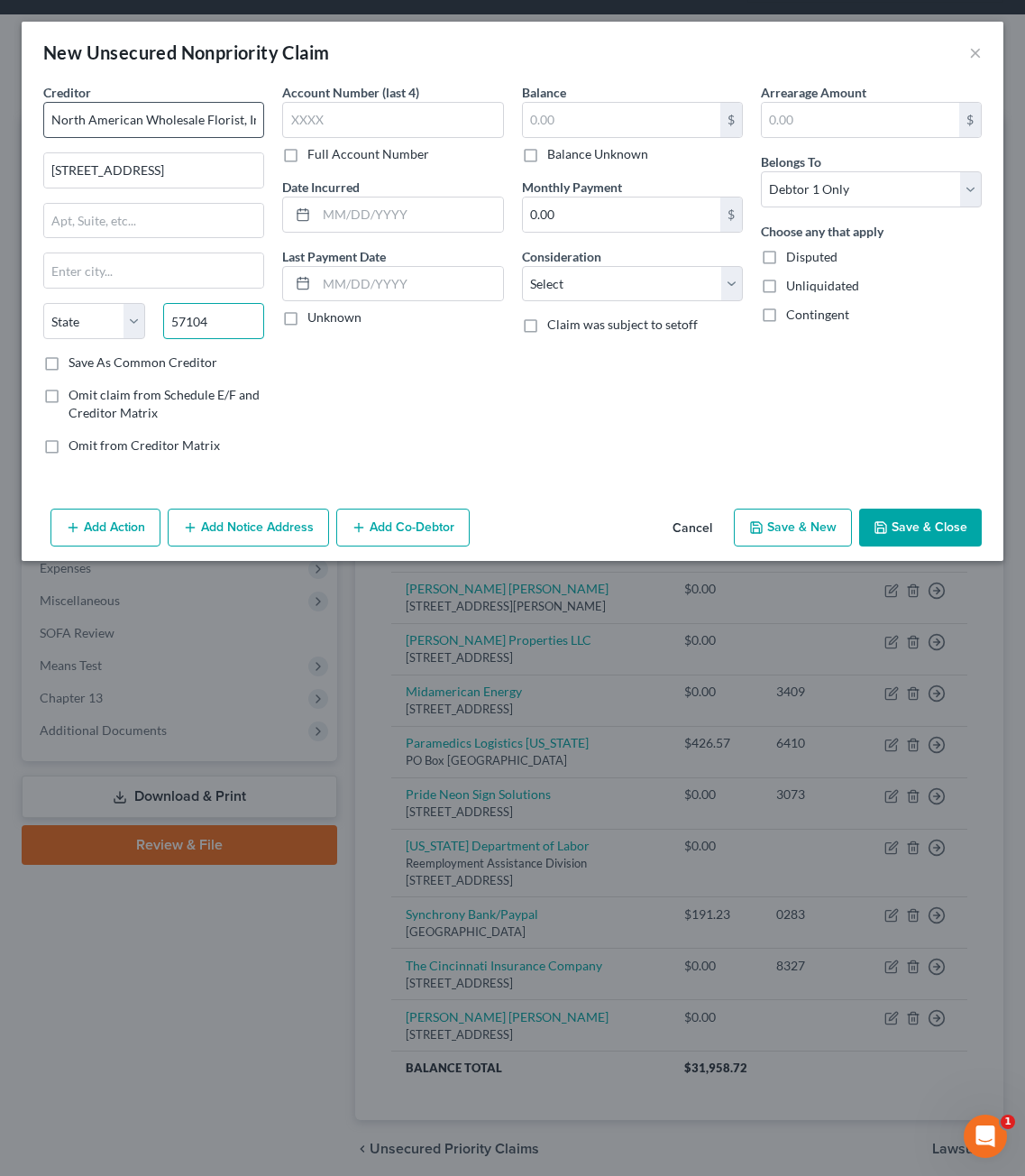
type input "57104"
type input "Sioux Falls"
select select "43"
click at [378, 132] on input "text" at bounding box center [393, 119] width 221 height 36
type input "J200"
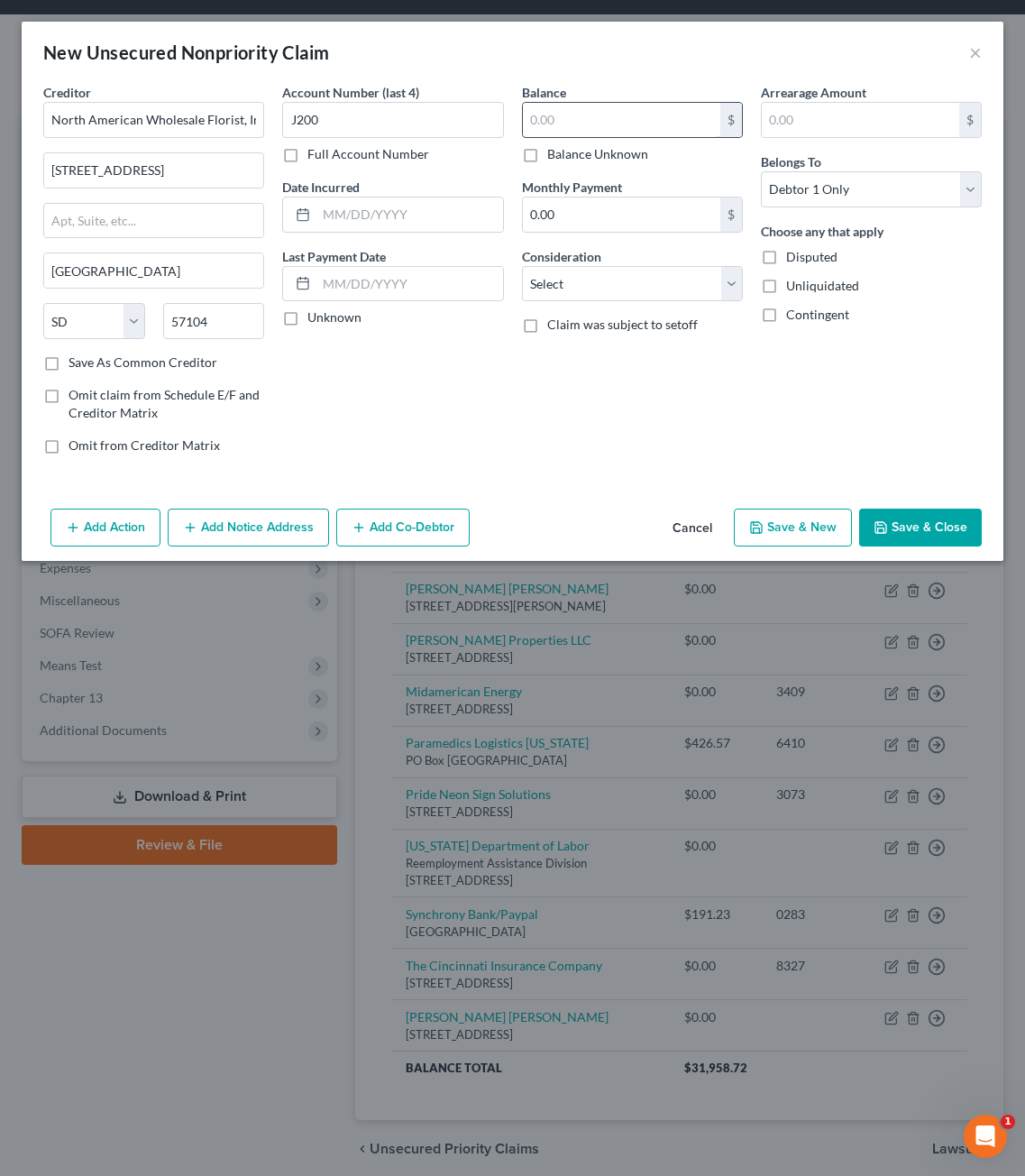
click at [597, 133] on input "text" at bounding box center [622, 119] width 197 height 34
type input "0"
click at [786, 259] on label "Disputed" at bounding box center [812, 256] width 51 height 18
click at [794, 259] on input "Disputed" at bounding box center [799, 253] width 11 height 11
checkbox input "true"
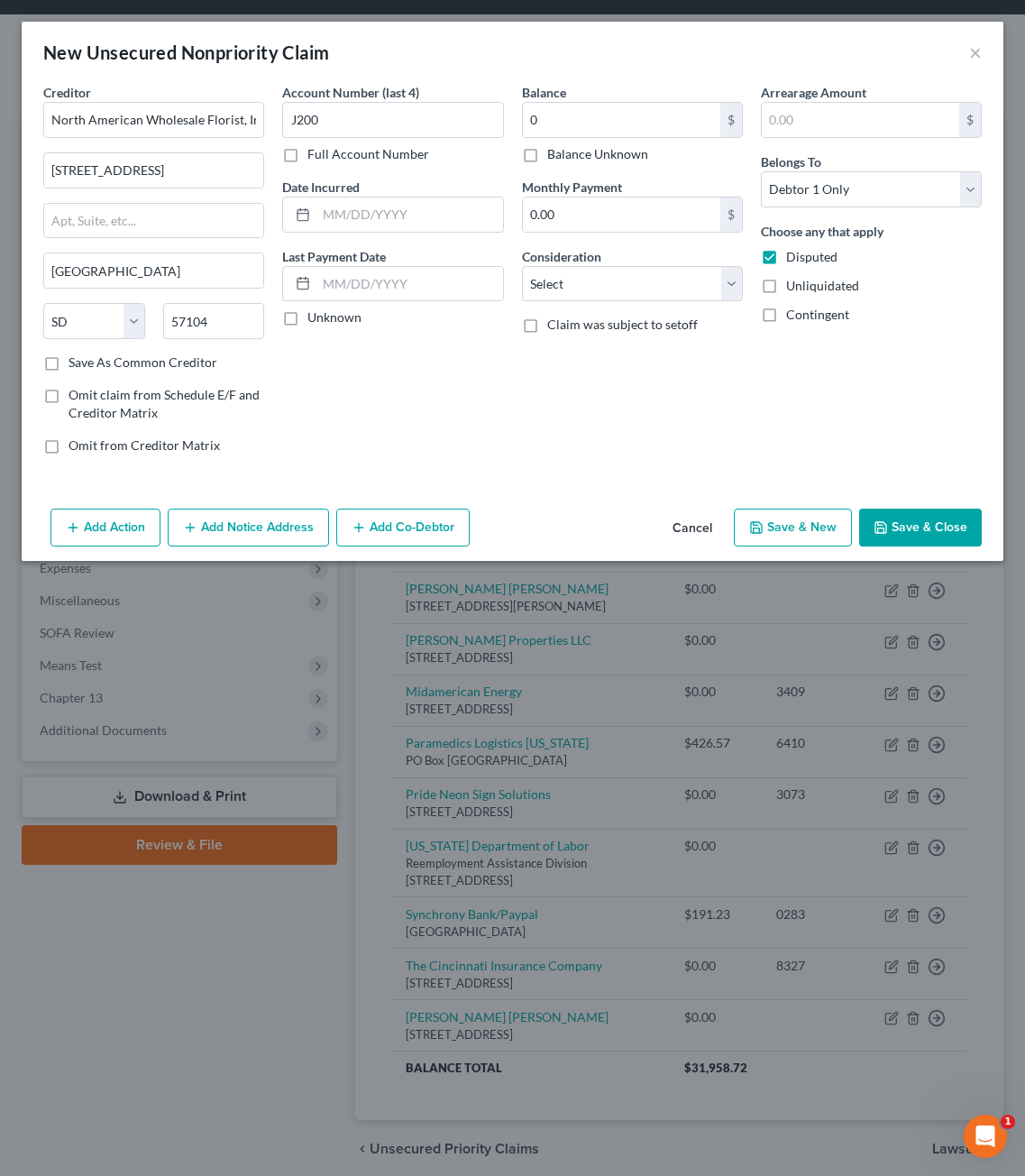
click at [781, 458] on div "Arrearage Amount $ Belongs To * Select Debtor 1 Only Debtor 2 Only Debtor 1 And…" at bounding box center [871, 275] width 239 height 386
drag, startPoint x: 549, startPoint y: 272, endPoint x: 552, endPoint y: 296, distance: 24.2
click at [549, 272] on select "Select Cable / Satellite Services Collection Agency Credit Card Debt Debt Couns…" at bounding box center [632, 285] width 221 height 36
select select "14"
click at [522, 266] on select "Select Cable / Satellite Services Collection Agency Credit Card Debt Debt Couns…" at bounding box center [632, 285] width 221 height 36
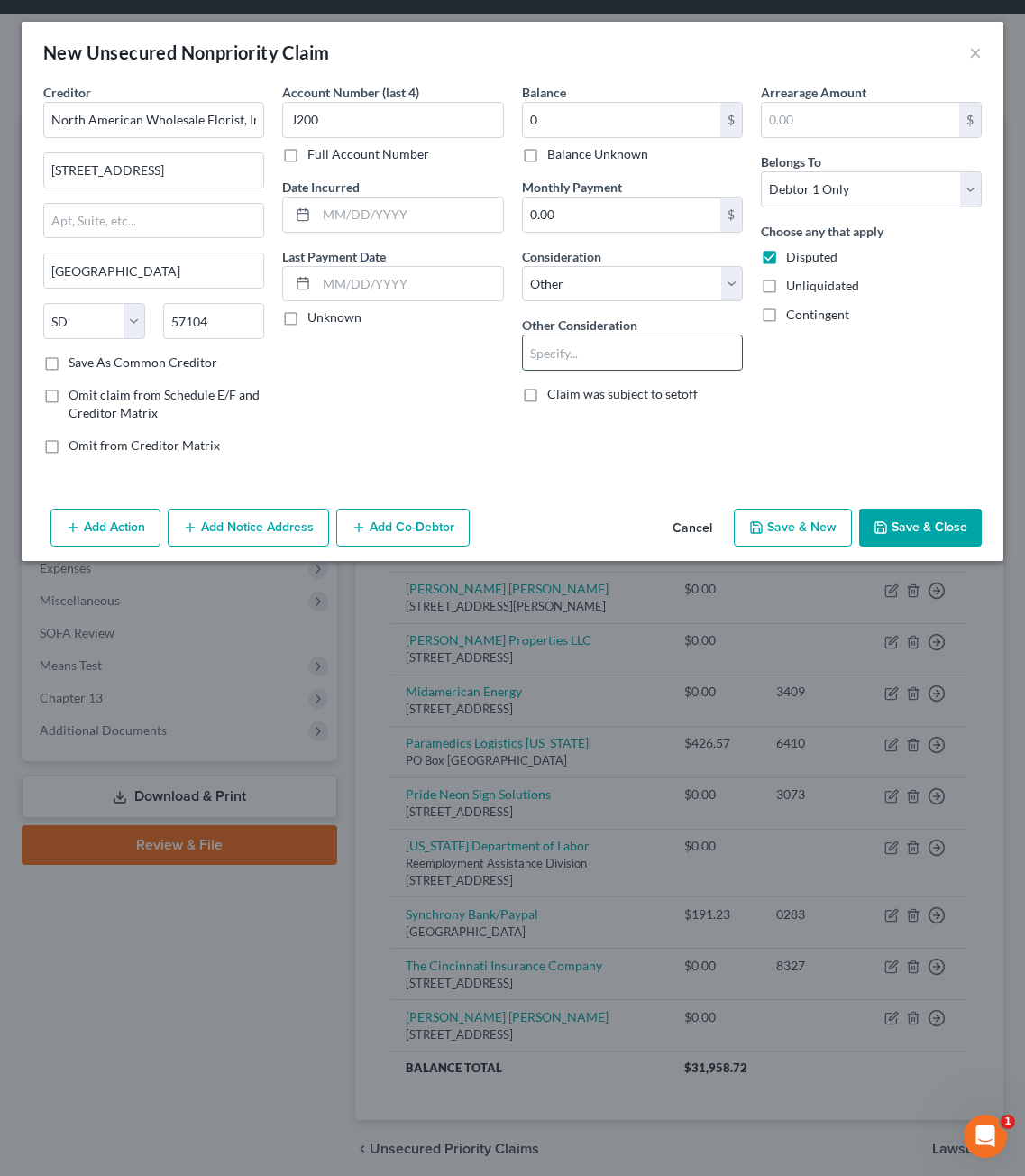
drag, startPoint x: 596, startPoint y: 343, endPoint x: 586, endPoint y: 354, distance: 14.9
click at [596, 345] on input "text" at bounding box center [632, 353] width 219 height 34
type input "J"
type input "$"
type input "O"
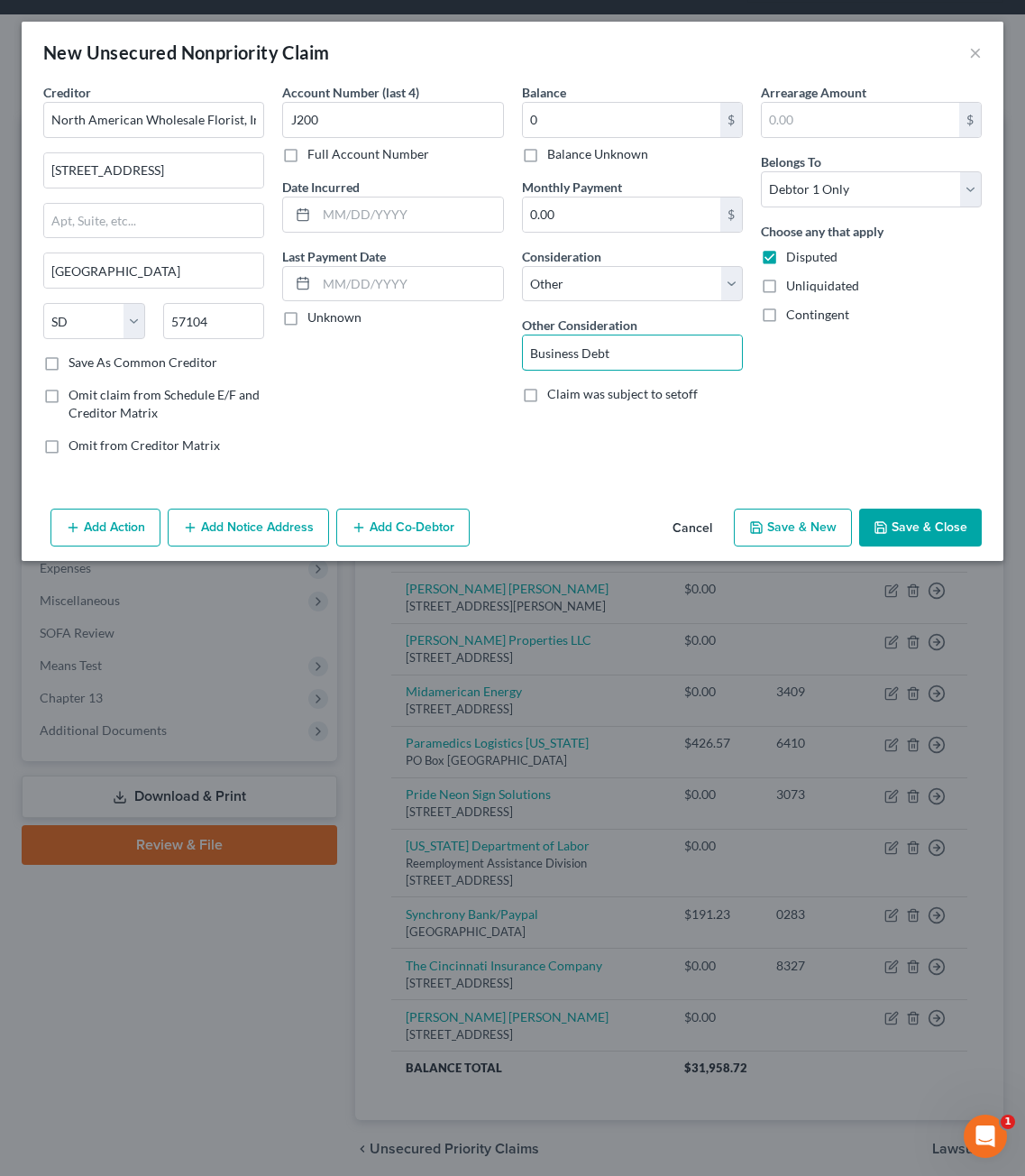
type input "Business Debt"
click at [921, 508] on button "Save & Close" at bounding box center [920, 527] width 122 height 38
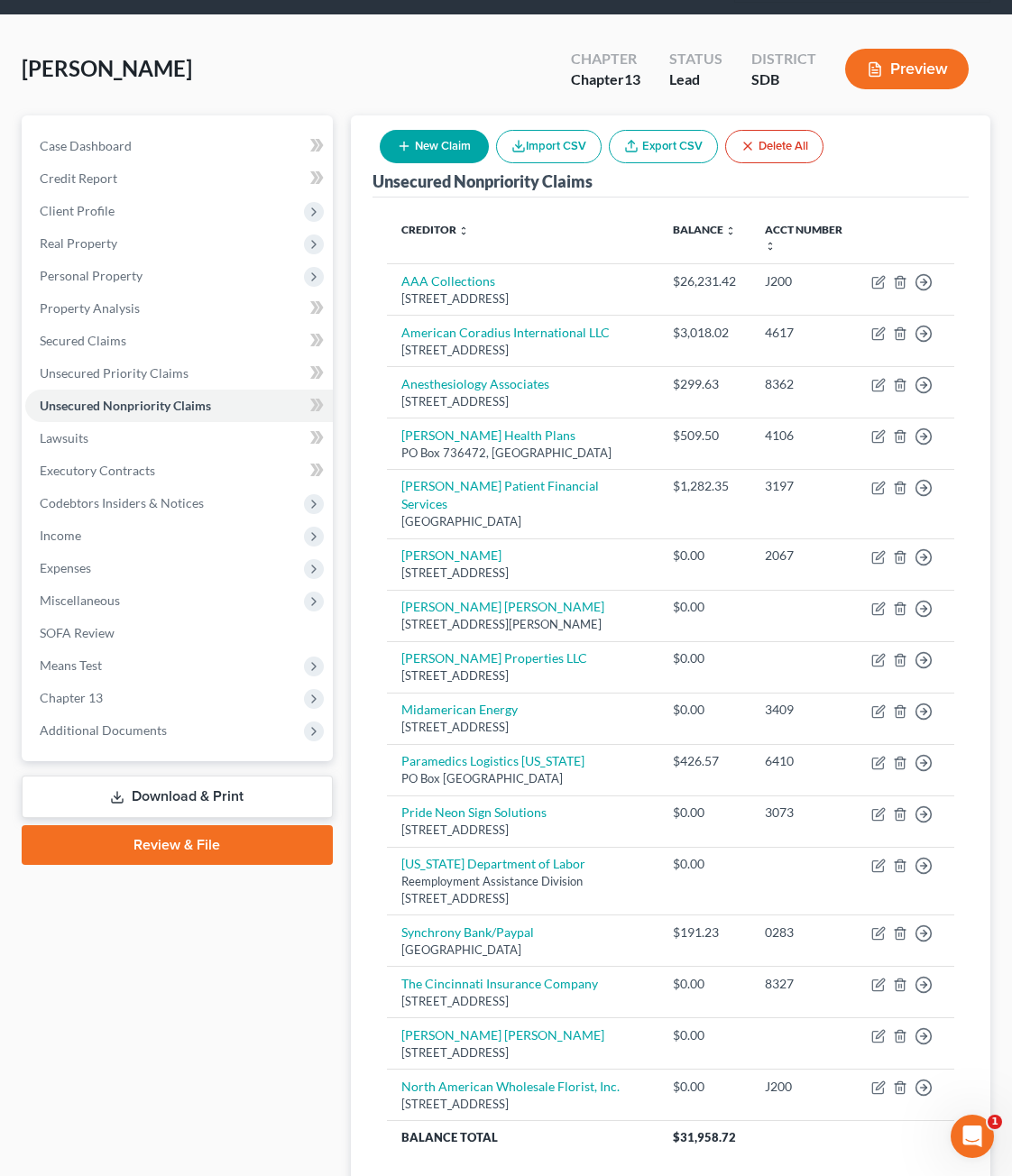
drag, startPoint x: 418, startPoint y: 95, endPoint x: 423, endPoint y: 110, distance: 15.8
click at [418, 122] on div "New Claim Import CSV Export CSV Delete All" at bounding box center [601, 146] width 458 height 47
click at [423, 130] on button "New Claim" at bounding box center [433, 146] width 109 height 33
select select "0"
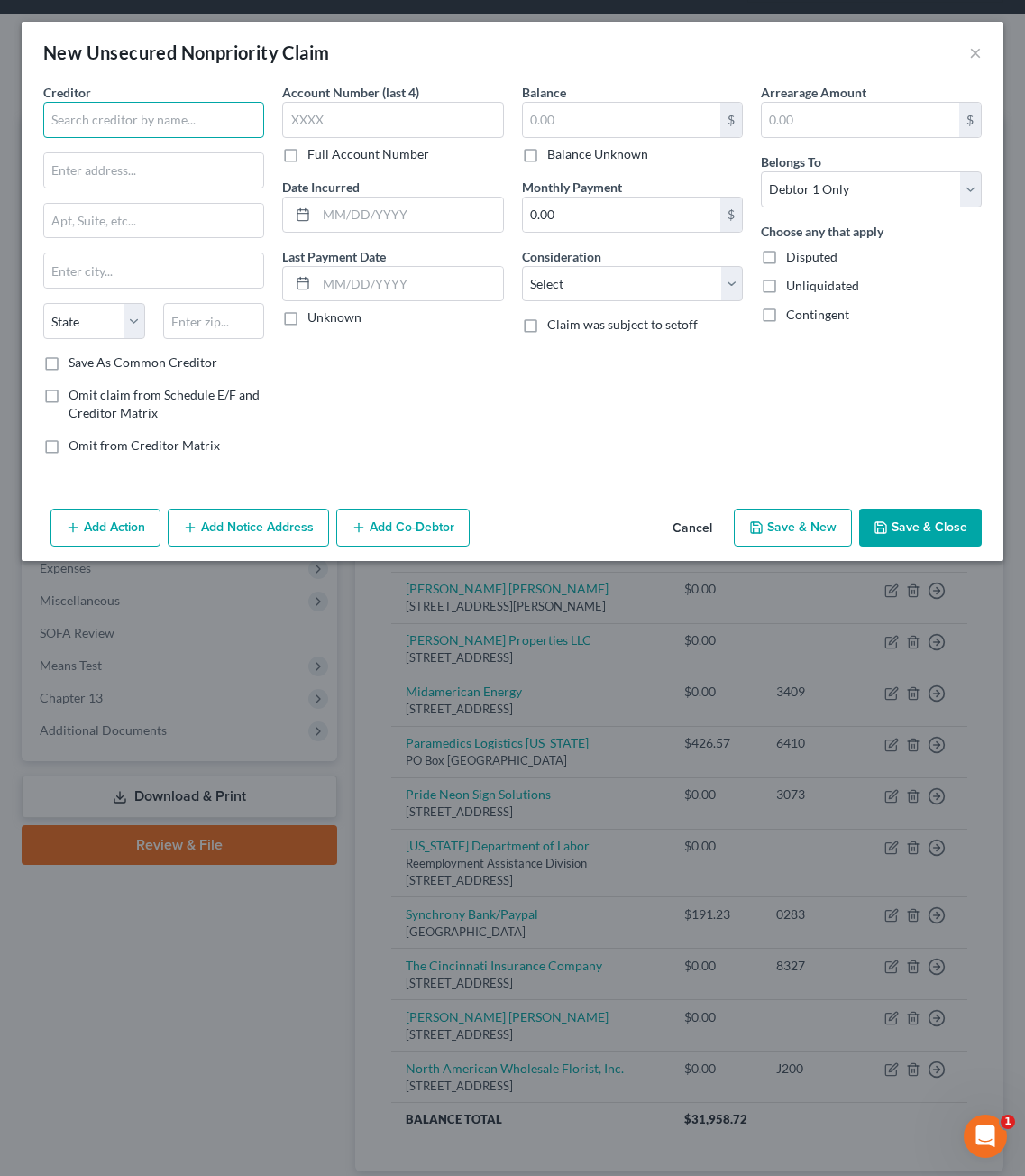
click at [212, 102] on input "text" at bounding box center [154, 119] width 221 height 36
drag, startPoint x: 190, startPoint y: 109, endPoint x: -156, endPoint y: 34, distance: 354.0
click at [0, 34] on html "Home New Case Client Portal Gerry Law Firm, Prof. LLC anacker@sgsllc.com My Acc…" at bounding box center [512, 603] width 1025 height 1387
type input "Messerli & Kramer"
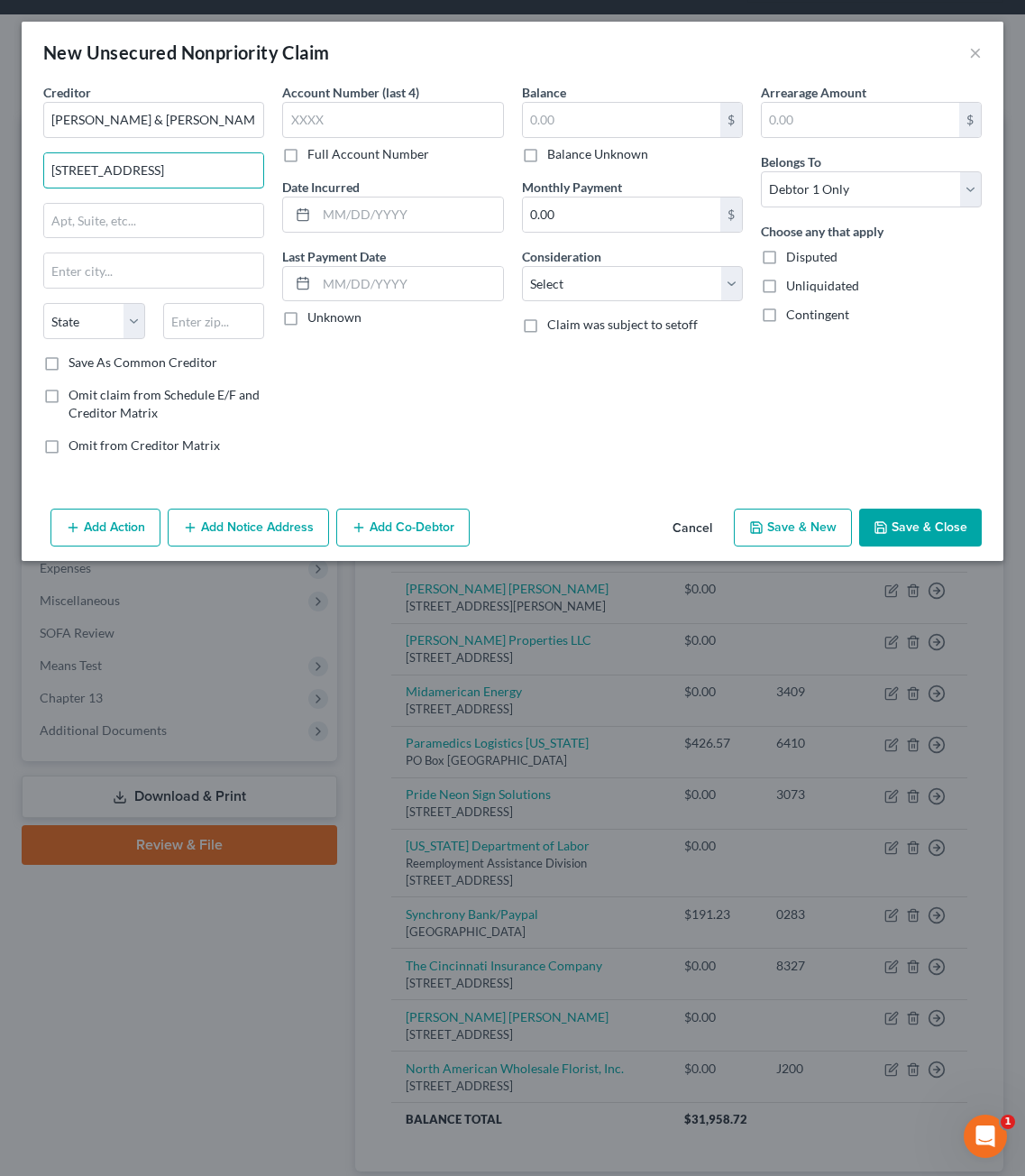
type input "3033 Campus Drive, Suite 250"
type input "55441"
type input "Minneapolis"
select select "24"
click at [449, 115] on input "text" at bounding box center [393, 119] width 221 height 36
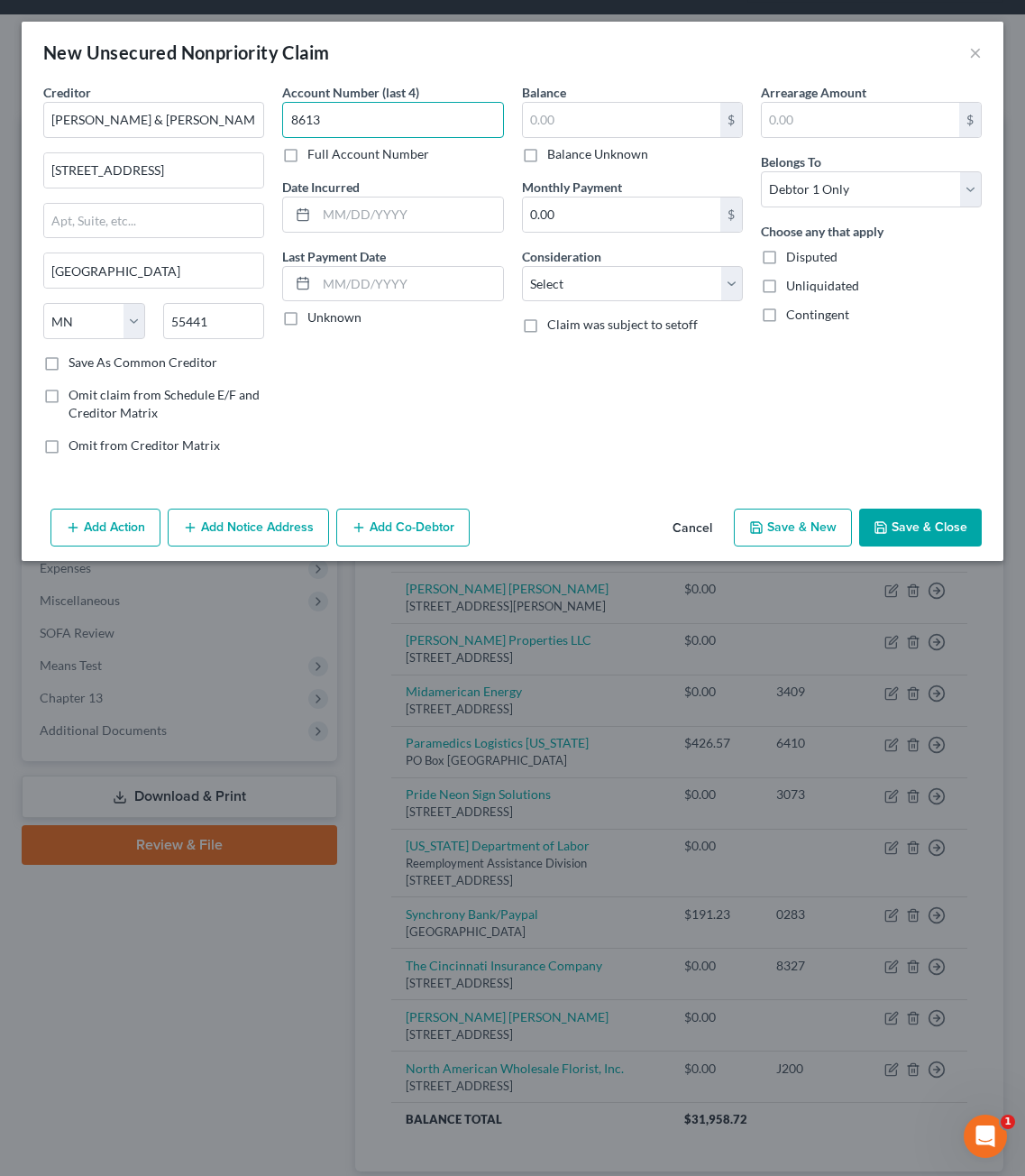
type input "8613"
type input "1,183.76"
drag, startPoint x: 742, startPoint y: 382, endPoint x: 849, endPoint y: 380, distance: 107.0
click at [743, 382] on div "Balance 1,183.76 $ Balance Unknown Balance Undetermined 1,183.76 $ Balance Unkn…" at bounding box center [632, 275] width 239 height 386
click at [252, 523] on button "Add Notice Address" at bounding box center [248, 527] width 161 height 38
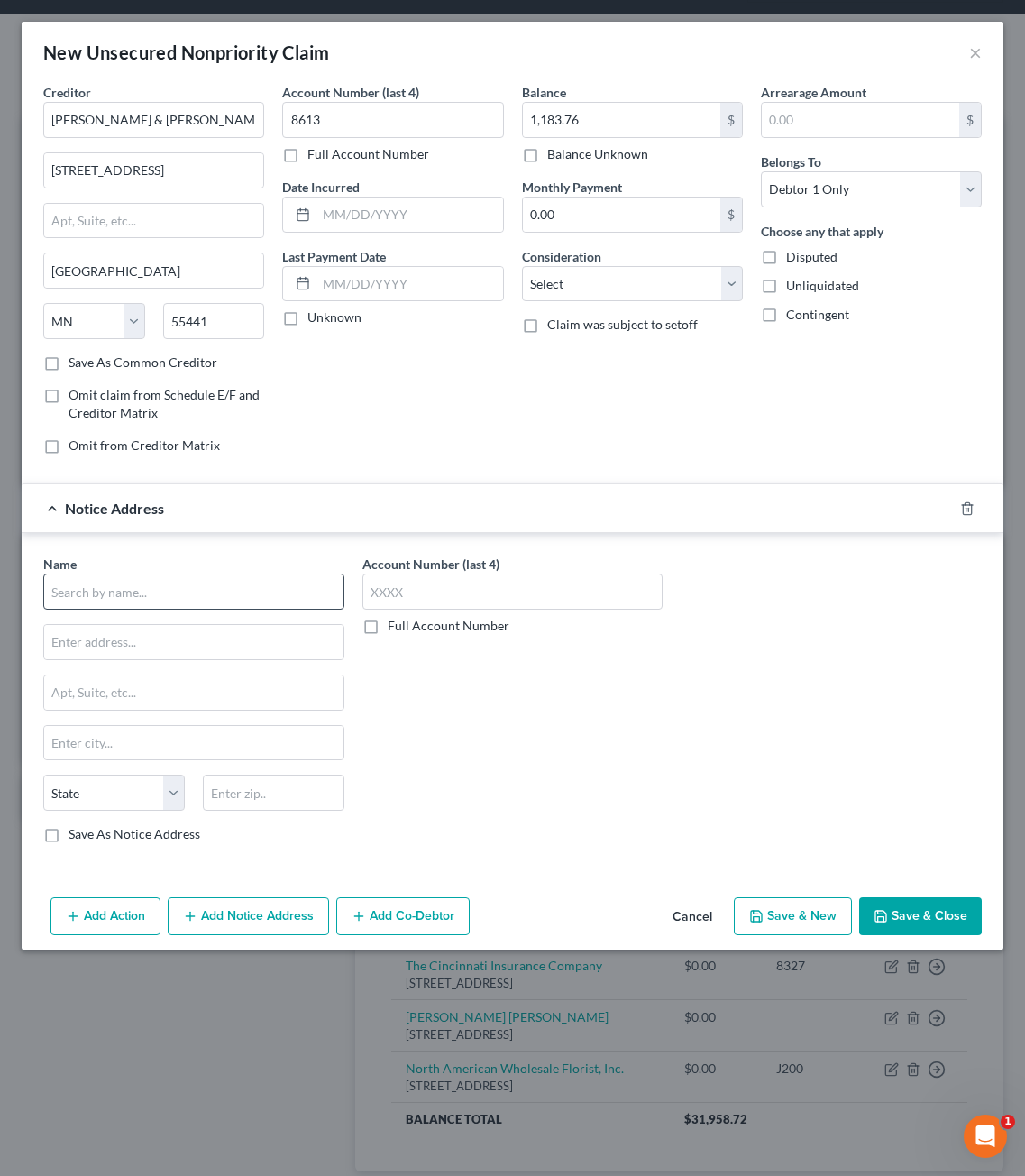
drag, startPoint x: 129, startPoint y: 612, endPoint x: 128, endPoint y: 593, distance: 19.0
click at [128, 602] on div "Name * State AL AK AR AZ CA CO CT DE DC FL GA GU HI ID IL IN IA KS KY LA ME MD …" at bounding box center [194, 699] width 302 height 288
click at [128, 593] on input "text" at bounding box center [194, 592] width 302 height 36
type input "LVNV Funding"
click at [129, 635] on div "PO Box 1269, Greenville, SC 29603" at bounding box center [152, 640] width 188 height 15
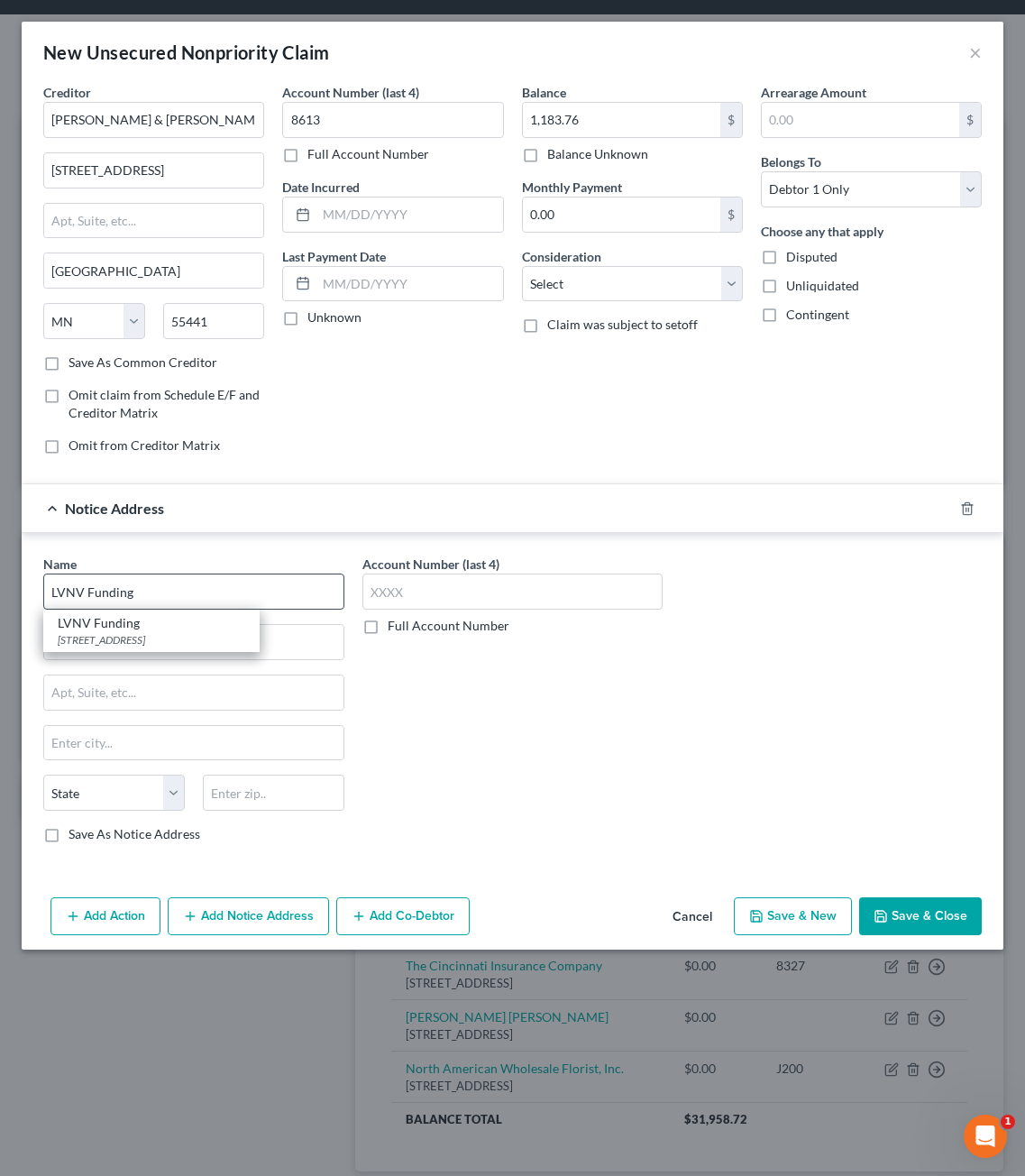
type input "PO Box 1269"
type input "Greenville"
select select "42"
type input "29603"
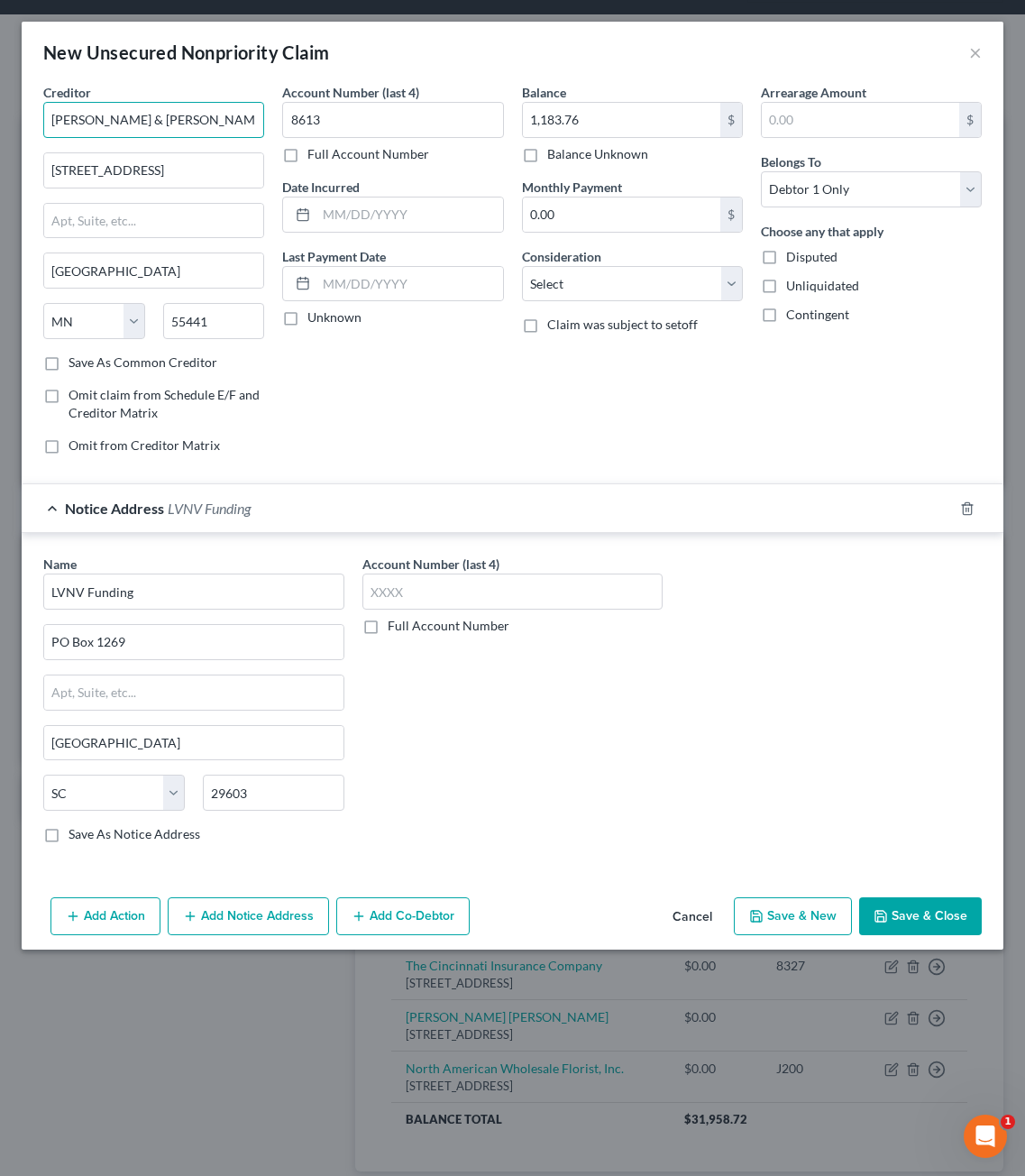
click at [189, 119] on input "Messerli & Kramer" at bounding box center [154, 119] width 221 height 36
click at [95, 362] on label "Save As Common Creditor" at bounding box center [142, 362] width 149 height 18
click at [68, 366] on label "Save As Common Creditor" at bounding box center [142, 362] width 149 height 18
click at [76, 365] on input "Save As Common Creditor" at bounding box center [82, 359] width 11 height 11
checkbox input "true"
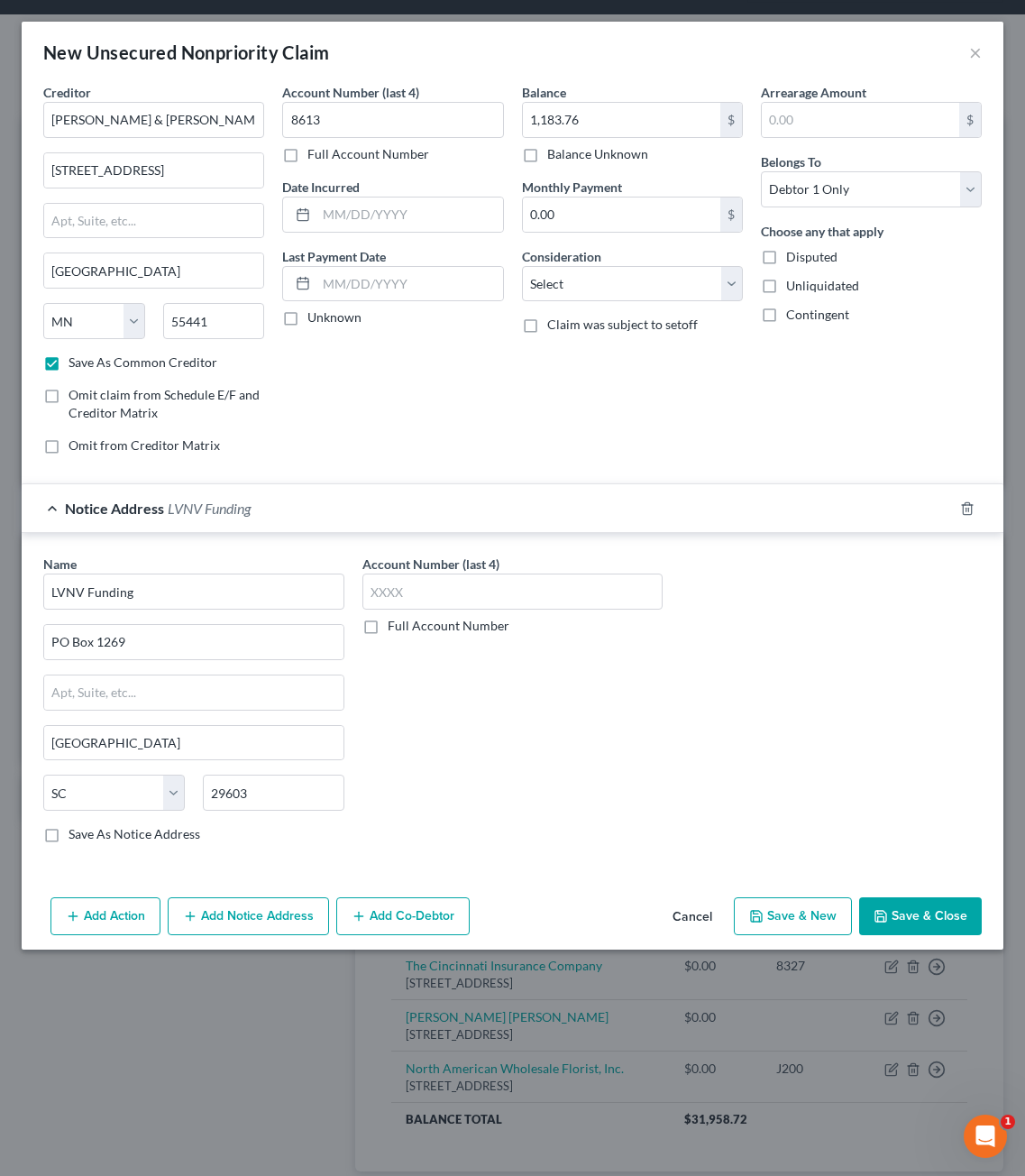
click at [613, 863] on div "Name * LVNV Funding PO Box 1269 Greenville State AL AK AR AZ CA CO CT DE DC FL …" at bounding box center [513, 703] width 982 height 340
click at [226, 925] on button "Add Notice Address" at bounding box center [248, 916] width 161 height 38
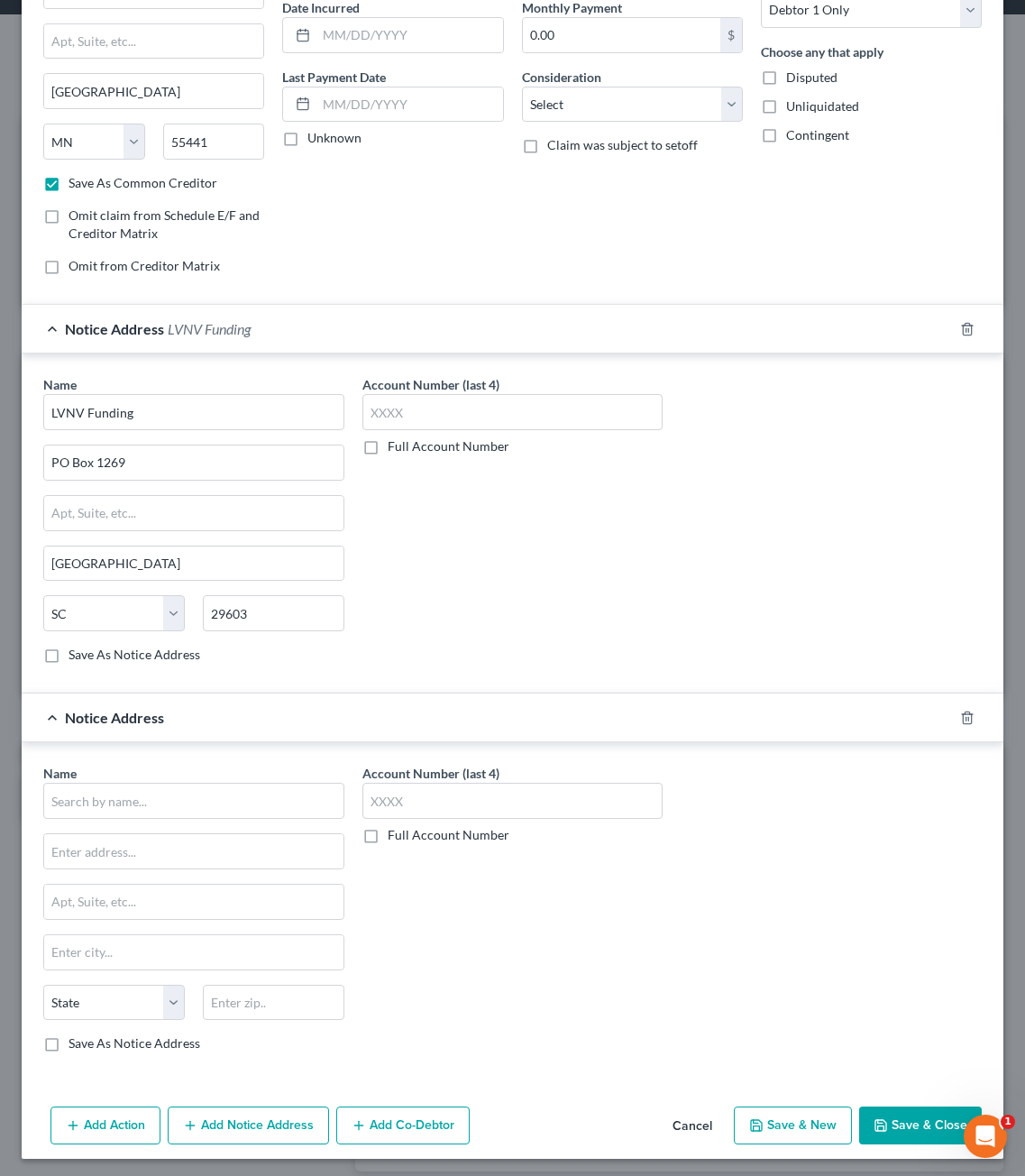
scroll to position [184, 0]
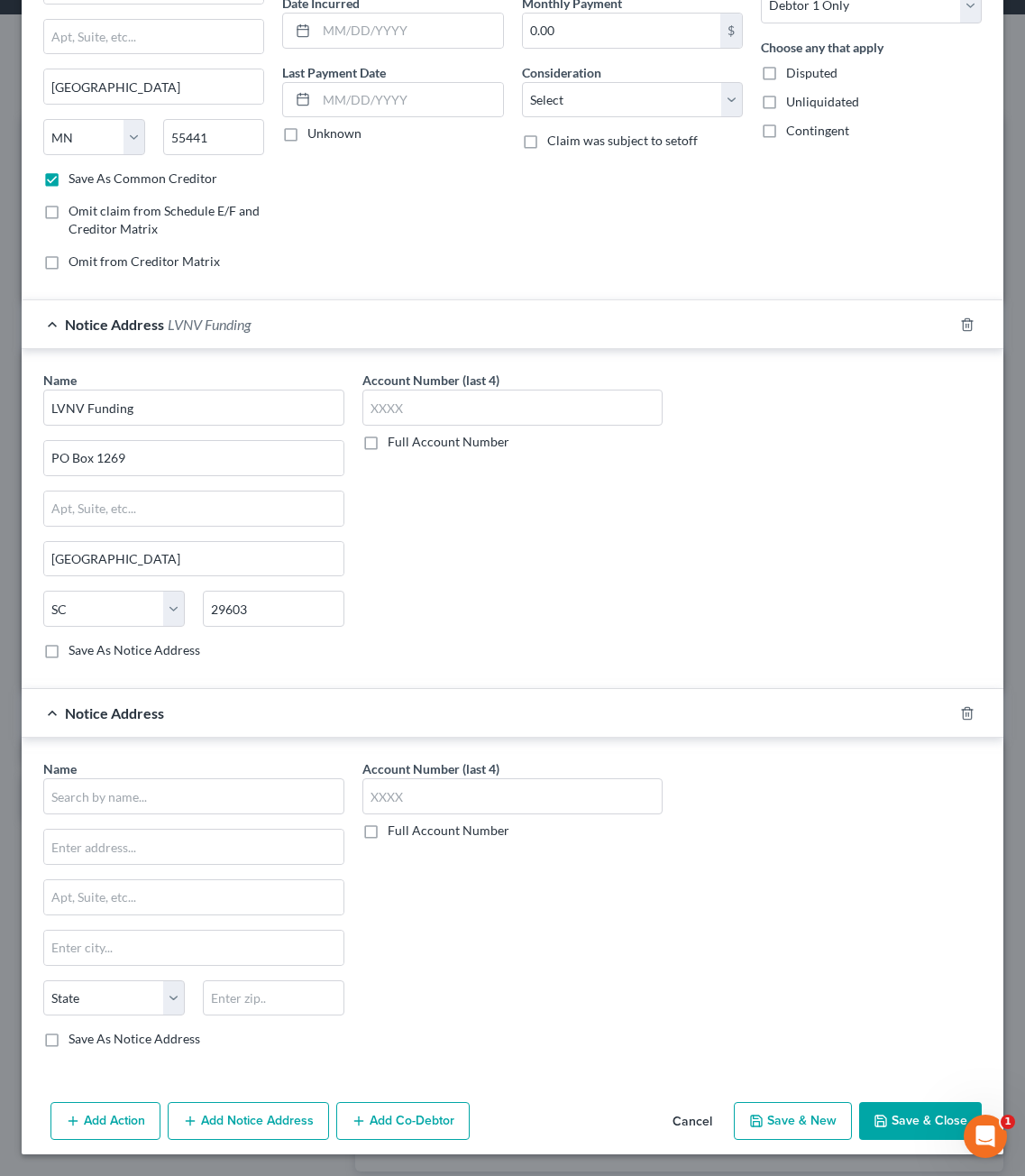
click at [201, 775] on div "Name *" at bounding box center [194, 787] width 302 height 55
click at [200, 786] on input "text" at bounding box center [194, 797] width 302 height 36
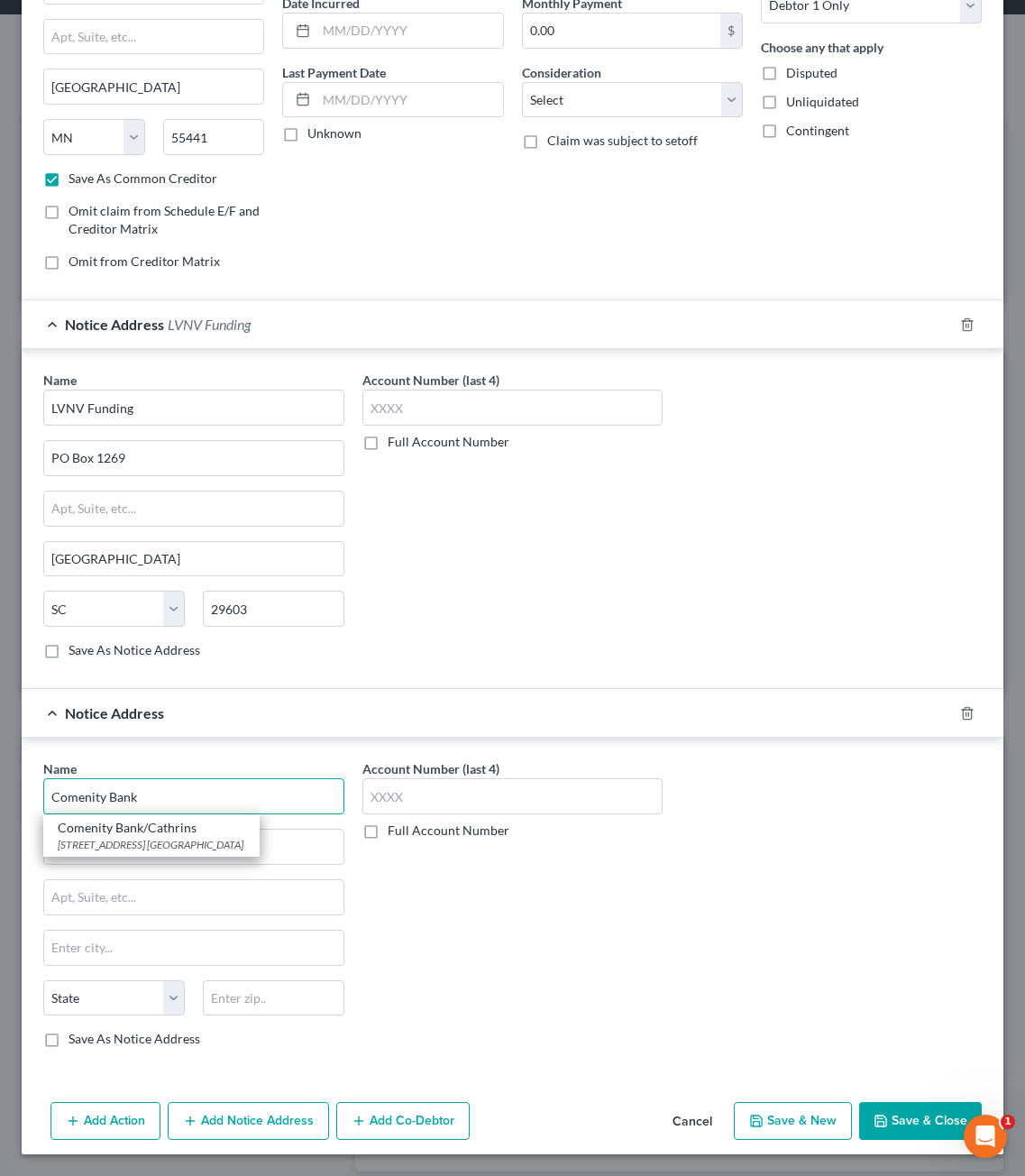
type input "Comenity Bank"
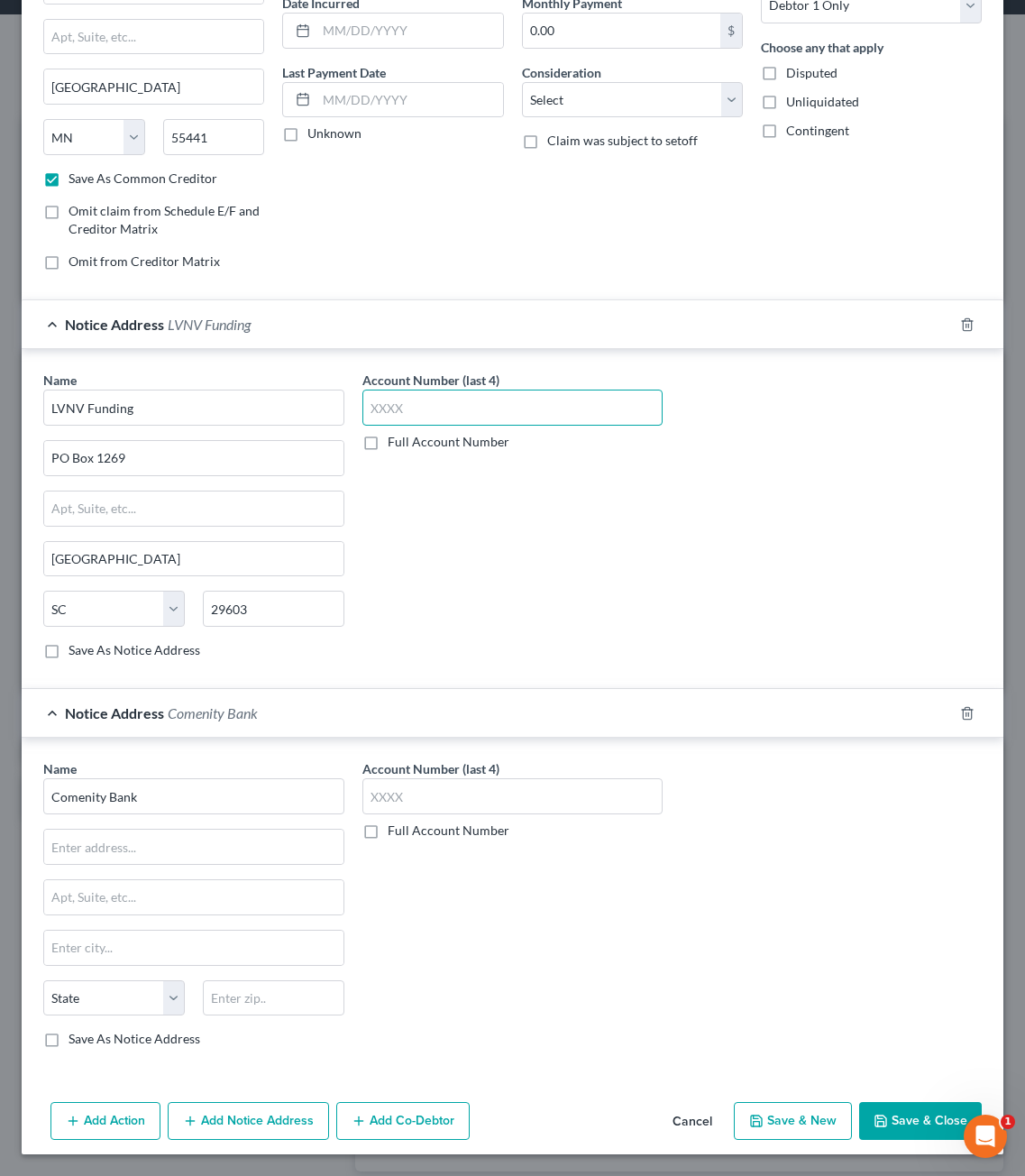
click at [436, 408] on input "text" at bounding box center [513, 408] width 302 height 36
click at [218, 858] on input "text" at bounding box center [194, 847] width 300 height 34
paste input "P.O. Box 182273"
type input "P.O. Box 182273"
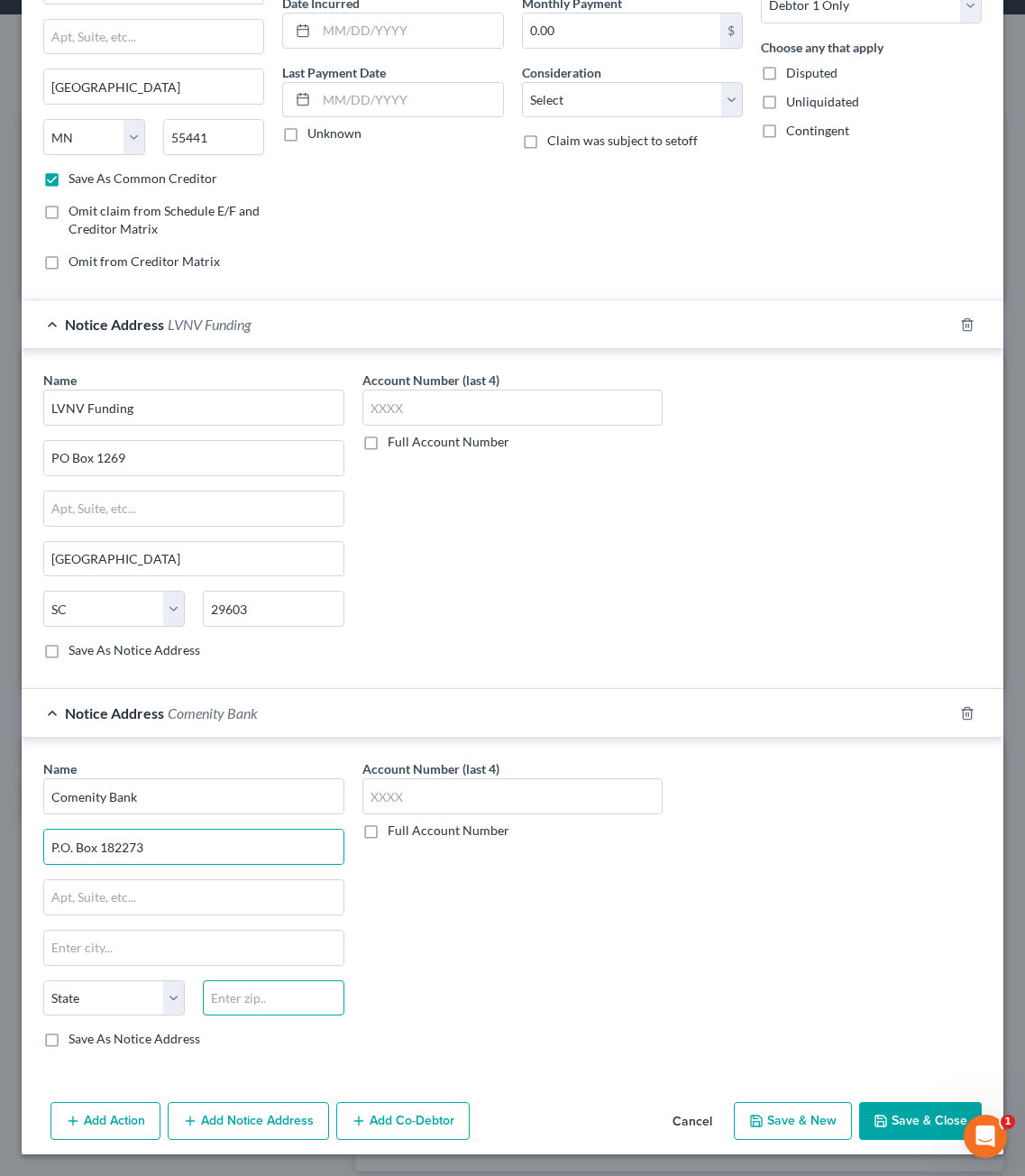
click at [247, 1000] on input "text" at bounding box center [273, 999] width 141 height 36
type input "43218"
type input "Columbus"
select select "36"
click at [514, 971] on div "Account Number (last 4) Full Account Number" at bounding box center [513, 910] width 320 height 303
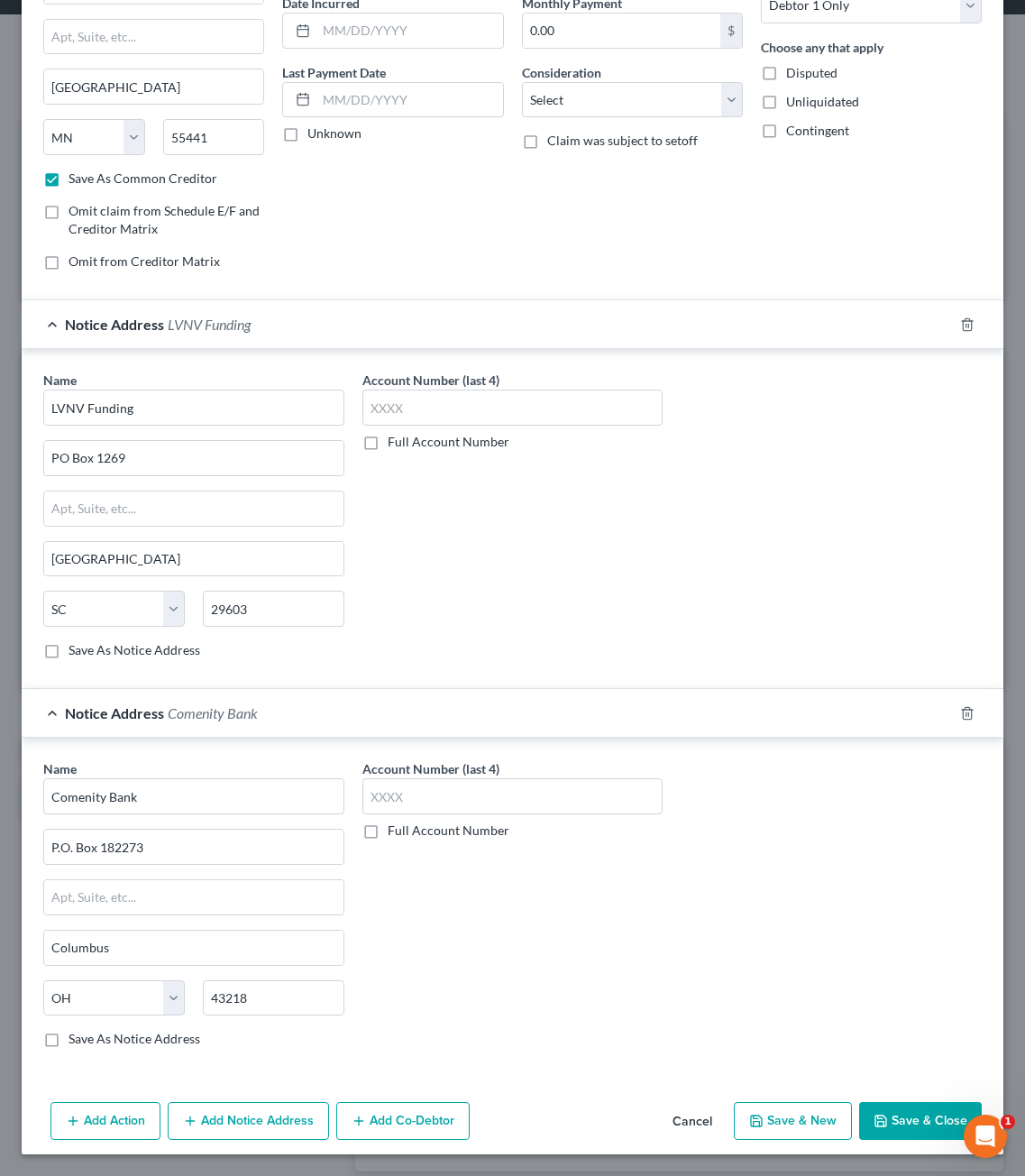
click at [873, 1114] on icon "button" at bounding box center [880, 1120] width 14 height 14
checkbox input "false"
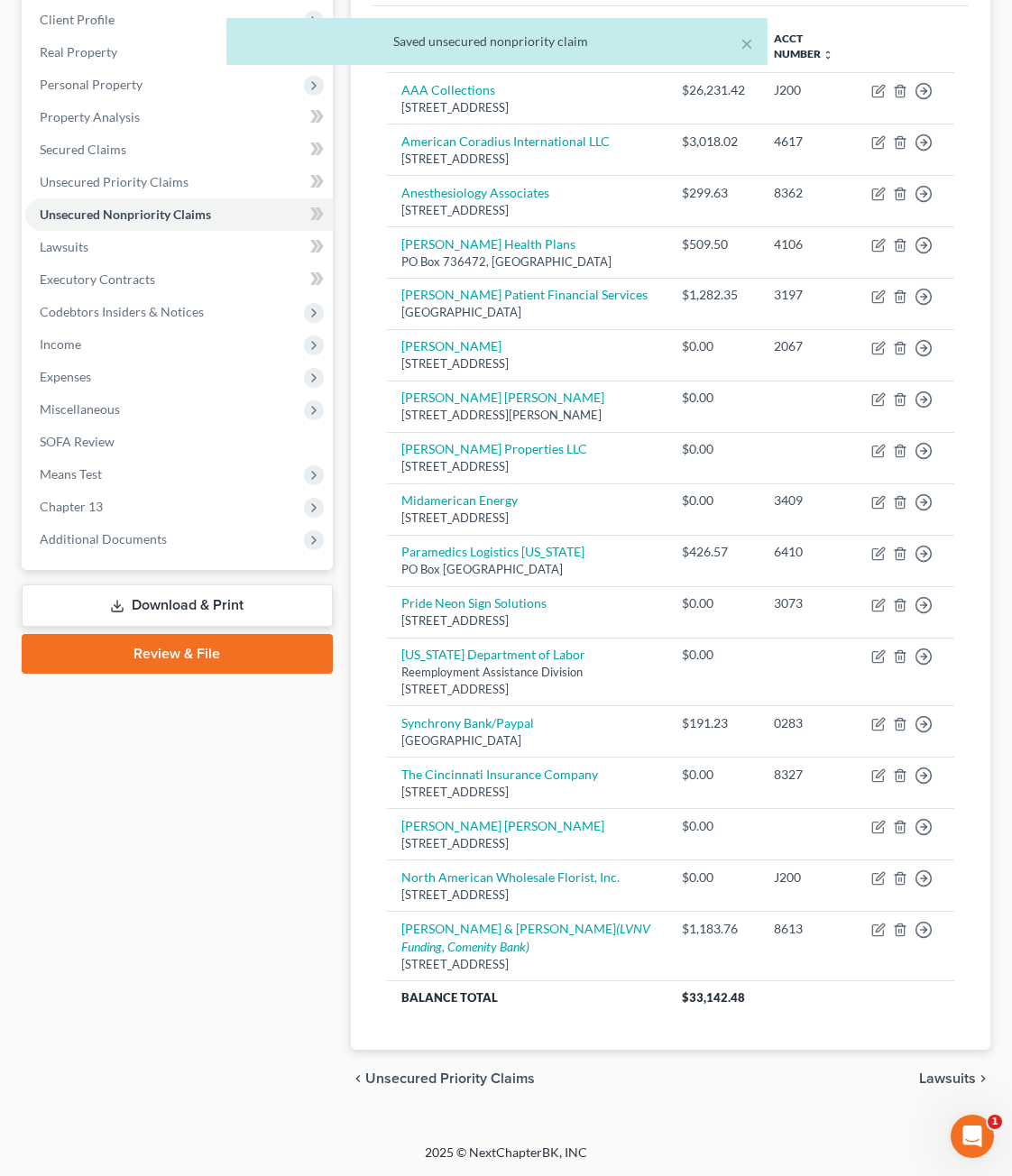
scroll to position [0, 0]
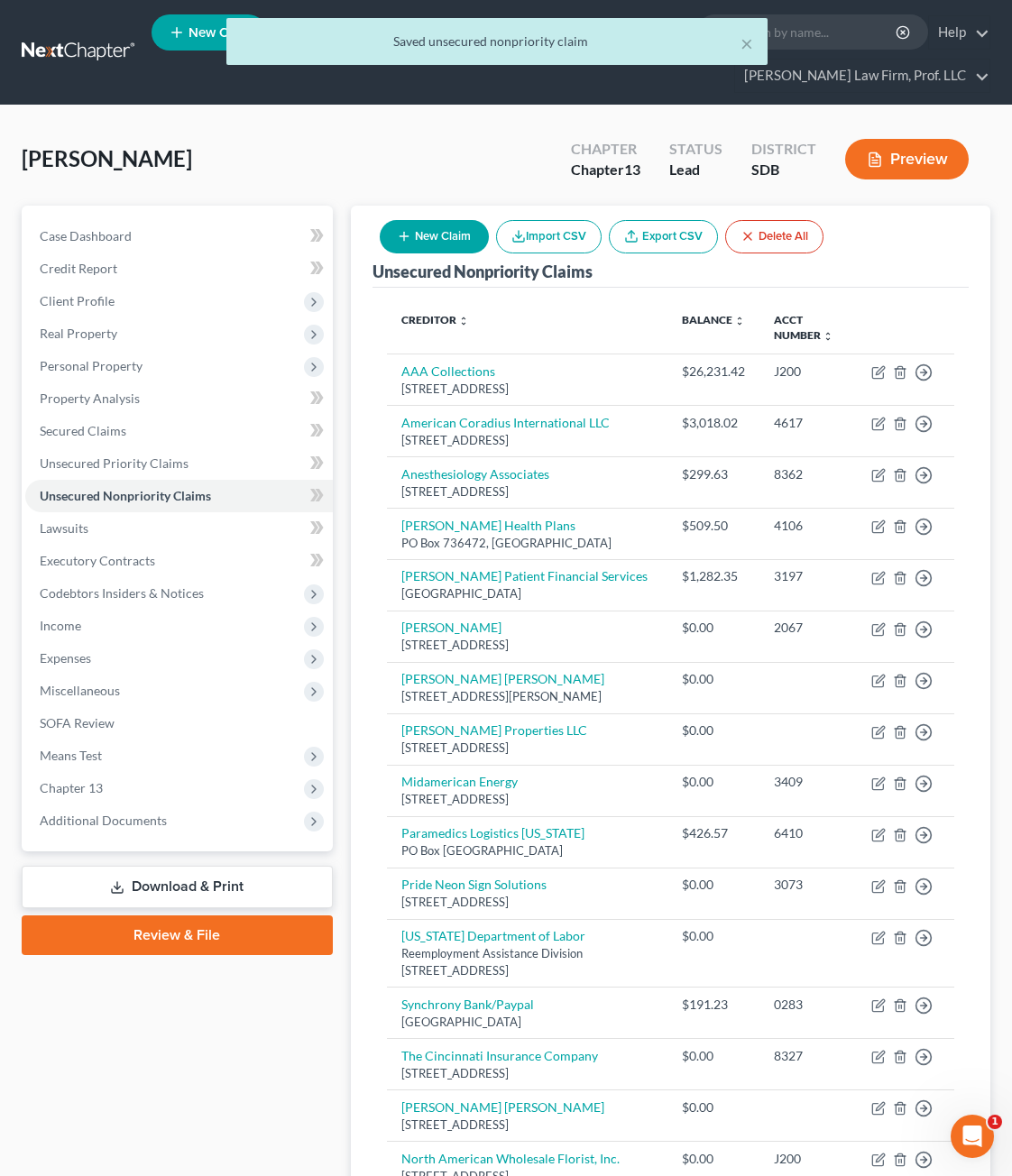
click at [412, 230] on icon "button" at bounding box center [403, 236] width 14 height 14
select select "0"
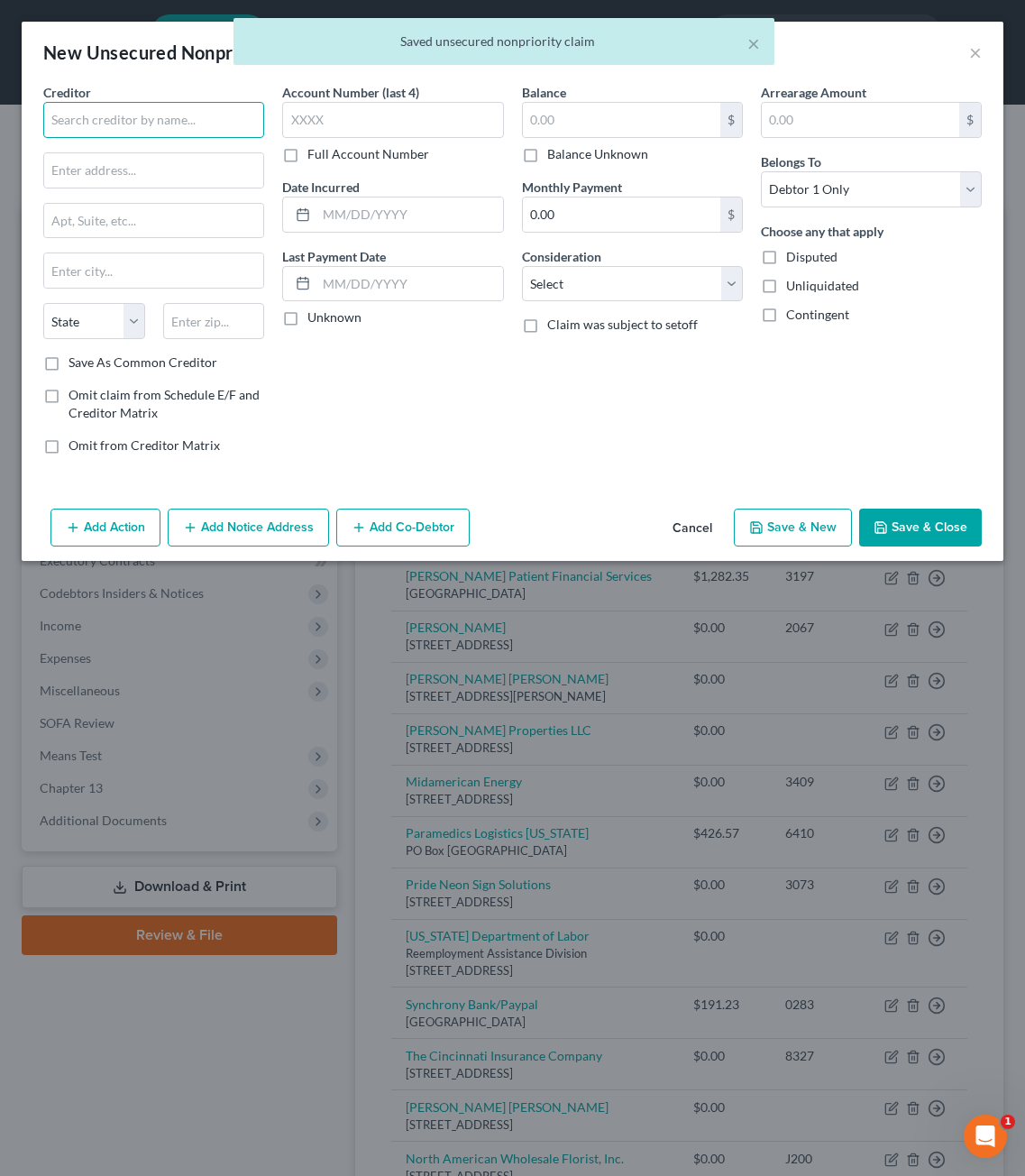
click at [111, 123] on input "text" at bounding box center [154, 119] width 221 height 36
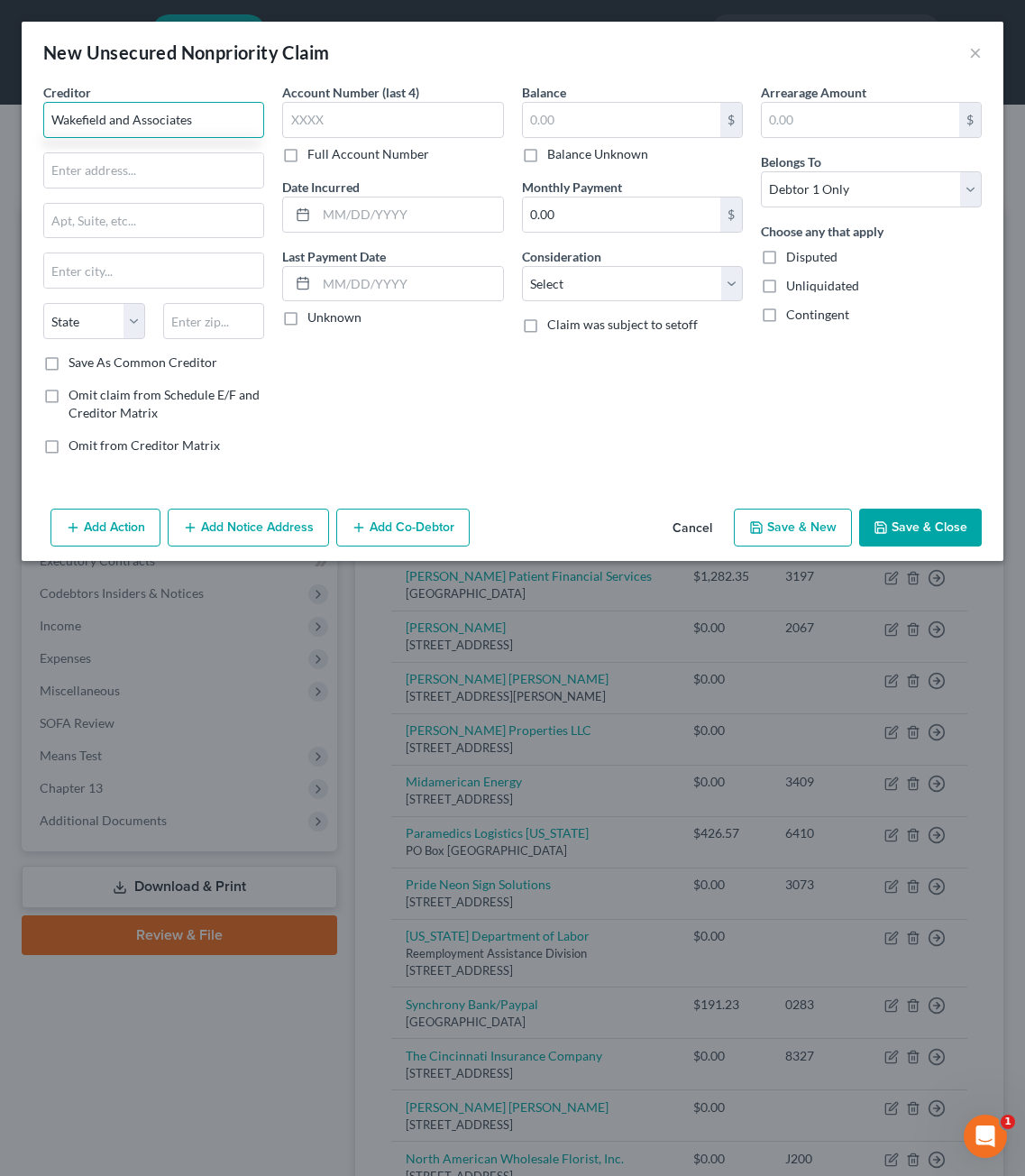
type input "Wakefield and Associates"
type input "PO Box 59004"
type input "37950"
type input "Knoxville"
select select "44"
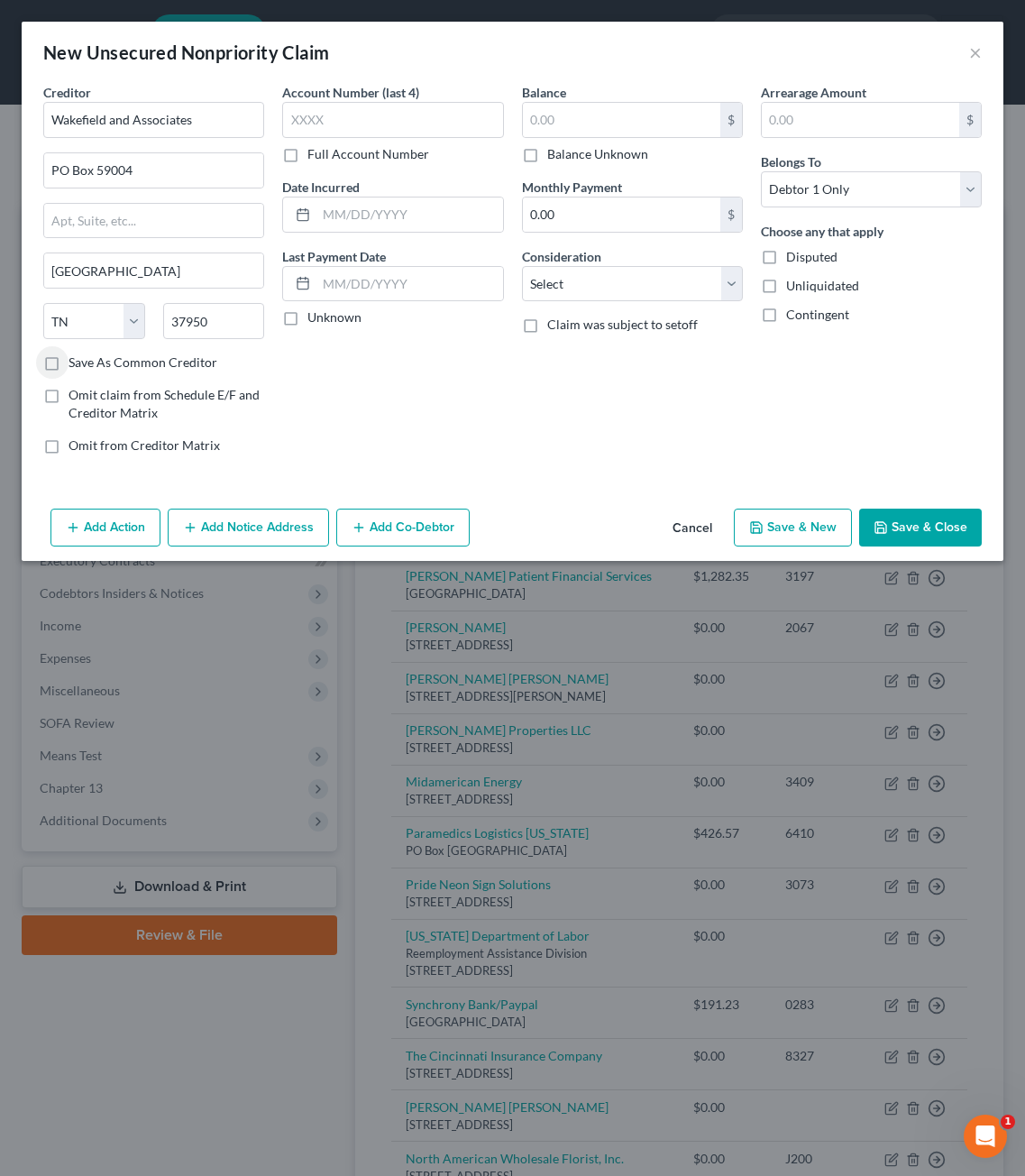
click at [415, 428] on div "Account Number (last 4) Full Account Number Date Incurred Last Payment Date Unk…" at bounding box center [393, 275] width 239 height 386
click at [428, 147] on div "Full Account Number" at bounding box center [393, 154] width 221 height 18
click at [432, 121] on input "text" at bounding box center [393, 119] width 221 height 36
click at [432, 122] on input "text" at bounding box center [393, 119] width 221 height 36
type input "9001"
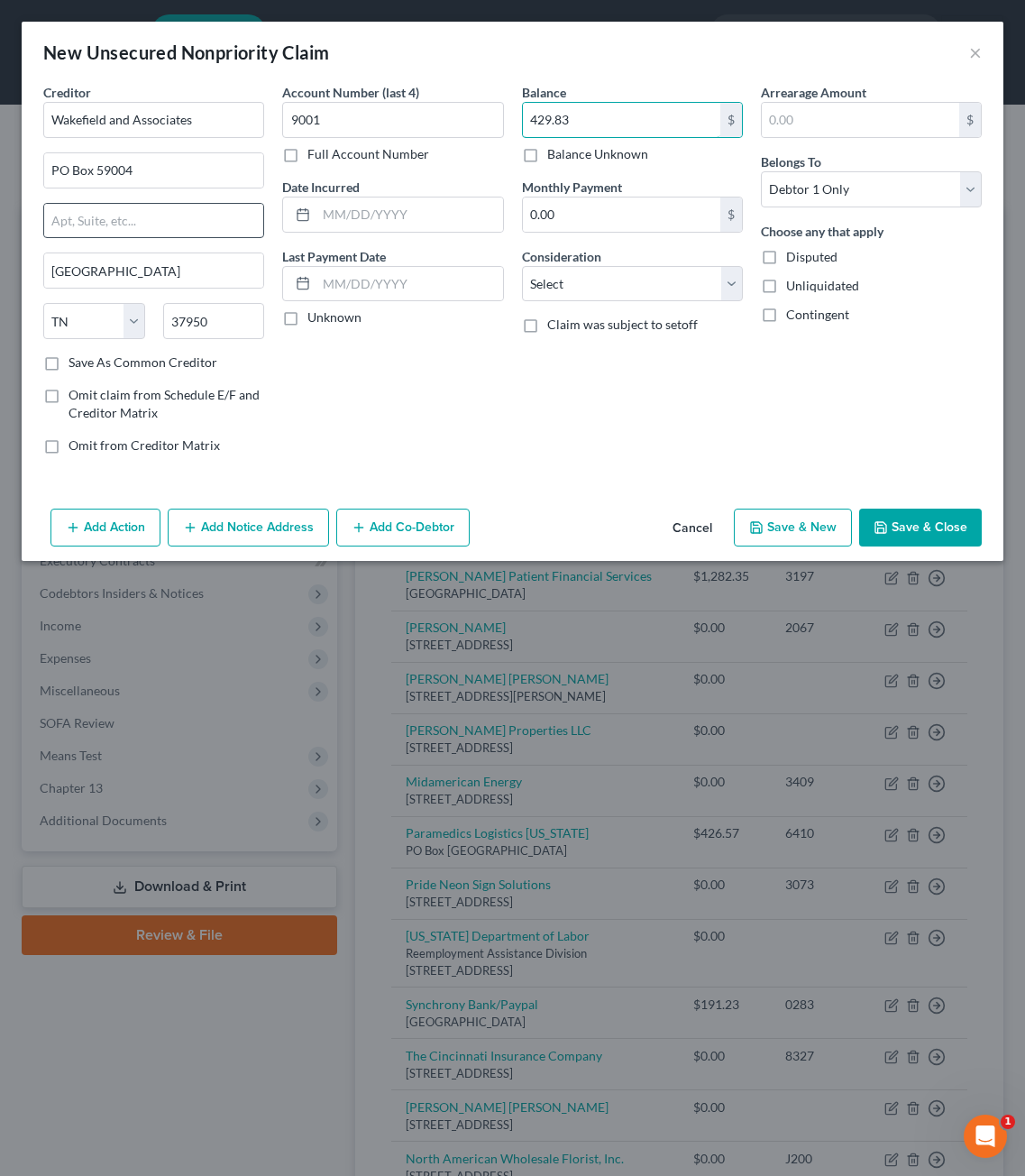
type input "429.83"
click at [571, 285] on select "Select Cable / Satellite Services Collection Agency Credit Card Debt Debt Couns…" at bounding box center [632, 285] width 221 height 36
click at [316, 404] on div "Account Number (last 4) 9001 Full Account Number Date Incurred Last Payment Dat…" at bounding box center [393, 275] width 239 height 386
click at [765, 408] on div "Arrearage Amount $ Belongs To * Select Debtor 1 Only Debtor 2 Only Debtor 1 And…" at bounding box center [871, 275] width 239 height 386
click at [602, 270] on select "Select Cable / Satellite Services Collection Agency Credit Card Debt Debt Couns…" at bounding box center [632, 285] width 221 height 36
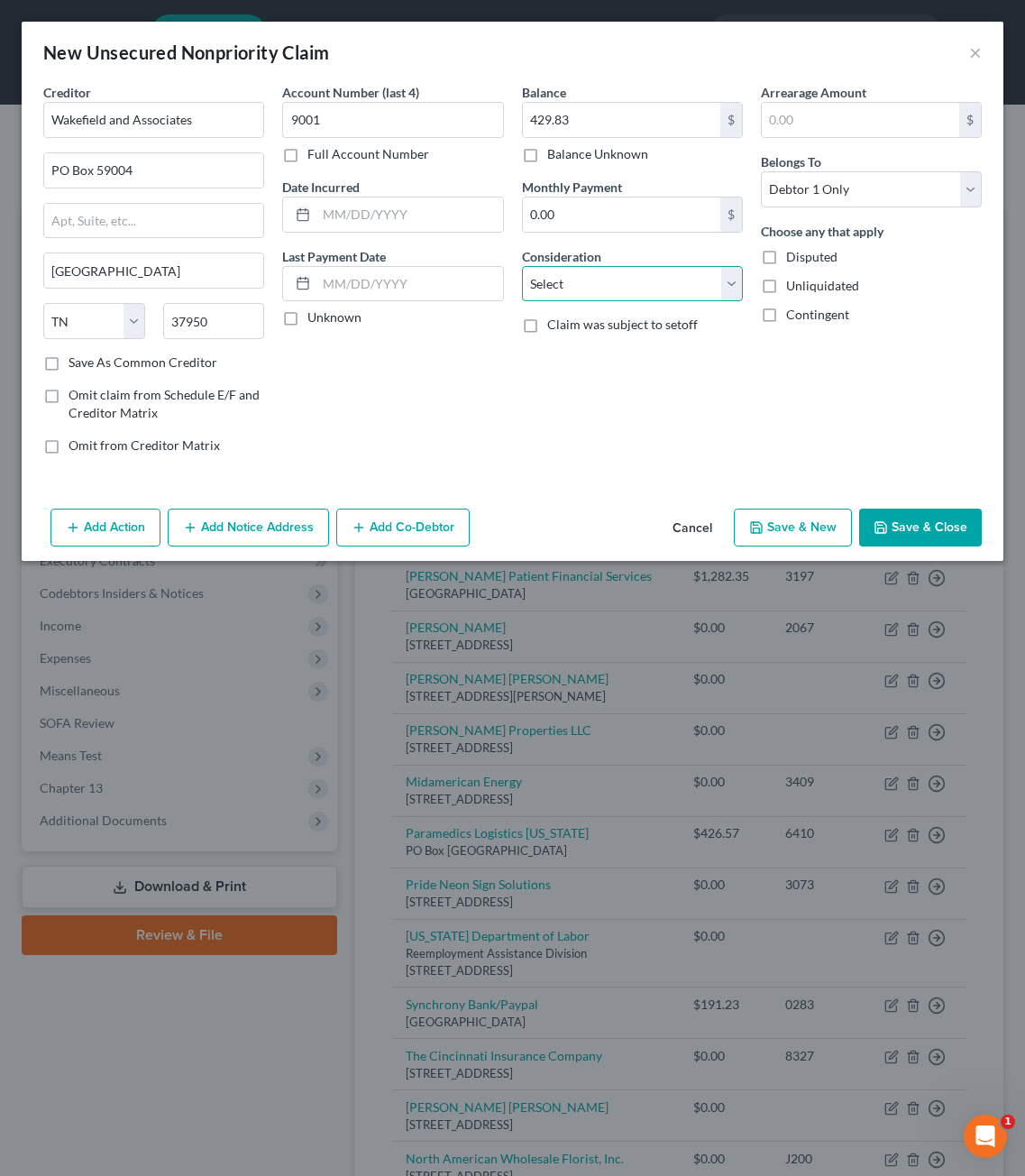
select select "9"
click at [522, 266] on select "Select Cable / Satellite Services Collection Agency Credit Card Debt Debt Couns…" at bounding box center [632, 285] width 221 height 36
drag, startPoint x: 835, startPoint y: 467, endPoint x: 867, endPoint y: 198, distance: 270.9
click at [837, 465] on div "Arrearage Amount $ Belongs To * Select Debtor 1 Only Debtor 2 Only Debtor 1 And…" at bounding box center [871, 275] width 239 height 386
click at [211, 524] on button "Add Notice Address" at bounding box center [248, 527] width 161 height 38
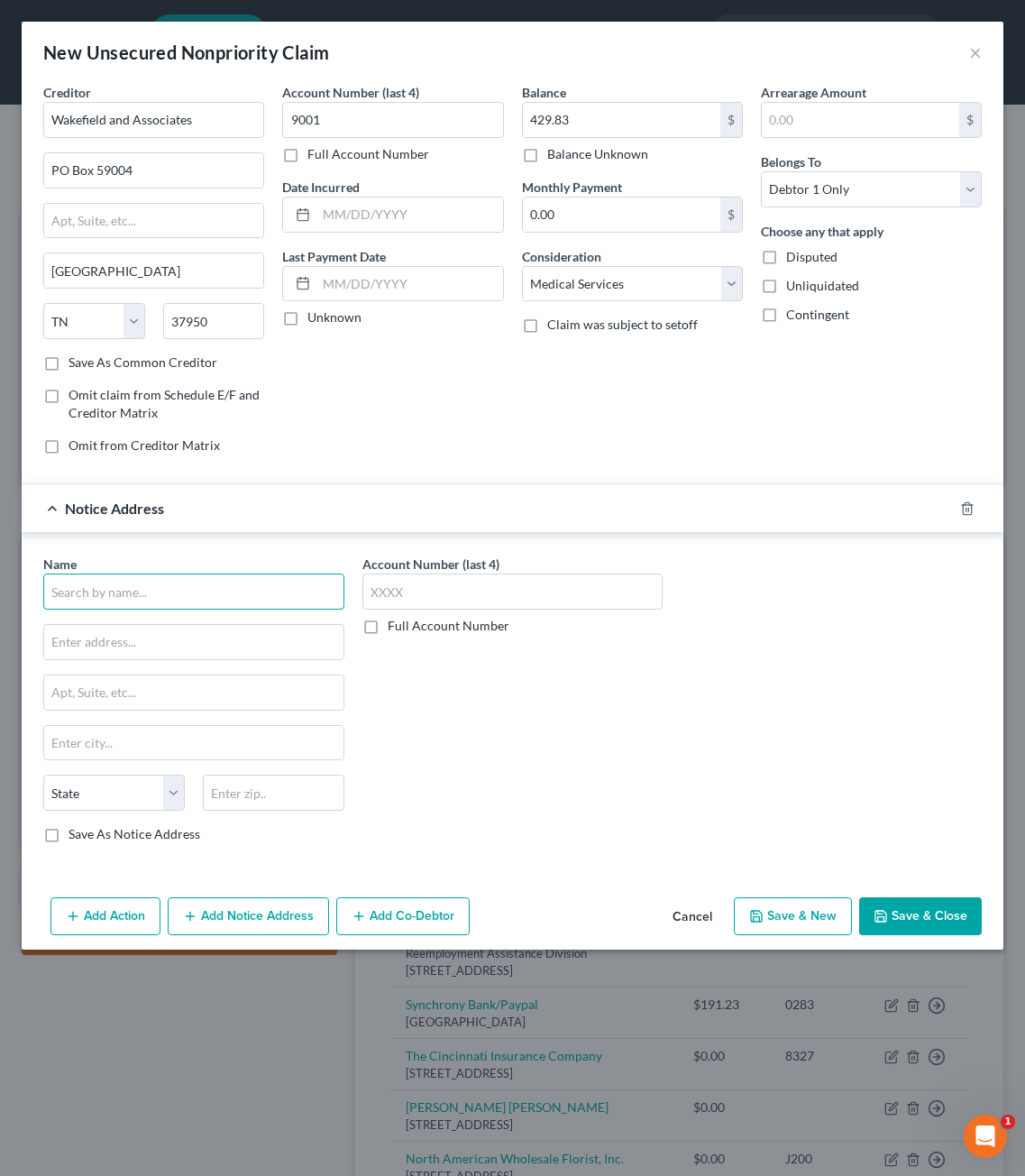
click at [153, 585] on input "text" at bounding box center [194, 592] width 302 height 36
type input "Paramedic Logistics SD"
click at [254, 636] on input "text" at bounding box center [194, 642] width 300 height 34
paste input "1401 N C Ave"
type input "1401 N C Ave"
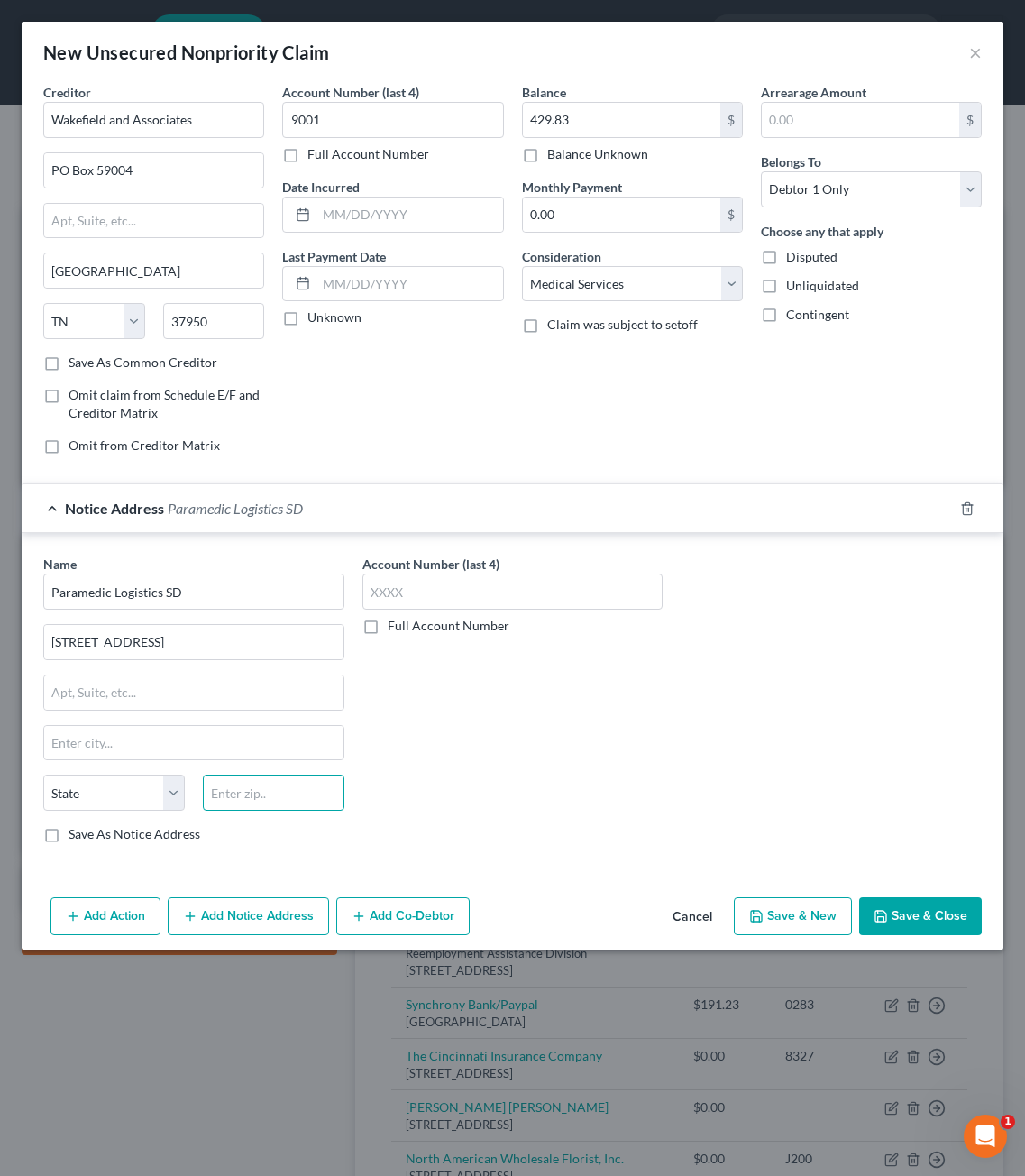
click at [250, 808] on input "text" at bounding box center [273, 793] width 141 height 36
type input "57101"
type input "Sioux Falls"
select select "43"
click at [247, 791] on input "5710" at bounding box center [273, 793] width 141 height 36
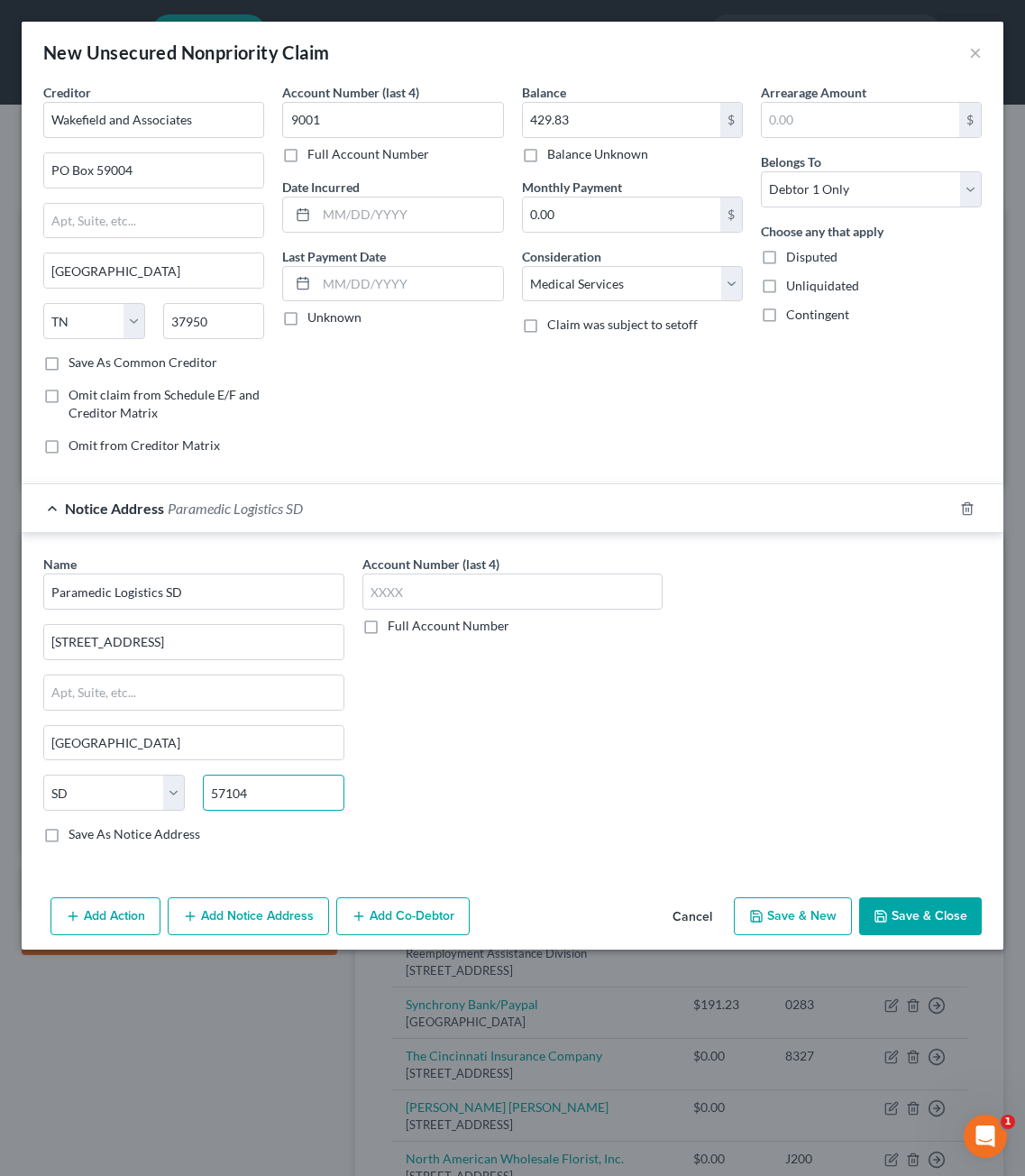
type input "57104"
click at [686, 808] on div "Name * Paramedic Logistics SD 1401 N C Ave Sioux Falls State AL AK AR AZ CA CO …" at bounding box center [512, 706] width 957 height 303
click at [899, 917] on button "Save & Close" at bounding box center [920, 916] width 122 height 38
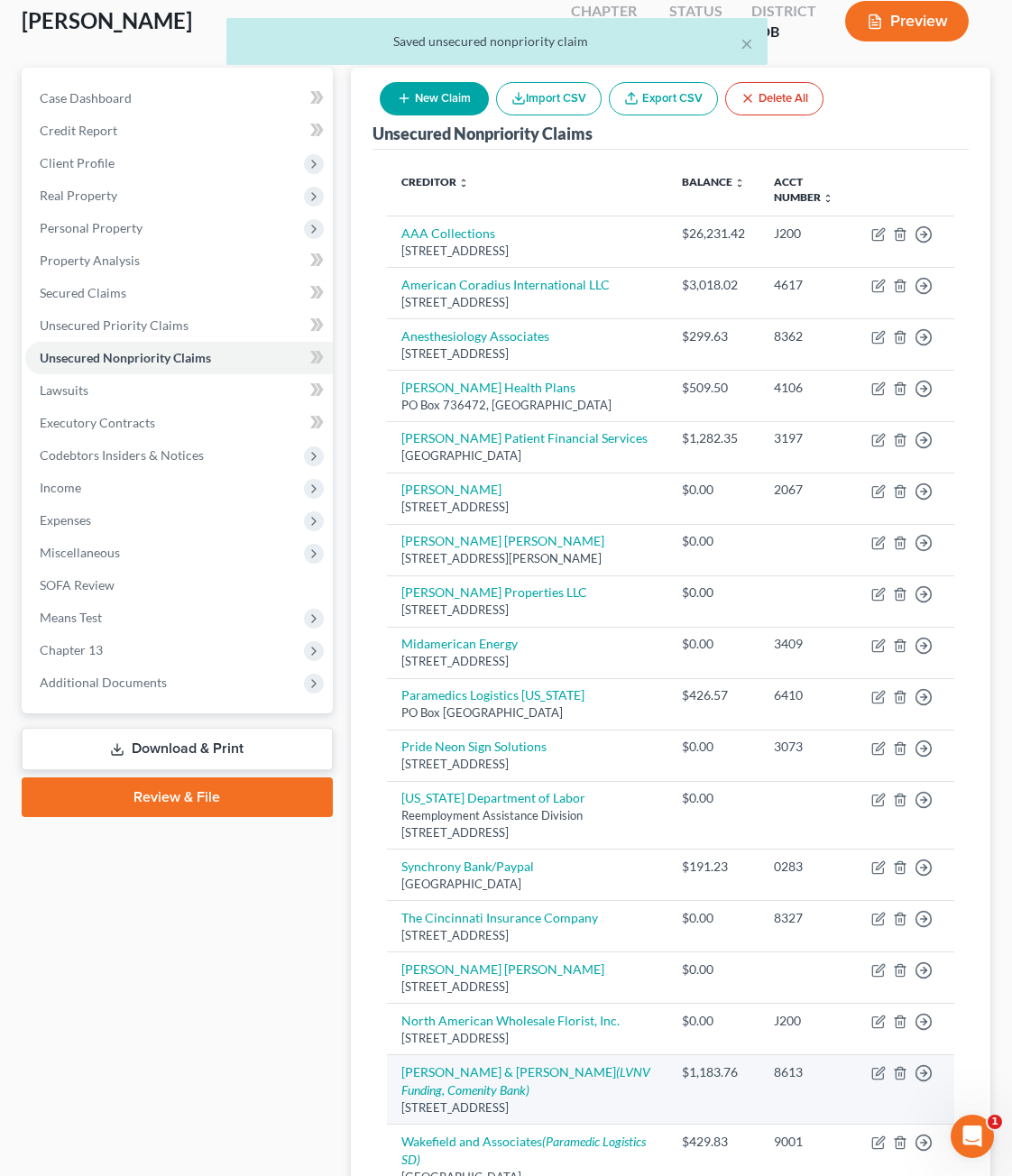
scroll to position [369, 0]
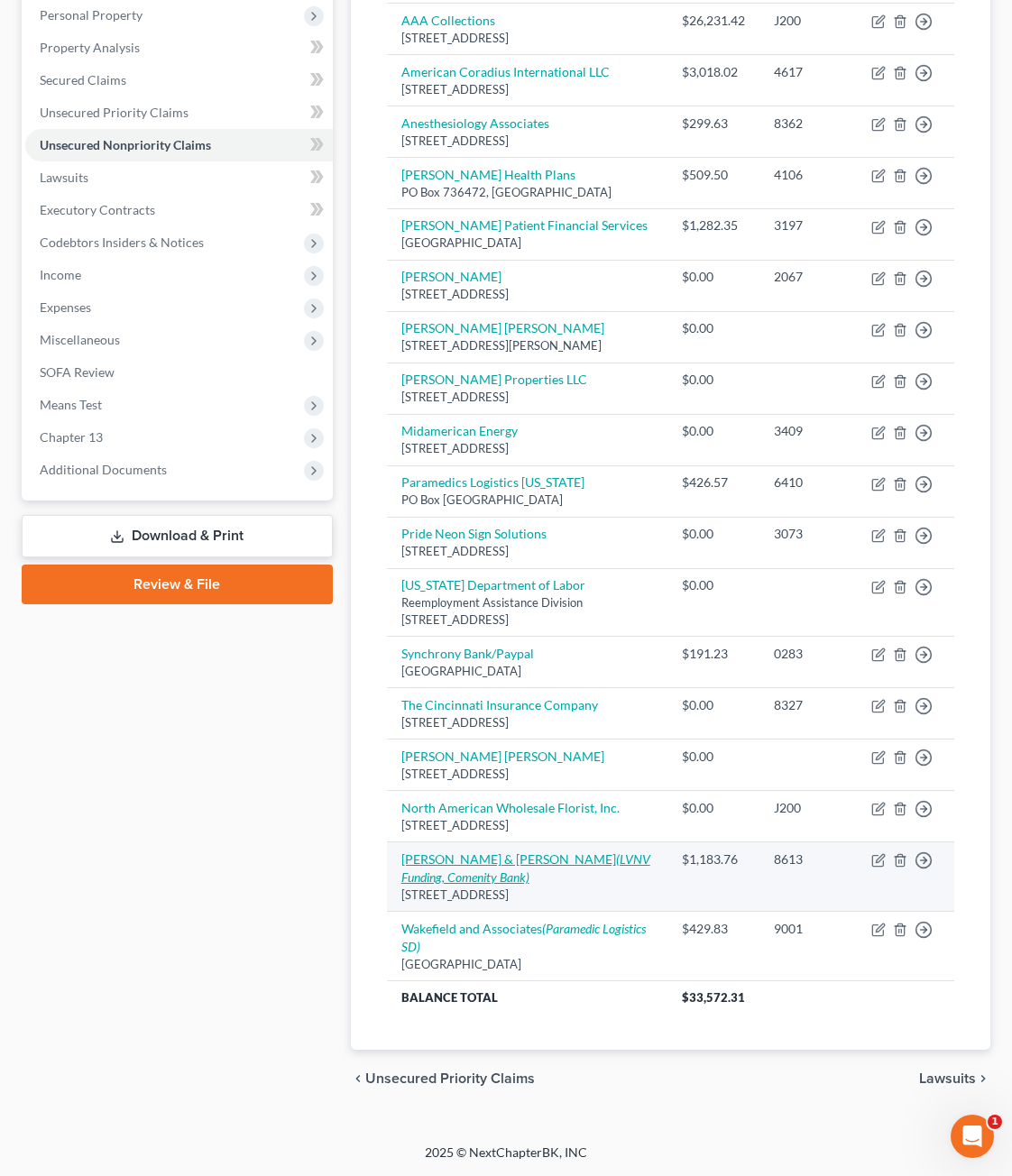
click at [551, 852] on icon "(LVNV Funding, Comenity Bank)" at bounding box center [525, 868] width 248 height 33
select select "24"
select select "0"
select select "36"
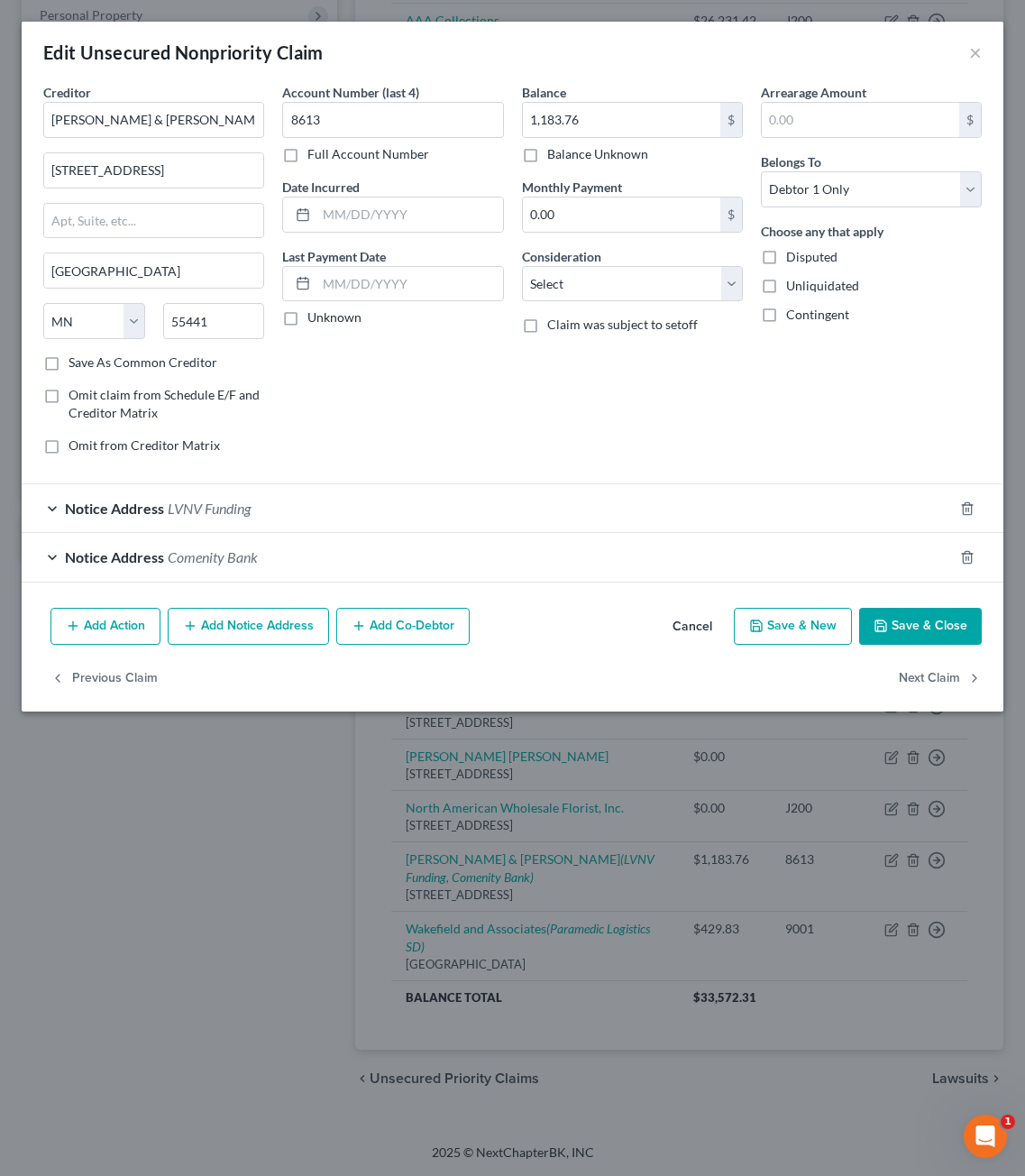
click at [162, 558] on span "Notice Address" at bounding box center [114, 557] width 100 height 17
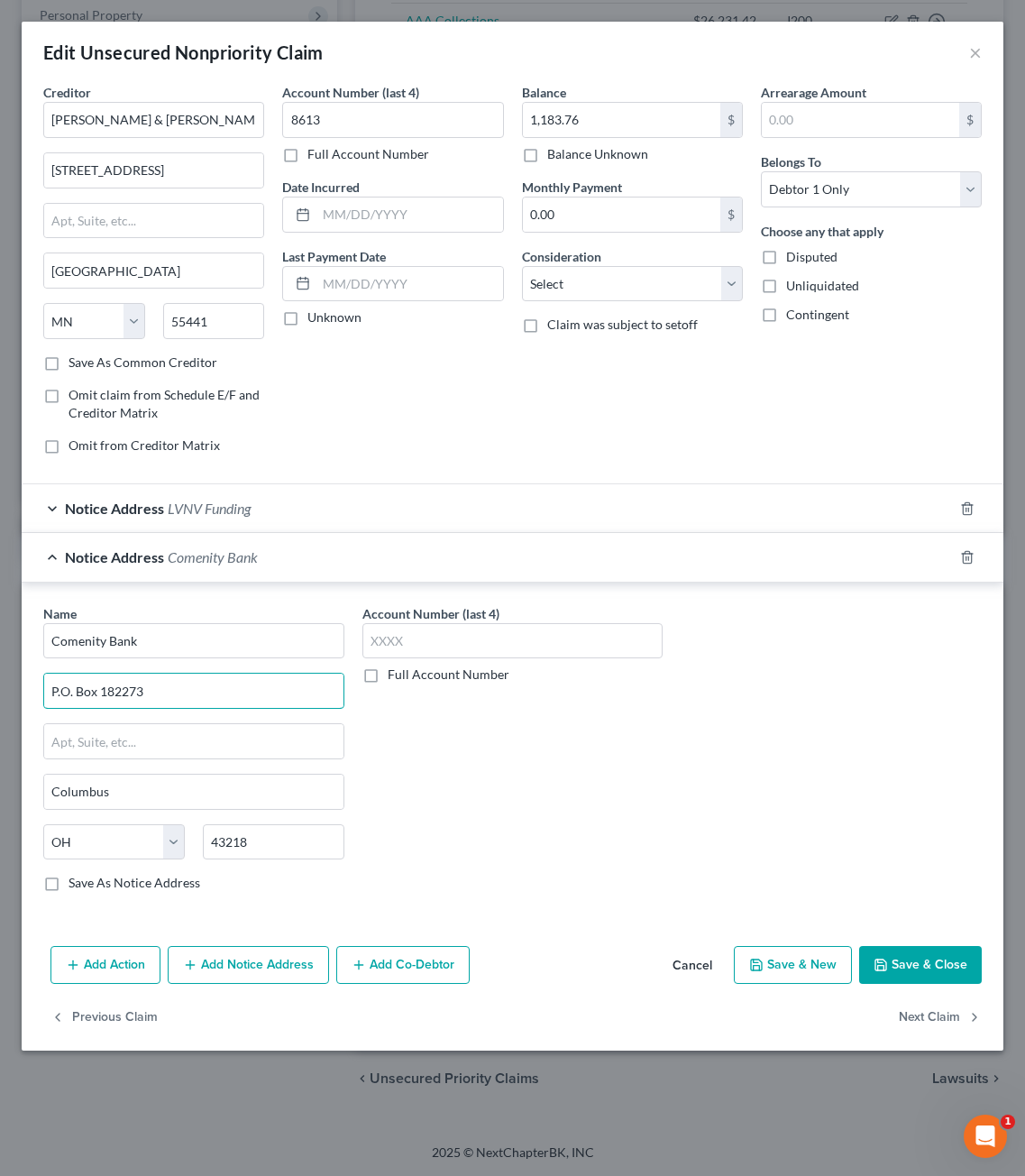
drag, startPoint x: 71, startPoint y: 686, endPoint x: 2, endPoint y: 693, distance: 69.4
click at [5, 692] on div "Edit Unsecured Nonpriority Claim × Creditor * Messerli & Kramer 3033 Campus Dri…" at bounding box center [512, 588] width 1025 height 1176
type input "PO Box 182273"
click at [615, 891] on div "Account Number (last 4) Full Account Number" at bounding box center [513, 755] width 320 height 303
click at [895, 964] on button "Save & Close" at bounding box center [920, 965] width 122 height 38
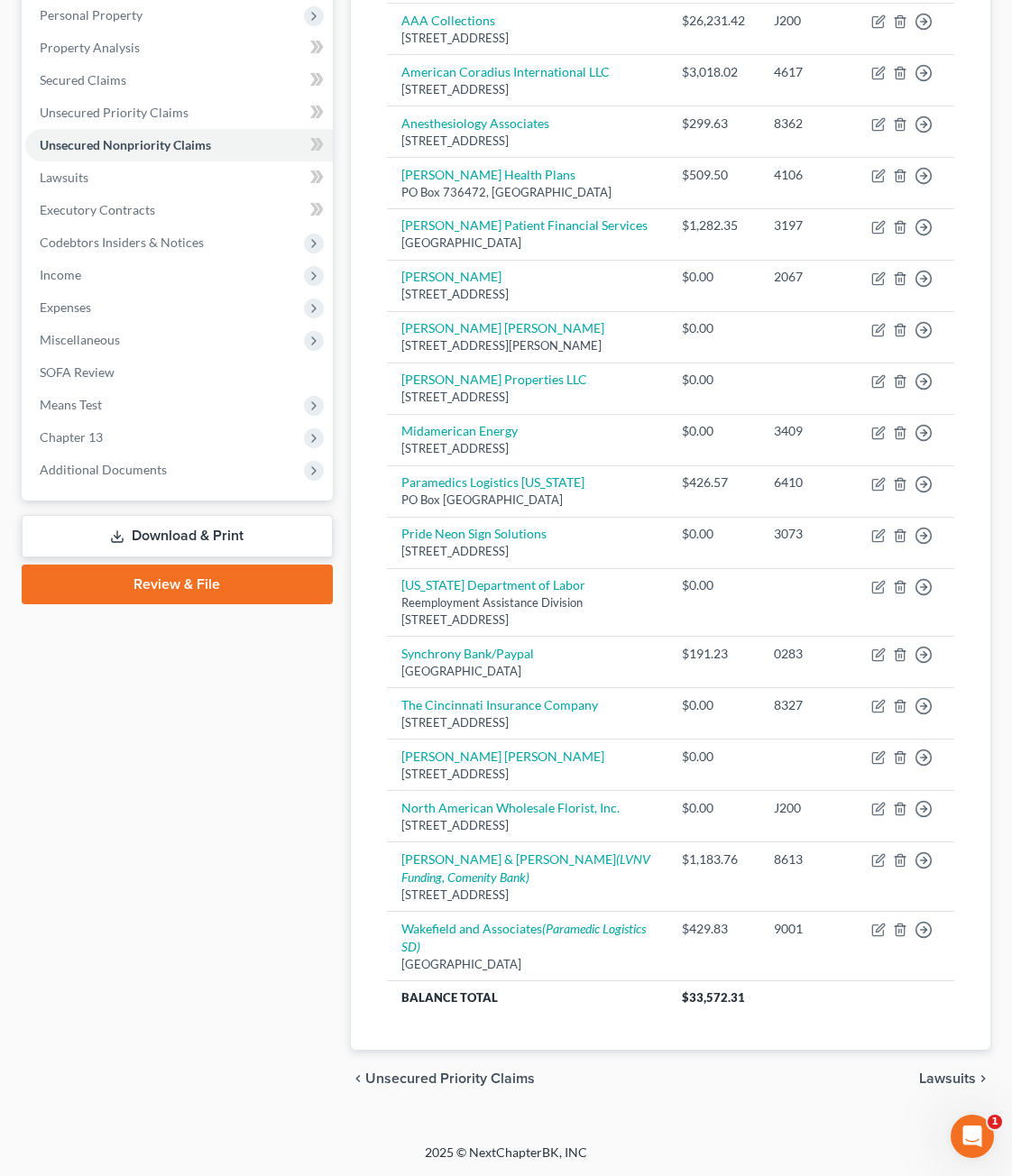
click at [110, 838] on div "Case Dashboard Payments Invoices Payments Payments Credit Report Client Profile" at bounding box center [176, 481] width 329 height 1253
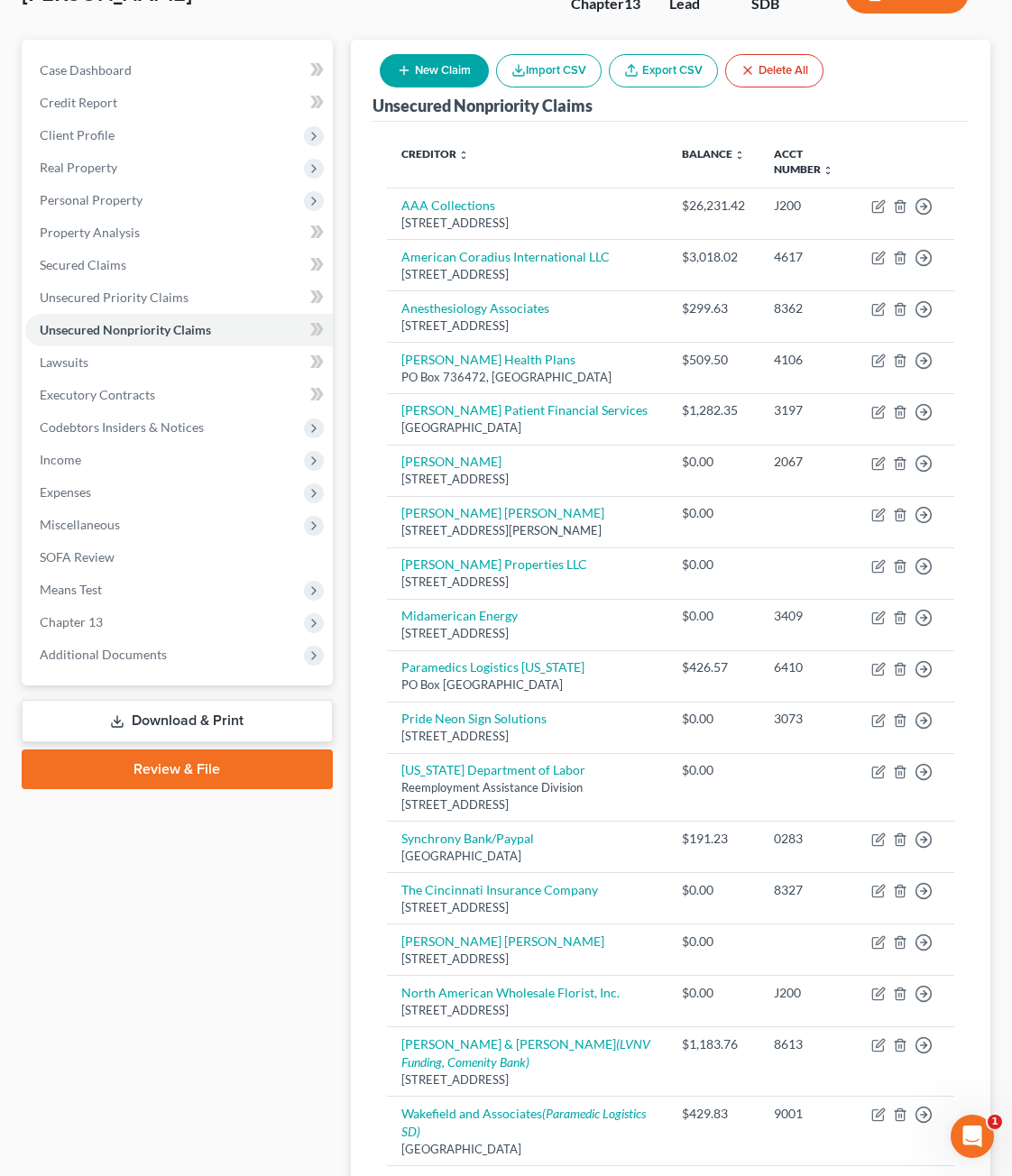
scroll to position [0, 0]
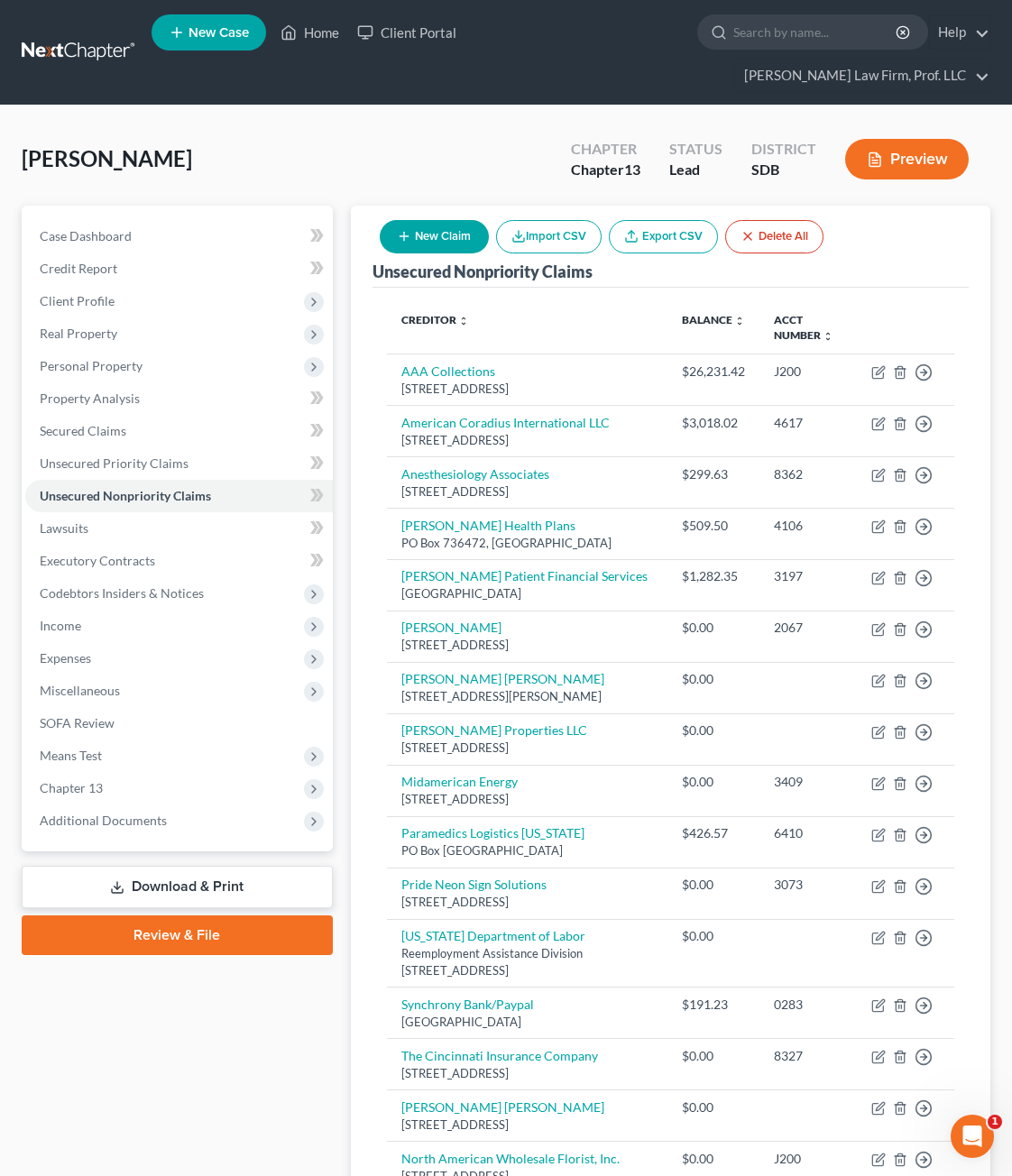
click at [406, 230] on icon "button" at bounding box center [403, 236] width 14 height 14
select select "0"
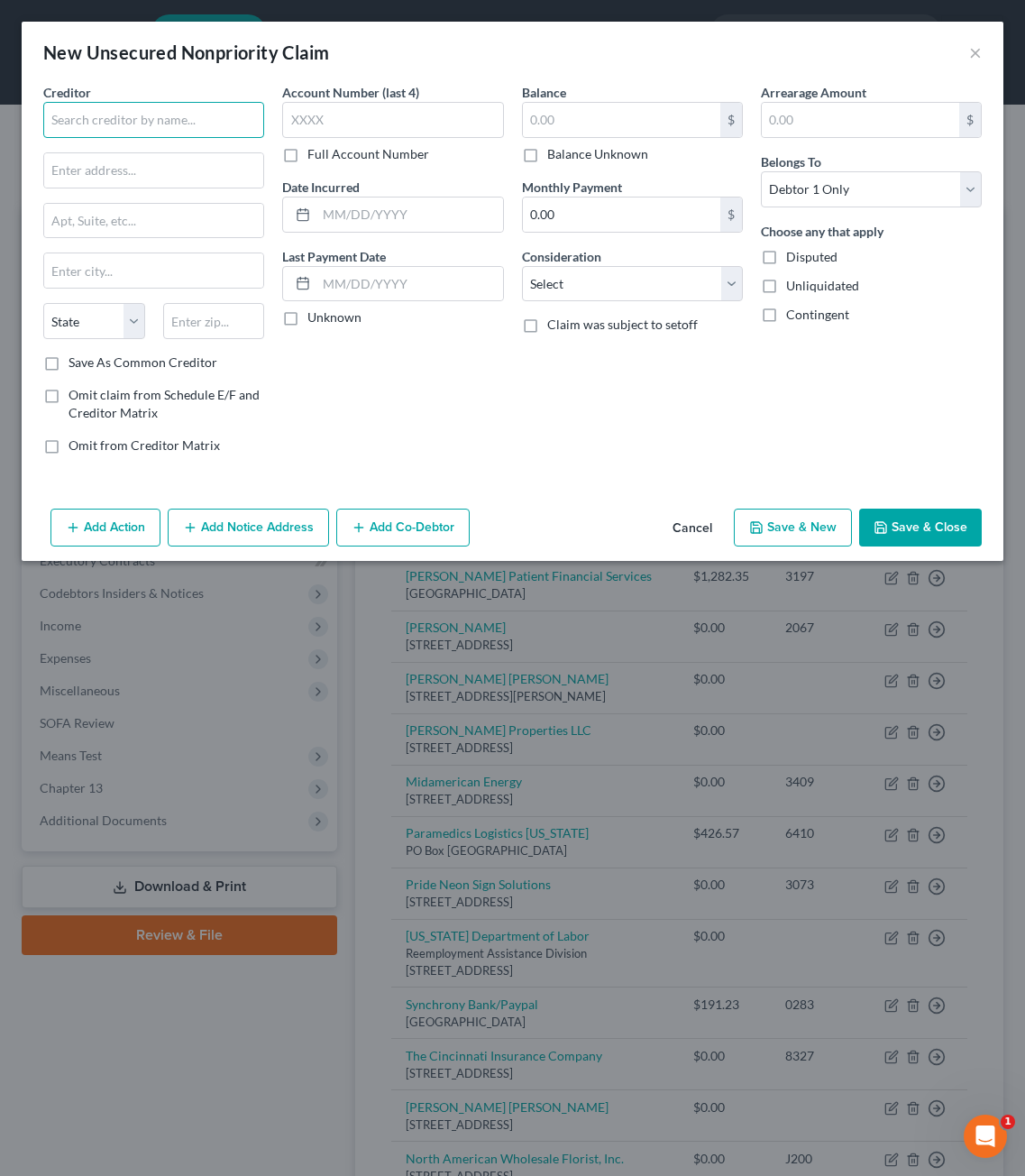
click at [192, 121] on input "text" at bounding box center [154, 119] width 221 height 36
type input "Premier Business Services"
type input "1100 S. Cliff Avenue"
type input "57105"
type input "Sioux Falls"
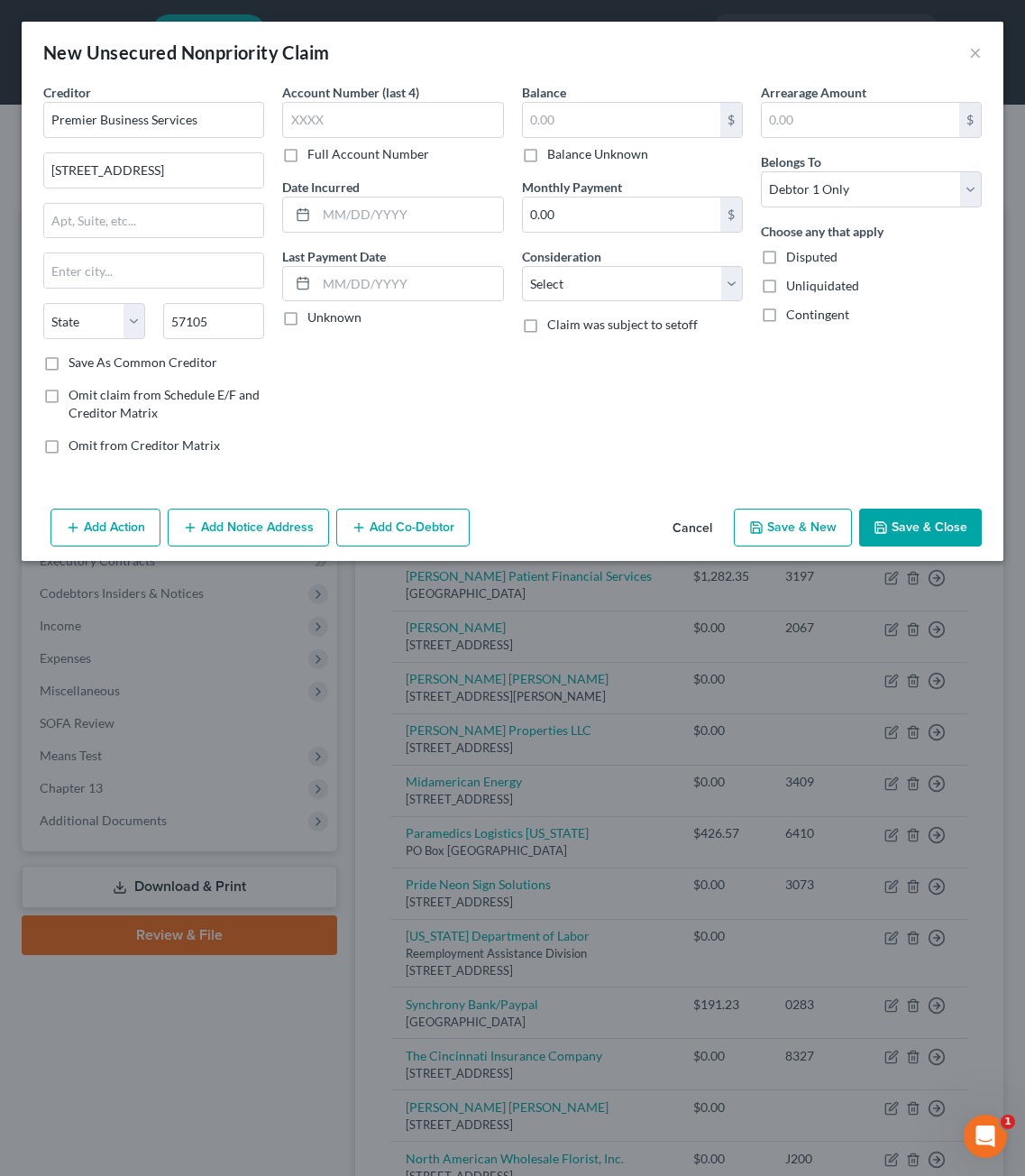
select select "43"
drag, startPoint x: 483, startPoint y: 407, endPoint x: 750, endPoint y: 334, distance: 276.8
click at [485, 407] on div "Account Number (last 4) Full Account Number Date Incurred Last Payment Date Unk…" at bounding box center [393, 275] width 239 height 386
click at [628, 133] on input "text" at bounding box center [622, 119] width 197 height 34
type input "0"
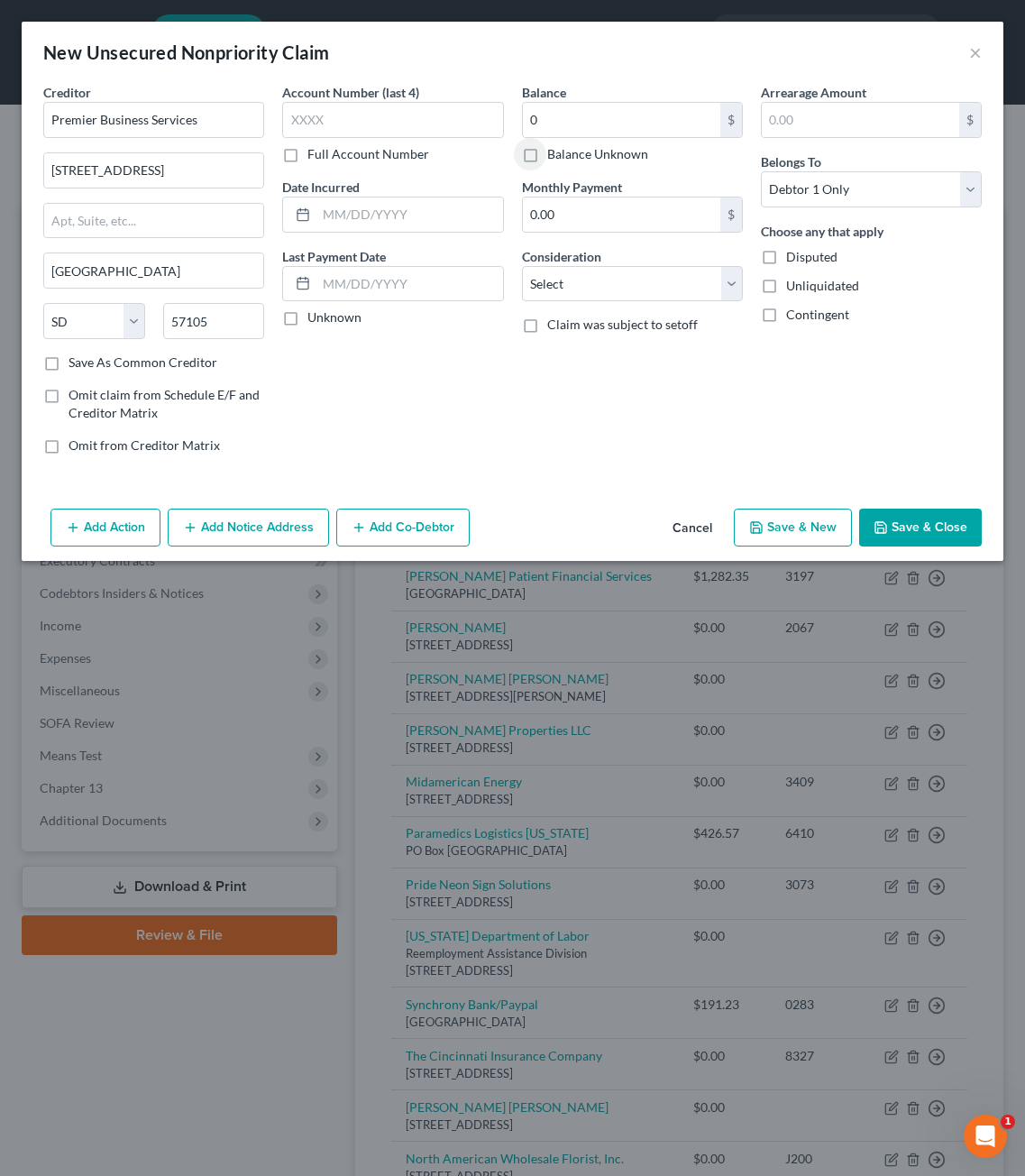
click at [790, 257] on span "Disputed" at bounding box center [812, 256] width 51 height 15
click at [794, 257] on input "Disputed" at bounding box center [799, 253] width 11 height 11
checkbox input "true"
drag, startPoint x: 596, startPoint y: 287, endPoint x: 597, endPoint y: 297, distance: 10.0
click at [596, 287] on select "Select Cable / Satellite Services Collection Agency Credit Card Debt Debt Couns…" at bounding box center [632, 285] width 221 height 36
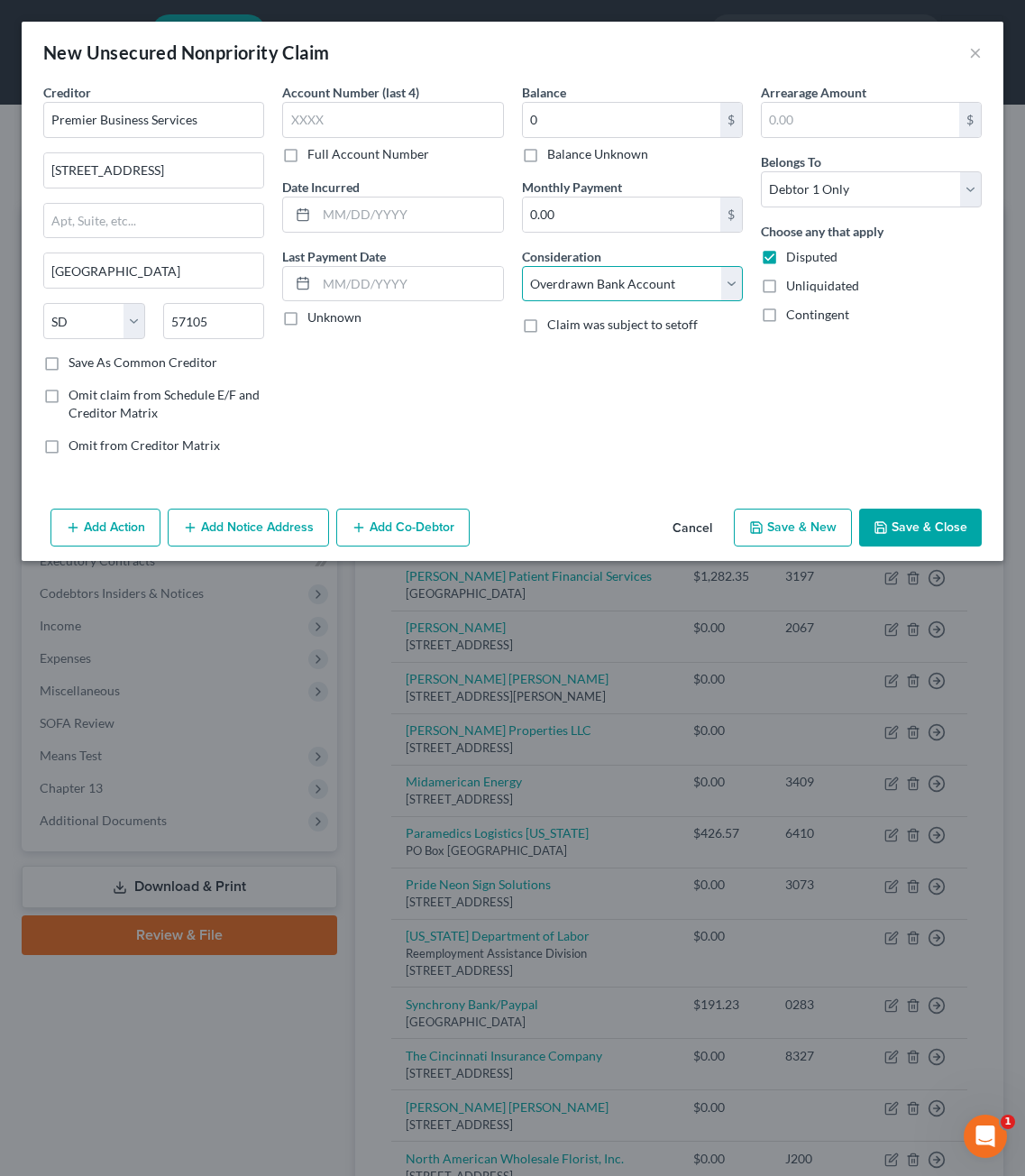
click at [522, 266] on select "Select Cable / Satellite Services Collection Agency Credit Card Debt Debt Couns…" at bounding box center [632, 285] width 221 height 36
drag, startPoint x: 627, startPoint y: 318, endPoint x: 633, endPoint y: 269, distance: 49.4
click at [630, 312] on div "Balance 0.00 $ Balance Unknown Balance Undetermined 0 $ Balance Unknown Monthly…" at bounding box center [632, 275] width 239 height 386
click at [633, 269] on select "Select Cable / Satellite Services Collection Agency Credit Card Debt Debt Couns…" at bounding box center [632, 285] width 221 height 36
select select "14"
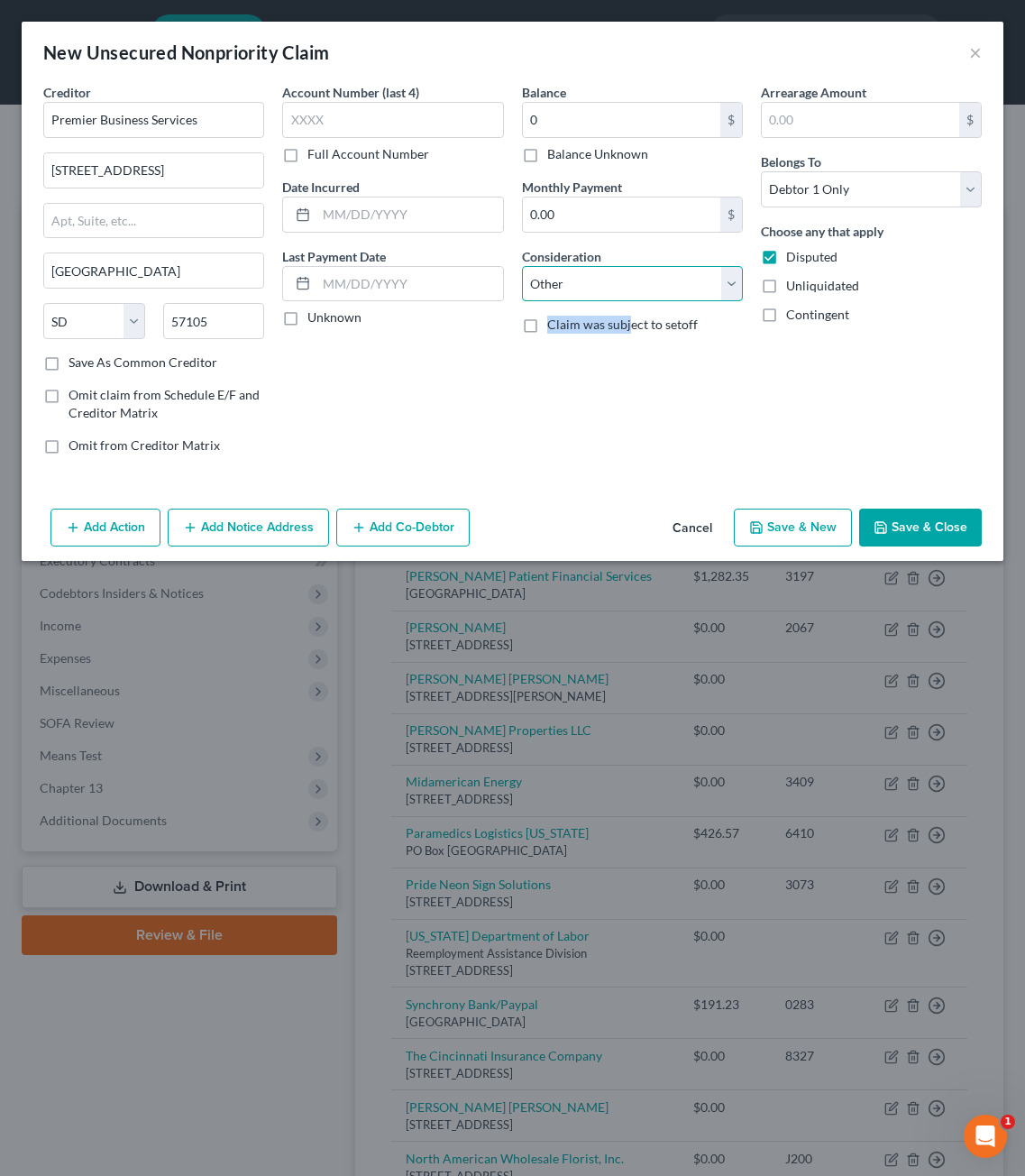
click at [522, 266] on select "Select Cable / Satellite Services Collection Agency Credit Card Debt Debt Couns…" at bounding box center [632, 285] width 221 height 36
click at [613, 367] on input "text" at bounding box center [632, 353] width 219 height 34
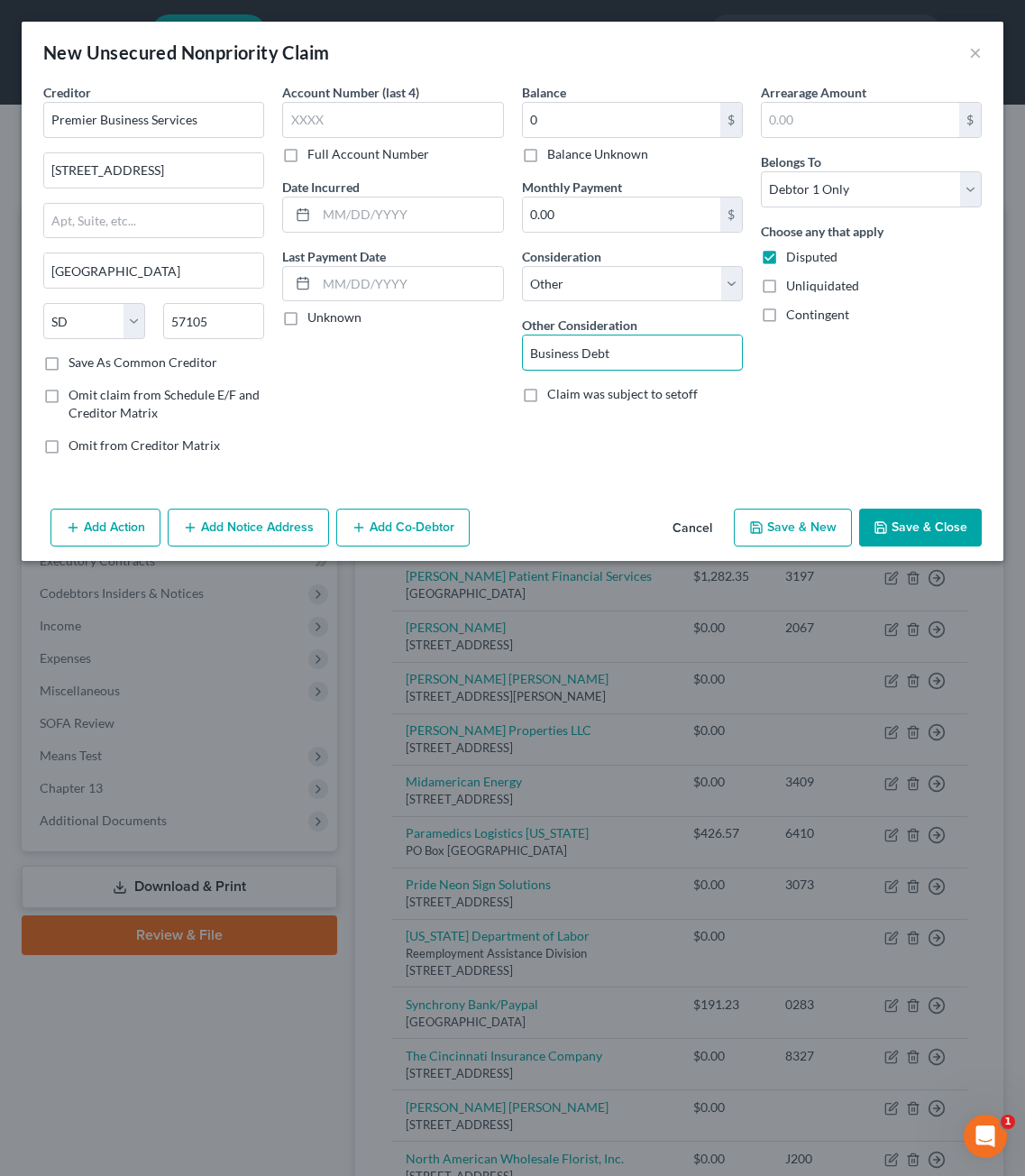
type input "Business Debt"
click at [920, 524] on button "Save & Close" at bounding box center [920, 527] width 122 height 38
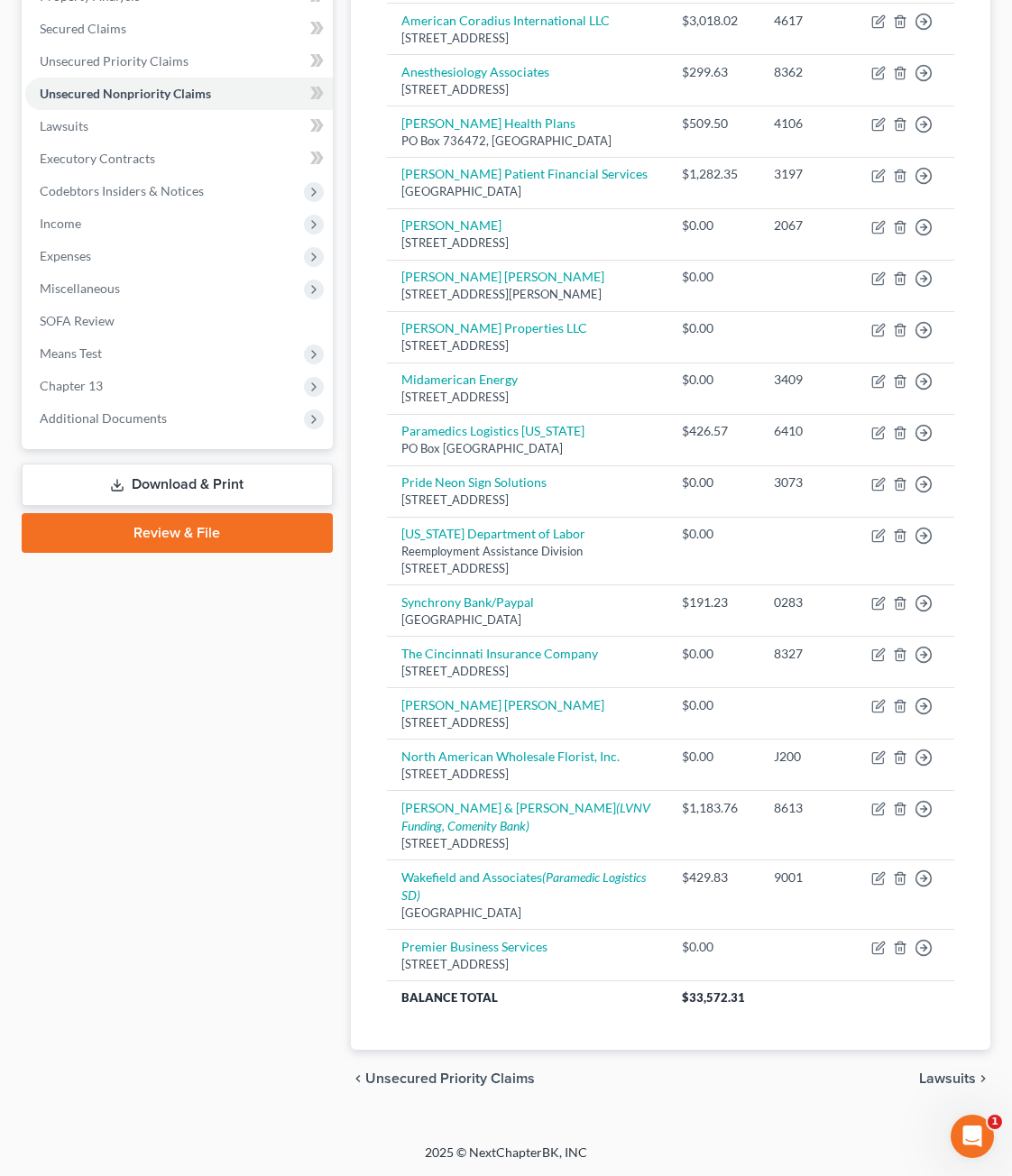
scroll to position [150, 0]
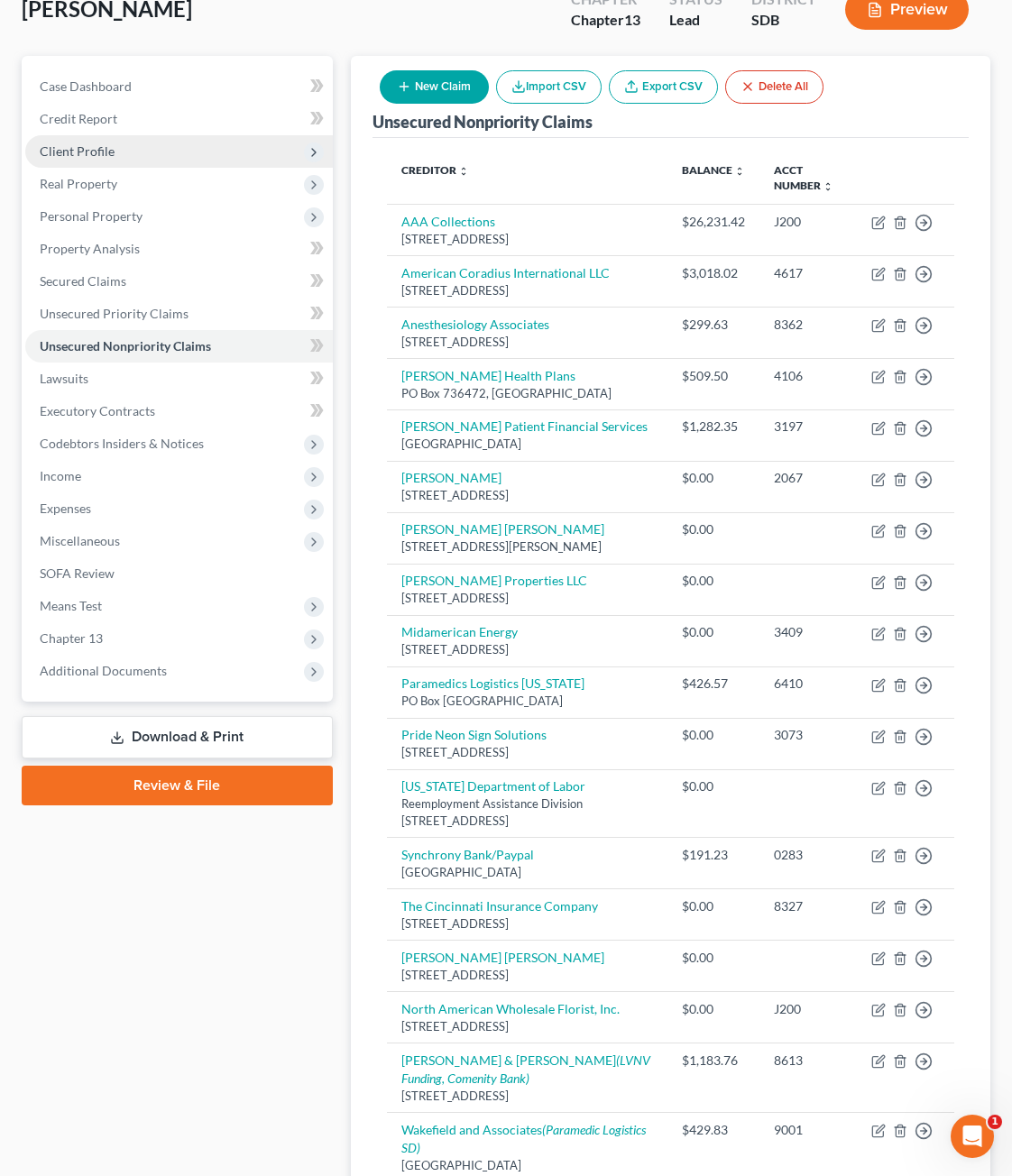
click at [125, 136] on span "Client Profile" at bounding box center [179, 152] width 307 height 32
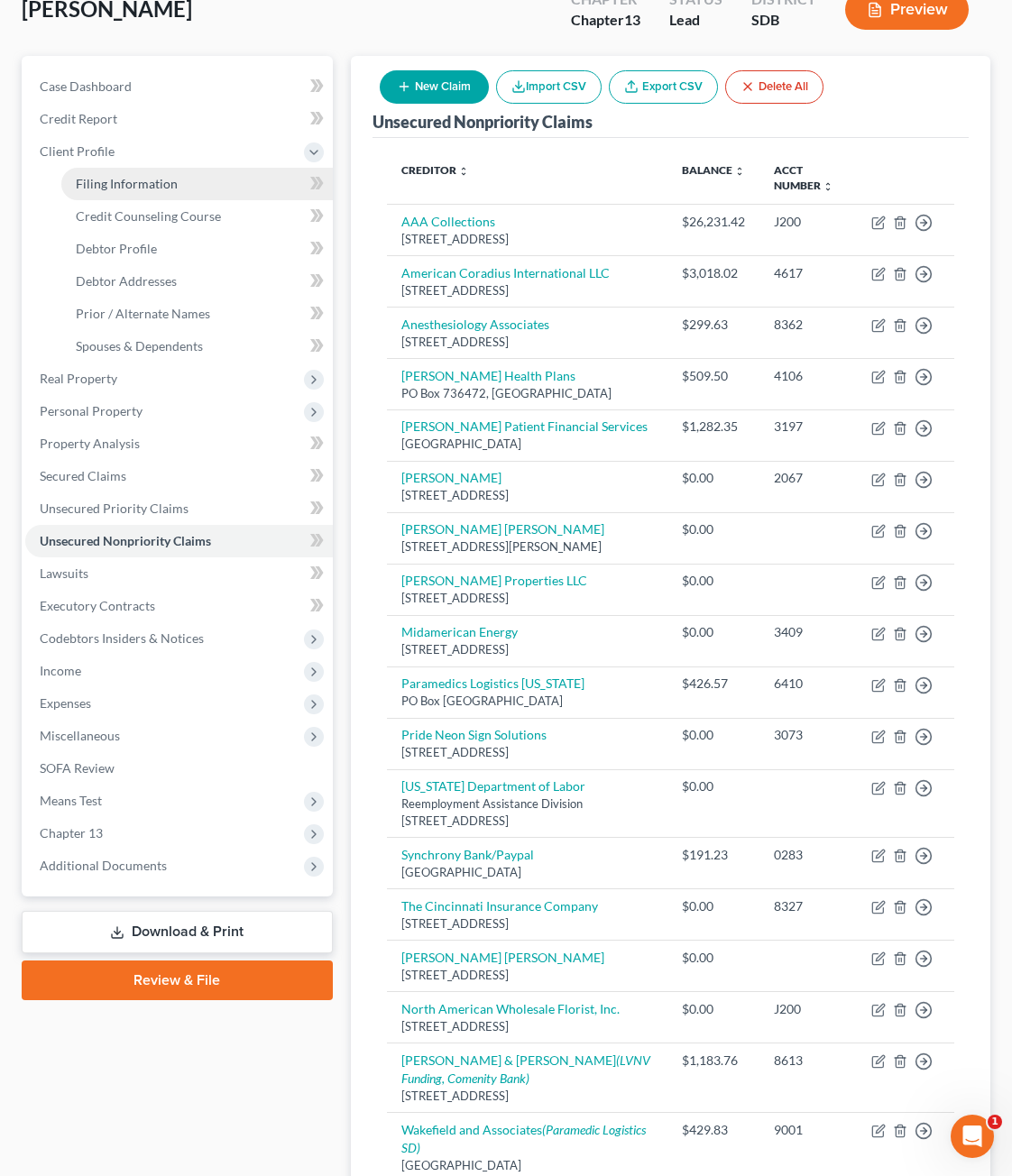
click at [175, 168] on link "Filing Information" at bounding box center [197, 184] width 271 height 32
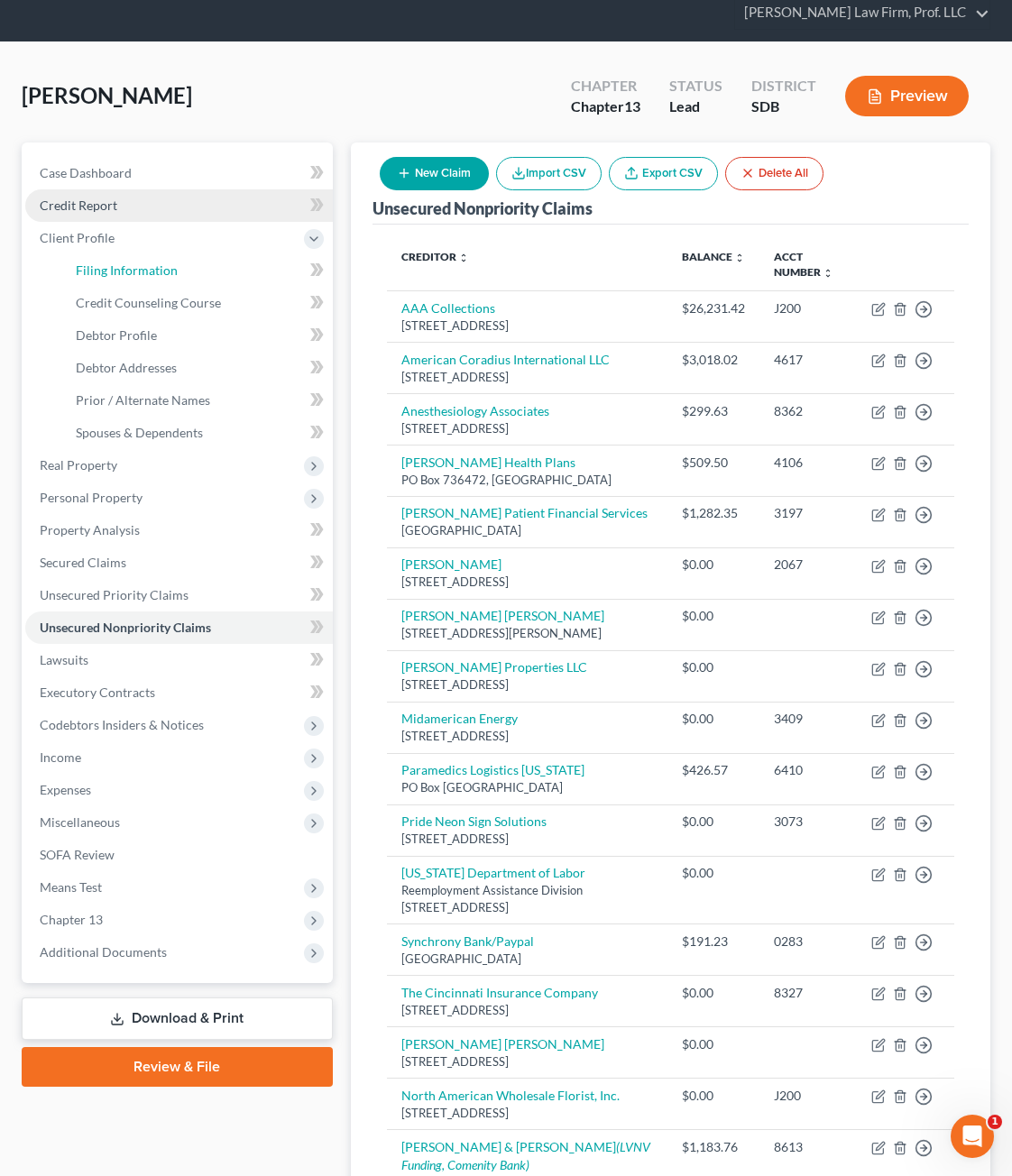
select select "0"
select select "3"
select select "0"
select select "3"
select select "43"
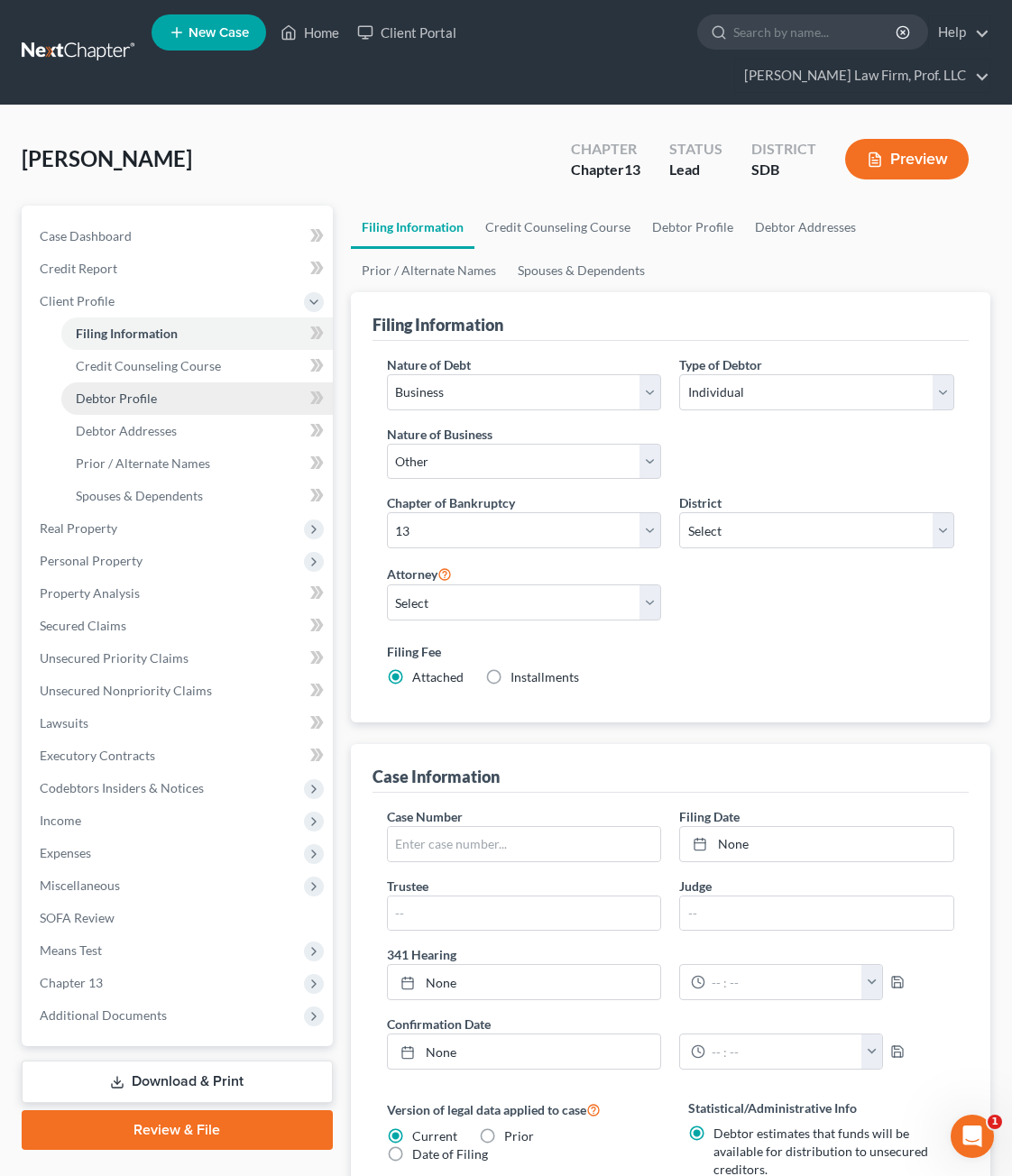
click at [153, 382] on link "Debtor Profile" at bounding box center [197, 398] width 271 height 32
select select "0"
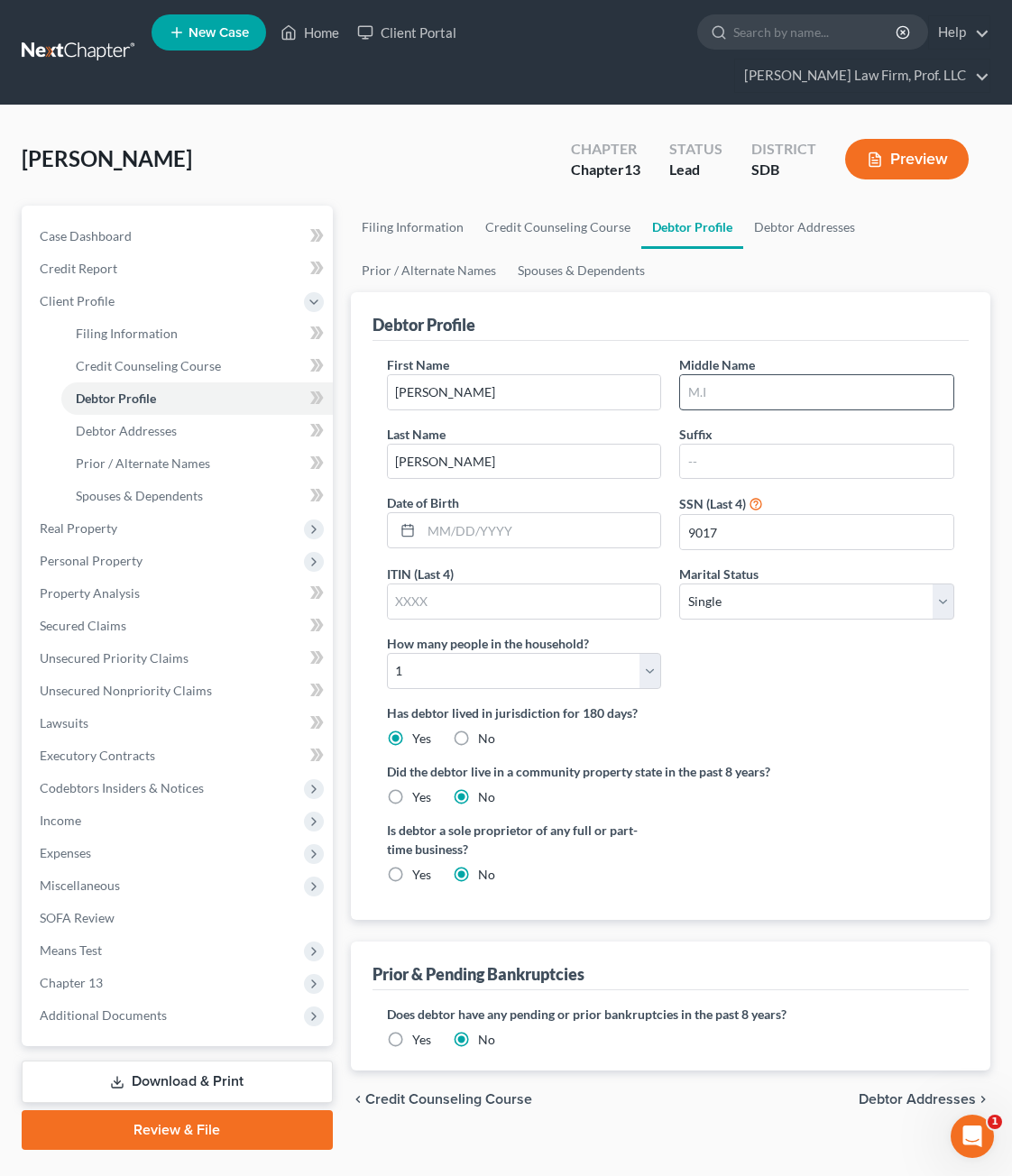
click at [803, 377] on div at bounding box center [817, 393] width 275 height 36
click at [802, 376] on input "text" at bounding box center [817, 393] width 273 height 34
click at [730, 829] on div "Is debtor a sole proprietor of any full or part-time business? Yes No" at bounding box center [670, 859] width 585 height 78
click at [83, 910] on span "SOFA Review" at bounding box center [77, 917] width 75 height 15
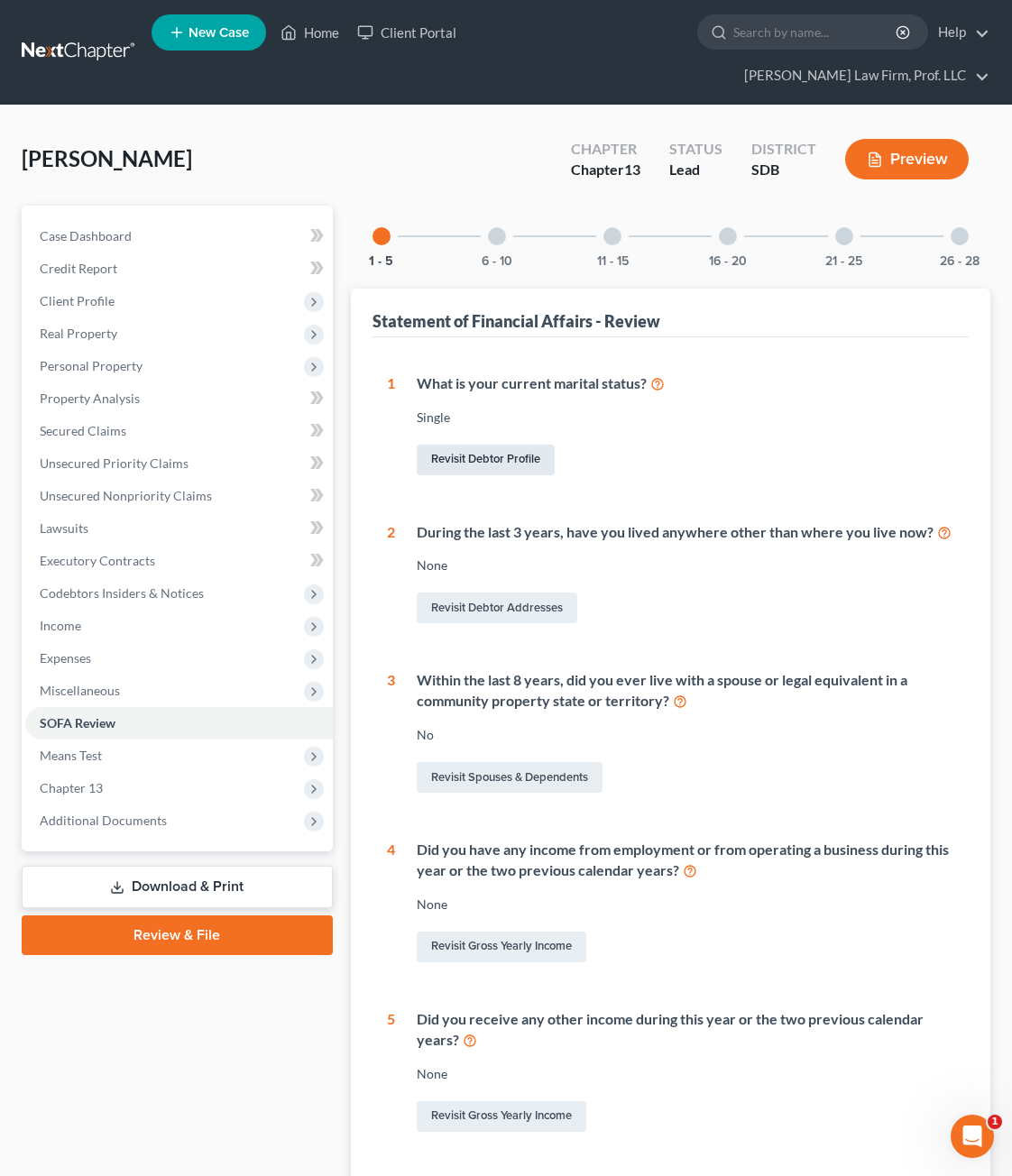
click at [504, 445] on link "Revisit Debtor Profile" at bounding box center [485, 460] width 138 height 30
select select "0"
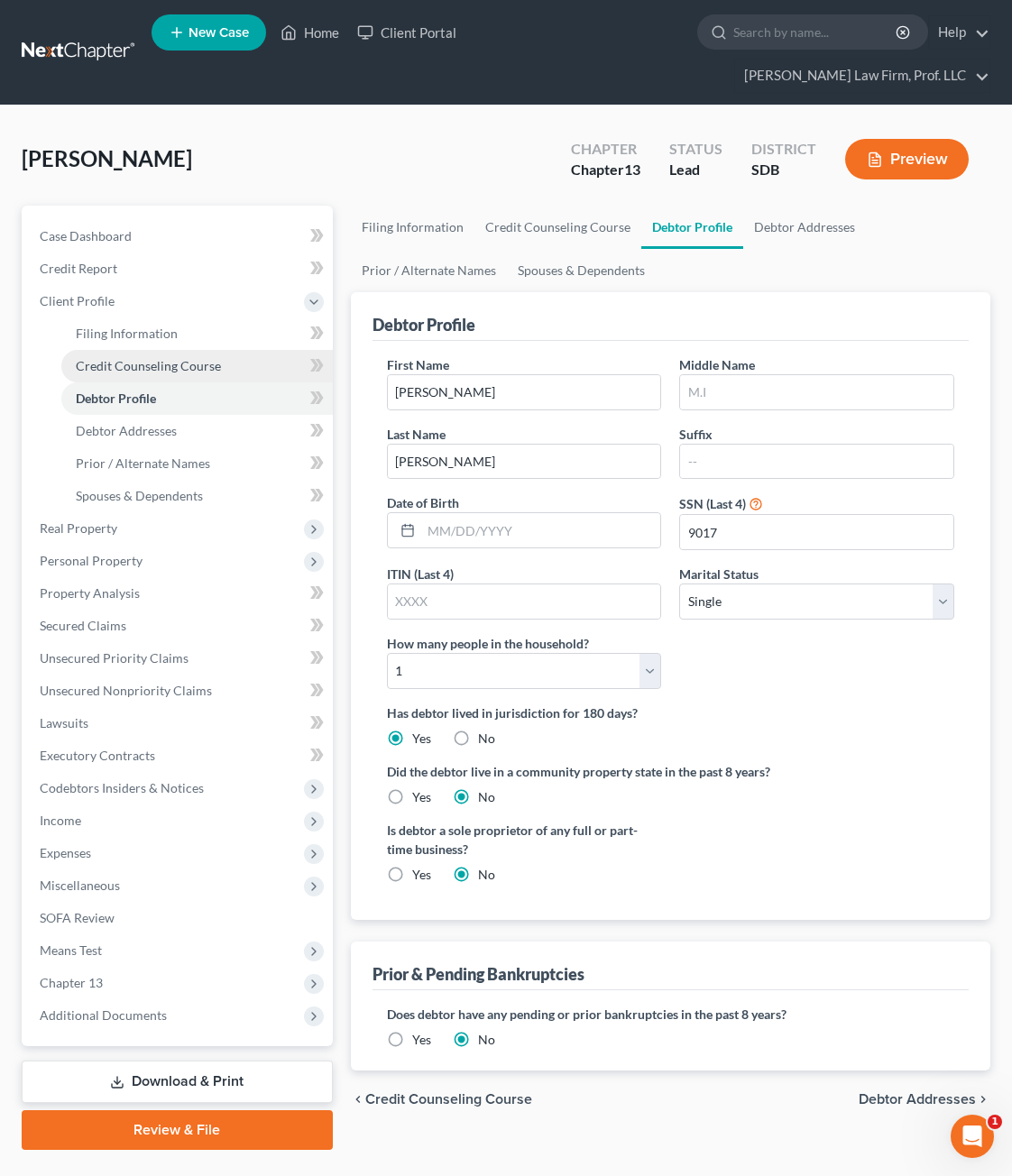
click at [172, 358] on span "Credit Counseling Course" at bounding box center [148, 366] width 145 height 15
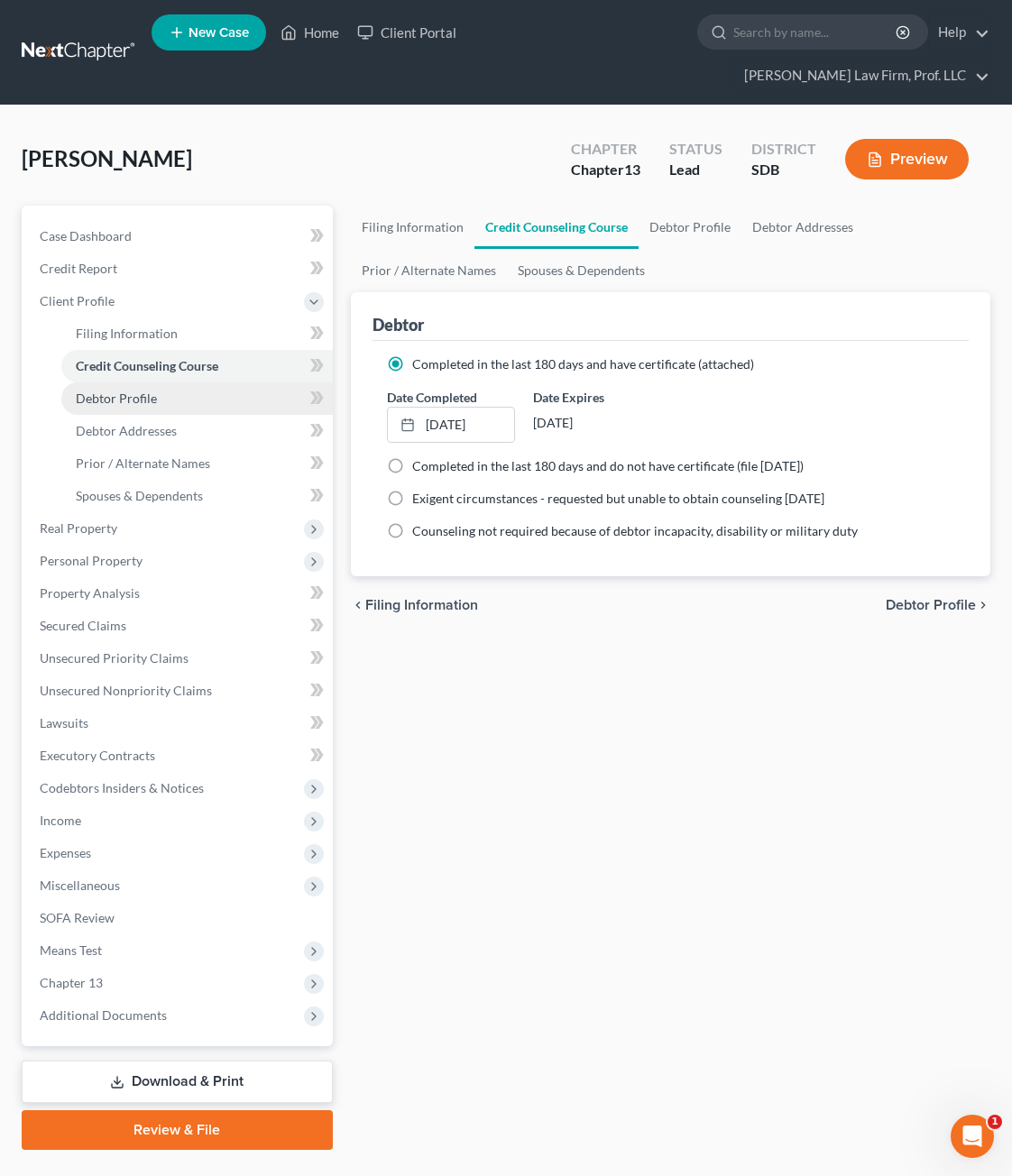
click at [150, 391] on span "Debtor Profile" at bounding box center [117, 398] width 82 height 15
select select "0"
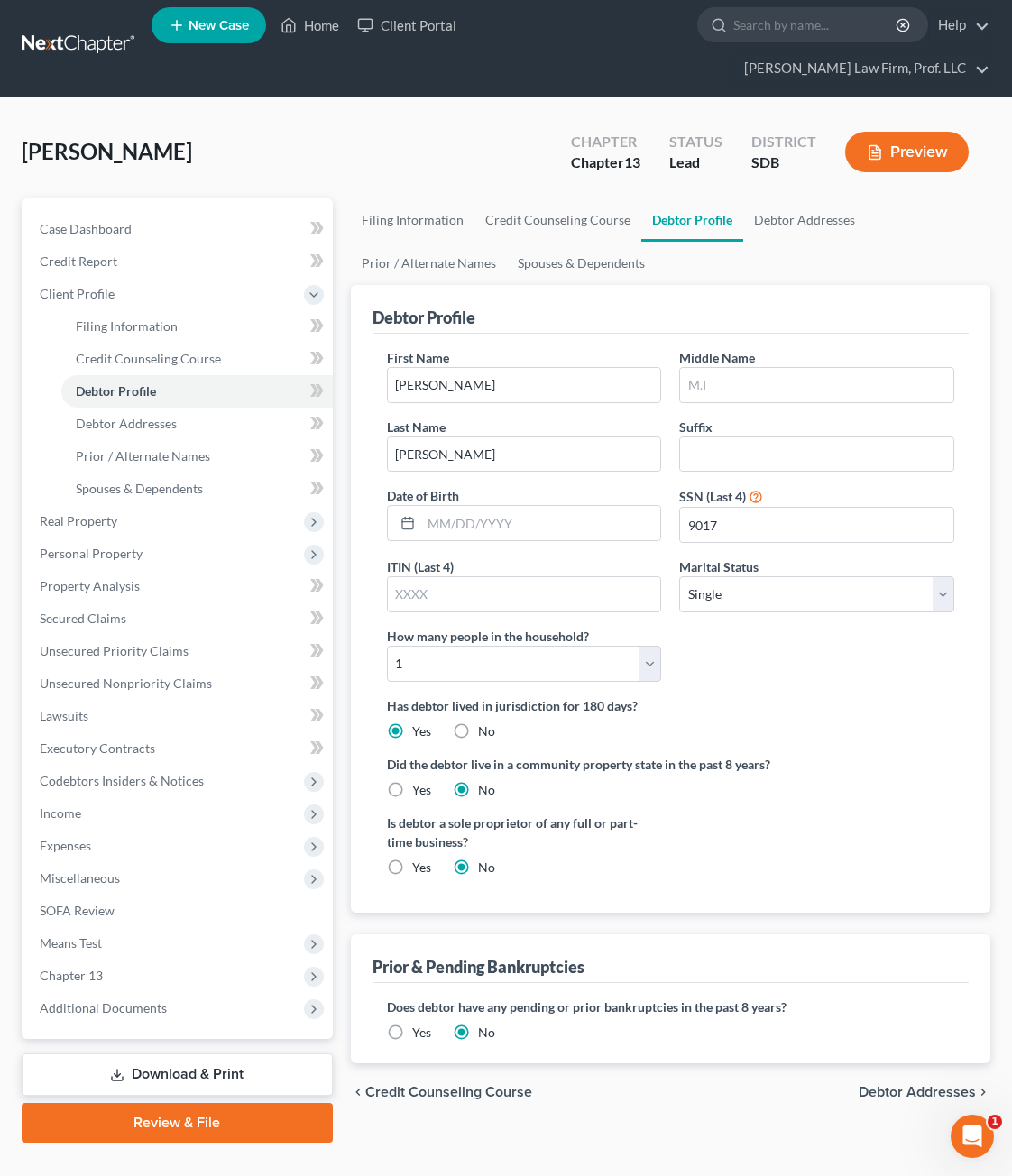
scroll to position [9, 0]
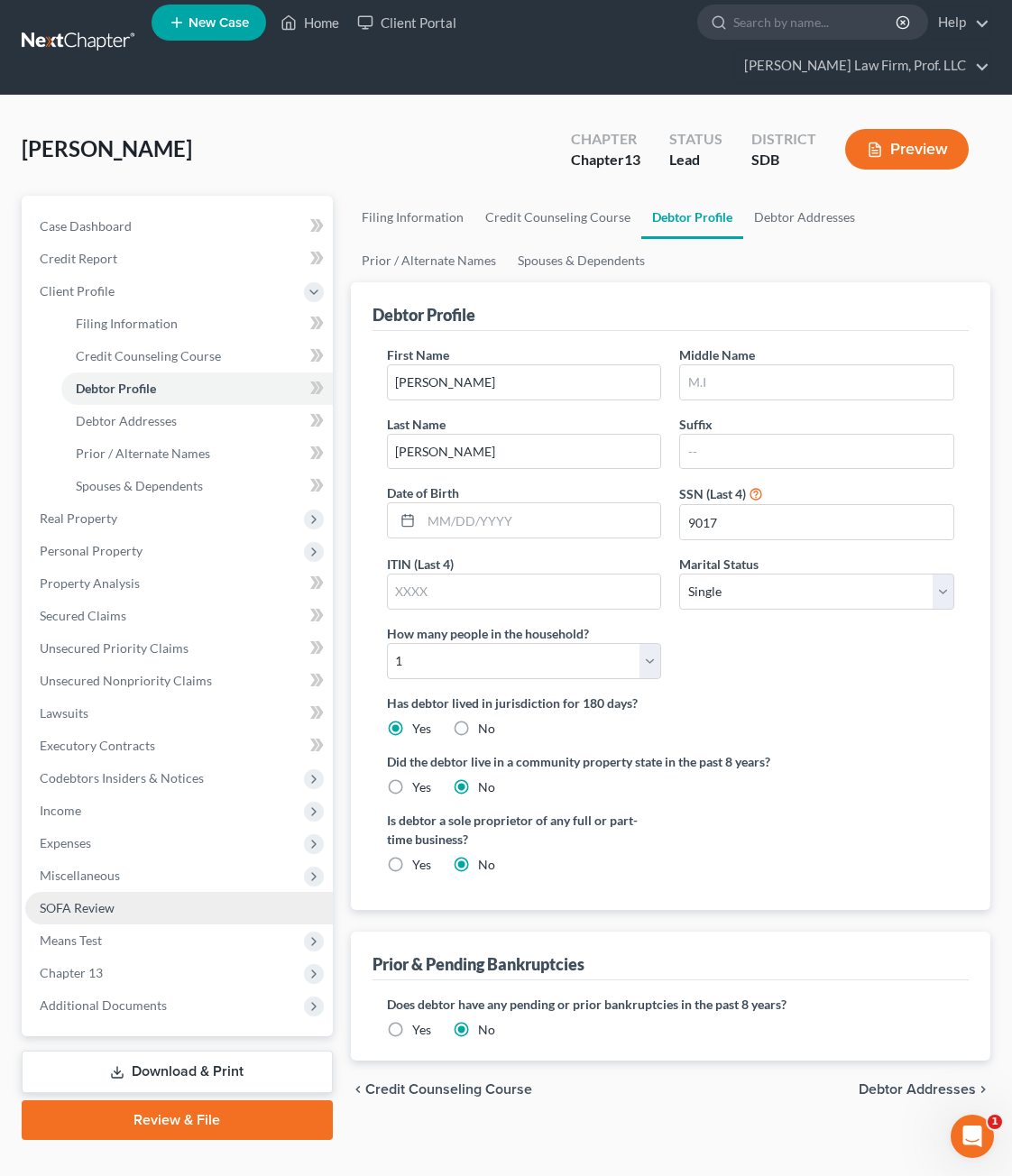
click at [83, 891] on link "SOFA Review" at bounding box center [179, 908] width 307 height 32
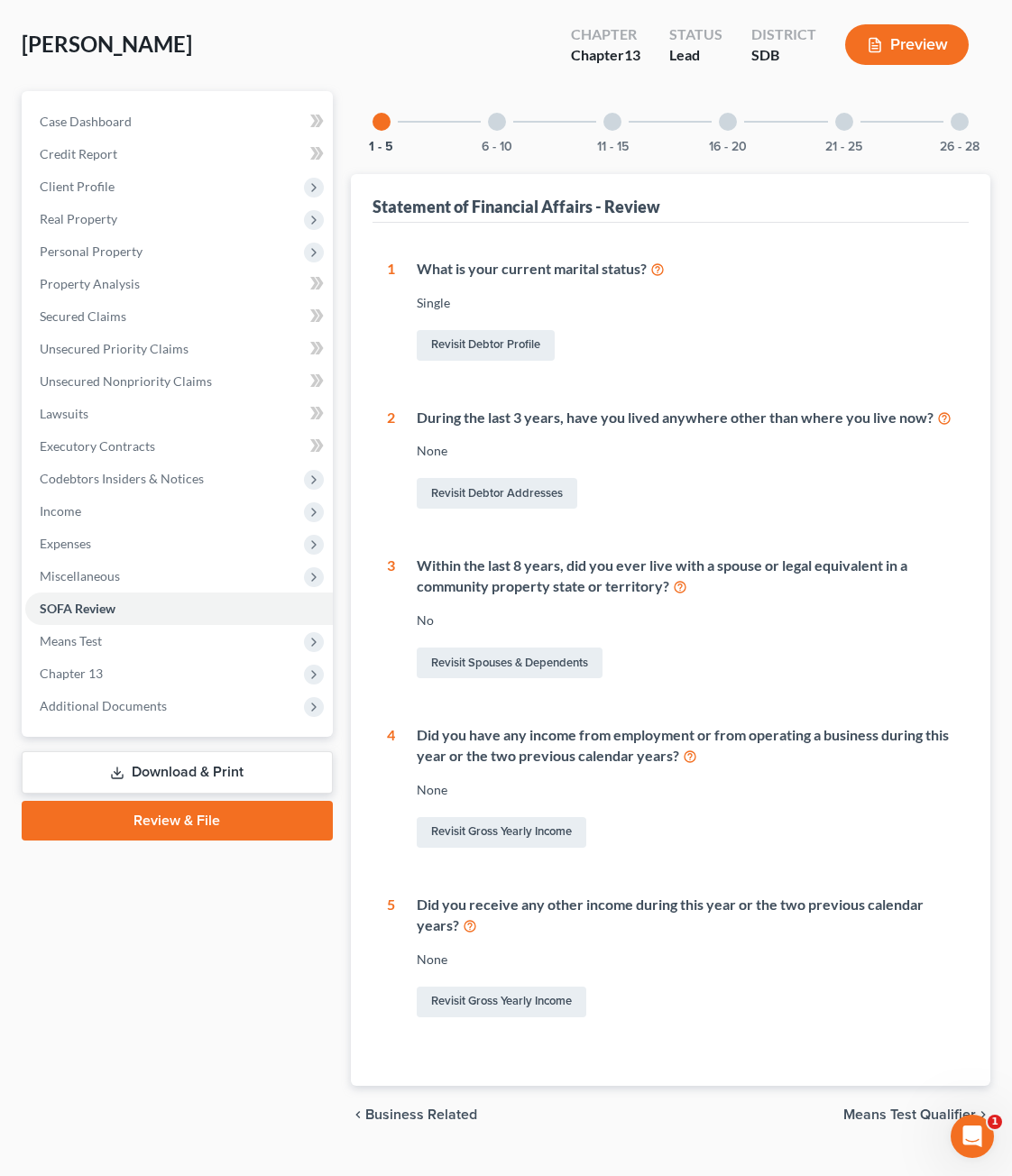
scroll to position [119, 0]
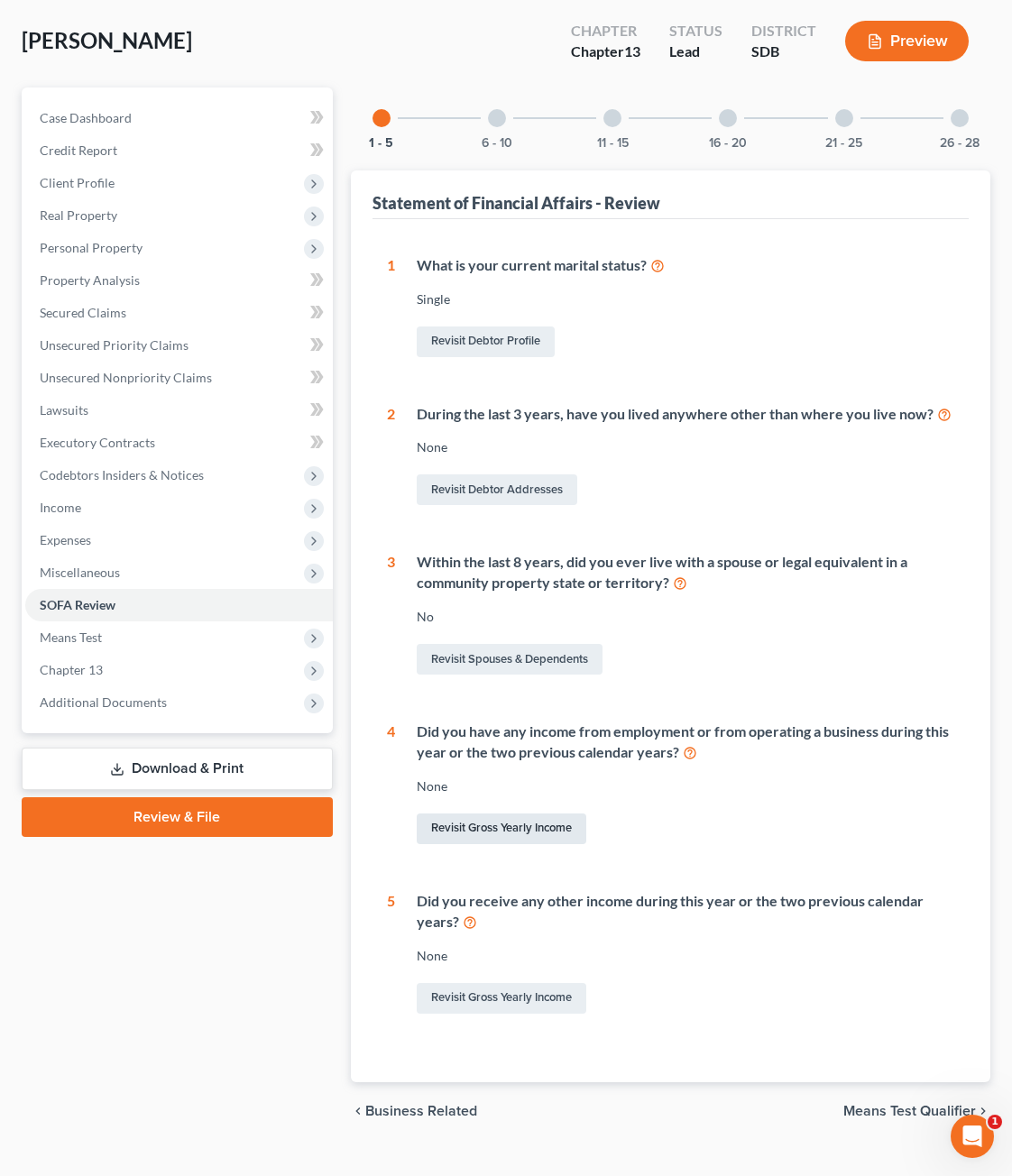
click at [538, 814] on link "Revisit Gross Yearly Income" at bounding box center [501, 829] width 170 height 30
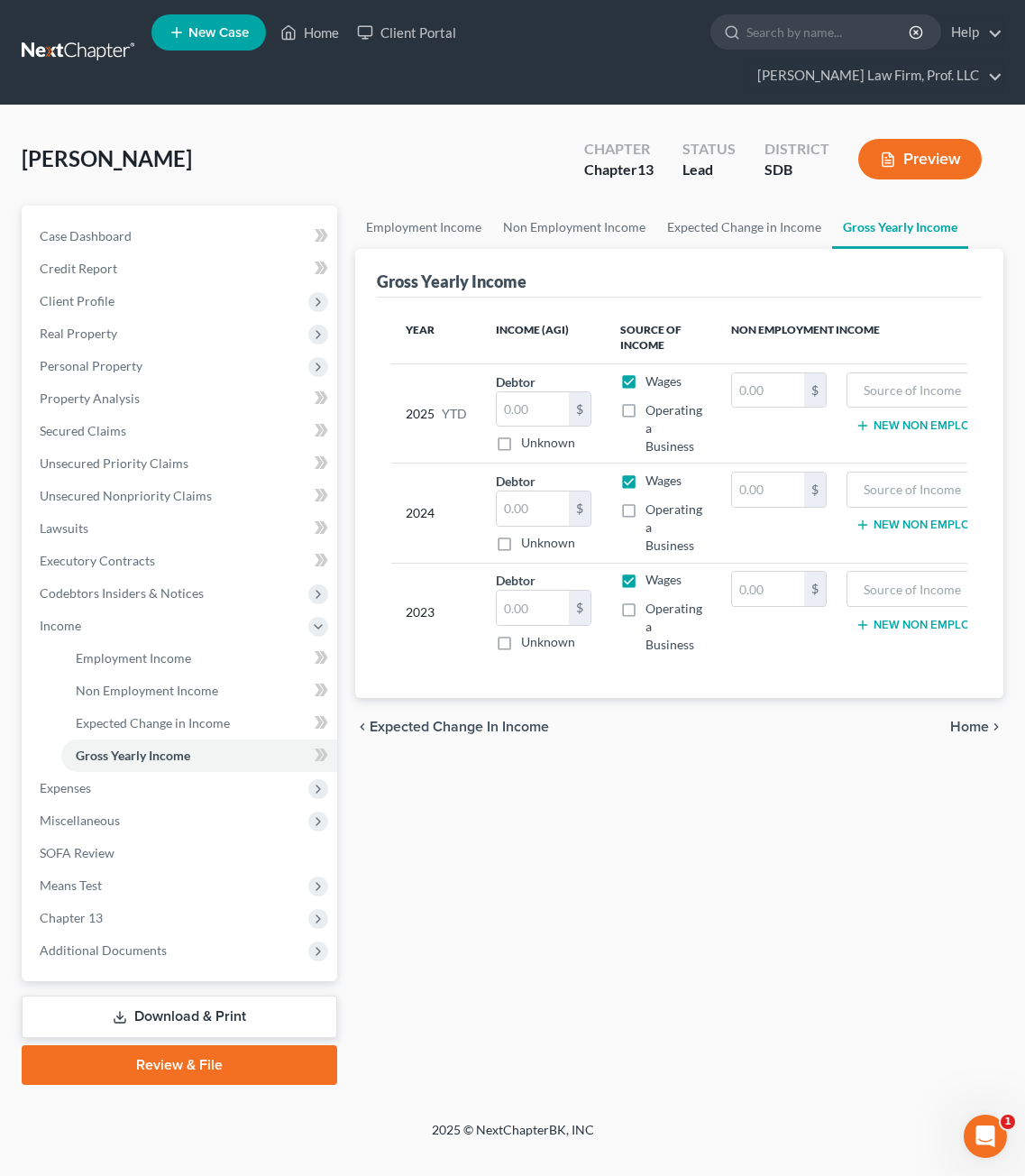
click at [670, 815] on div "Employment Income Non Employment Income Expected Change in Income Gross Yearly …" at bounding box center [679, 645] width 667 height 879
click at [523, 591] on input "text" at bounding box center [533, 608] width 72 height 34
click at [658, 600] on span "Operating a Business" at bounding box center [674, 626] width 57 height 51
click at [658, 599] on input "Operating a Business" at bounding box center [658, 605] width 11 height 11
checkbox input "true"
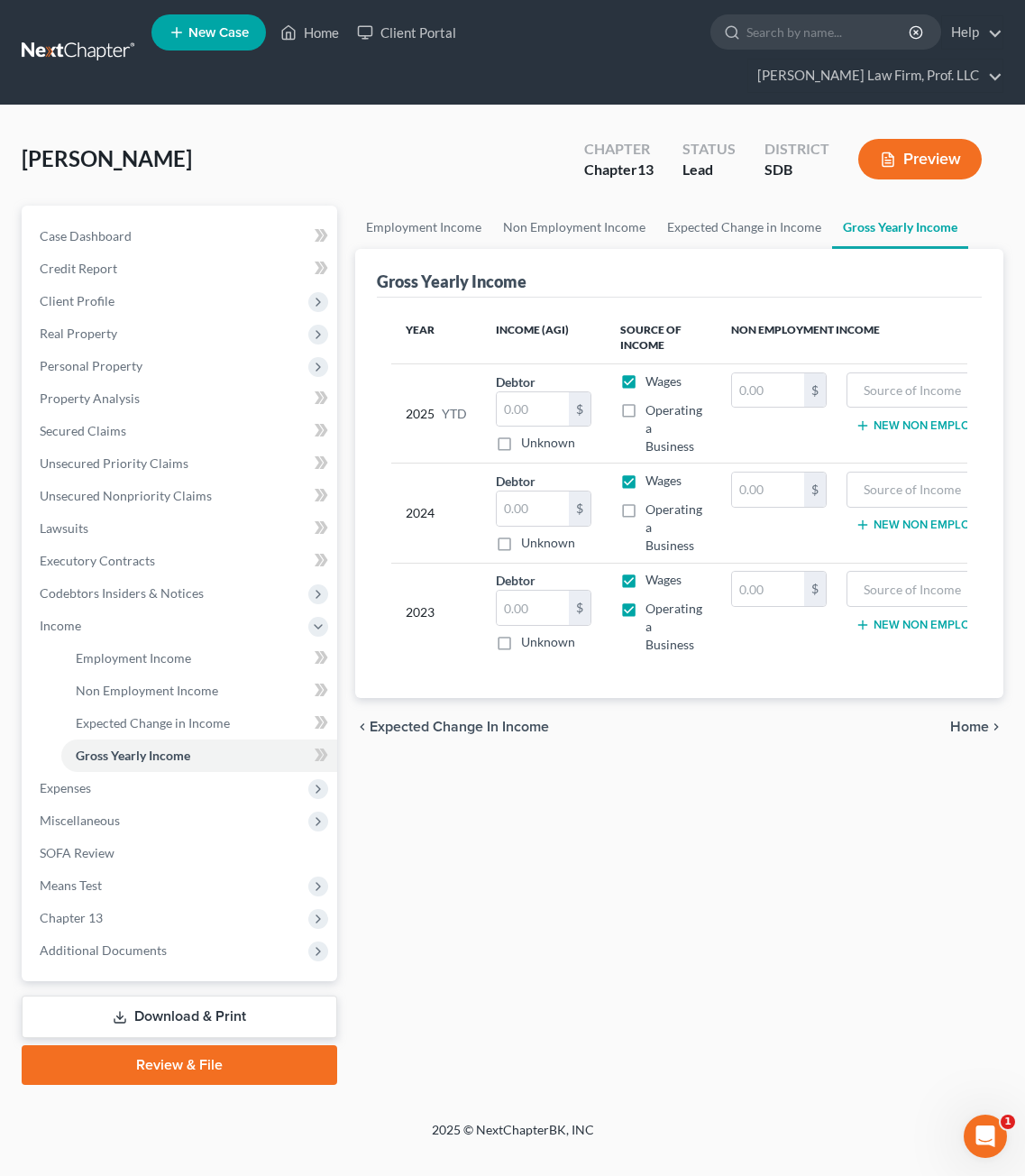
click at [646, 571] on label "Wages" at bounding box center [664, 579] width 36 height 18
click at [652, 571] on input "Wages" at bounding box center [658, 577] width 11 height 11
click at [646, 571] on label "Wages" at bounding box center [664, 579] width 36 height 18
click at [652, 571] on input "Wages" at bounding box center [658, 577] width 11 height 11
checkbox input "true"
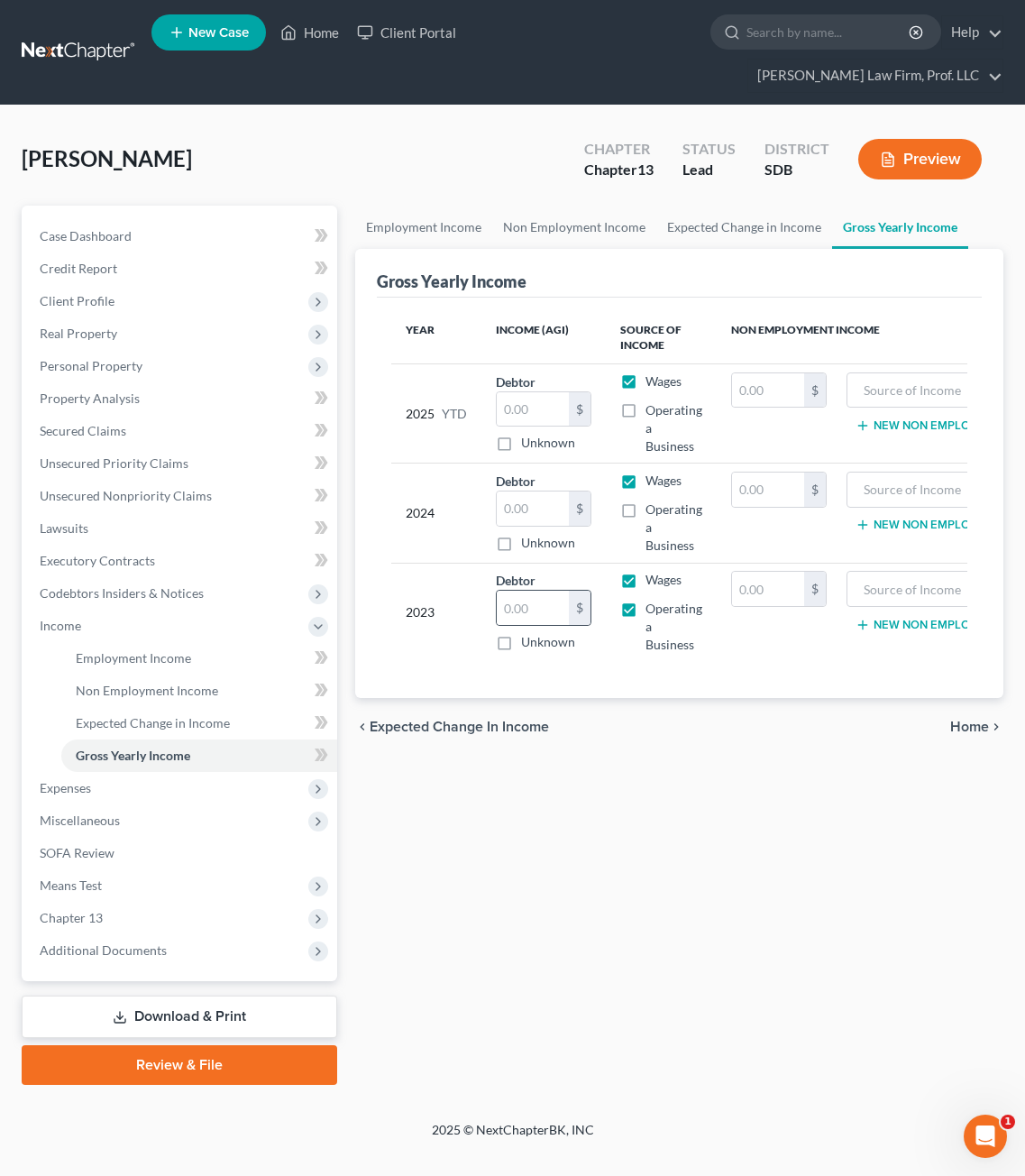
click at [571, 591] on div "$" at bounding box center [579, 608] width 22 height 34
click at [543, 591] on input "text" at bounding box center [533, 608] width 72 height 34
click at [551, 591] on input "text" at bounding box center [533, 608] width 72 height 34
click at [861, 946] on div "Employment Income Non Employment Income Expected Change in Income Gross Yearly …" at bounding box center [679, 645] width 667 height 879
type input "28,453"
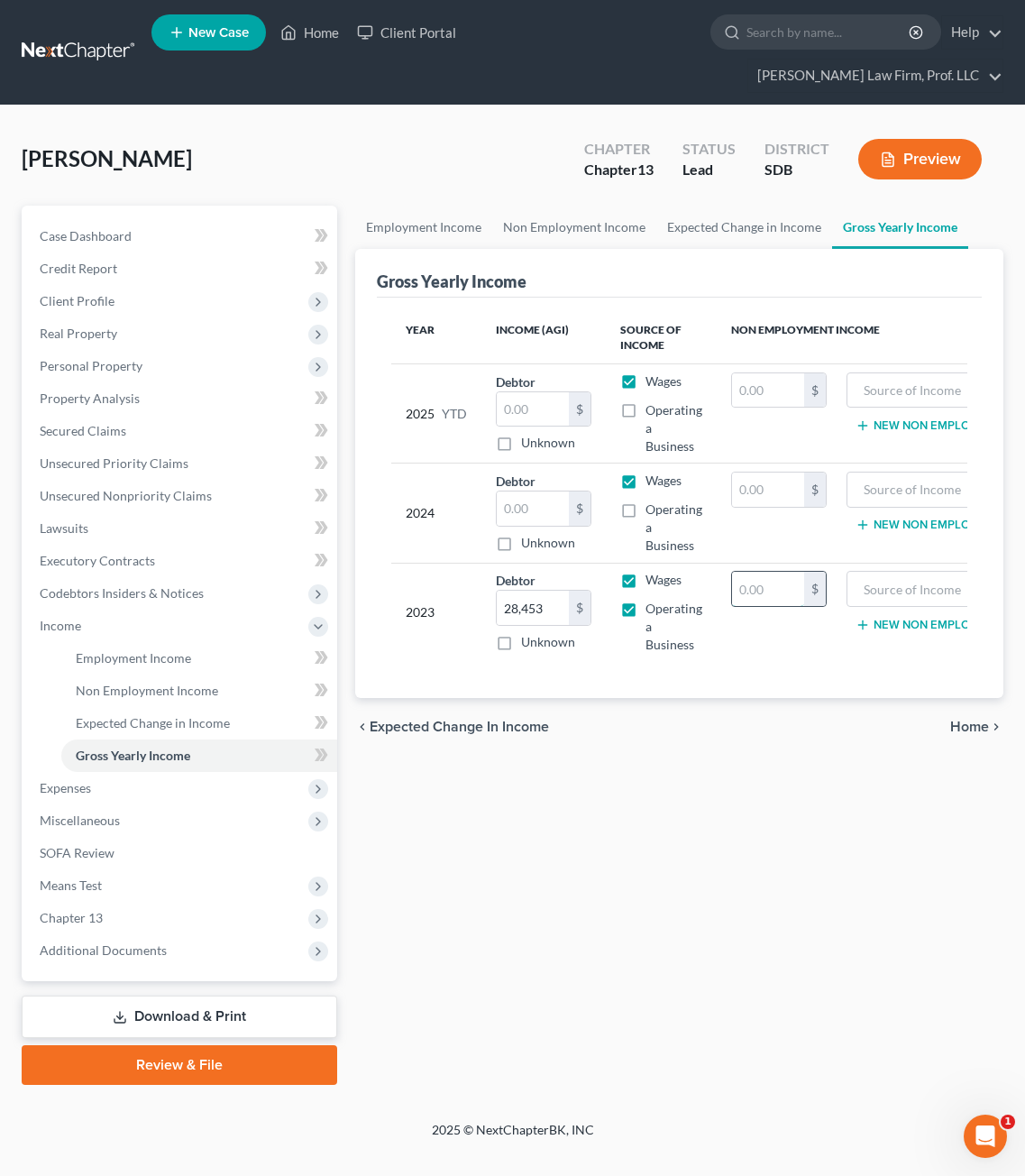
click at [775, 572] on input "text" at bounding box center [768, 589] width 72 height 34
type input "527"
drag, startPoint x: 773, startPoint y: 773, endPoint x: 803, endPoint y: 752, distance: 36.6
click at [785, 765] on div "Employment Income Non Employment Income Expected Change in Income Gross Yearly …" at bounding box center [679, 645] width 667 height 879
click at [931, 573] on input "text" at bounding box center [938, 589] width 163 height 34
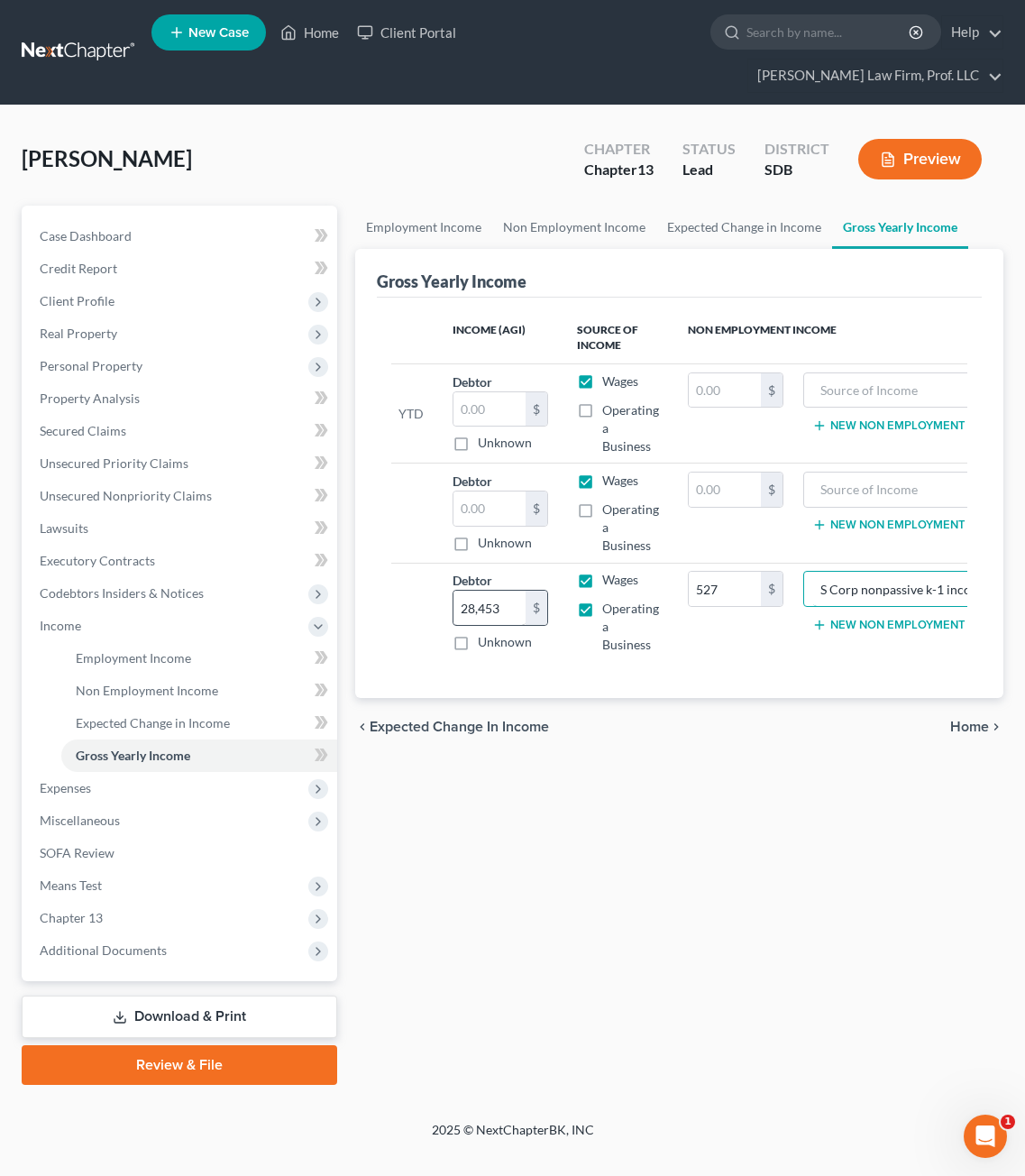
scroll to position [0, 17]
type input "S Corp nonpassive k-1 income"
click at [853, 903] on div "Employment Income Non Employment Income Expected Change in Income Gross Yearly …" at bounding box center [679, 645] width 667 height 879
click at [888, 733] on div "chevron_left Expected Change in Income Home chevron_right" at bounding box center [680, 726] width 649 height 58
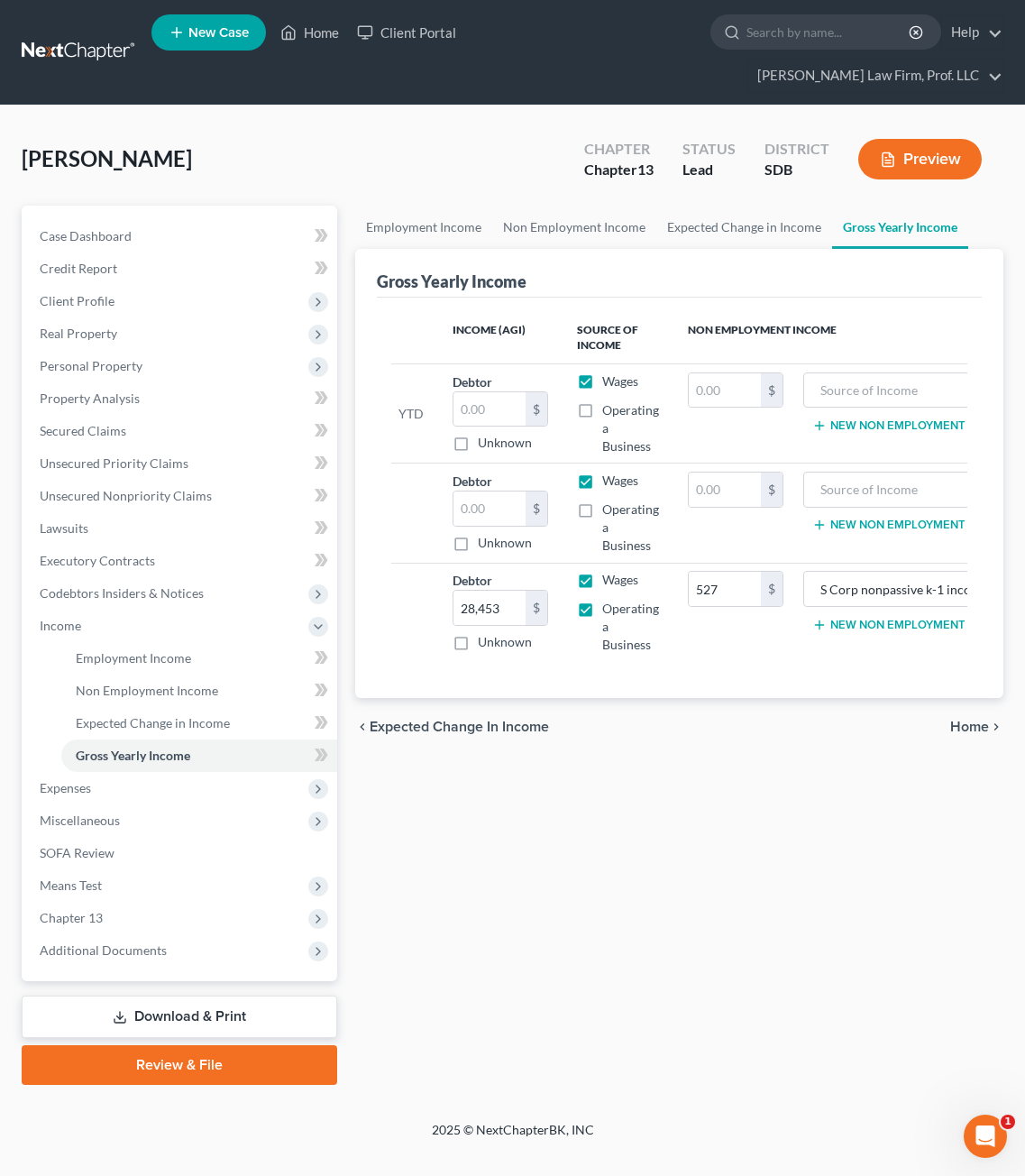
click at [833, 864] on div "Employment Income Non Employment Income Expected Change in Income Gross Yearly …" at bounding box center [679, 645] width 667 height 879
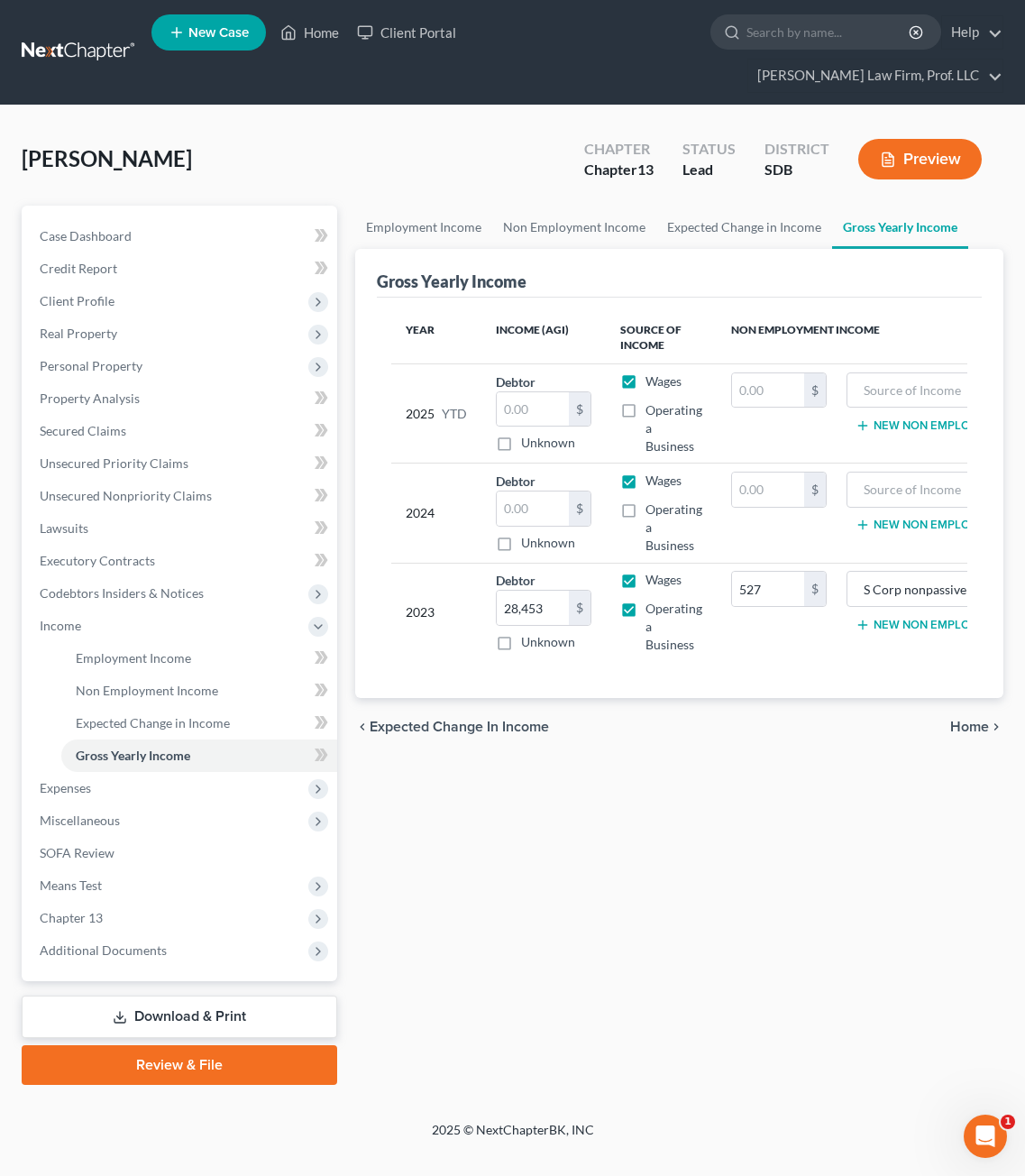
drag, startPoint x: 894, startPoint y: 666, endPoint x: 778, endPoint y: 1033, distance: 384.9
click at [781, 1033] on div "Employment Income Non Employment Income Expected Change in Income Gross Yearly …" at bounding box center [679, 645] width 667 height 879
drag, startPoint x: 785, startPoint y: 979, endPoint x: 785, endPoint y: 966, distance: 13.0
click at [785, 972] on div "Employment Income Non Employment Income Expected Change in Income Gross Yearly …" at bounding box center [679, 645] width 667 height 879
click at [564, 924] on div "Employment Income Non Employment Income Expected Change in Income Gross Yearly …" at bounding box center [679, 645] width 667 height 879
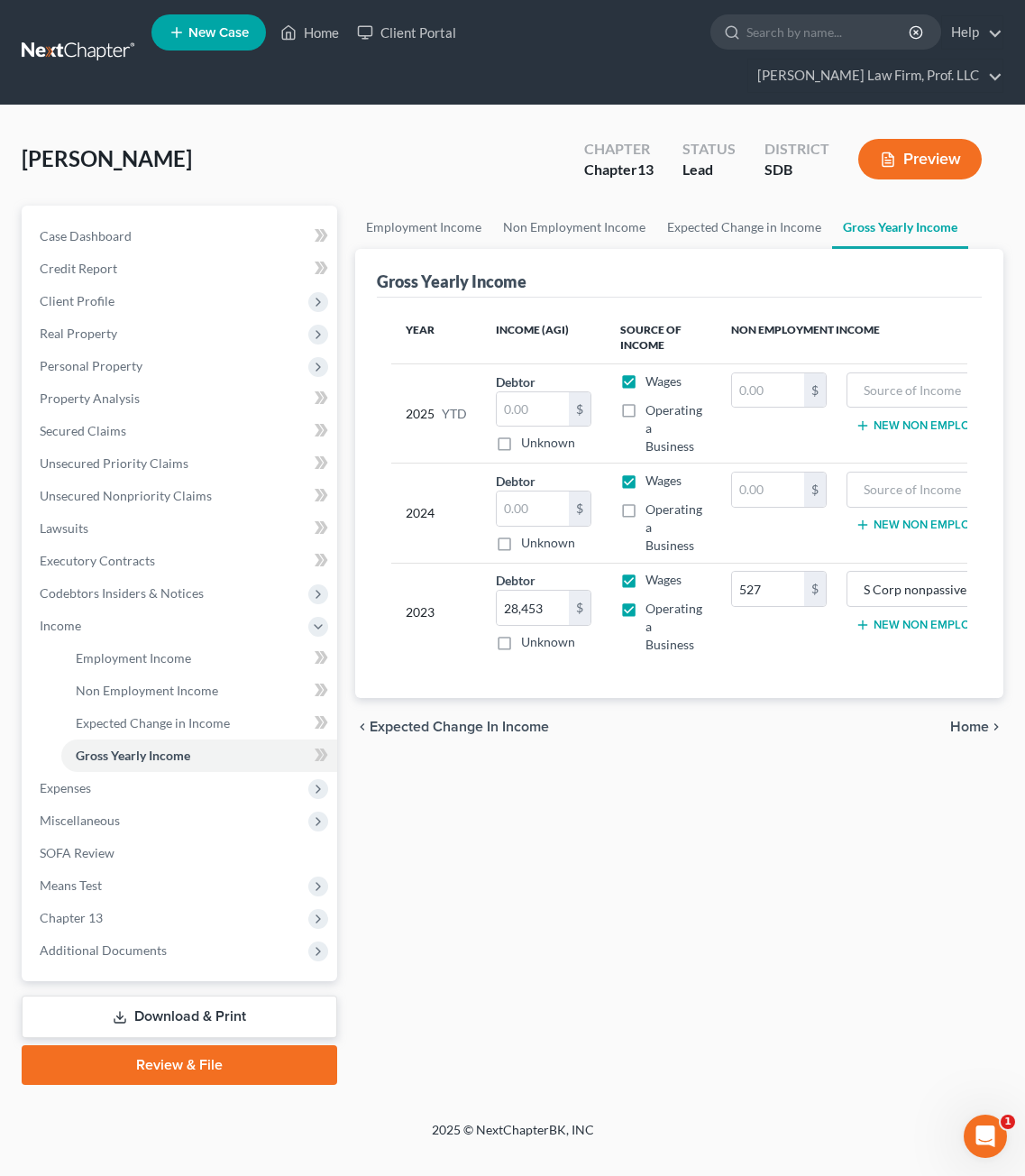
click at [615, 835] on div "Employment Income Non Employment Income Expected Change in Income Gross Yearly …" at bounding box center [679, 645] width 667 height 879
click at [127, 350] on span "Personal Property" at bounding box center [181, 366] width 312 height 32
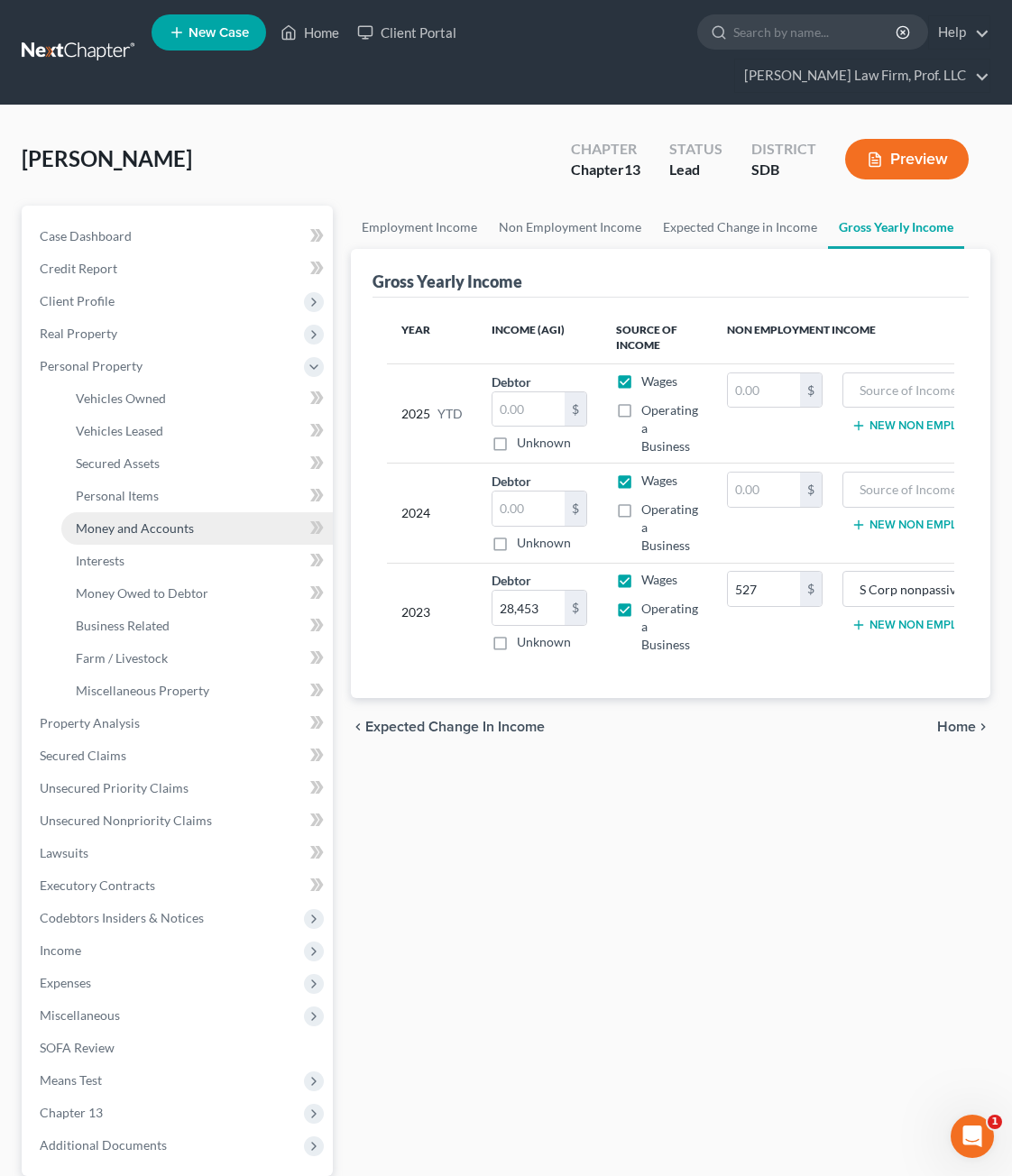
click at [166, 521] on span "Money and Accounts" at bounding box center [135, 528] width 119 height 15
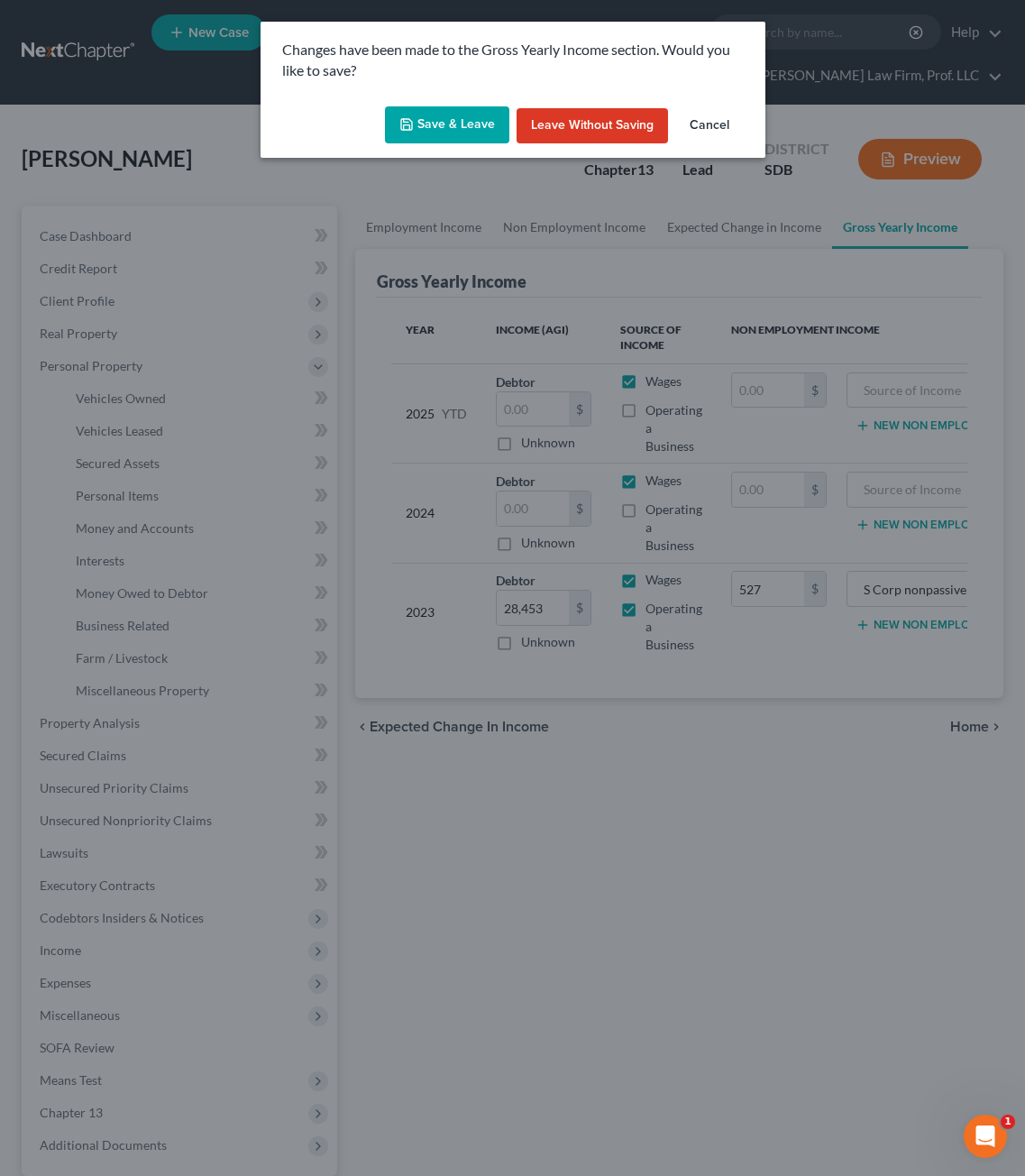
click at [467, 118] on button "Save & Leave" at bounding box center [447, 125] width 124 height 38
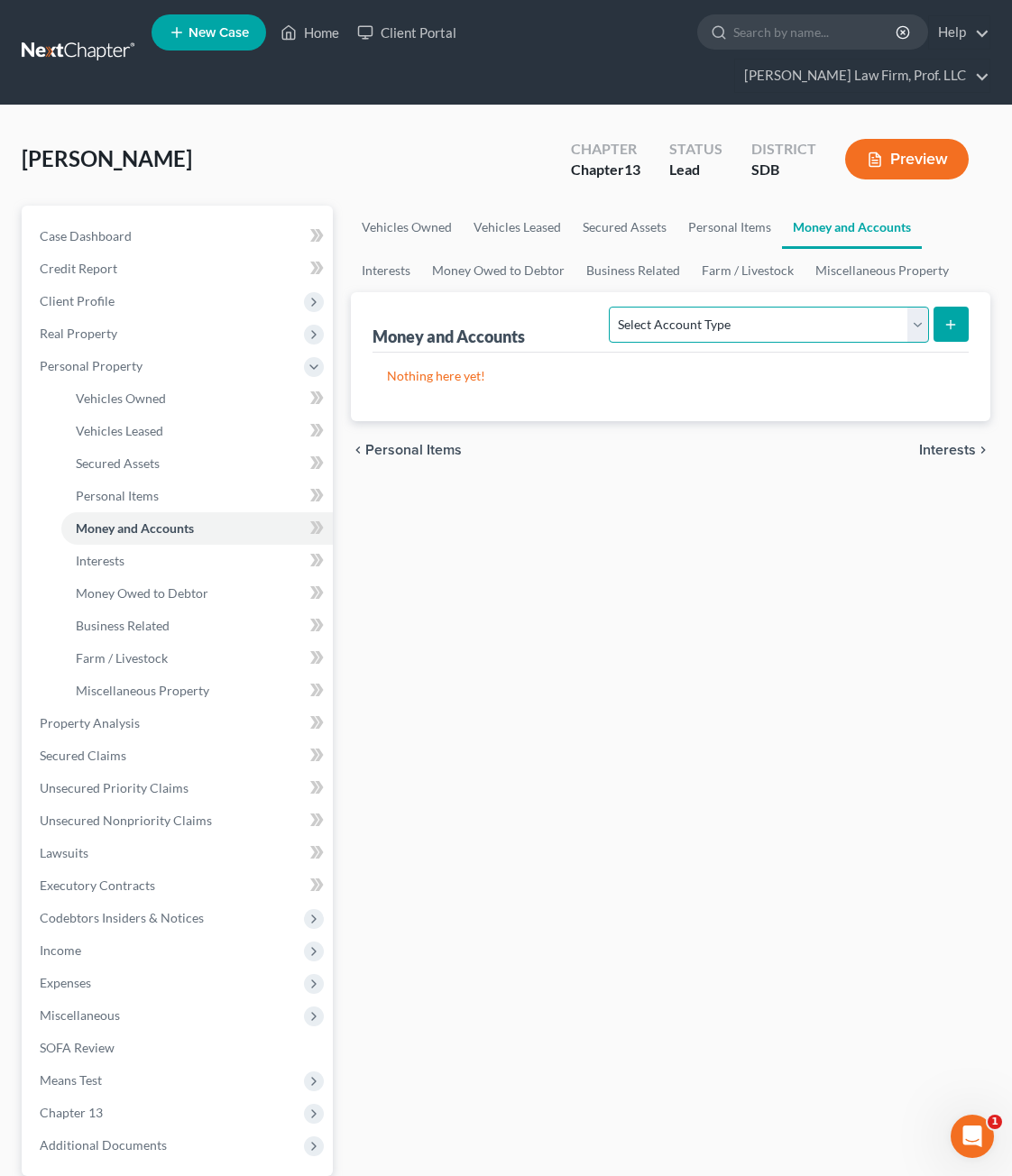
click at [701, 307] on select "Select Account Type Brokerage Cash on Hand Certificates of Deposit Checking Acc…" at bounding box center [768, 324] width 320 height 36
select select "checking"
click at [614, 306] on select "Select Account Type Brokerage Cash on Hand Certificates of Deposit Checking Acc…" at bounding box center [768, 324] width 320 height 36
drag, startPoint x: 508, startPoint y: 448, endPoint x: 642, endPoint y: 413, distance: 138.5
click at [510, 448] on div "Vehicles Owned Vehicles Leased Secured Assets Personal Items Money and Accounts…" at bounding box center [670, 743] width 657 height 1075
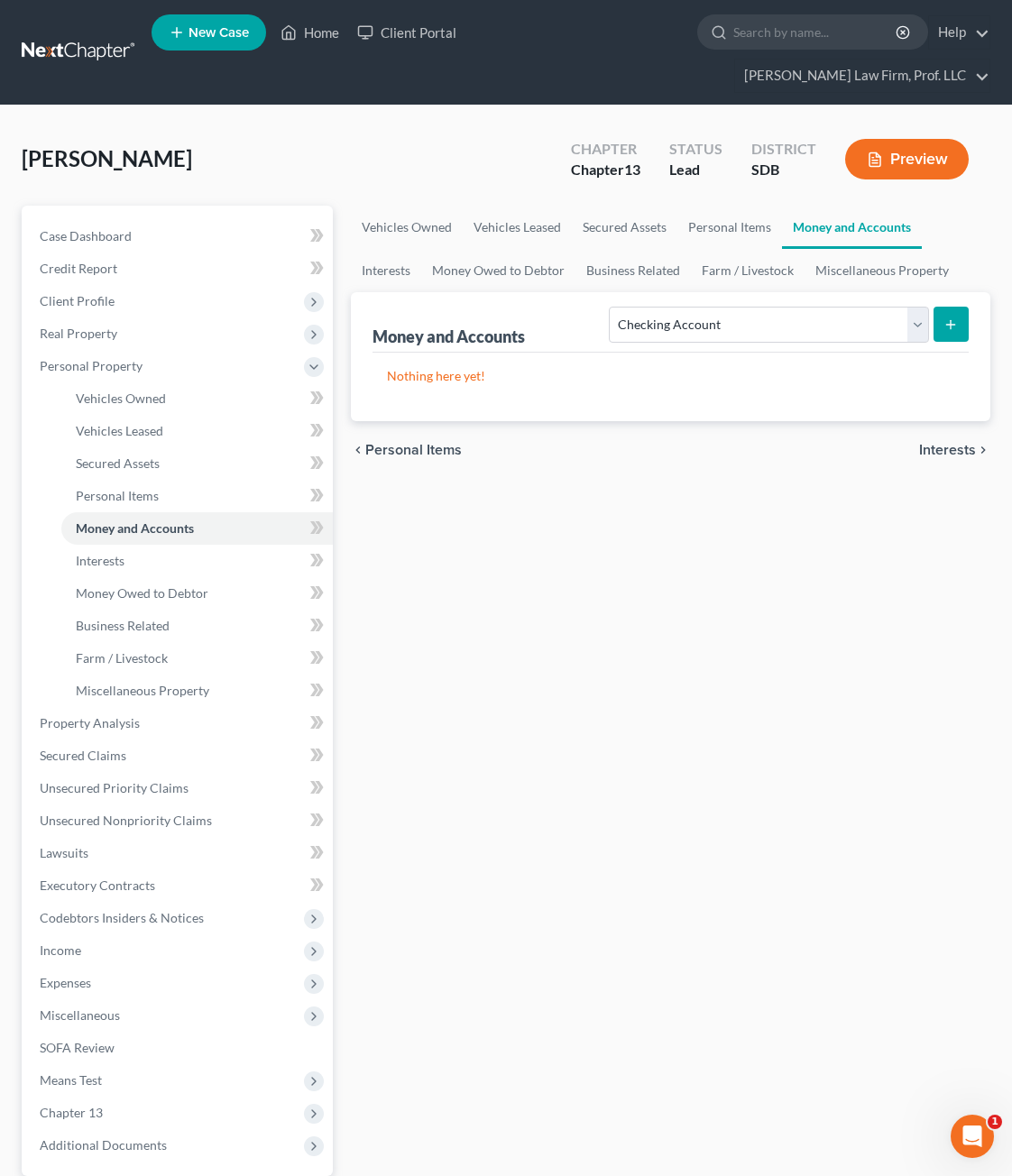
click at [957, 318] on icon "submit" at bounding box center [950, 324] width 14 height 14
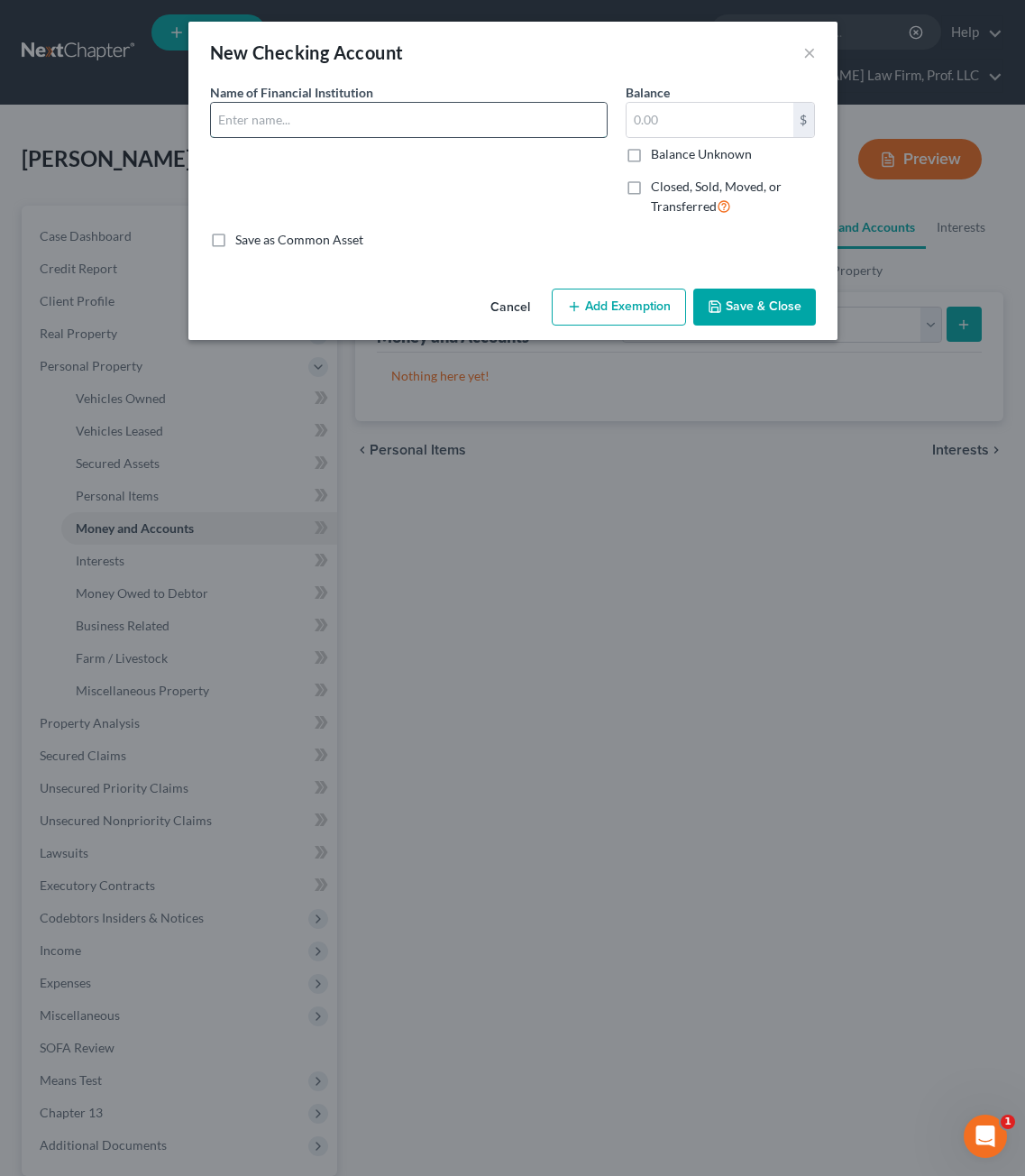
click at [485, 113] on input "text" at bounding box center [409, 119] width 395 height 34
click at [229, 122] on input "FIrst Interstate Bank" at bounding box center [409, 119] width 395 height 34
drag, startPoint x: 459, startPoint y: 236, endPoint x: 744, endPoint y: 185, distance: 289.5
click at [467, 236] on div "Save as Common Asset" at bounding box center [513, 239] width 606 height 18
click at [732, 127] on input "text" at bounding box center [710, 119] width 167 height 34
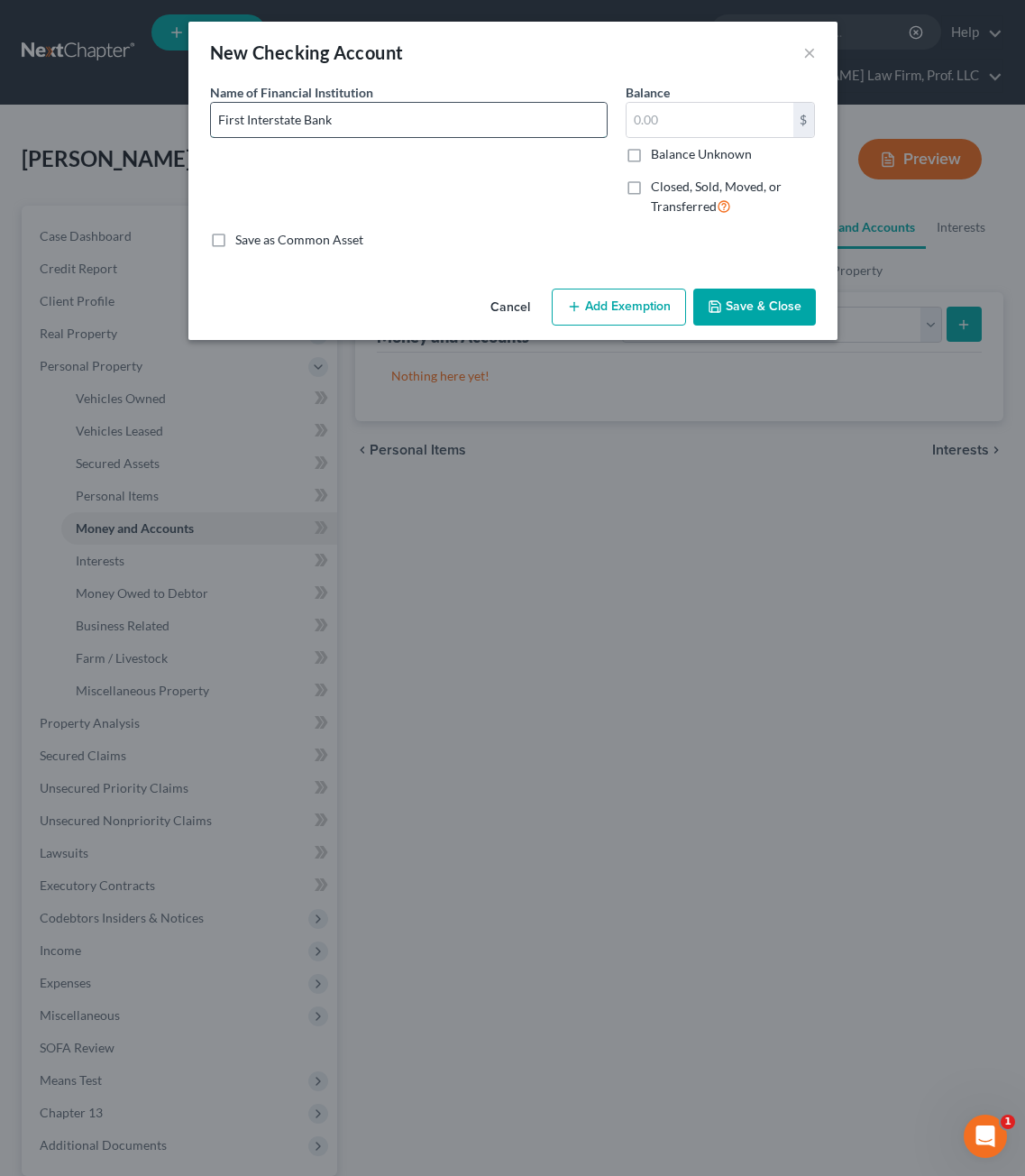
click at [483, 129] on input "First Interstate Bank" at bounding box center [409, 119] width 395 height 34
type input "First Interstate Bank #2334"
click at [779, 299] on button "Save & Close" at bounding box center [754, 307] width 122 height 38
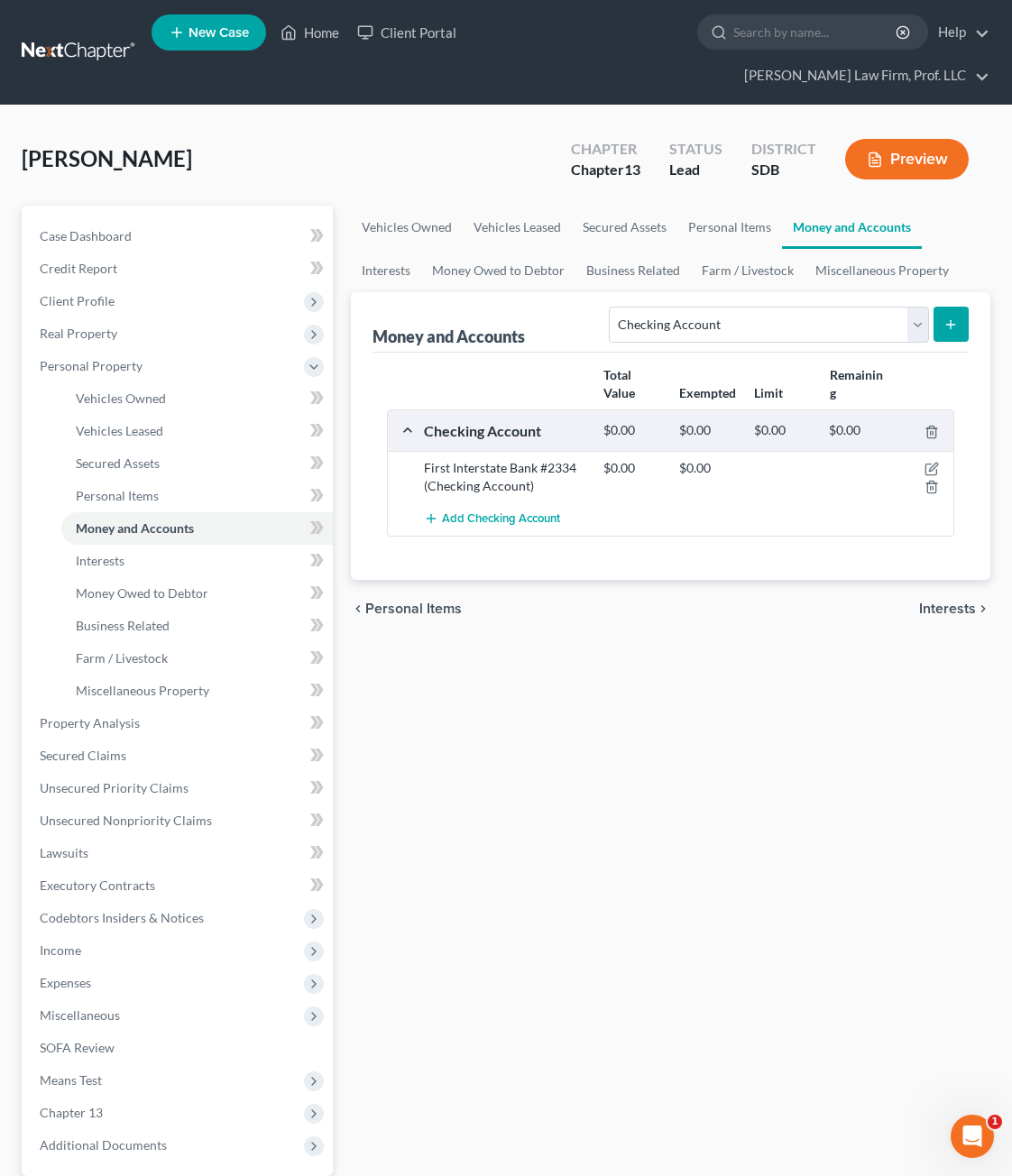
click at [491, 689] on div "Vehicles Owned Vehicles Leased Secured Assets Personal Items Money and Accounts…" at bounding box center [670, 743] width 657 height 1075
click at [745, 827] on div "Vehicles Owned Vehicles Leased Secured Assets Personal Items Money and Accounts…" at bounding box center [670, 743] width 657 height 1075
click at [91, 934] on span "Income" at bounding box center [179, 950] width 307 height 32
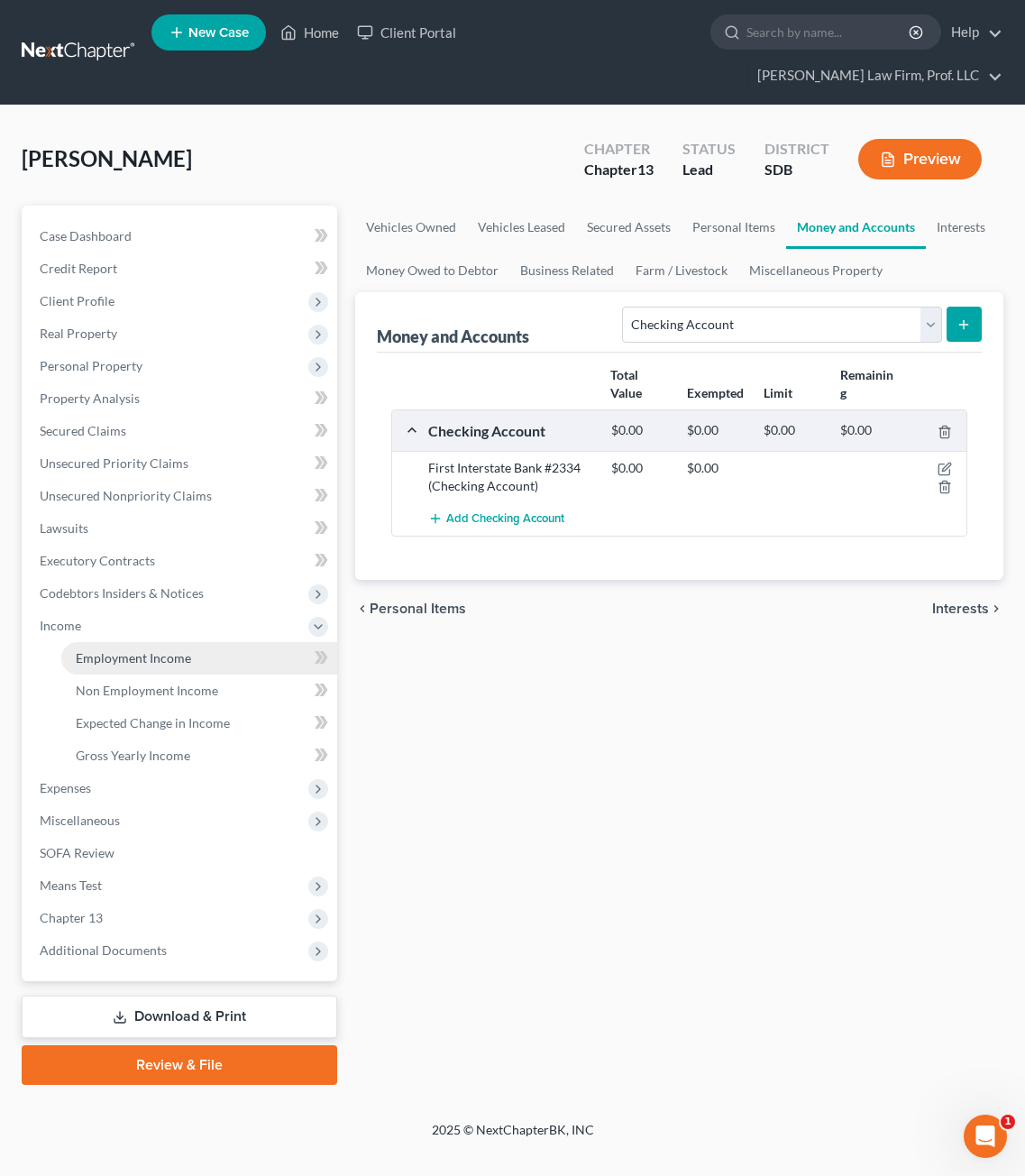
click at [110, 642] on link "Employment Income" at bounding box center [199, 658] width 276 height 32
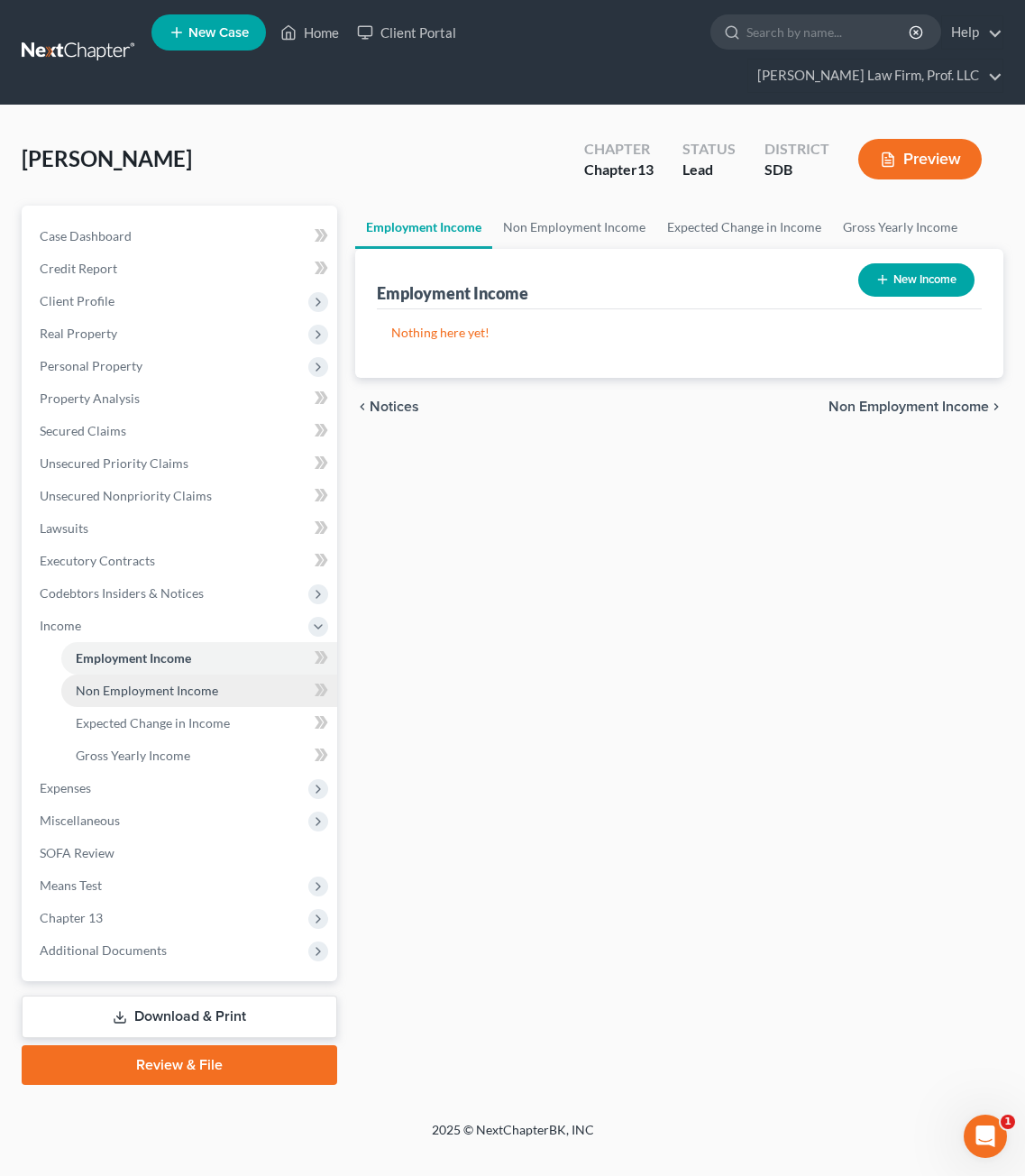
click at [123, 674] on link "Non Employment Income" at bounding box center [199, 690] width 276 height 32
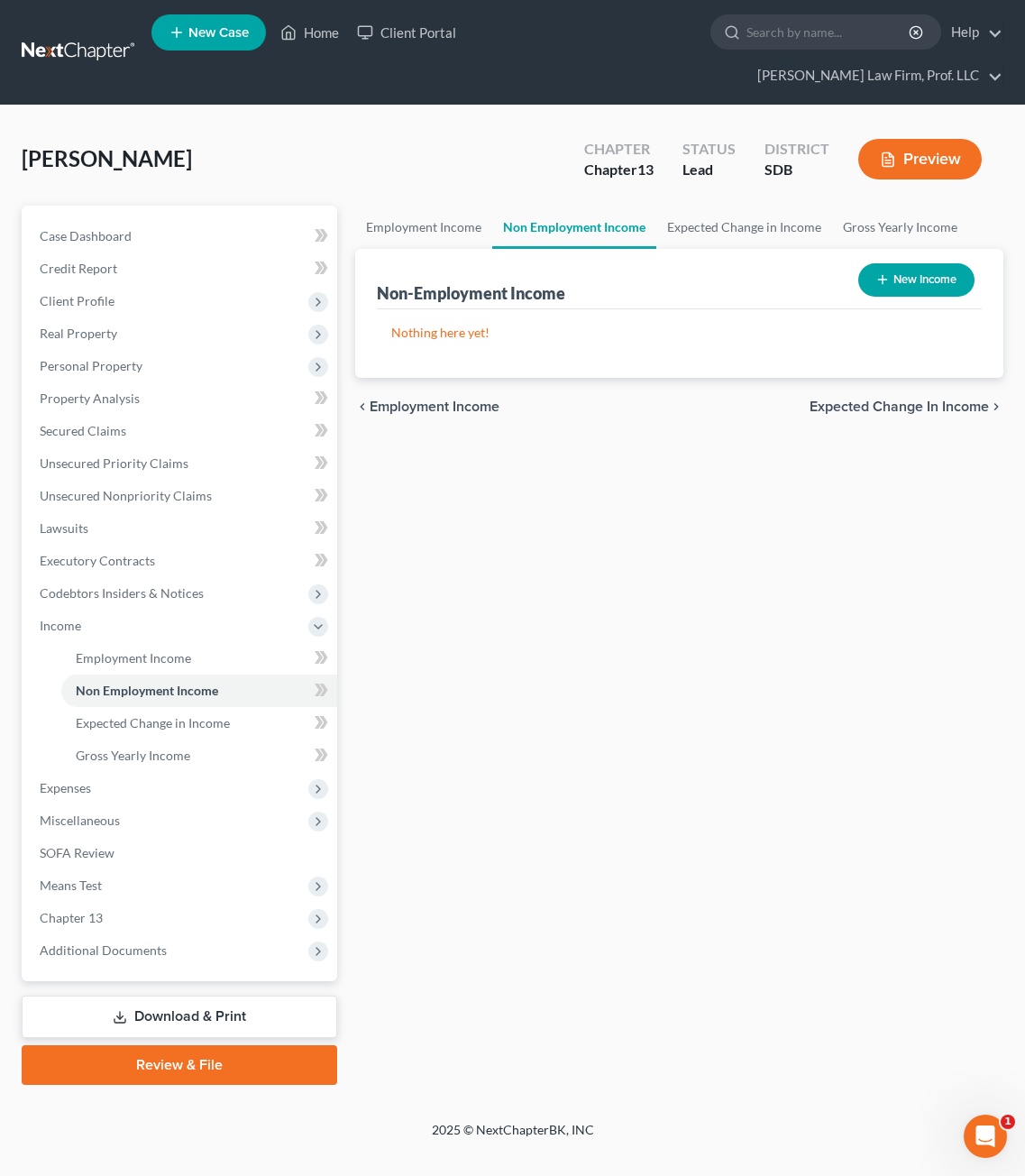
click at [895, 264] on button "New Income" at bounding box center [916, 280] width 117 height 33
select select "0"
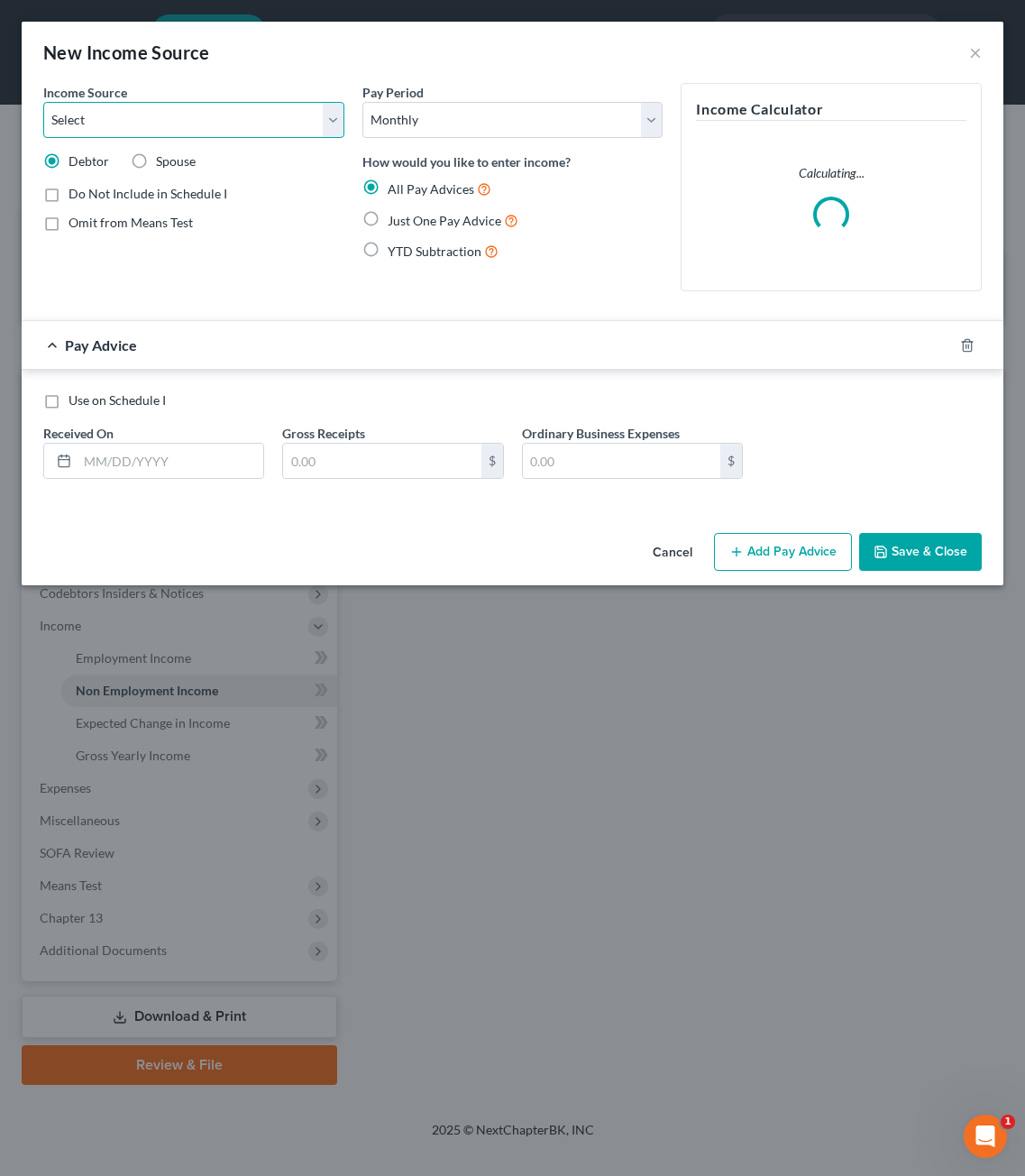
click at [154, 119] on select "Select Unemployment Disability (from employer) Pension Retirement Social Securi…" at bounding box center [194, 119] width 302 height 36
select select "4"
click at [44, 101] on select "Select Unemployment Disability (from employer) Pension Retirement Social Securi…" at bounding box center [194, 119] width 302 height 36
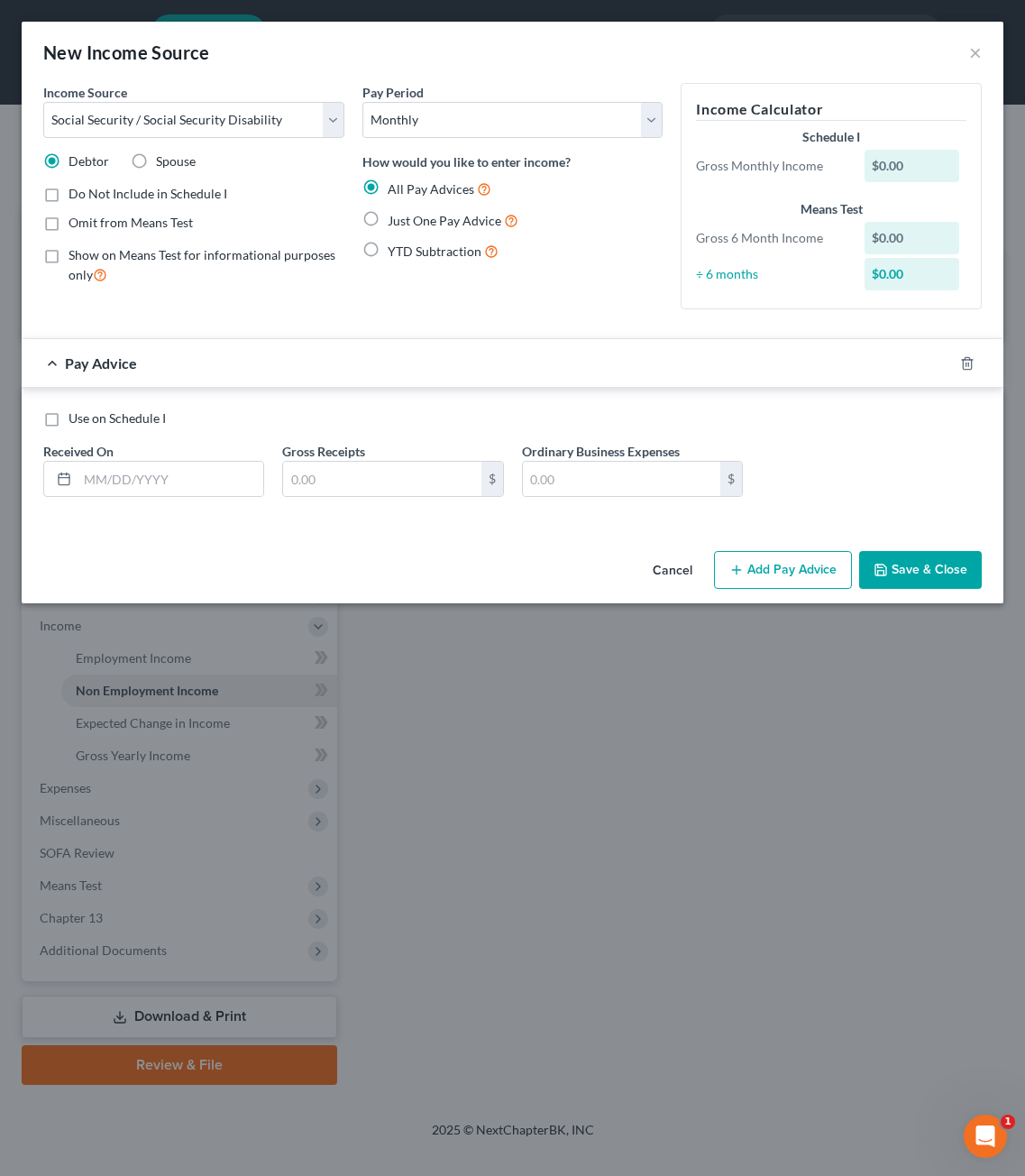
click at [438, 315] on div "Pay Period Select Monthly Twice Monthly Every Other Week Weekly How would you l…" at bounding box center [513, 203] width 320 height 241
drag, startPoint x: 510, startPoint y: 954, endPoint x: 511, endPoint y: 905, distance: 49.0
click at [510, 954] on div "New Income Source × Income Source * Select Unemployment Disability (from employ…" at bounding box center [512, 588] width 1025 height 1176
click at [376, 345] on div "Pay Advice" at bounding box center [487, 363] width 931 height 47
click at [205, 465] on input "text" at bounding box center [171, 479] width 186 height 34
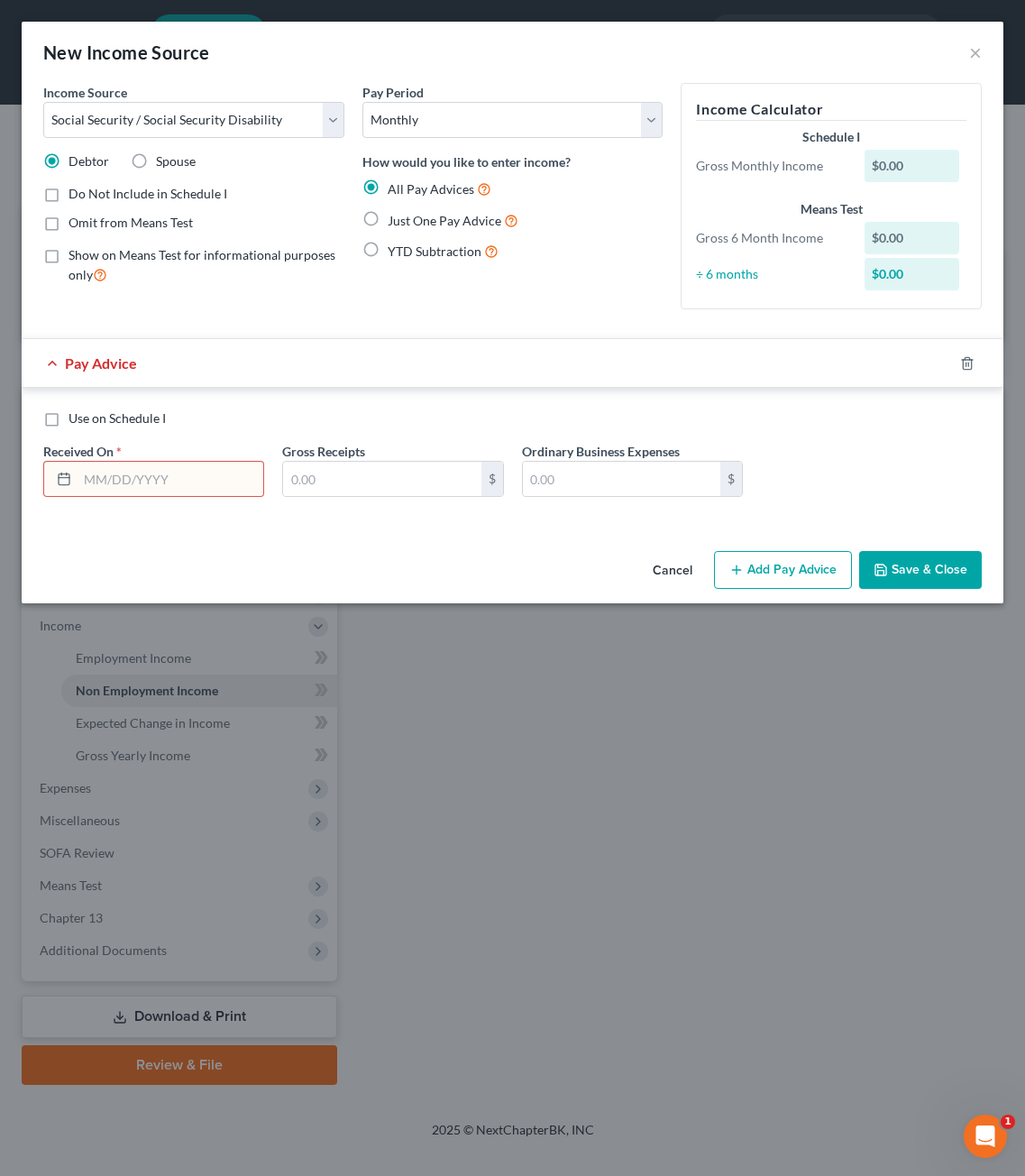
click at [370, 545] on div "Cancel Add Pay Advice Save & Close" at bounding box center [513, 573] width 982 height 60
click at [448, 223] on span "Just One Pay Advice" at bounding box center [445, 220] width 114 height 15
click at [407, 222] on input "Just One Pay Advice" at bounding box center [400, 216] width 11 height 11
radio input "true"
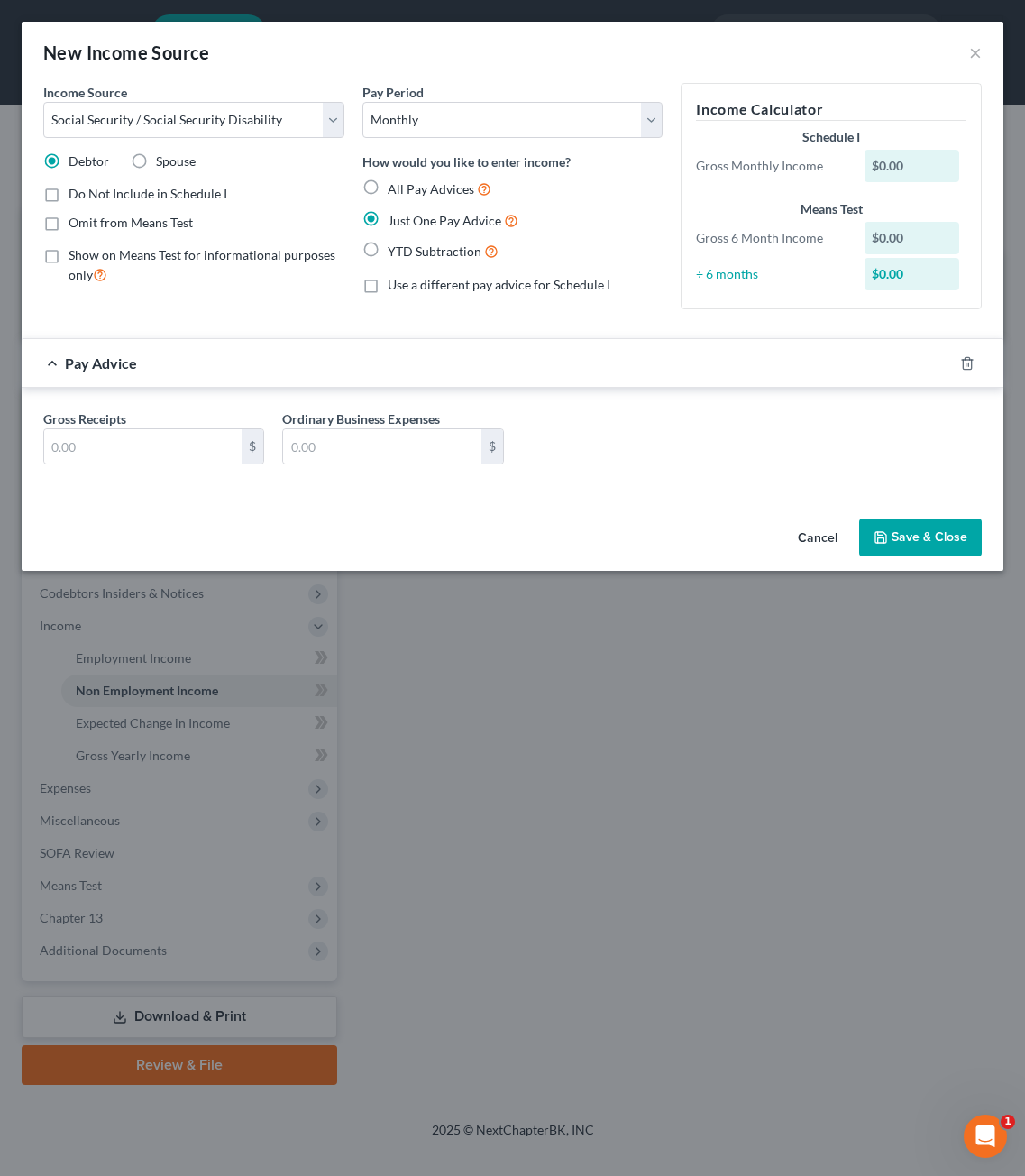
click at [611, 494] on div "Income Source * Select Unemployment Disability (from employer) Pension Retireme…" at bounding box center [513, 297] width 982 height 429
click at [109, 442] on input "text" at bounding box center [143, 447] width 197 height 34
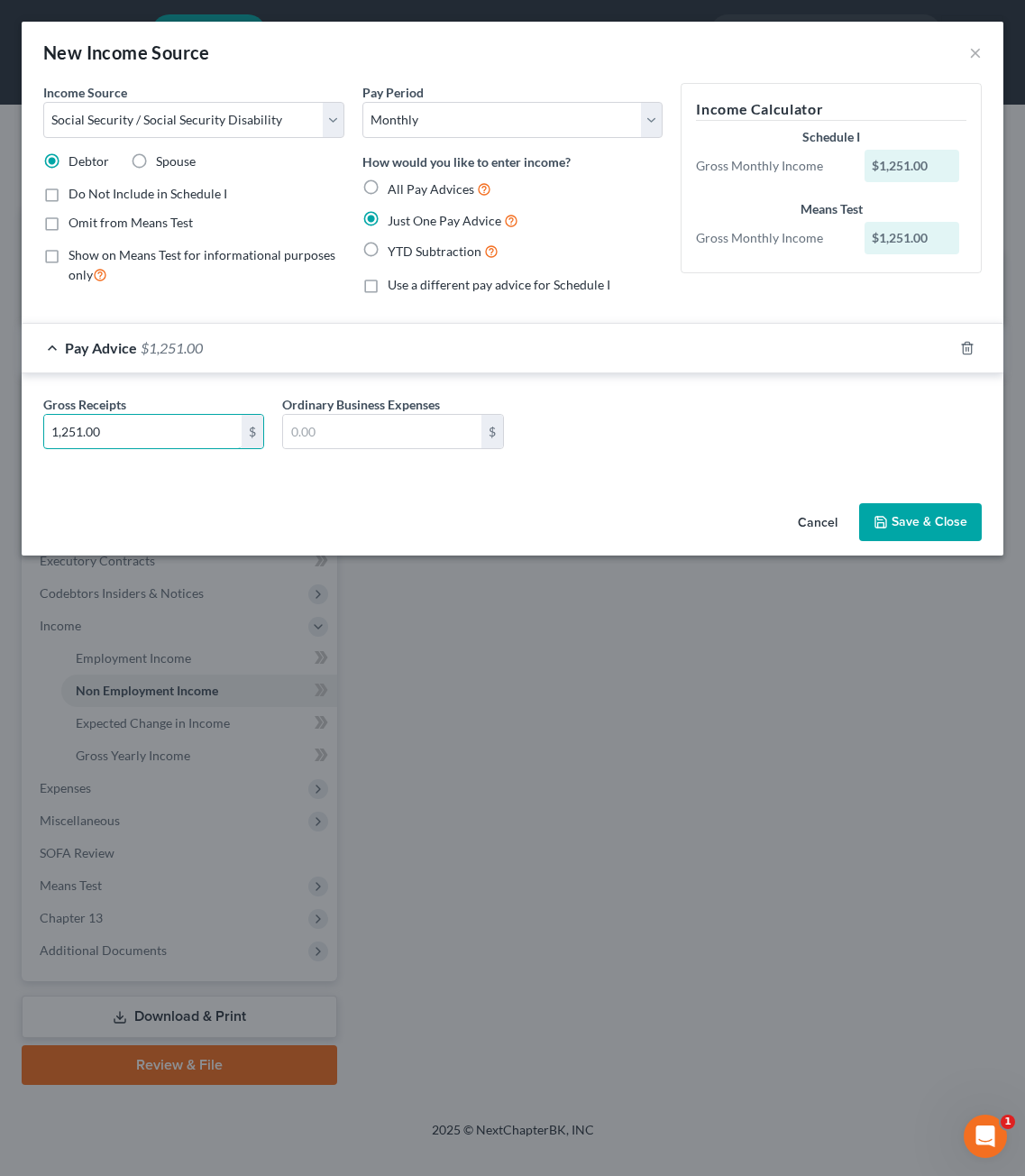
type input "1,251.00"
click at [68, 224] on label "Omit from Means Test" at bounding box center [130, 222] width 124 height 18
click at [76, 224] on input "Omit from Means Test" at bounding box center [82, 219] width 11 height 11
checkbox input "true"
drag, startPoint x: 356, startPoint y: 1166, endPoint x: 432, endPoint y: 1031, distance: 154.9
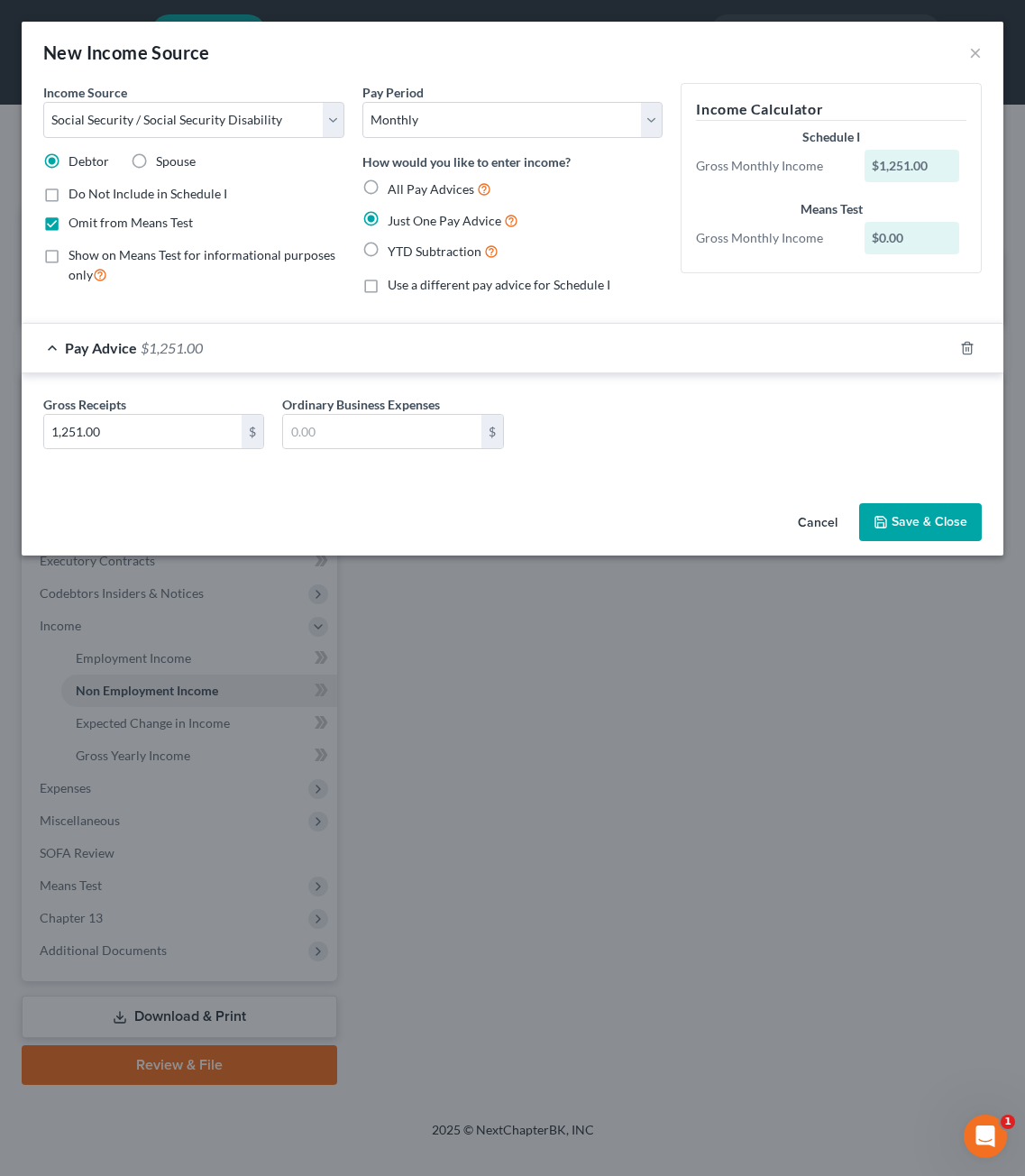
click at [356, 1165] on div "New Income Source × Income Source * Select Unemployment Disability (from employ…" at bounding box center [512, 588] width 1025 height 1176
